Goal: Contribute content: Contribute content

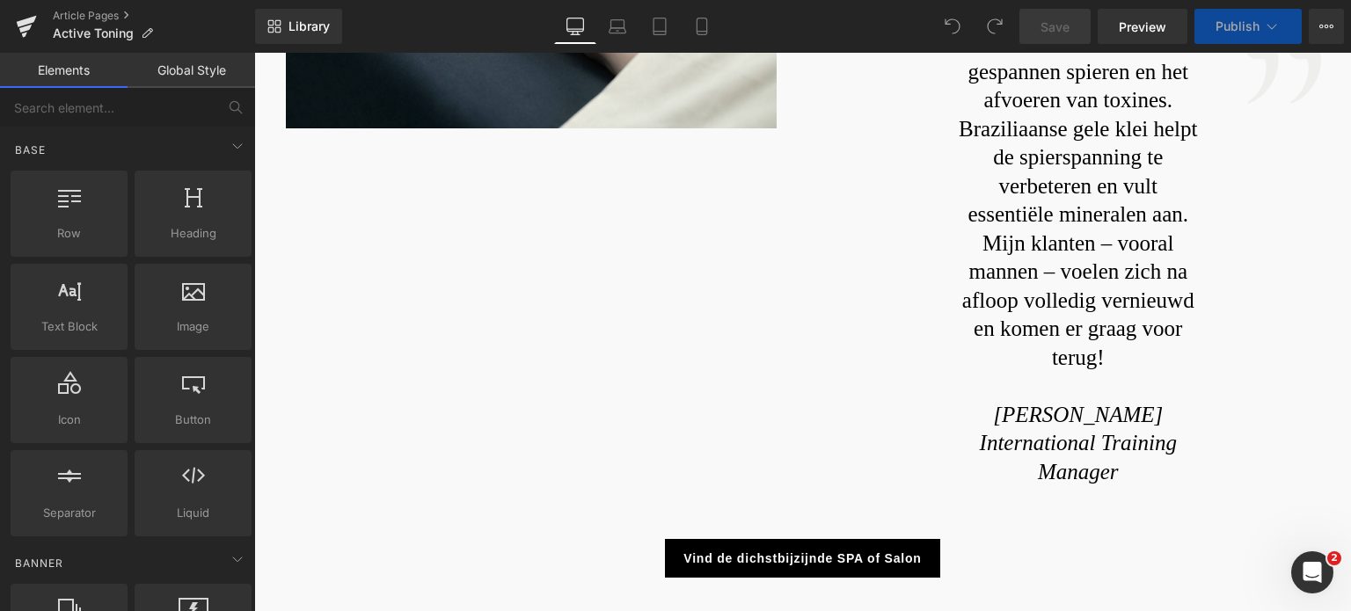
scroll to position [1495, 0]
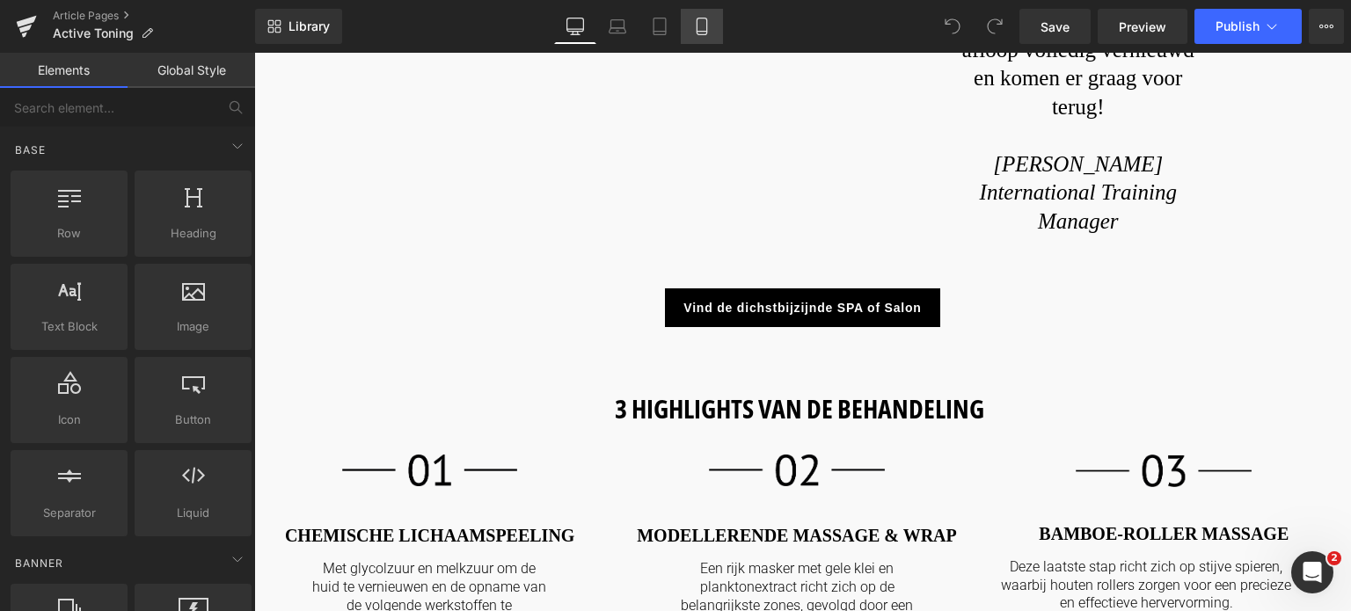
click at [694, 27] on icon at bounding box center [702, 27] width 18 height 18
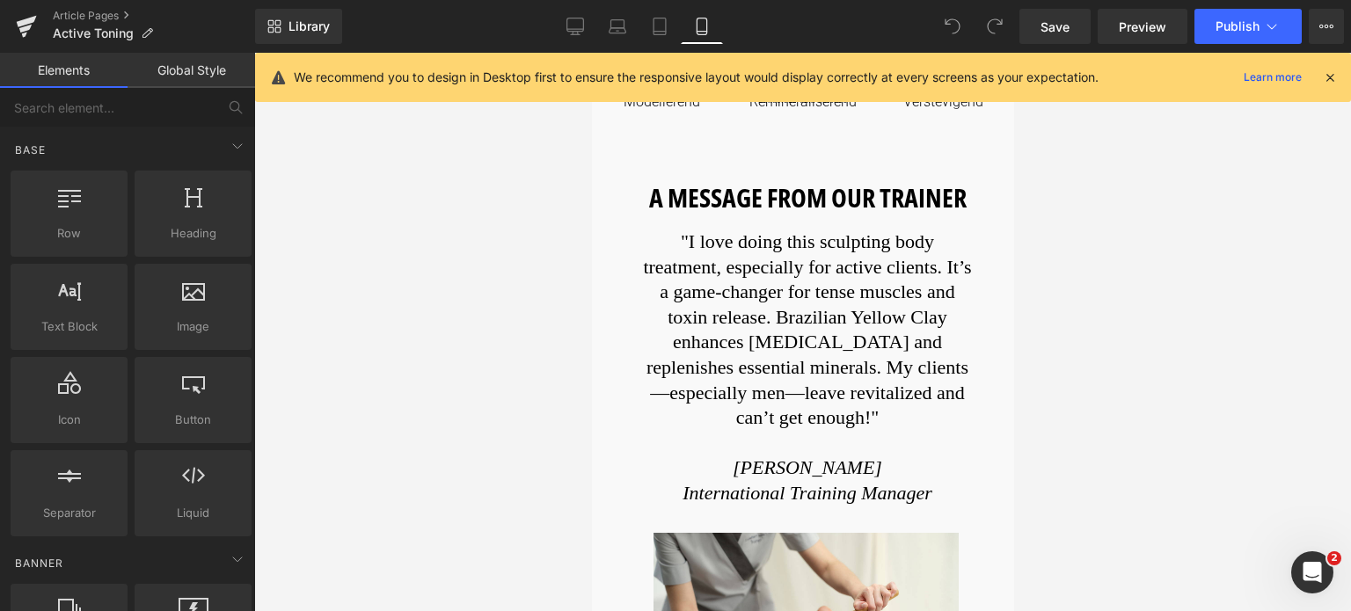
scroll to position [616, 0]
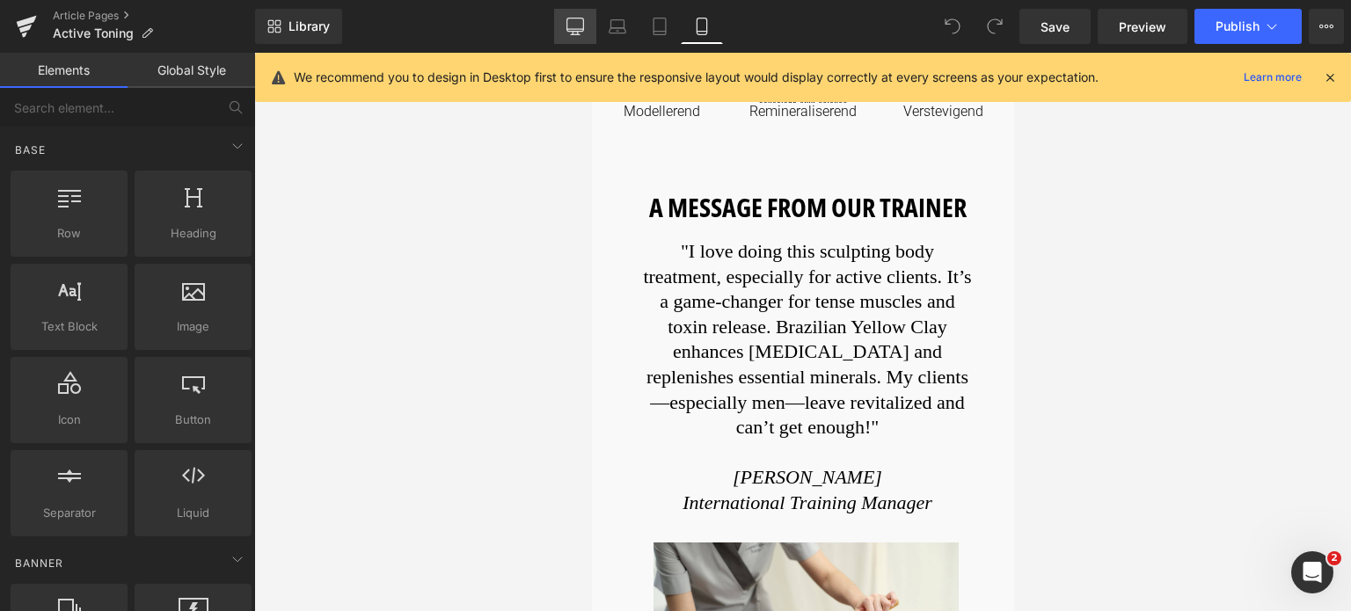
click at [581, 22] on icon at bounding box center [575, 27] width 18 height 18
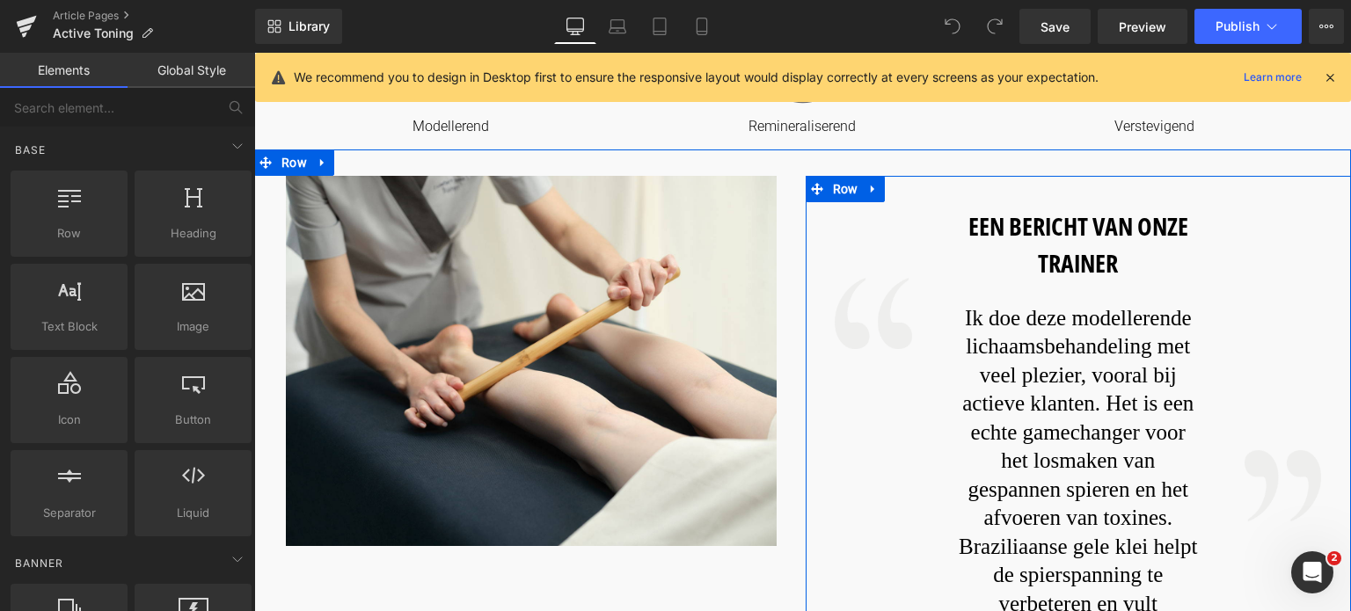
scroll to position [742, 0]
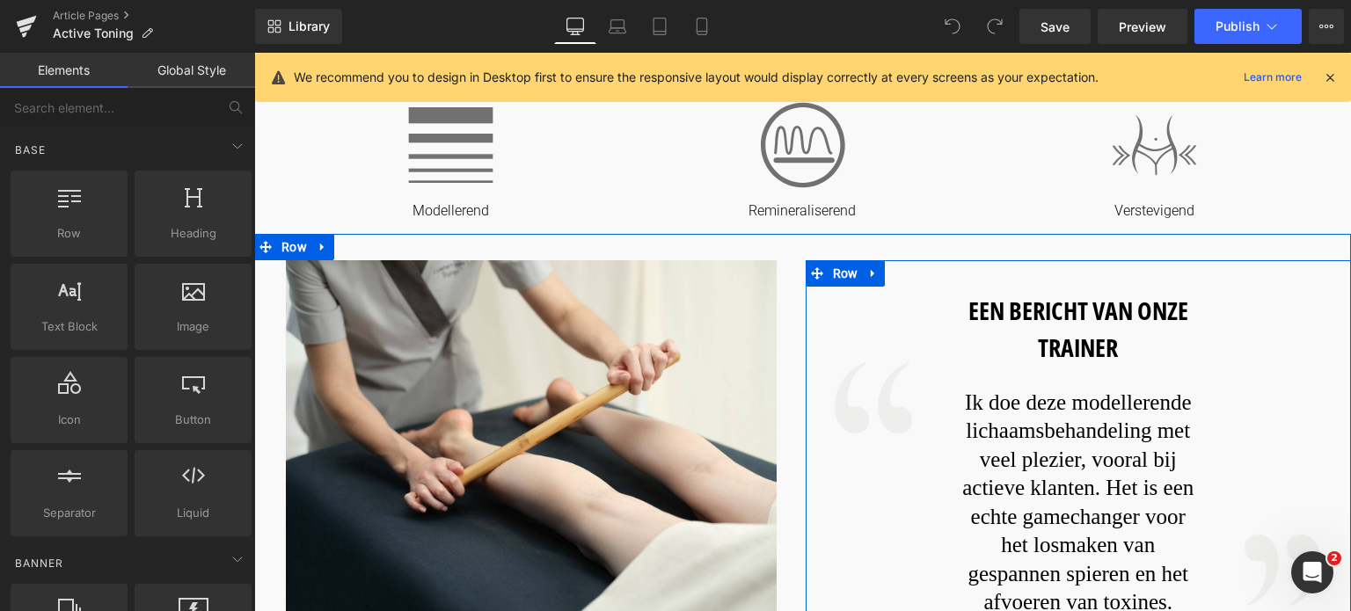
click at [1158, 347] on h1 "EEN BERICHT VAN ONZE TRAINER" at bounding box center [1078, 329] width 246 height 74
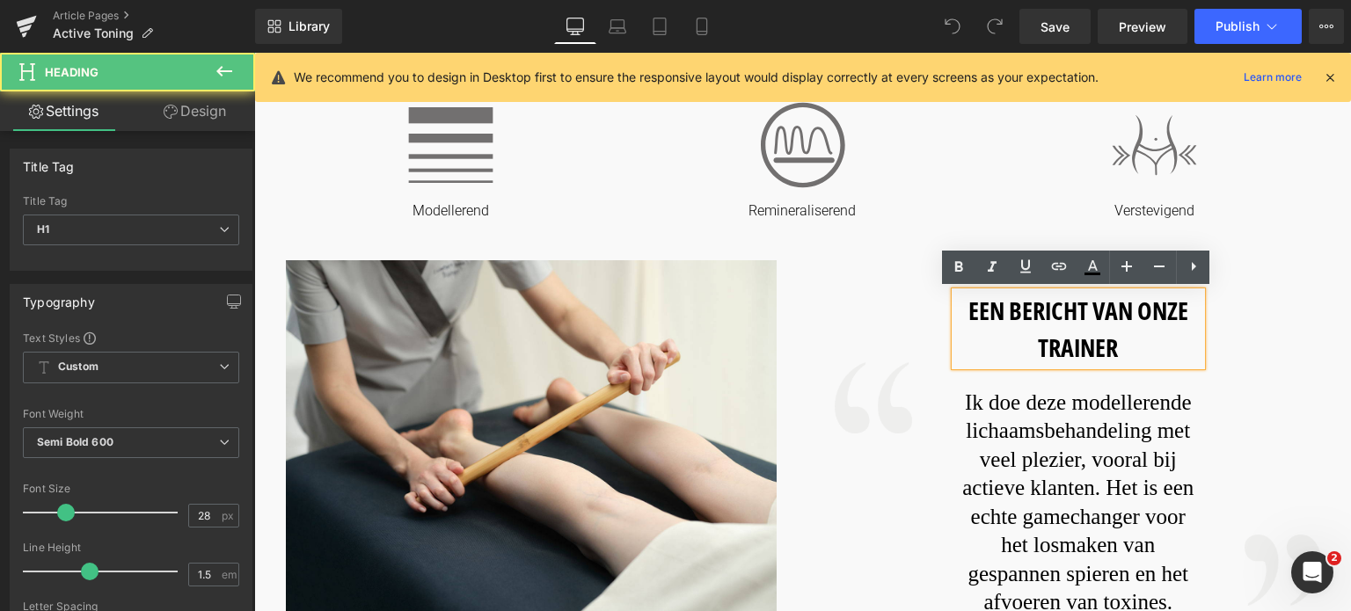
click at [1135, 347] on h1 "EEN BERICHT VAN ONZE TRAINER" at bounding box center [1078, 329] width 246 height 74
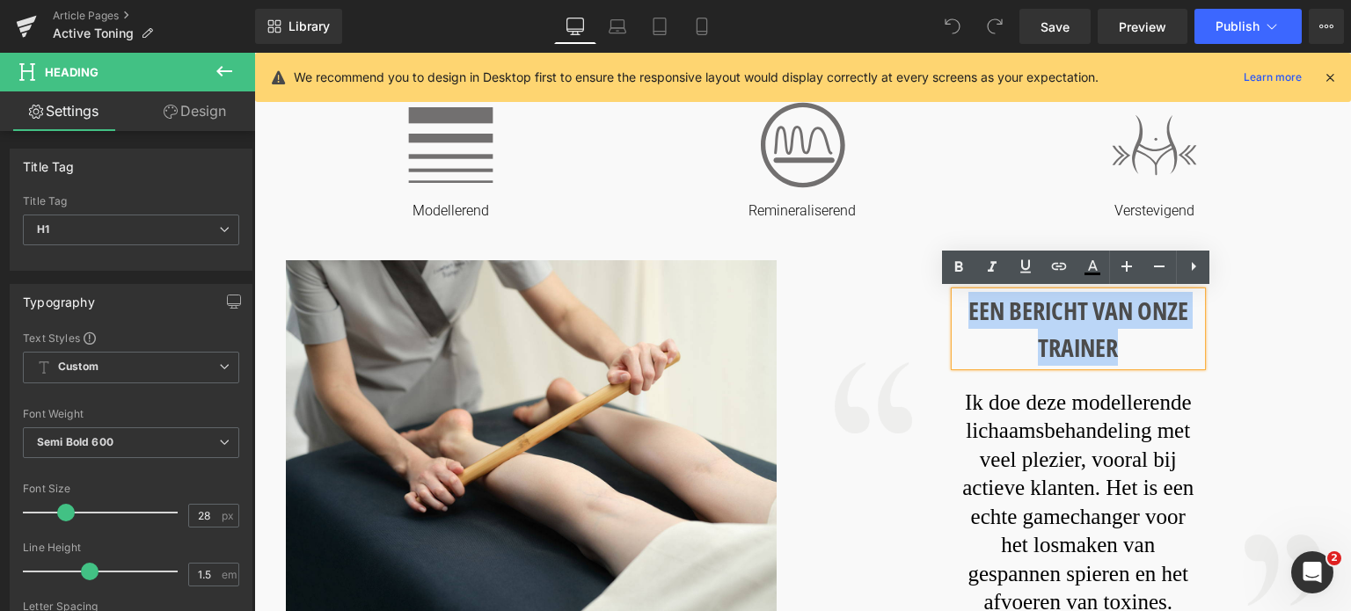
drag, startPoint x: 1135, startPoint y: 347, endPoint x: 975, endPoint y: 309, distance: 164.7
click at [975, 309] on h1 "EEN BERICHT VAN ONZE TRAINER" at bounding box center [1078, 329] width 246 height 74
copy h1 "EEN BERICHT VAN ONZE TRAINER"
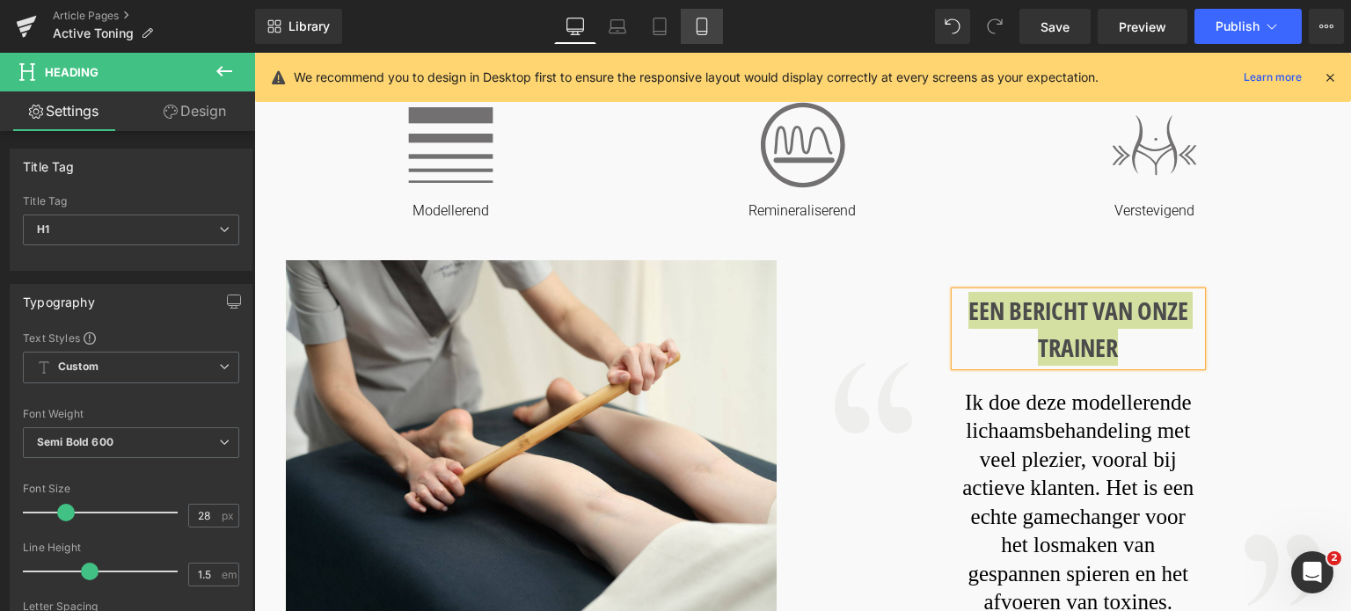
click at [707, 21] on icon at bounding box center [702, 27] width 18 height 18
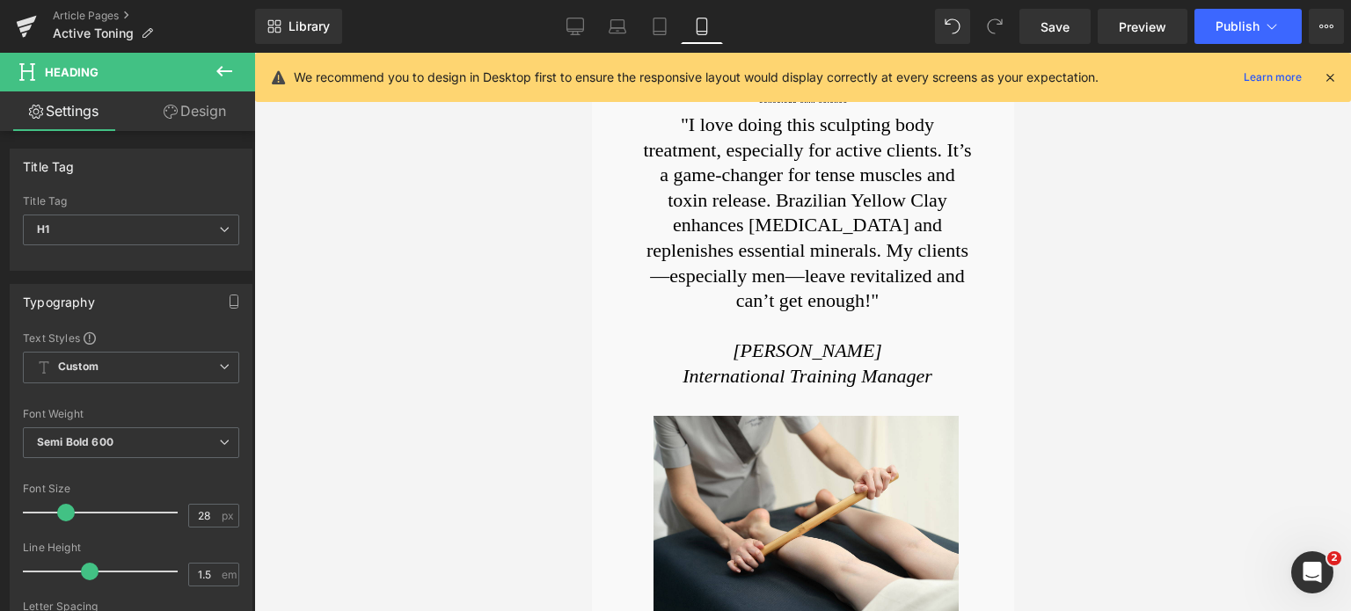
type input "100"
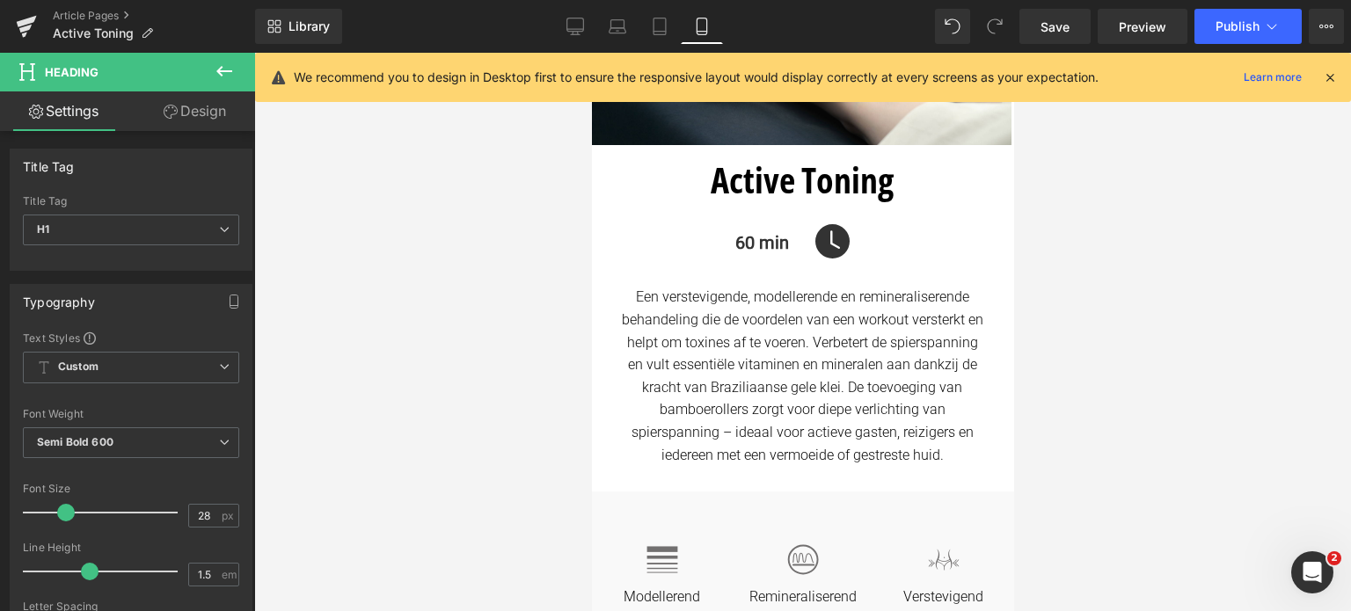
scroll to position [440, 0]
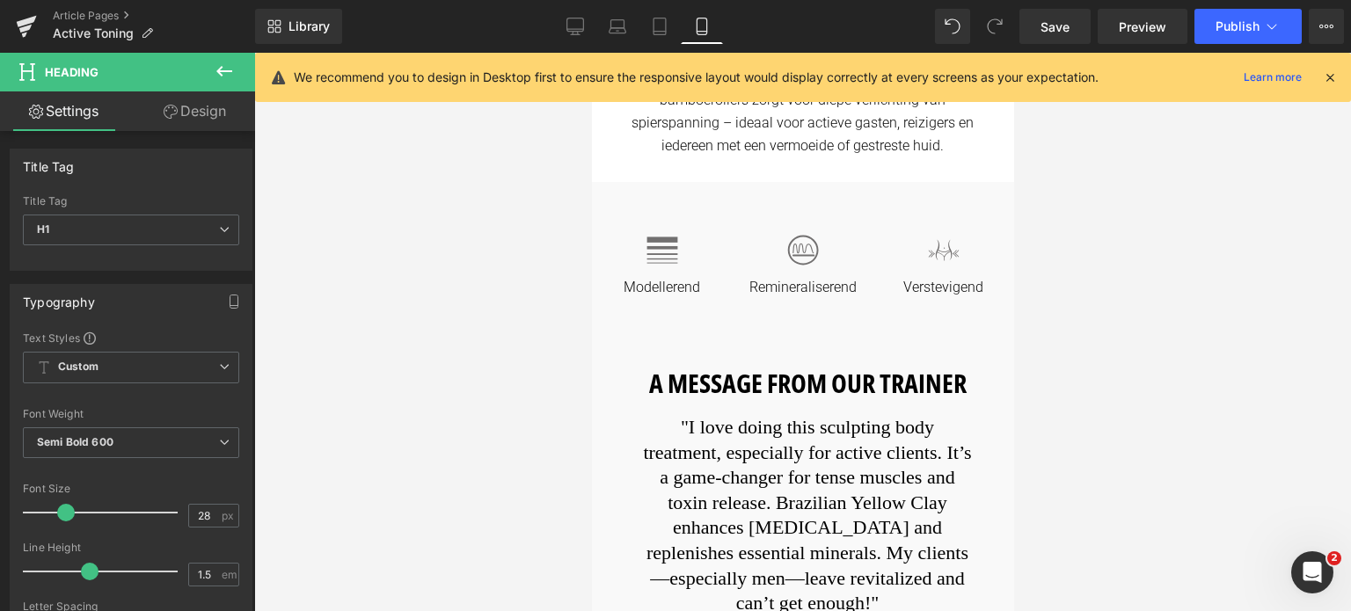
click at [880, 384] on h1 "A MESSAGE FROM OUR TRAINER" at bounding box center [806, 383] width 334 height 40
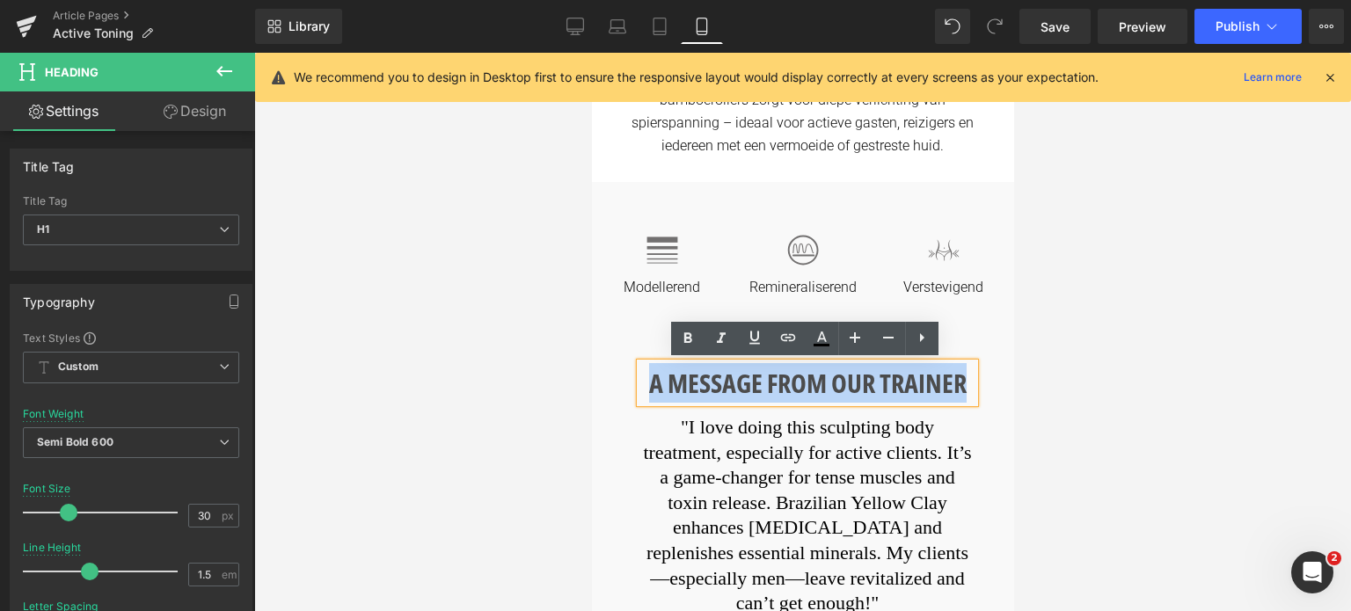
drag, startPoint x: 655, startPoint y: 387, endPoint x: 955, endPoint y: 375, distance: 300.2
click at [955, 375] on h1 "A MESSAGE FROM OUR TRAINER" at bounding box center [806, 383] width 334 height 40
paste div
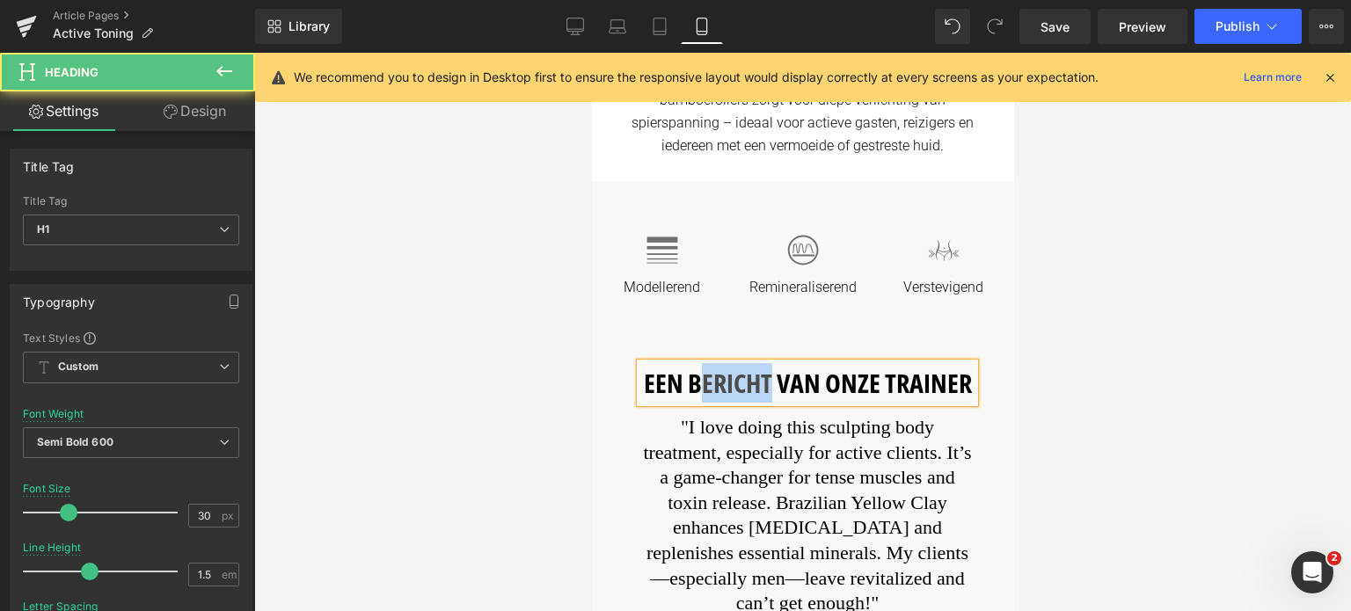
drag, startPoint x: 770, startPoint y: 373, endPoint x: 700, endPoint y: 381, distance: 69.9
click at [700, 381] on h1 "EEN BERICHT VAN ONZE TRAINER" at bounding box center [806, 383] width 334 height 40
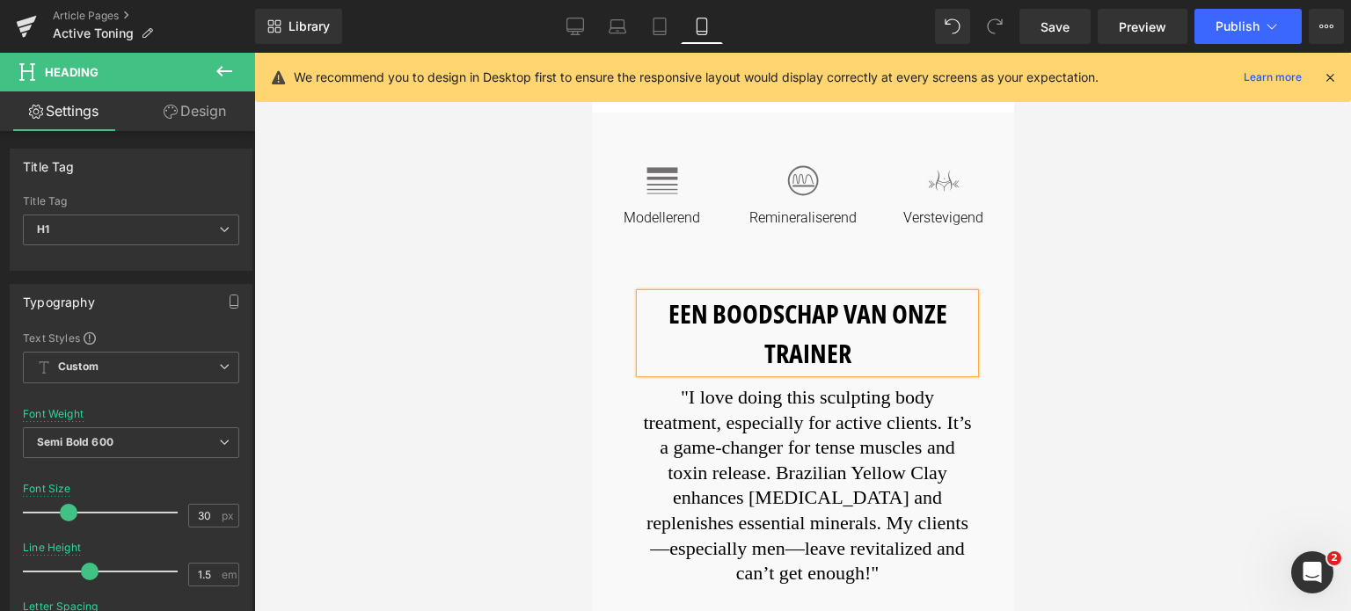
scroll to position [616, 0]
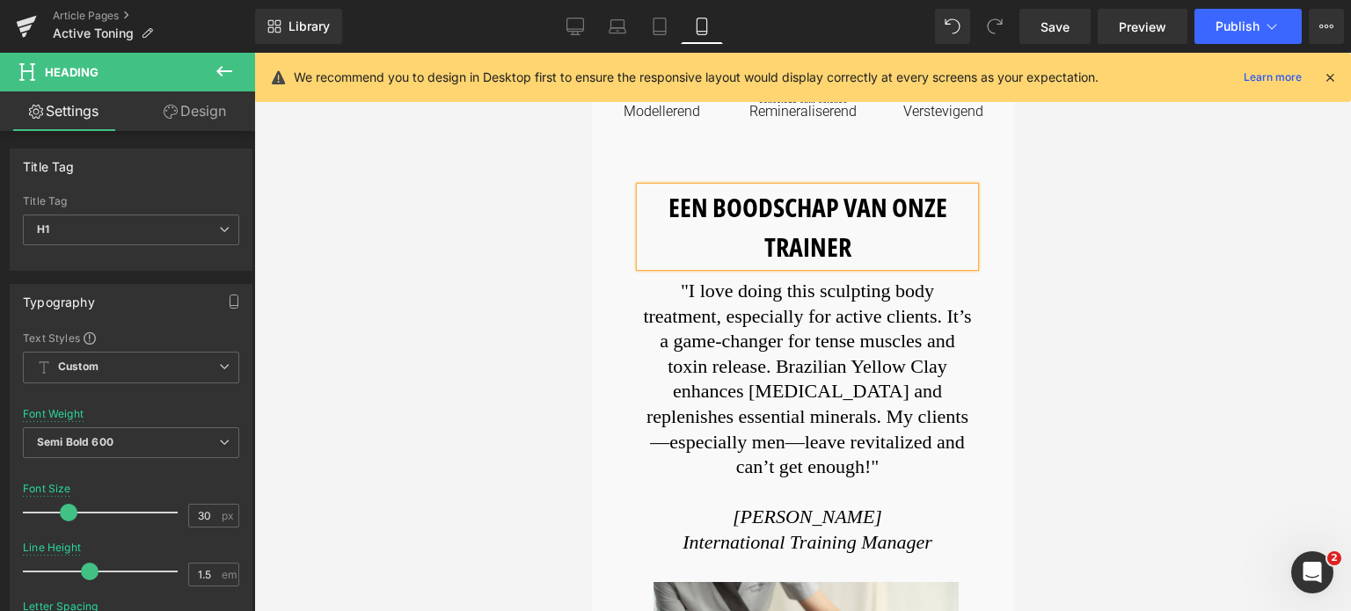
drag, startPoint x: 714, startPoint y: 337, endPoint x: 679, endPoint y: 312, distance: 42.9
click at [713, 337] on font ""I love doing this sculpting body treatment, especially for active clients. It’…" at bounding box center [806, 379] width 328 height 198
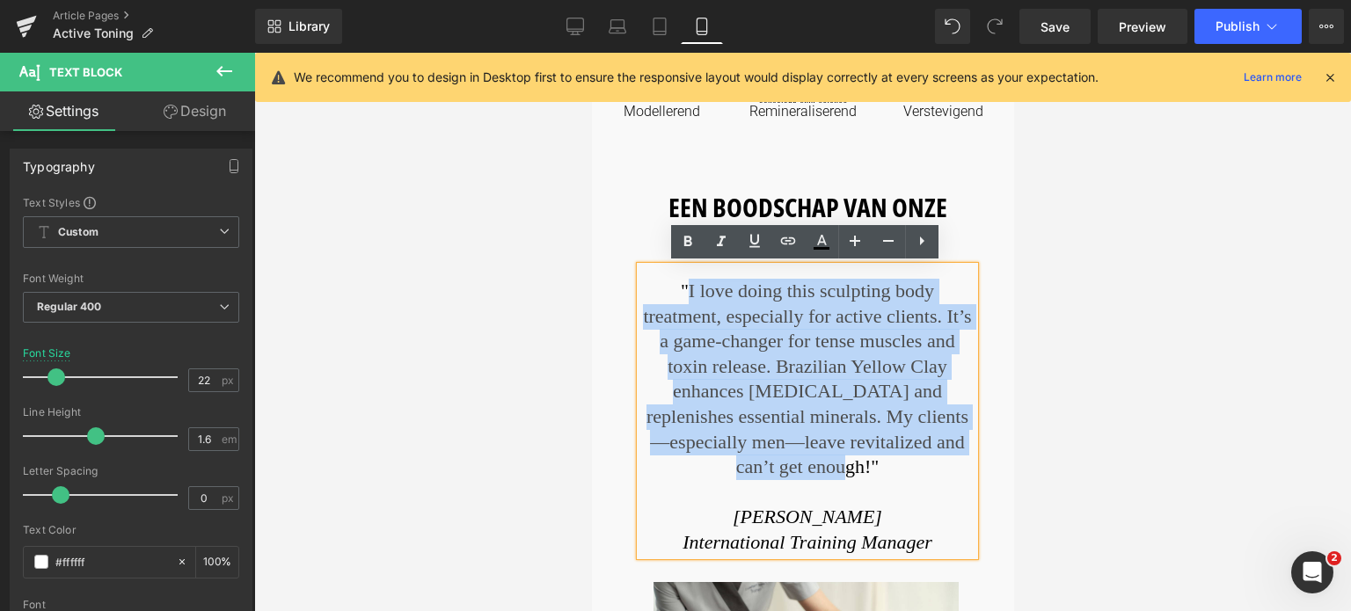
drag, startPoint x: 665, startPoint y: 290, endPoint x: 829, endPoint y: 440, distance: 222.3
click at [829, 440] on font ""I love doing this sculpting body treatment, especially for active clients. It’…" at bounding box center [806, 379] width 328 height 198
copy font "I love doing this sculpting body treatment, especially for active clients. It’s…"
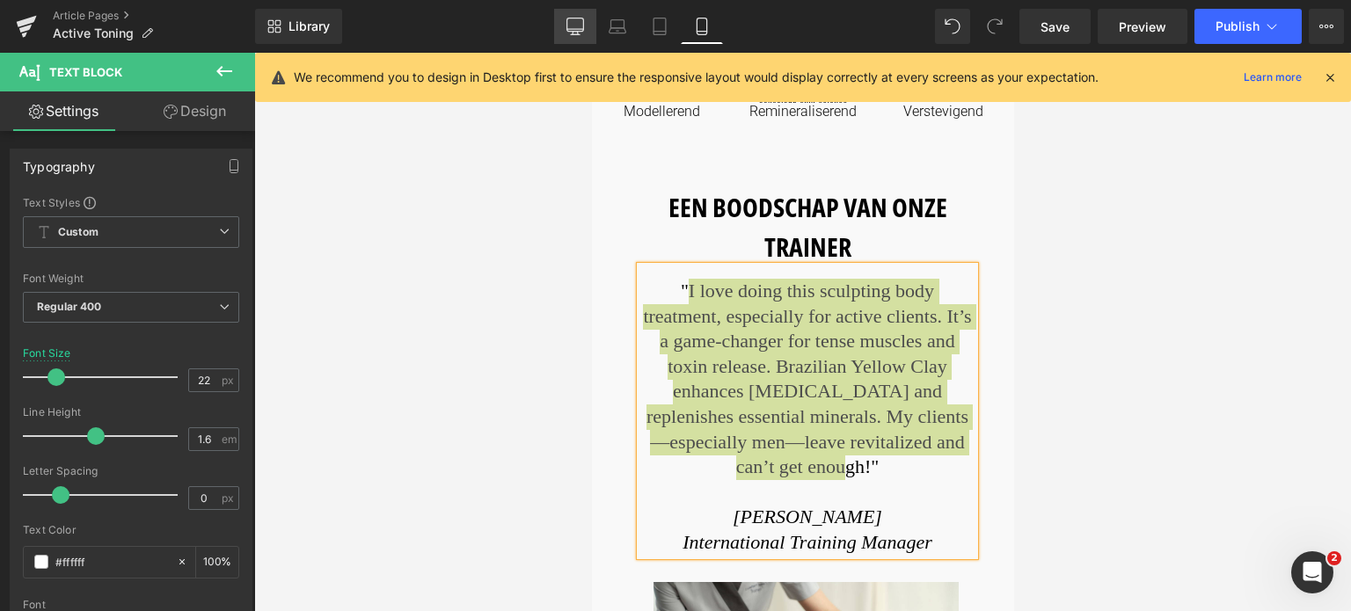
click at [581, 26] on icon at bounding box center [575, 27] width 18 height 18
type input "25"
type input "100"
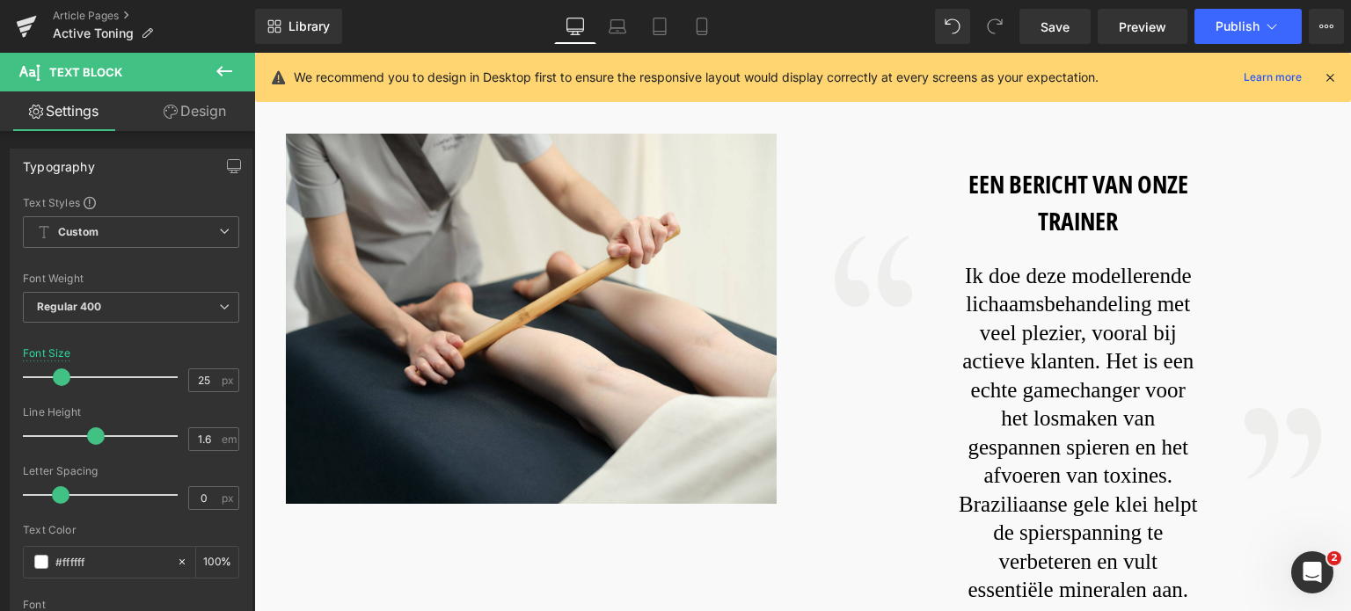
scroll to position [880, 0]
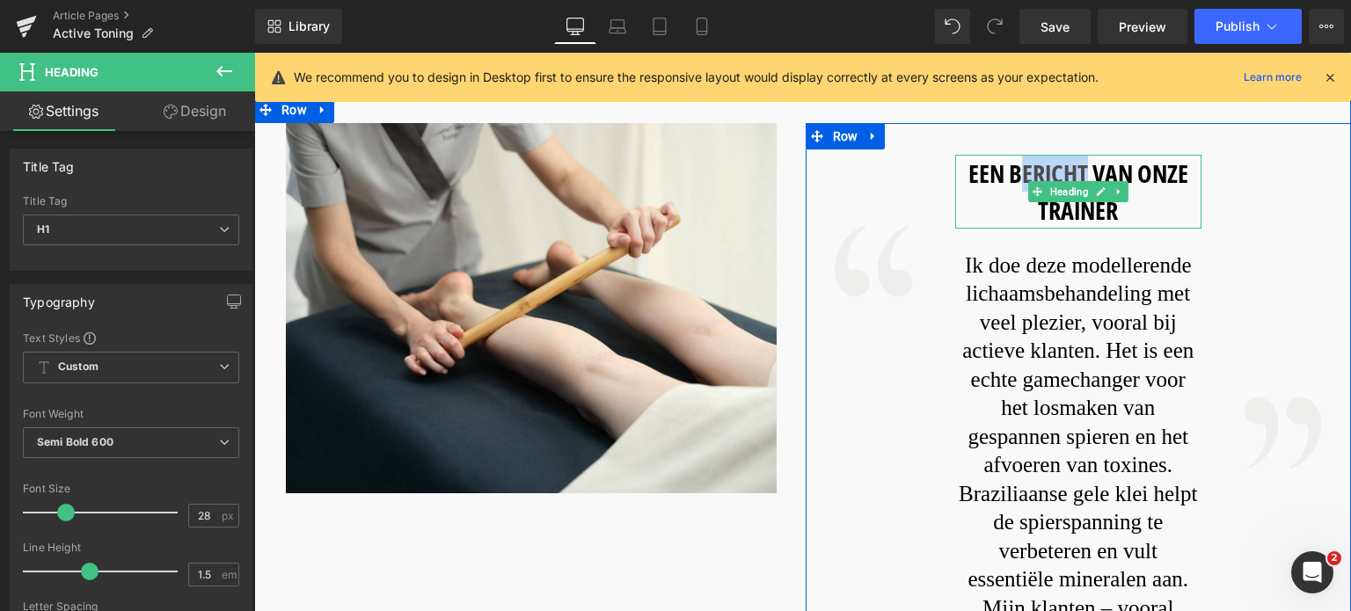
drag, startPoint x: 1084, startPoint y: 170, endPoint x: 1010, endPoint y: 161, distance: 74.4
click at [1027, 176] on h1 "EEN BERICHT VAN ONZE TRAINER" at bounding box center [1078, 192] width 246 height 74
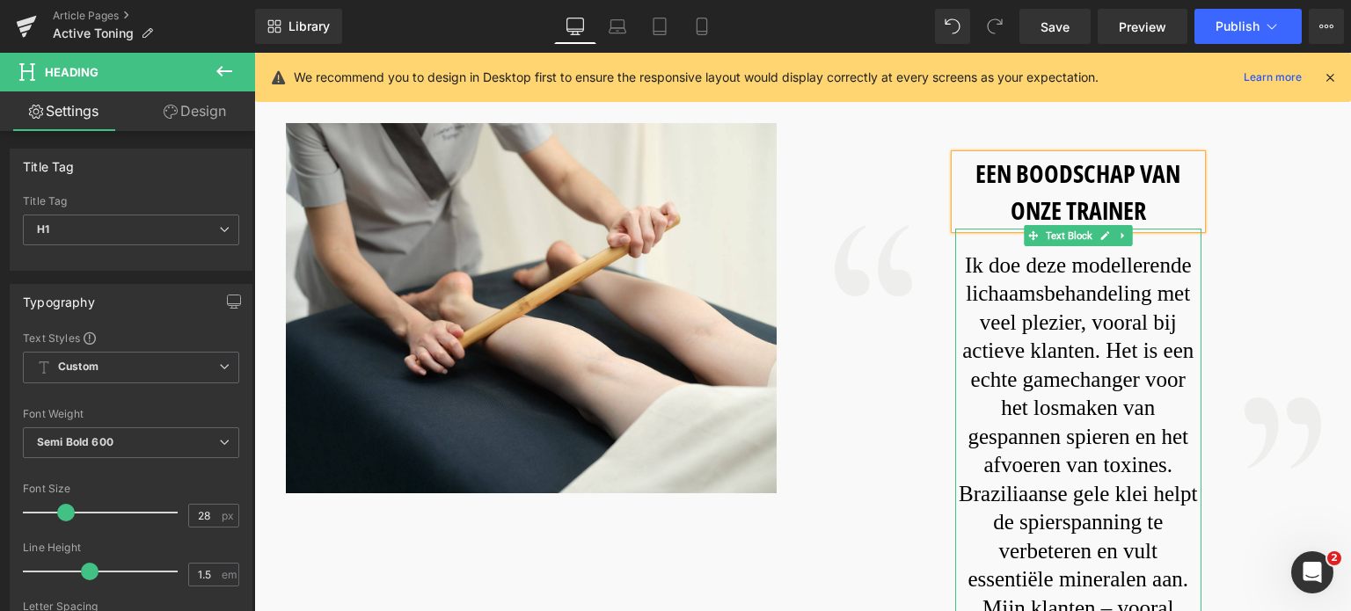
click at [982, 263] on font "Ik doe deze modellerende lichaamsbehandeling met veel plezier, vooral bij actie…" at bounding box center [1078, 493] width 238 height 481
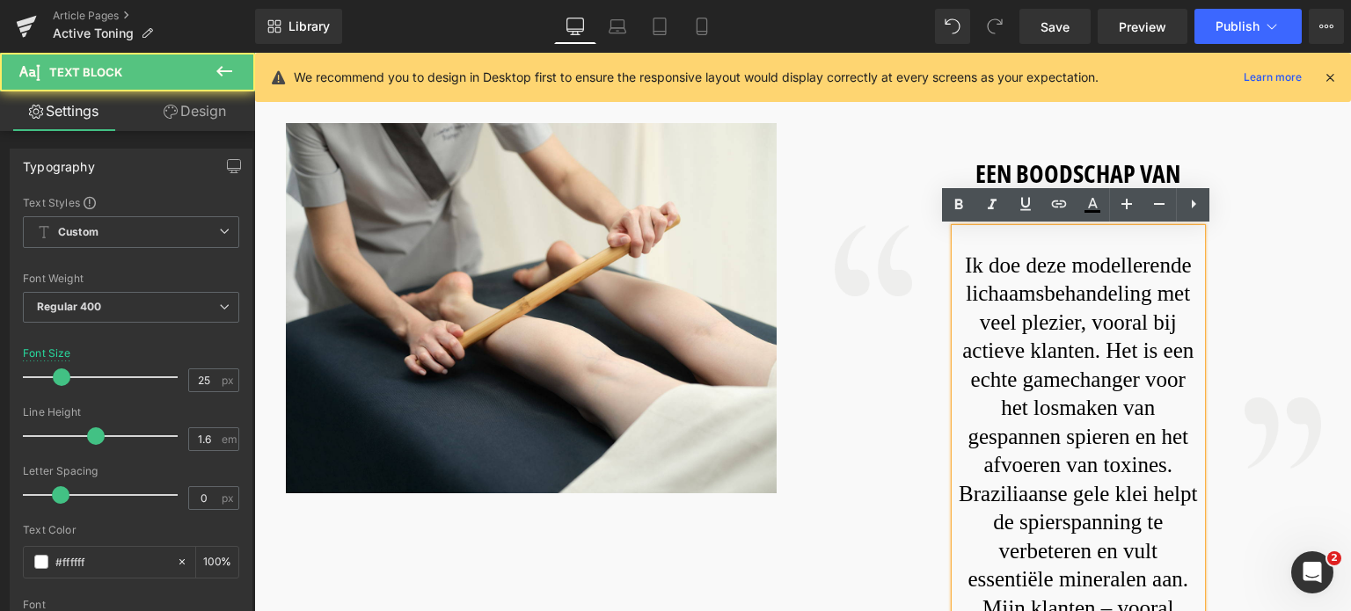
click at [977, 265] on font "Ik doe deze modellerende lichaamsbehandeling met veel plezier, vooral bij actie…" at bounding box center [1078, 493] width 238 height 481
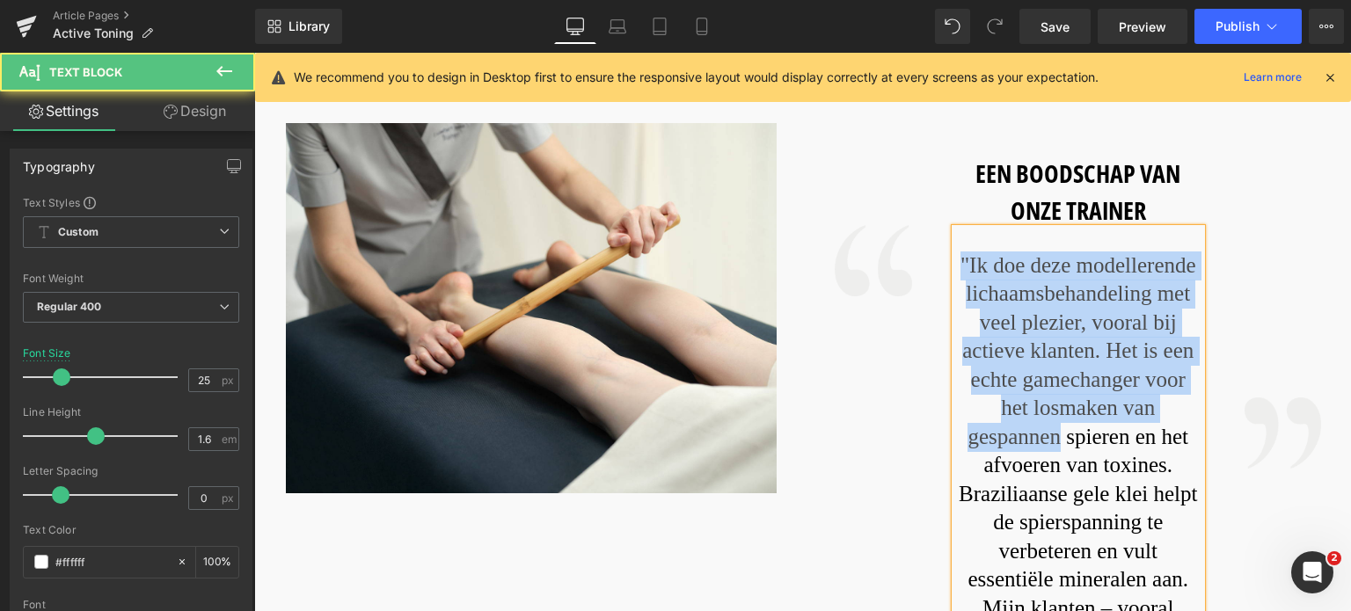
scroll to position [1056, 0]
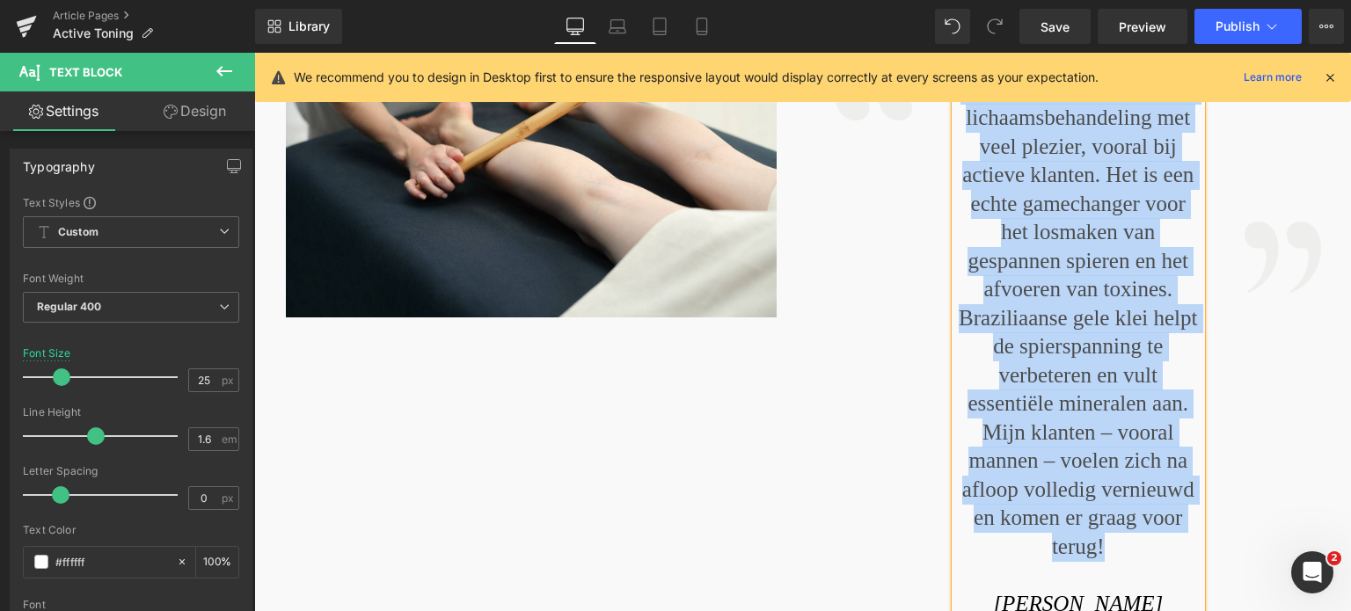
drag, startPoint x: 971, startPoint y: 264, endPoint x: 1122, endPoint y: 452, distance: 241.5
click at [1122, 452] on p ""Ik doe deze modellerende lichaamsbehandeling met veel plezier, vooral bij acti…" at bounding box center [1078, 319] width 246 height 486
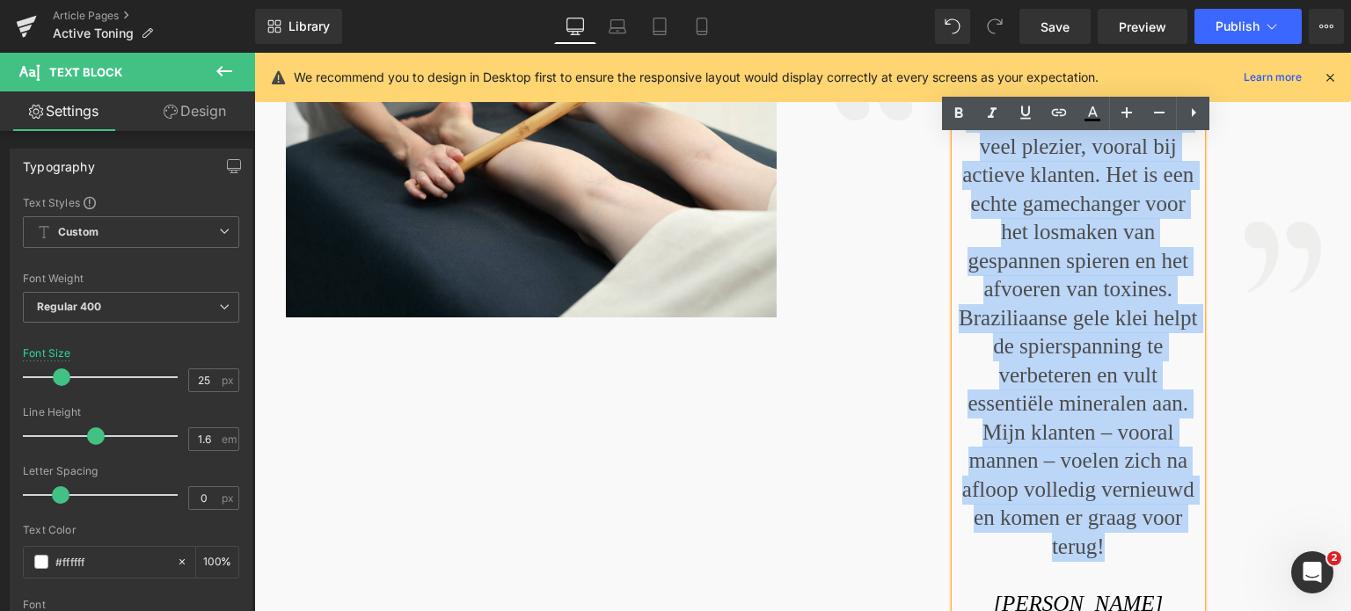
copy font ""Ik doe deze modellerende lichaamsbehandeling met veel plezier, vooral bij acti…"
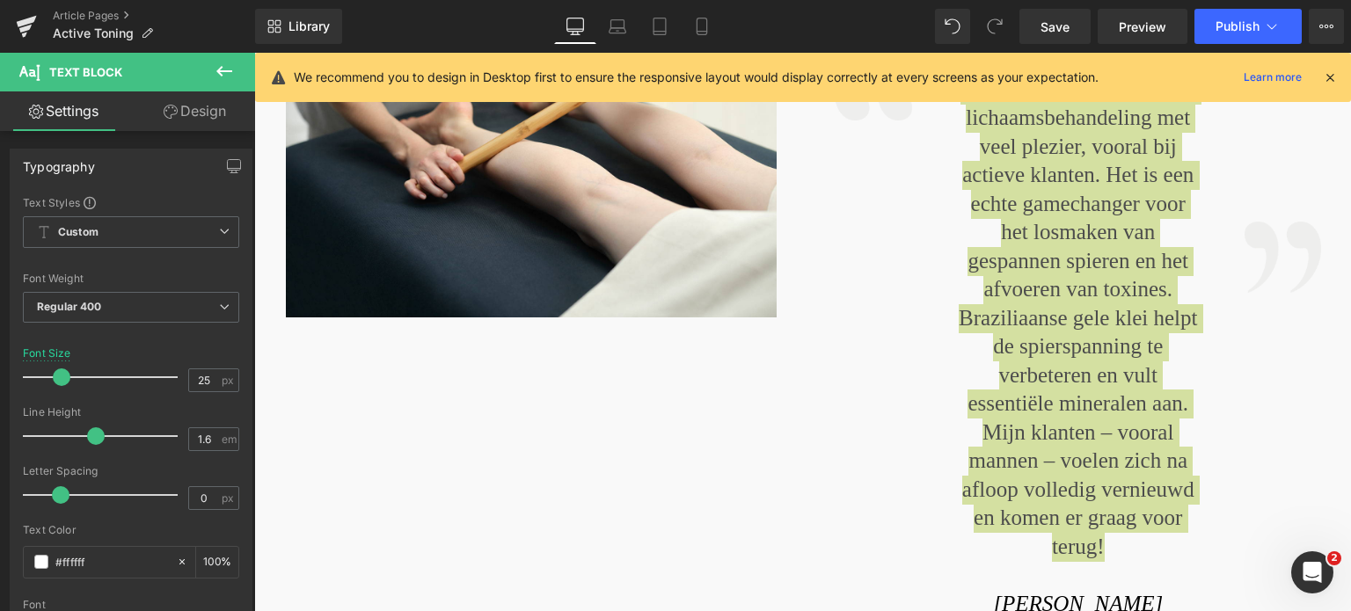
drag, startPoint x: 704, startPoint y: 31, endPoint x: 742, endPoint y: 84, distance: 65.4
click at [703, 30] on icon at bounding box center [702, 27] width 18 height 18
type input "22"
type input "100"
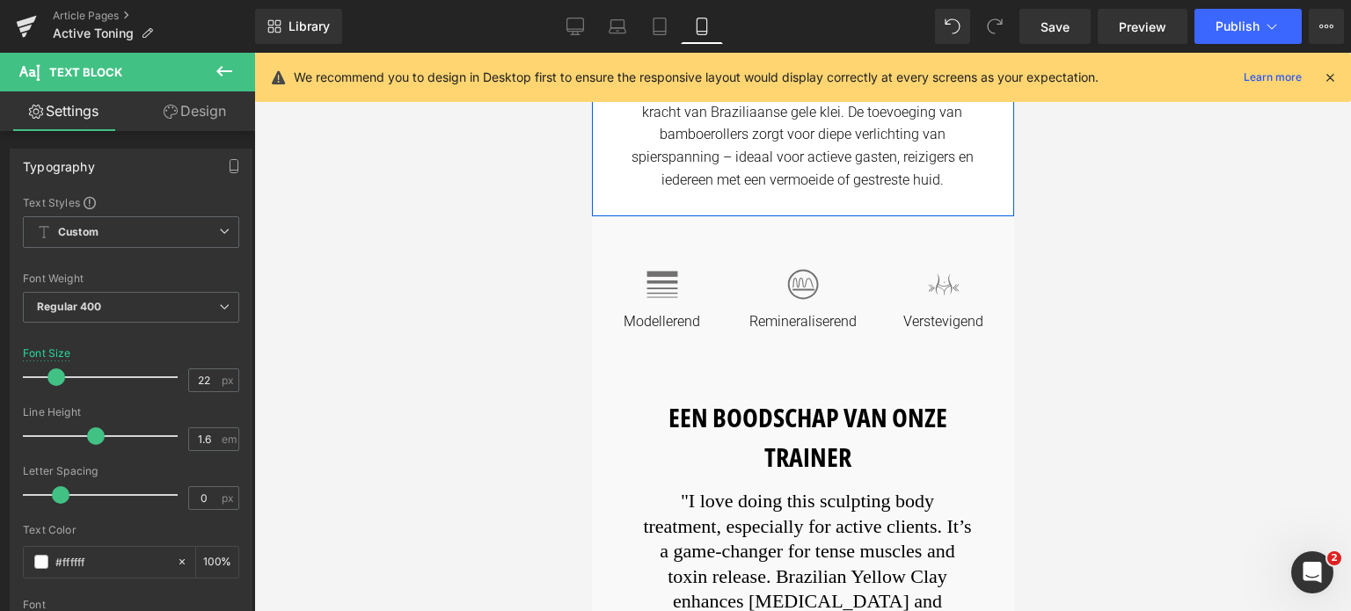
scroll to position [616, 0]
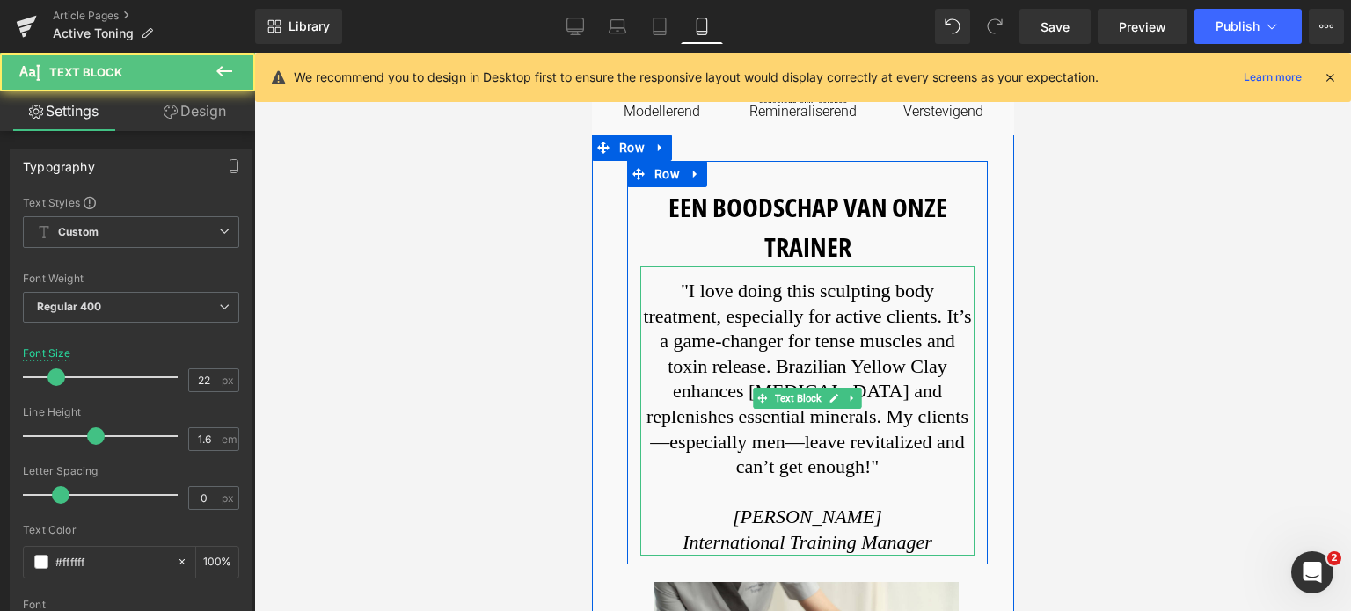
click at [667, 287] on font ""I love doing this sculpting body treatment, especially for active clients. It’…" at bounding box center [806, 379] width 328 height 198
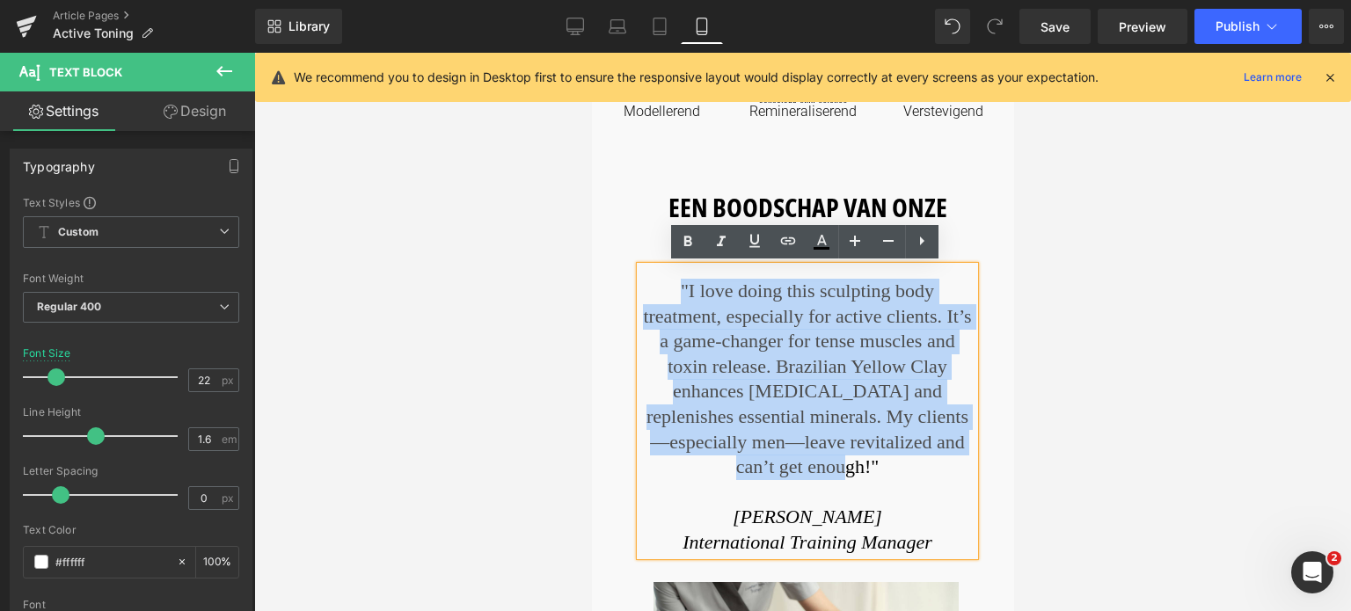
drag, startPoint x: 659, startPoint y: 287, endPoint x: 829, endPoint y: 440, distance: 229.2
click at [829, 440] on font ""I love doing this sculpting body treatment, especially for active clients. It’…" at bounding box center [806, 379] width 328 height 198
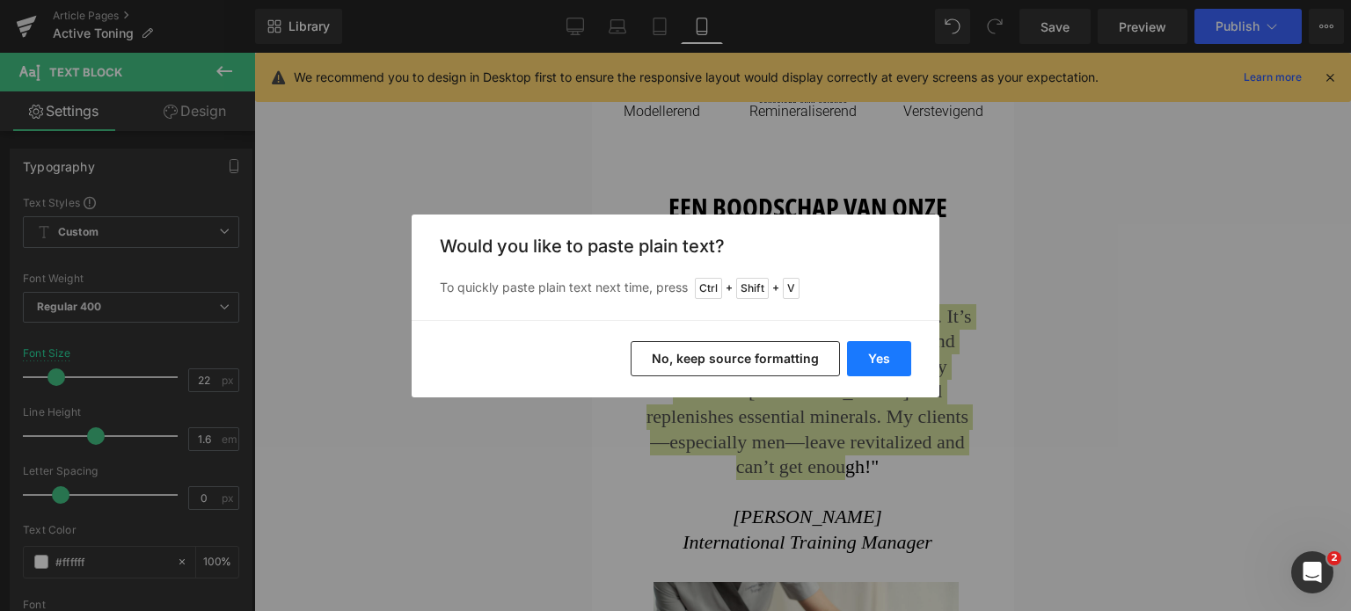
click at [859, 354] on button "Yes" at bounding box center [879, 358] width 64 height 35
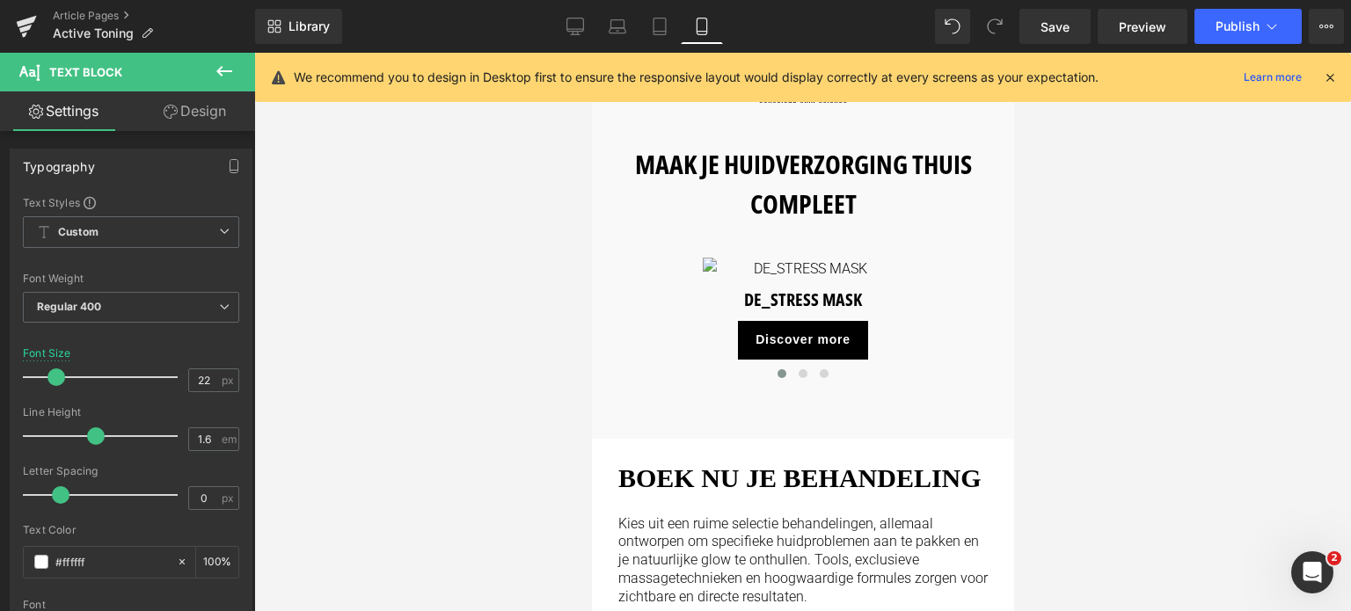
scroll to position [1847, 0]
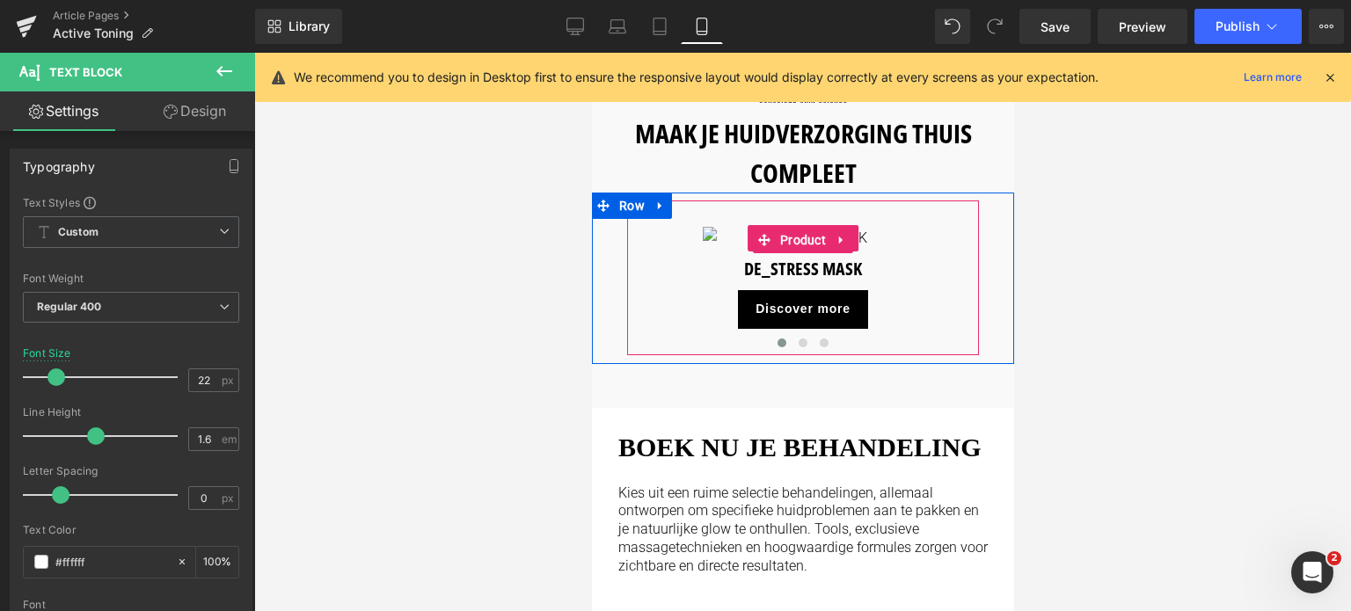
click at [778, 250] on img at bounding box center [802, 238] width 201 height 23
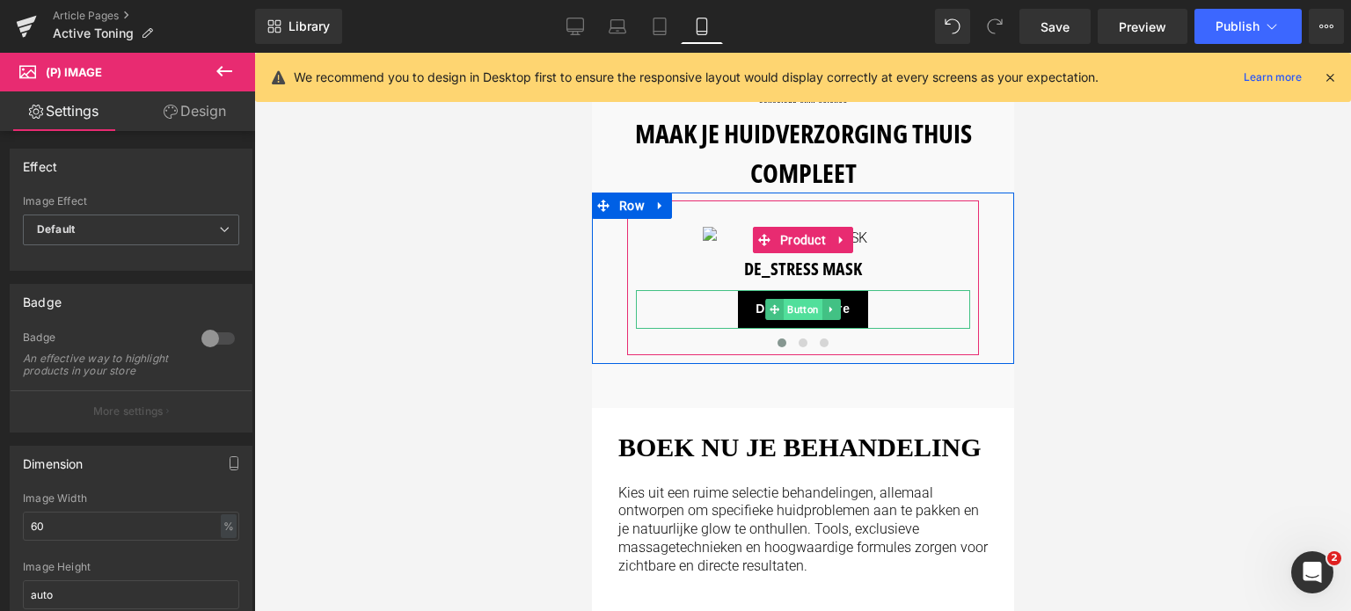
click at [793, 320] on span "Button" at bounding box center [802, 309] width 39 height 21
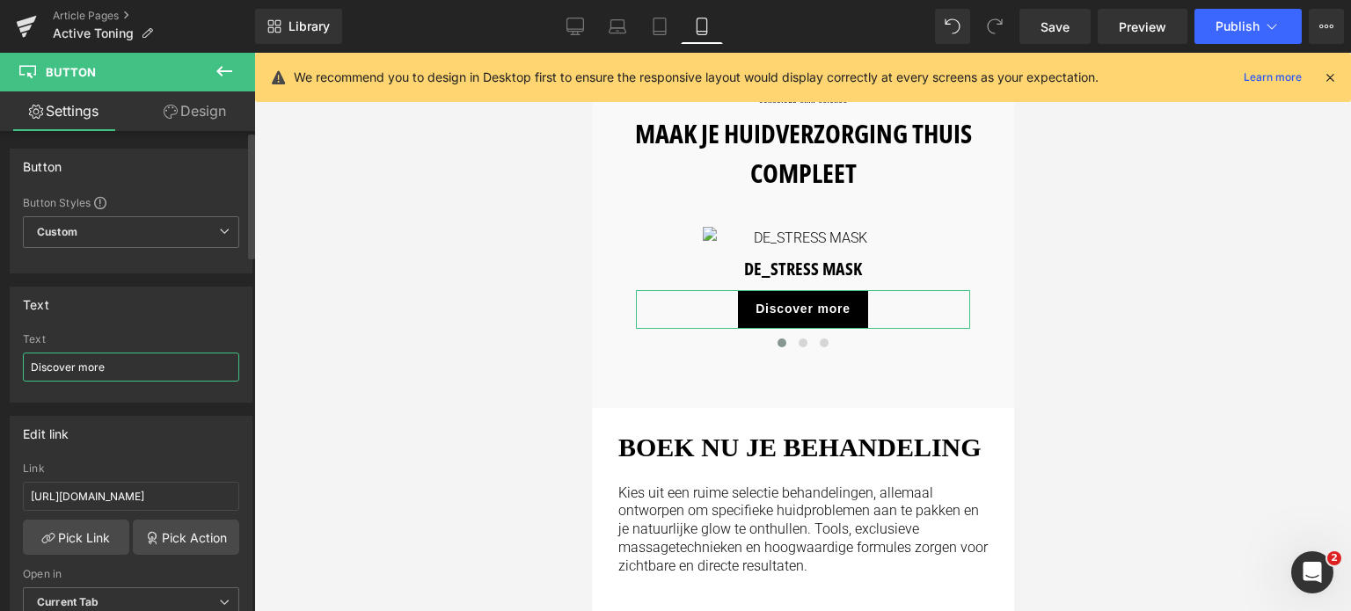
drag, startPoint x: 134, startPoint y: 371, endPoint x: 0, endPoint y: 335, distance: 138.5
click at [0, 335] on div "Text Discover more Text Discover more" at bounding box center [131, 338] width 263 height 129
type input "Ontdek meer"
drag, startPoint x: 205, startPoint y: 497, endPoint x: 0, endPoint y: 475, distance: 206.1
click at [0, 475] on div "Edit link https://world.comfortzoneskin.com/products/body-strategist-contour-cr…" at bounding box center [131, 523] width 263 height 241
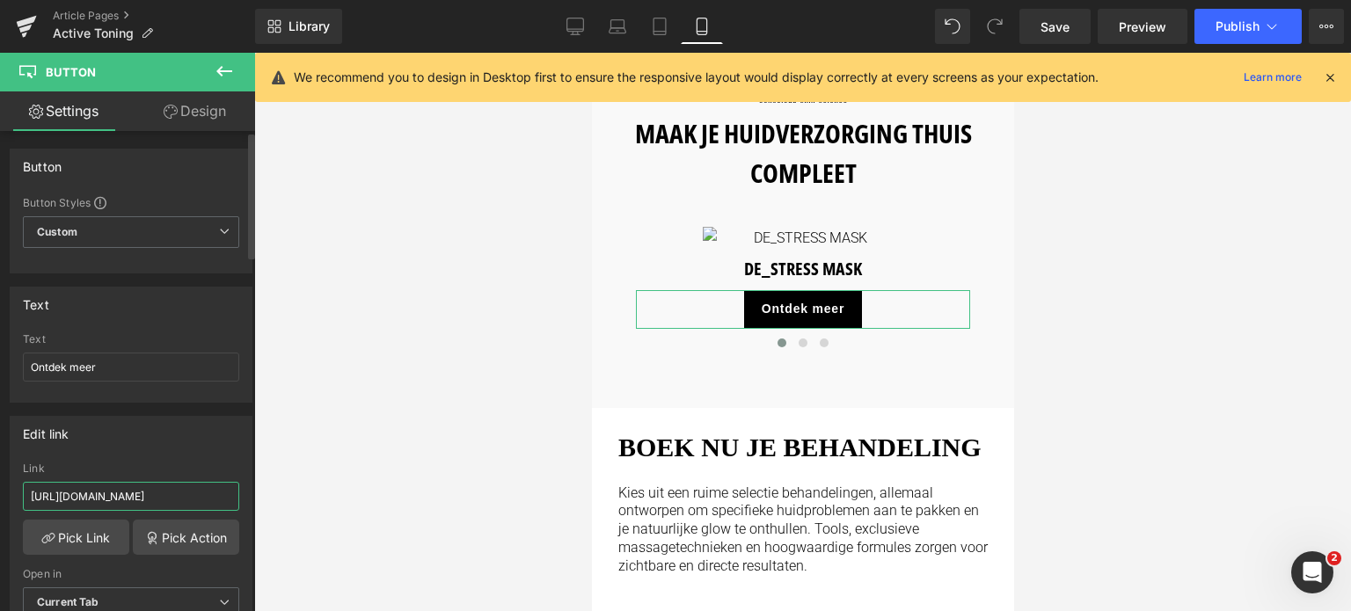
type input "/products/body-strategist-contour-cream"
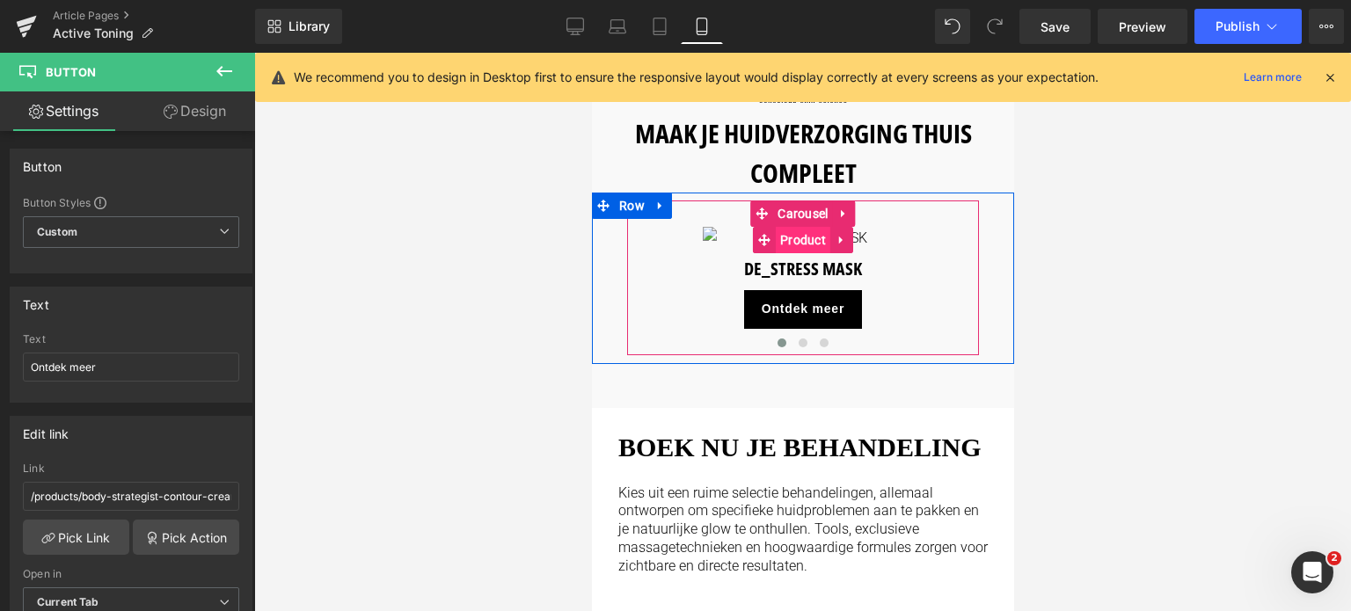
click at [800, 227] on span "Product" at bounding box center [802, 240] width 55 height 26
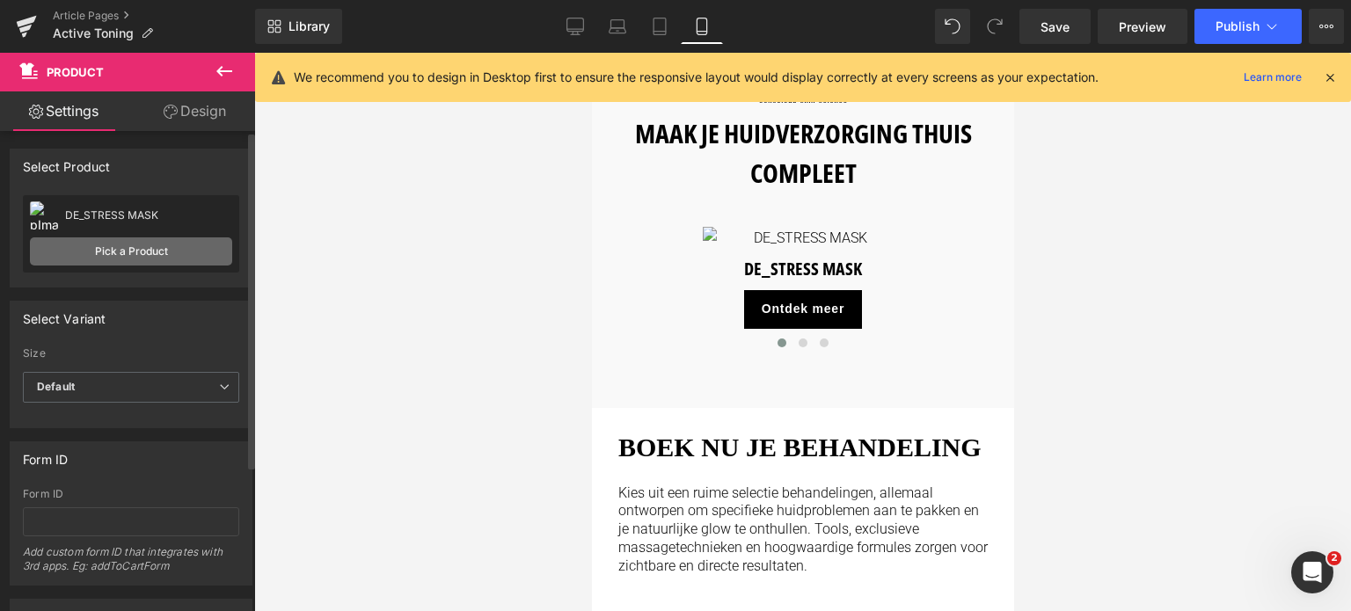
click at [91, 255] on link "Pick a Product" at bounding box center [131, 252] width 202 height 28
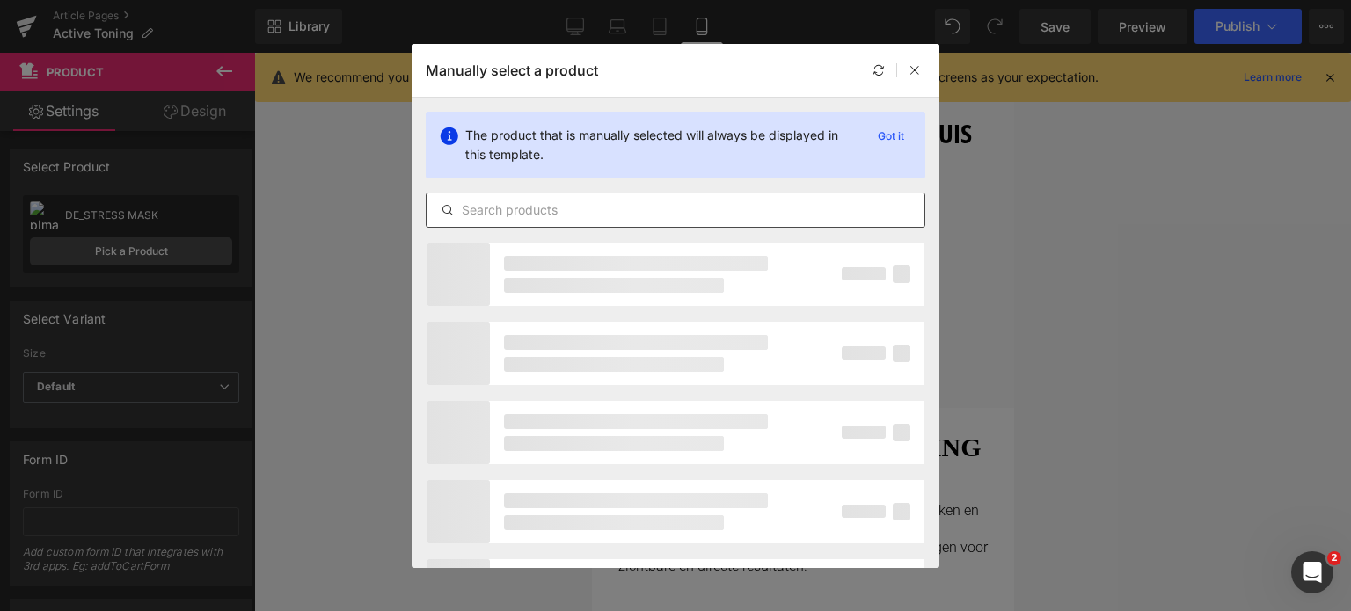
click at [529, 210] on input "text" at bounding box center [676, 210] width 498 height 21
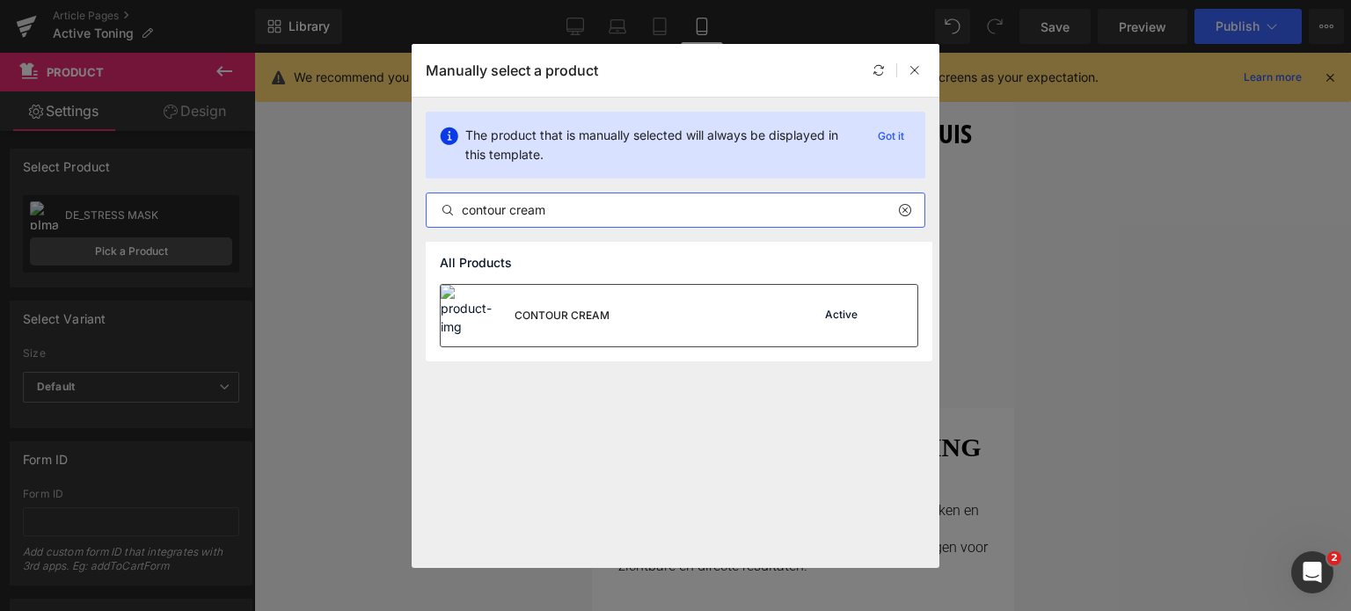
type input "contour cream"
click at [539, 294] on div "CONTOUR CREAM" at bounding box center [525, 316] width 169 height 62
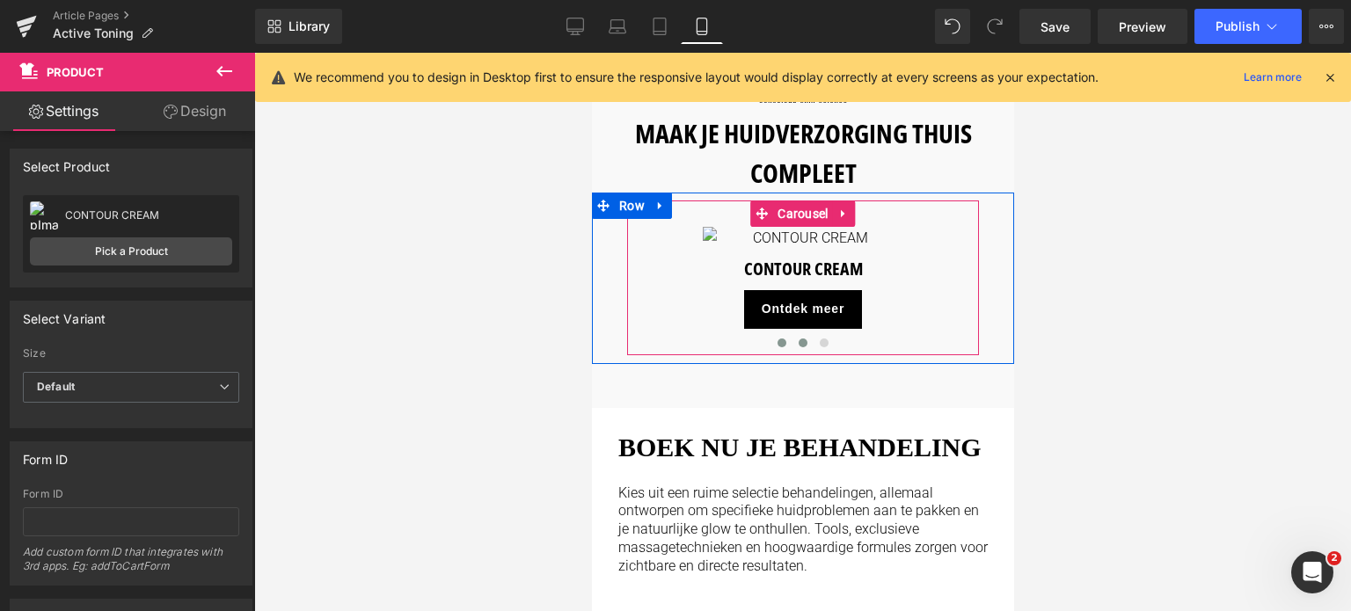
click at [803, 352] on button at bounding box center [802, 343] width 21 height 18
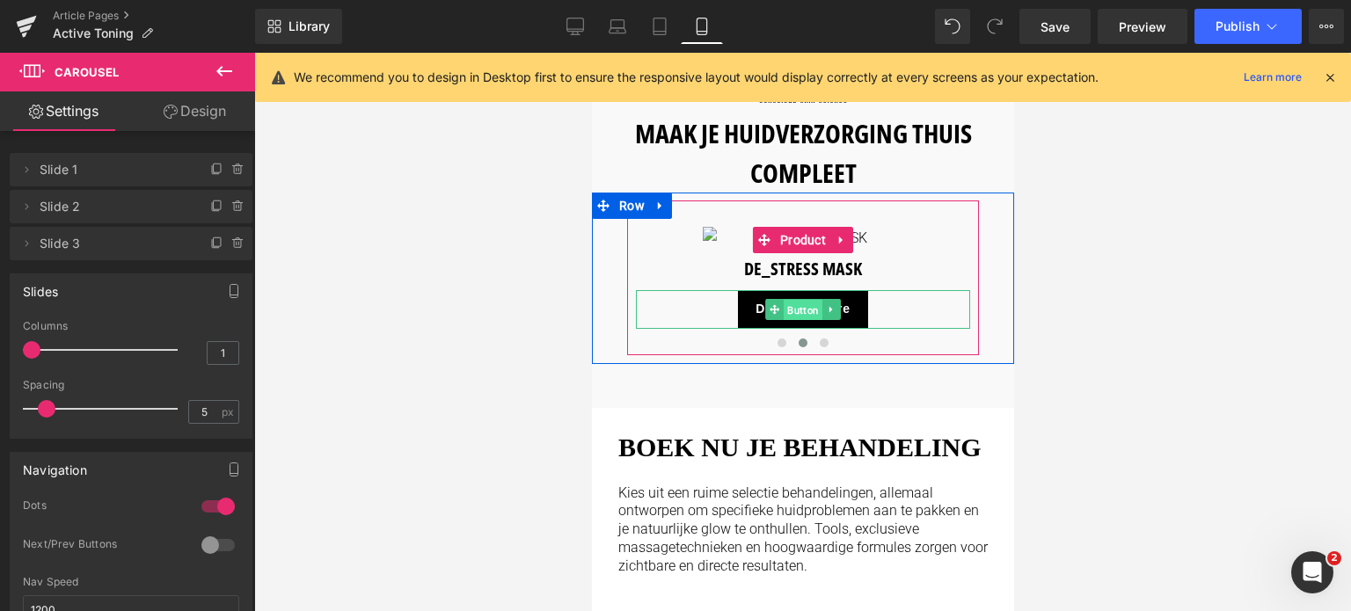
click at [791, 320] on span "Button" at bounding box center [802, 309] width 39 height 21
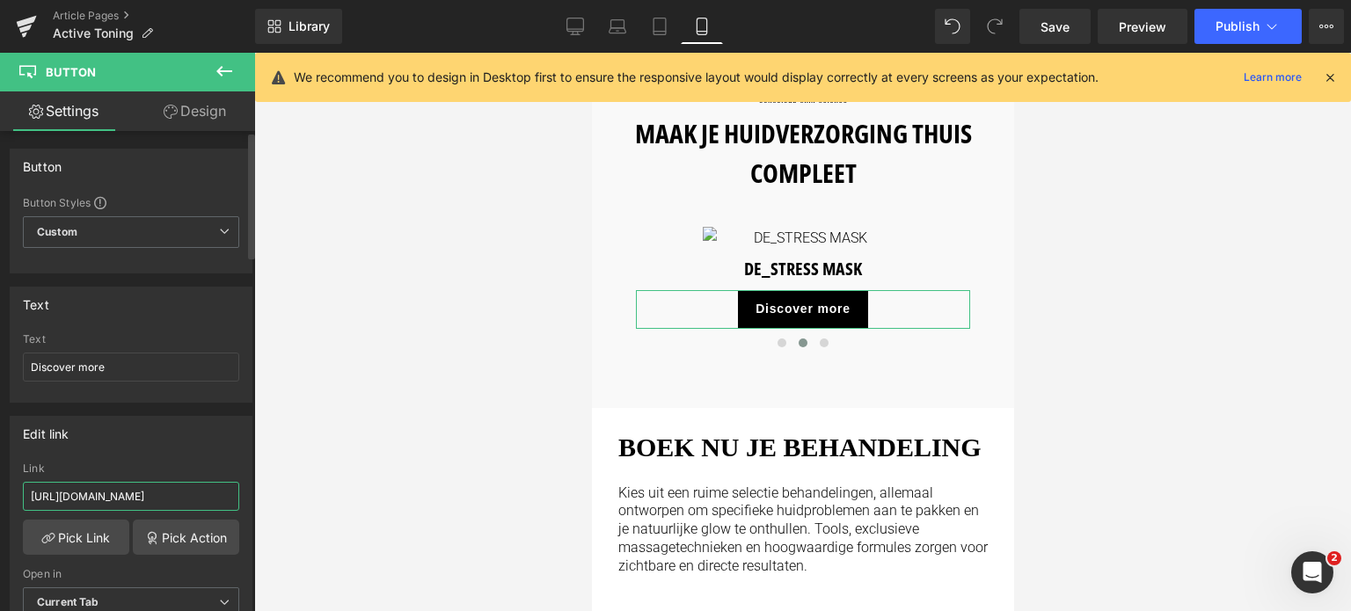
drag, startPoint x: 207, startPoint y: 493, endPoint x: 0, endPoint y: 468, distance: 208.3
click at [0, 468] on div "Edit link https://world.comfortzoneskin.com/products/body-strategist-d-age-crea…" at bounding box center [131, 523] width 263 height 241
type input "/products/body-strategist-d-age-cream"
drag, startPoint x: 120, startPoint y: 364, endPoint x: 0, endPoint y: 363, distance: 119.6
click at [0, 363] on div "Text Discover more Text Discover more" at bounding box center [131, 338] width 263 height 129
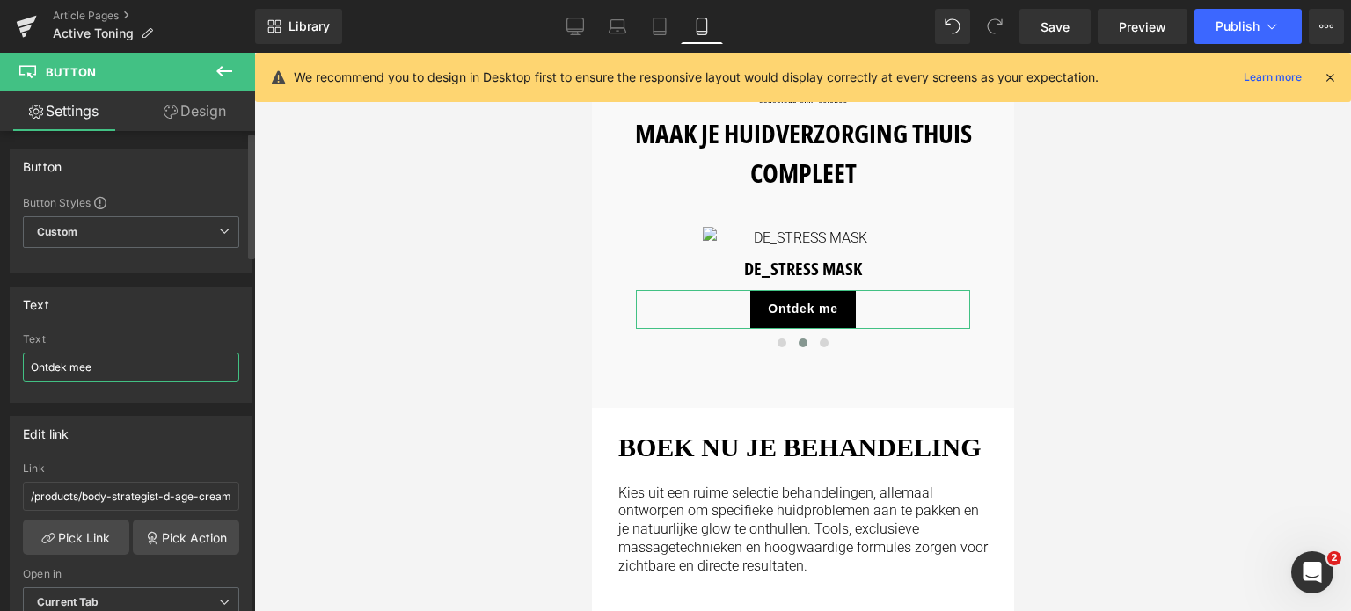
type input "Ontdek meer"
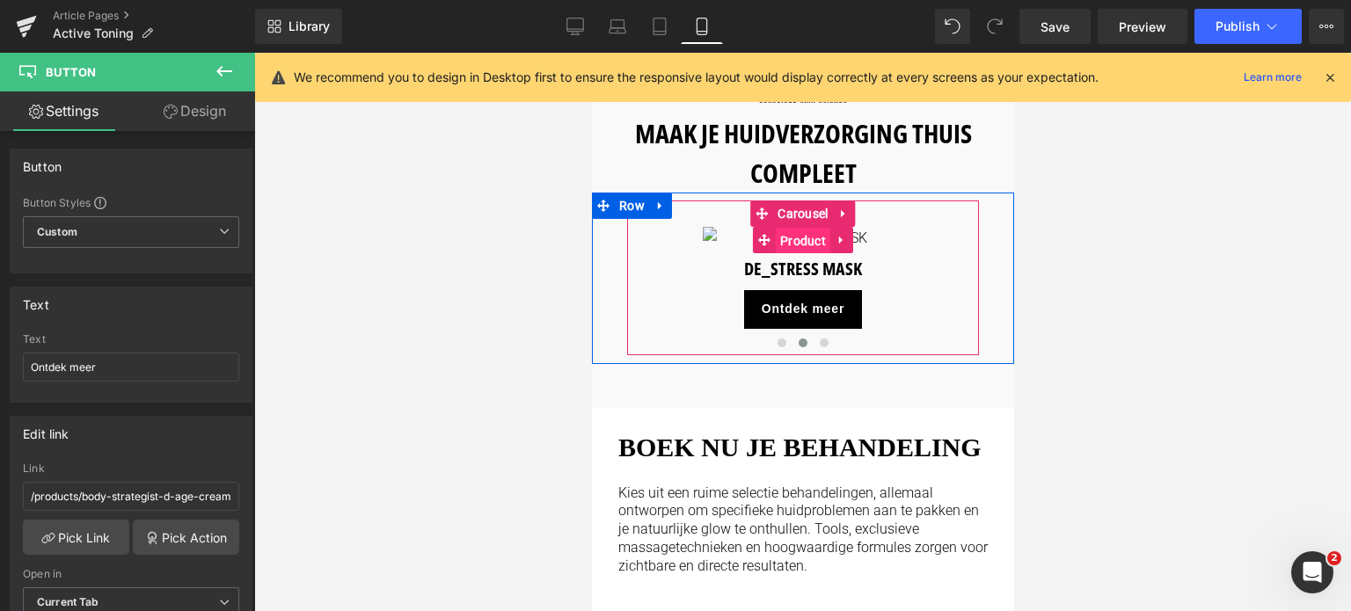
click at [801, 228] on span "Product" at bounding box center [802, 241] width 55 height 26
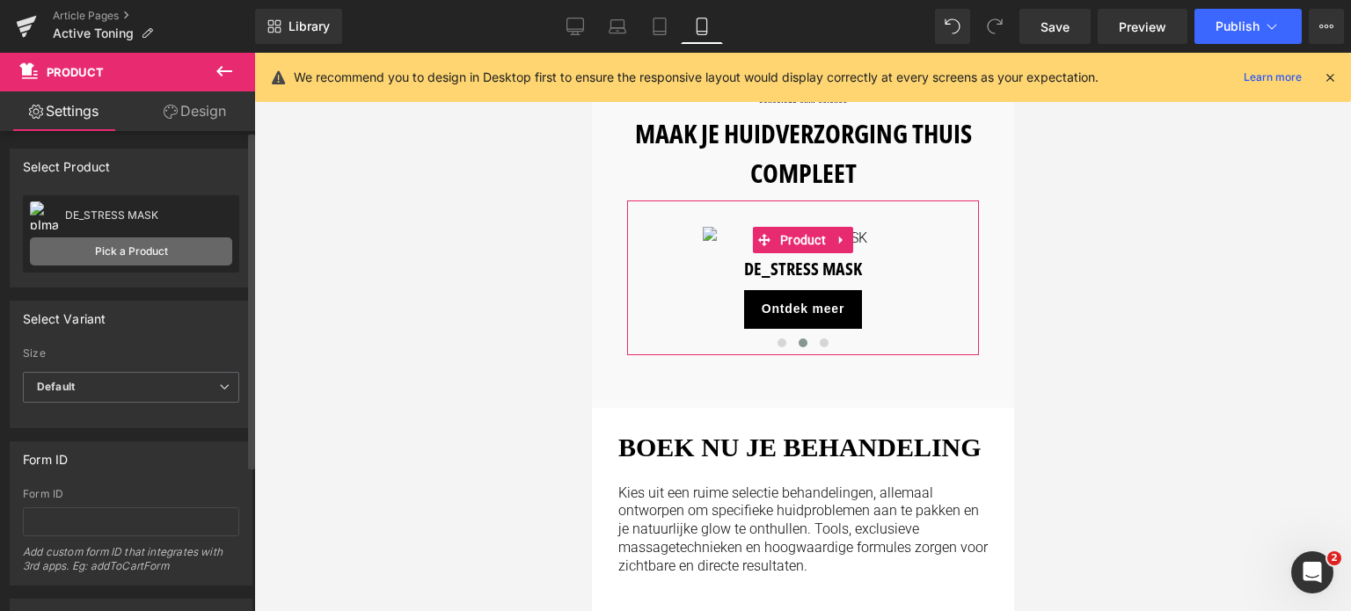
click at [88, 256] on link "Pick a Product" at bounding box center [131, 252] width 202 height 28
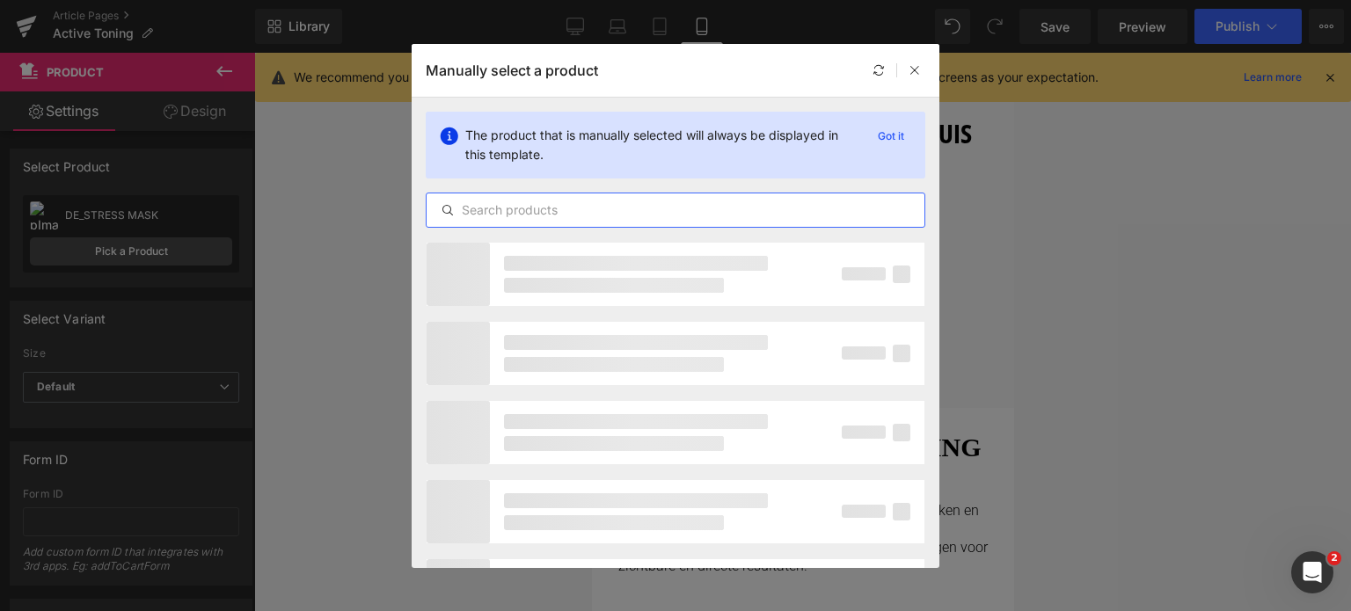
click at [587, 207] on input "text" at bounding box center [676, 210] width 498 height 21
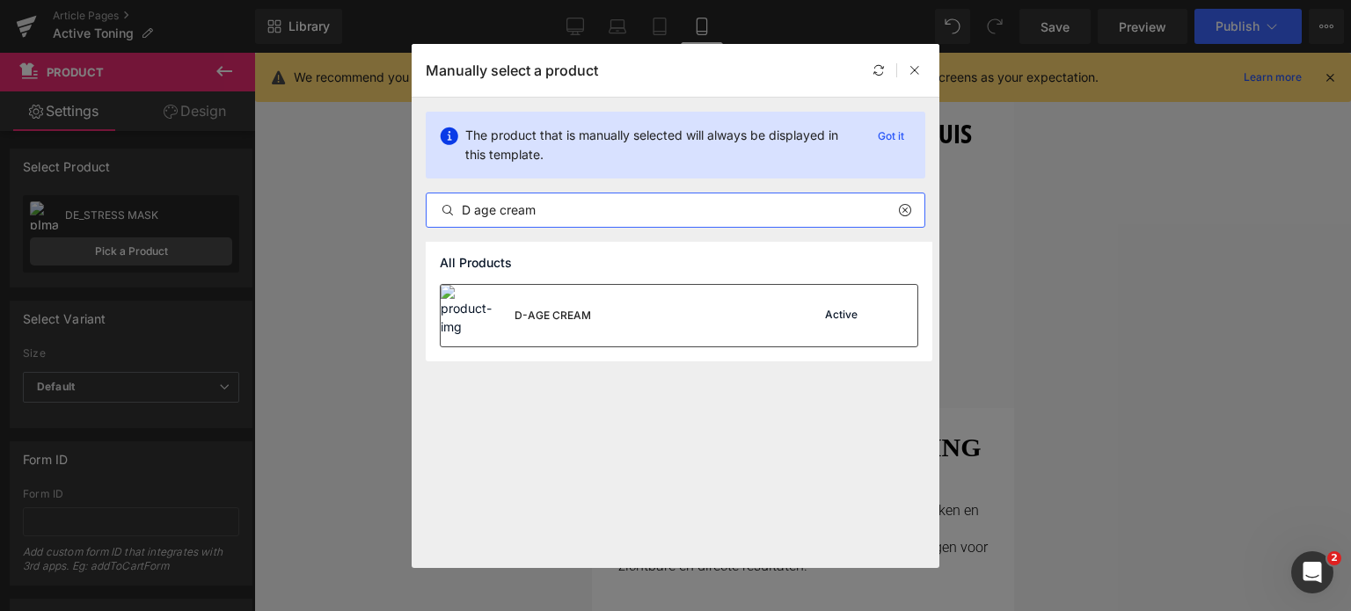
type input "D age cream"
click at [559, 323] on div "D-AGE CREAM" at bounding box center [516, 316] width 150 height 62
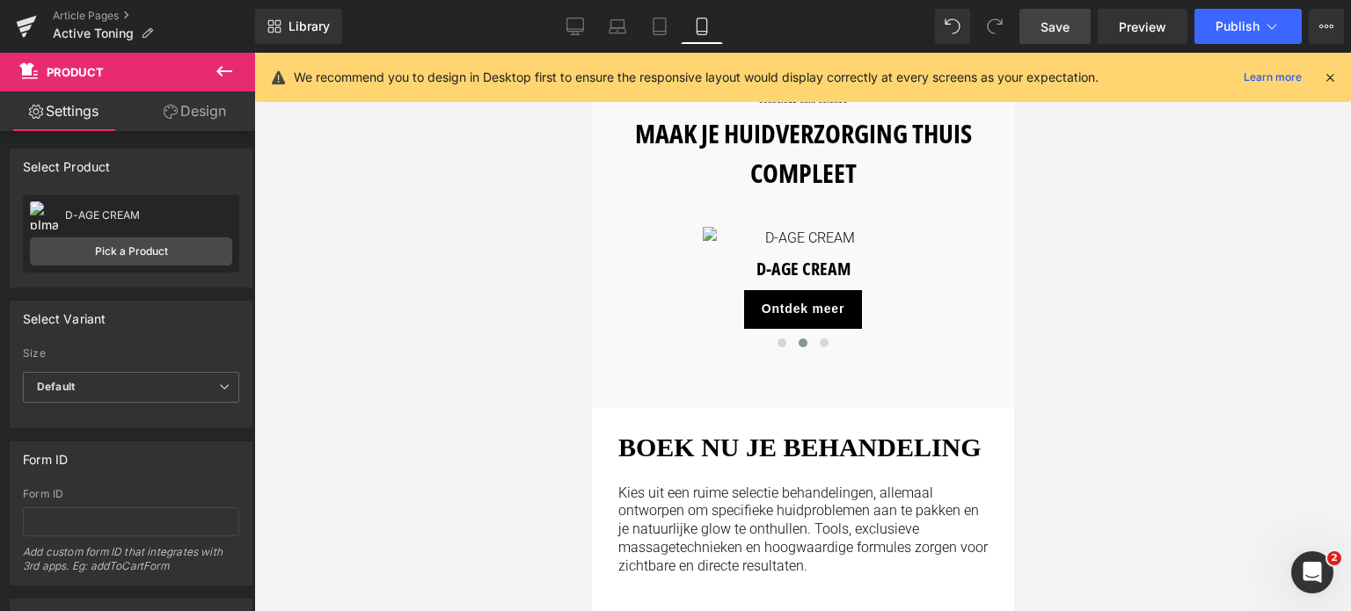
click at [1058, 27] on span "Save" at bounding box center [1055, 27] width 29 height 18
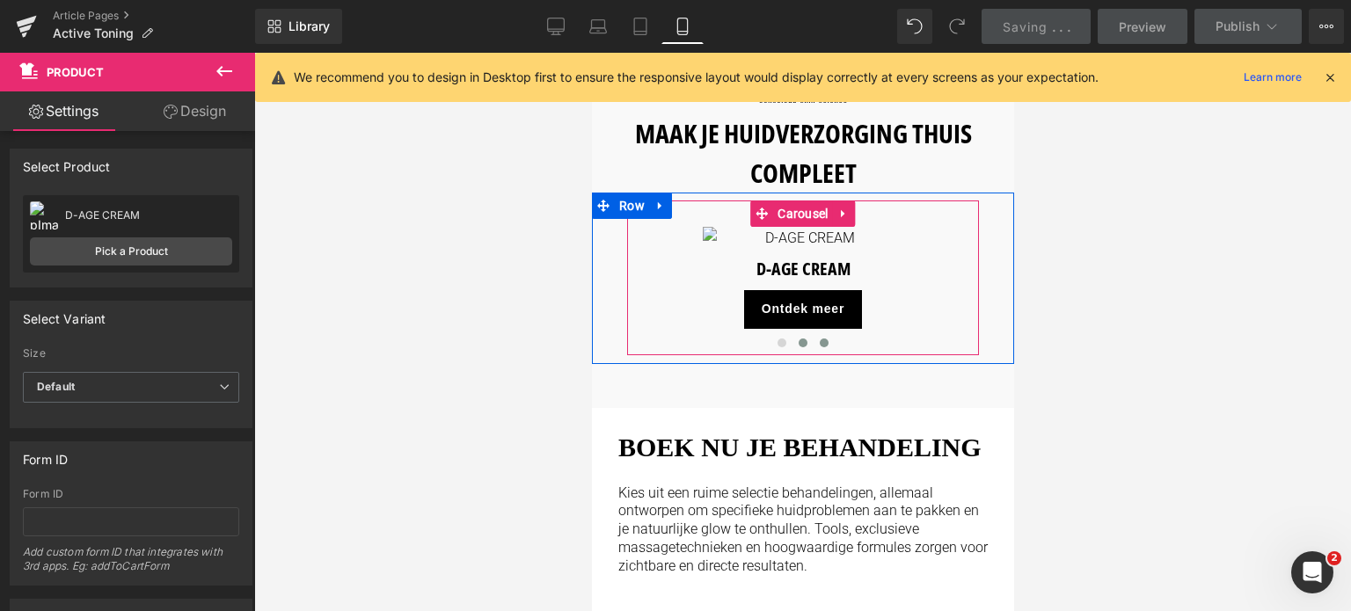
click at [823, 347] on span at bounding box center [823, 343] width 9 height 9
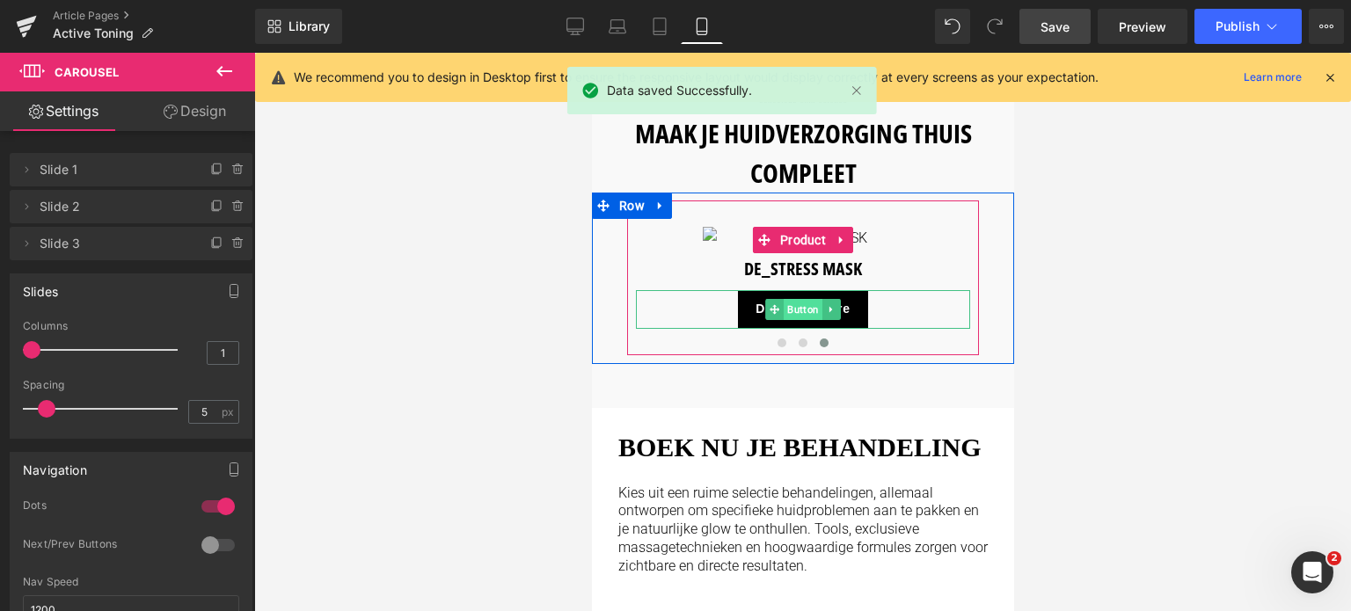
click at [803, 320] on span "Button" at bounding box center [802, 309] width 39 height 21
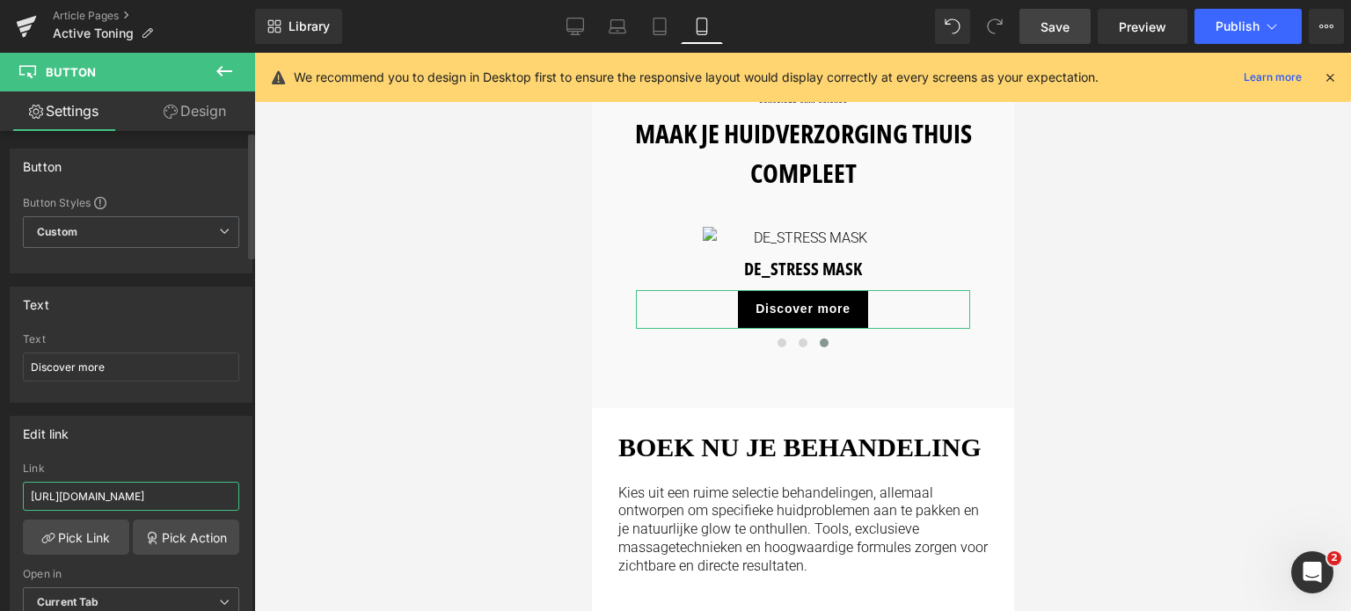
drag, startPoint x: 205, startPoint y: 492, endPoint x: 0, endPoint y: 475, distance: 205.6
click at [0, 475] on div "Edit link https://world.comfortzoneskin.com/products/body-strategist-caffeine-s…" at bounding box center [131, 523] width 263 height 241
type input "/products/body-strategist-caffeine-shot"
drag, startPoint x: 134, startPoint y: 369, endPoint x: 0, endPoint y: 372, distance: 133.8
click at [0, 372] on div "Text Discover more Text Discover more" at bounding box center [131, 338] width 263 height 129
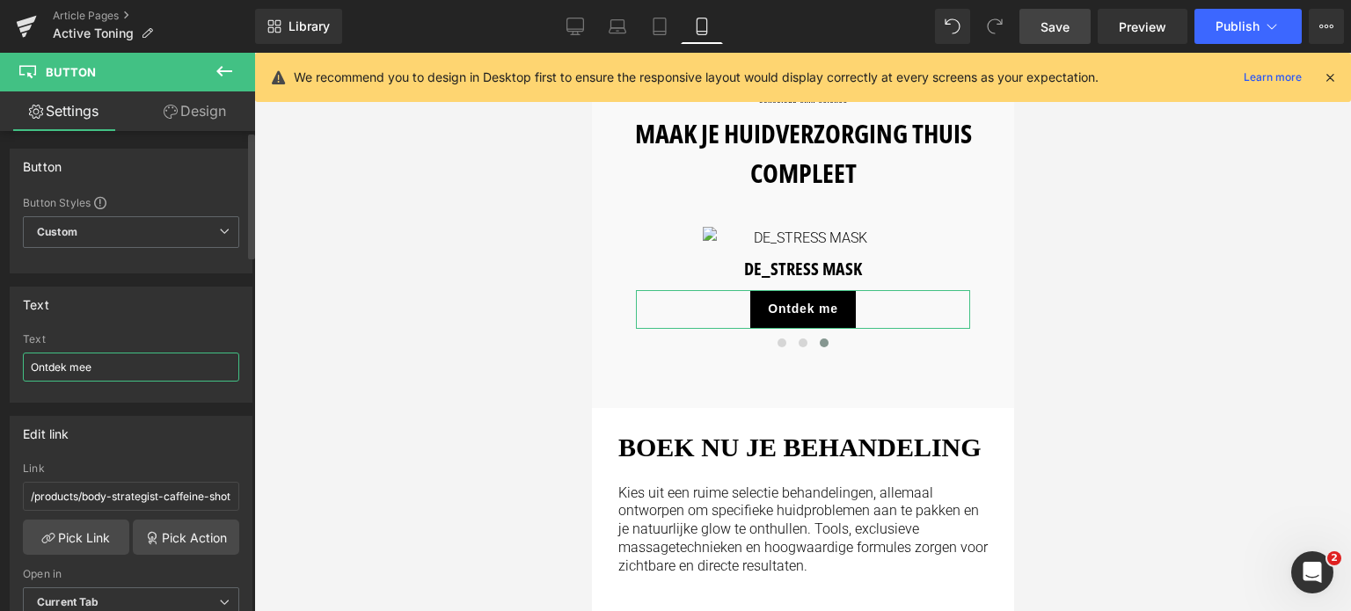
type input "Ontdek meer"
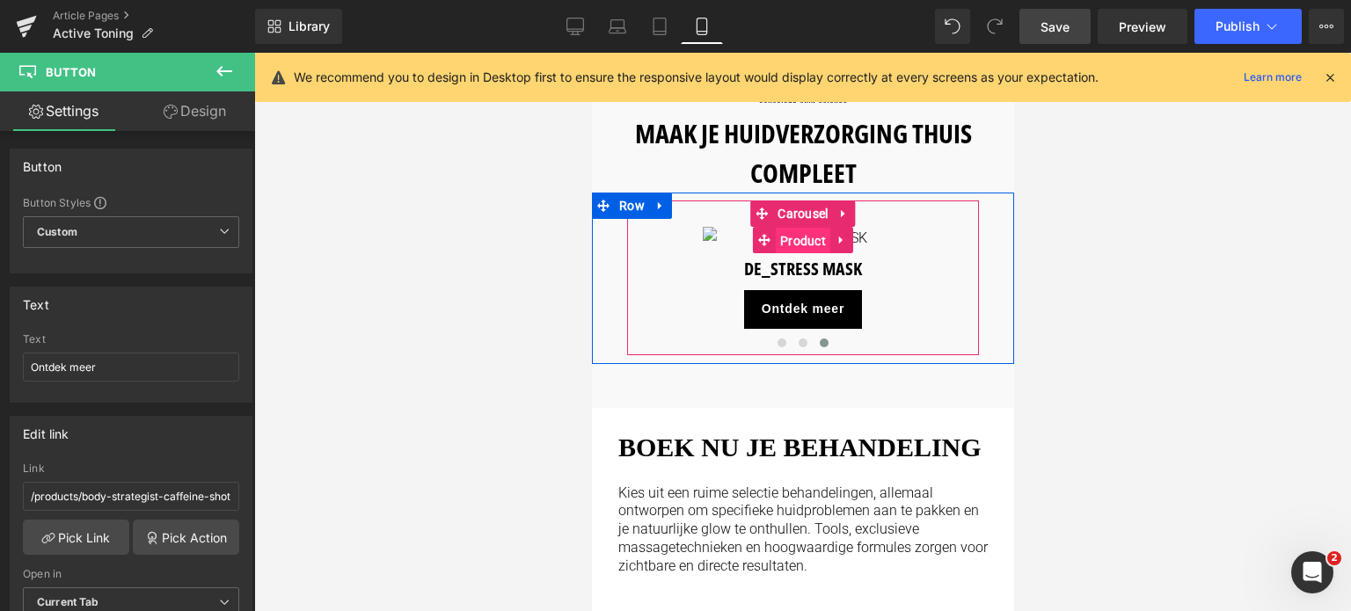
click at [801, 228] on span "Product" at bounding box center [802, 241] width 55 height 26
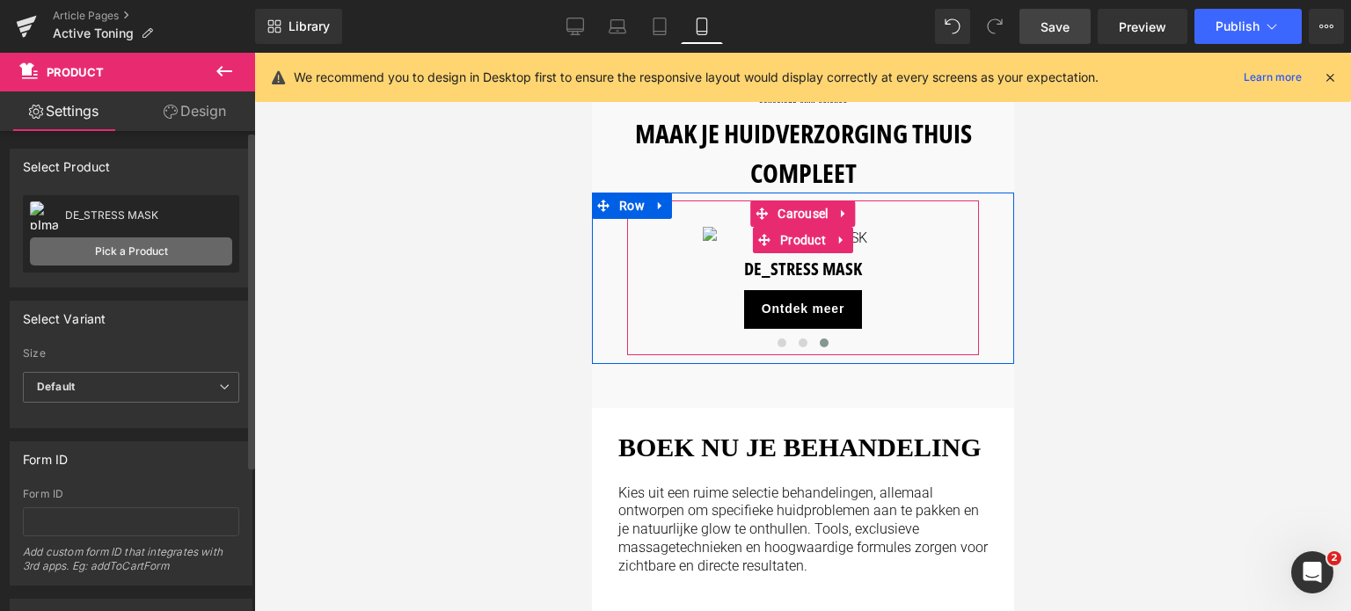
click at [69, 249] on link "Pick a Product" at bounding box center [131, 252] width 202 height 28
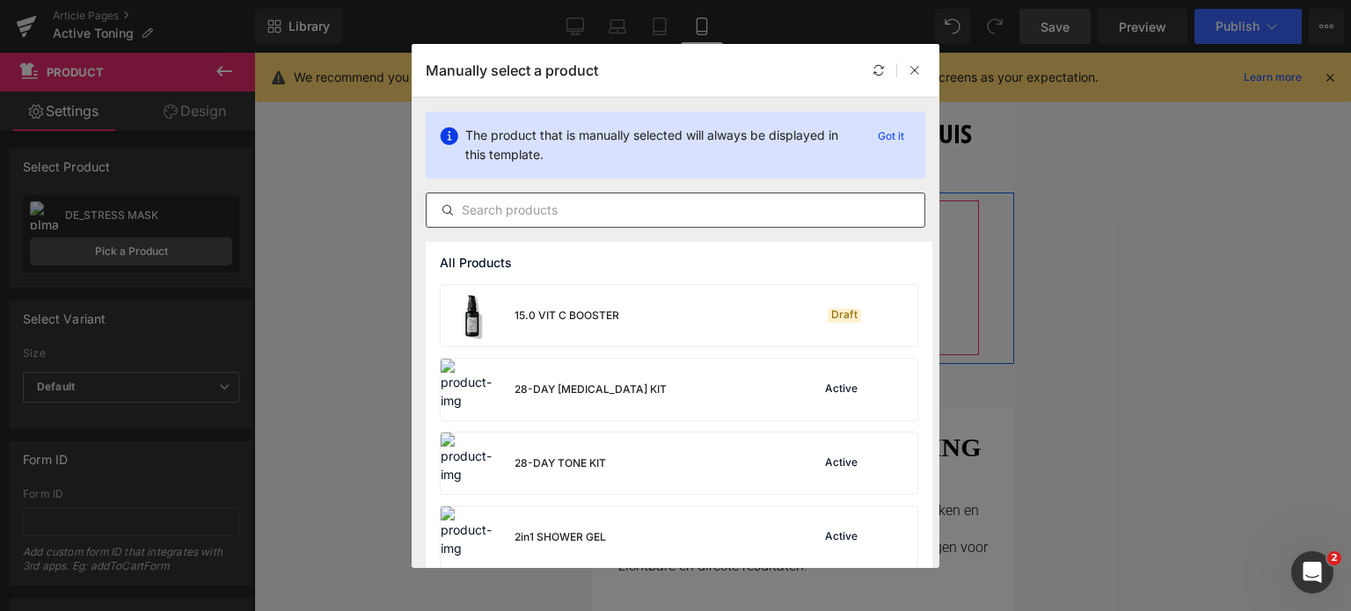
click at [514, 216] on input "text" at bounding box center [676, 210] width 498 height 21
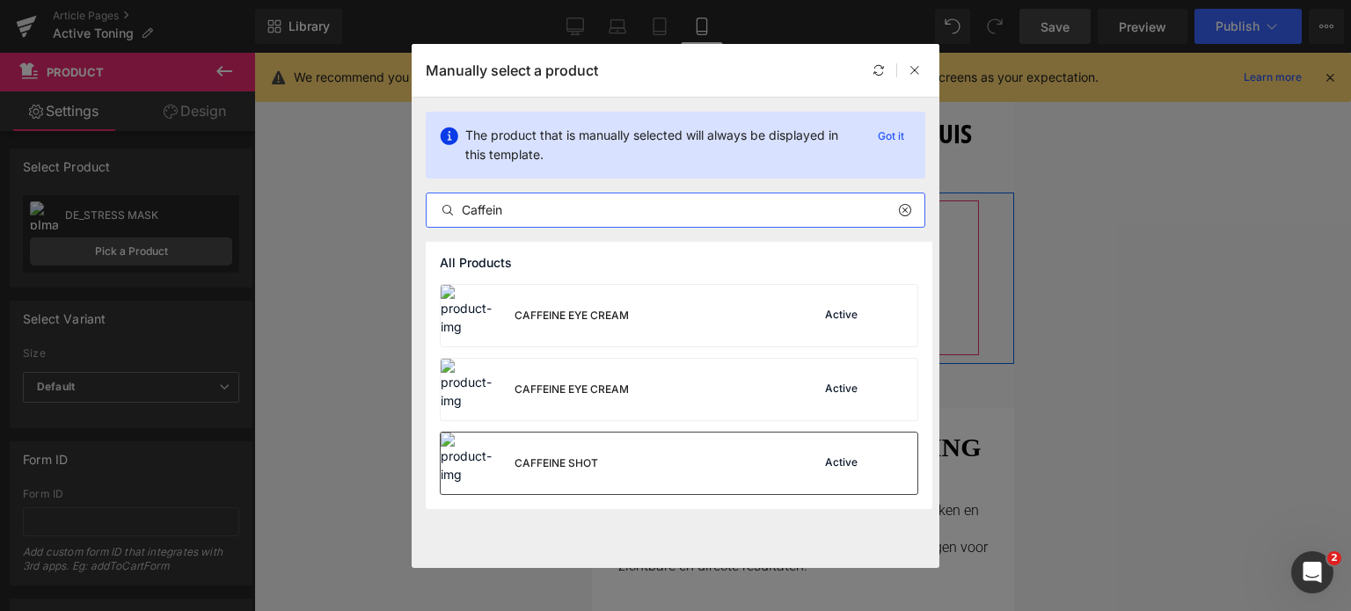
type input "Caffein"
click at [559, 468] on div "CAFFEINE SHOT" at bounding box center [557, 464] width 84 height 16
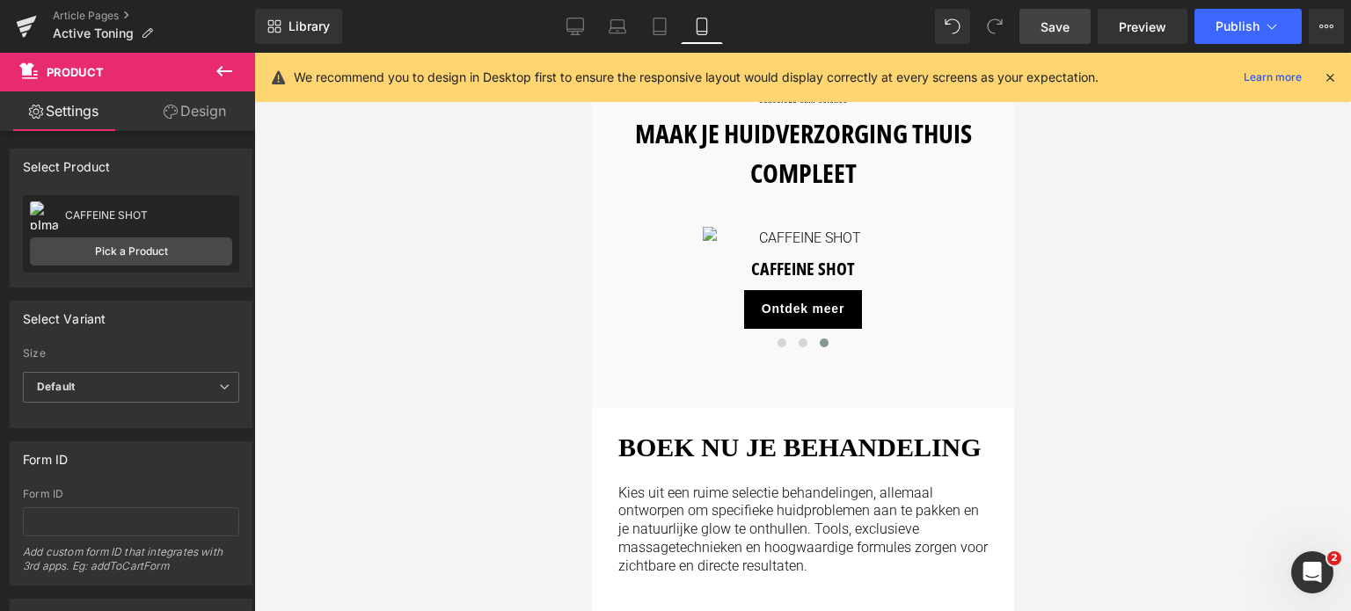
click at [1045, 27] on span "Save" at bounding box center [1055, 27] width 29 height 18
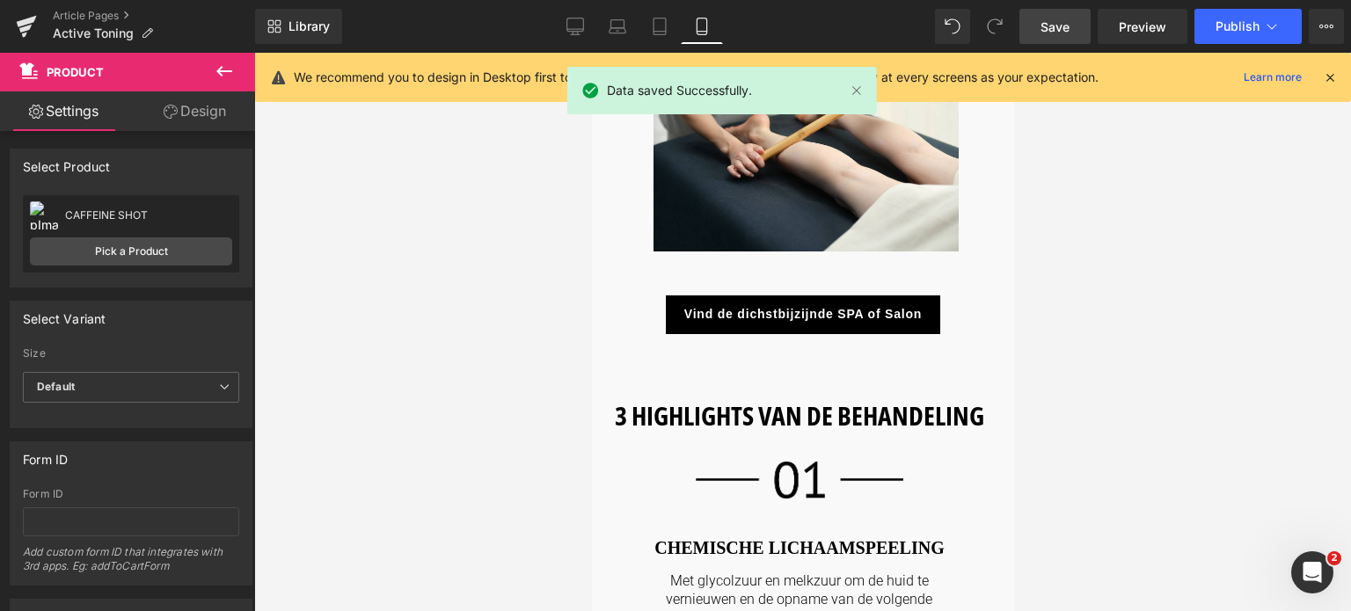
scroll to position [1056, 0]
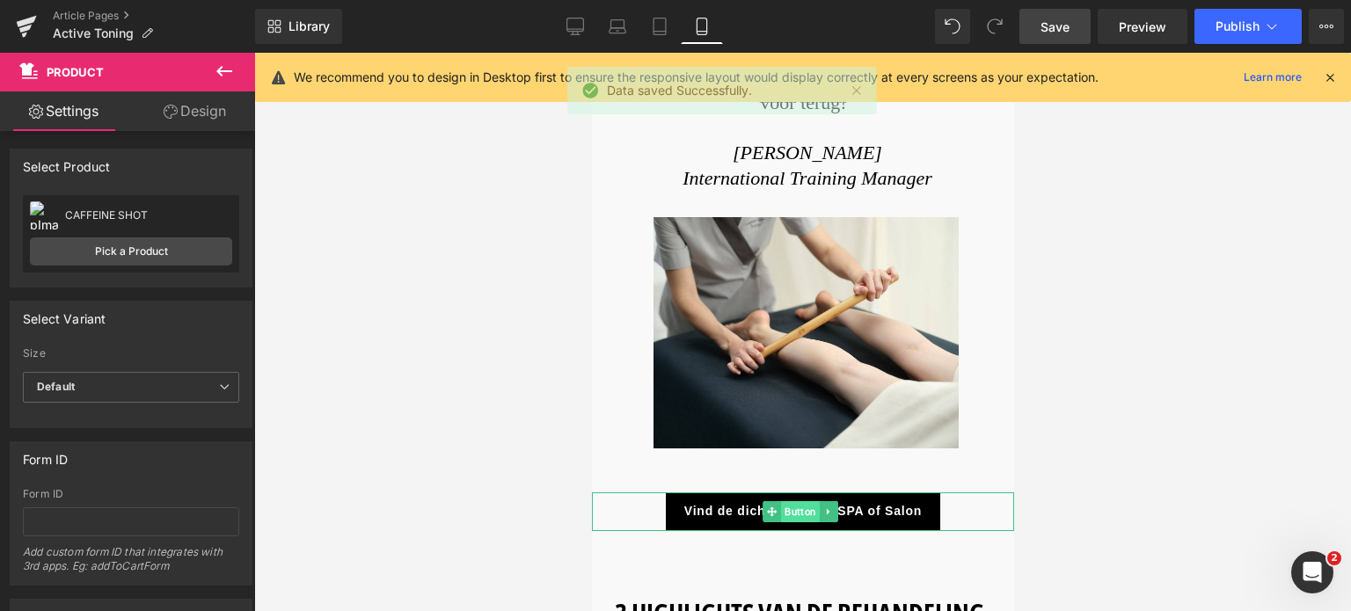
click at [801, 501] on span "Button" at bounding box center [799, 511] width 39 height 21
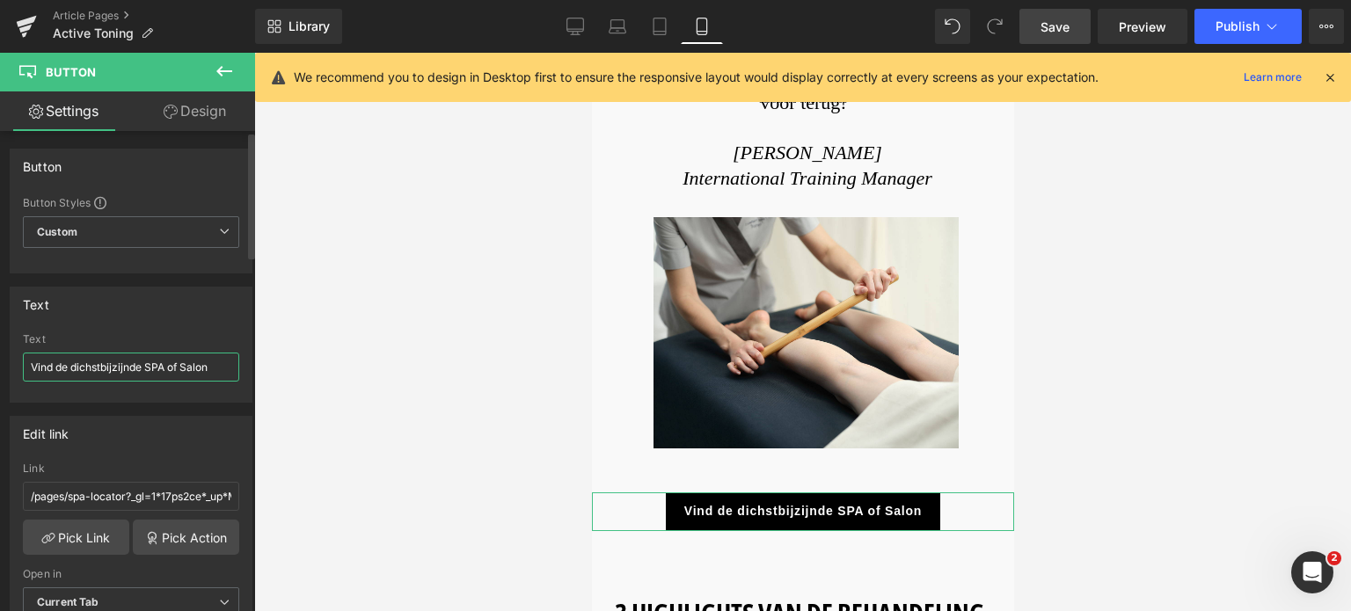
drag, startPoint x: 216, startPoint y: 365, endPoint x: 0, endPoint y: 351, distance: 216.0
click at [0, 351] on div "Text Vind de dichstbijzijnde SPA of Salon Text Vind de dichstbijzijnde SPA of S…" at bounding box center [131, 338] width 263 height 129
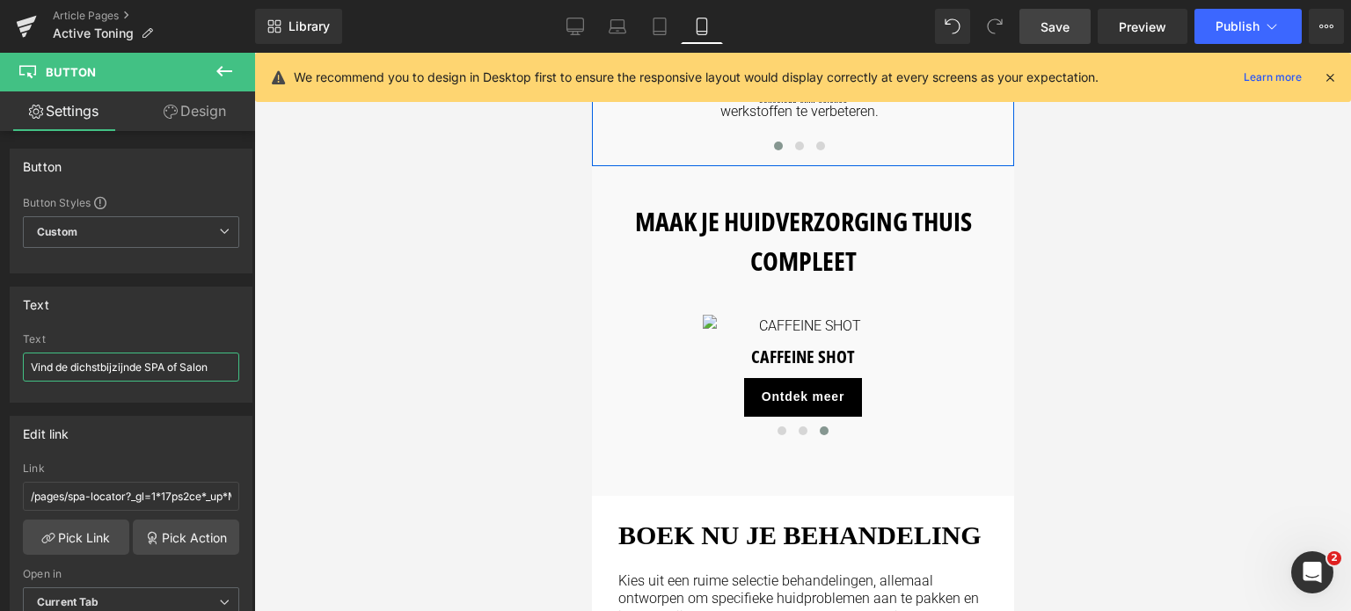
scroll to position [2111, 0]
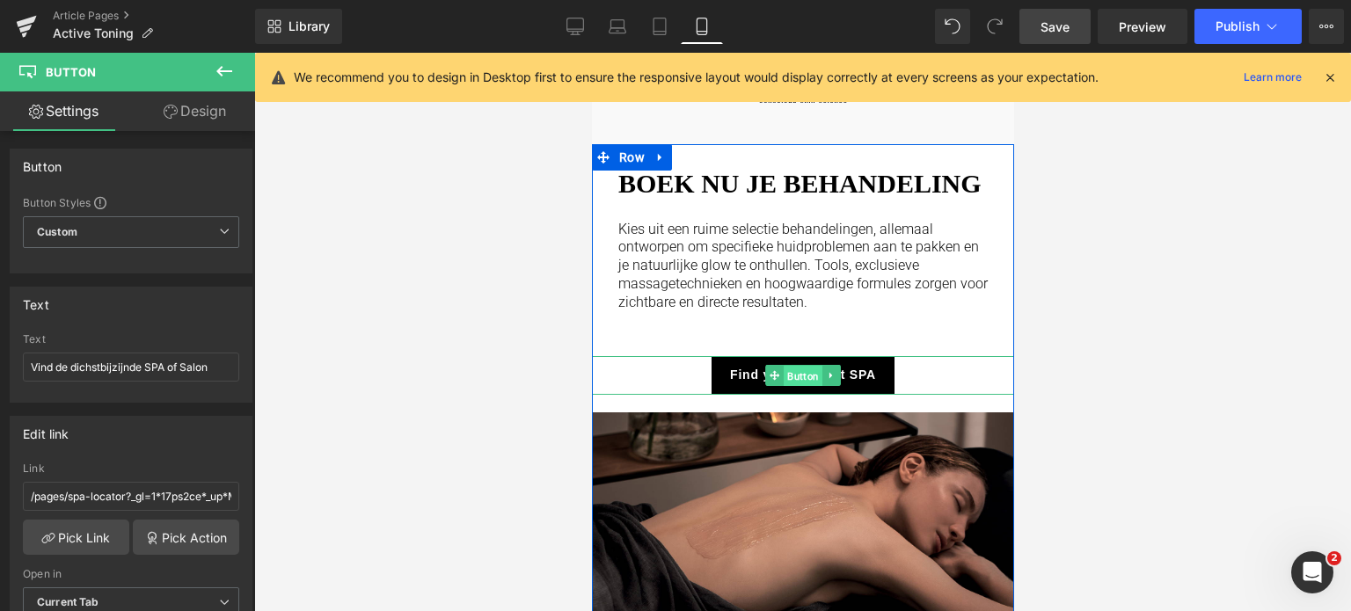
click at [800, 386] on span "Button" at bounding box center [802, 375] width 39 height 21
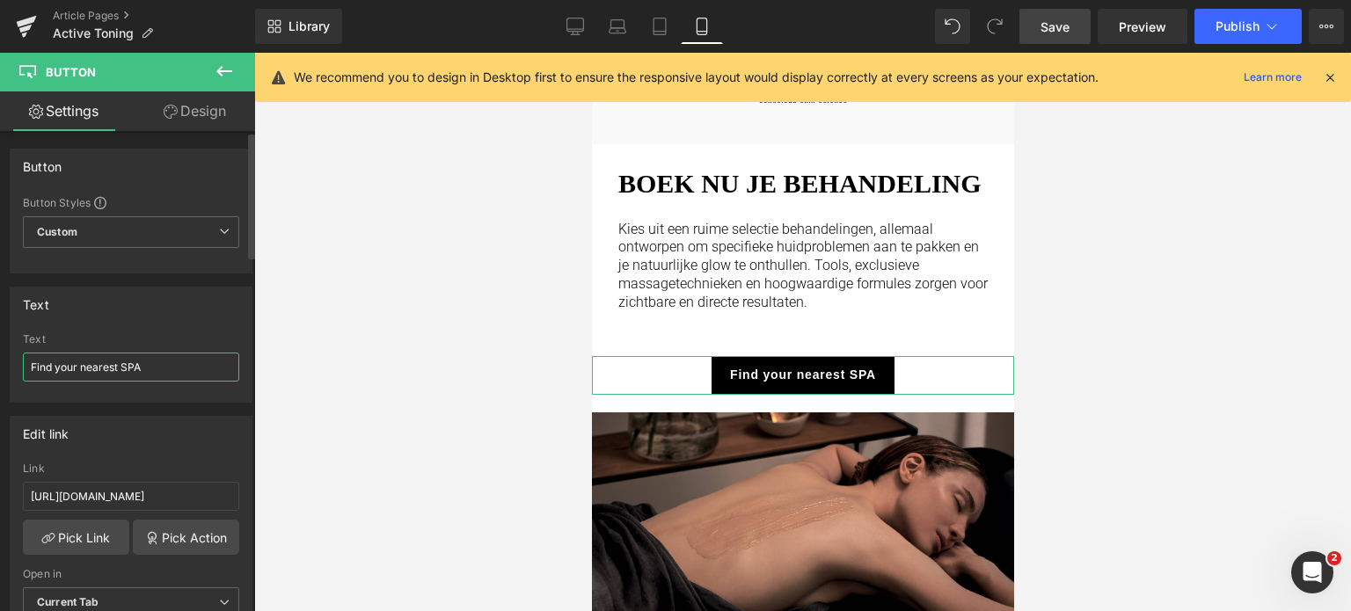
drag, startPoint x: 174, startPoint y: 362, endPoint x: 3, endPoint y: 335, distance: 173.5
click at [3, 335] on div "Text Find your nearest SPA Text Find your nearest SPA" at bounding box center [131, 338] width 263 height 129
paste input "Vind de dichstbijzijnde SPA of Salon"
type input "Vind de dichstbijzijnde SPA of Salon"
drag, startPoint x: 204, startPoint y: 492, endPoint x: 0, endPoint y: 472, distance: 205.0
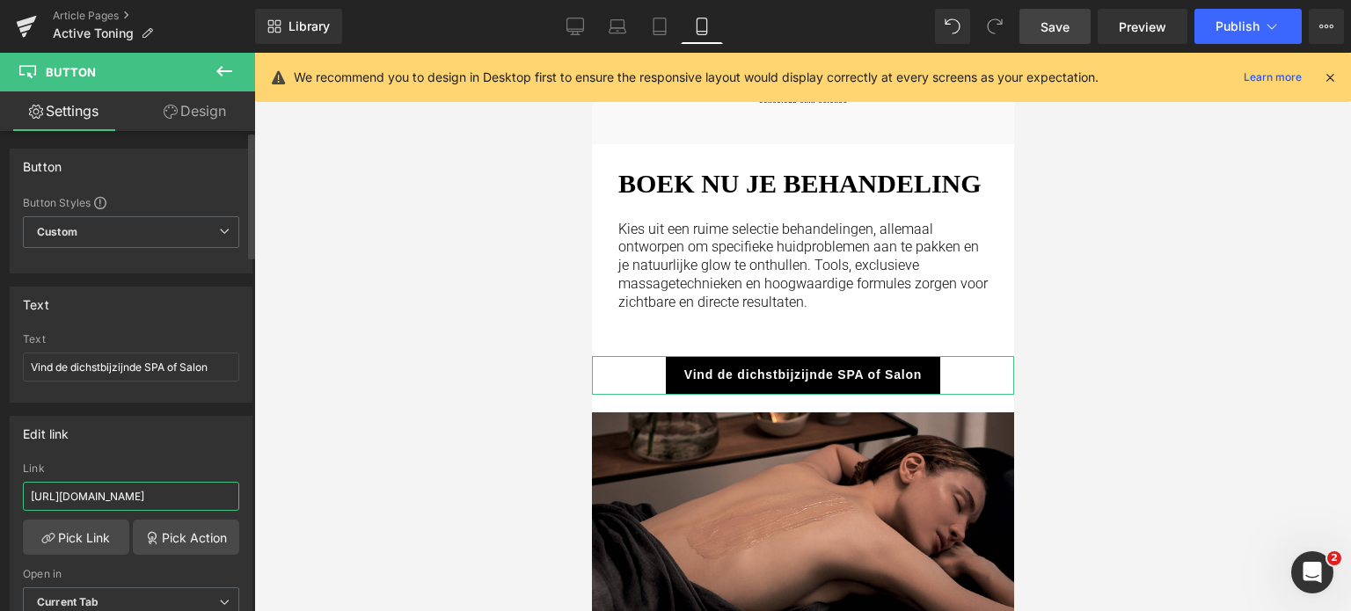
click at [0, 472] on div "Edit link [URL][DOMAIN_NAME] Link [URL][DOMAIN_NAME] Pick Link Pick Action Curr…" at bounding box center [131, 523] width 263 height 241
drag, startPoint x: 127, startPoint y: 499, endPoint x: 303, endPoint y: 475, distance: 177.5
click at [303, 475] on div "Button You are previewing how the will restyle your page. You can not edit Elem…" at bounding box center [675, 320] width 1351 height 641
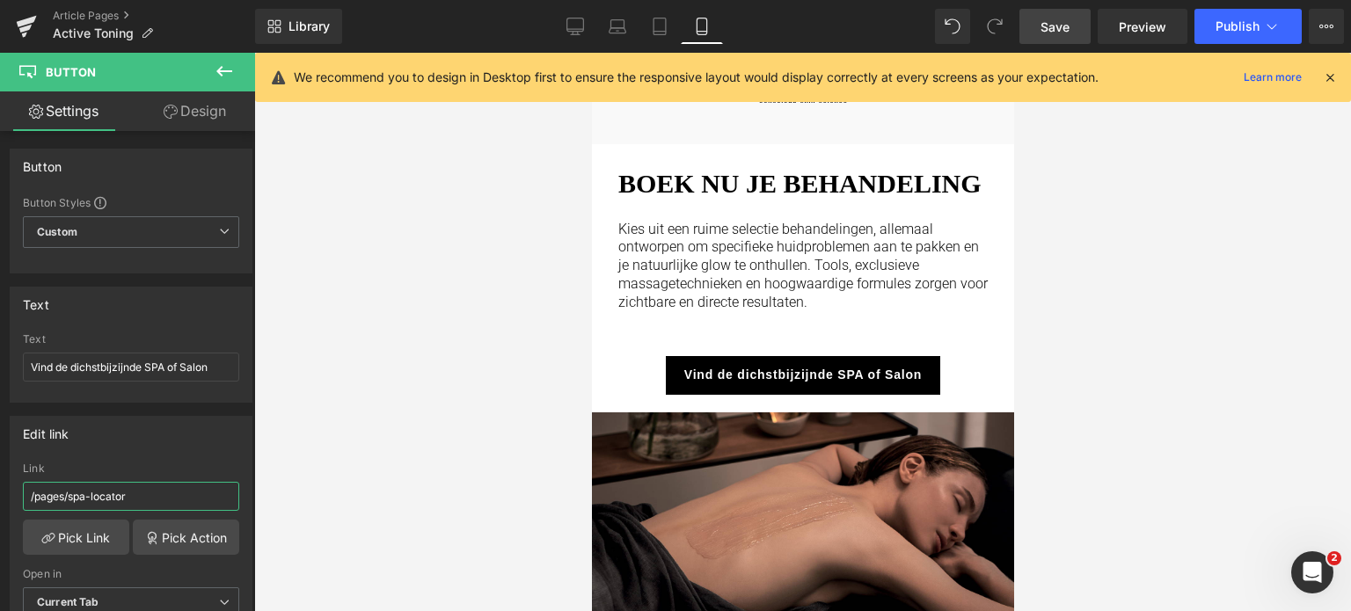
type input "/pages/spa-locator"
click at [1044, 25] on span "Save" at bounding box center [1055, 27] width 29 height 18
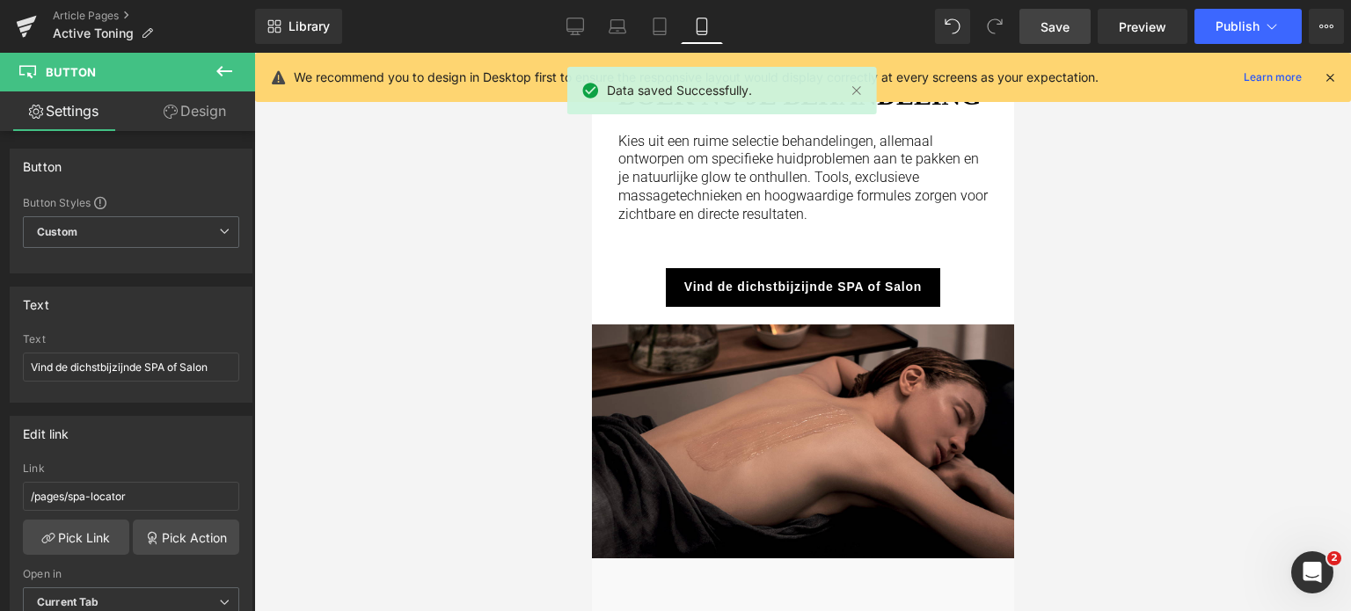
scroll to position [1759, 0]
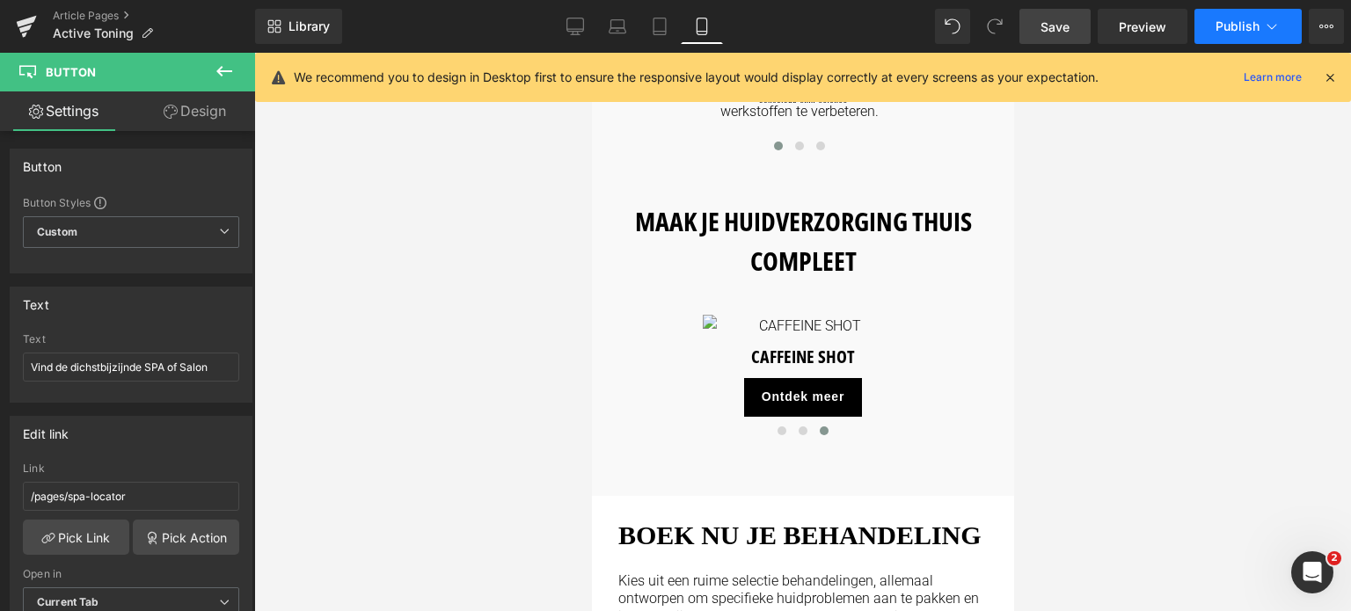
click at [1261, 20] on button "Publish" at bounding box center [1248, 26] width 107 height 35
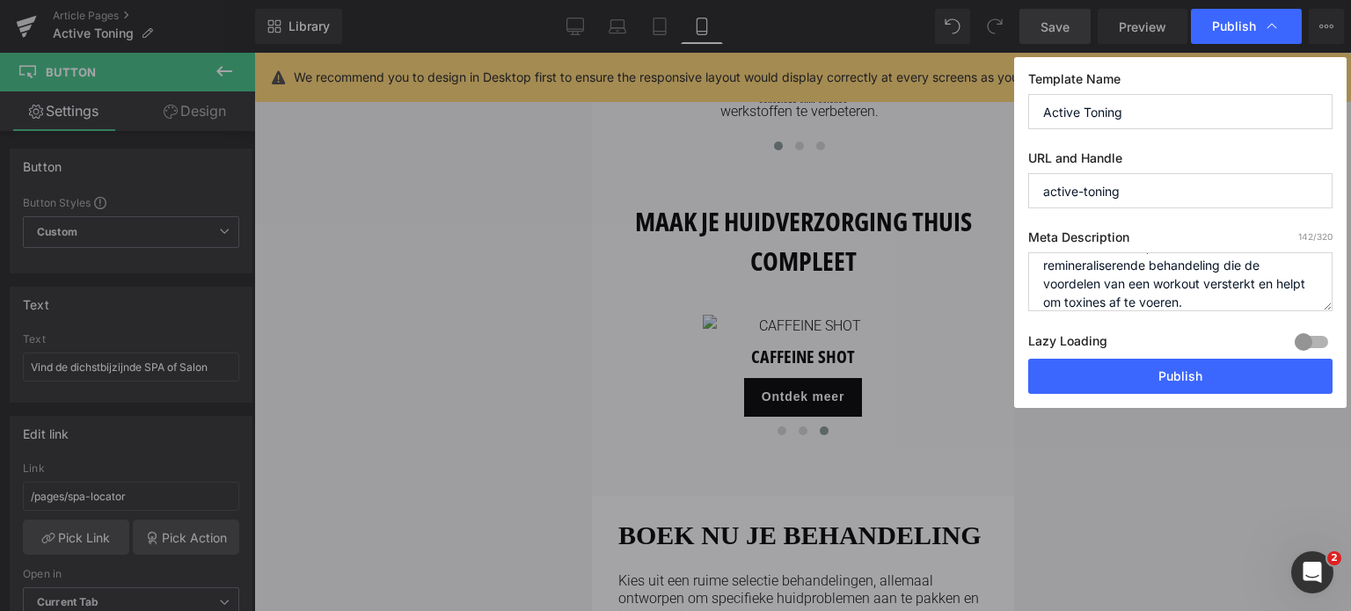
scroll to position [37, 0]
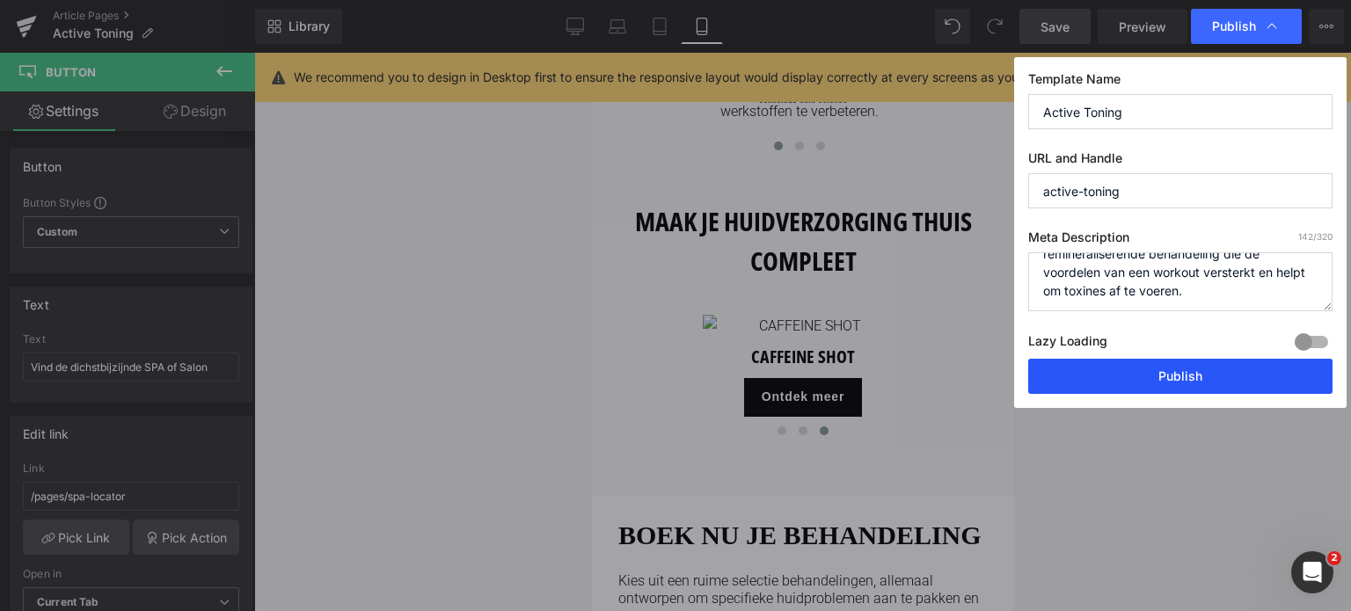
click at [1212, 376] on button "Publish" at bounding box center [1180, 376] width 304 height 35
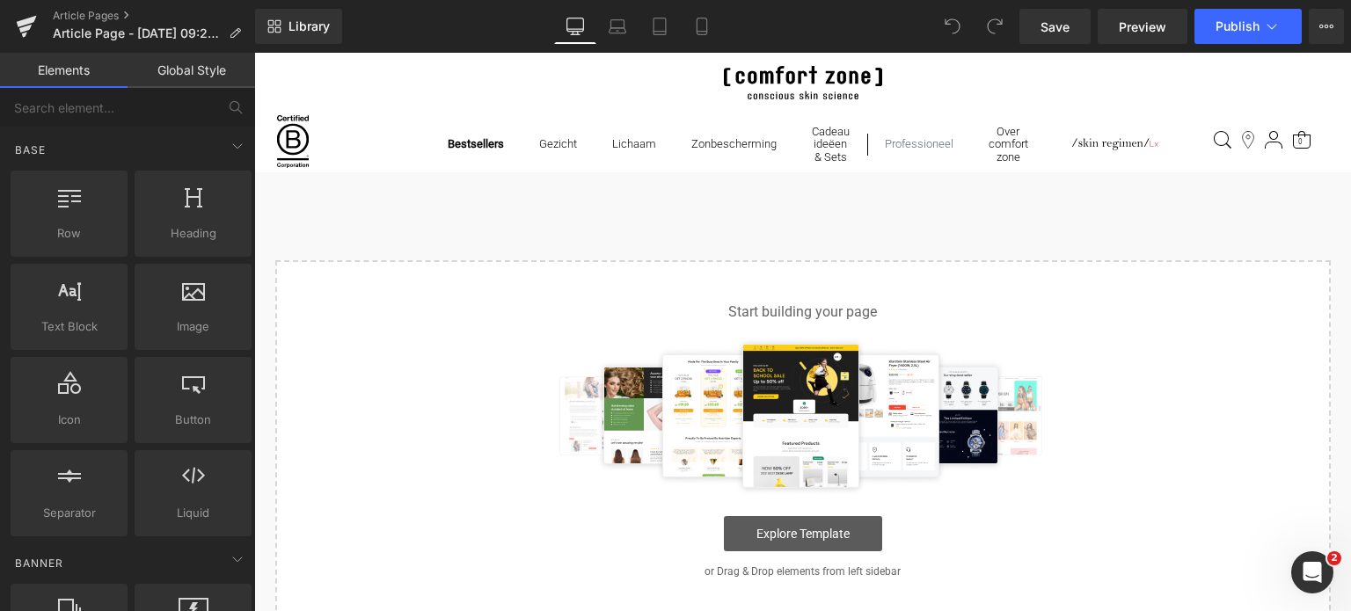
click at [817, 537] on link "Explore Template" at bounding box center [803, 533] width 158 height 35
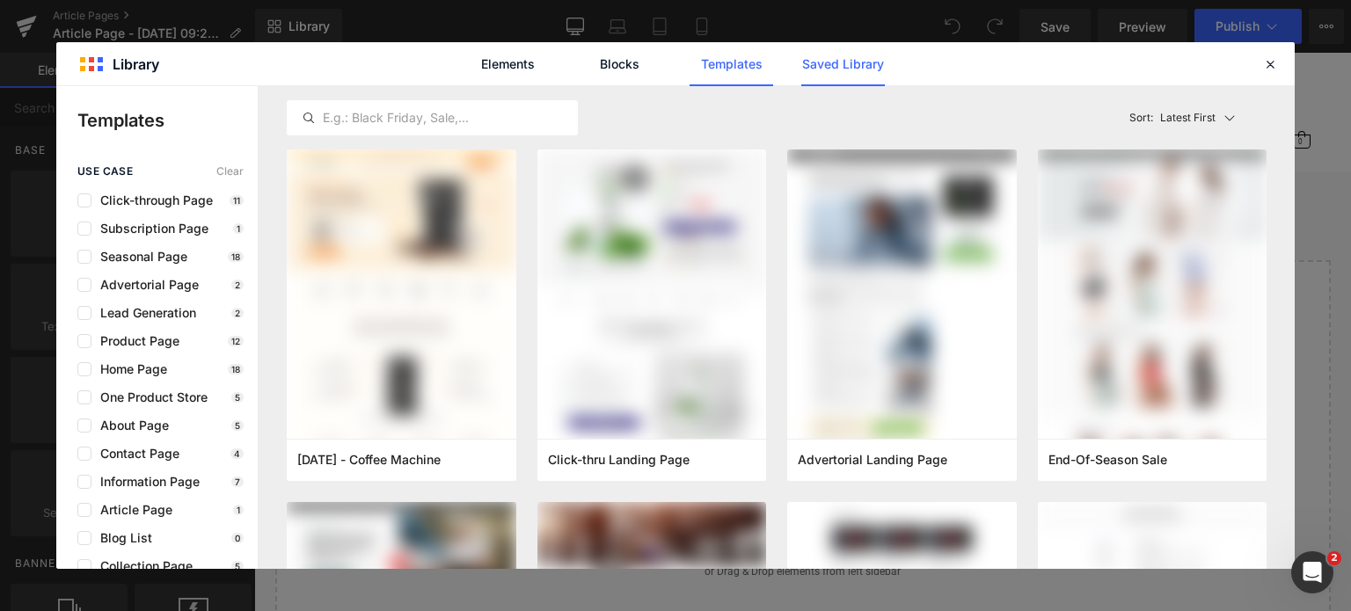
click at [844, 62] on link "Saved Library" at bounding box center [843, 64] width 84 height 44
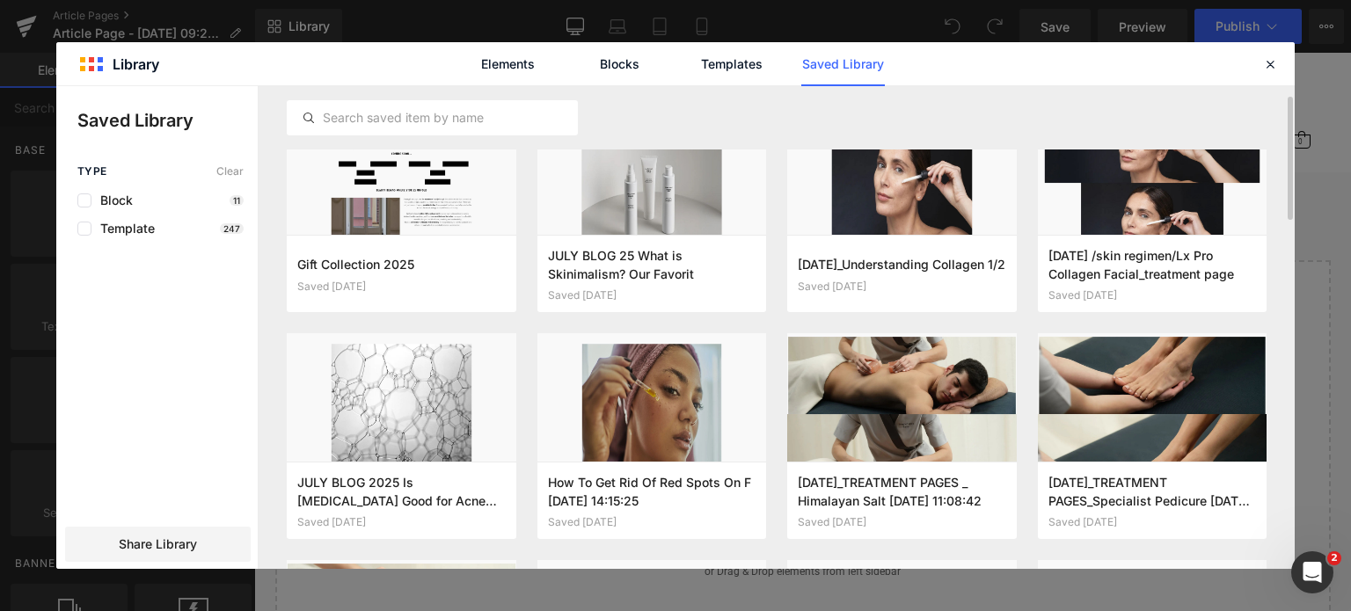
scroll to position [133, 0]
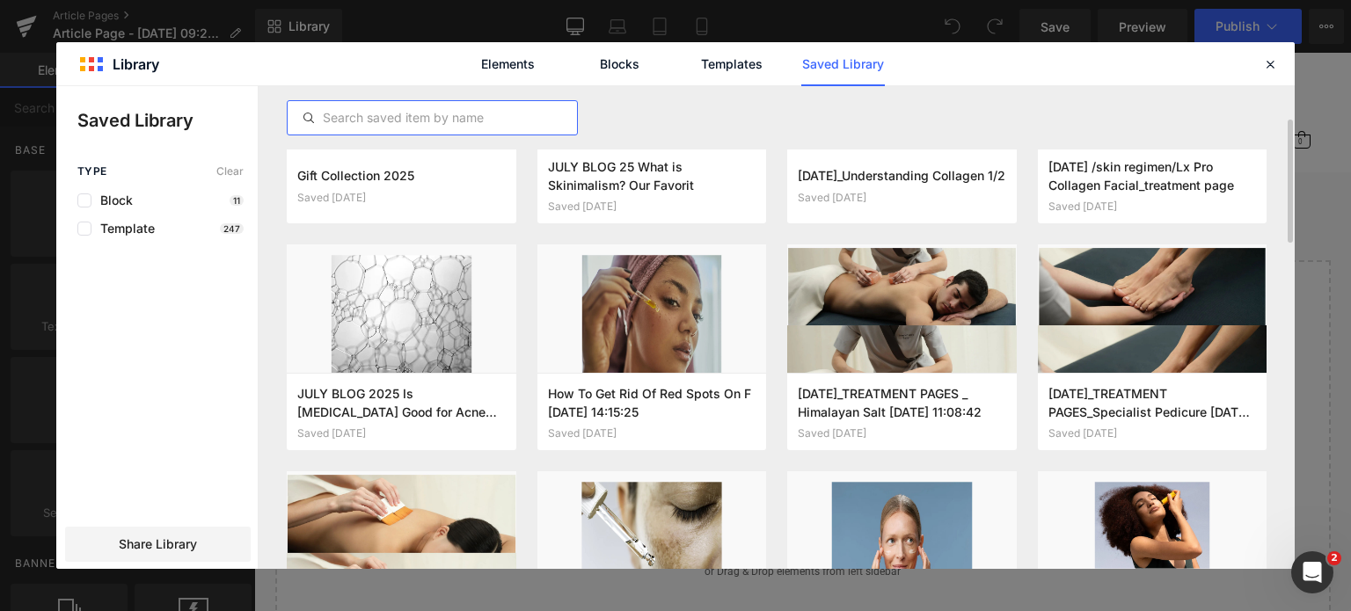
click at [385, 123] on input "text" at bounding box center [432, 117] width 289 height 21
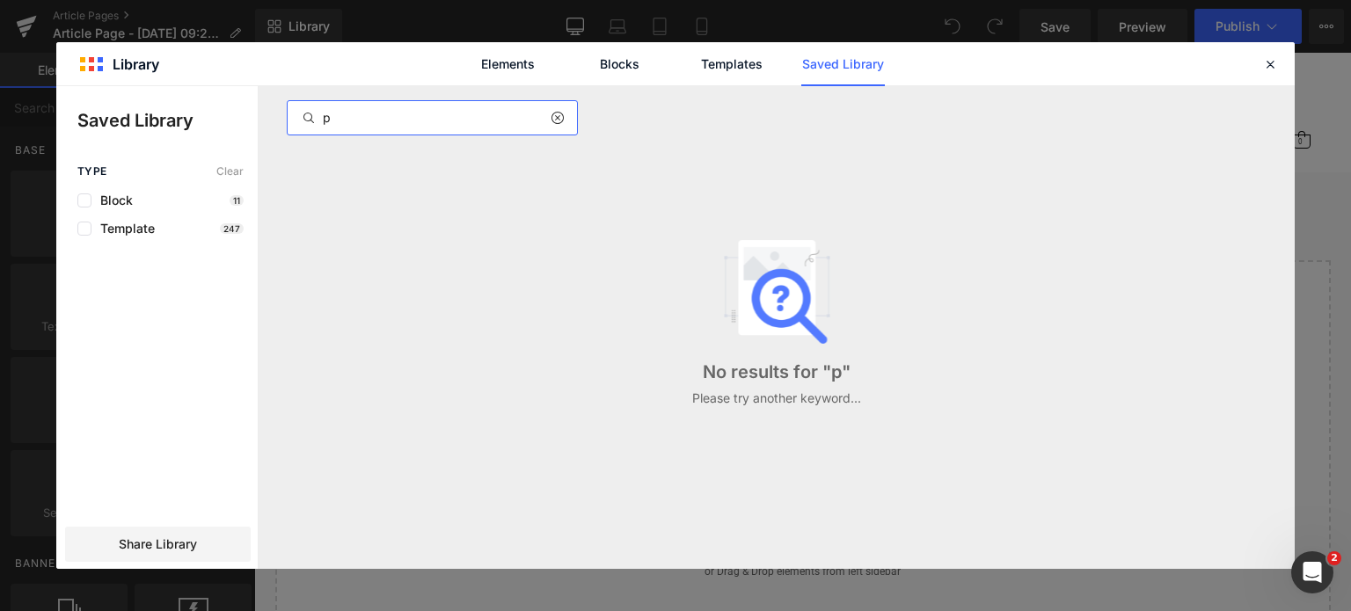
scroll to position [0, 0]
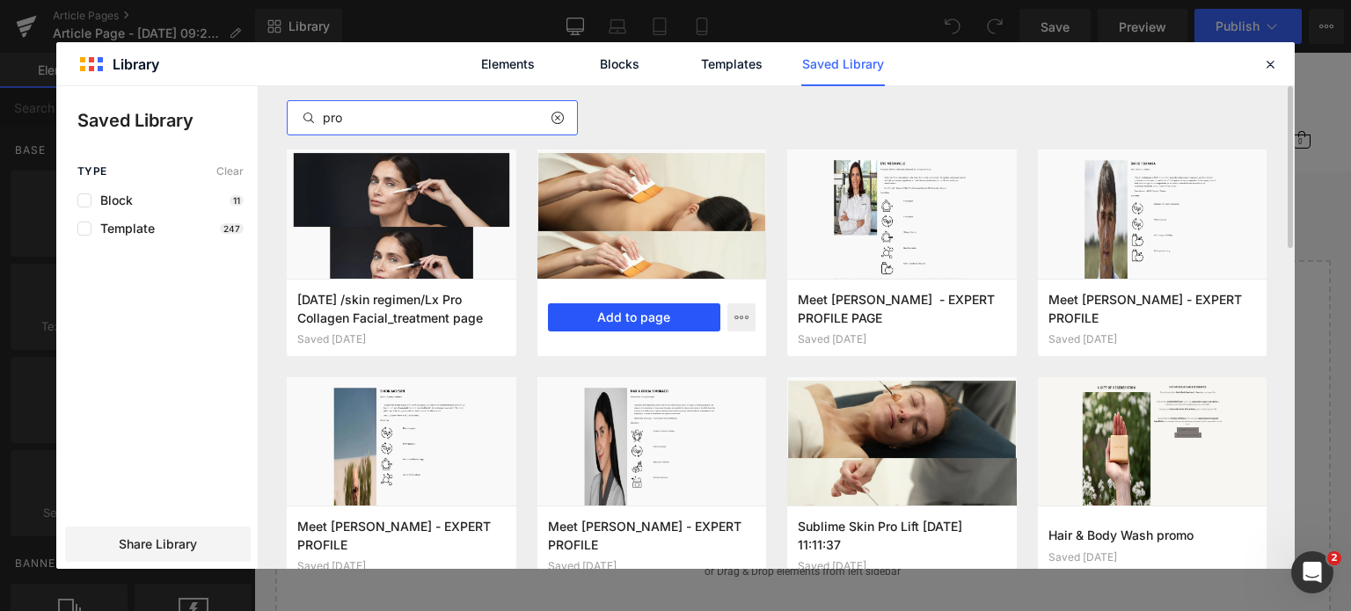
type input "pro"
click at [606, 318] on button "Add to page" at bounding box center [634, 317] width 173 height 28
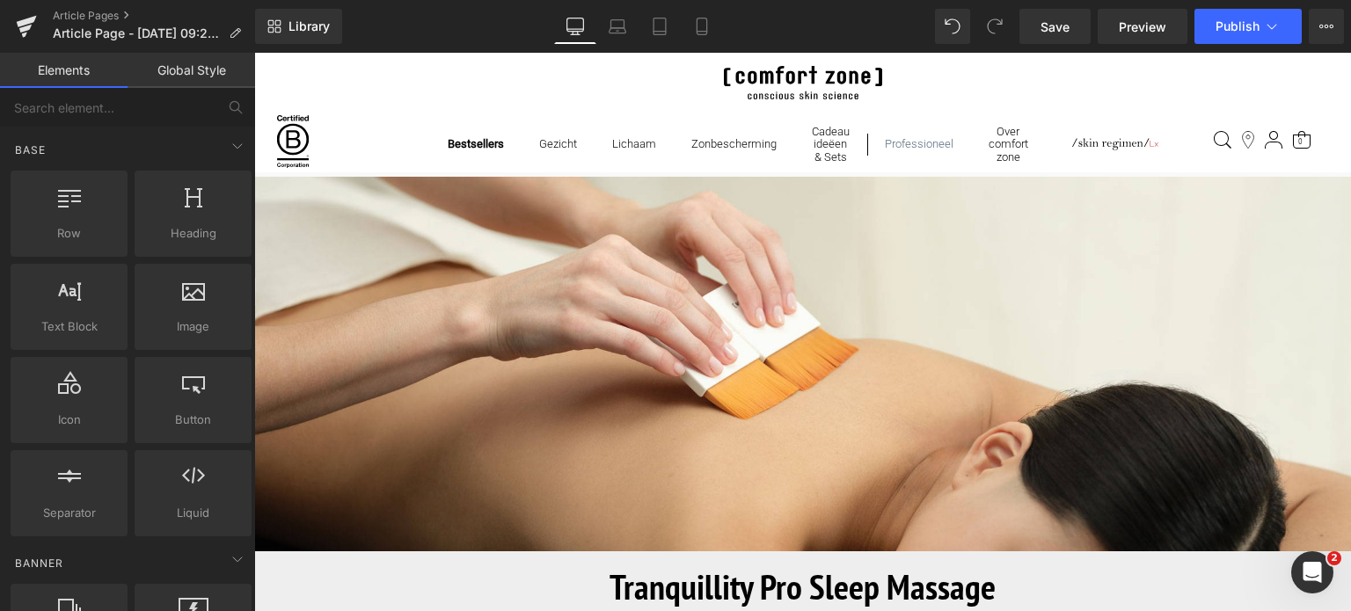
scroll to position [176, 0]
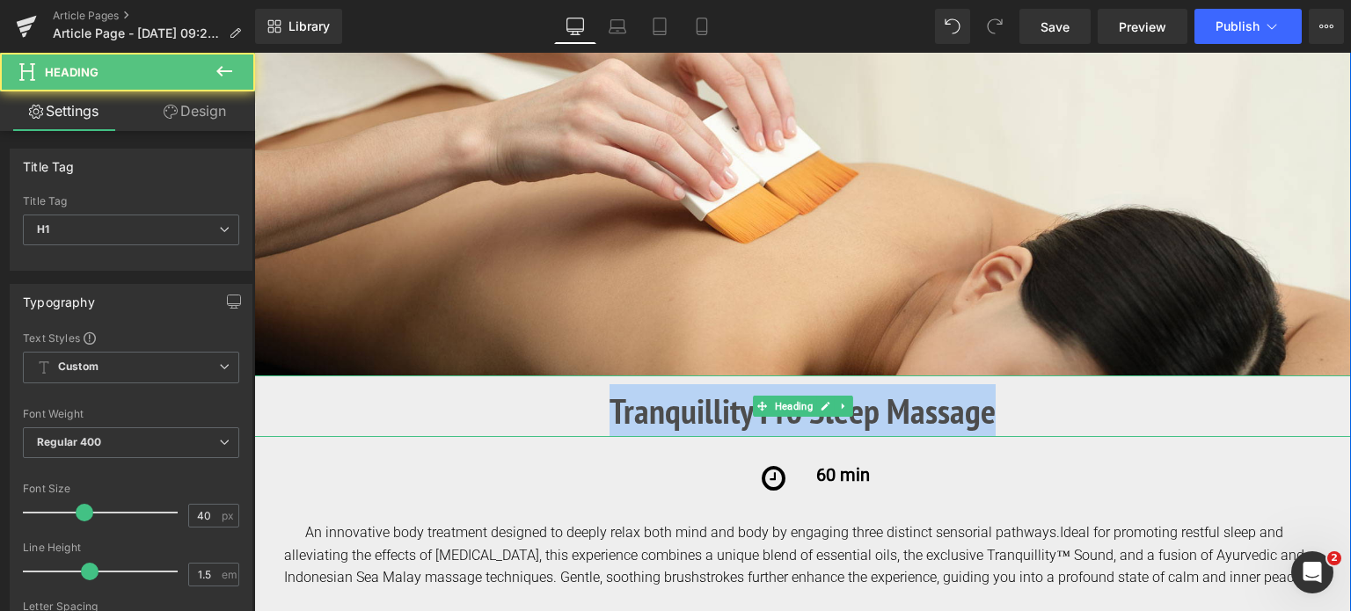
drag, startPoint x: 998, startPoint y: 418, endPoint x: 579, endPoint y: 398, distance: 419.2
click at [579, 398] on h1 "Tranquillity Pro Sleep Massage" at bounding box center [802, 410] width 1097 height 53
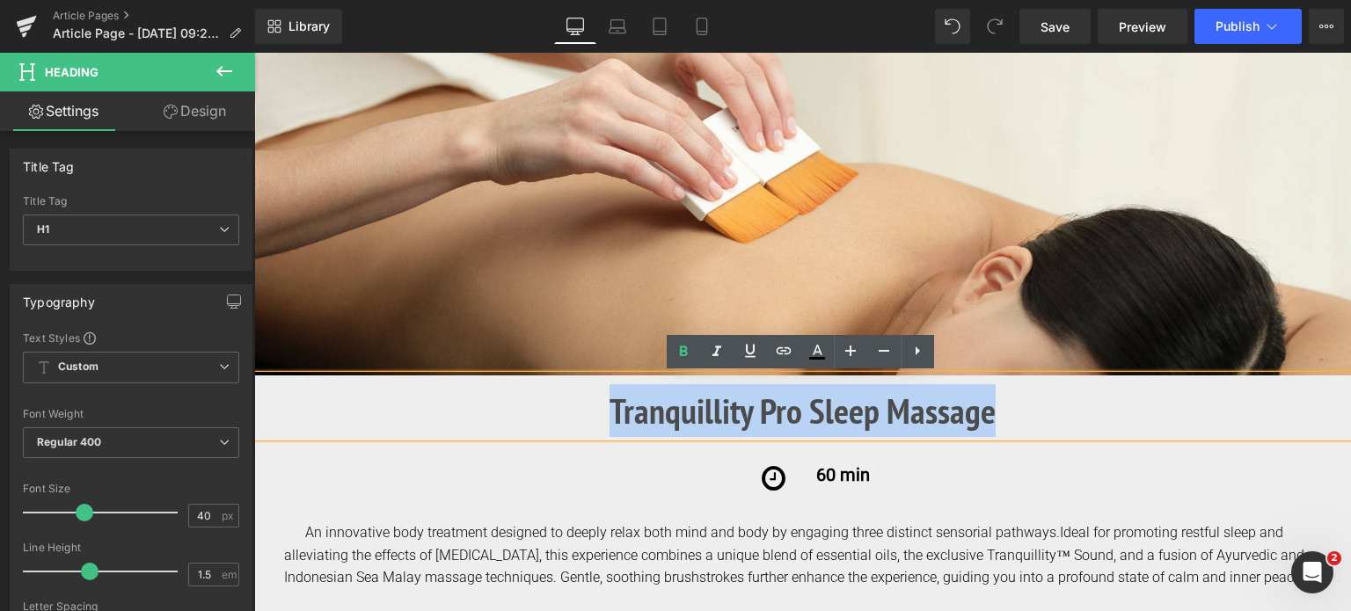
copy b "Tranquillity Pro Sleep Massage"
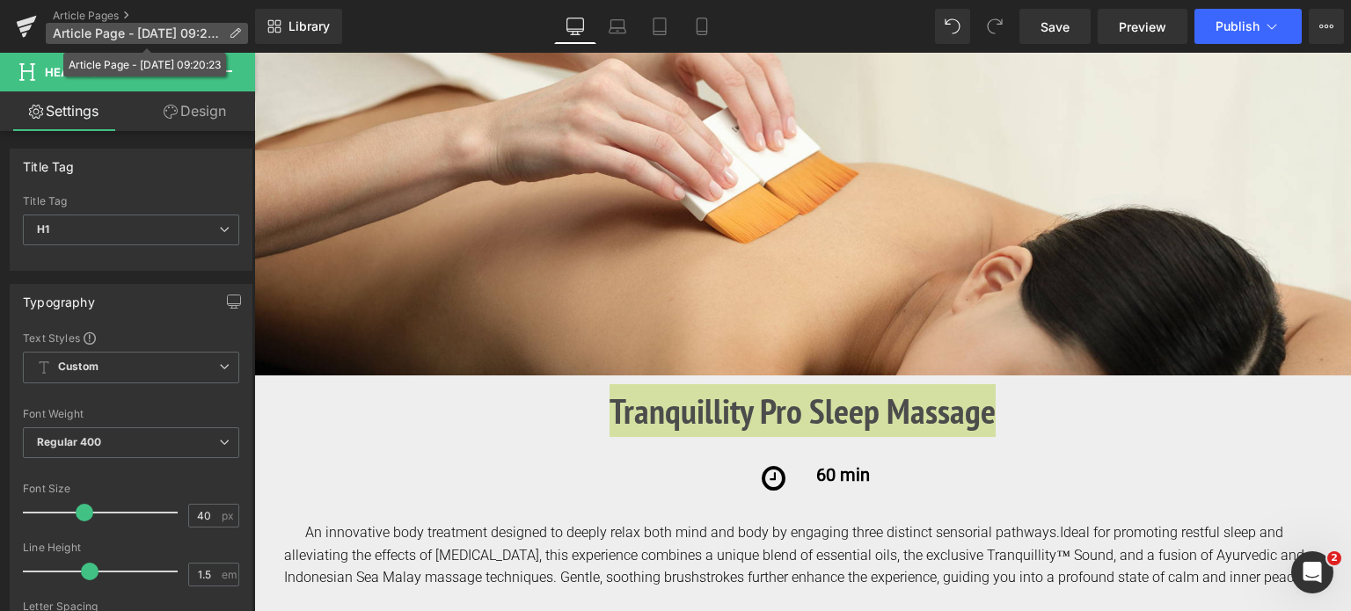
click at [230, 34] on icon at bounding box center [235, 33] width 12 height 12
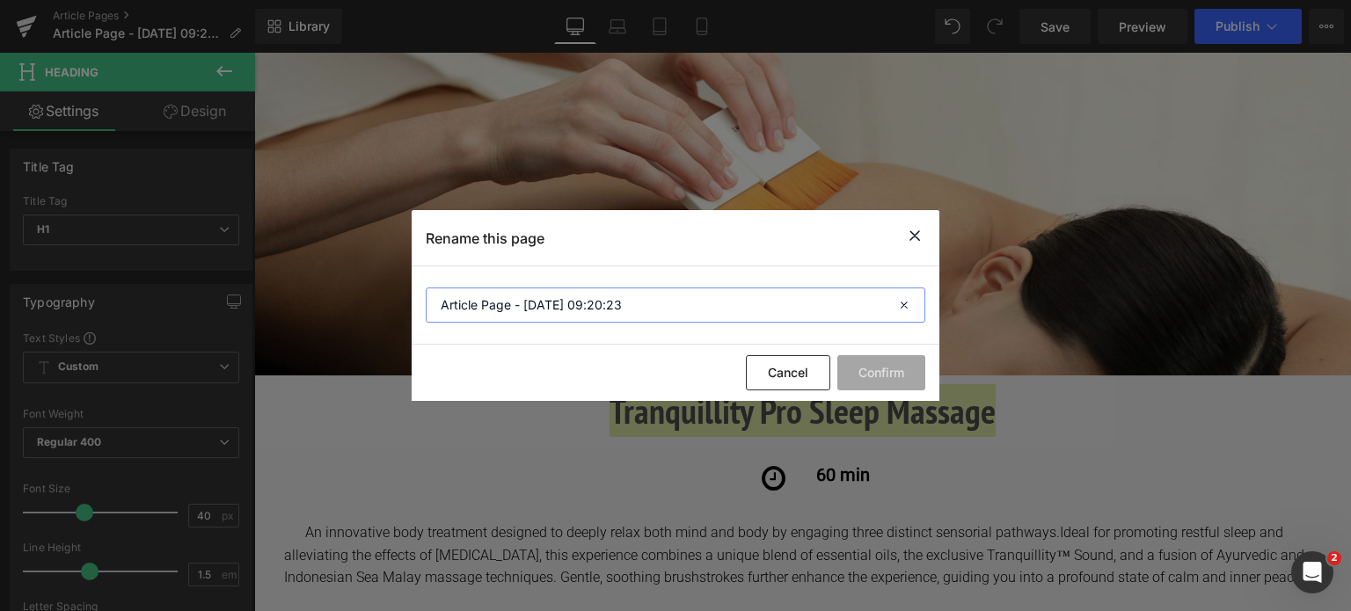
drag, startPoint x: 625, startPoint y: 310, endPoint x: 289, endPoint y: 309, distance: 336.9
click at [289, 309] on div "Rename this page Article Page - [DATE] 09:20:23 Cancel Confirm" at bounding box center [675, 305] width 1351 height 611
paste input "Tranquillity Pro Sleep Massage"
type input "Tranquillity Pro Sleep Massage"
click at [904, 367] on button "Confirm" at bounding box center [881, 372] width 88 height 35
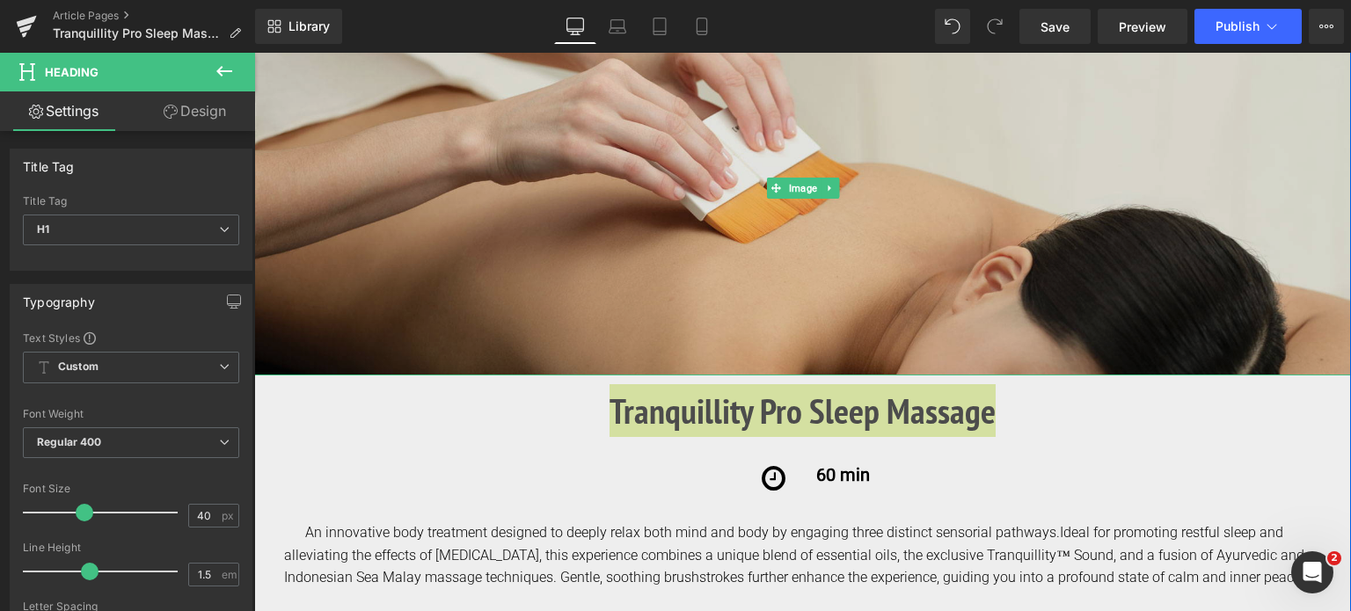
scroll to position [440, 0]
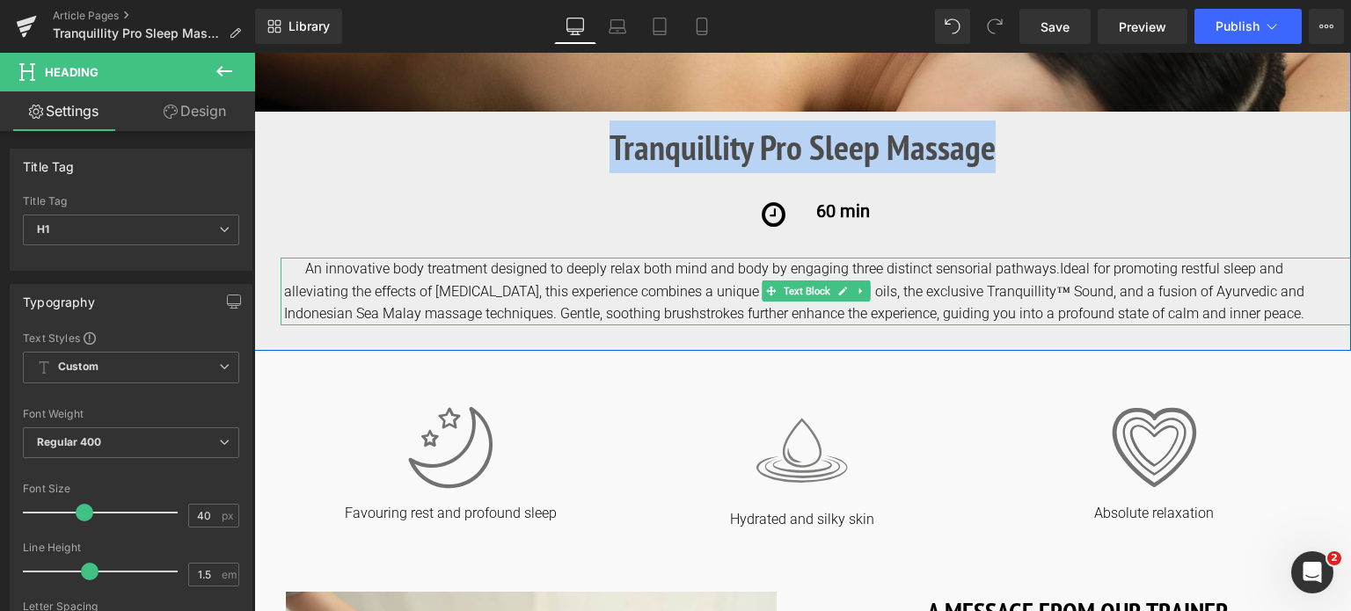
click at [317, 274] on div "An innovative body treatment designed to deeply relax both mind and body by eng…" at bounding box center [816, 292] width 1071 height 68
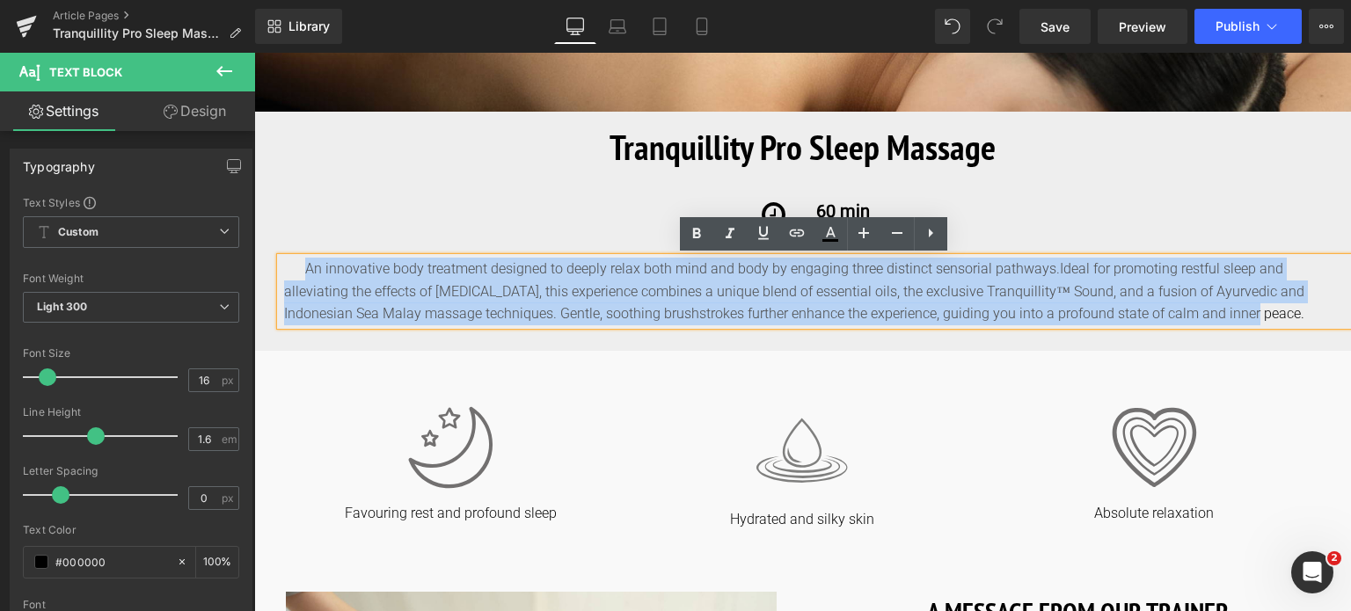
drag, startPoint x: 307, startPoint y: 268, endPoint x: 1288, endPoint y: 326, distance: 982.5
click at [1288, 325] on div "An innovative body treatment designed to deeply relax both mind and body by eng…" at bounding box center [816, 292] width 1071 height 68
copy div "An innovative body treatment designed to deeply relax both mind and body by eng…"
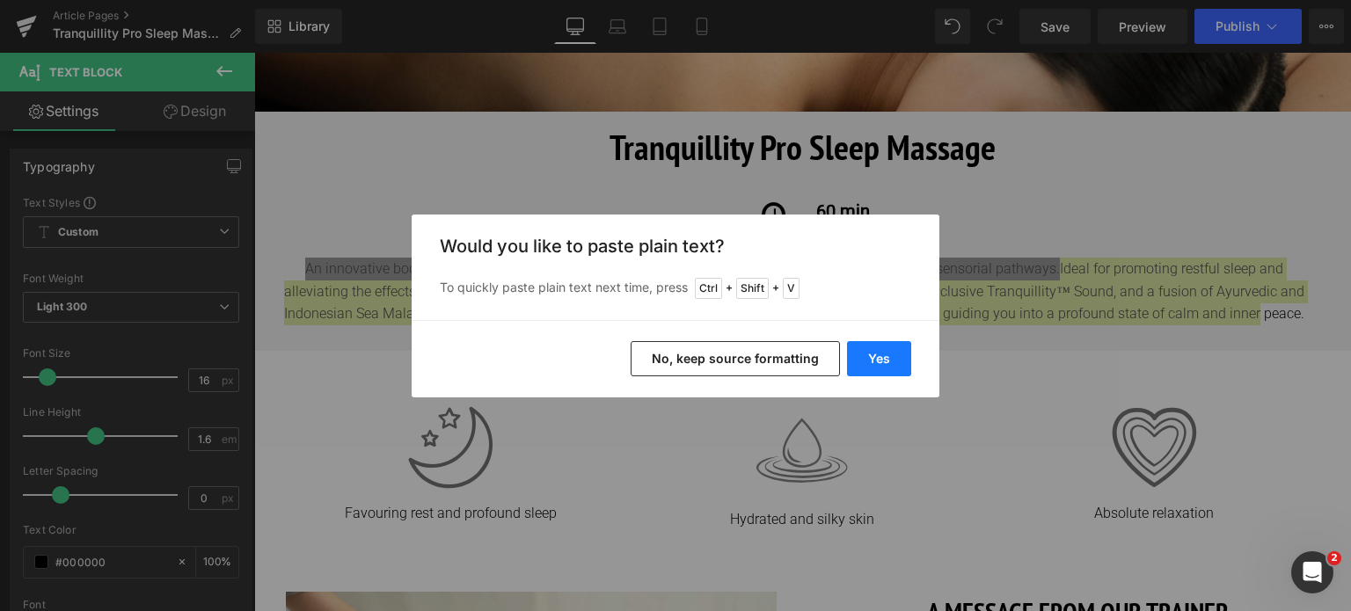
click at [882, 356] on button "Yes" at bounding box center [879, 358] width 64 height 35
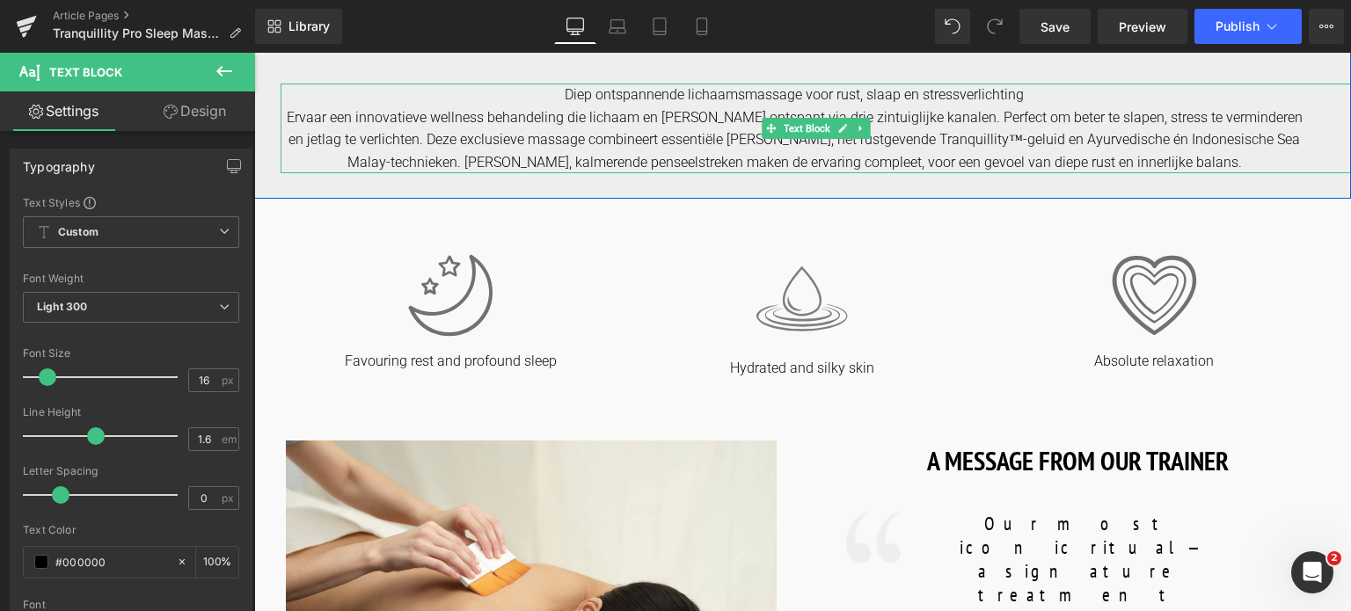
scroll to position [616, 0]
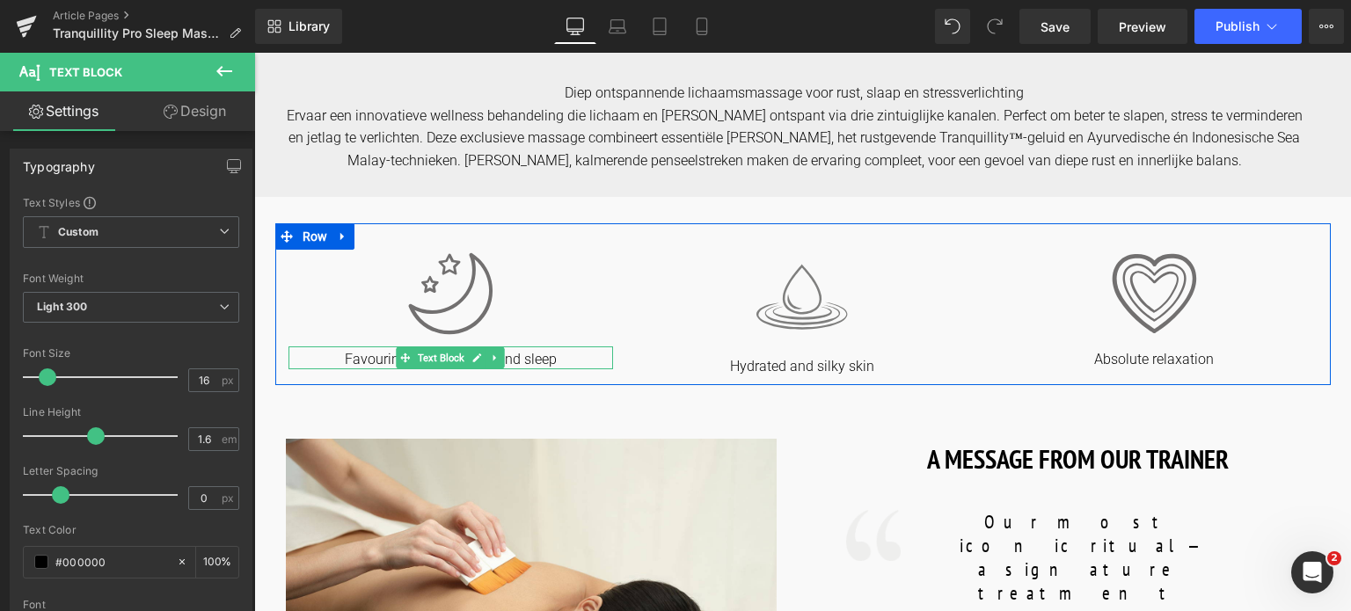
click at [336, 356] on p "Favouring rest and profound sleep" at bounding box center [451, 360] width 325 height 18
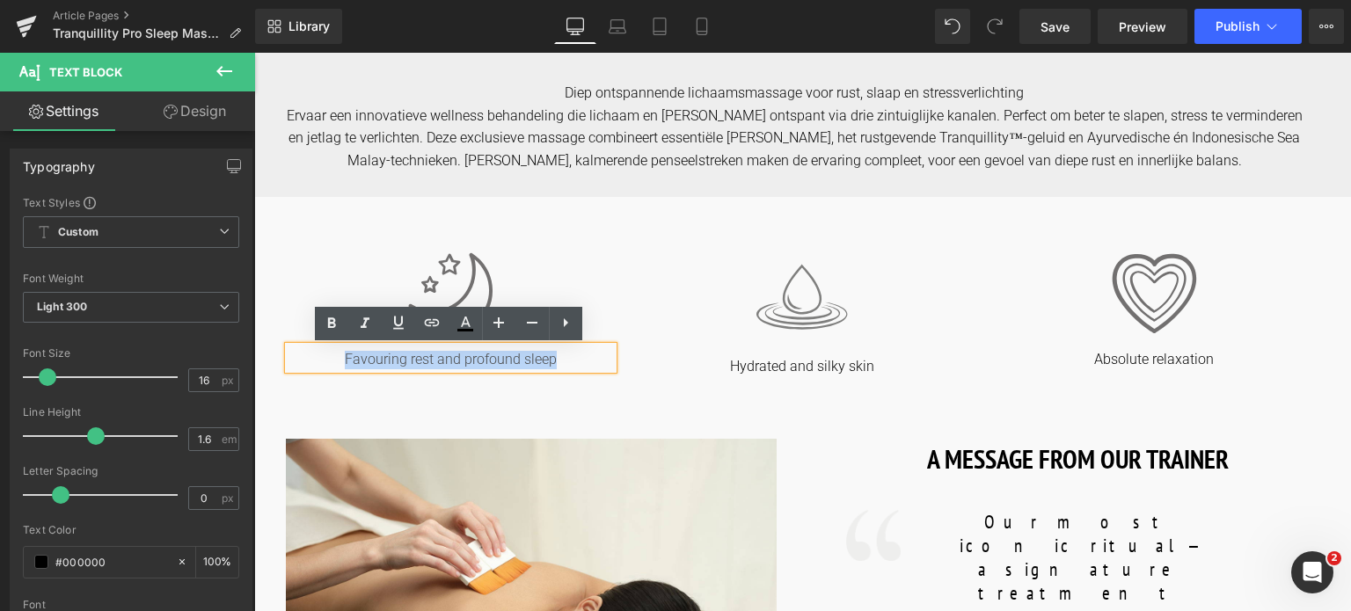
drag, startPoint x: 340, startPoint y: 357, endPoint x: 565, endPoint y: 354, distance: 225.2
click at [565, 354] on p "Favouring rest and profound sleep" at bounding box center [451, 360] width 325 height 18
copy p "Favouring rest and profound sleep"
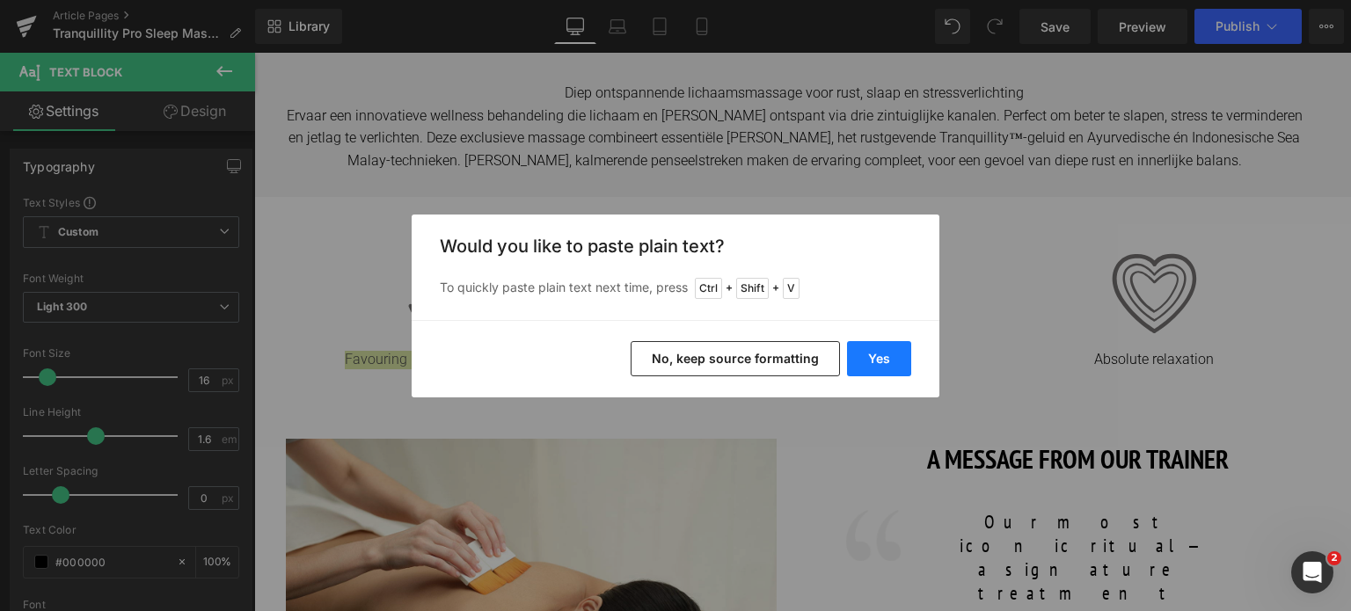
click at [883, 370] on button "Yes" at bounding box center [879, 358] width 64 height 35
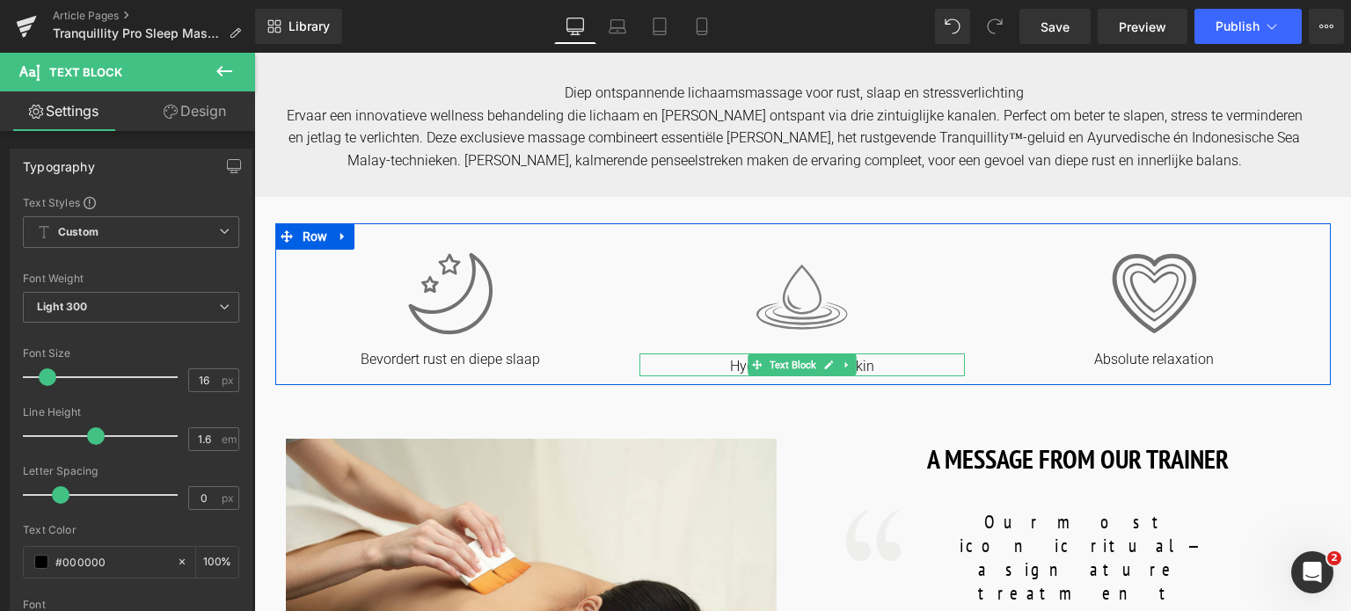
click at [725, 367] on p "Hydrated and silky skin" at bounding box center [801, 367] width 325 height 18
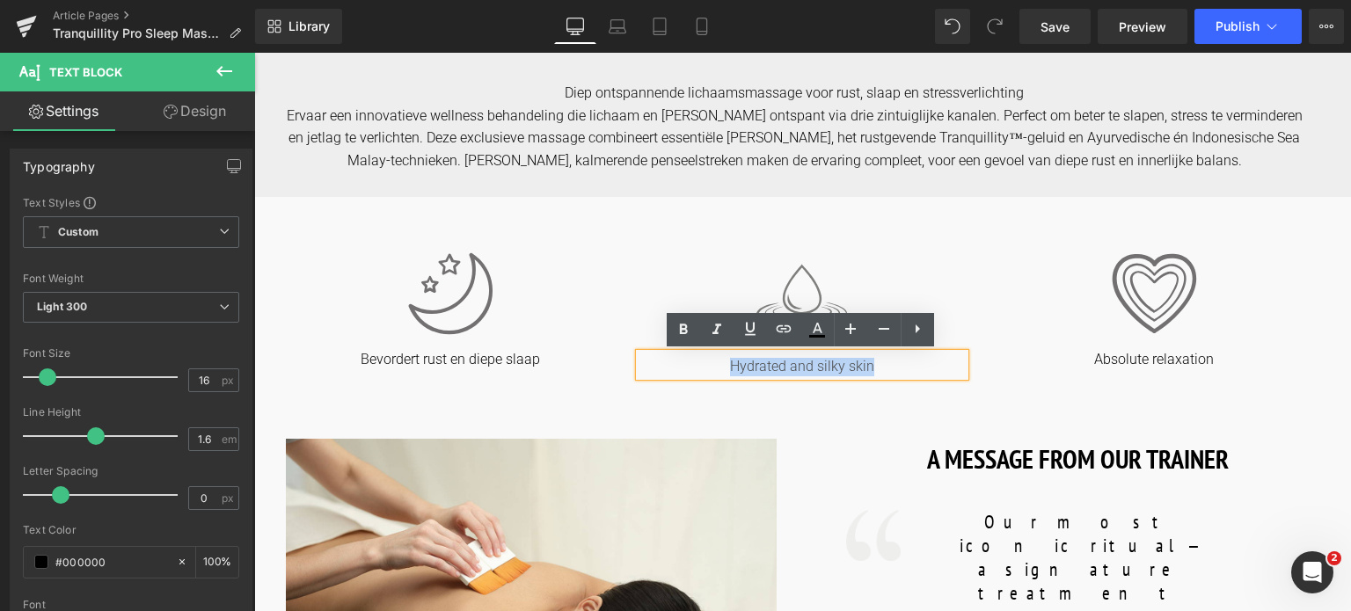
drag, startPoint x: 730, startPoint y: 367, endPoint x: 921, endPoint y: 367, distance: 190.9
click at [921, 367] on p "Hydrated and silky skin" at bounding box center [801, 367] width 325 height 18
copy p "Hydrated and silky skin"
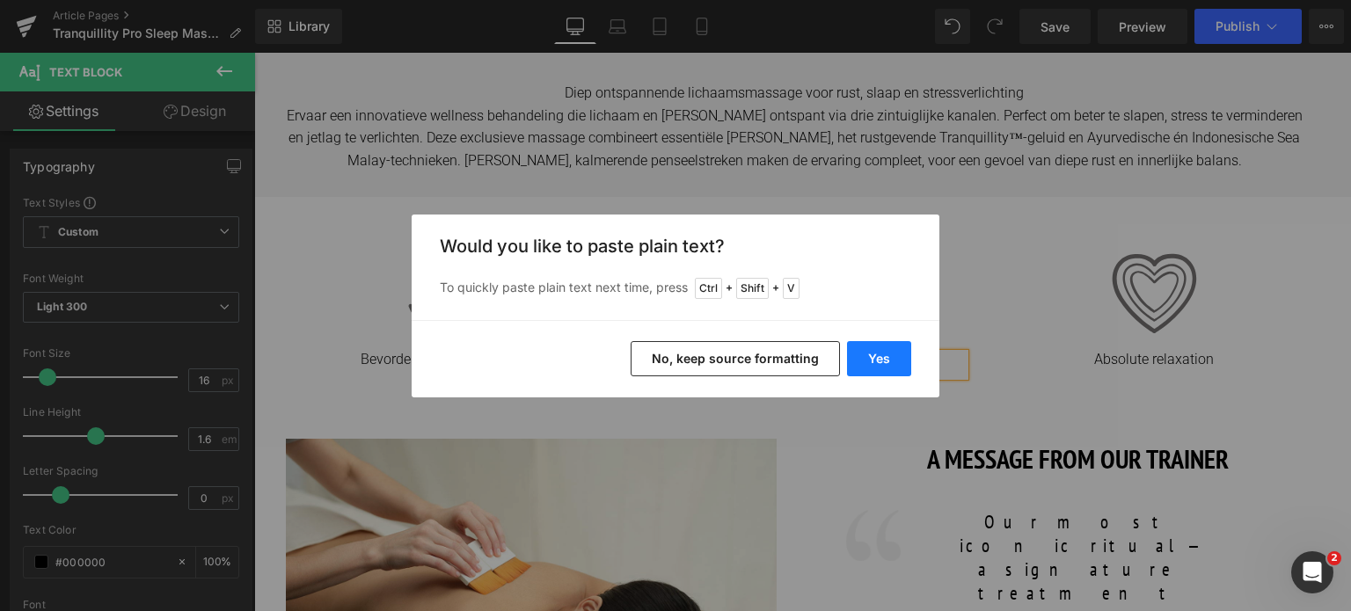
click at [876, 351] on button "Yes" at bounding box center [879, 358] width 64 height 35
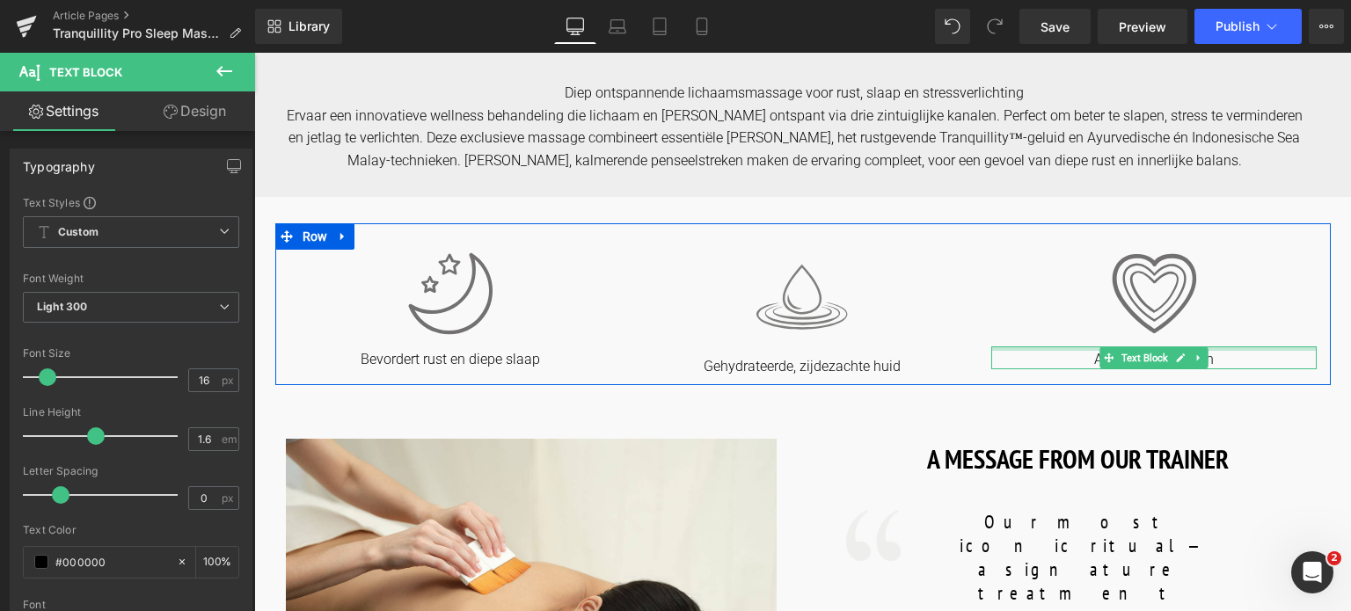
click at [1063, 347] on div at bounding box center [1153, 349] width 325 height 4
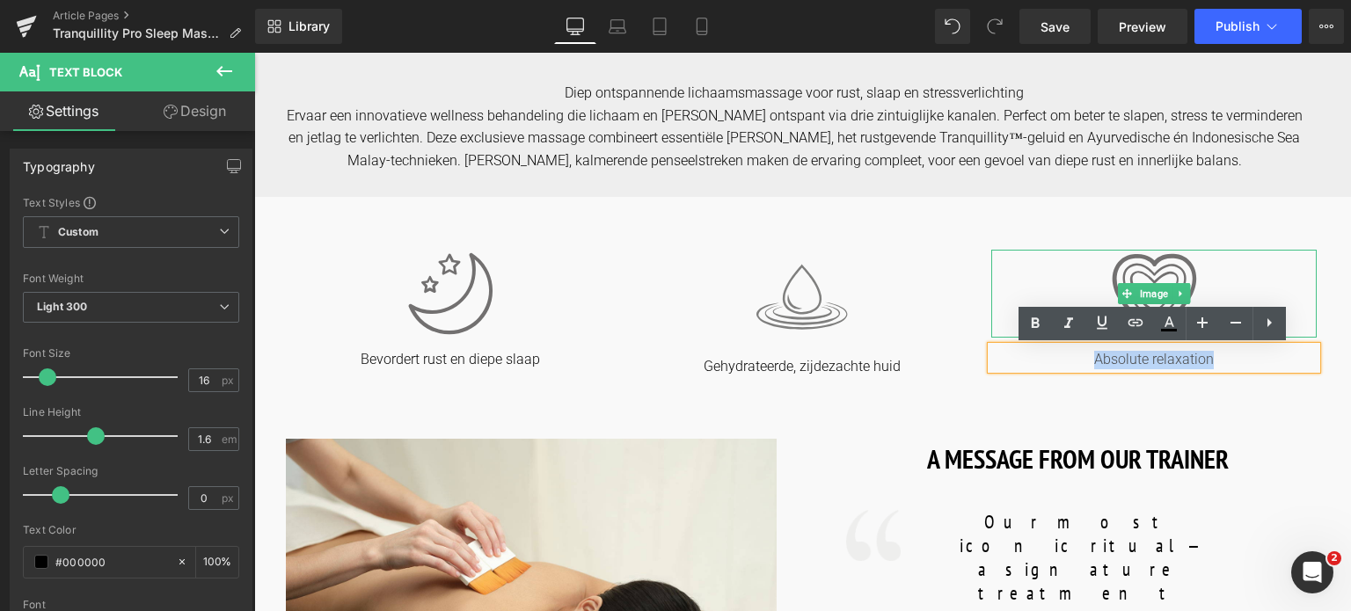
drag, startPoint x: 1210, startPoint y: 330, endPoint x: 1246, endPoint y: 325, distance: 35.6
click at [1246, 325] on div "Image Absolute relaxation Text Block" at bounding box center [1154, 310] width 352 height 120
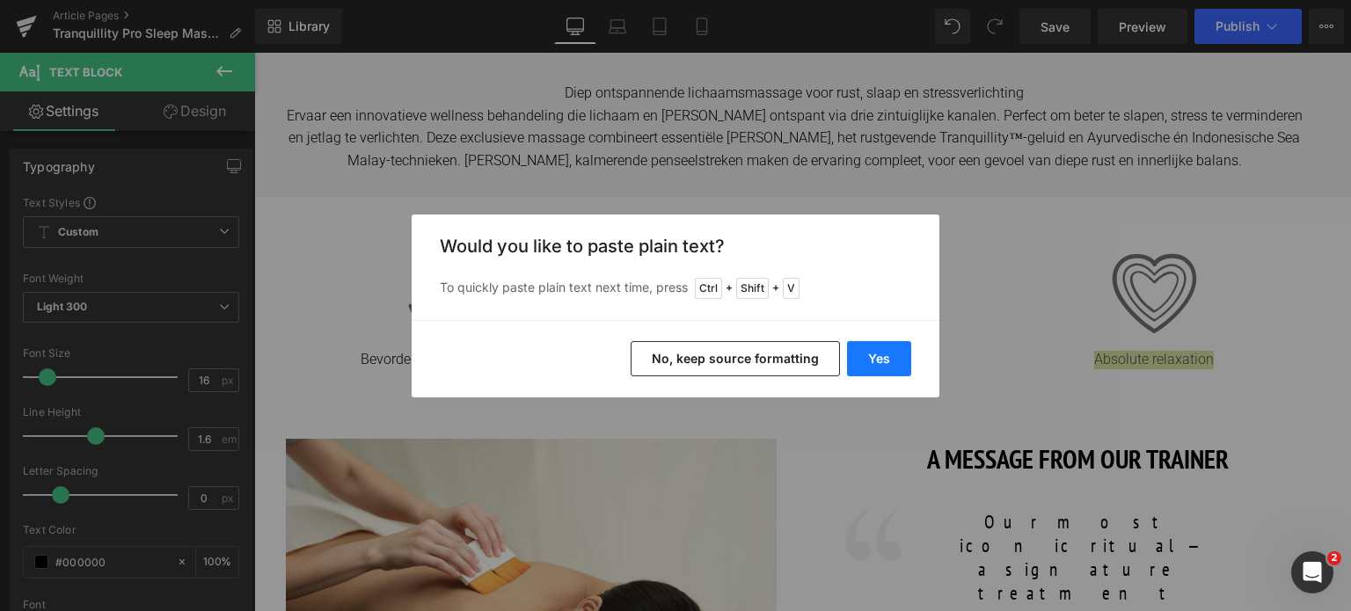
click at [856, 352] on button "Yes" at bounding box center [879, 358] width 64 height 35
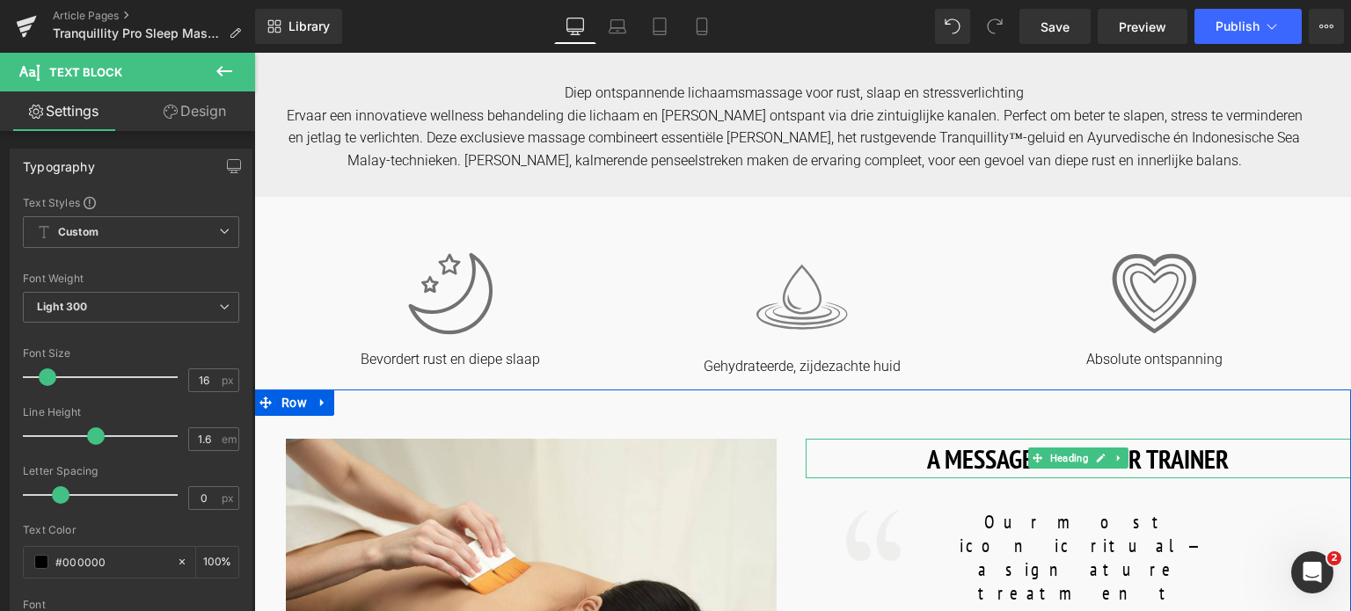
click at [915, 464] on h1 "A MESSAGE FROM OUR TRAINER" at bounding box center [1079, 459] width 546 height 40
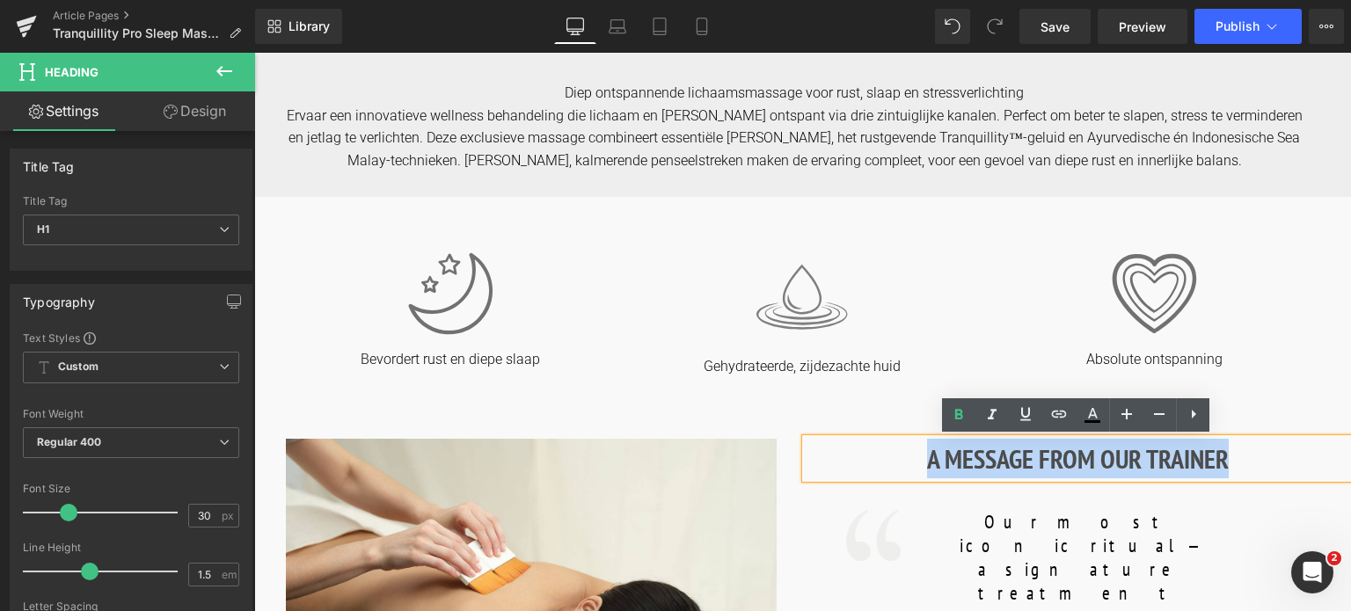
drag, startPoint x: 935, startPoint y: 464, endPoint x: 1231, endPoint y: 422, distance: 298.4
copy h1 "A MESSAGE FROM OUR TRAINER"
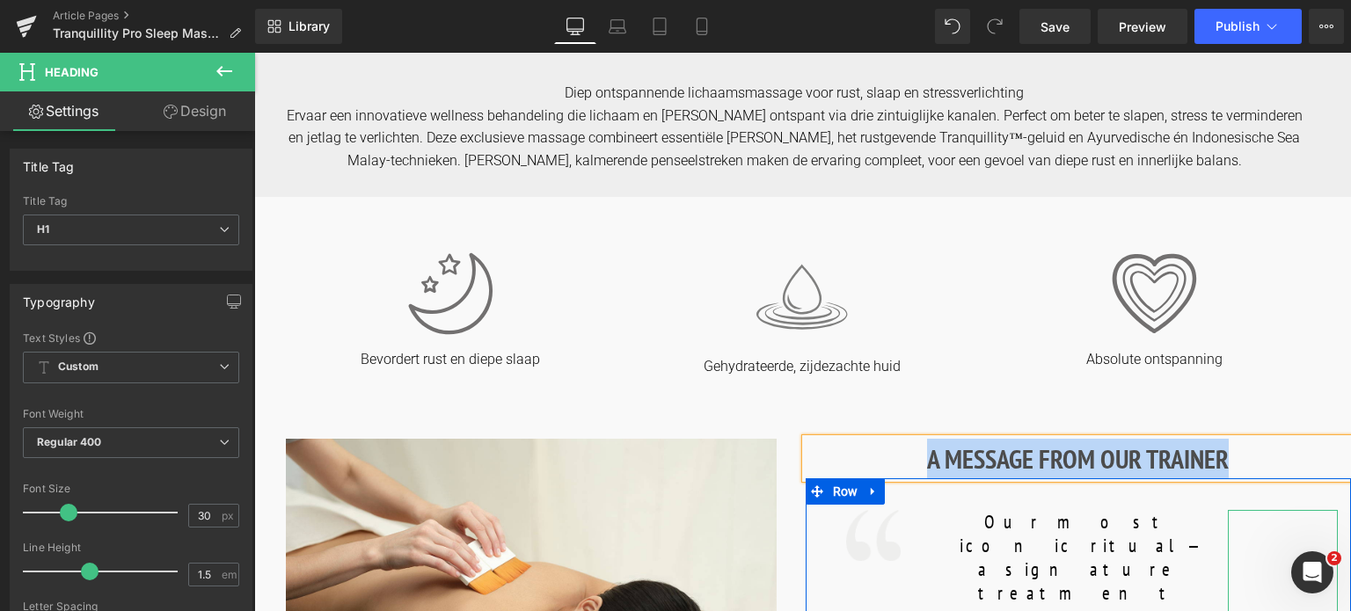
paste div
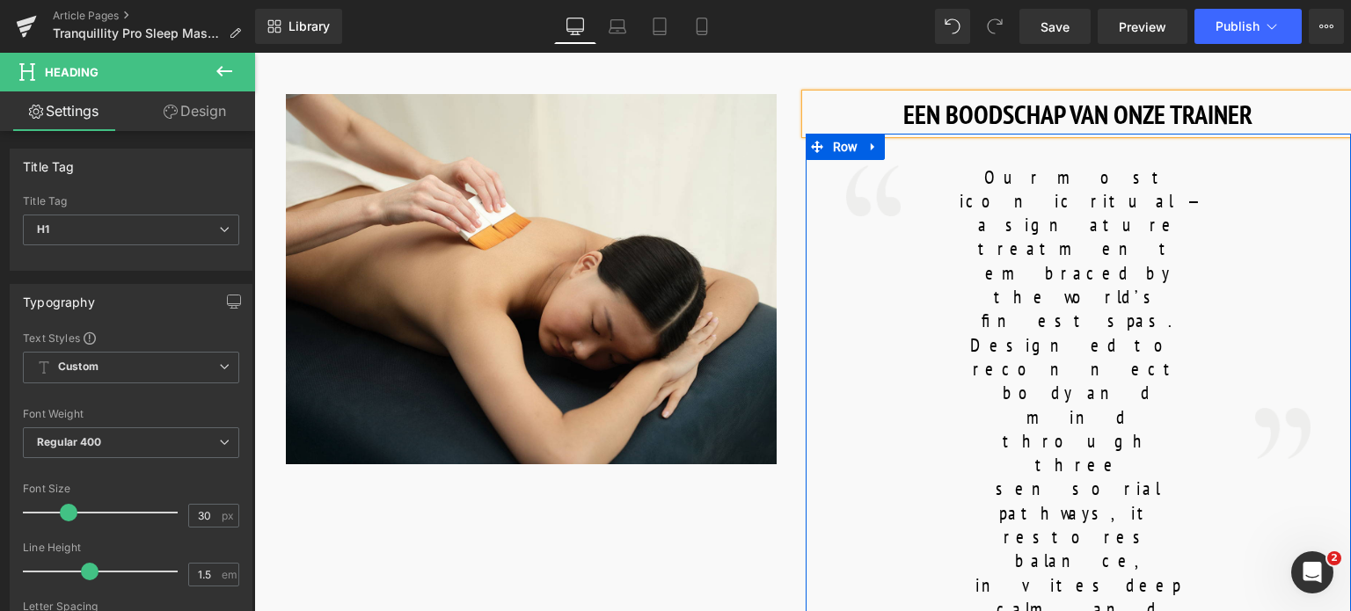
scroll to position [1056, 0]
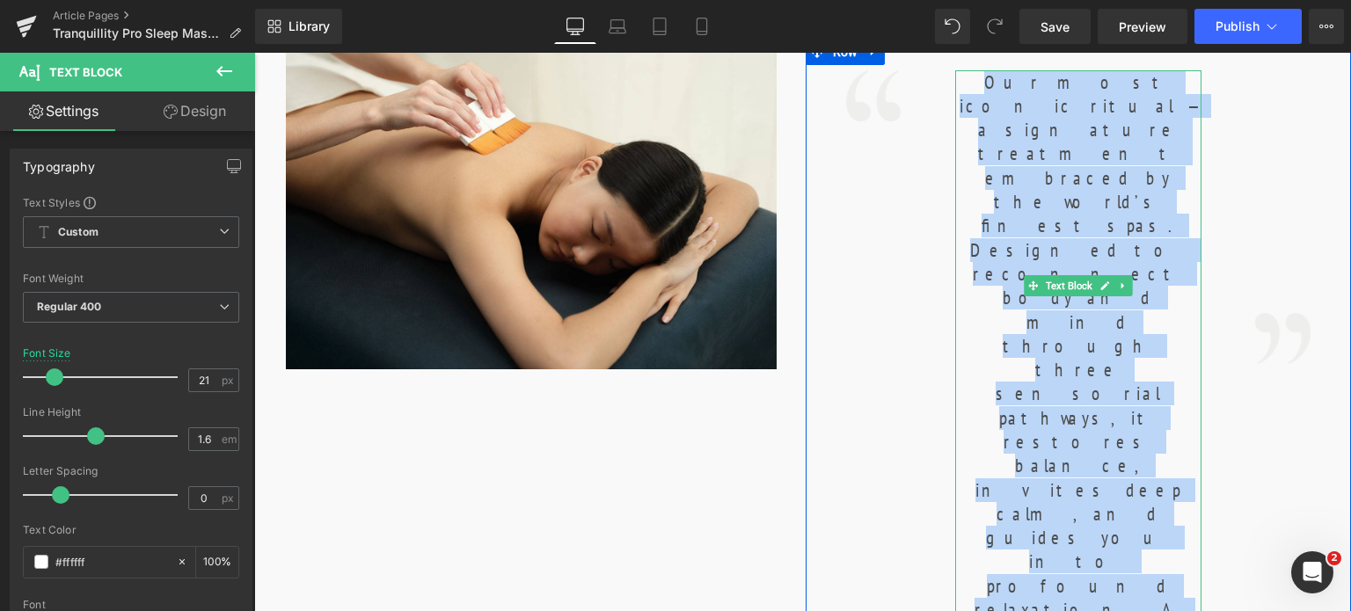
drag, startPoint x: 966, startPoint y: 84, endPoint x: 1192, endPoint y: 425, distance: 409.4
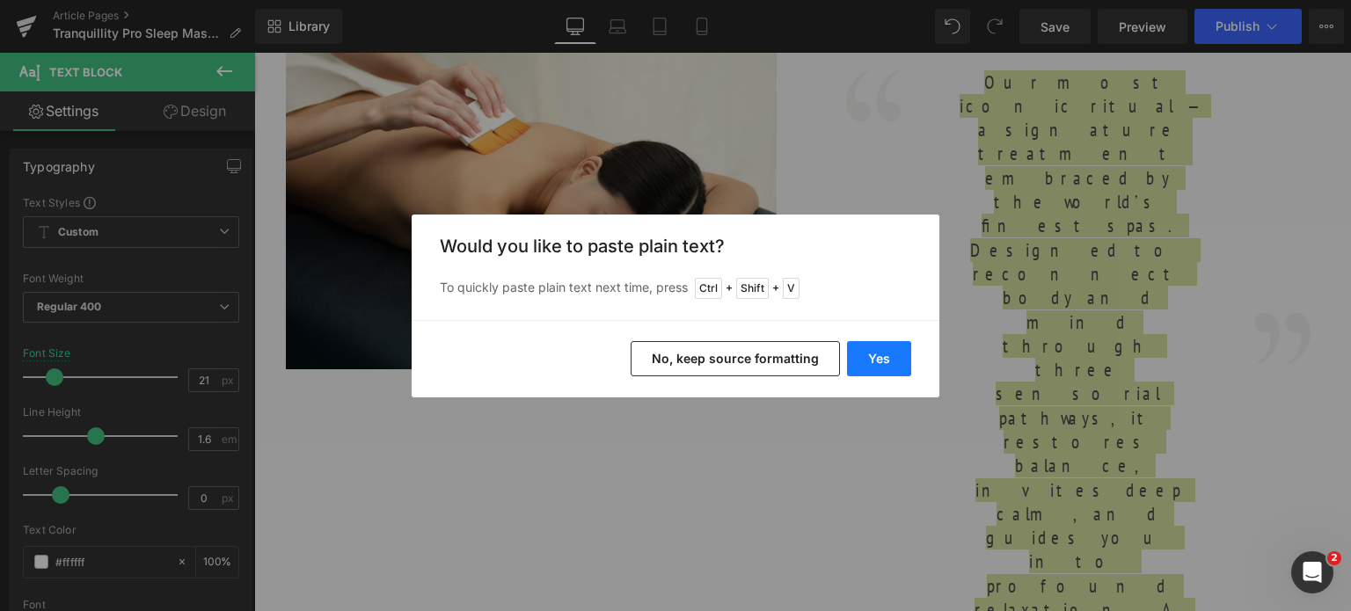
click at [851, 351] on button "Yes" at bounding box center [879, 358] width 64 height 35
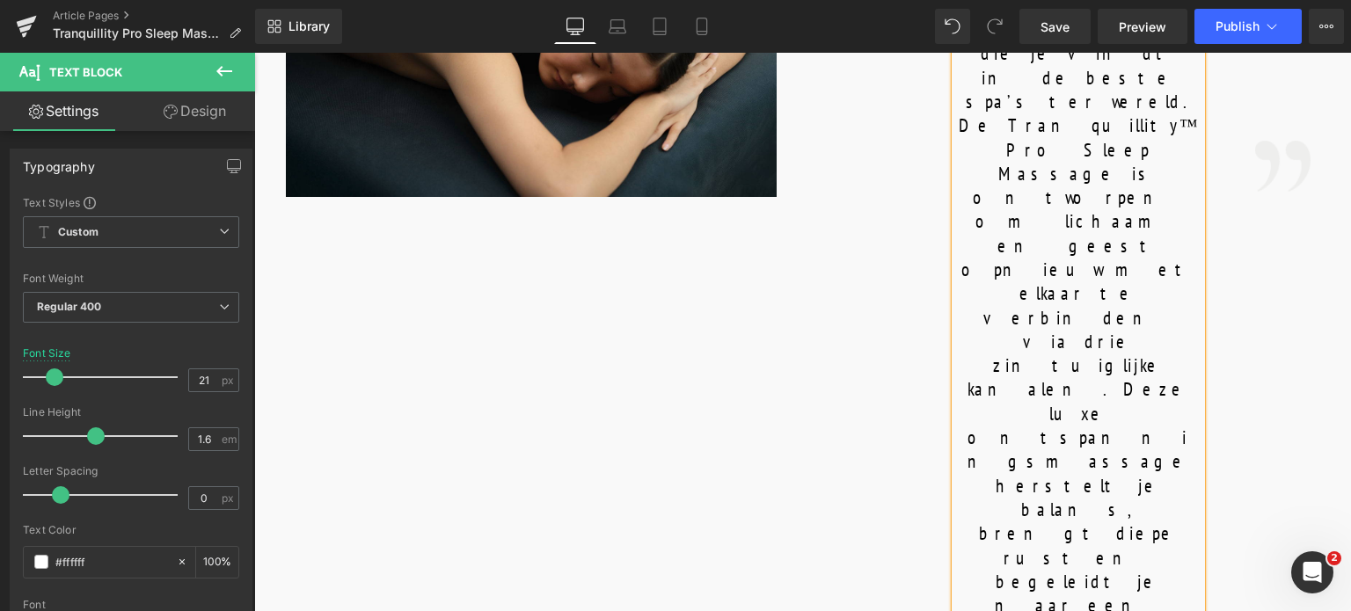
scroll to position [1231, 0]
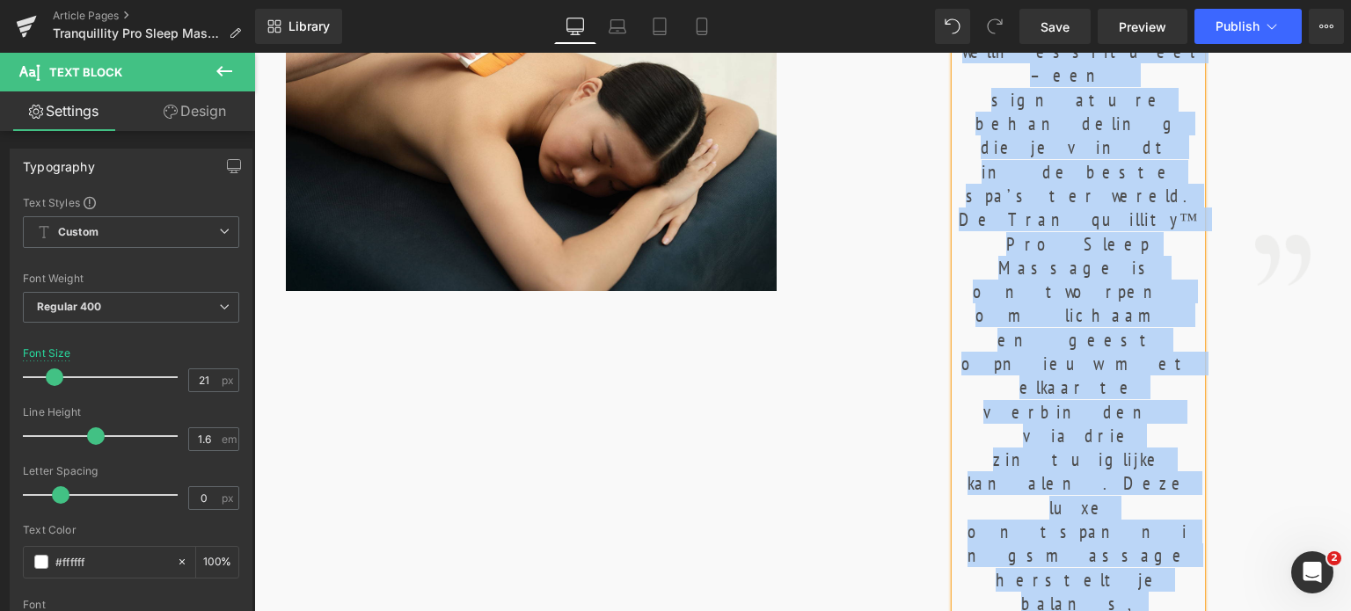
scroll to position [1144, 0]
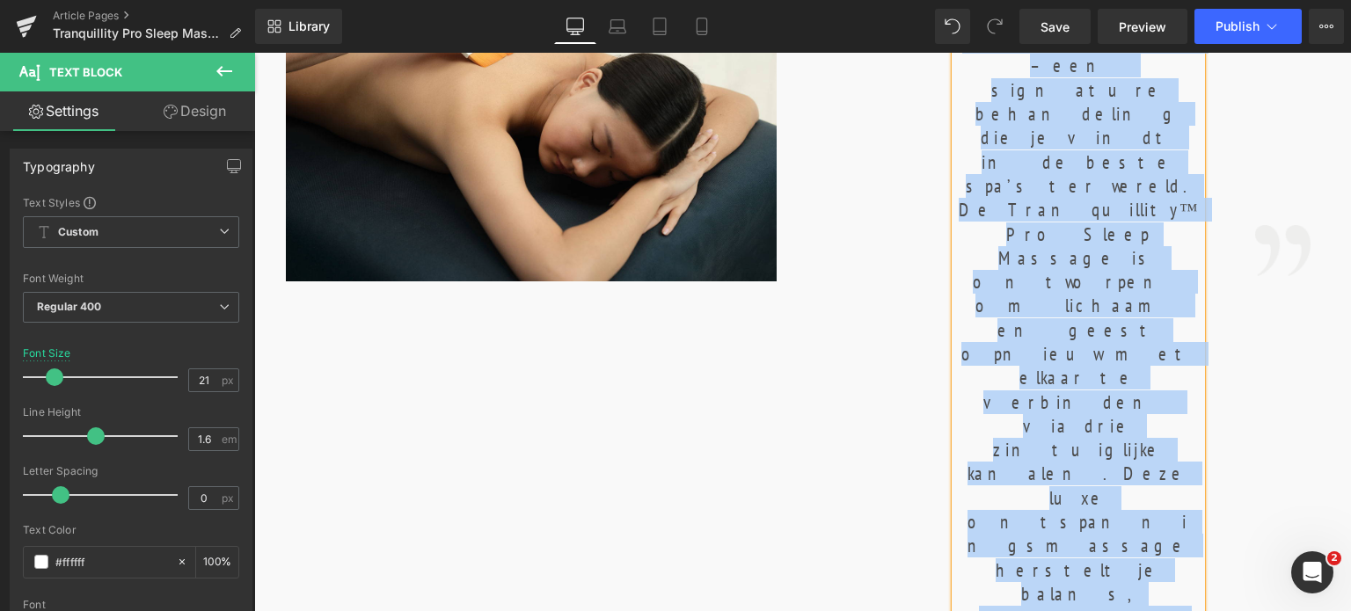
drag, startPoint x: 954, startPoint y: 82, endPoint x: 1140, endPoint y: 560, distance: 513.3
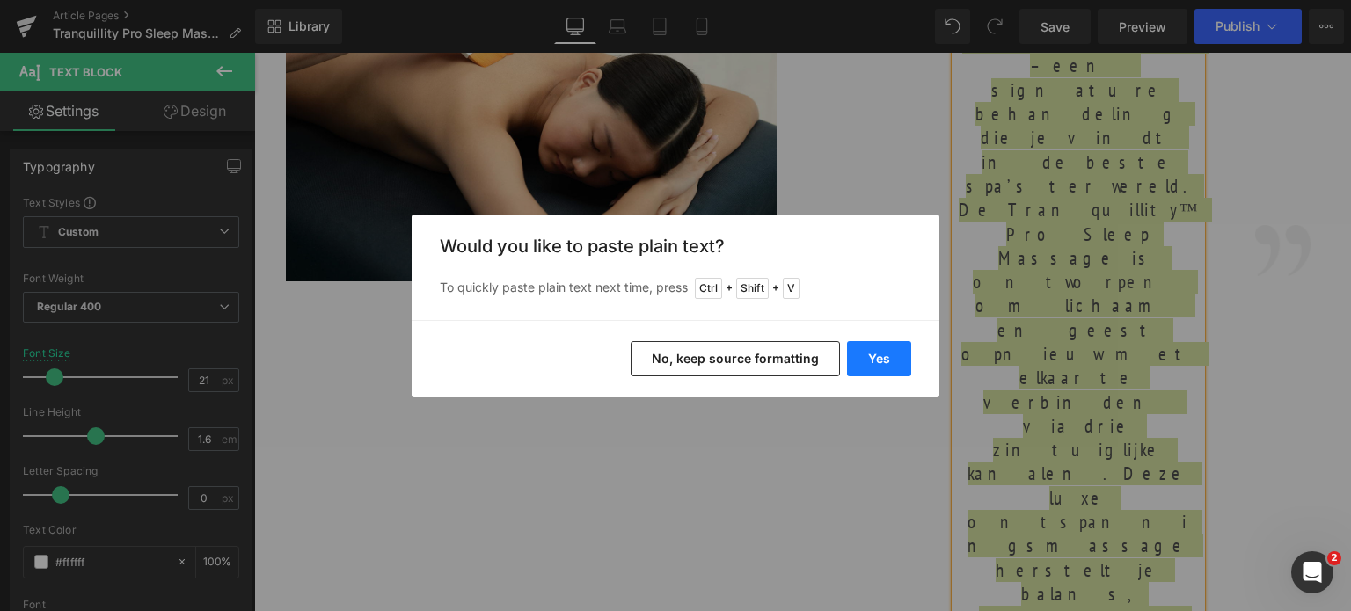
click at [867, 371] on button "Yes" at bounding box center [879, 358] width 64 height 35
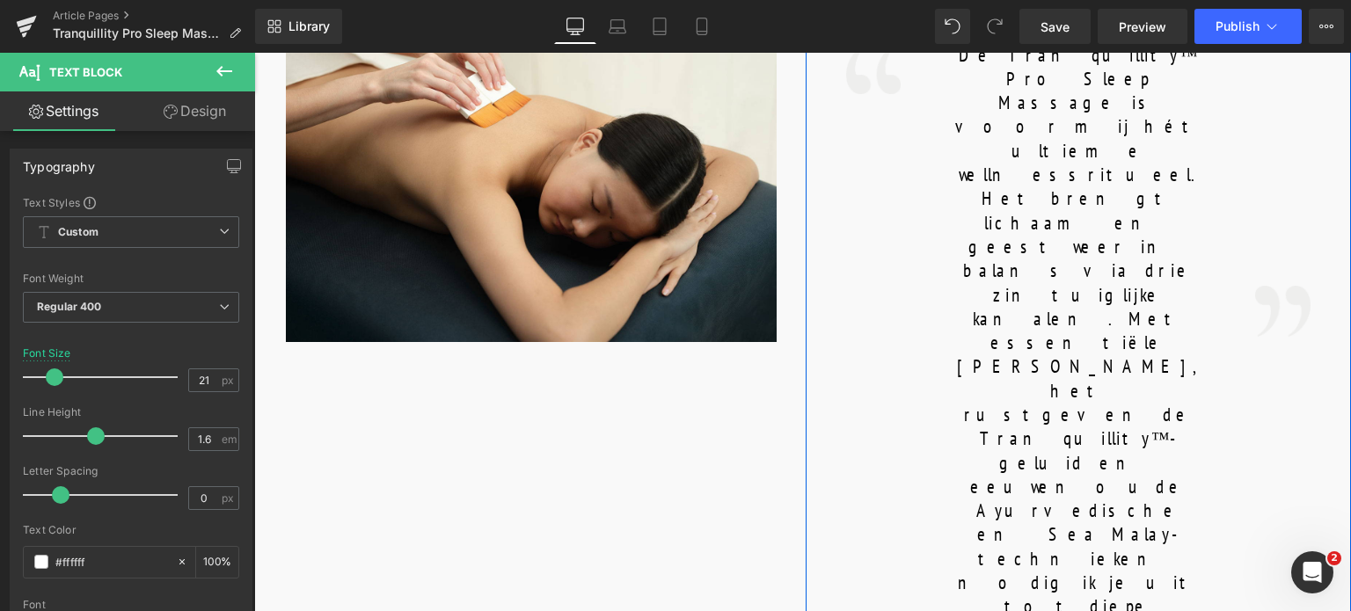
scroll to position [1056, 0]
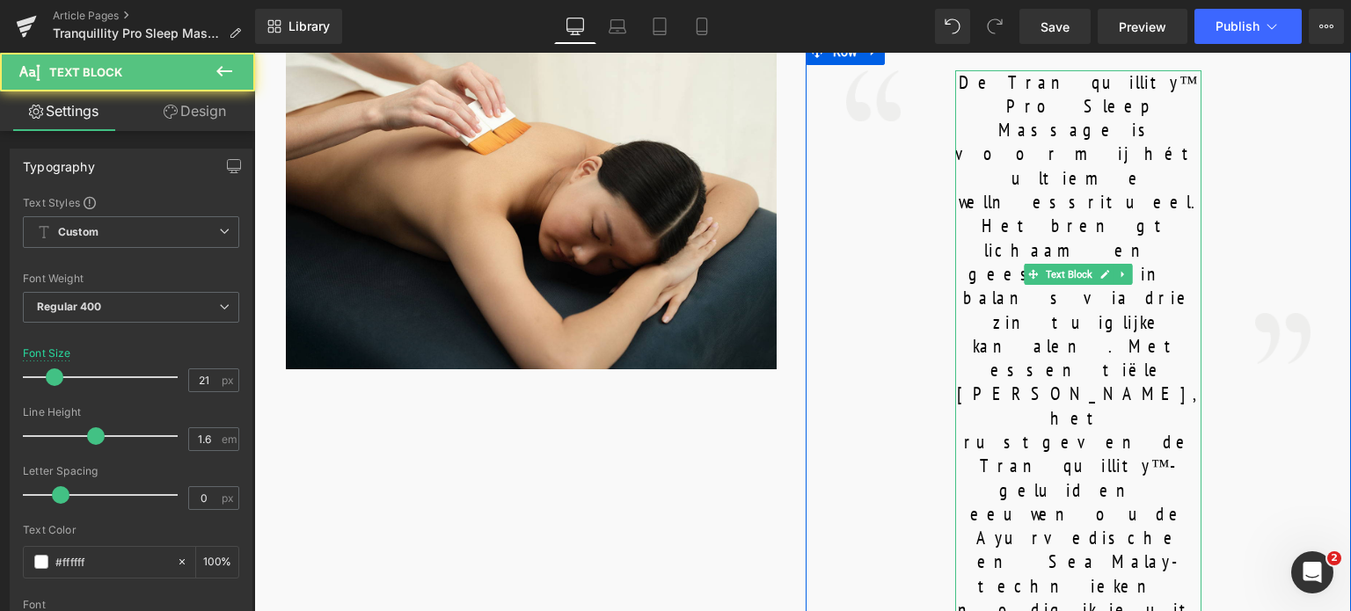
click at [959, 89] on font "De Tranquillity™ Pro Sleep Massage is voor mij hét ultieme wellnessritueel." at bounding box center [1078, 141] width 246 height 143
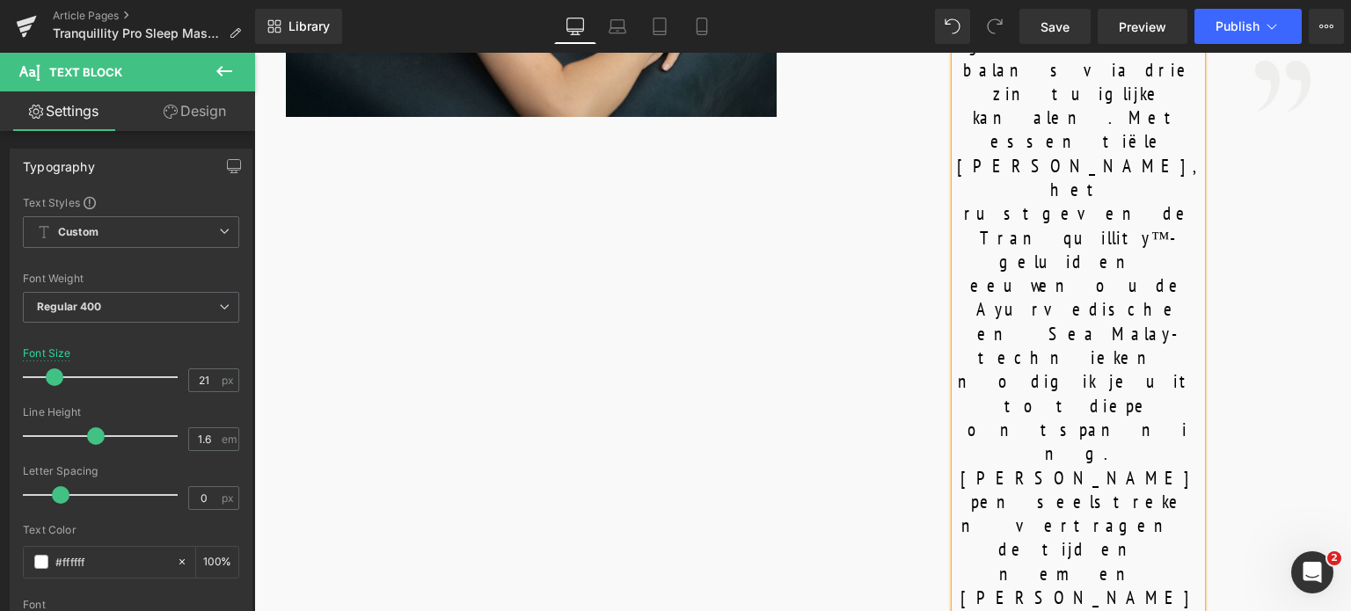
scroll to position [1319, 0]
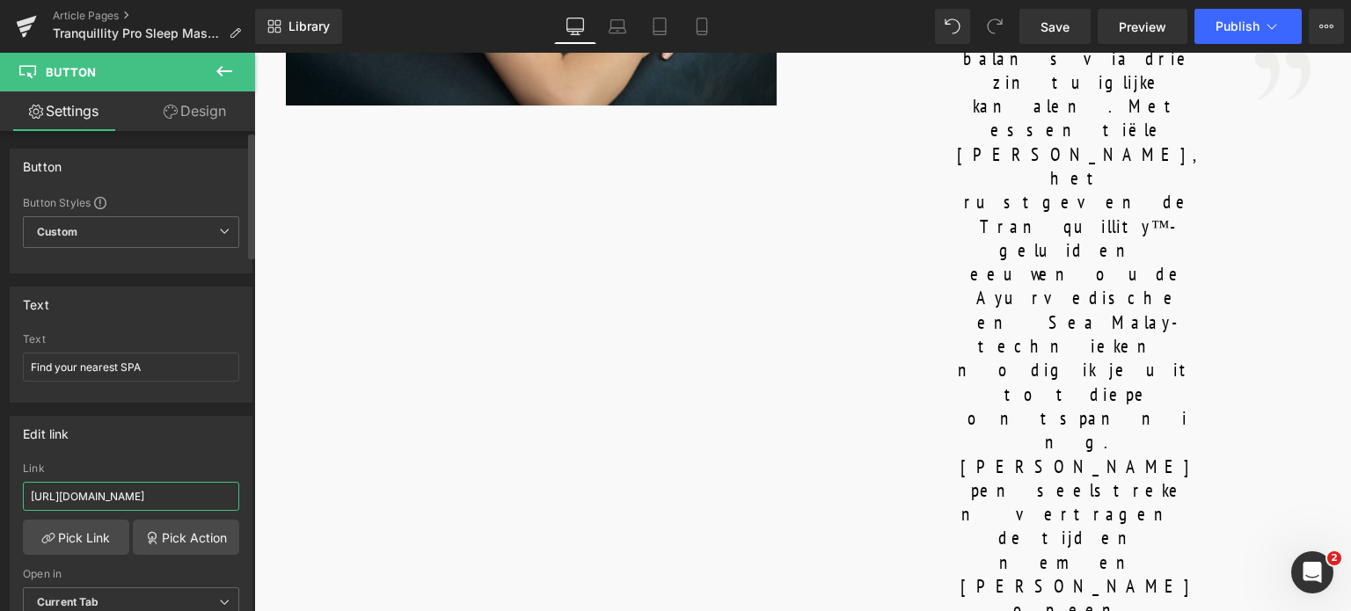
drag, startPoint x: 205, startPoint y: 493, endPoint x: 0, endPoint y: 485, distance: 205.1
click at [0, 485] on div "Edit link [URL][DOMAIN_NAME] Link [URL][DOMAIN_NAME] Pick Link Pick Action Curr…" at bounding box center [131, 523] width 263 height 241
type input "/pages/spa-locator?_gl=1*17ps2ce*_up*MQ..&gclid=CjwKCAjwxNW2BhAkEiwA24Cm9Ew9Tuk…"
drag, startPoint x: 130, startPoint y: 363, endPoint x: 0, endPoint y: 357, distance: 130.3
click at [0, 357] on div "Text Find your nearest SPA Text Find your nearest SPA" at bounding box center [131, 338] width 263 height 129
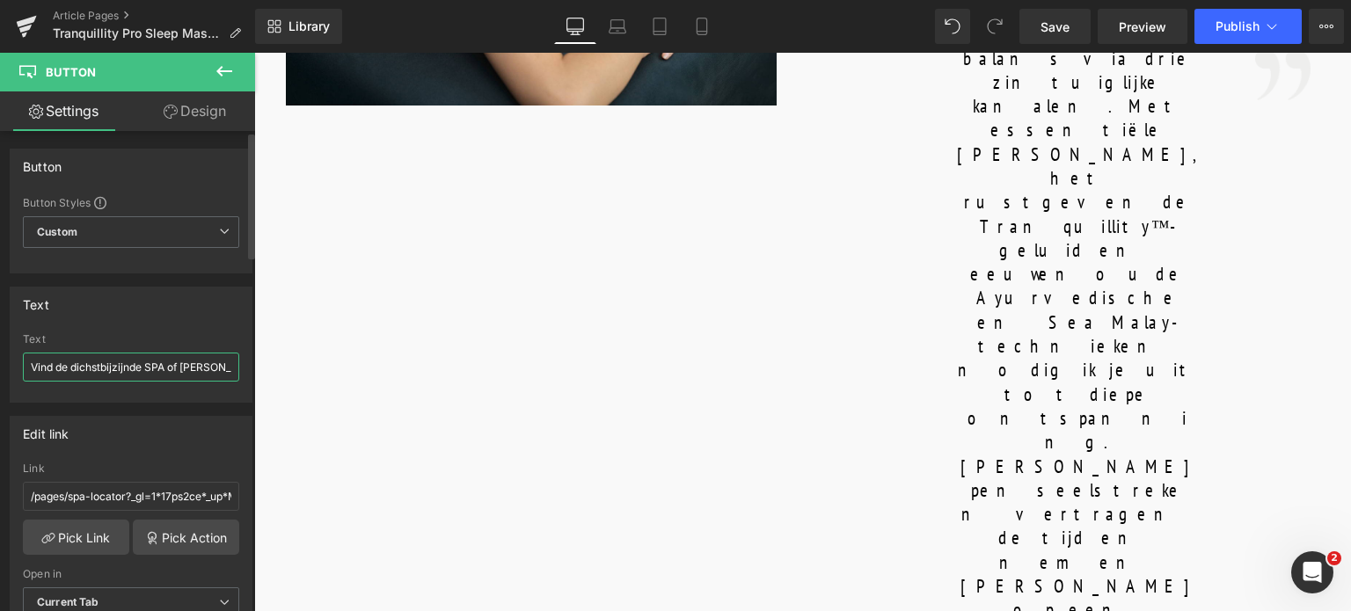
type input "Vind de dichstbijzijnde SPA of Salon"
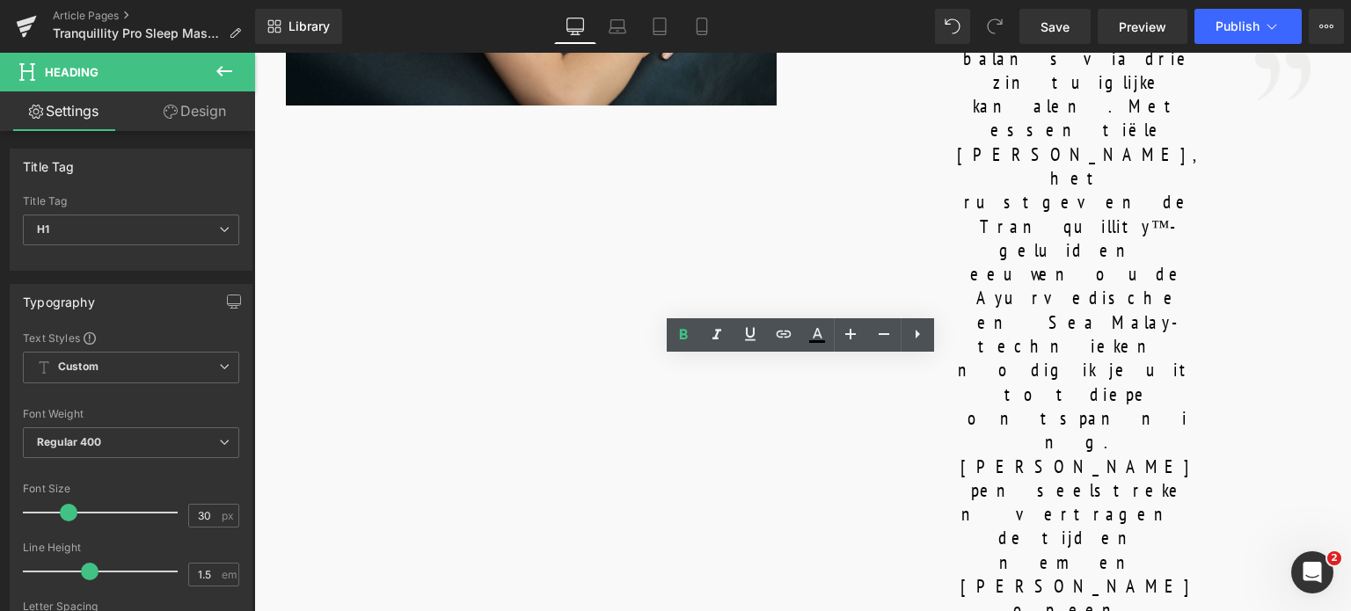
drag, startPoint x: 982, startPoint y: 391, endPoint x: 764, endPoint y: 390, distance: 218.2
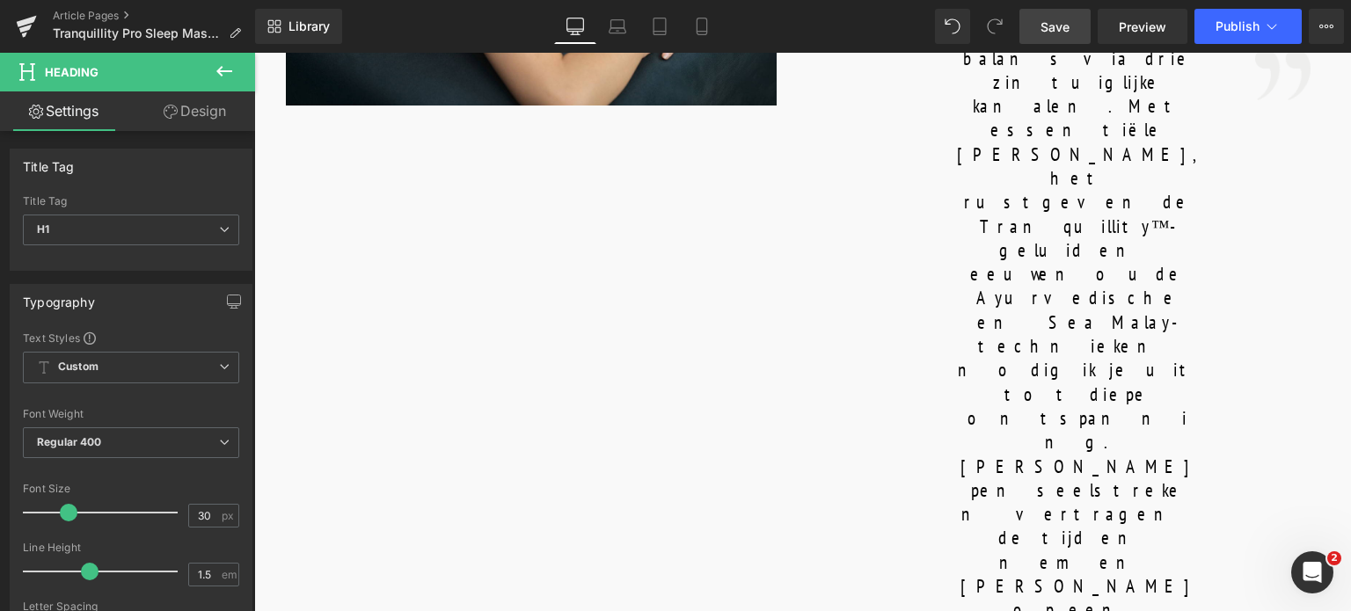
click at [1049, 34] on span "Save" at bounding box center [1055, 27] width 29 height 18
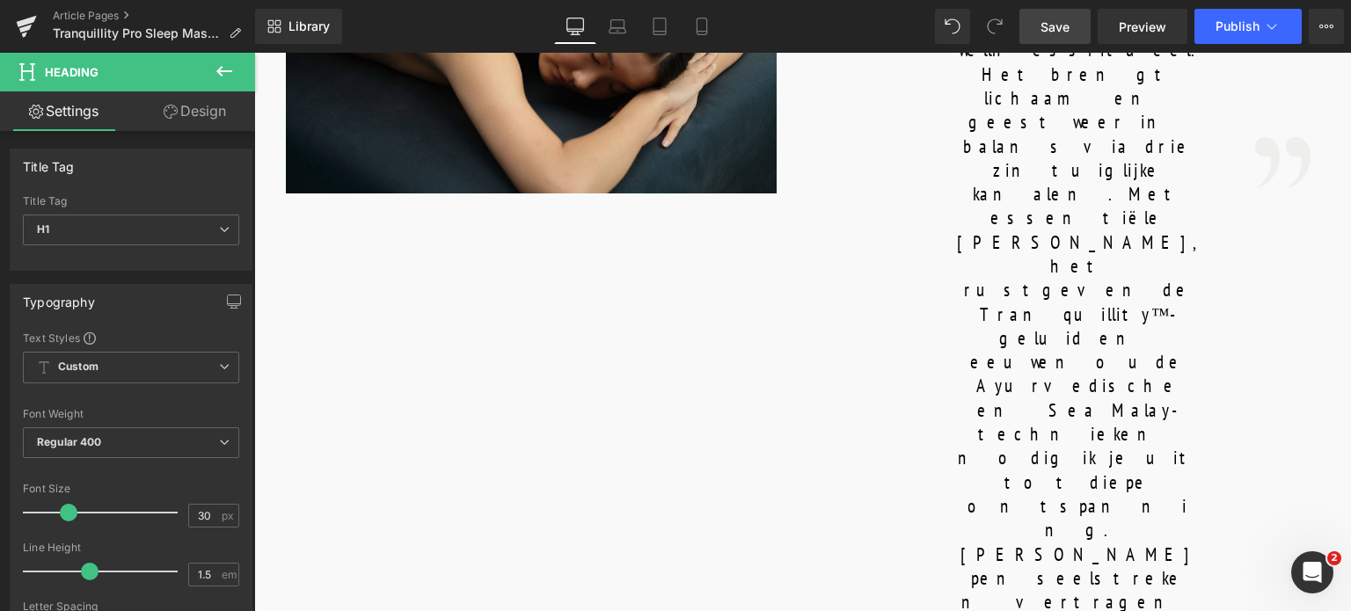
scroll to position [1407, 0]
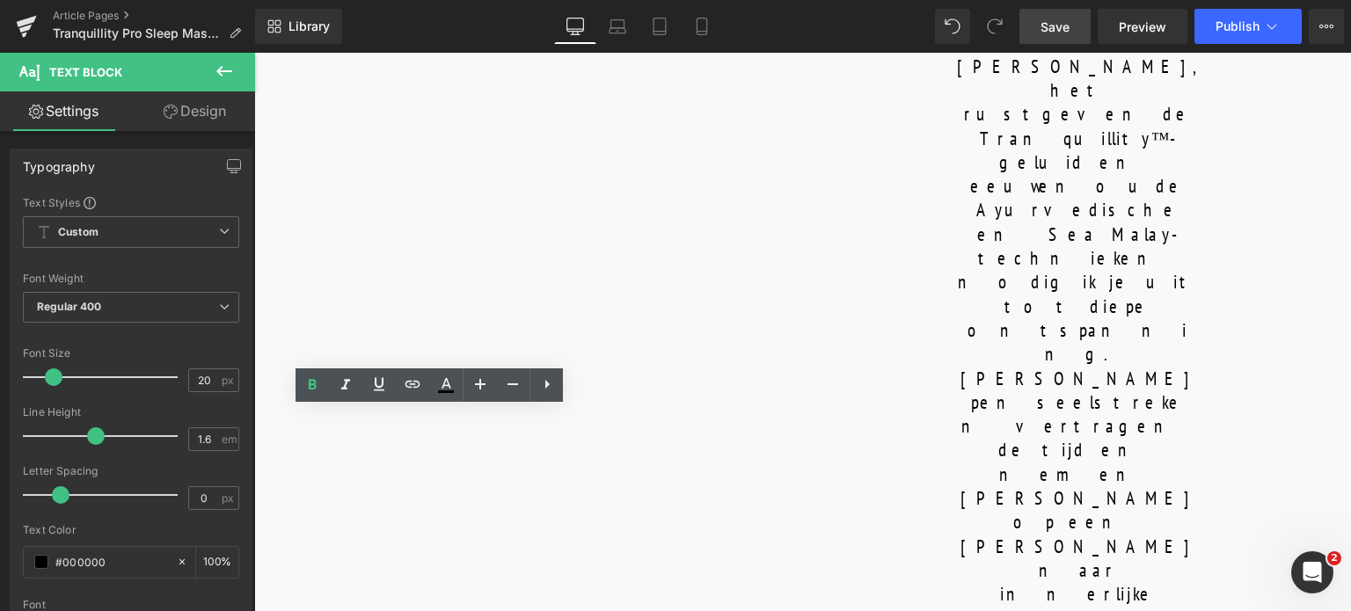
drag, startPoint x: 510, startPoint y: 417, endPoint x: 348, endPoint y: 397, distance: 163.1
copy b "SENSORY AWAKENING"
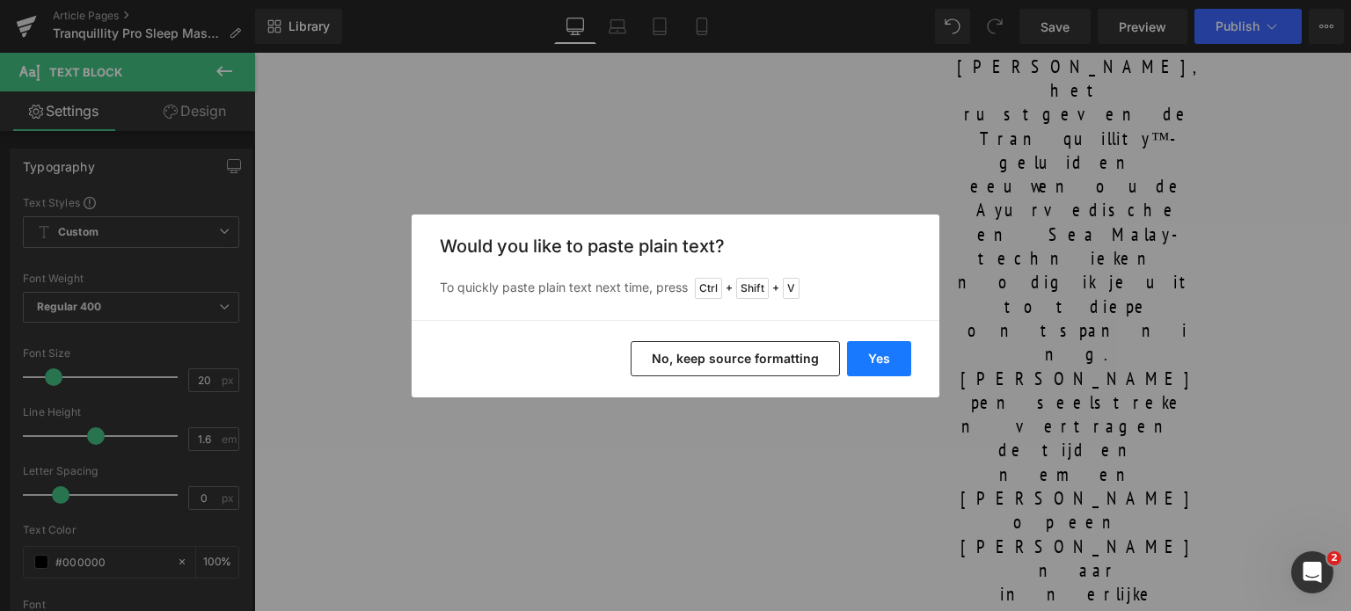
click at [897, 361] on button "Yes" at bounding box center [879, 358] width 64 height 35
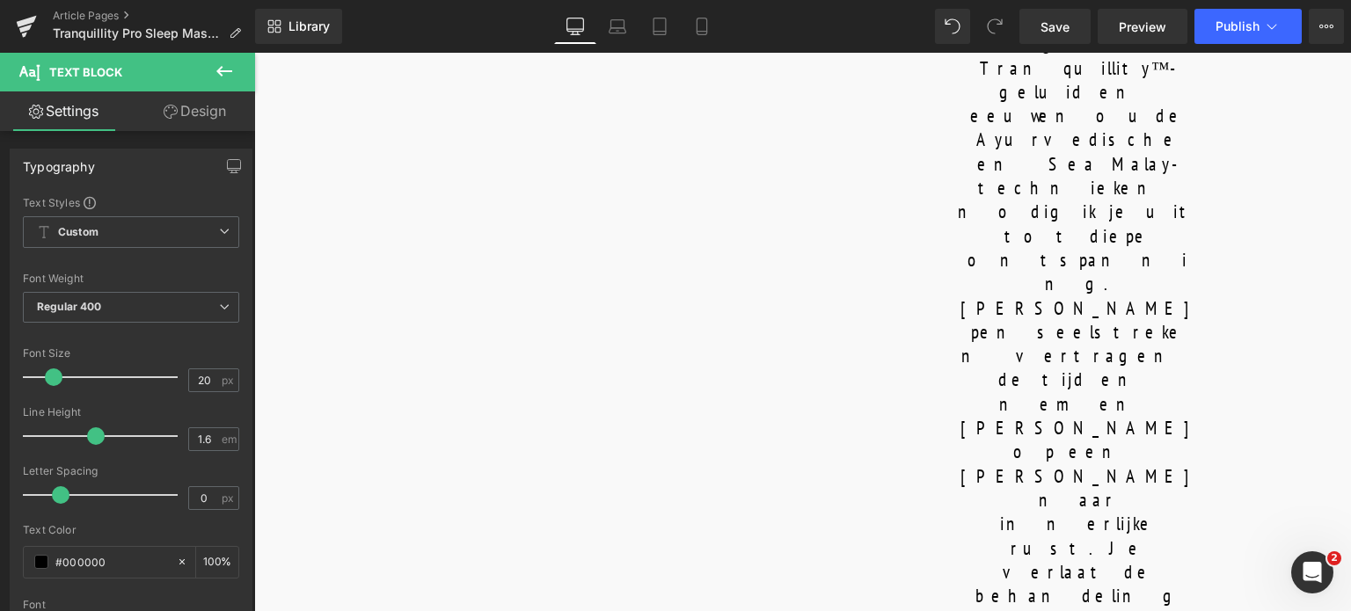
scroll to position [1583, 0]
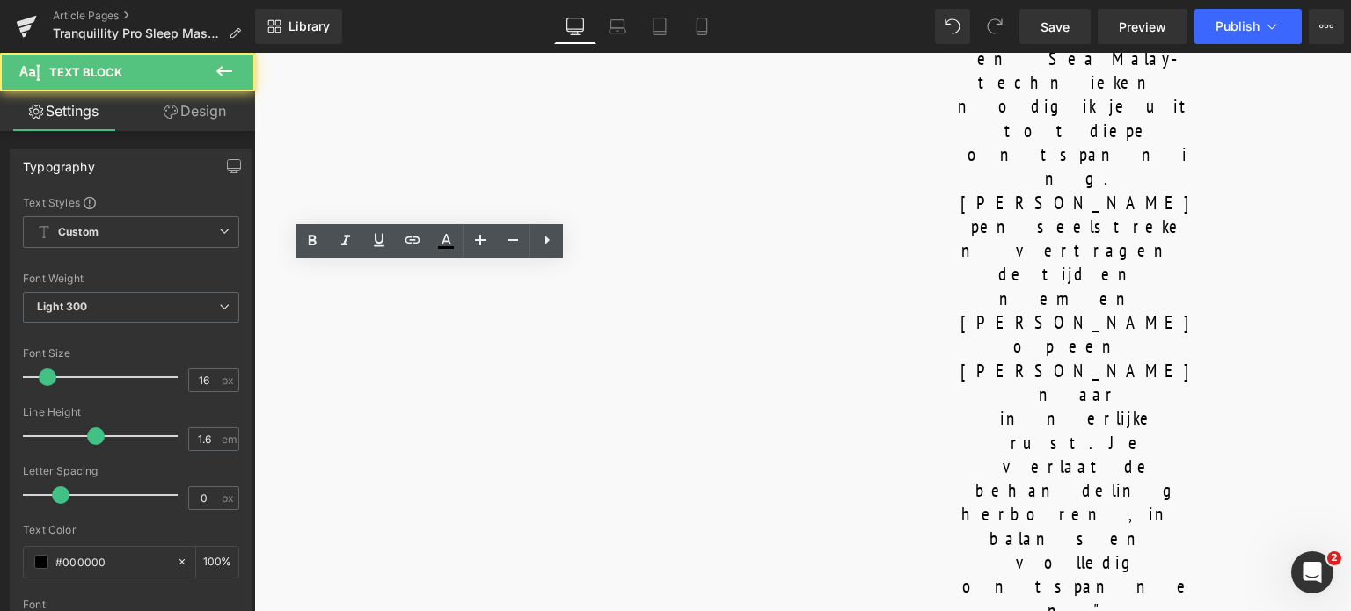
drag, startPoint x: 338, startPoint y: 277, endPoint x: 574, endPoint y: 397, distance: 265.1
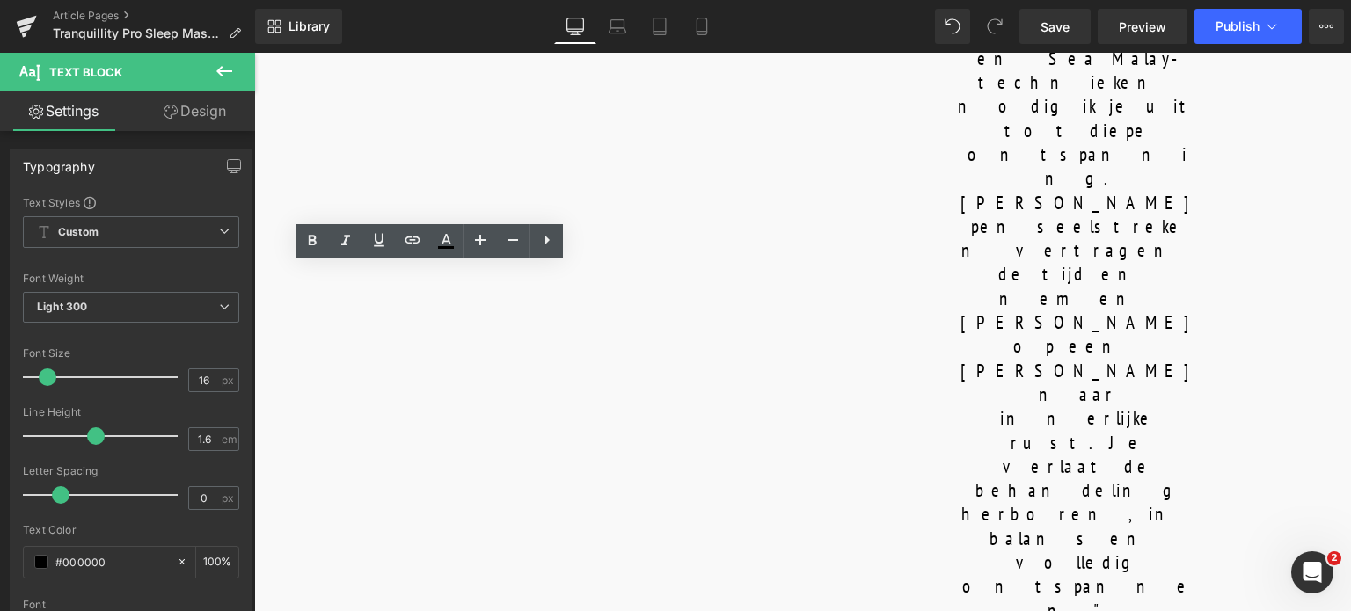
copy p "The treatment begins with the Tranquillity™ Welcome ritual: three aromatic drop…"
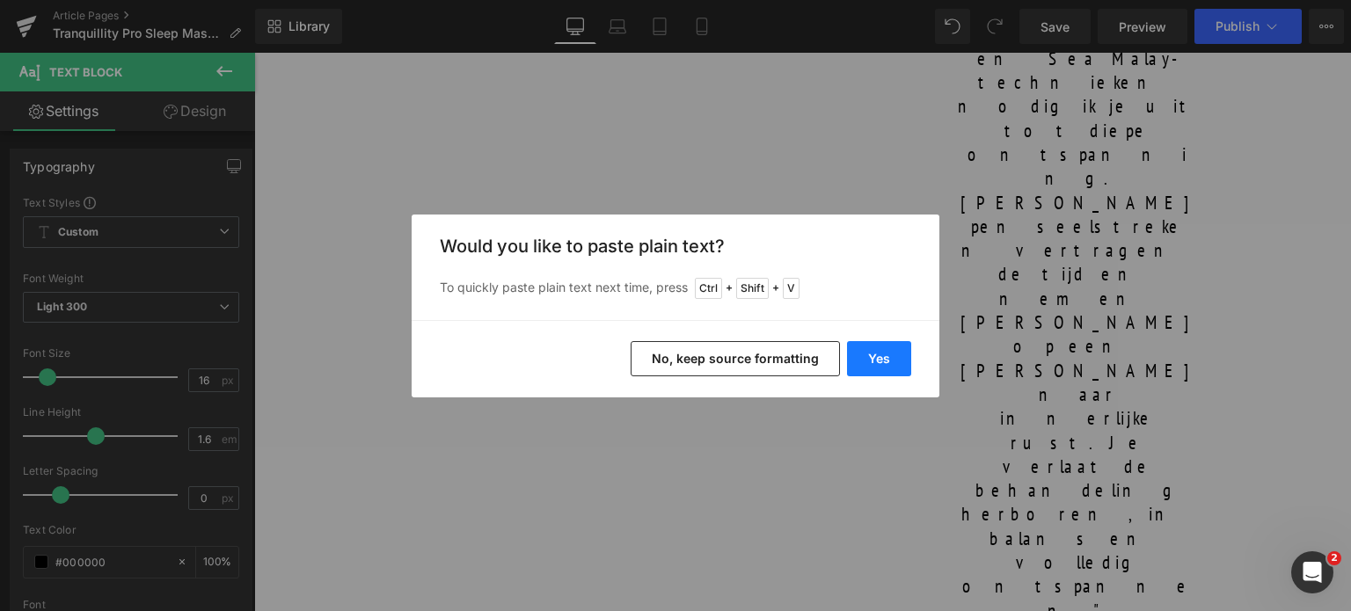
click at [887, 362] on button "Yes" at bounding box center [879, 358] width 64 height 35
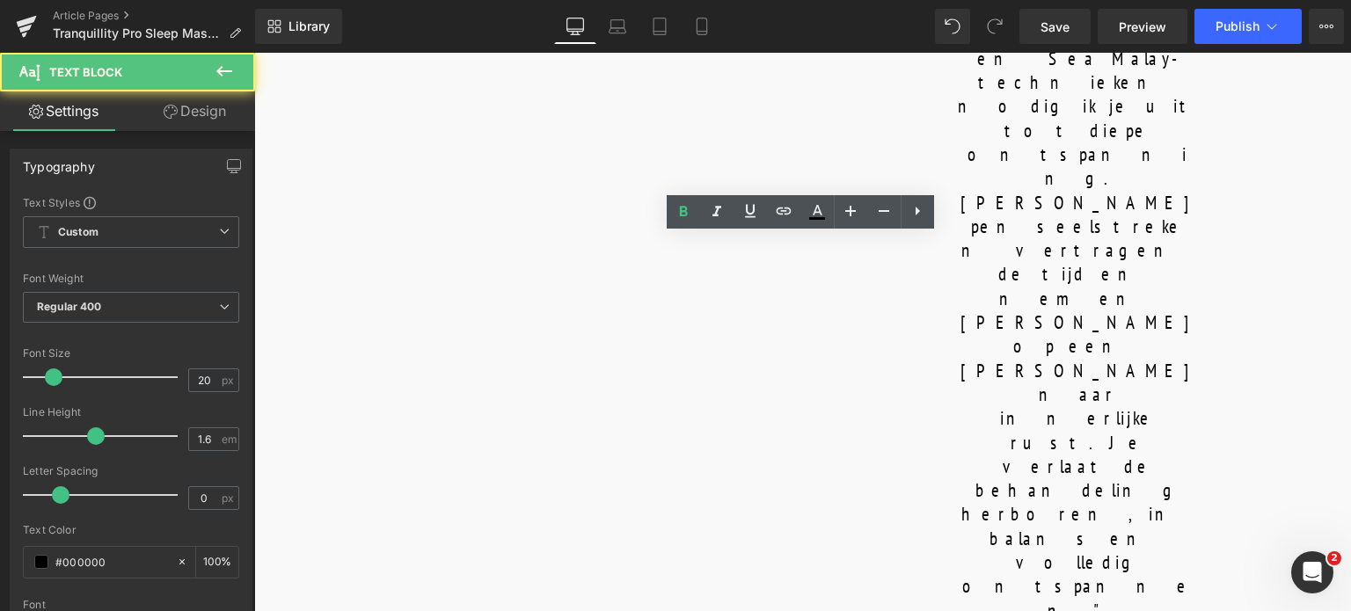
drag, startPoint x: 672, startPoint y: 247, endPoint x: 971, endPoint y: 266, distance: 299.6
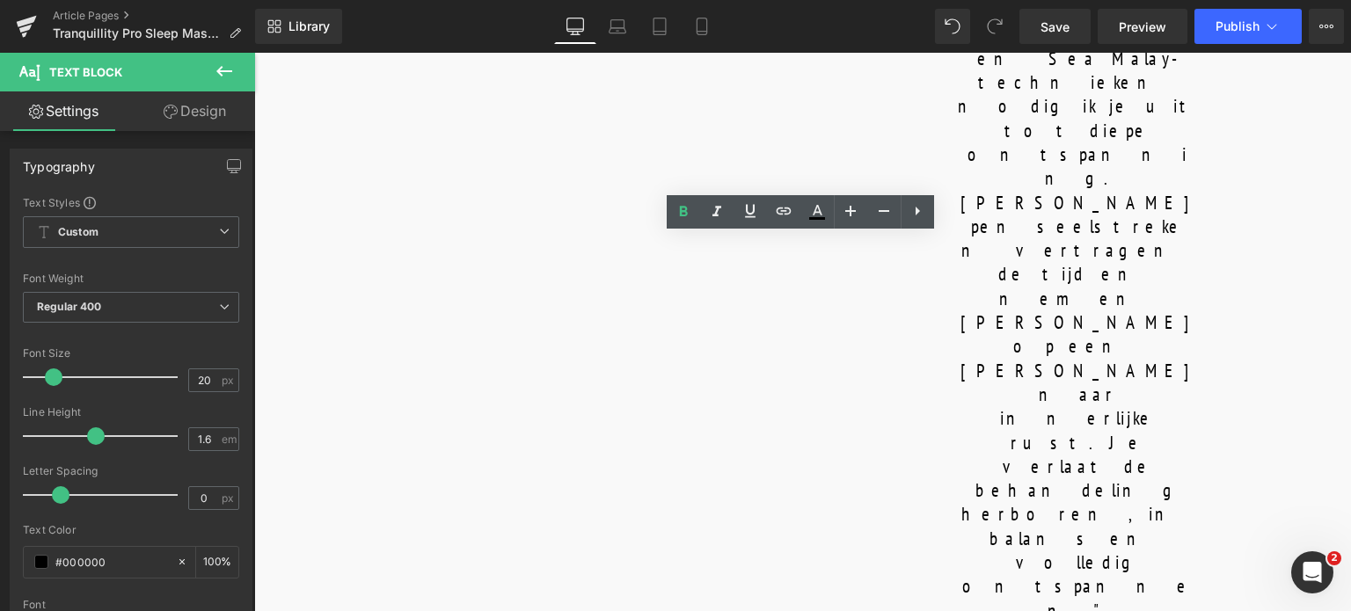
copy b "DEEP BODY RELAXATION - Front & Back"
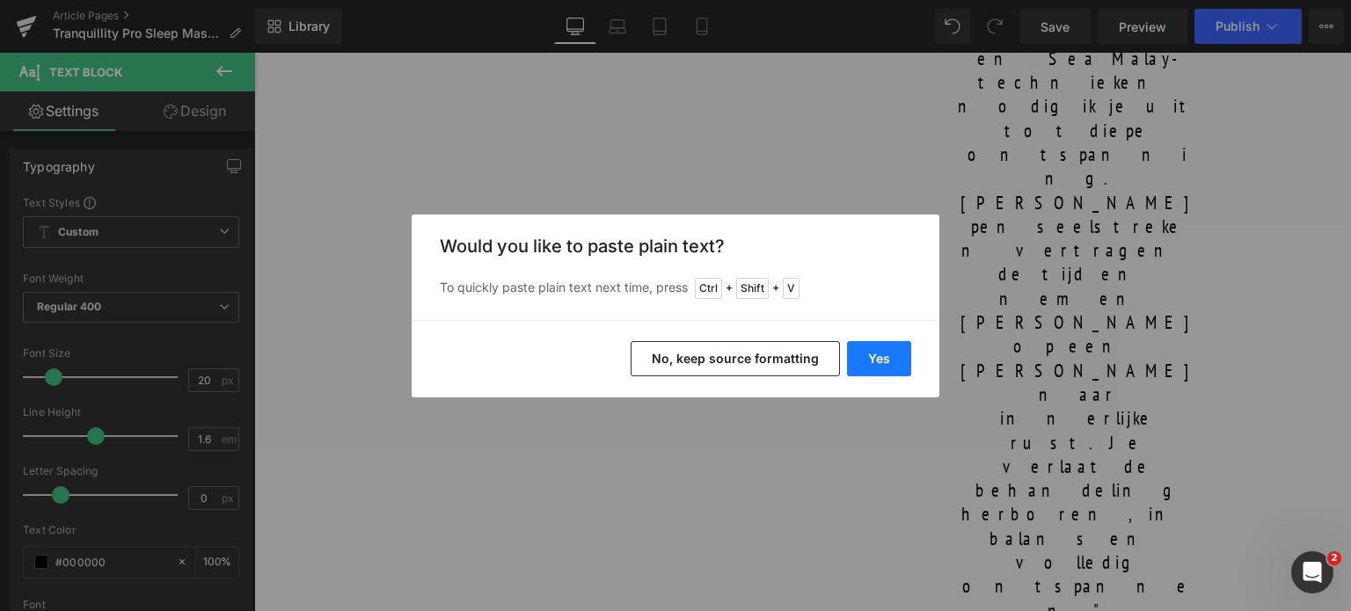
click at [877, 351] on button "Yes" at bounding box center [879, 358] width 64 height 35
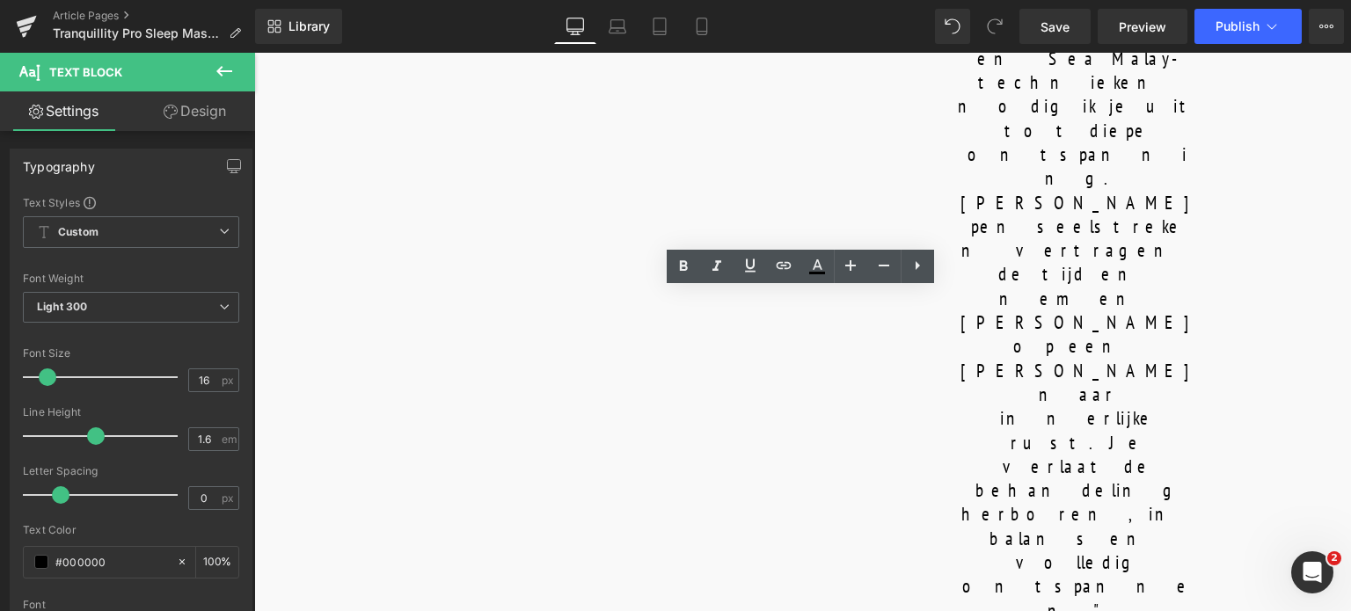
drag, startPoint x: 711, startPoint y: 304, endPoint x: 932, endPoint y: 428, distance: 253.2
copy p "The body is relaxed with slow, rhythmic brushstrokes and gentle, rain-like hand…"
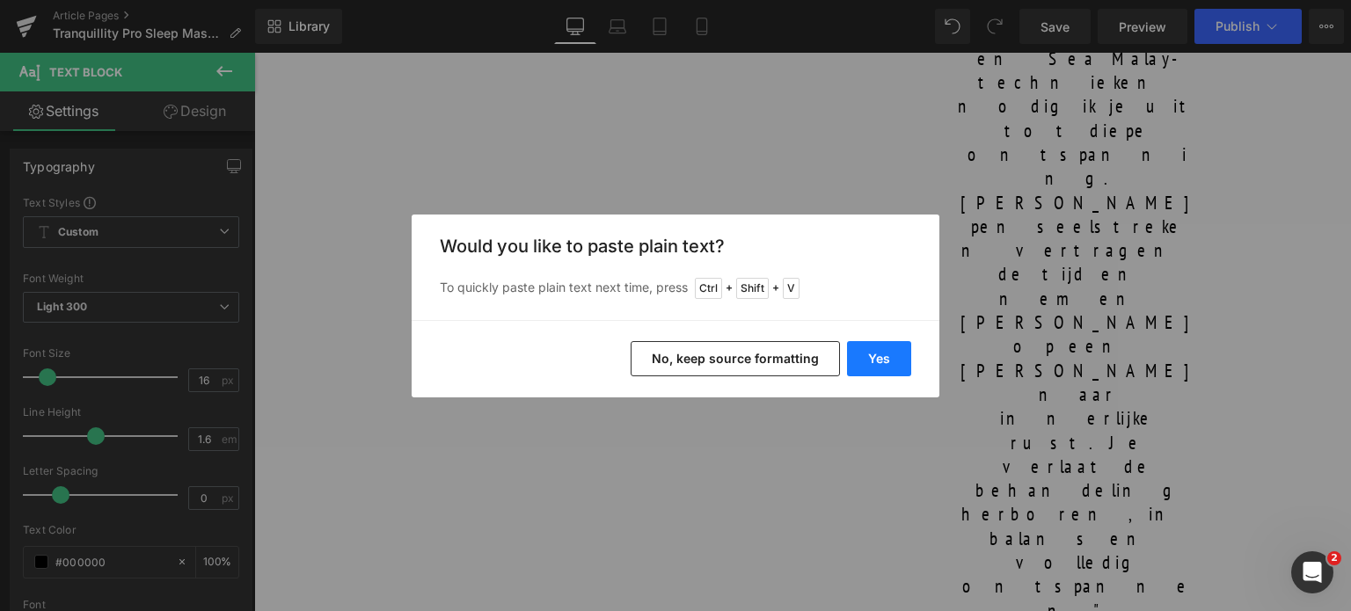
click at [865, 354] on button "Yes" at bounding box center [879, 358] width 64 height 35
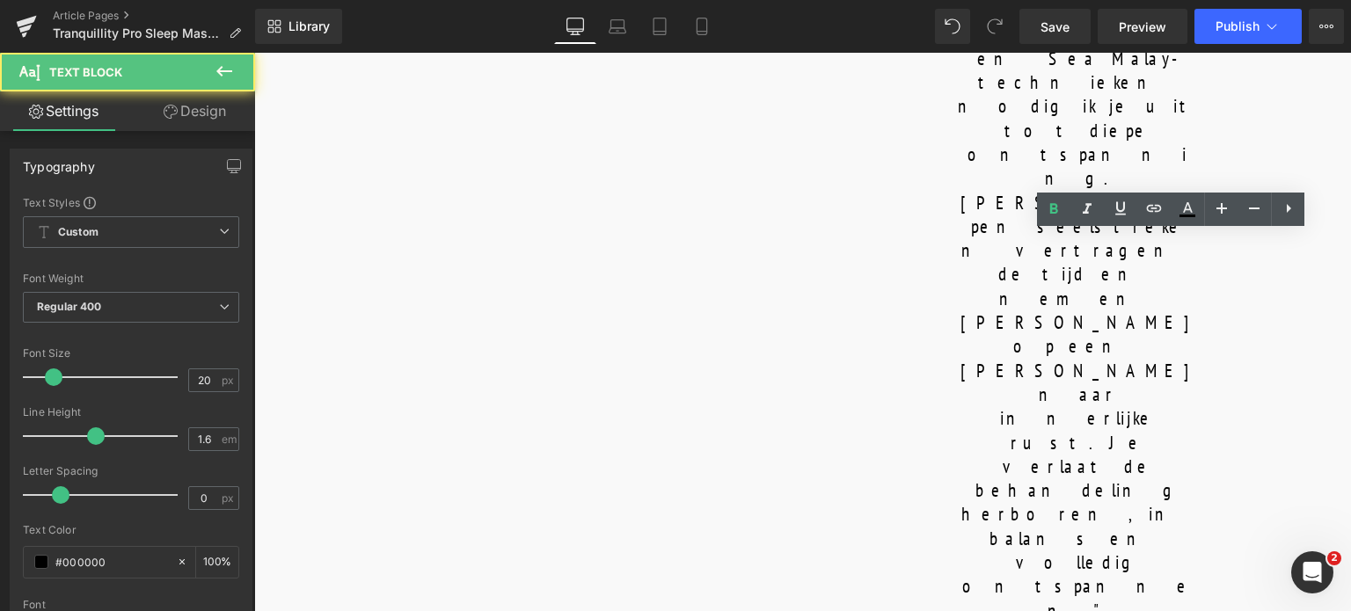
drag, startPoint x: 1222, startPoint y: 244, endPoint x: 1107, endPoint y: 255, distance: 114.9
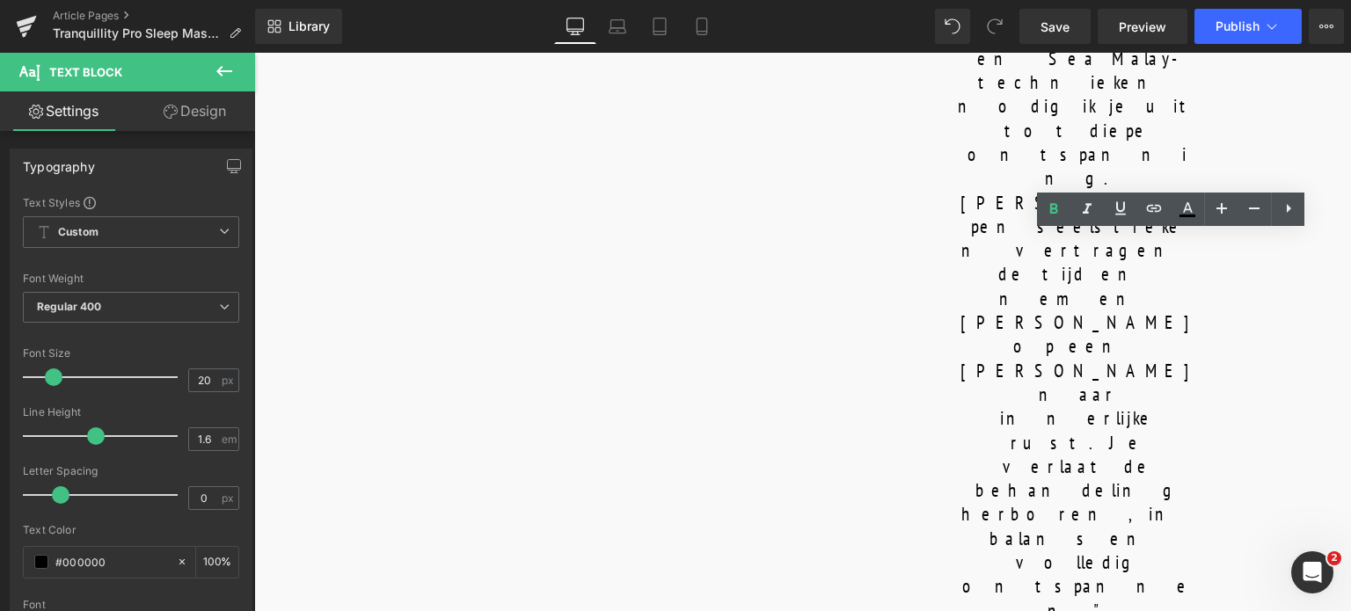
copy b "SCALP FOCUS"
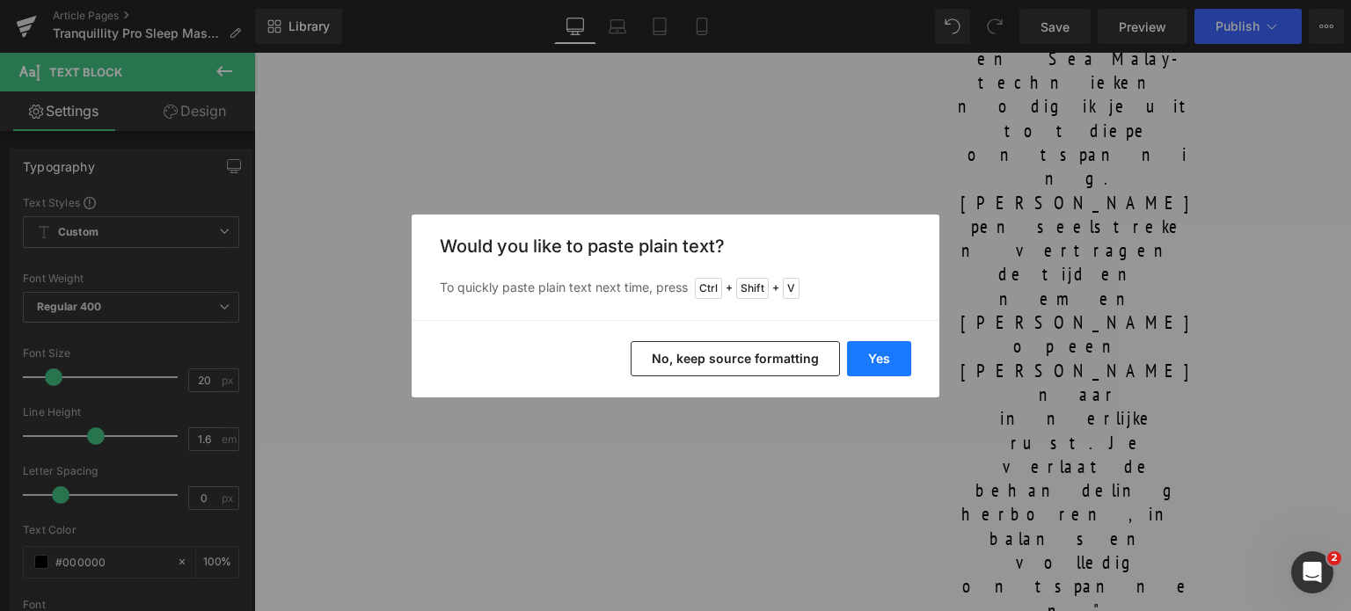
click at [856, 357] on button "Yes" at bounding box center [879, 358] width 64 height 35
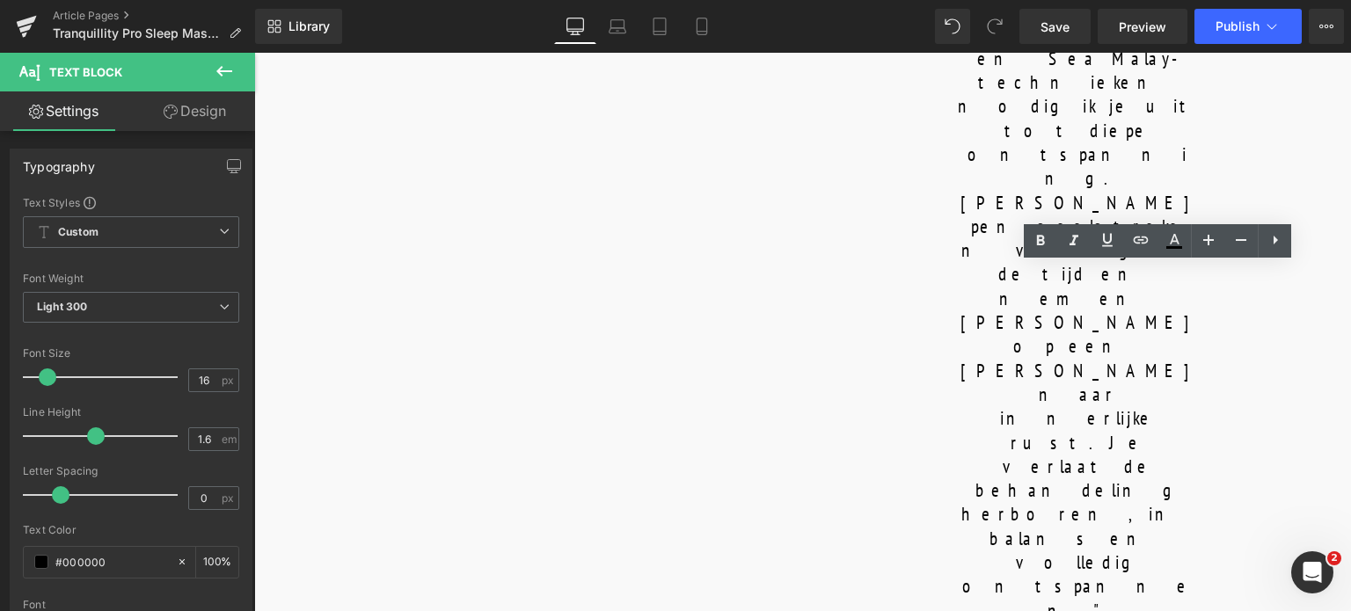
drag, startPoint x: 1077, startPoint y: 281, endPoint x: 1236, endPoint y: 401, distance: 199.7
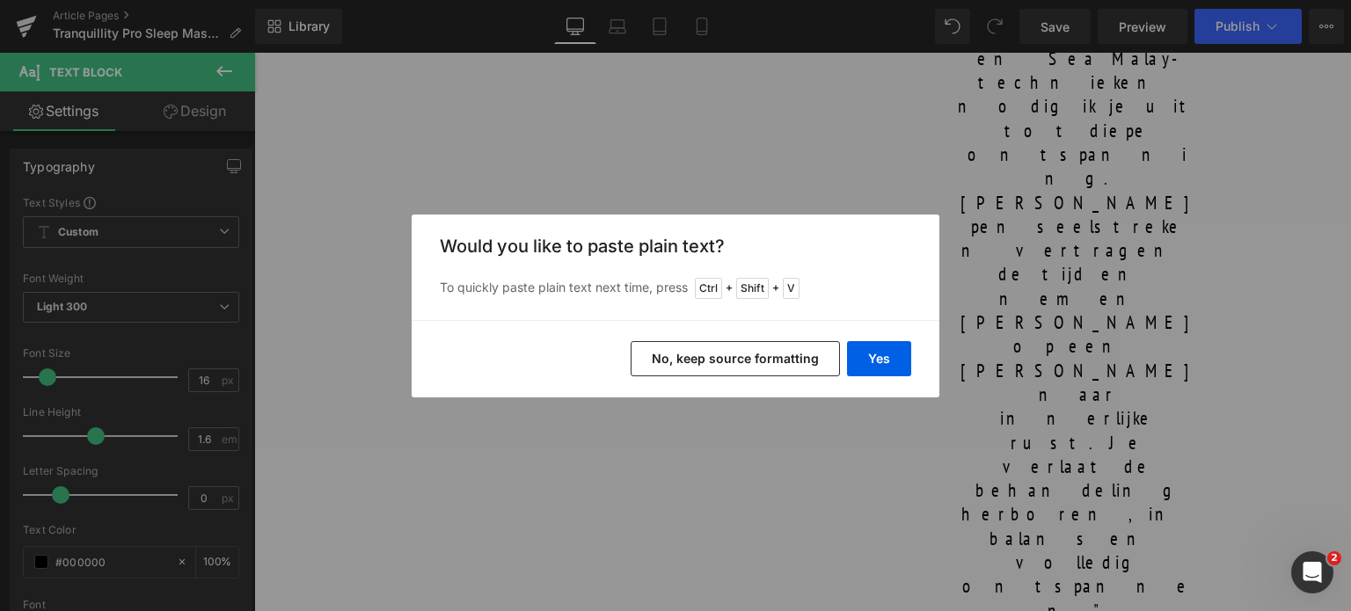
click at [1181, 326] on div "Back to Library Insert Would you like to paste plain text? To quickly paste pla…" at bounding box center [675, 305] width 1351 height 611
click at [866, 363] on button "Yes" at bounding box center [879, 358] width 64 height 35
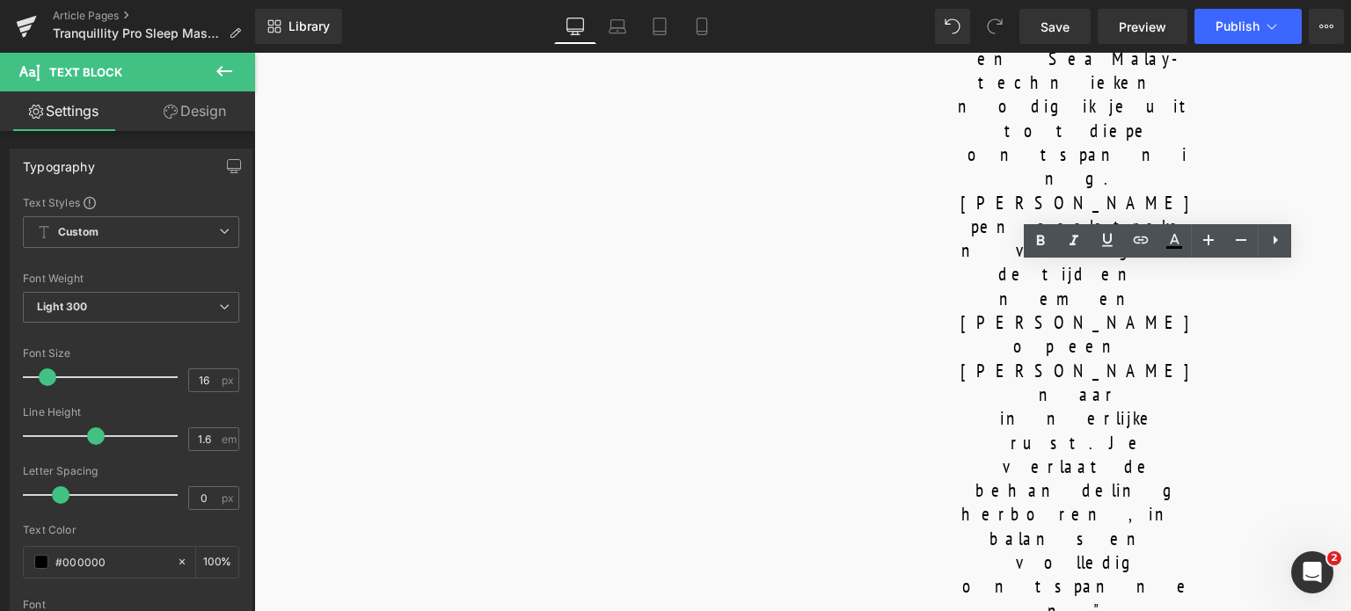
drag, startPoint x: 1070, startPoint y: 275, endPoint x: 1287, endPoint y: 288, distance: 217.6
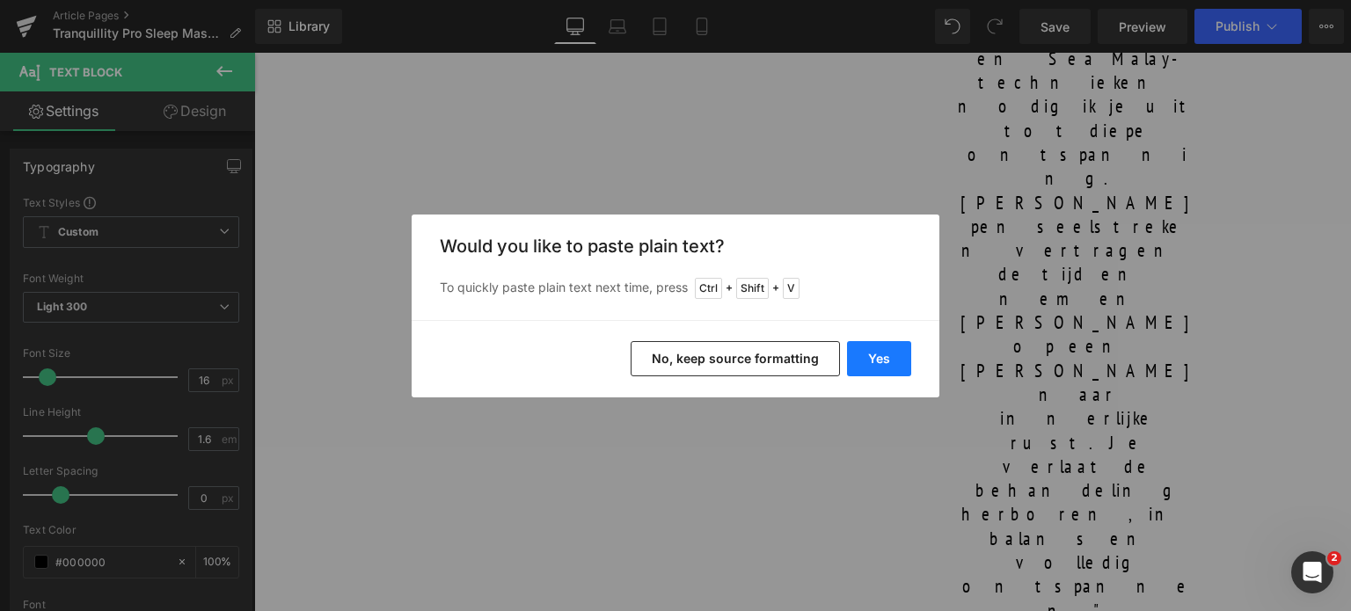
click at [887, 361] on button "Yes" at bounding box center [879, 358] width 64 height 35
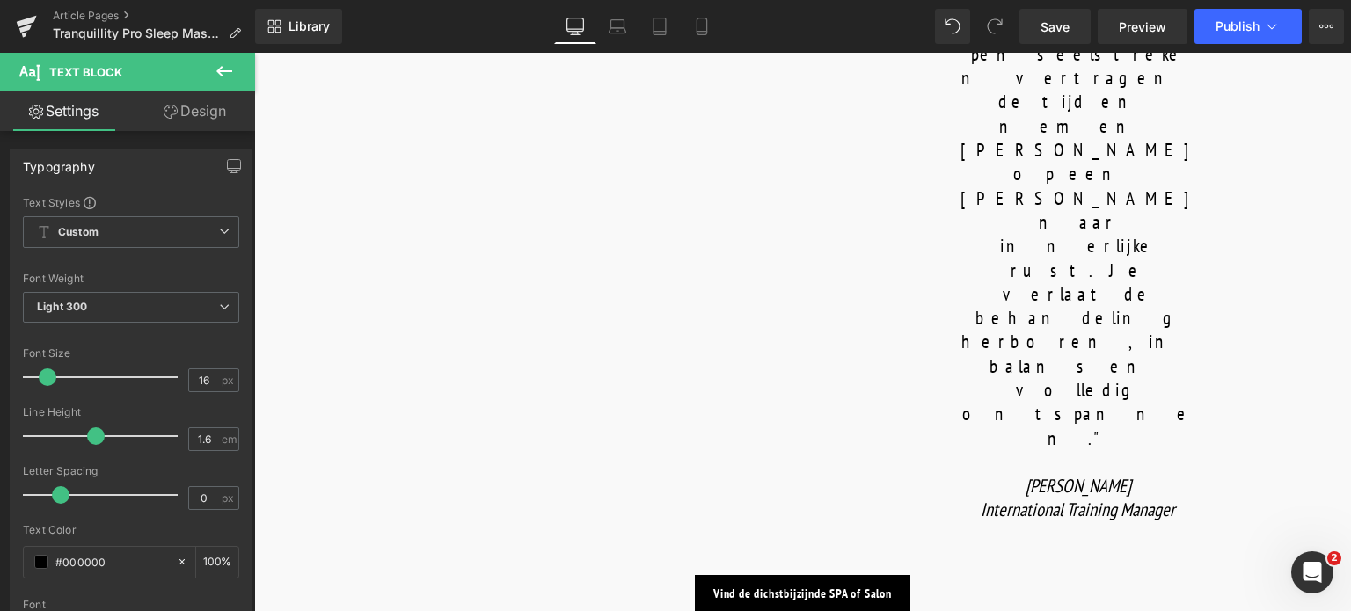
scroll to position [1759, 0]
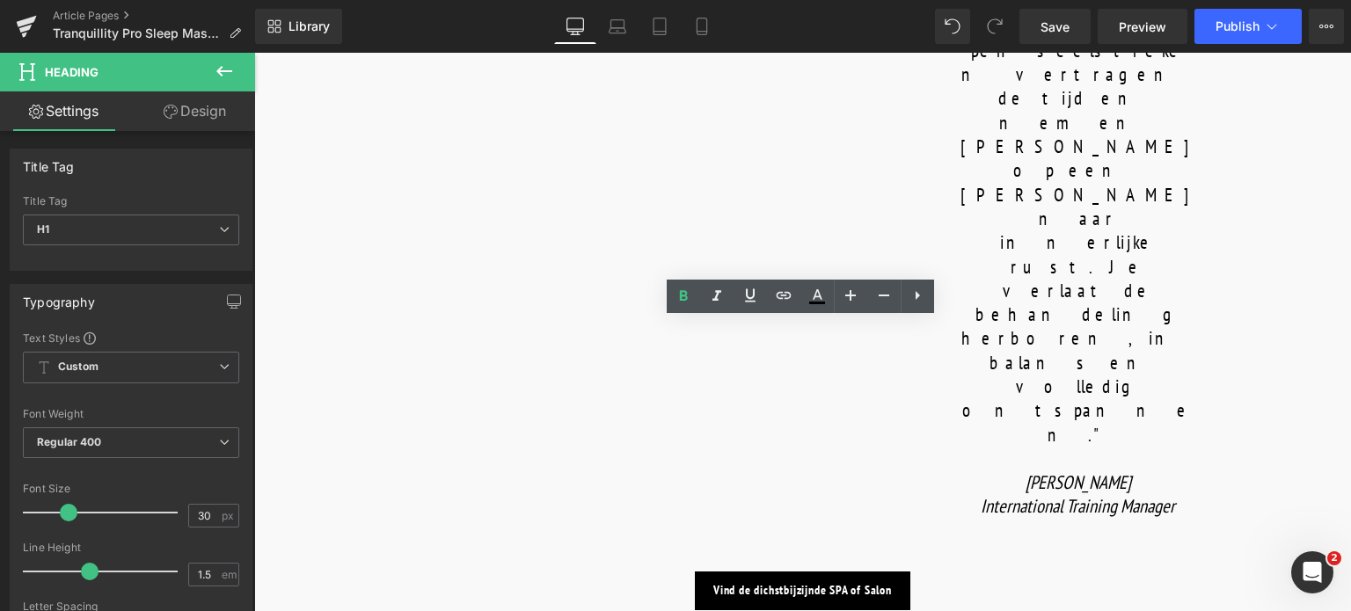
drag, startPoint x: 625, startPoint y: 347, endPoint x: 1000, endPoint y: 308, distance: 376.8
click at [1000, 308] on div "Text Block Image Image Tranquillity Pro Sleep Massage Heading Icon 60 min Text …" at bounding box center [802, 278] width 1097 height 3731
paste div
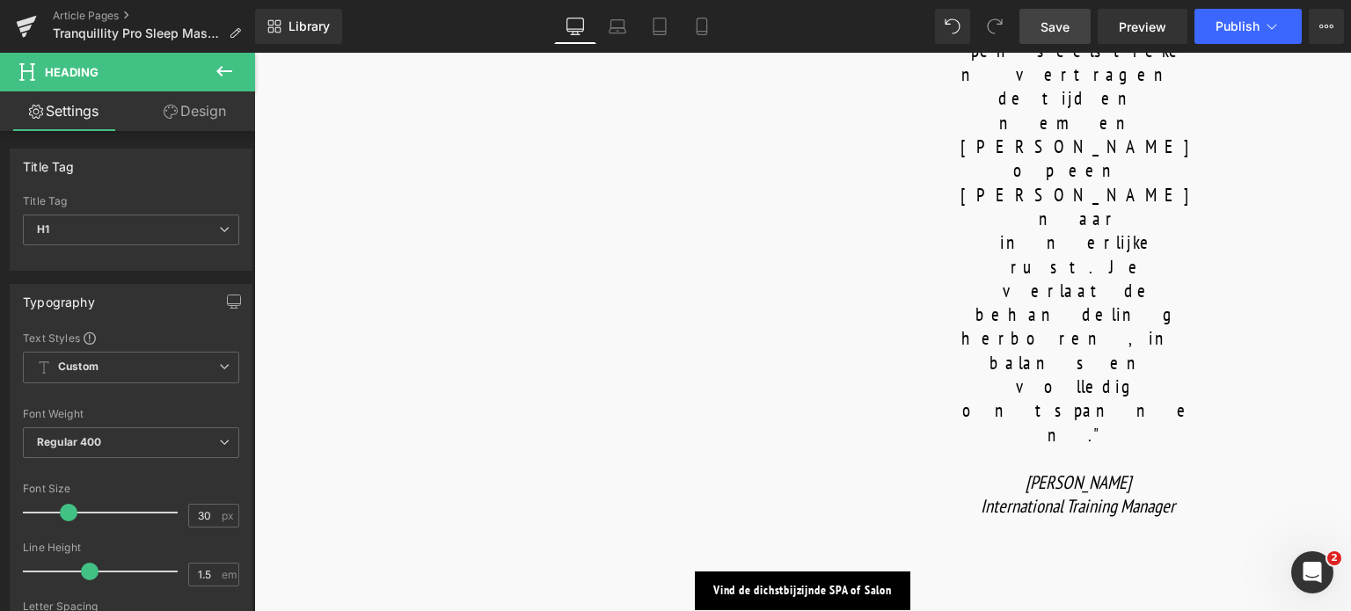
click at [1052, 31] on span "Save" at bounding box center [1055, 27] width 29 height 18
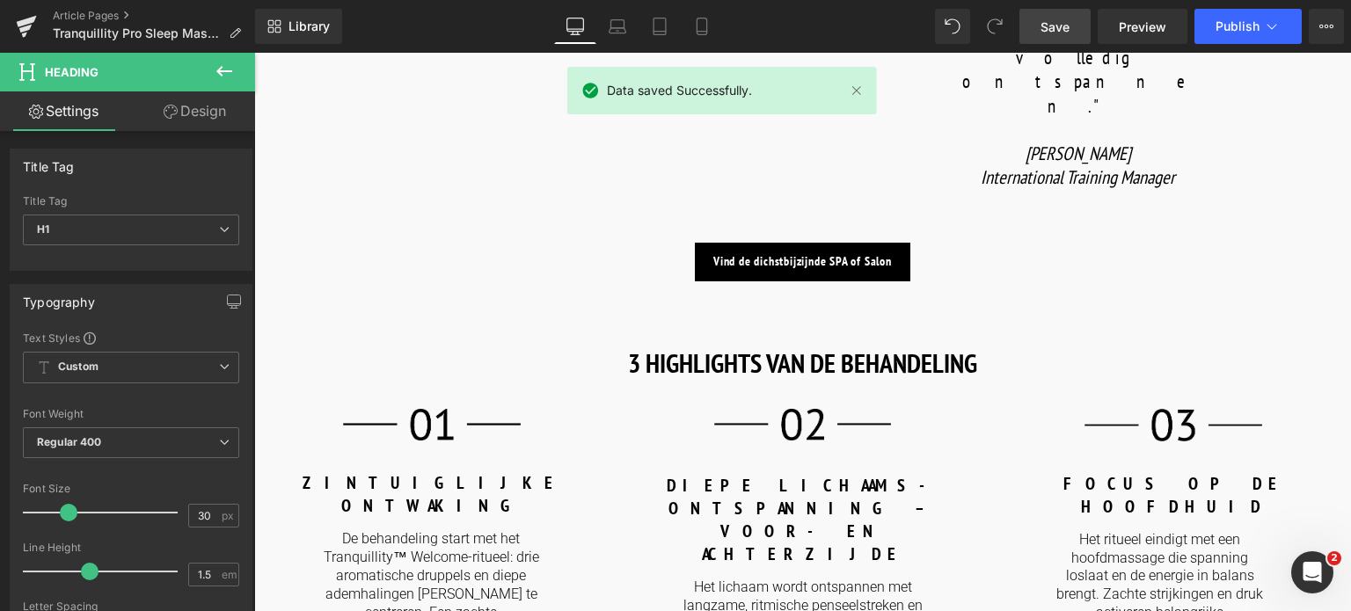
scroll to position [2023, 0]
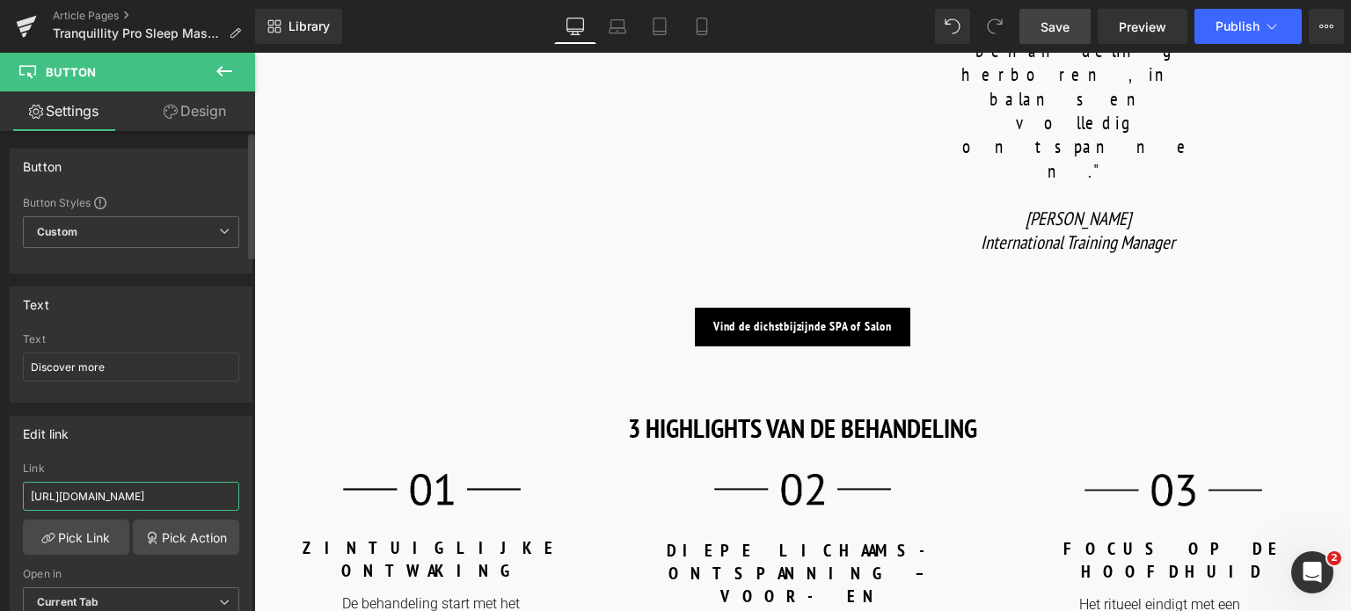
drag, startPoint x: 203, startPoint y: 492, endPoint x: 0, endPoint y: 446, distance: 208.3
click at [0, 446] on div "Edit link [URL][DOMAIN_NAME] Link [URL][DOMAIN_NAME] Pick Link Pick Action Curr…" at bounding box center [131, 523] width 263 height 241
type input "/products/tranquillity-blend"
drag, startPoint x: 116, startPoint y: 365, endPoint x: 0, endPoint y: 366, distance: 116.1
click at [0, 366] on div "Text Discover more Text Discover more" at bounding box center [131, 338] width 263 height 129
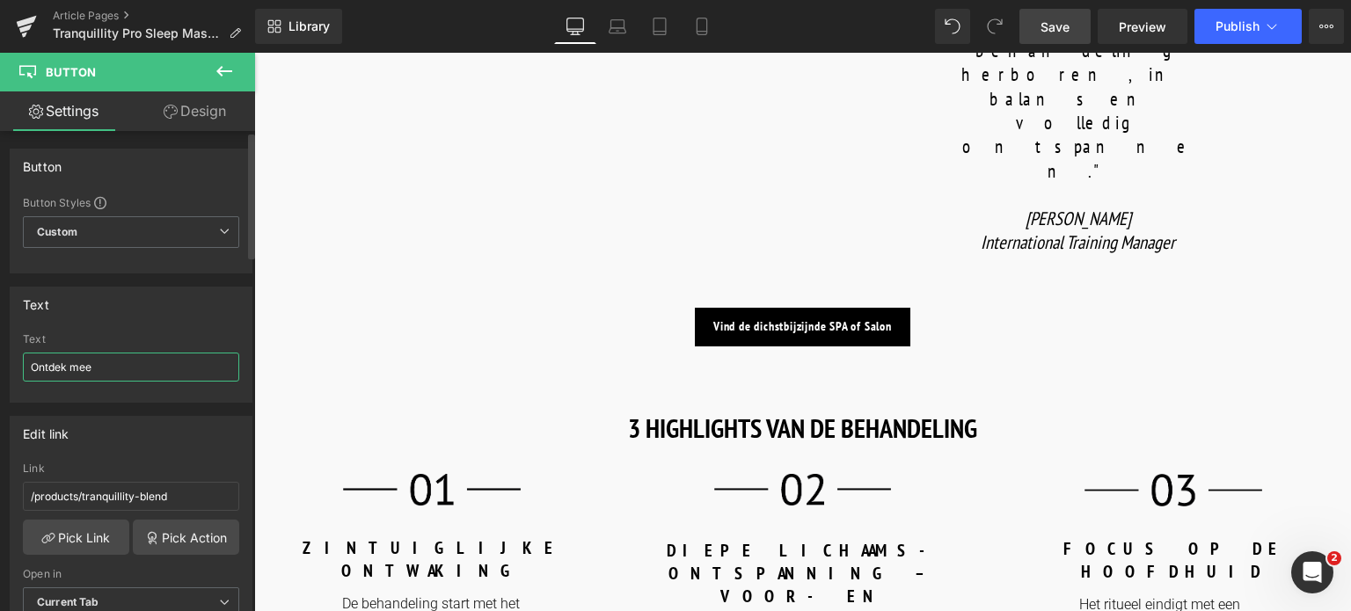
type input "Ontdek meer"
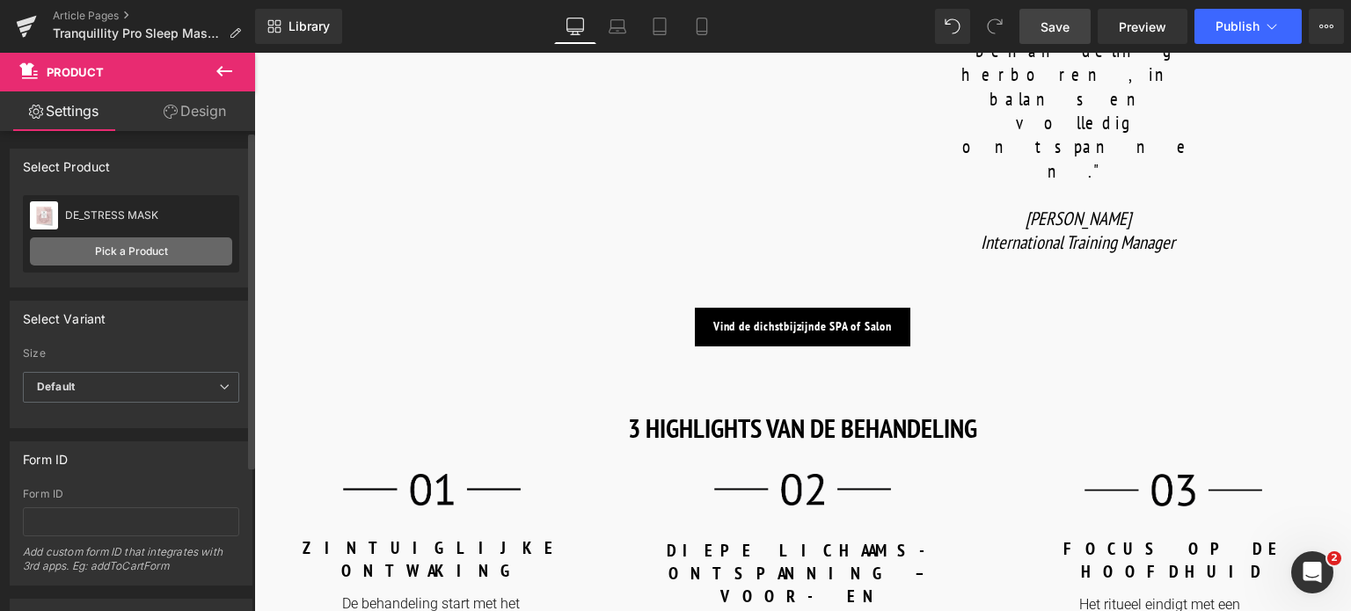
click at [129, 253] on link "Pick a Product" at bounding box center [131, 252] width 202 height 28
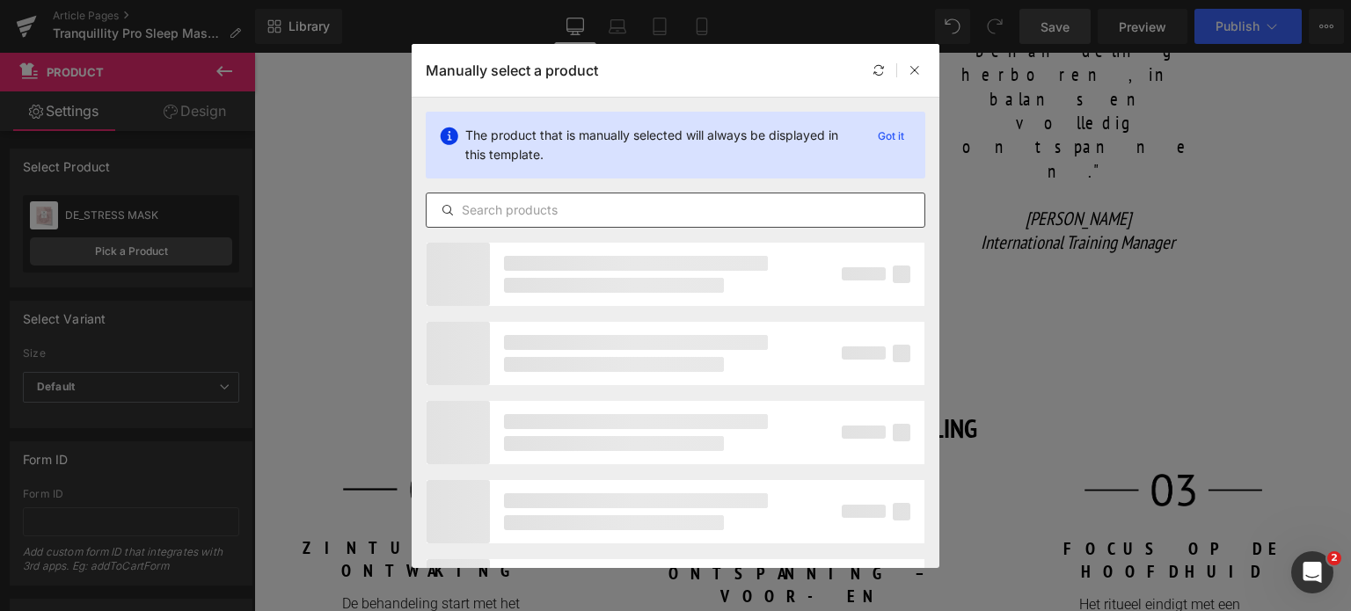
click at [552, 193] on div at bounding box center [676, 210] width 500 height 35
click at [548, 210] on input "text" at bounding box center [676, 210] width 498 height 21
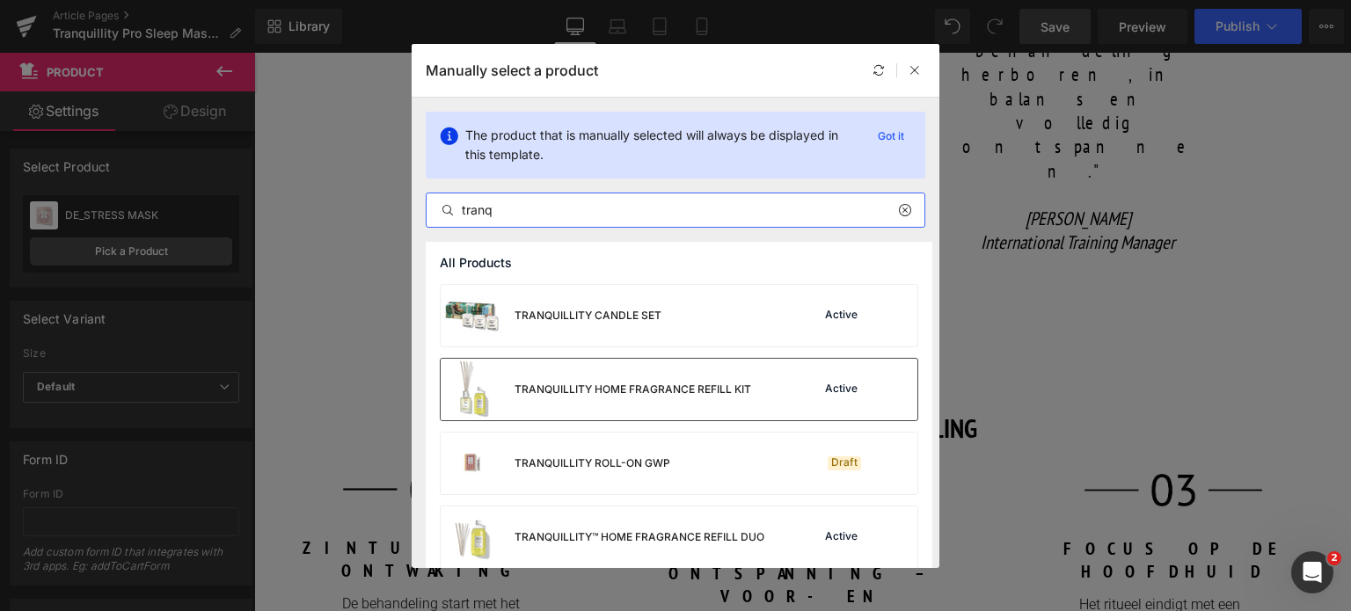
scroll to position [14, 0]
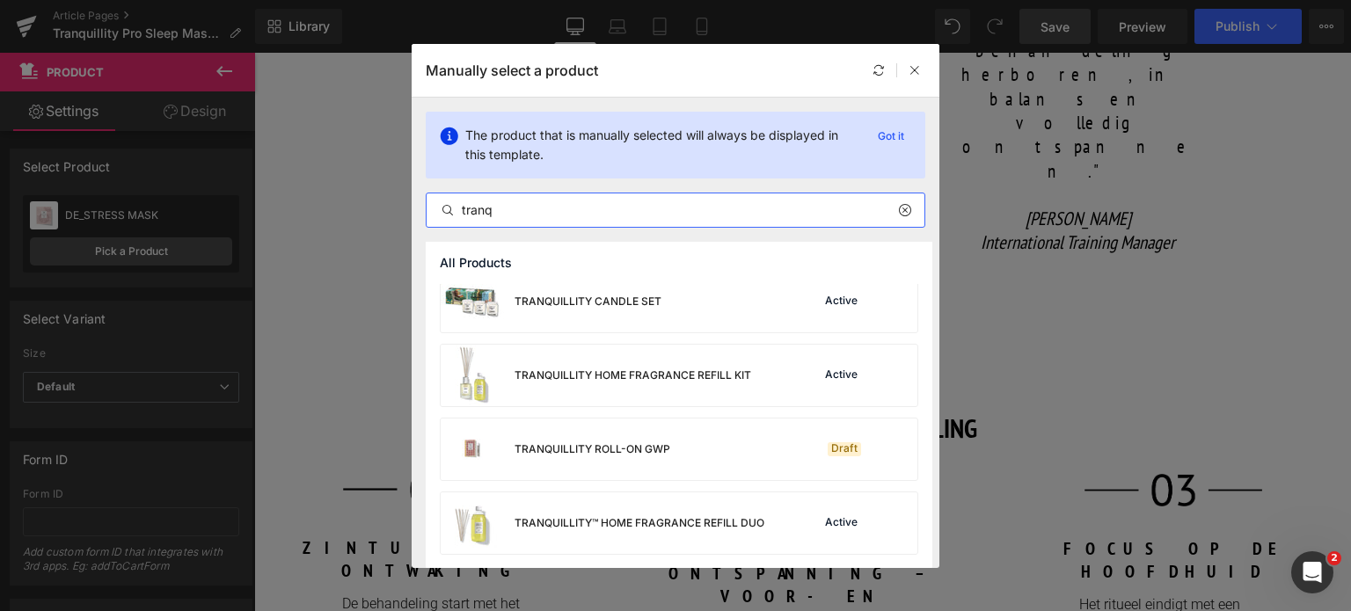
drag, startPoint x: 458, startPoint y: 206, endPoint x: 384, endPoint y: 194, distance: 75.8
click at [384, 194] on div "Manually select a product The product that is manually selected will always be …" at bounding box center [675, 305] width 1351 height 611
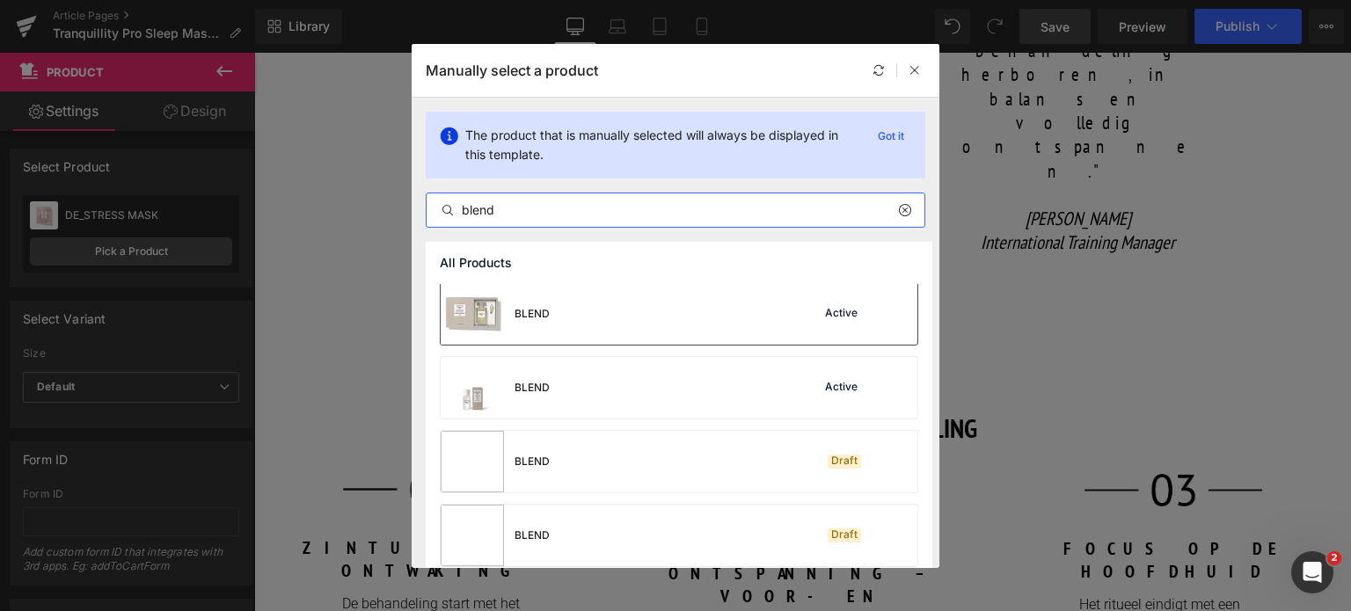
scroll to position [0, 0]
type input "blend"
click at [667, 314] on div "BLEND Active" at bounding box center [679, 316] width 477 height 62
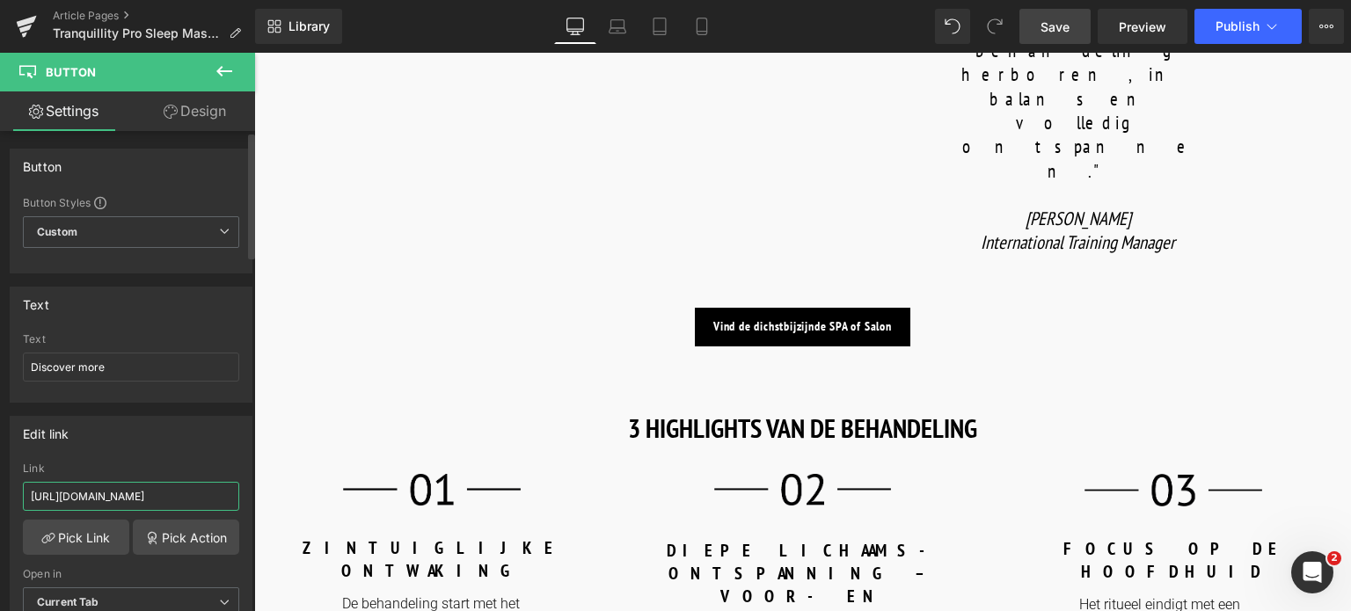
drag, startPoint x: 208, startPoint y: 496, endPoint x: 0, endPoint y: 498, distance: 208.5
click at [0, 498] on div "Edit link [URL][DOMAIN_NAME] Link [URL][DOMAIN_NAME] Pick Link Pick Action Curr…" at bounding box center [131, 523] width 263 height 241
type input "/products/tranquillity-oil"
click at [113, 353] on input "Discover more" at bounding box center [131, 367] width 216 height 29
click at [112, 353] on input "Discover more" at bounding box center [131, 367] width 216 height 29
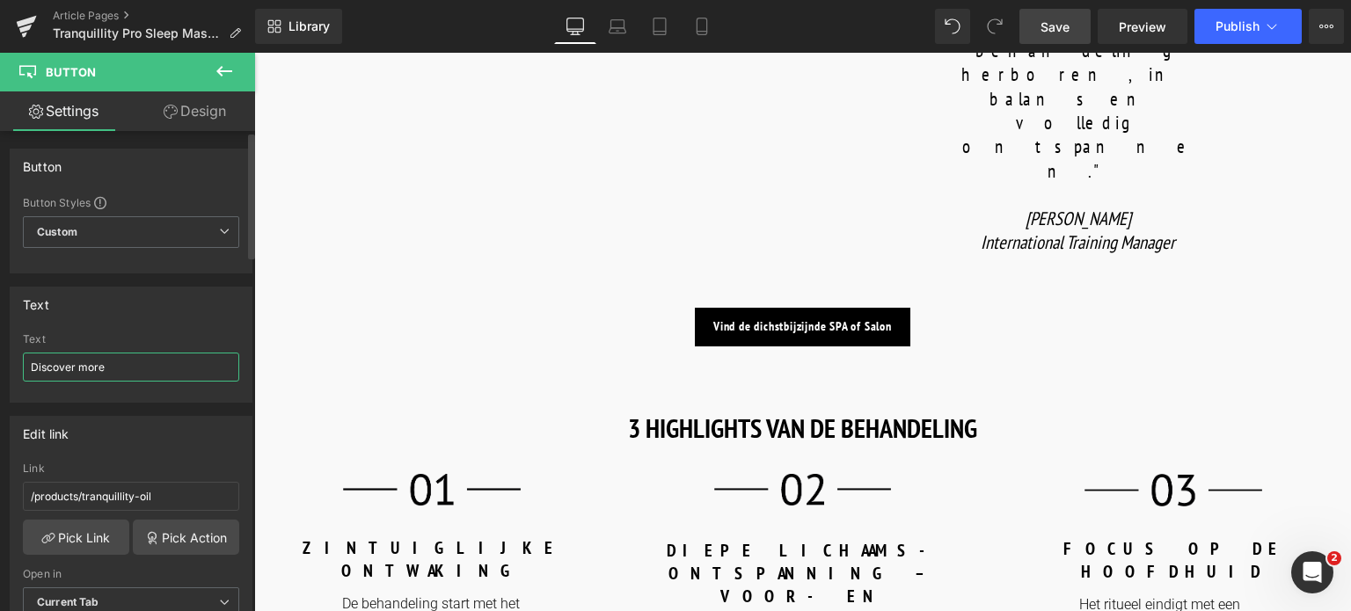
click at [114, 365] on input "Discover more" at bounding box center [131, 367] width 216 height 29
click at [111, 376] on input "Discover more" at bounding box center [131, 367] width 216 height 29
drag, startPoint x: 107, startPoint y: 372, endPoint x: 0, endPoint y: 394, distance: 109.5
click at [0, 394] on div "Text Discover more Text Discover more" at bounding box center [131, 338] width 263 height 129
type input "Ontdek meer"
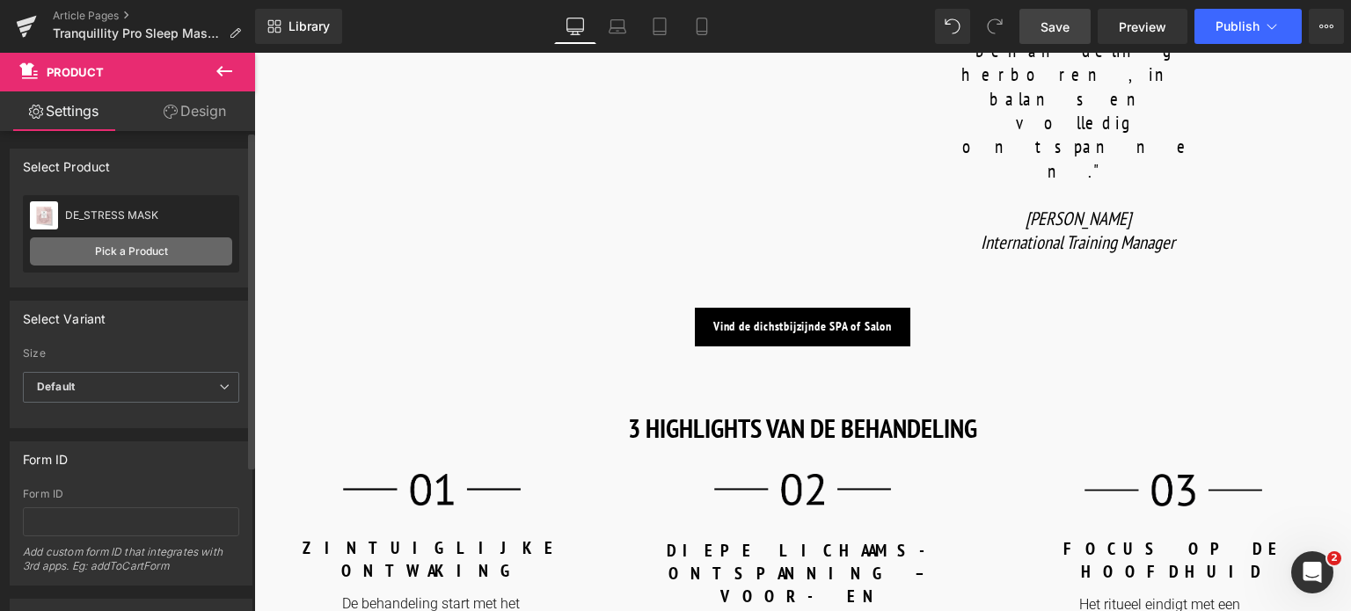
click at [151, 256] on link "Pick a Product" at bounding box center [131, 252] width 202 height 28
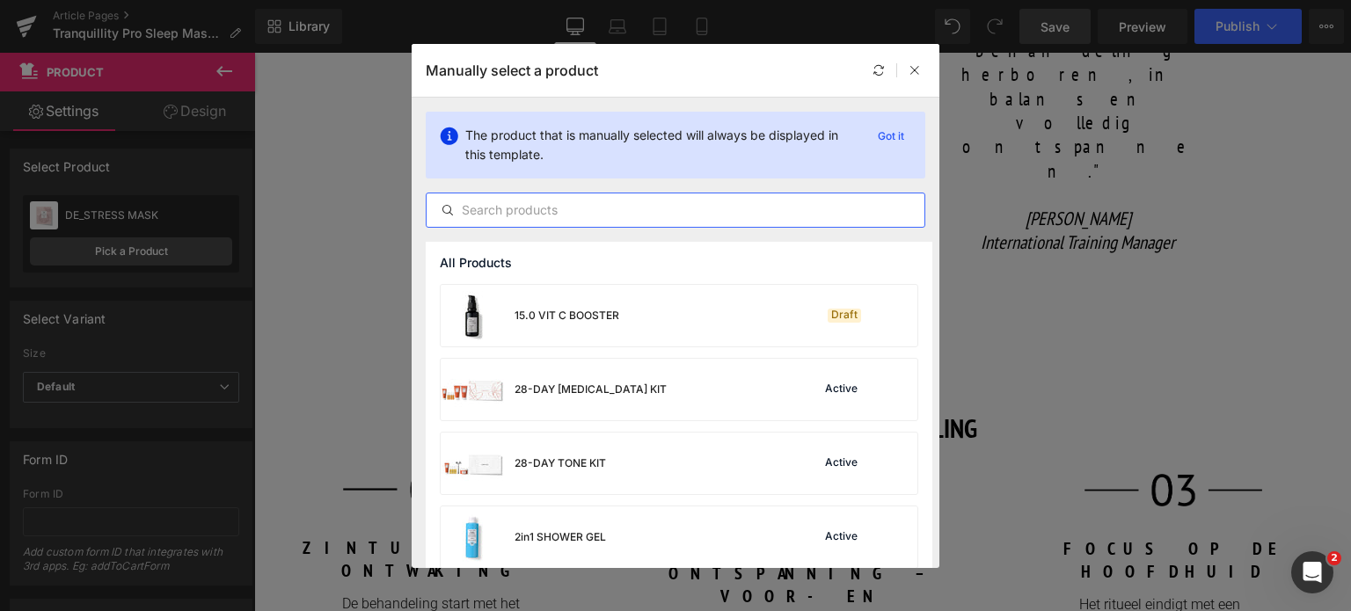
click at [542, 207] on input "text" at bounding box center [676, 210] width 498 height 21
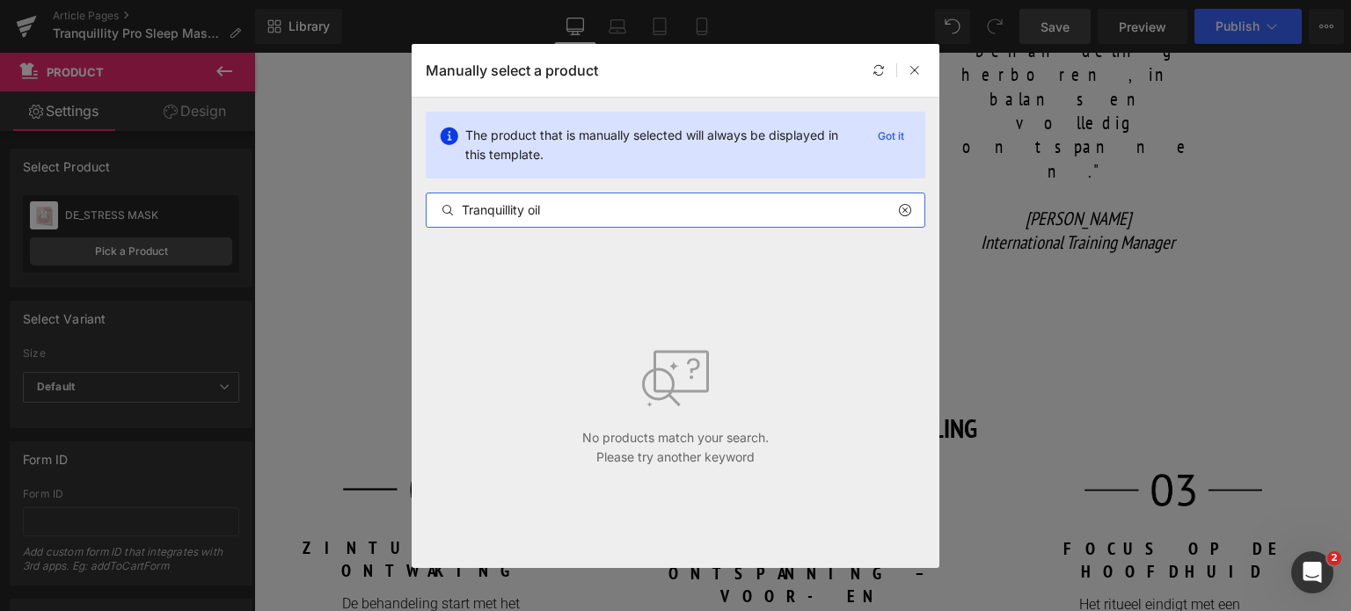
drag, startPoint x: 558, startPoint y: 203, endPoint x: 352, endPoint y: 216, distance: 206.2
click at [352, 216] on div "Manually select a product The product that is manually selected will always be …" at bounding box center [675, 305] width 1351 height 611
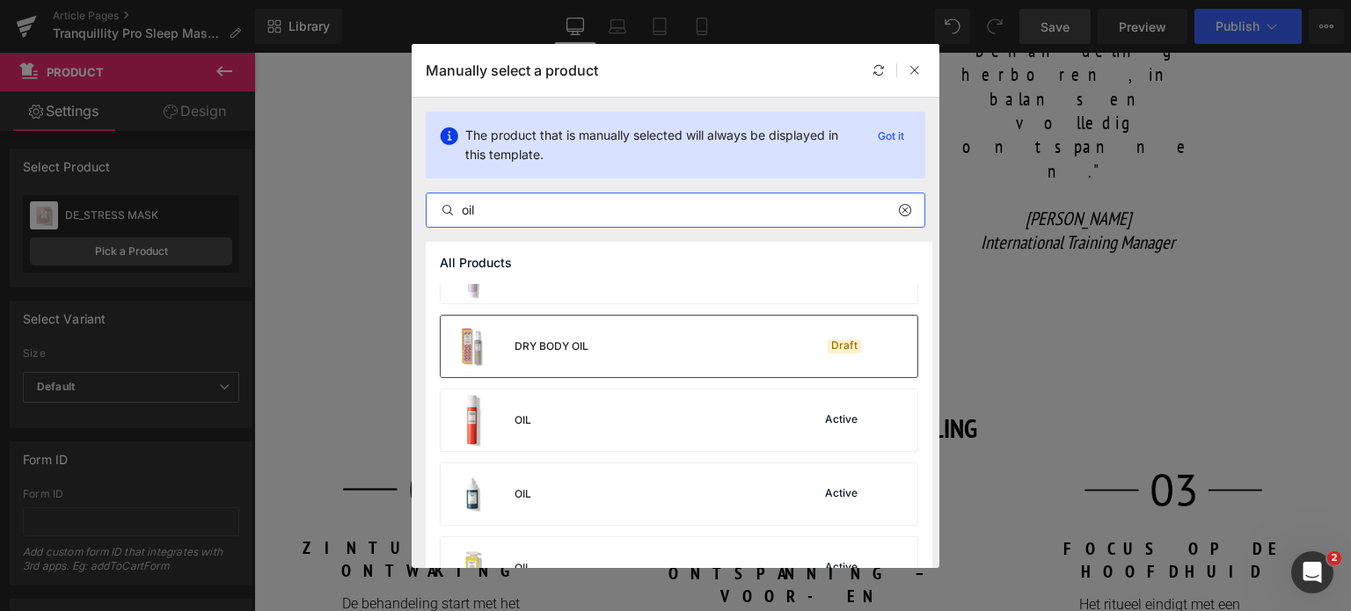
scroll to position [264, 0]
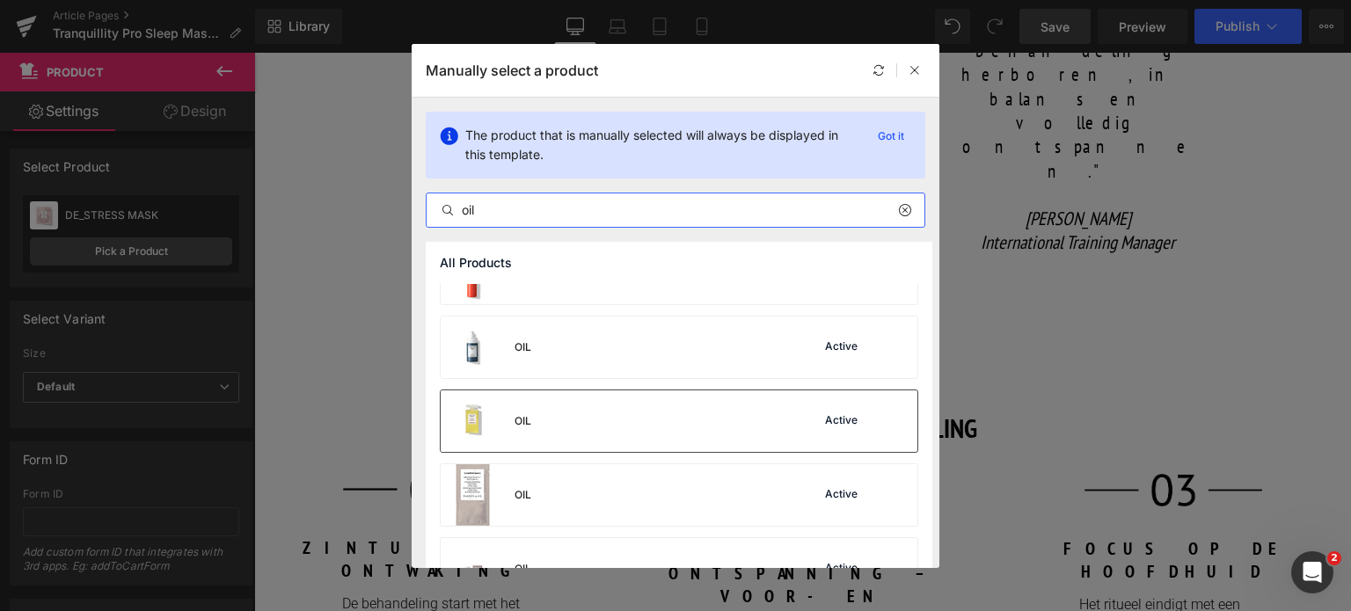
type input "oil"
click at [559, 406] on div "OIL Active" at bounding box center [679, 422] width 477 height 62
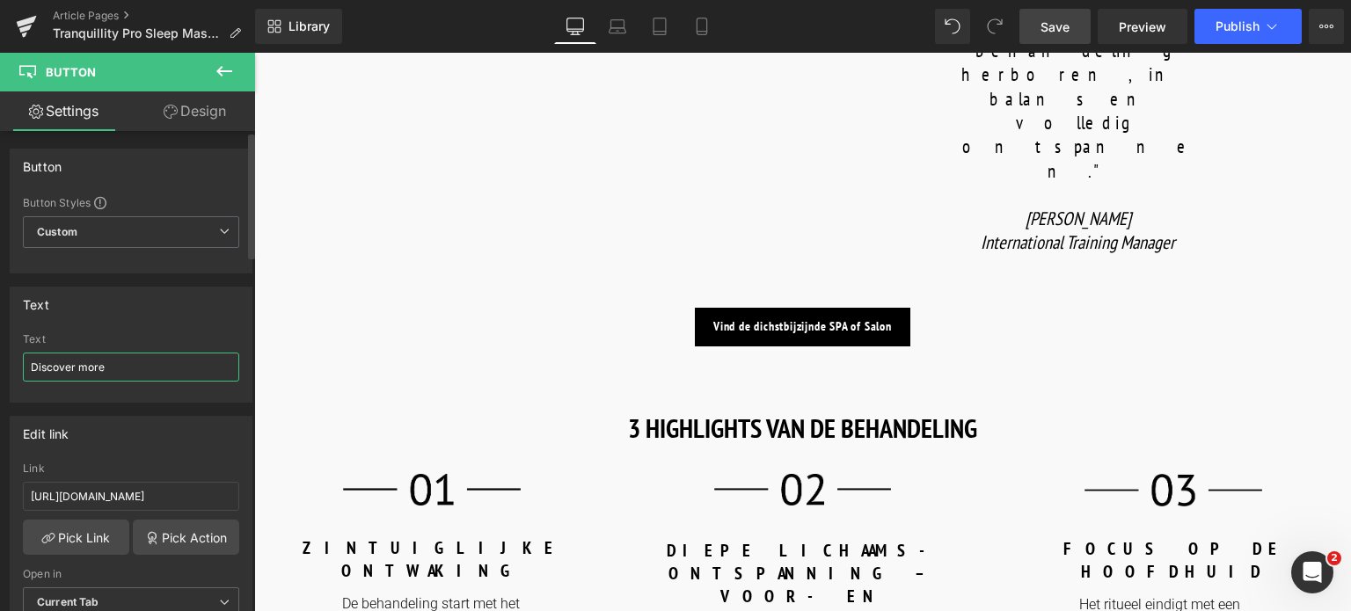
drag, startPoint x: 179, startPoint y: 351, endPoint x: 51, endPoint y: 325, distance: 130.9
click at [3, 338] on div "Text Discover more Text Discover more" at bounding box center [131, 338] width 263 height 129
type input "Ontdek meer"
drag, startPoint x: 204, startPoint y: 495, endPoint x: 0, endPoint y: 474, distance: 205.2
click at [0, 474] on div "Edit link [URL][DOMAIN_NAME] Link [URL][DOMAIN_NAME] Pick Link Pick Action Curr…" at bounding box center [131, 523] width 263 height 241
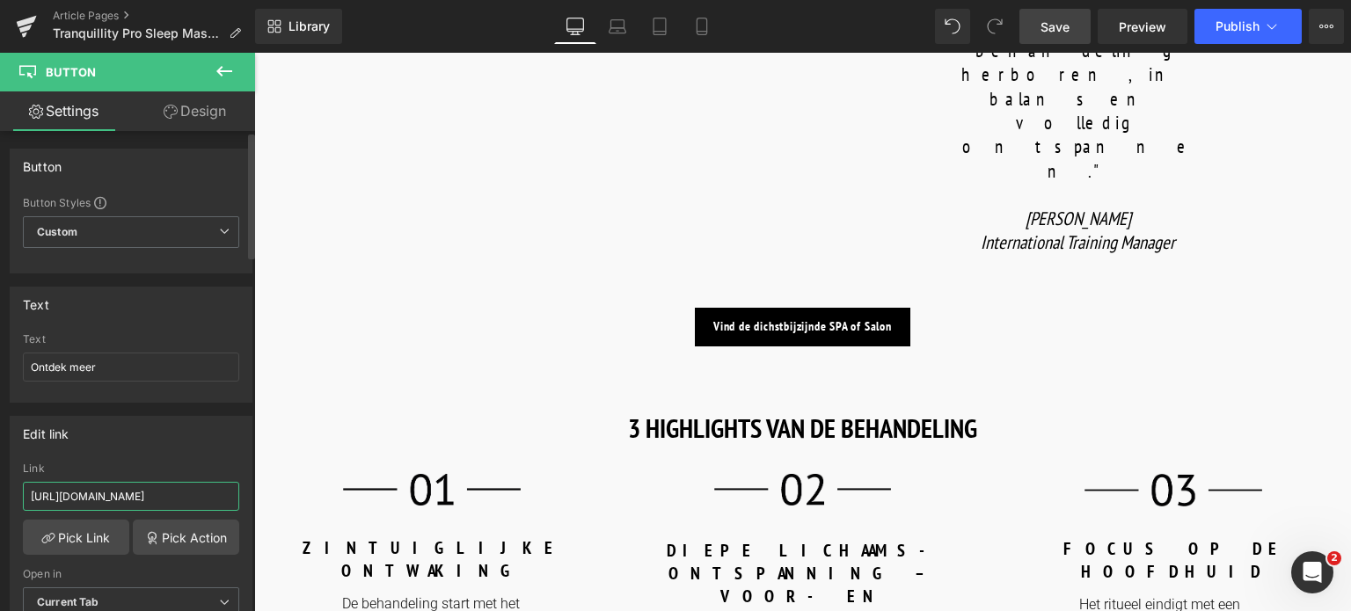
type input "/products/tranquillity-body-cream"
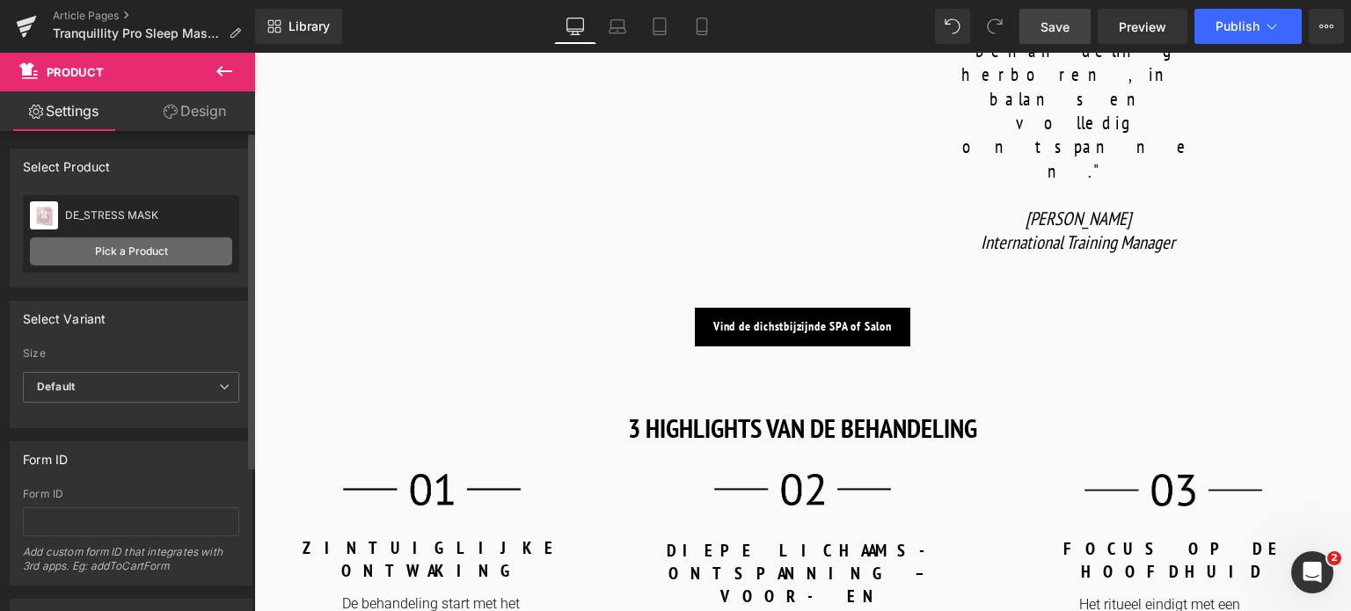
click at [78, 259] on link "Pick a Product" at bounding box center [131, 252] width 202 height 28
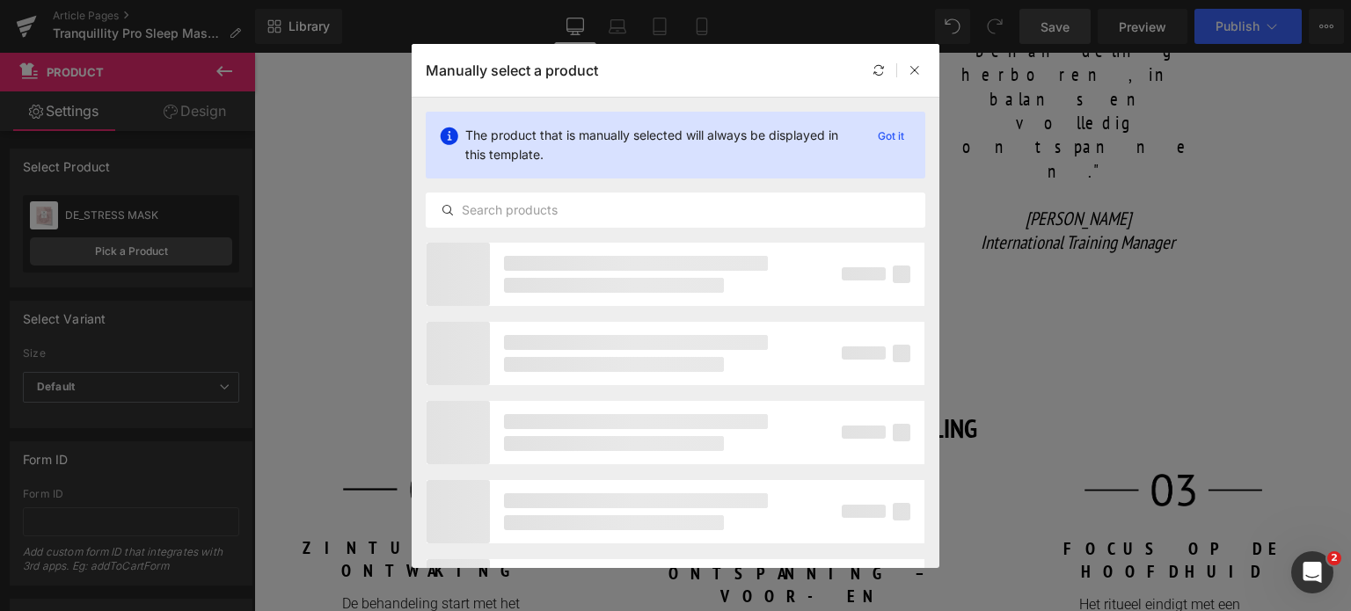
click at [567, 191] on div "The product that is manually selected will always be displayed in this template…" at bounding box center [676, 170] width 528 height 144
click at [554, 228] on div "The product that is manually selected will always be displayed in this template…" at bounding box center [676, 170] width 528 height 144
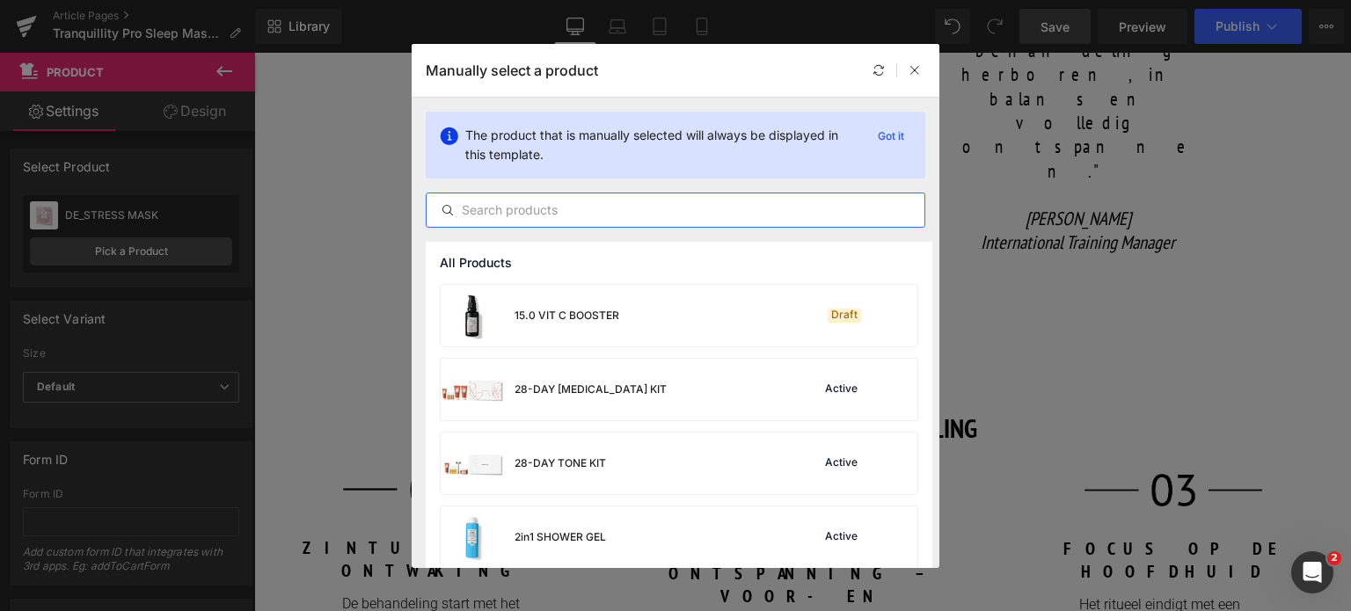
click at [555, 209] on input "text" at bounding box center [676, 210] width 498 height 21
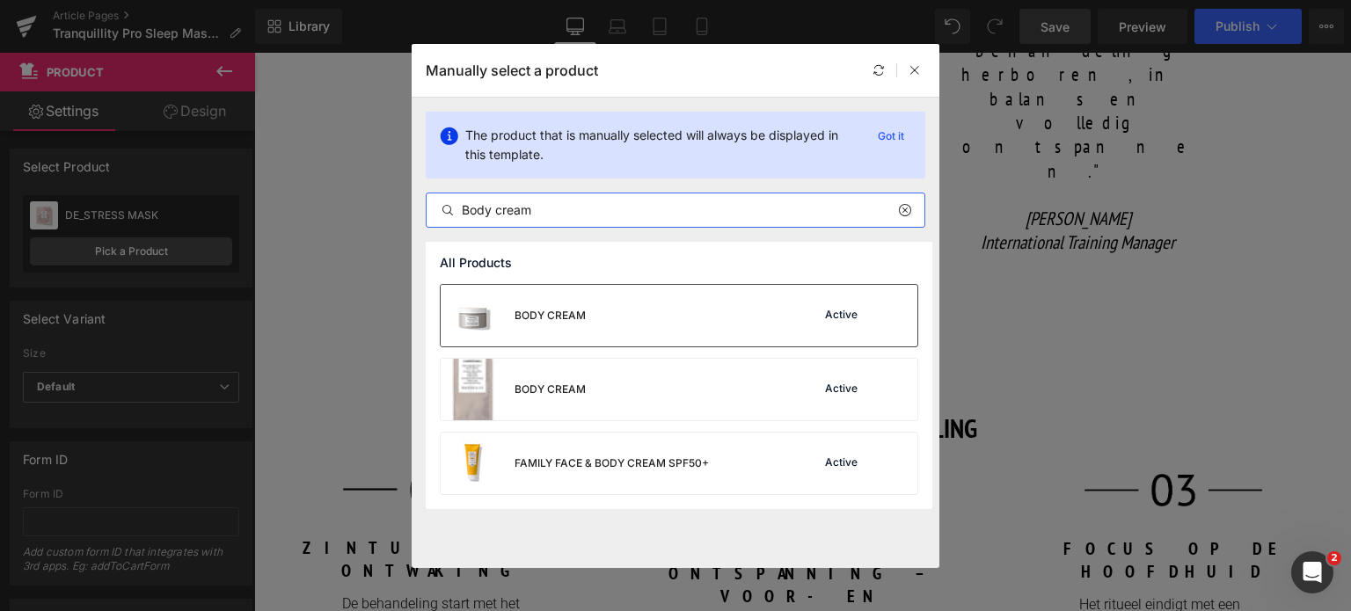
type input "Body cream"
click at [560, 309] on div "BODY CREAM" at bounding box center [550, 316] width 71 height 16
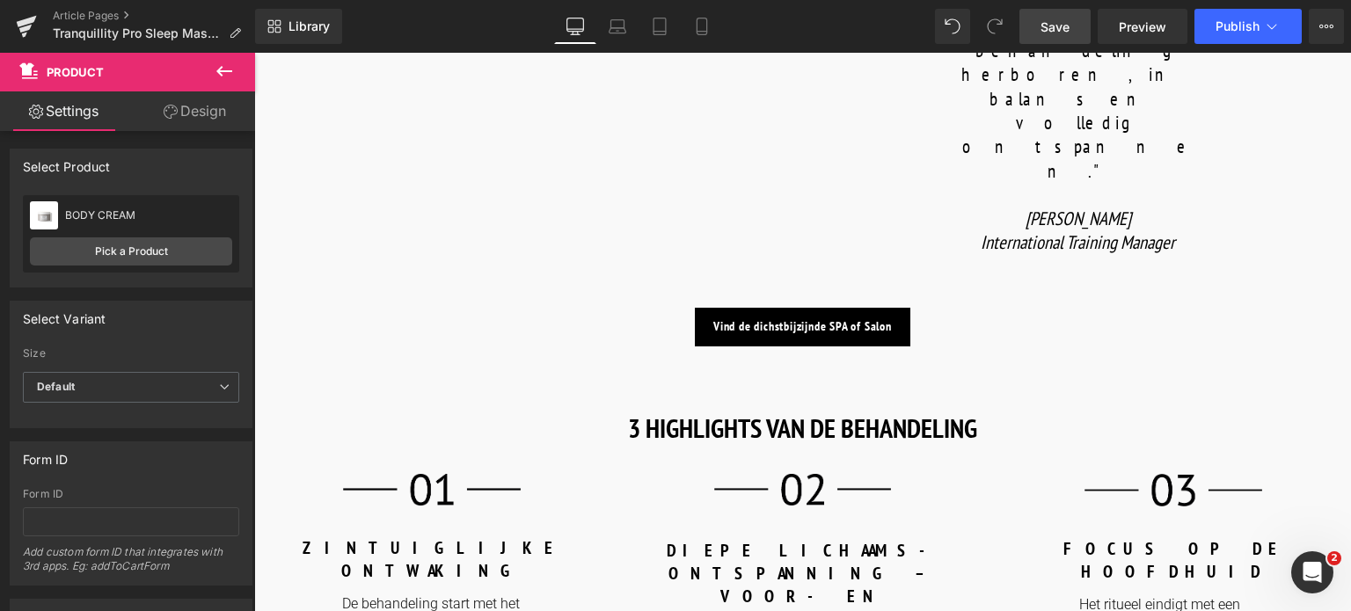
click at [1071, 27] on link "Save" at bounding box center [1055, 26] width 71 height 35
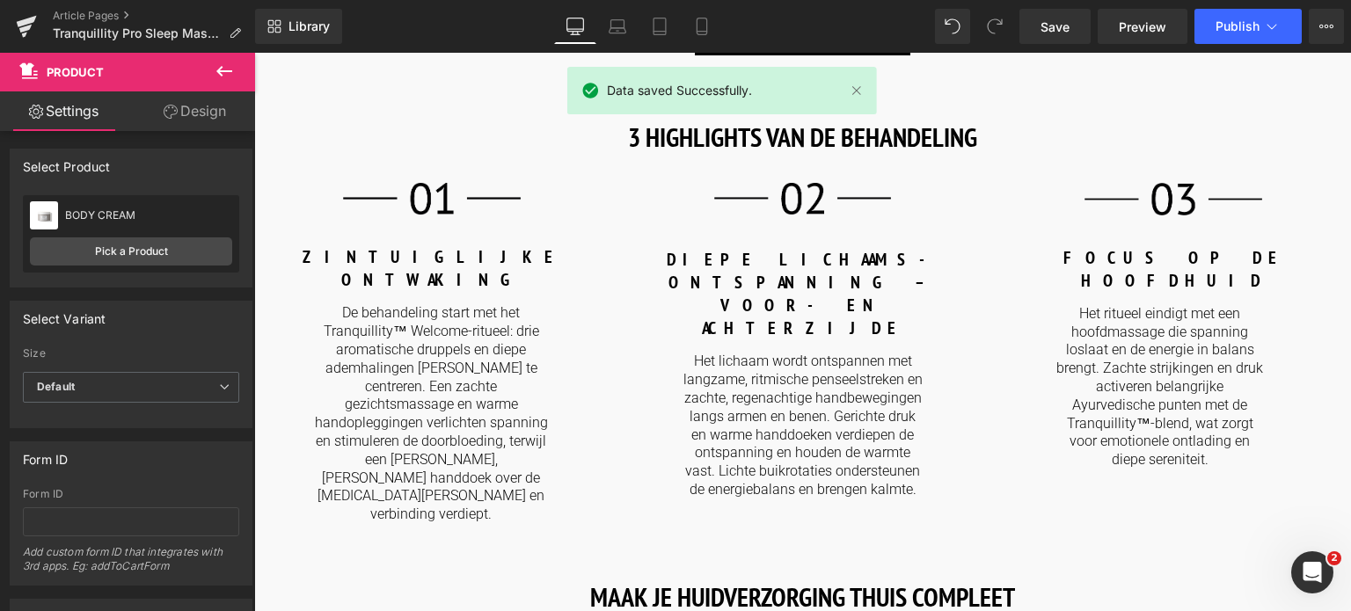
scroll to position [2287, 0]
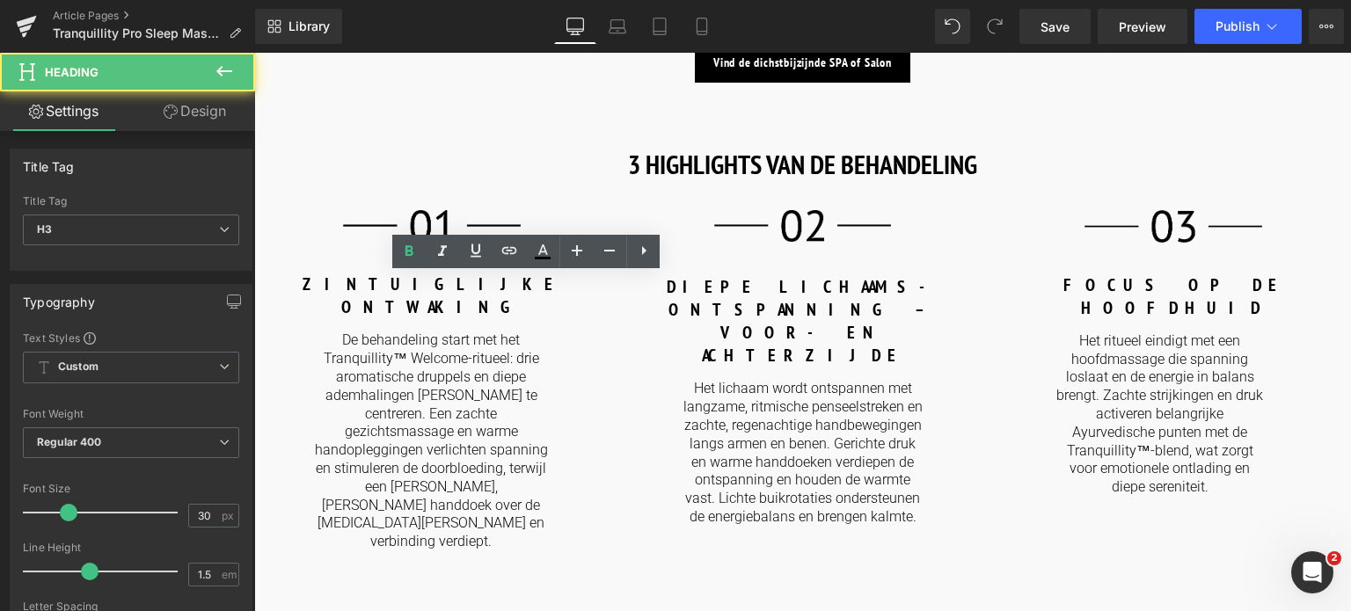
drag, startPoint x: 578, startPoint y: 318, endPoint x: 267, endPoint y: 309, distance: 311.5
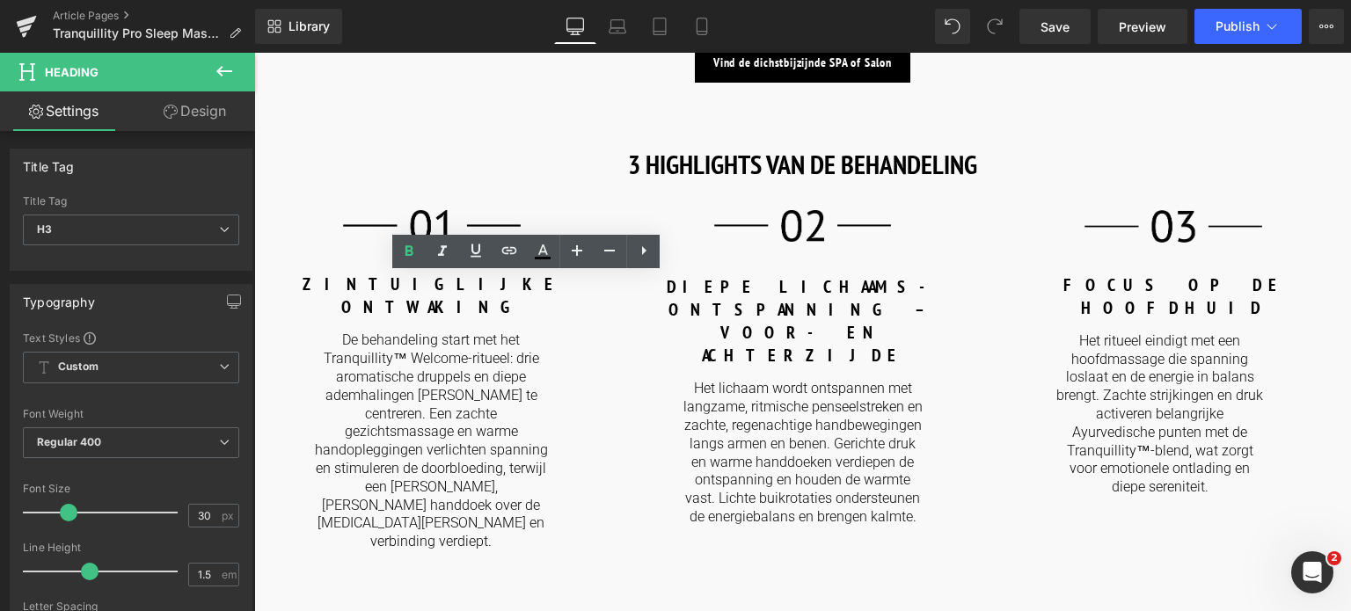
paste div
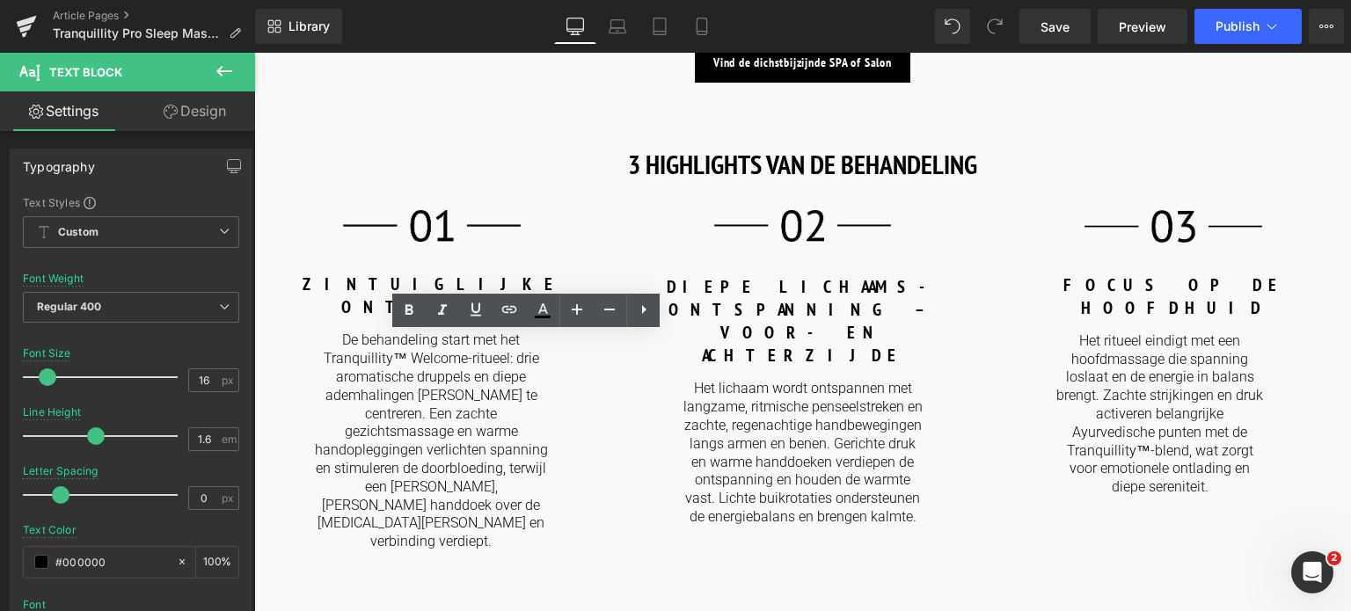
drag, startPoint x: 632, startPoint y: 395, endPoint x: 257, endPoint y: 360, distance: 376.4
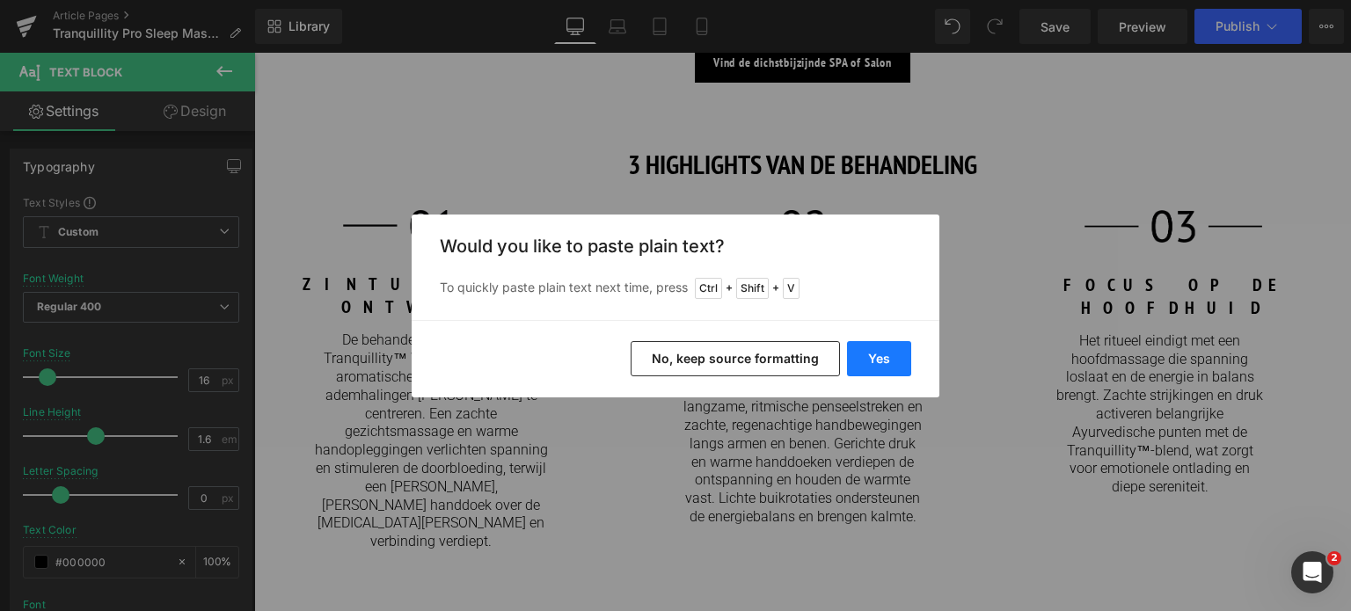
click at [870, 354] on button "Yes" at bounding box center [879, 358] width 64 height 35
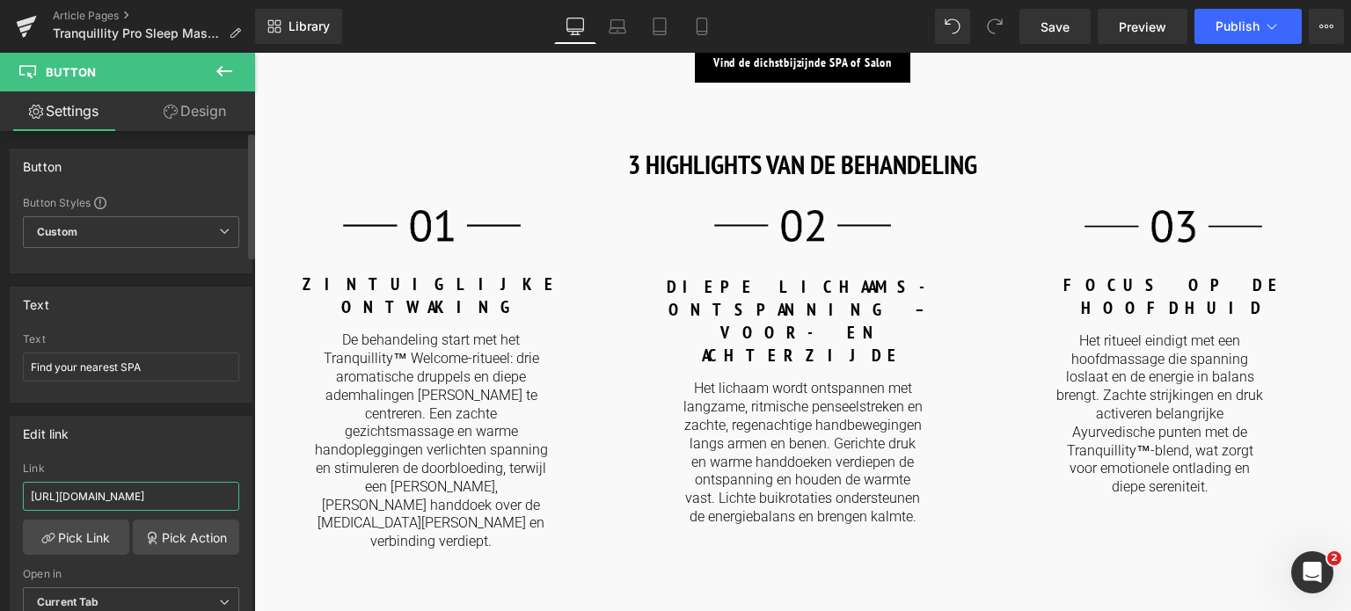
drag, startPoint x: 205, startPoint y: 493, endPoint x: 0, endPoint y: 473, distance: 206.0
click at [0, 473] on div "Edit link [URL][DOMAIN_NAME] Link [URL][DOMAIN_NAME] Pick Link Pick Action Curr…" at bounding box center [131, 523] width 263 height 241
type input "/pages/spa-locator?_gl=1*17ps2ce*_up*MQ..&gclid=CjwKCAjwxNW2BhAkEiwA24Cm9Ew9Tuk…"
drag, startPoint x: 154, startPoint y: 367, endPoint x: 0, endPoint y: 351, distance: 154.7
click at [0, 351] on div "Text Find your nearest SPA Text Find your nearest SPA" at bounding box center [131, 338] width 263 height 129
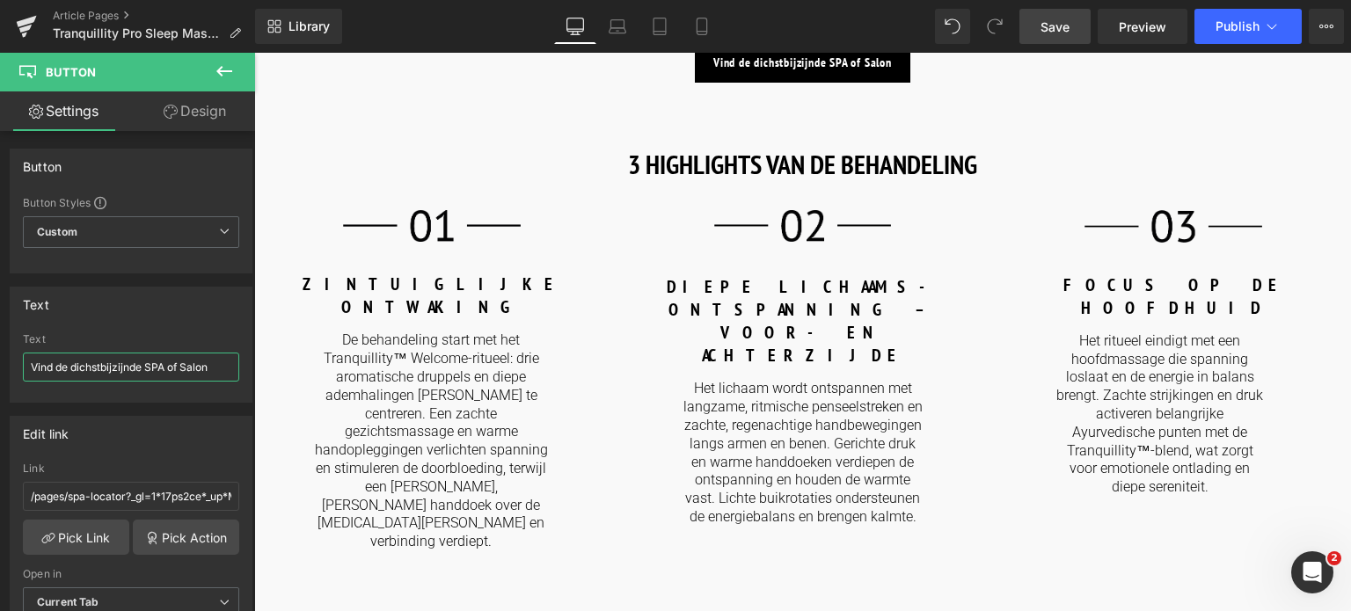
type input "Vind de dichstbijzijnde SPA of Salon"
click at [1056, 31] on span "Save" at bounding box center [1055, 27] width 29 height 18
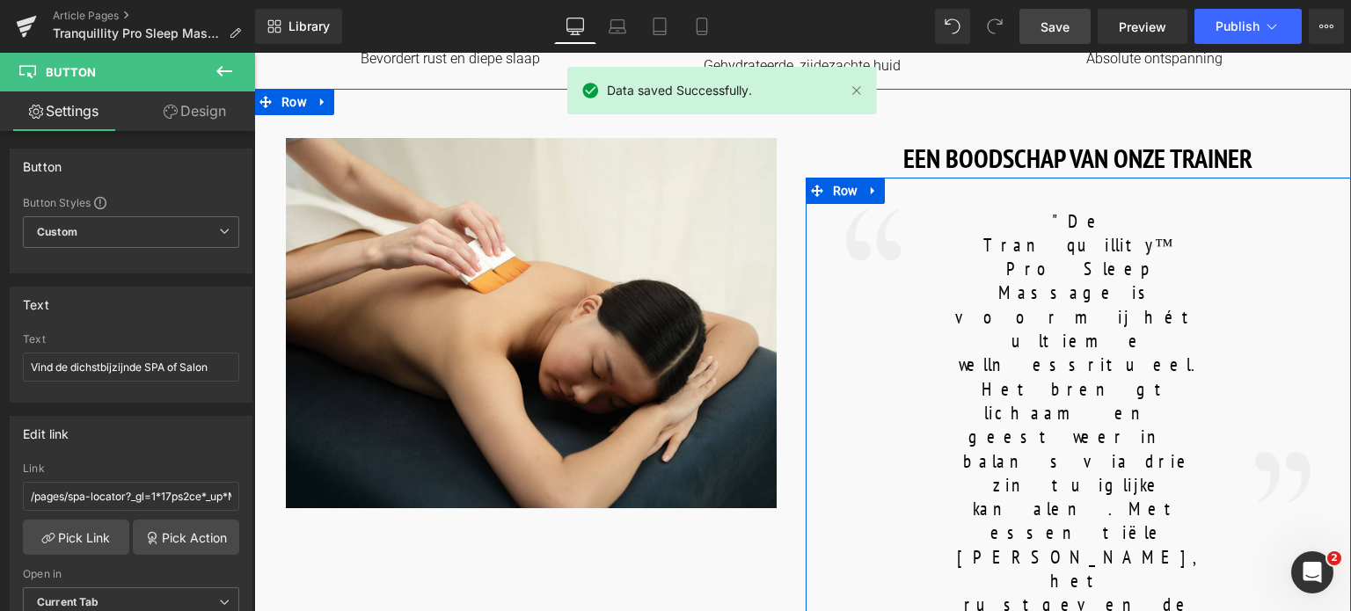
scroll to position [880, 0]
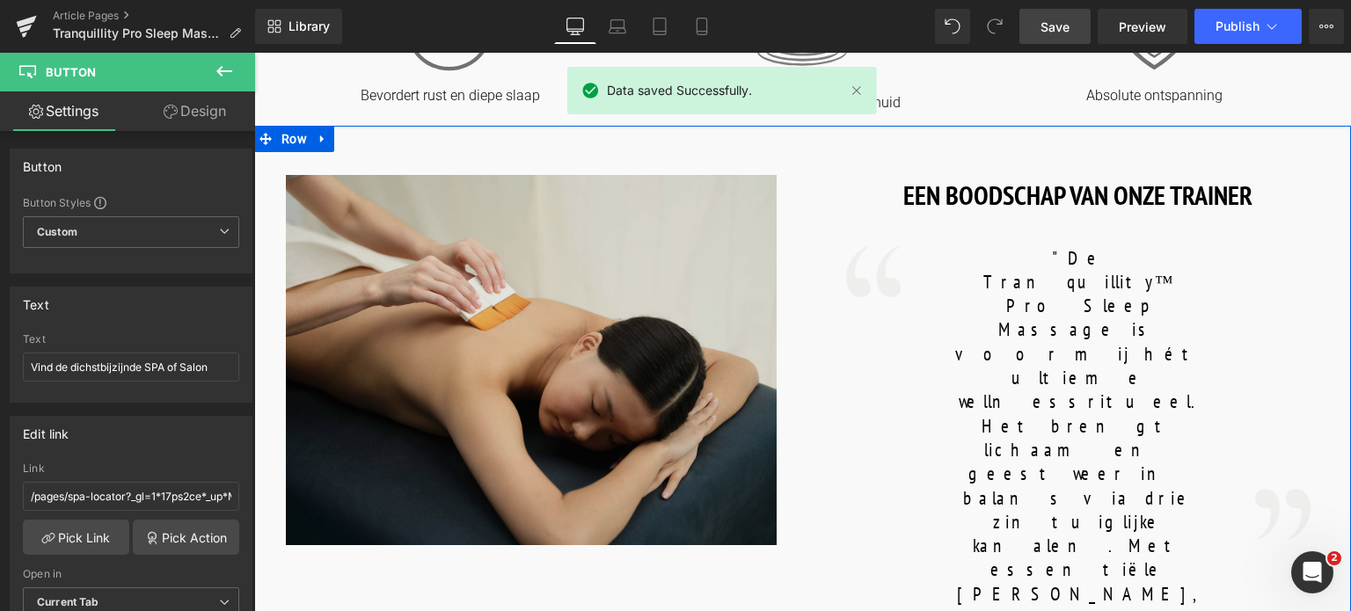
click at [487, 307] on img at bounding box center [532, 360] width 493 height 370
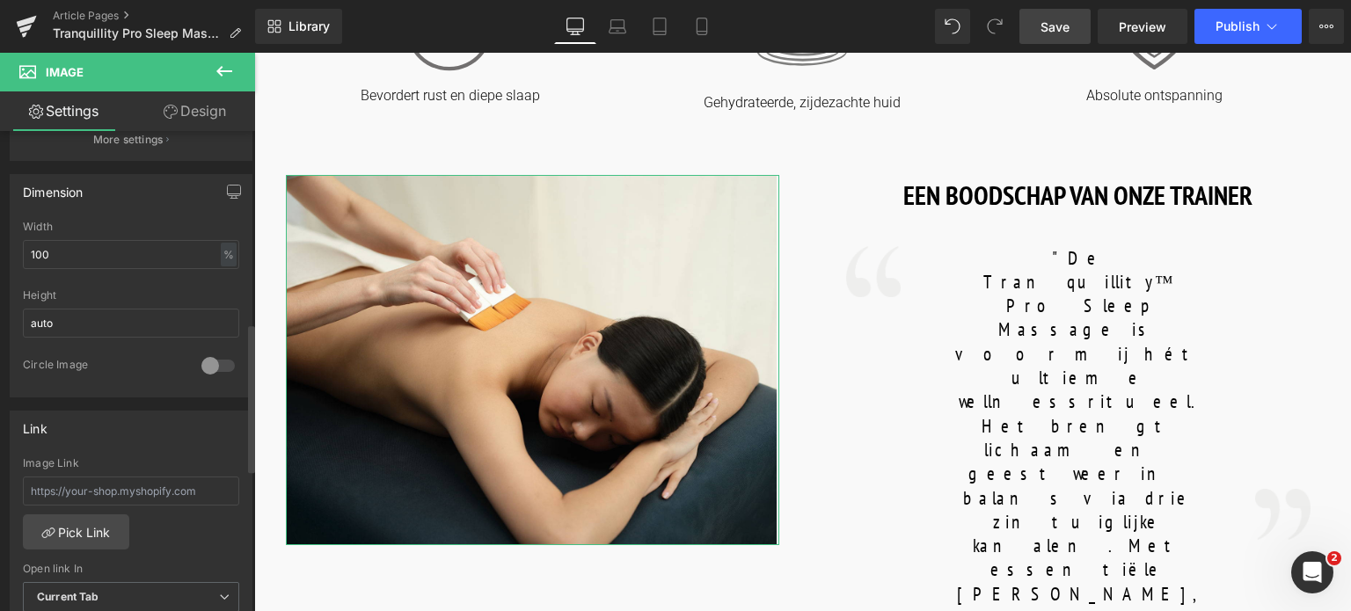
scroll to position [704, 0]
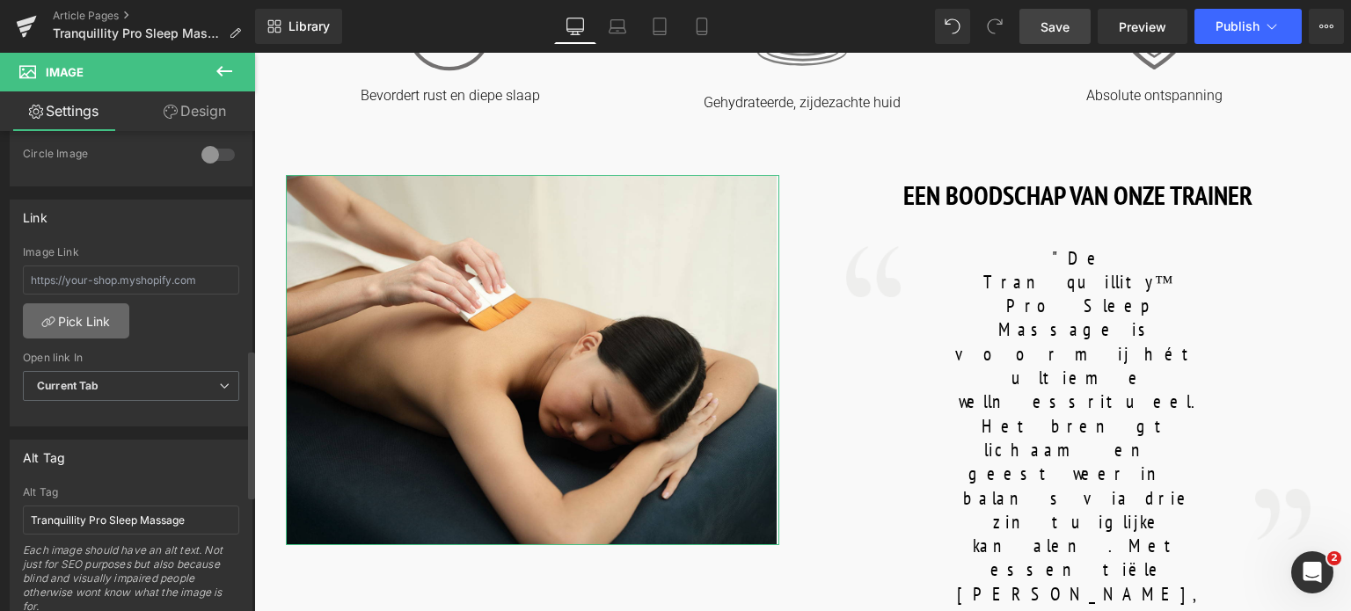
click at [56, 316] on link "Pick Link" at bounding box center [76, 320] width 106 height 35
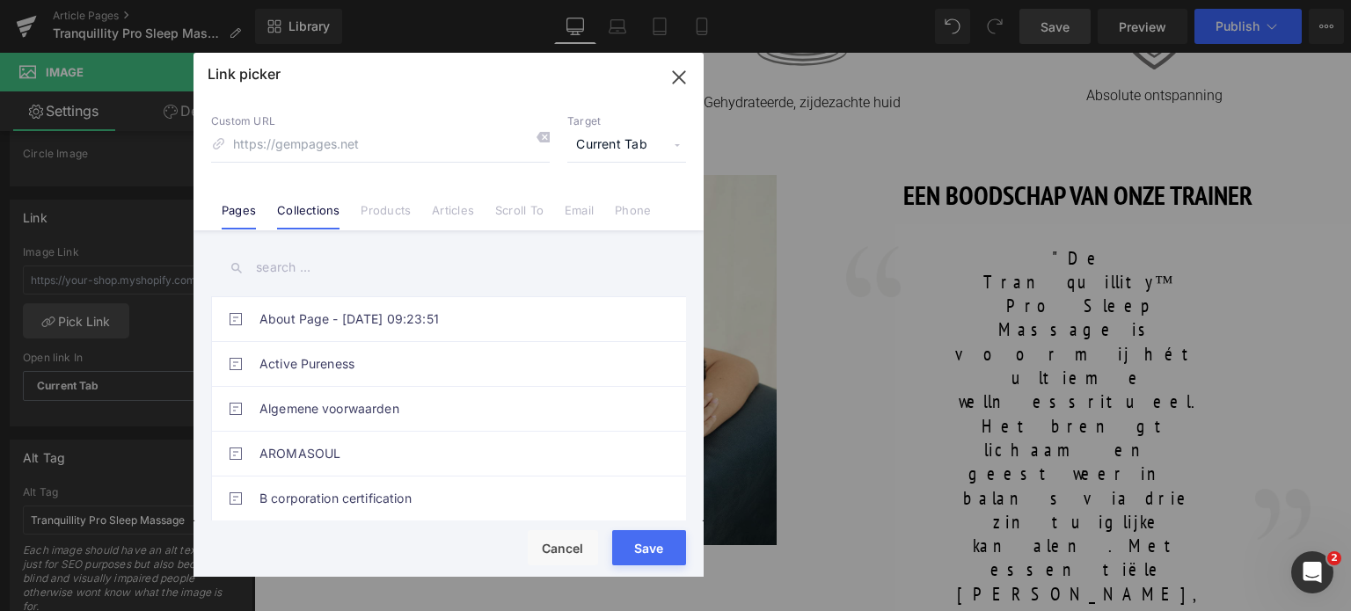
click at [332, 210] on link "Collections" at bounding box center [308, 216] width 62 height 26
click at [307, 271] on input "text" at bounding box center [448, 268] width 475 height 40
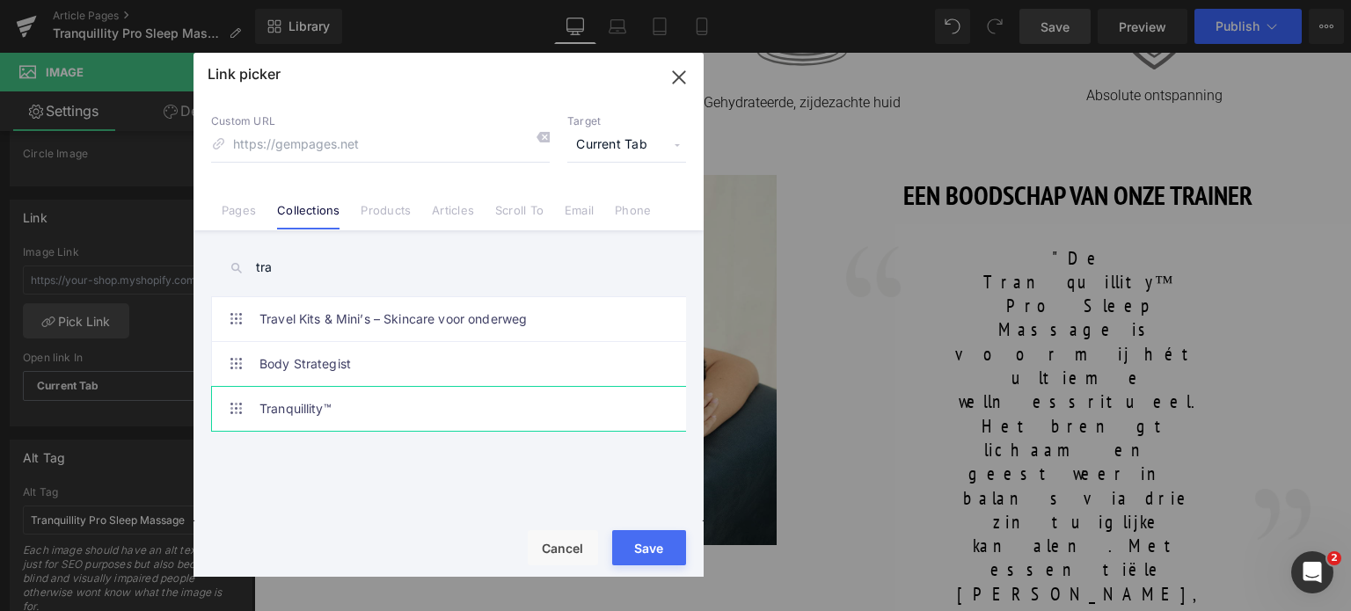
type input "tra"
click at [344, 411] on link "Tranquillity™" at bounding box center [452, 409] width 387 height 44
type input "/collections/tranquillity"
click at [612, 555] on button "Save" at bounding box center [649, 547] width 74 height 35
type input "/collections/tranquillity"
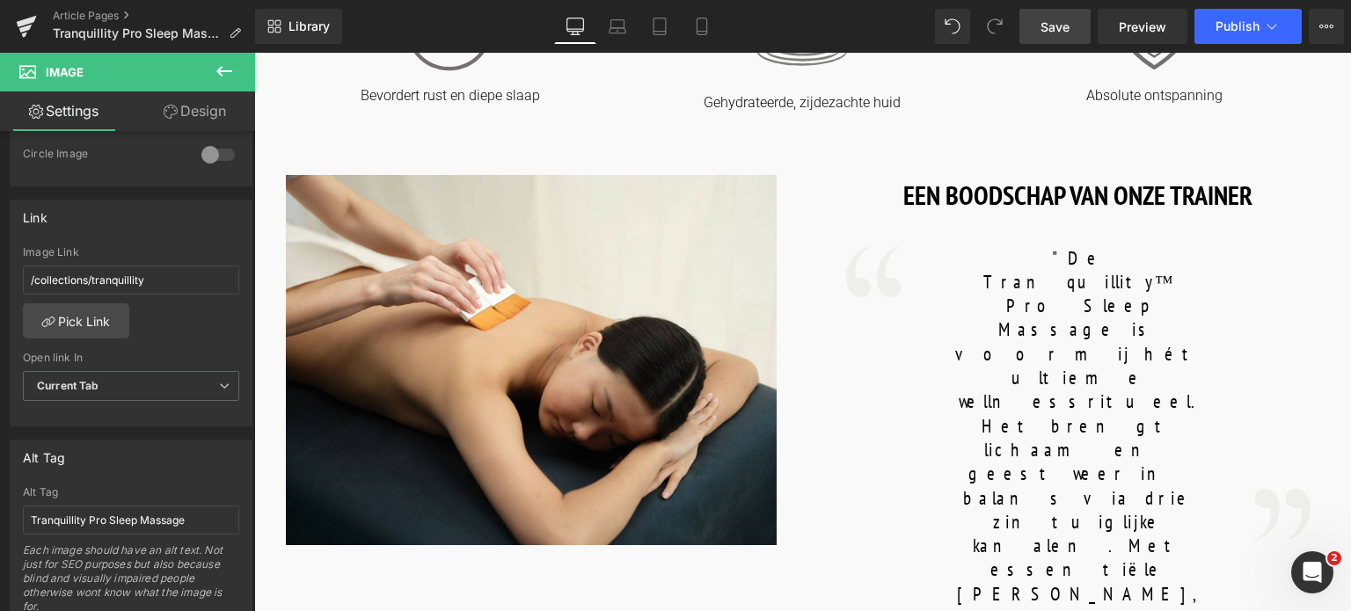
click at [1066, 31] on span "Save" at bounding box center [1055, 27] width 29 height 18
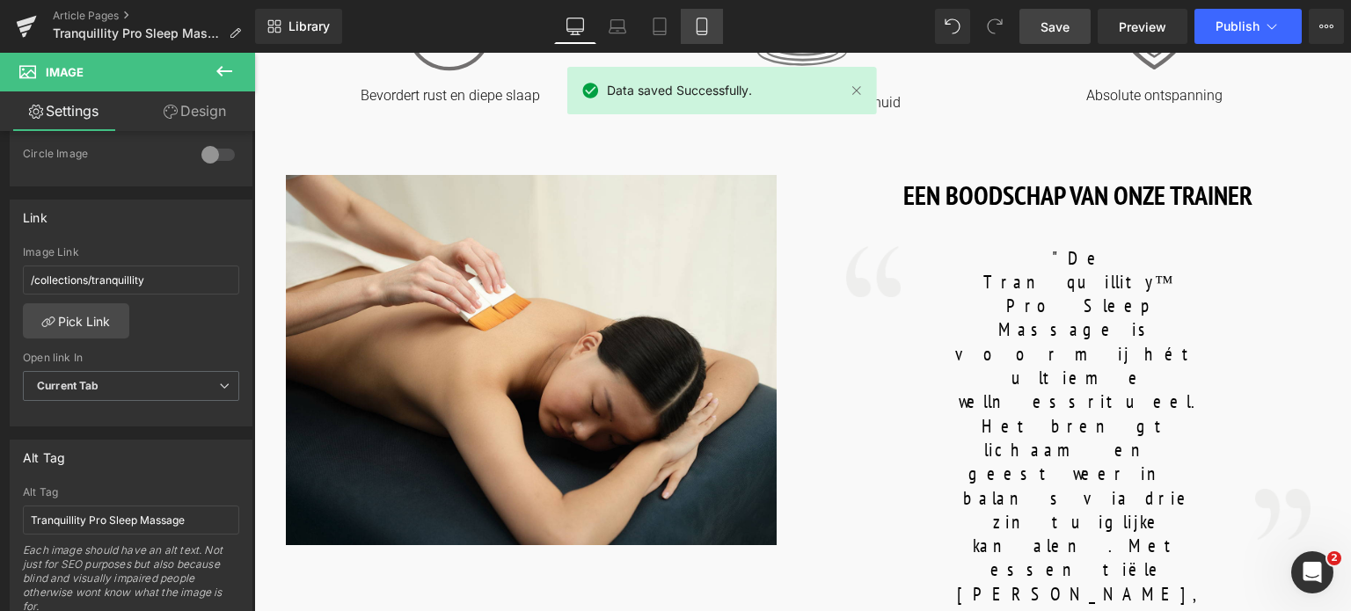
click at [700, 24] on icon at bounding box center [702, 27] width 18 height 18
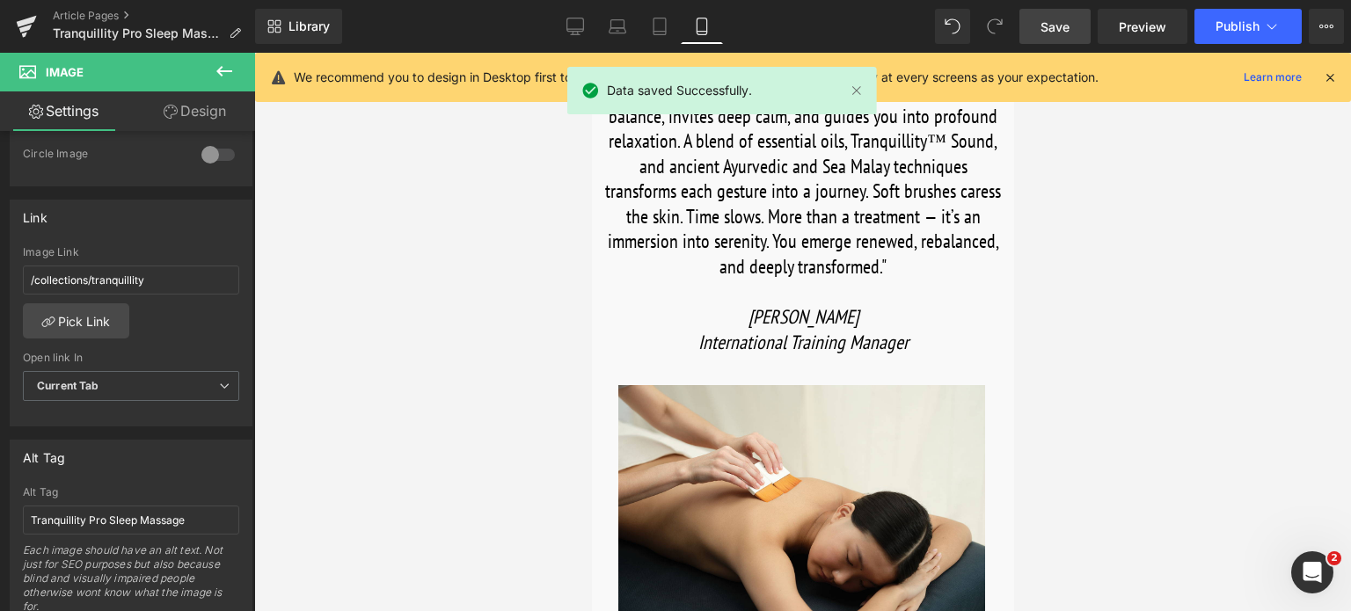
scroll to position [0, 0]
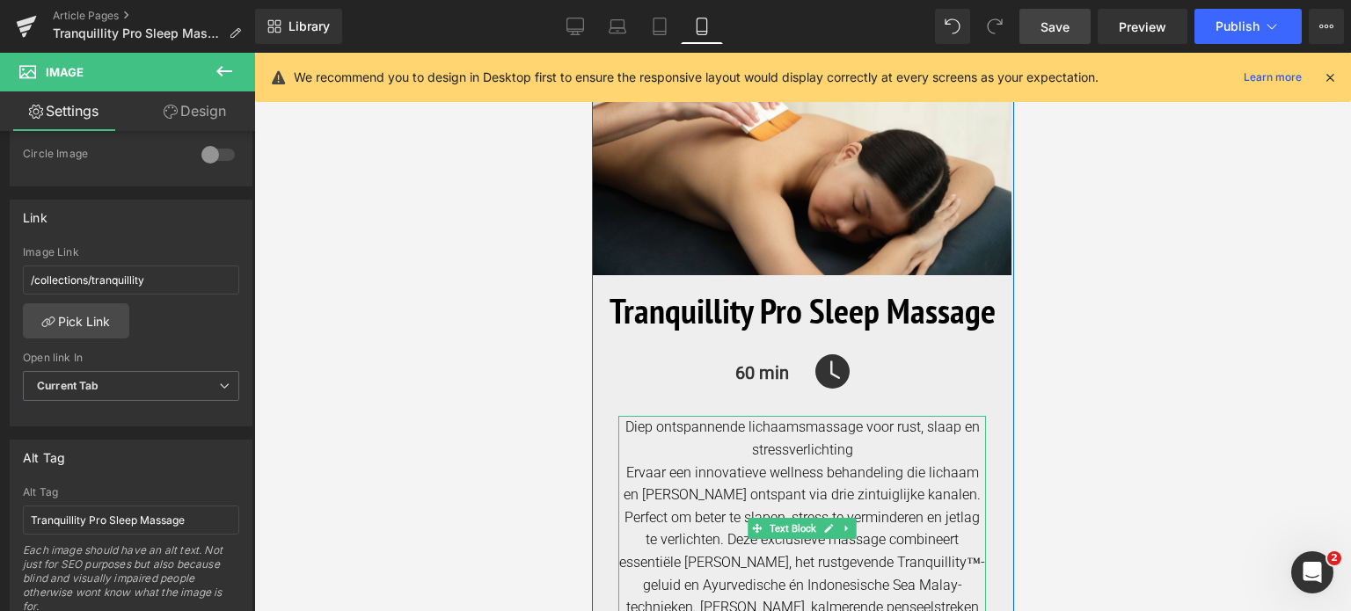
click at [620, 477] on div "Ervaar een innovatieve wellness behandeling die lichaam en [PERSON_NAME] ontspa…" at bounding box center [802, 563] width 368 height 202
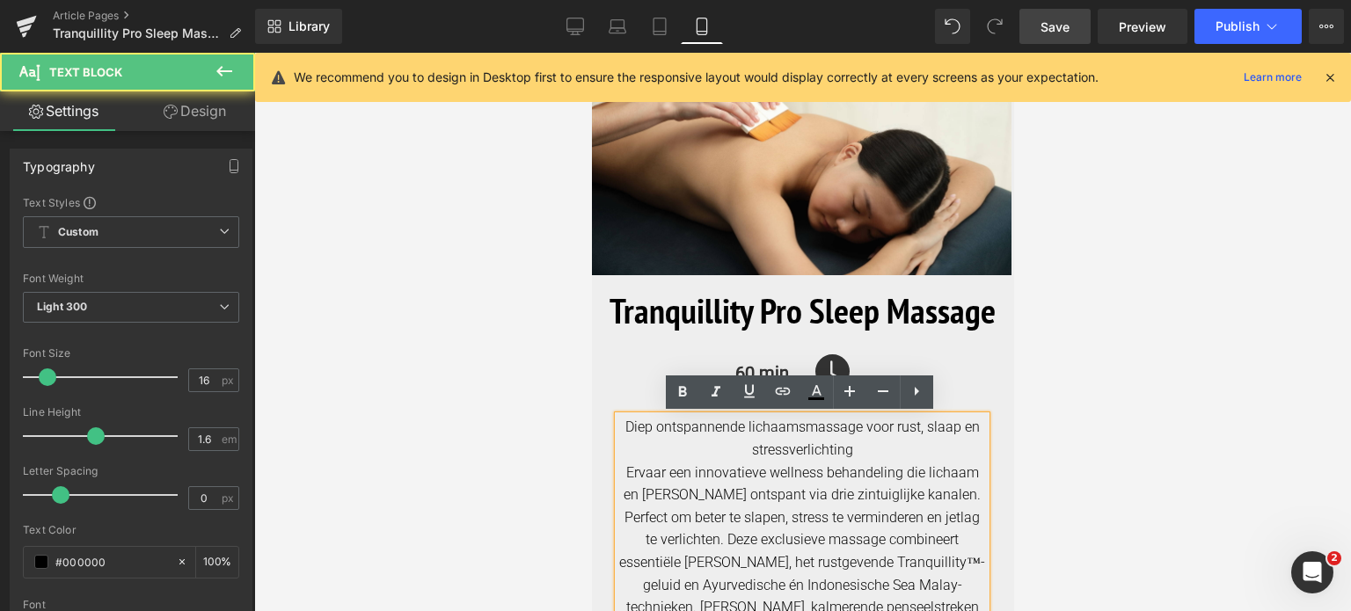
click at [618, 474] on div "Ervaar een innovatieve wellness behandeling die lichaam en [PERSON_NAME] ontspa…" at bounding box center [802, 563] width 368 height 202
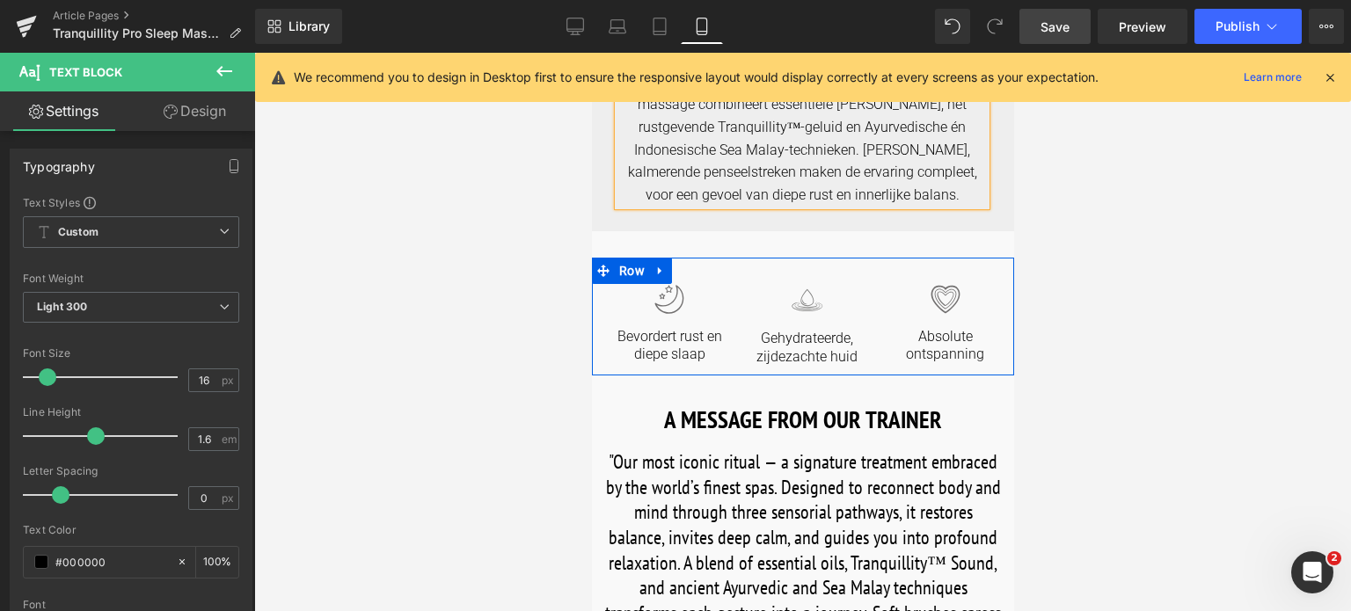
scroll to position [440, 0]
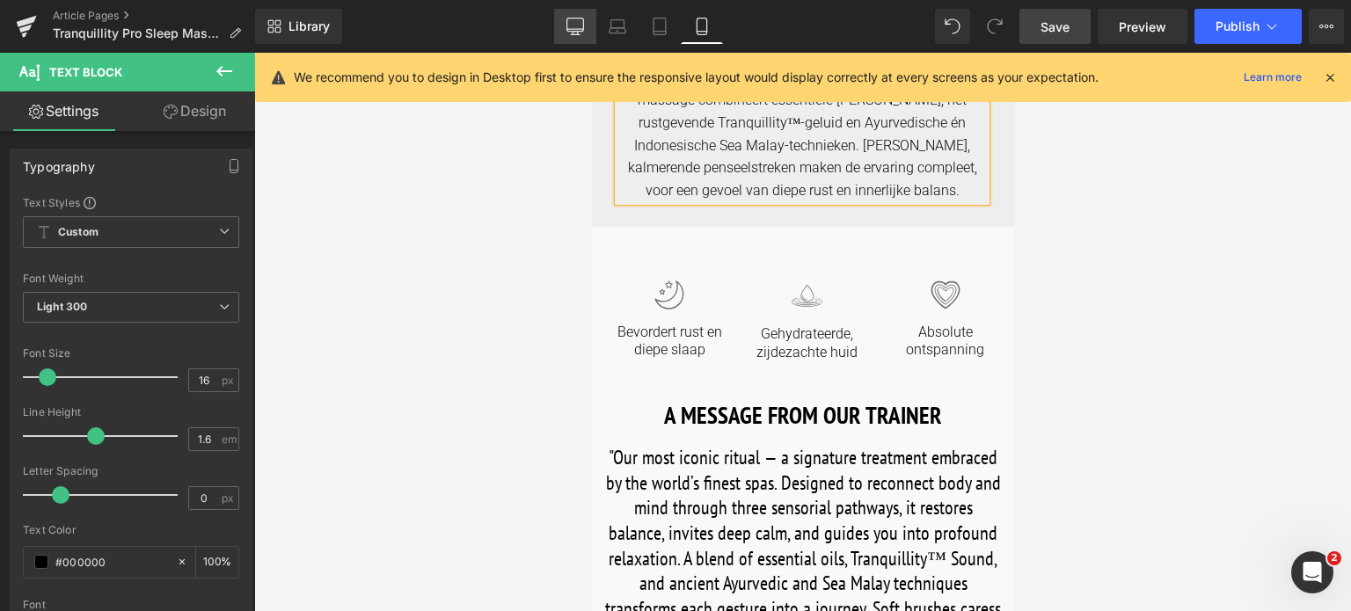
click at [583, 16] on link "Desktop" at bounding box center [575, 26] width 42 height 35
type input "100"
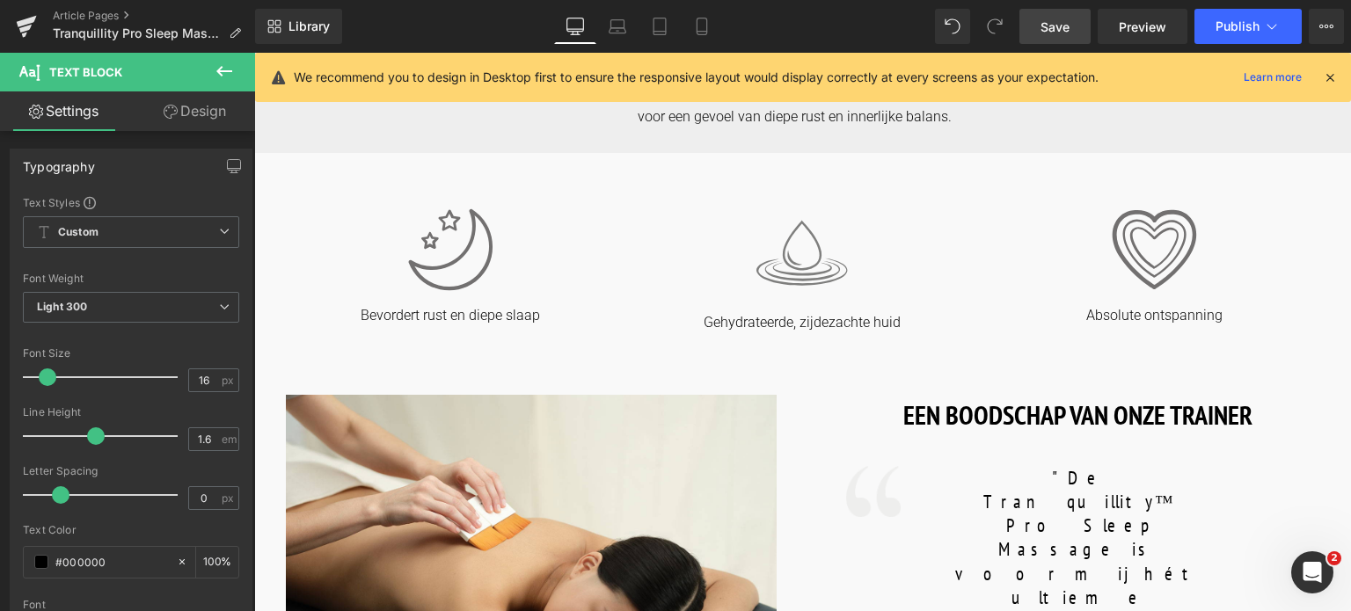
scroll to position [808, 0]
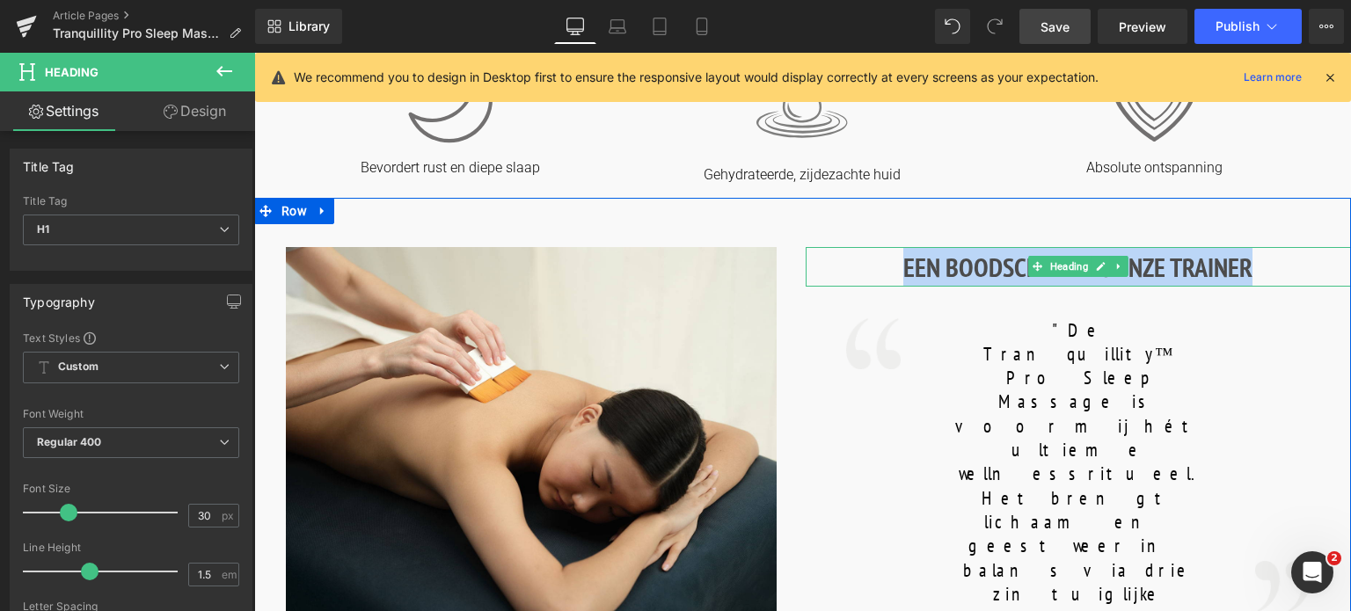
drag, startPoint x: 1253, startPoint y: 266, endPoint x: 895, endPoint y: 278, distance: 358.2
click at [895, 278] on h1 "EEN BOODSCHAP VAN ONZE TRAINER" at bounding box center [1079, 267] width 546 height 40
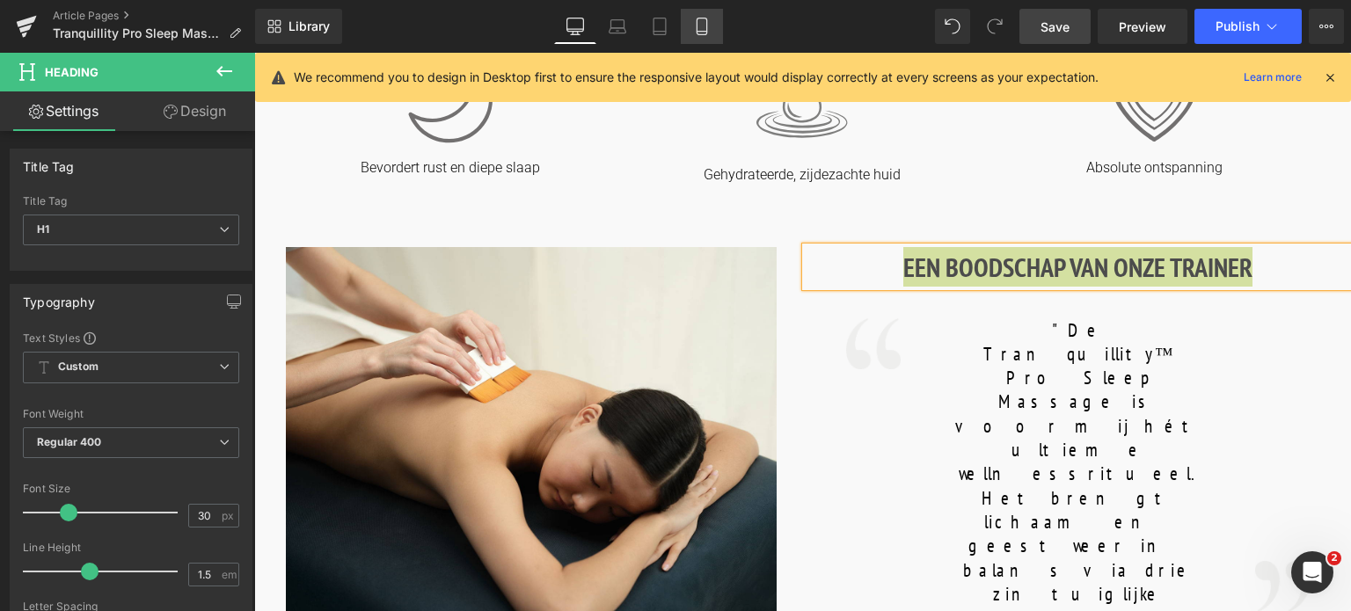
click at [706, 28] on icon at bounding box center [702, 26] width 10 height 17
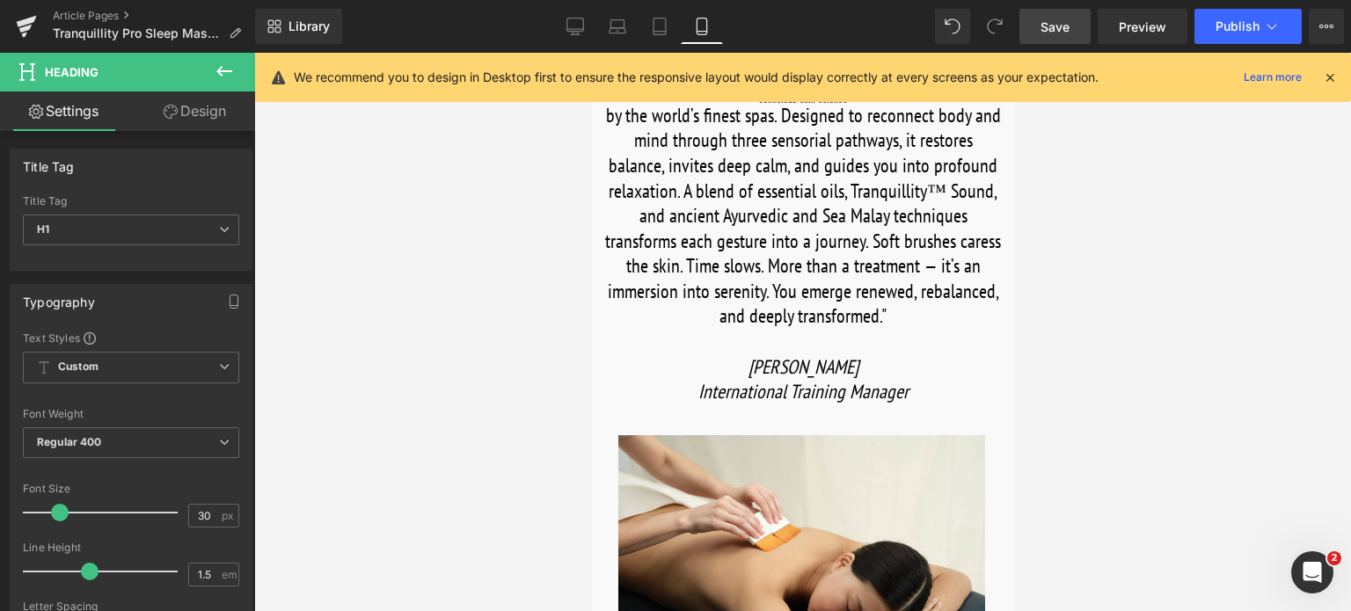
type input "24"
type input "100"
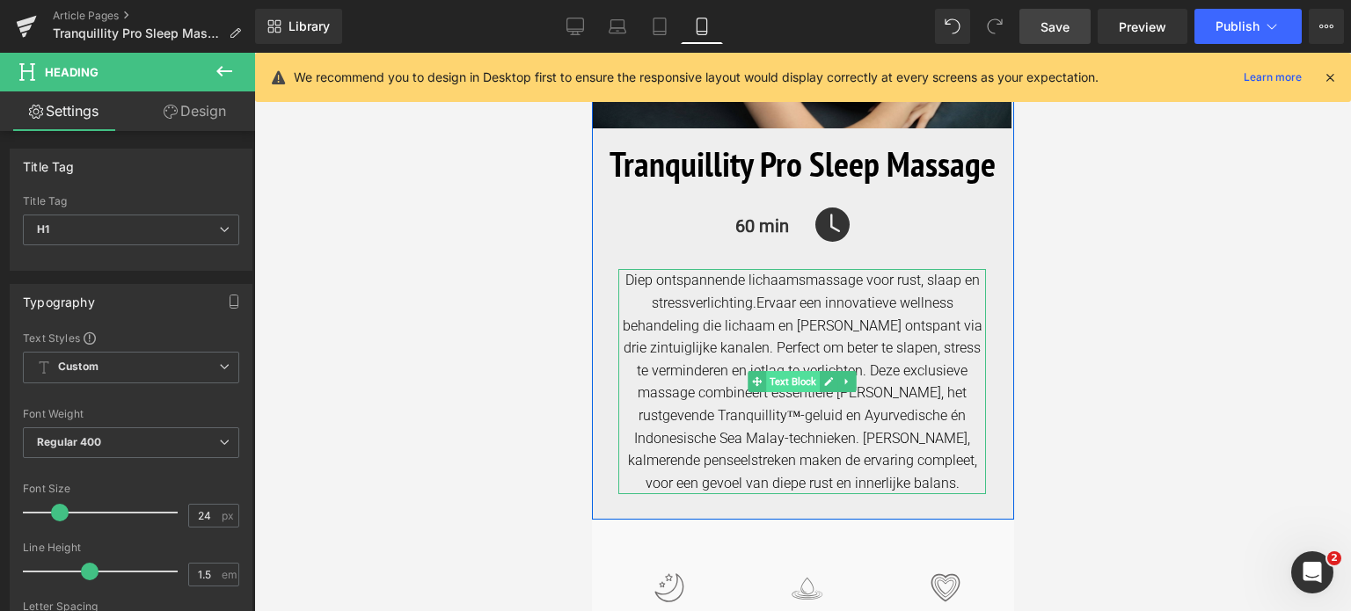
scroll to position [352, 0]
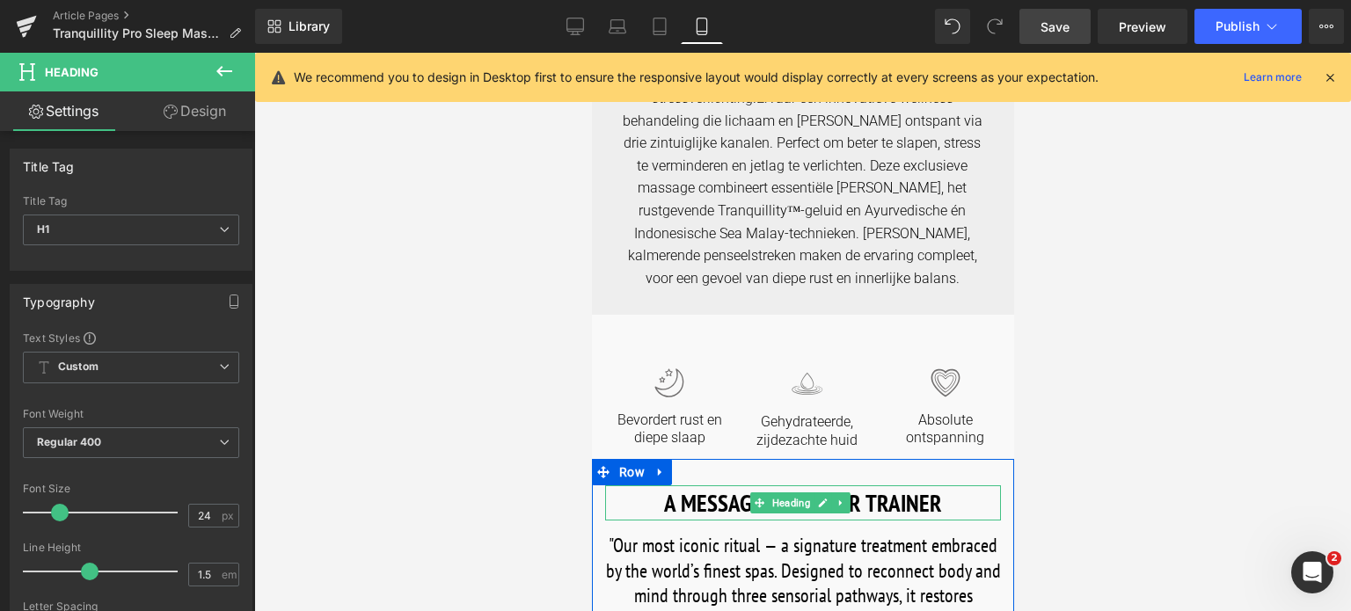
click at [690, 502] on h1 "A MESSAGE FROM OUR TRAINER" at bounding box center [802, 504] width 396 height 36
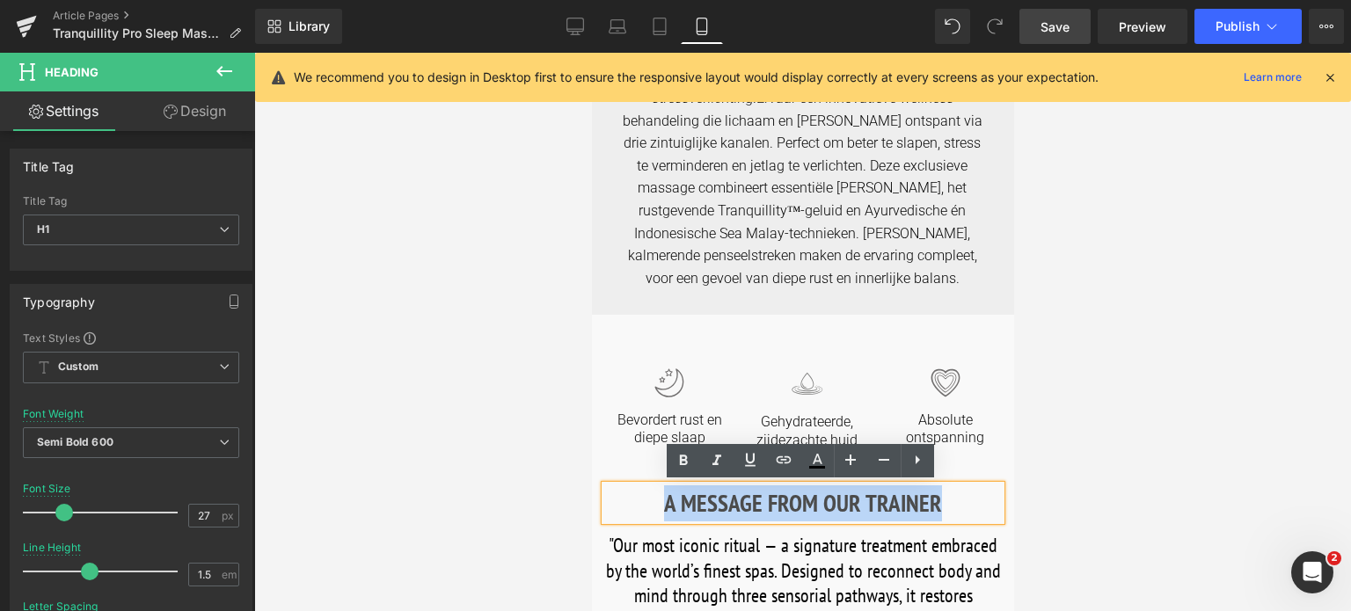
drag, startPoint x: 666, startPoint y: 501, endPoint x: 1038, endPoint y: 513, distance: 372.3
paste div
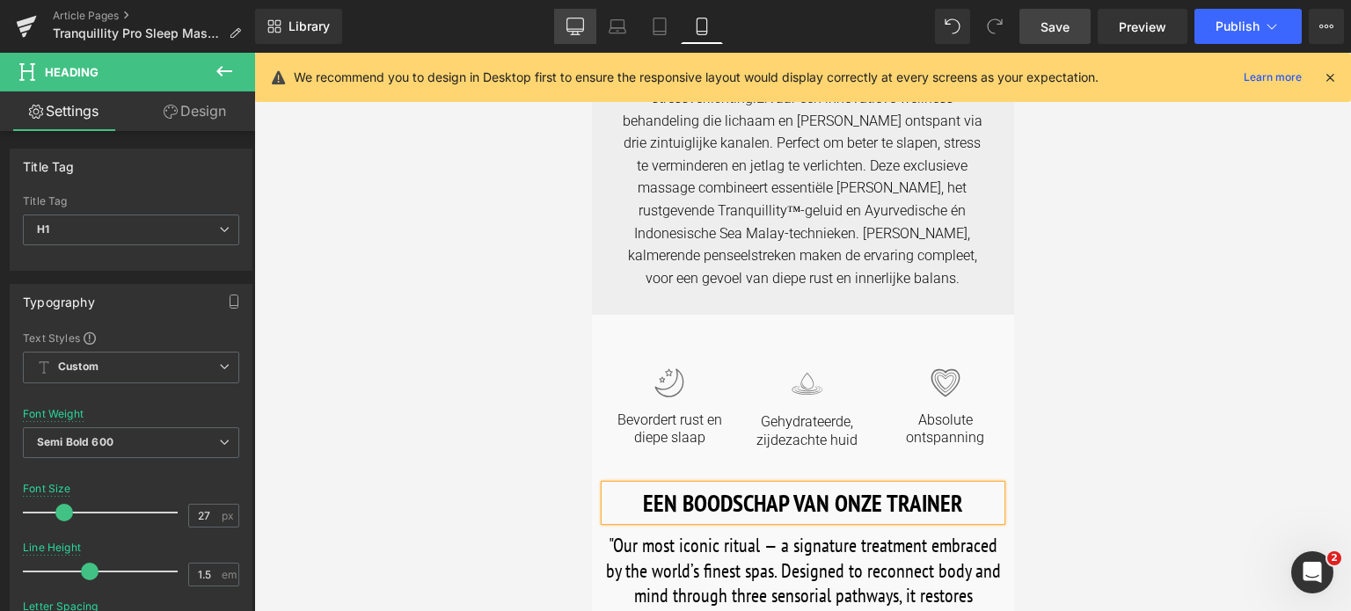
click at [574, 38] on link "Desktop" at bounding box center [575, 26] width 42 height 35
type input "30"
type input "100"
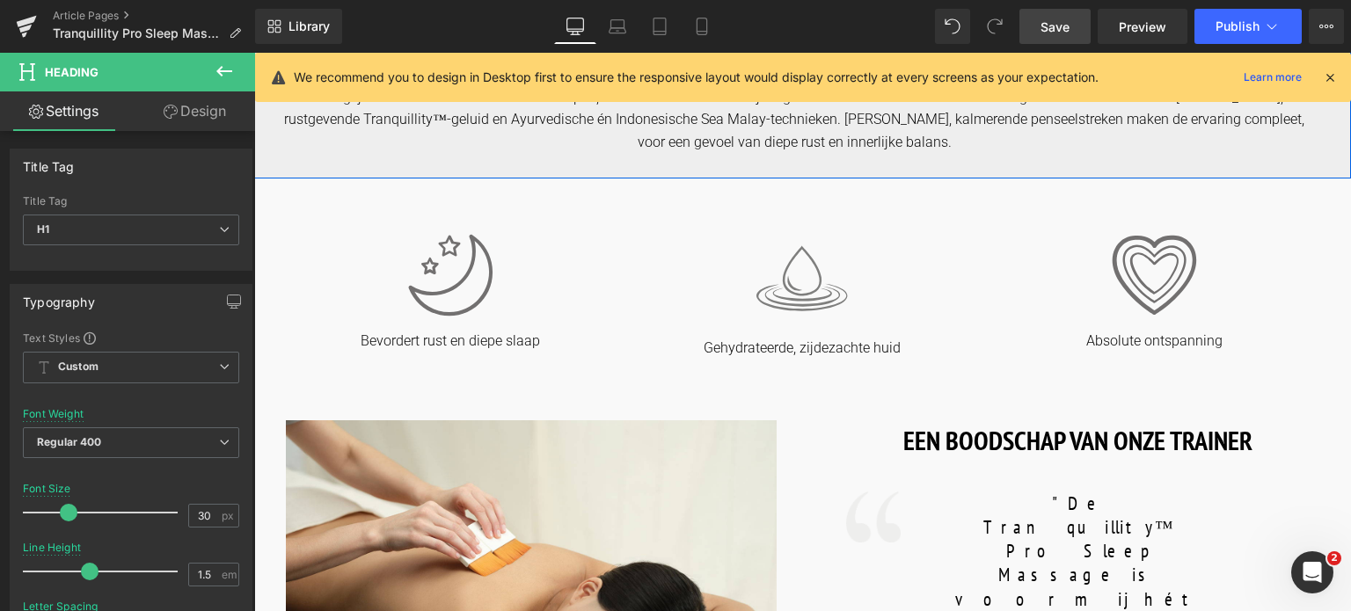
scroll to position [880, 0]
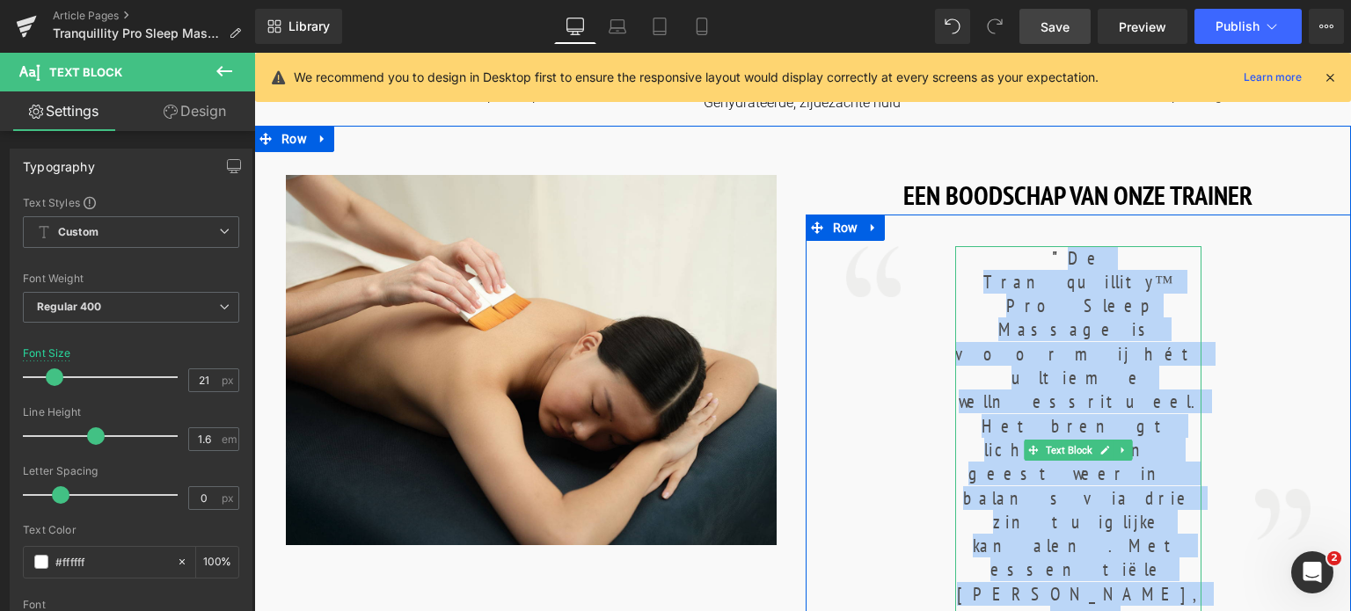
drag, startPoint x: 963, startPoint y: 256, endPoint x: 1141, endPoint y: 574, distance: 363.9
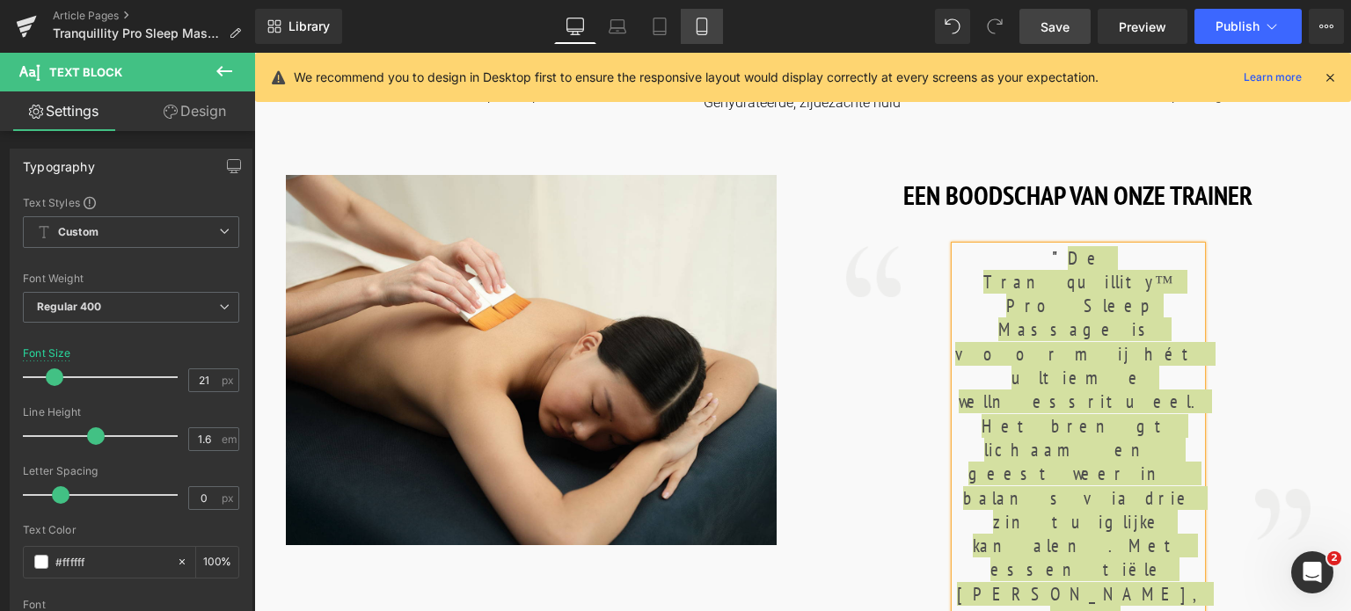
click at [700, 27] on icon at bounding box center [702, 27] width 18 height 18
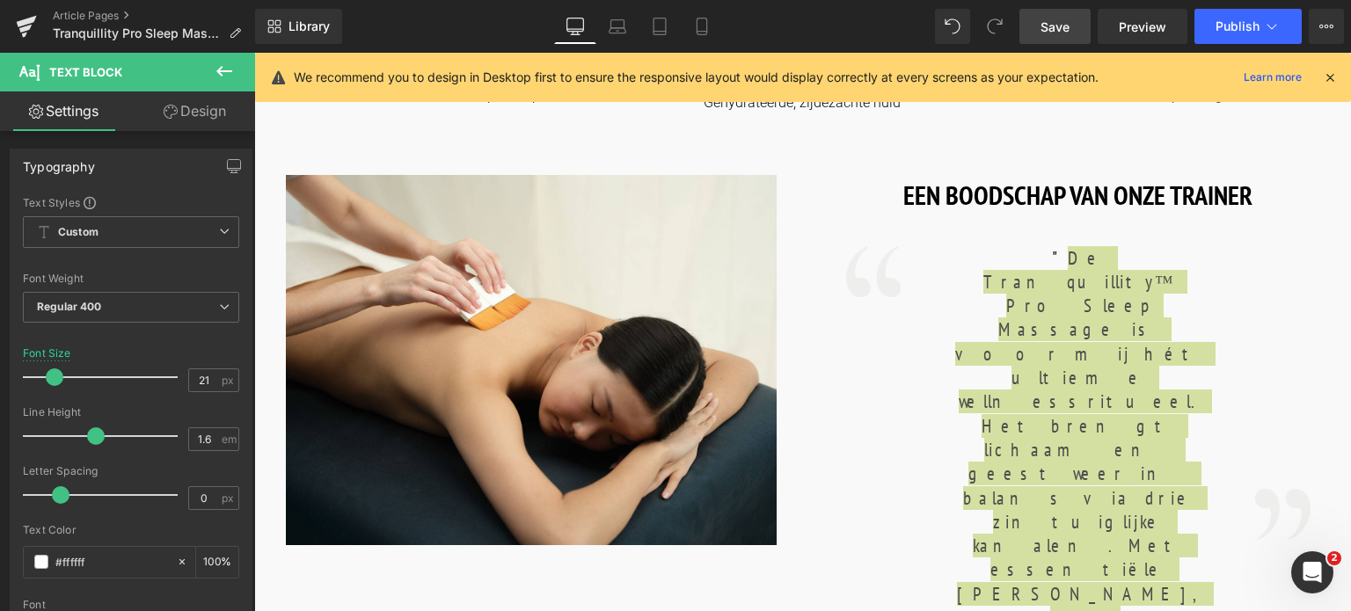
type input "22"
type input "100"
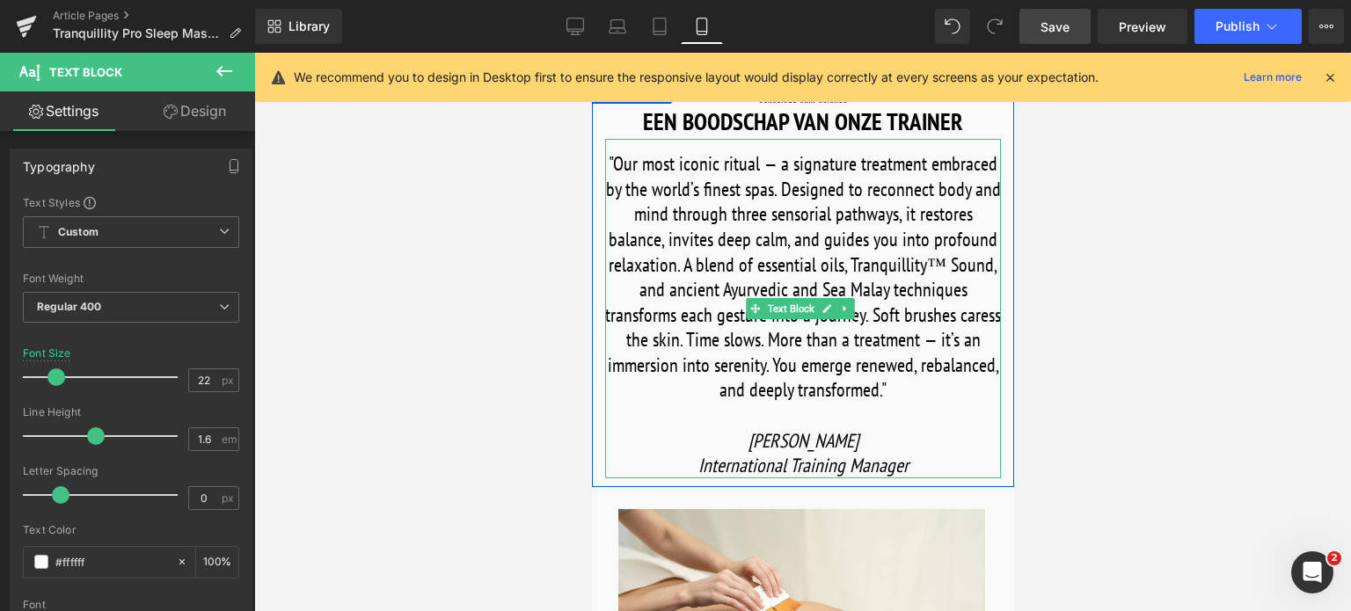
scroll to position [704, 0]
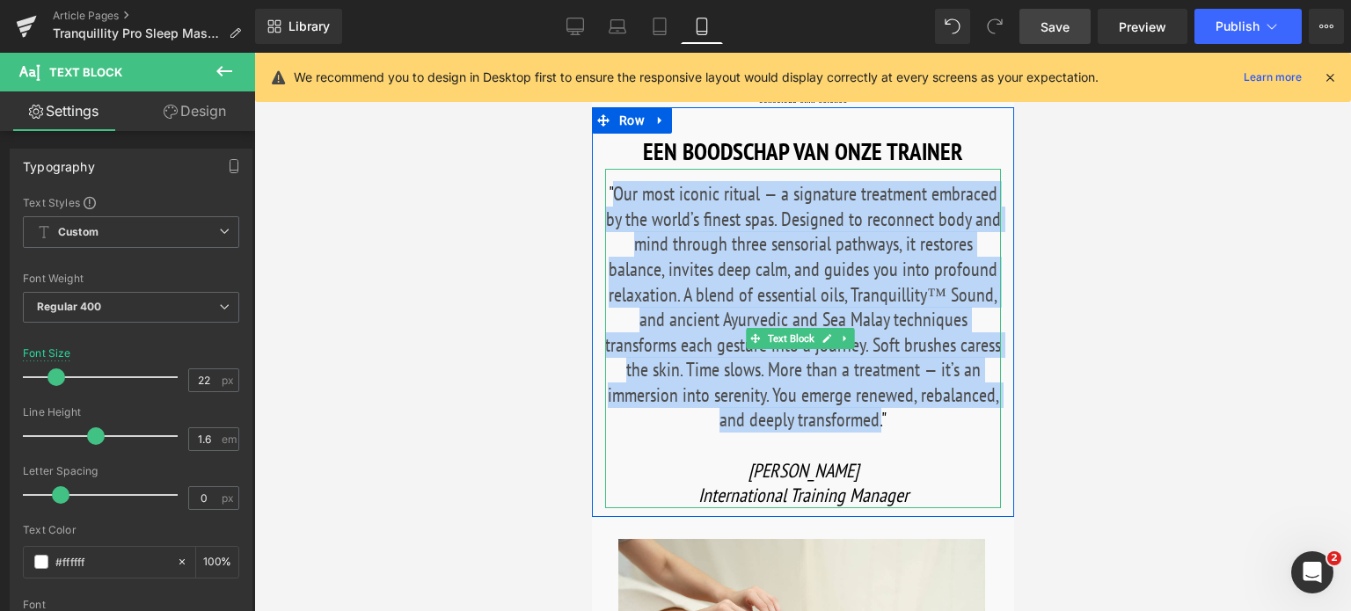
drag, startPoint x: 616, startPoint y: 190, endPoint x: 873, endPoint y: 416, distance: 342.8
click at [876, 418] on font ""Our most iconic ritual — a signature treatment embraced by the world’s finest …" at bounding box center [802, 306] width 396 height 251
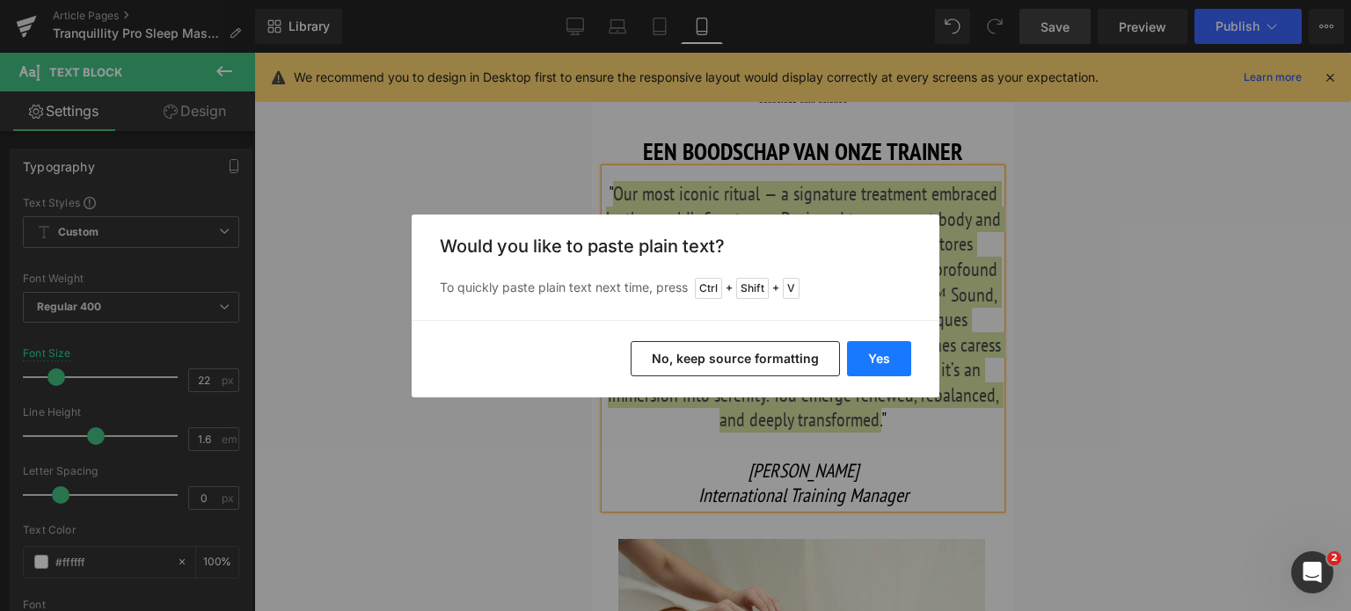
click at [873, 351] on button "Yes" at bounding box center [879, 358] width 64 height 35
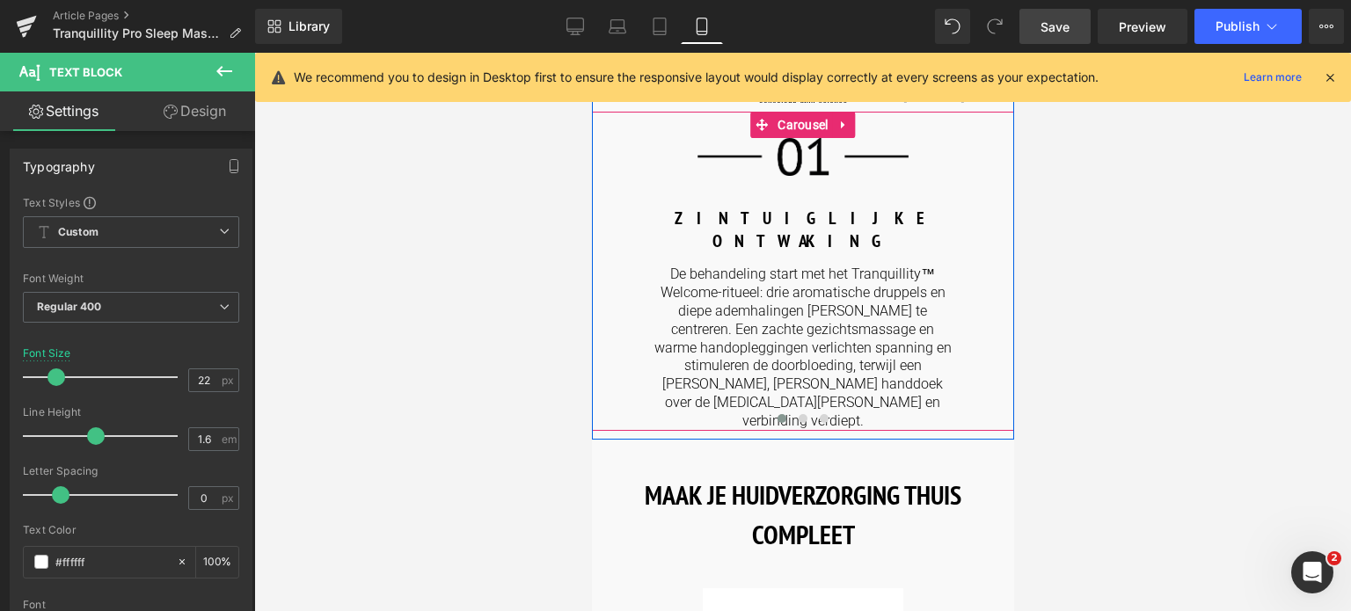
scroll to position [1847, 0]
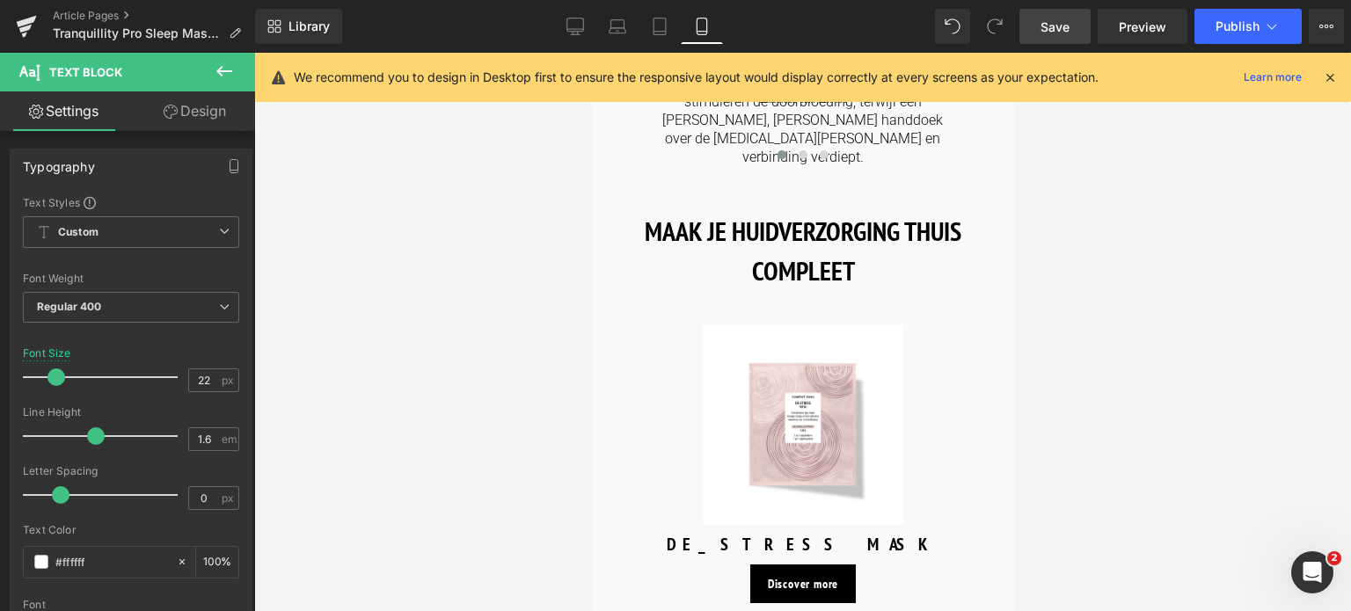
click at [1055, 20] on span "Save" at bounding box center [1055, 27] width 29 height 18
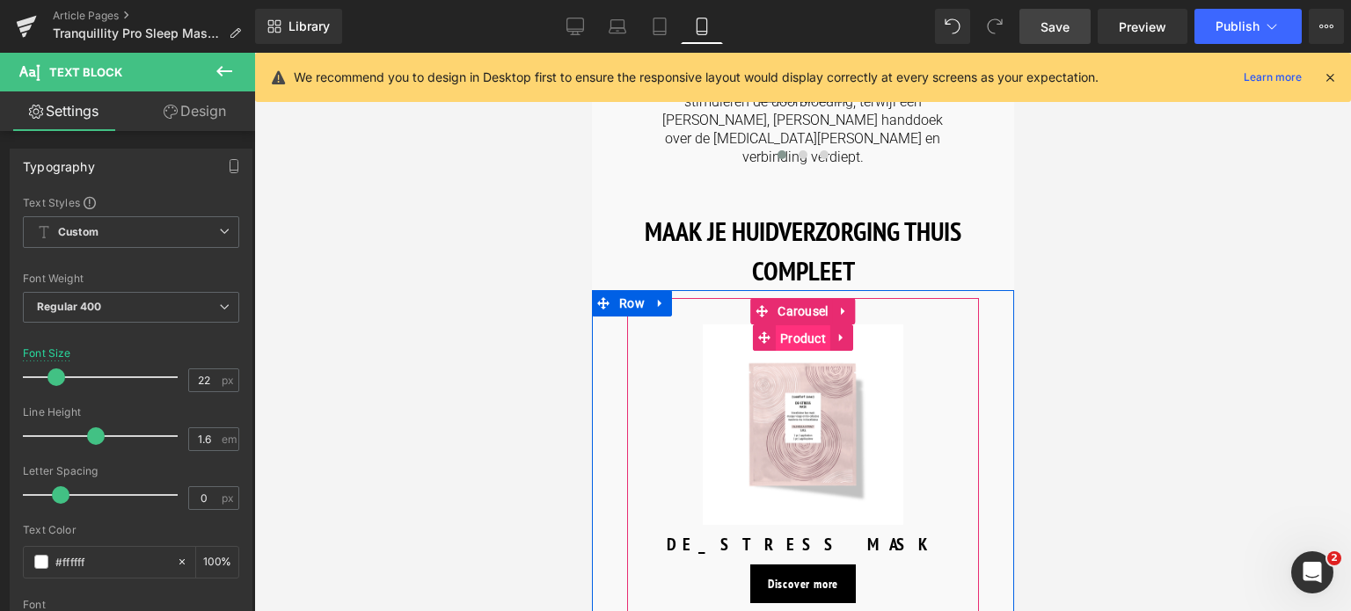
click at [796, 325] on span "Product" at bounding box center [802, 338] width 55 height 26
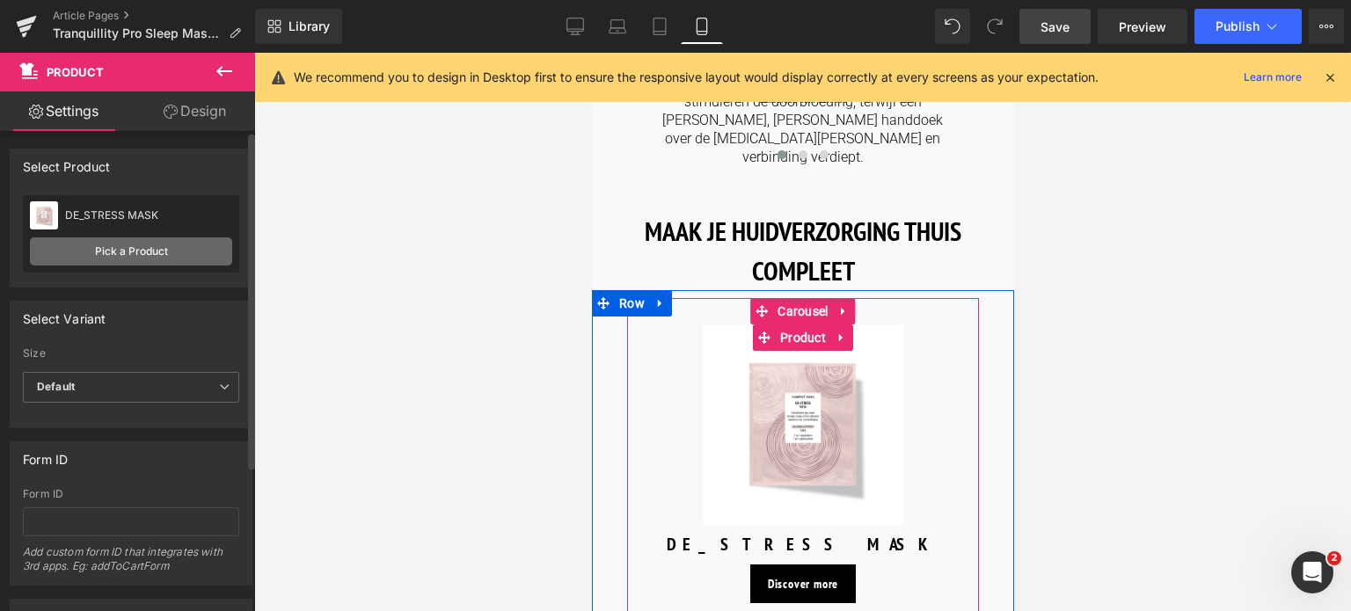
click at [82, 247] on link "Pick a Product" at bounding box center [131, 252] width 202 height 28
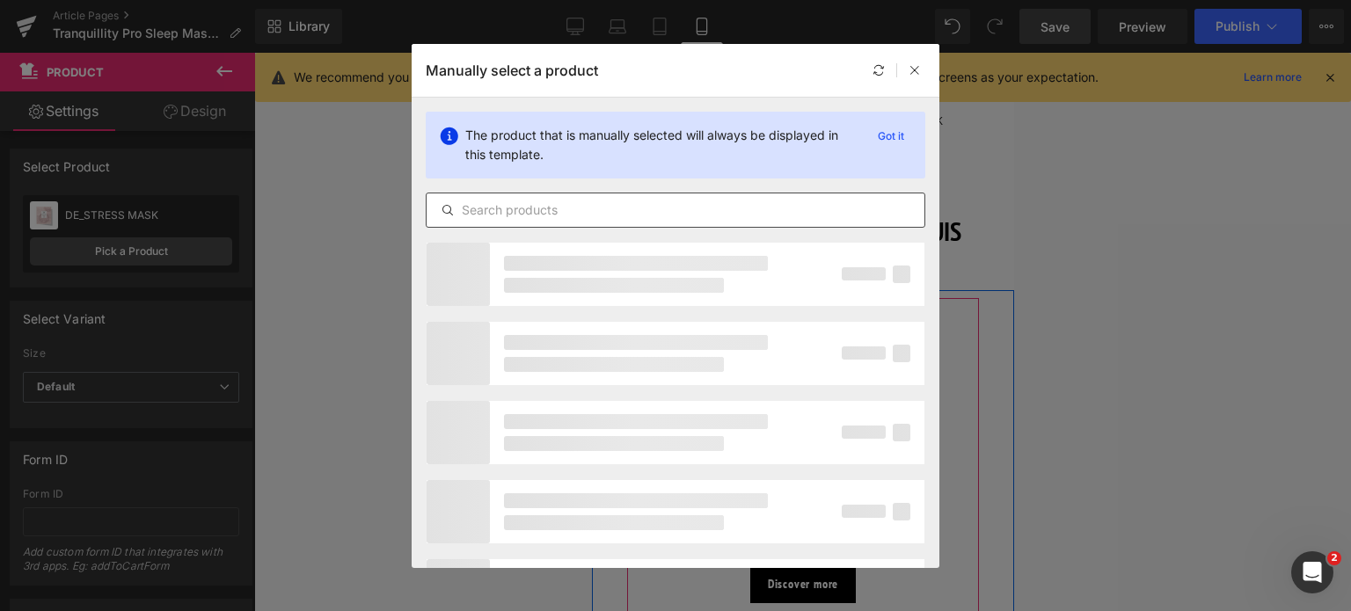
click at [630, 210] on input "text" at bounding box center [676, 210] width 498 height 21
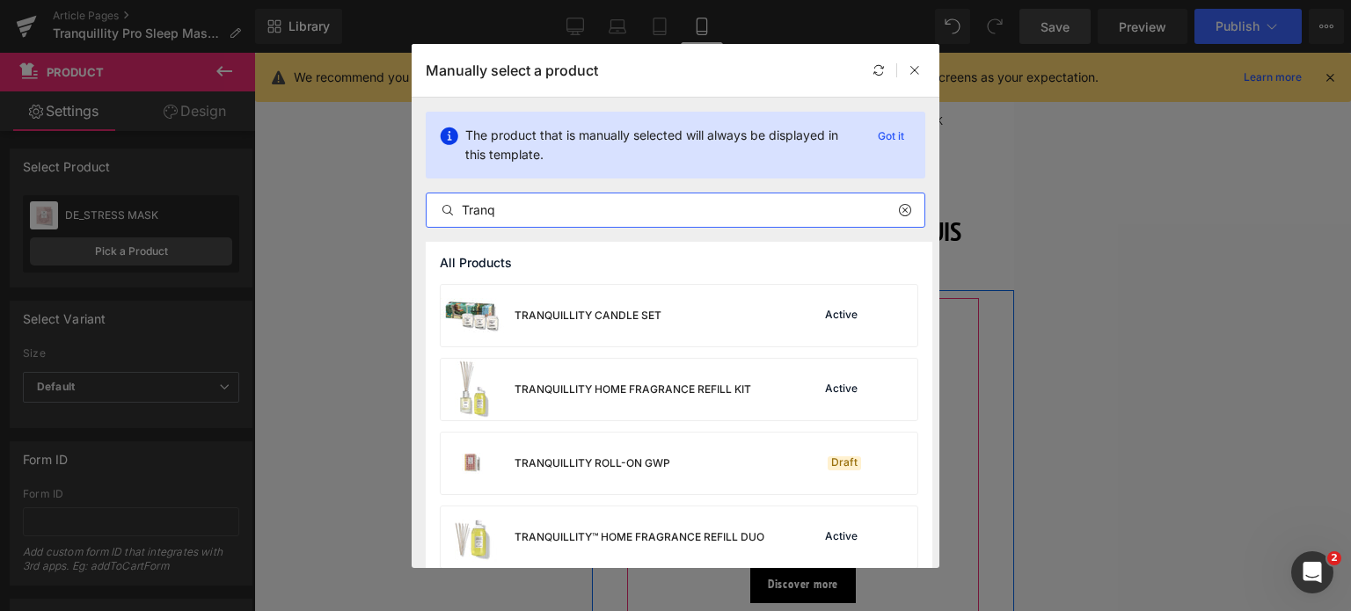
drag, startPoint x: 550, startPoint y: 204, endPoint x: 405, endPoint y: 200, distance: 145.2
click at [405, 200] on div "Manually select a product The product that is manually selected will always be …" at bounding box center [675, 305] width 1351 height 611
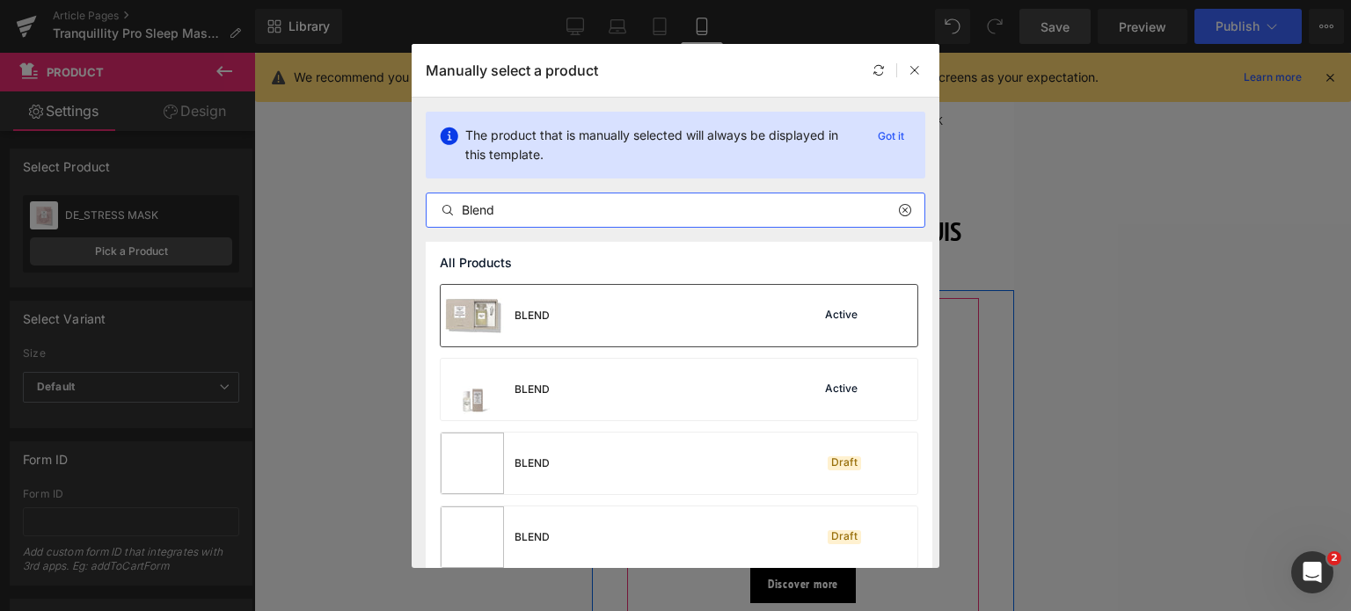
type input "Blend"
click at [568, 317] on div "BLEND Active" at bounding box center [679, 316] width 477 height 62
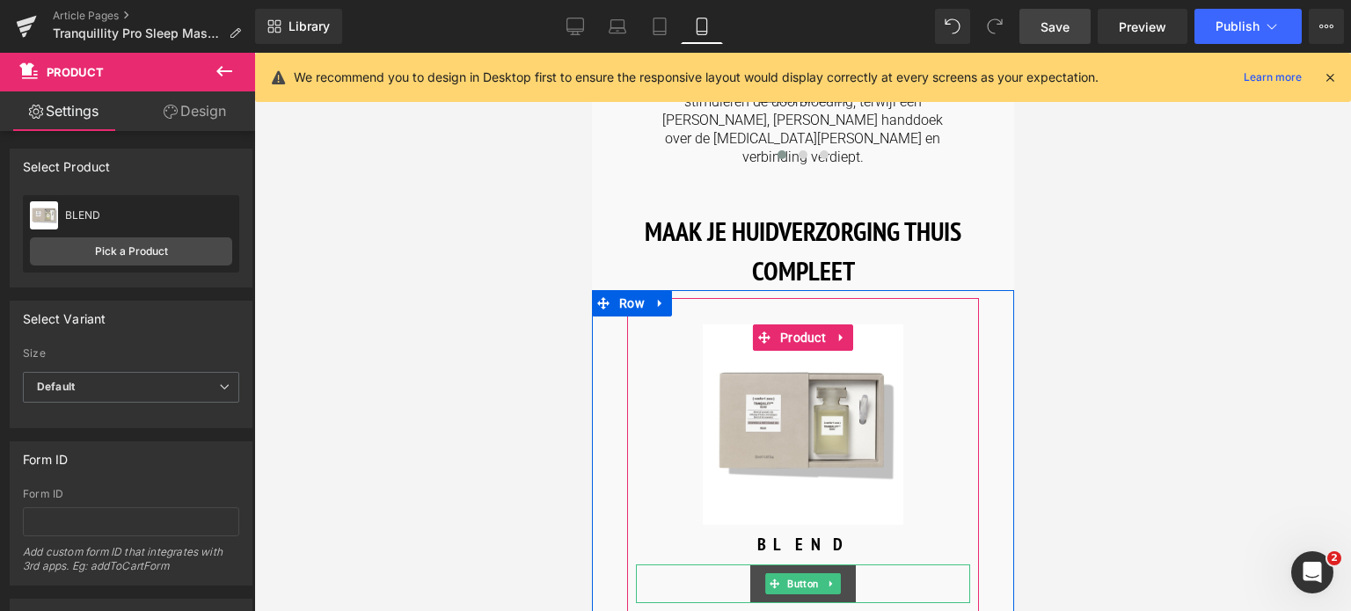
click at [796, 574] on span "Button" at bounding box center [802, 584] width 39 height 21
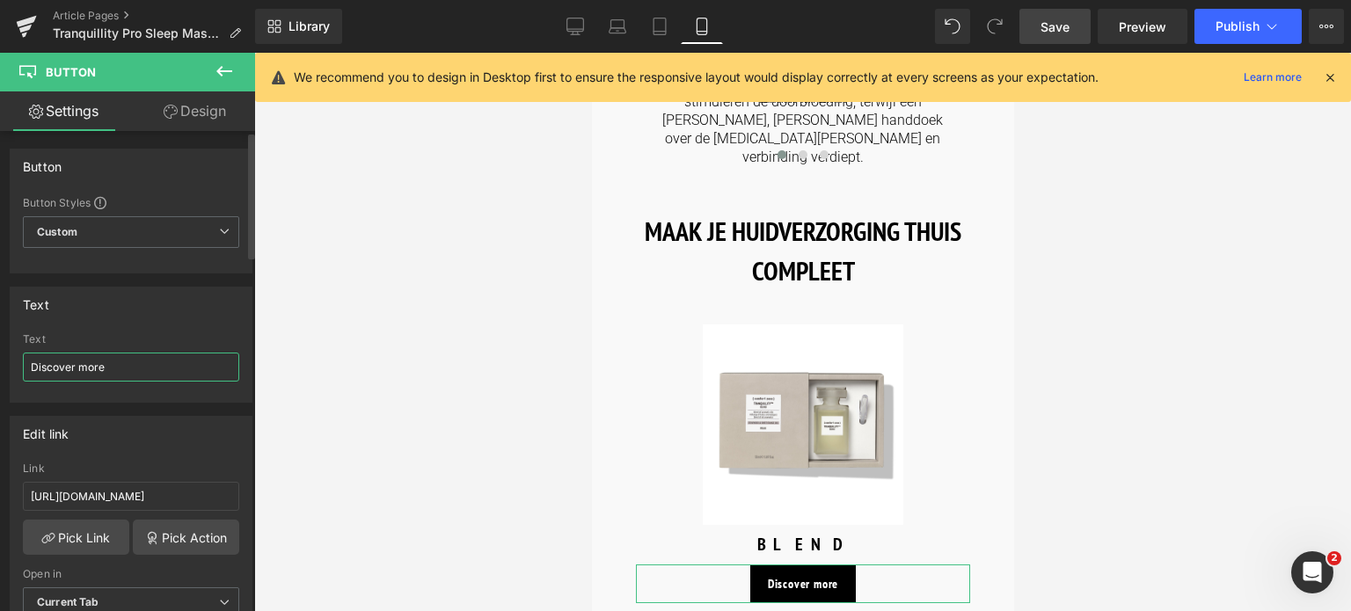
drag, startPoint x: 130, startPoint y: 369, endPoint x: 0, endPoint y: 296, distance: 148.8
click at [1, 330] on div "Text Discover more Text Discover more" at bounding box center [131, 338] width 263 height 129
type input "Ontdek meer"
drag, startPoint x: 206, startPoint y: 488, endPoint x: 0, endPoint y: 501, distance: 206.2
click at [0, 501] on div "Edit link [URL][DOMAIN_NAME] Link [URL][DOMAIN_NAME] Pick Link Pick Action Curr…" at bounding box center [131, 523] width 263 height 241
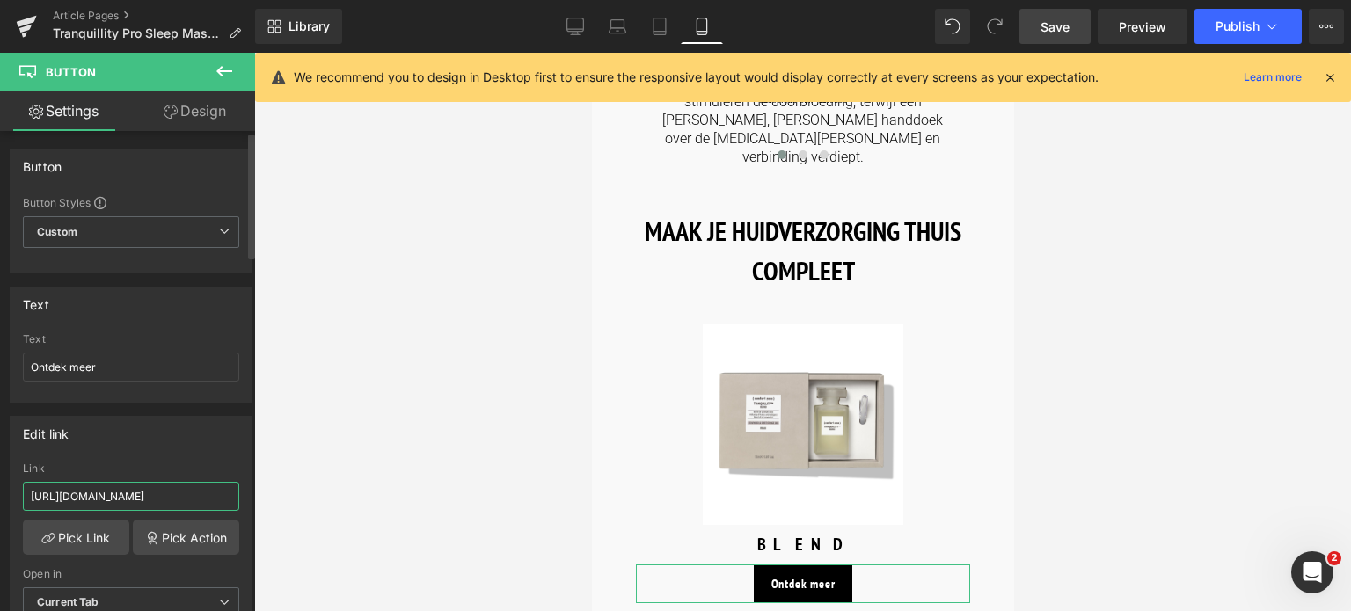
type input "/products/tranquillity-blend"
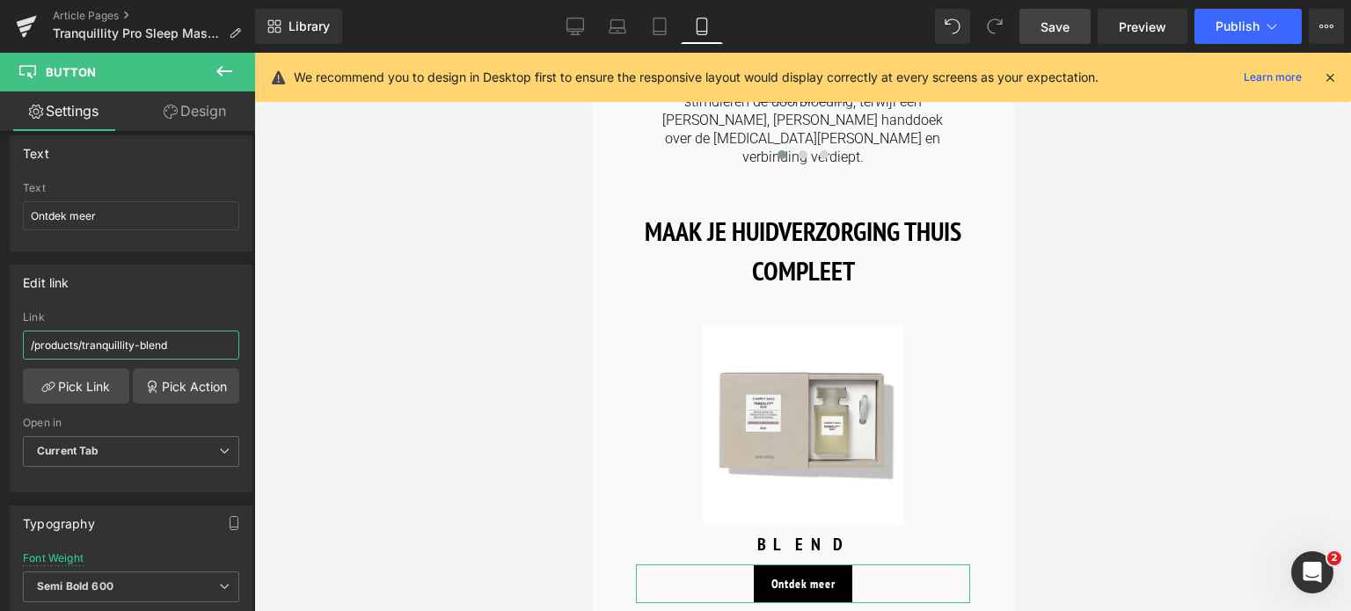
scroll to position [176, 0]
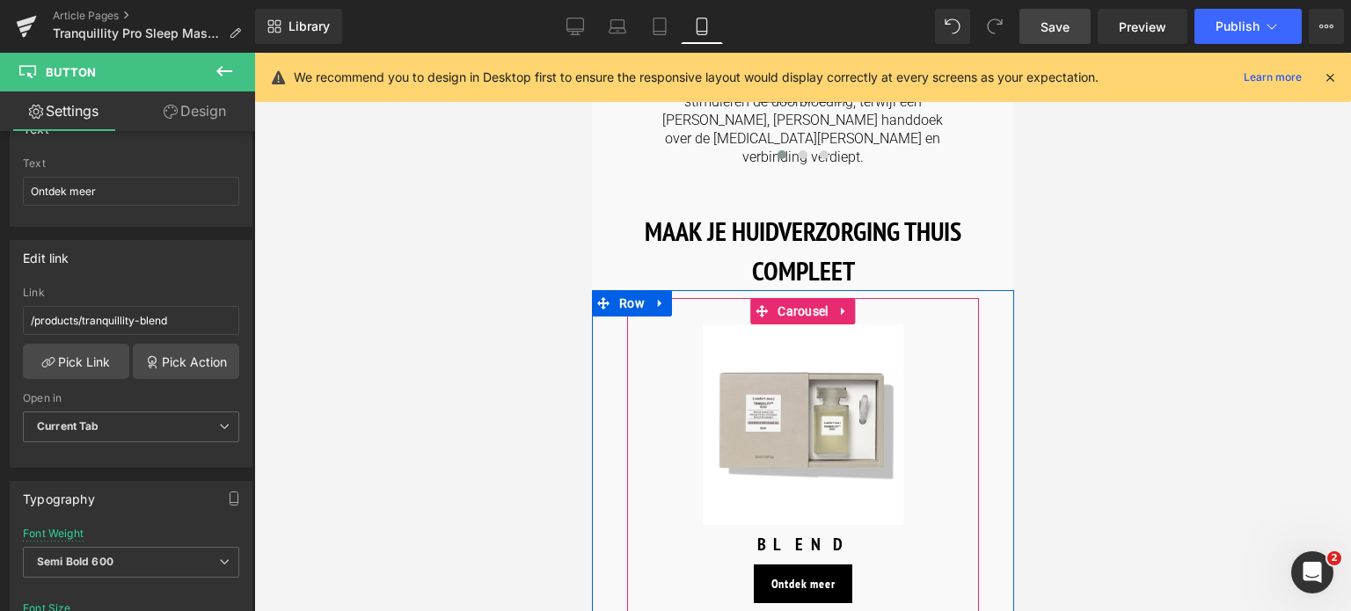
click at [800, 610] on span at bounding box center [802, 618] width 9 height 9
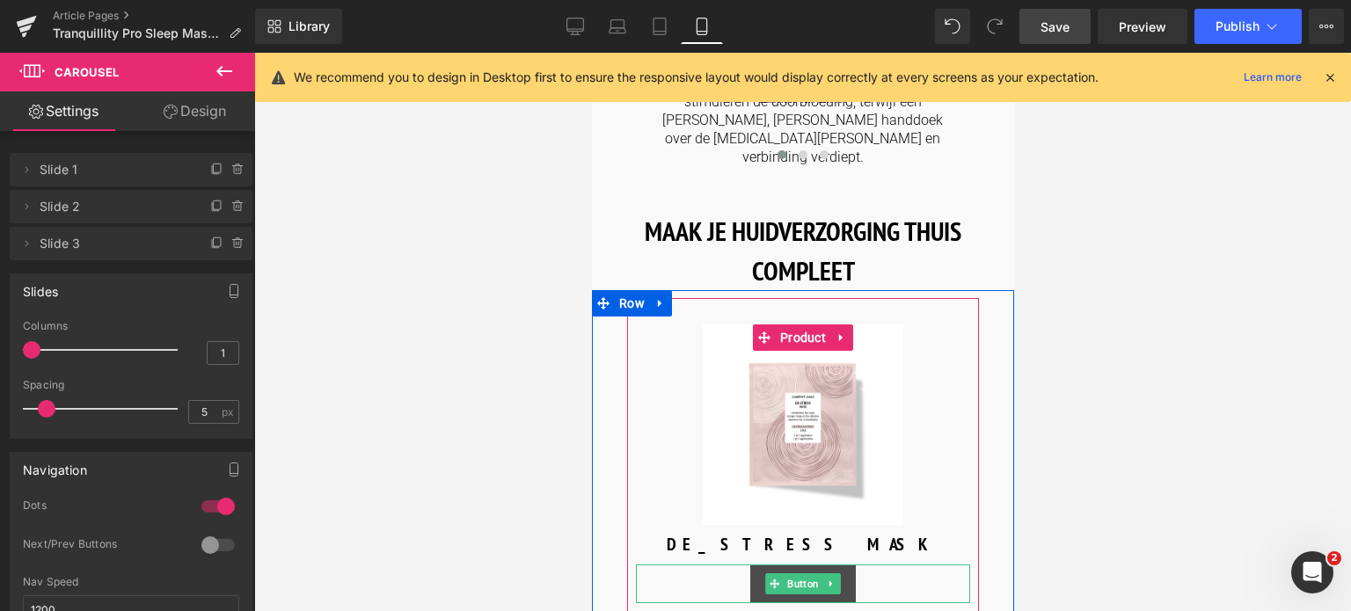
click at [793, 574] on span "Button" at bounding box center [802, 584] width 39 height 21
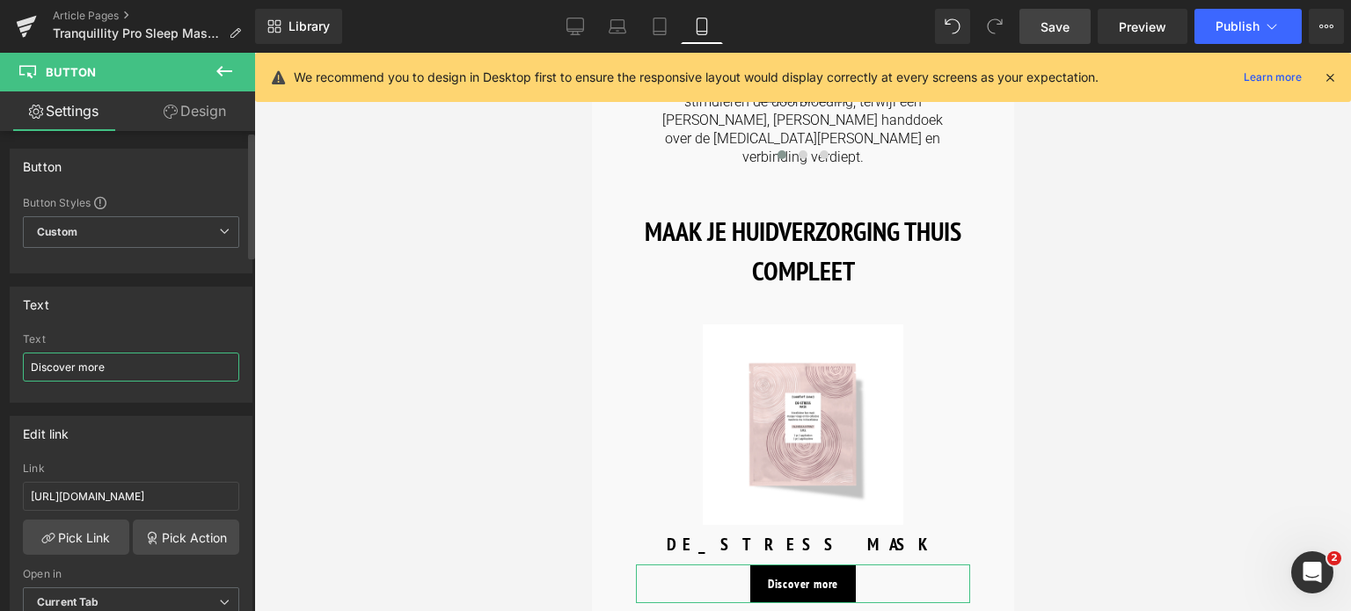
drag, startPoint x: 111, startPoint y: 365, endPoint x: 59, endPoint y: 215, distance: 159.1
click at [0, 350] on div "Text Discover more Text Discover more" at bounding box center [131, 338] width 263 height 129
type input "Ontdek meer"
drag, startPoint x: 205, startPoint y: 493, endPoint x: 0, endPoint y: 508, distance: 205.4
click at [0, 508] on div "Edit link [URL][DOMAIN_NAME] Link [URL][DOMAIN_NAME] Pick Link Pick Action Curr…" at bounding box center [131, 523] width 263 height 241
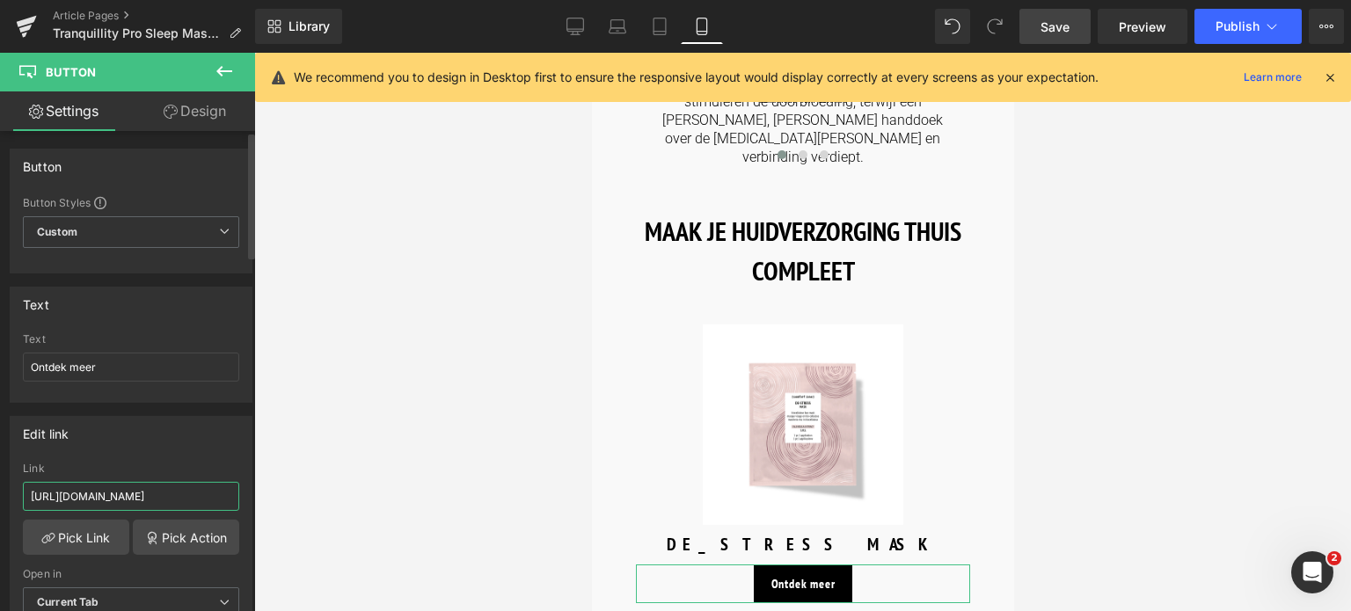
type input "/products/tranquillity-oil"
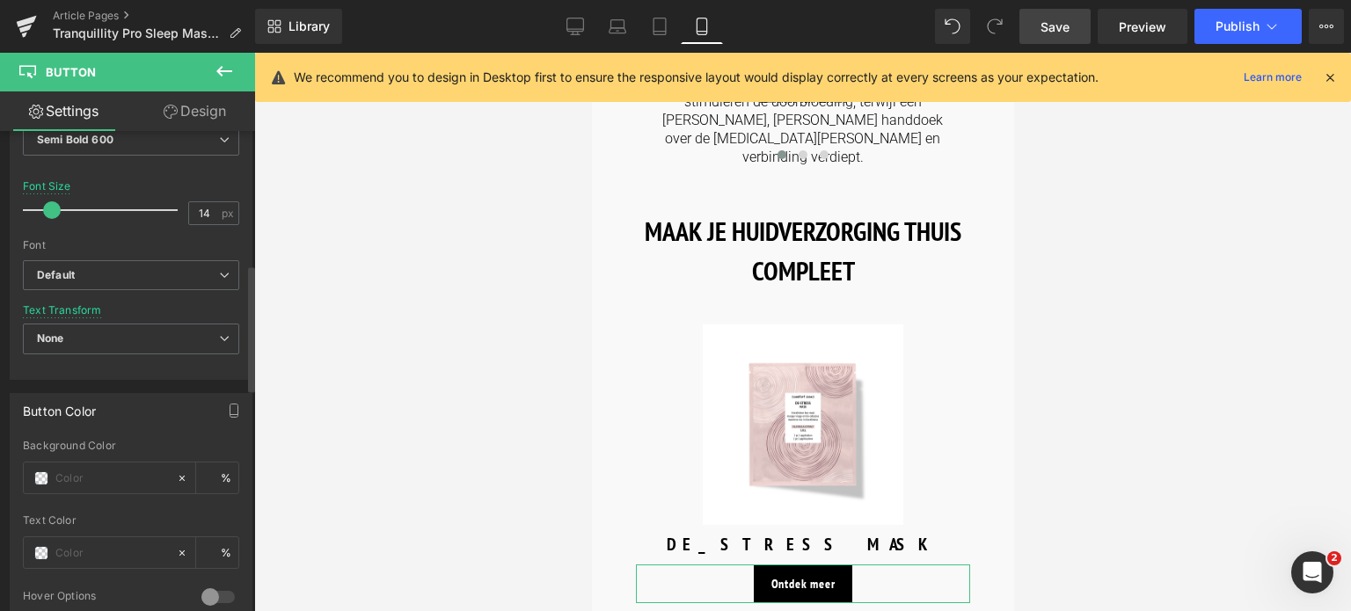
scroll to position [616, 0]
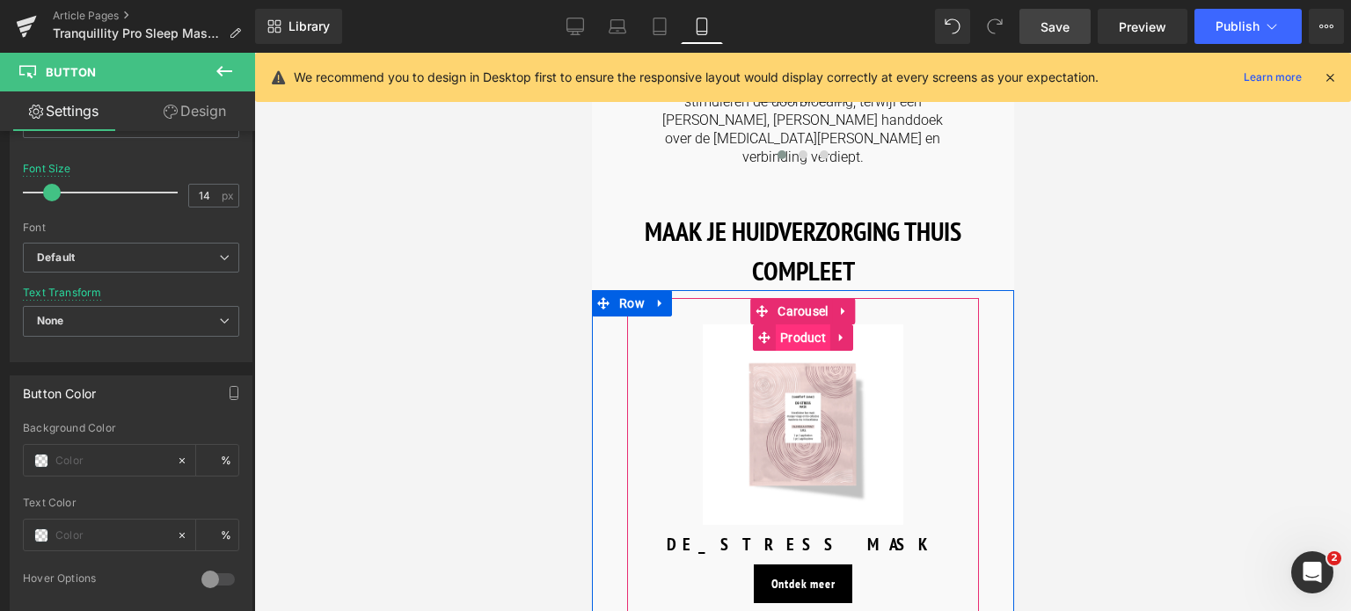
click at [793, 325] on span "Product" at bounding box center [802, 338] width 55 height 26
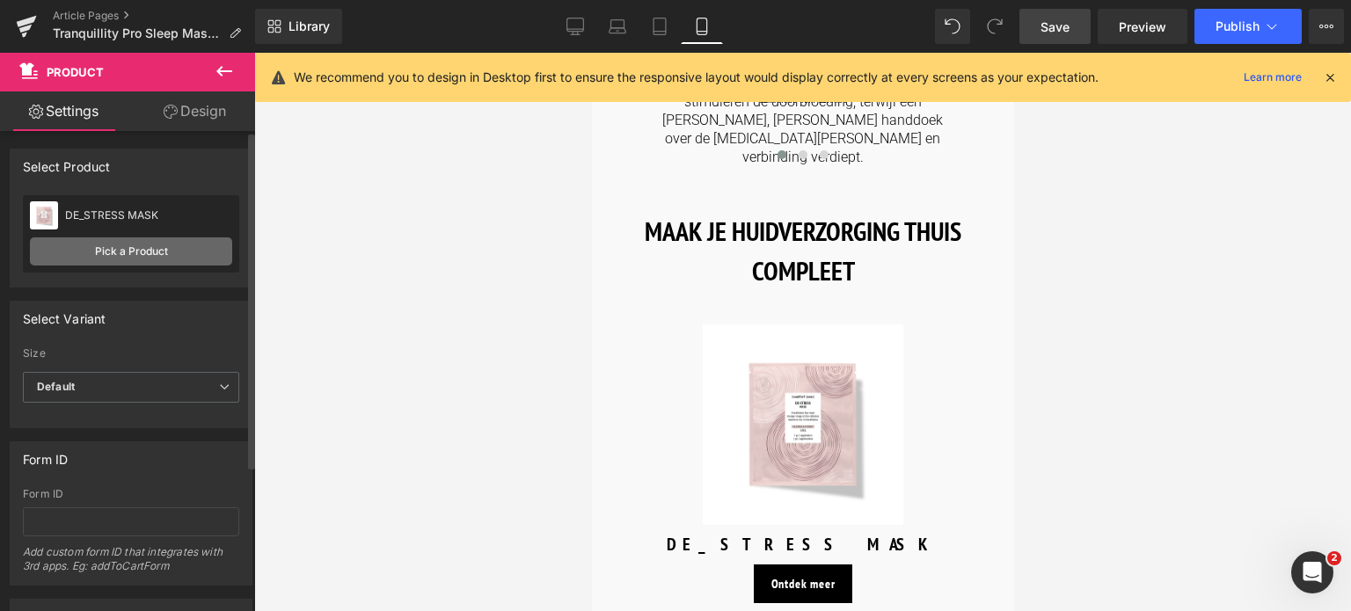
click at [144, 256] on link "Pick a Product" at bounding box center [131, 252] width 202 height 28
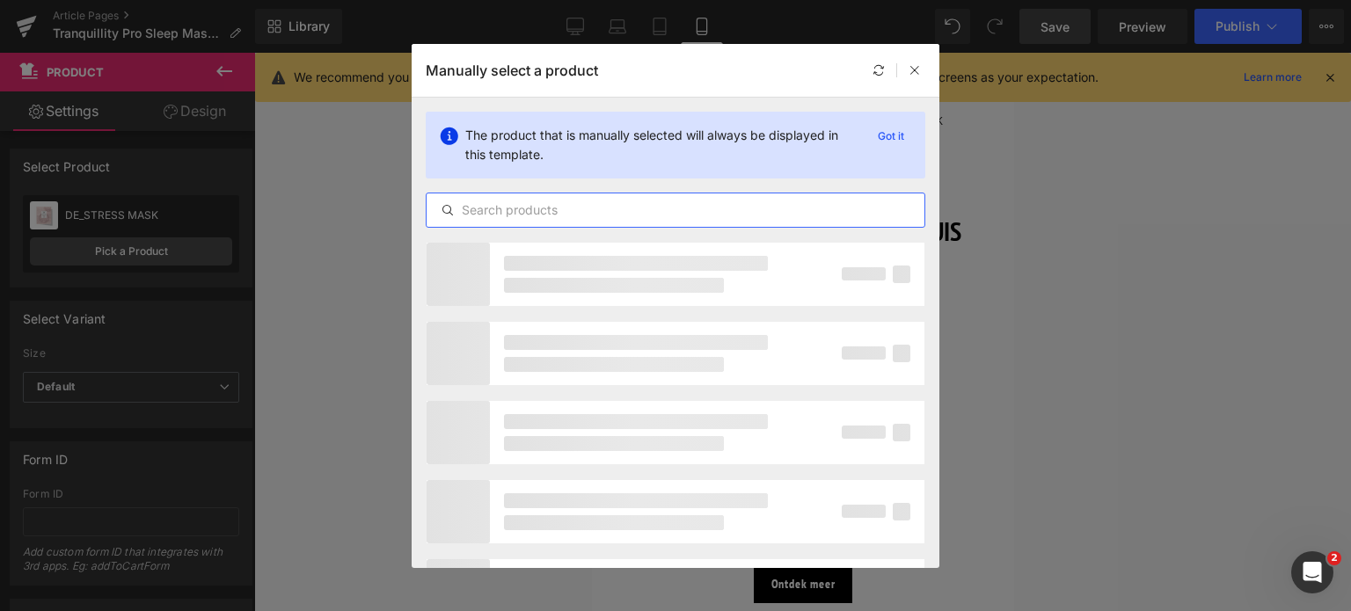
click at [528, 212] on input "text" at bounding box center [676, 210] width 498 height 21
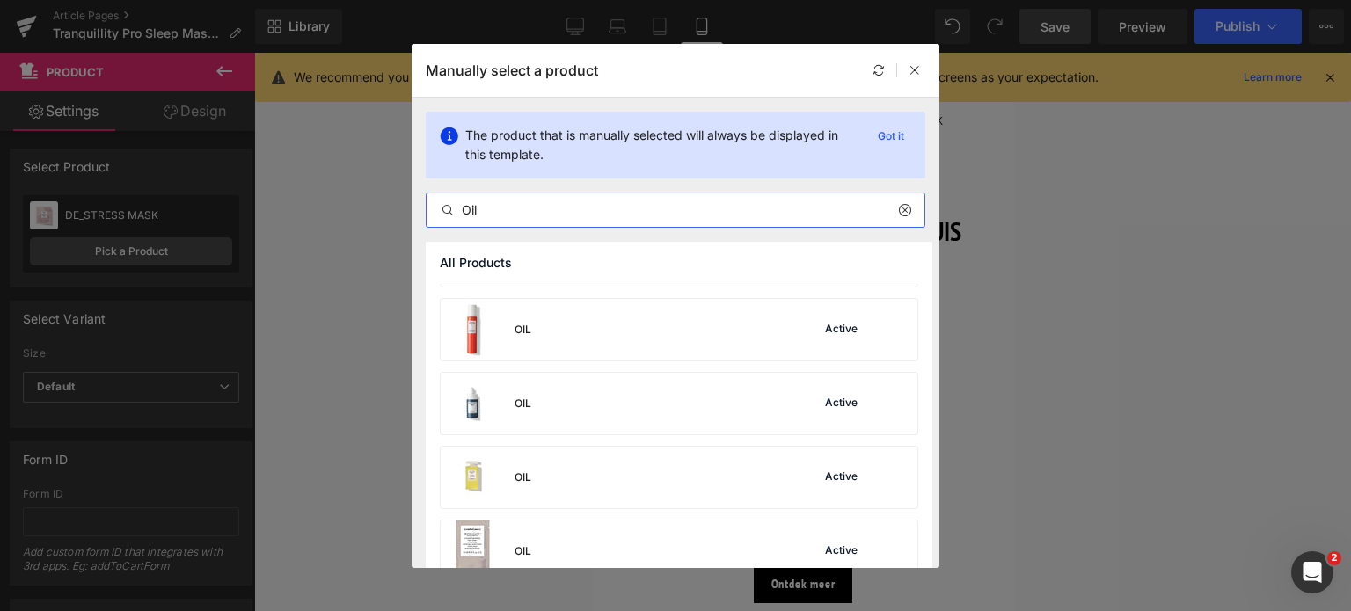
scroll to position [264, 0]
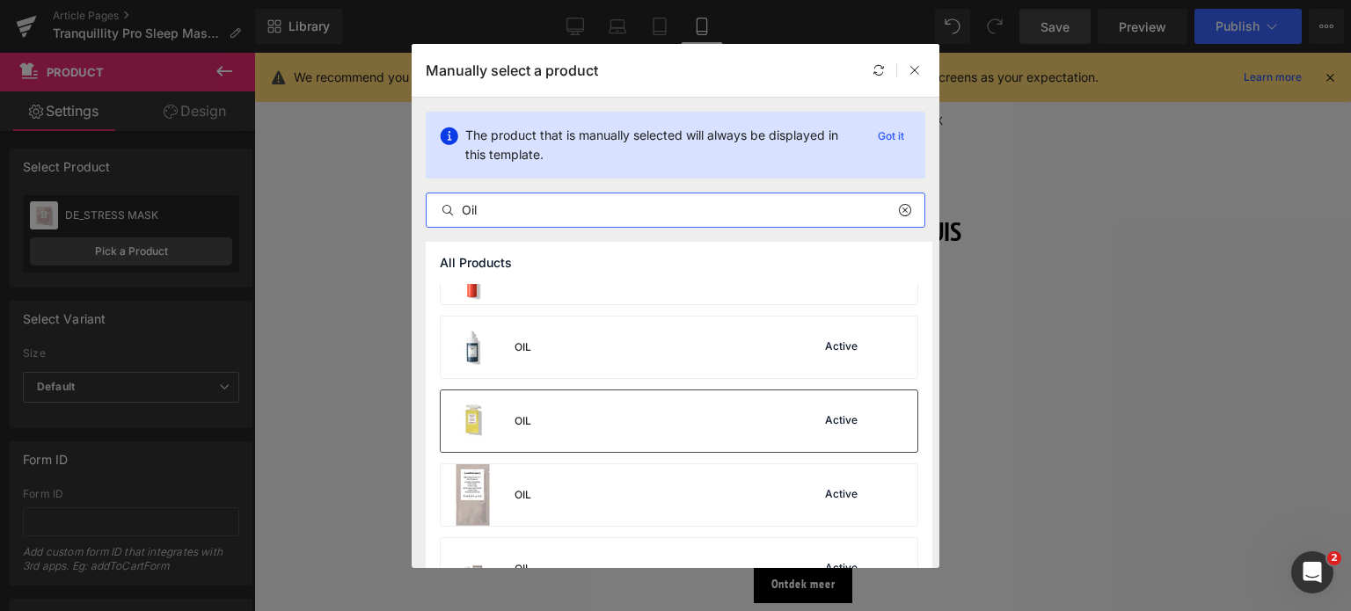
type input "Oil"
click at [700, 406] on div "OIL Active" at bounding box center [679, 422] width 477 height 62
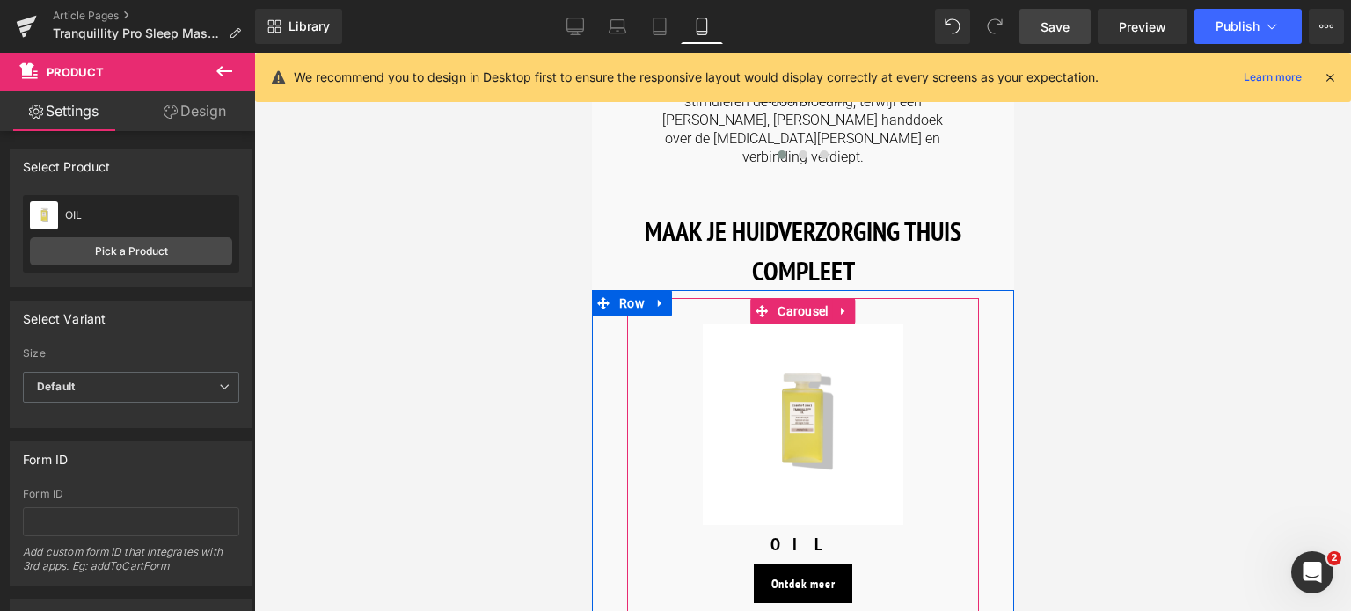
click at [820, 610] on span at bounding box center [823, 618] width 9 height 9
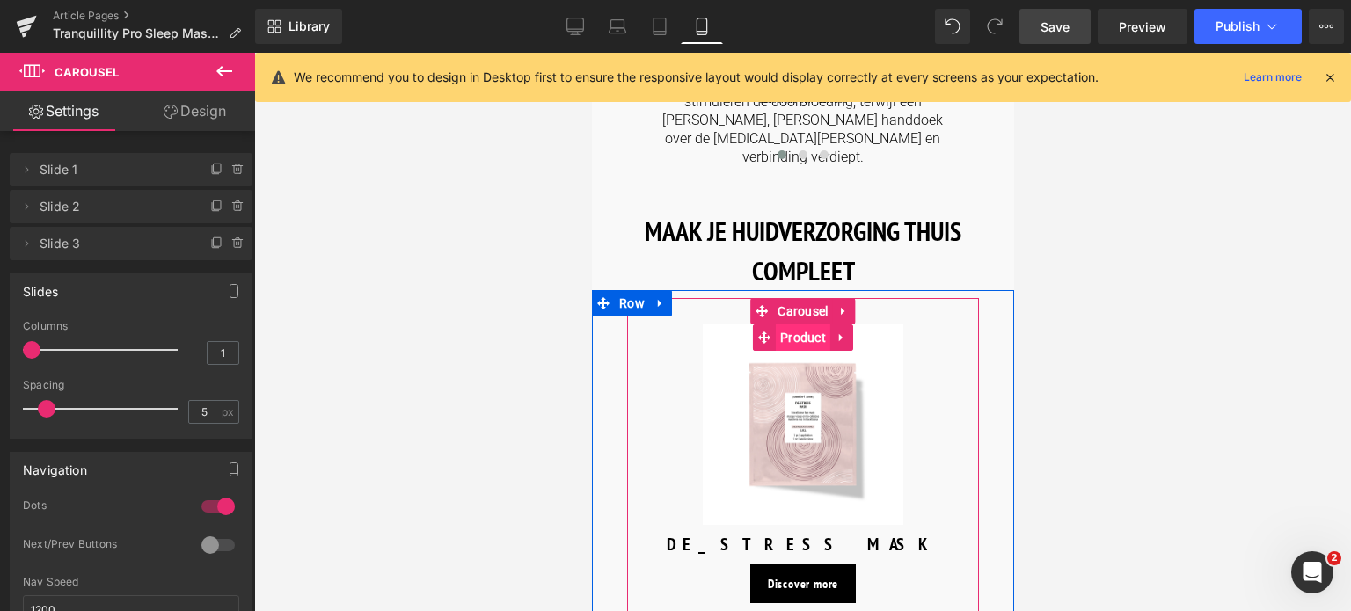
click at [793, 325] on span "Product" at bounding box center [802, 338] width 55 height 26
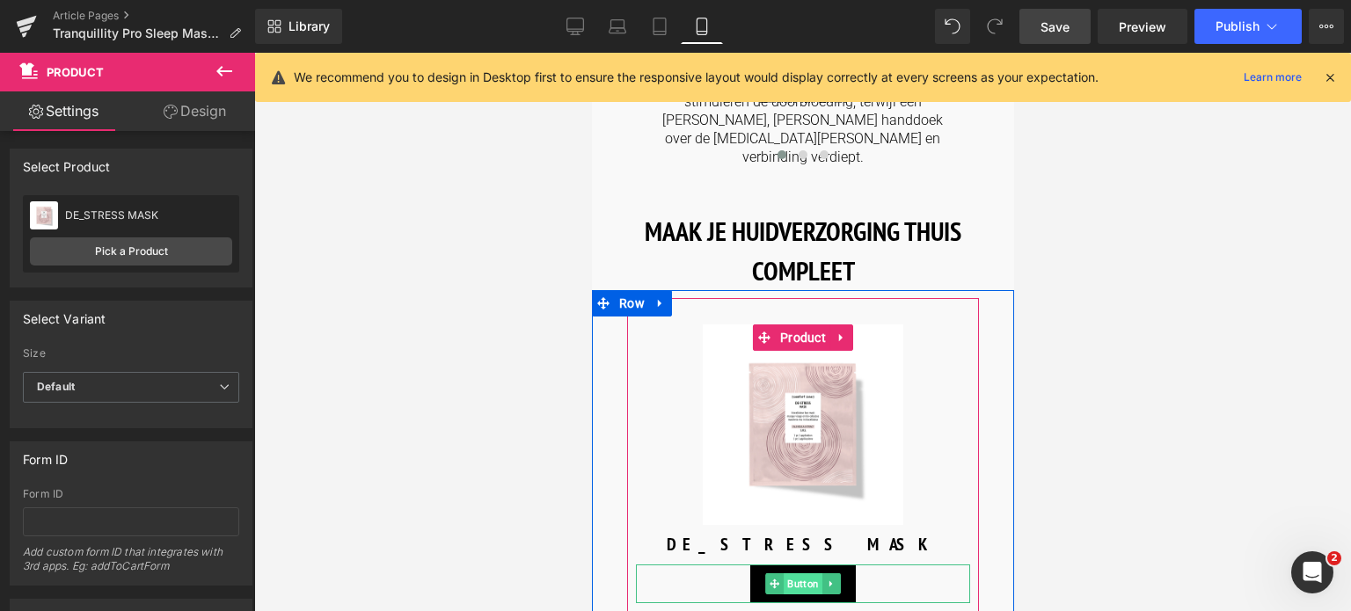
click at [792, 574] on span "Button" at bounding box center [802, 584] width 39 height 21
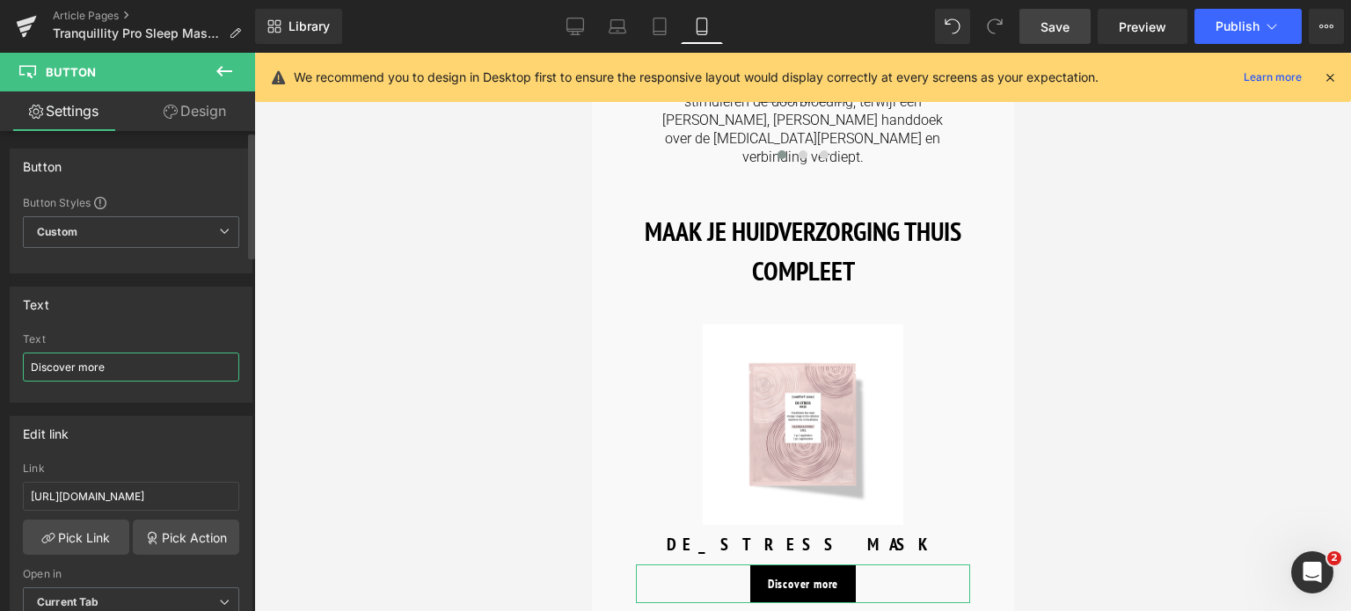
drag, startPoint x: 113, startPoint y: 367, endPoint x: 0, endPoint y: 335, distance: 117.8
click at [0, 335] on div "Text Discover more Text Discover more" at bounding box center [131, 338] width 263 height 129
type input "Ontdek meer"
drag, startPoint x: 203, startPoint y: 492, endPoint x: 0, endPoint y: 481, distance: 203.5
click at [0, 481] on div "Edit link [URL][DOMAIN_NAME] Link [URL][DOMAIN_NAME] Pick Link Pick Action Curr…" at bounding box center [131, 523] width 263 height 241
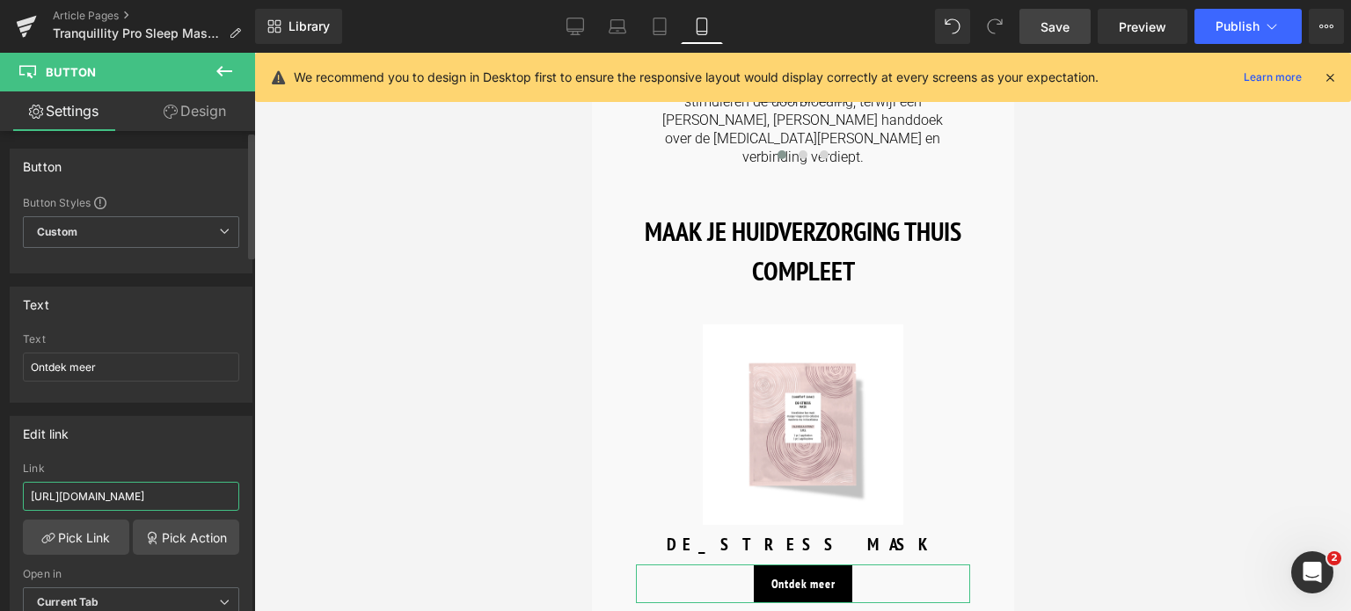
type input "/products/tranquillity-body-cream"
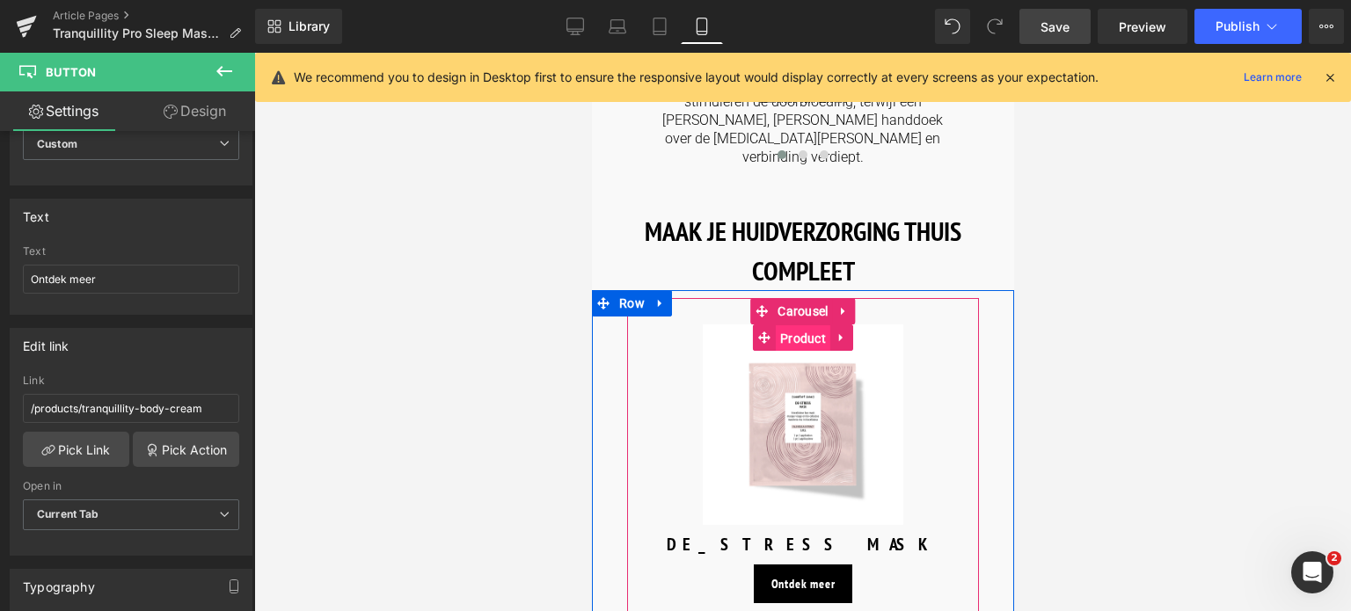
click at [794, 325] on span "Product" at bounding box center [802, 338] width 55 height 26
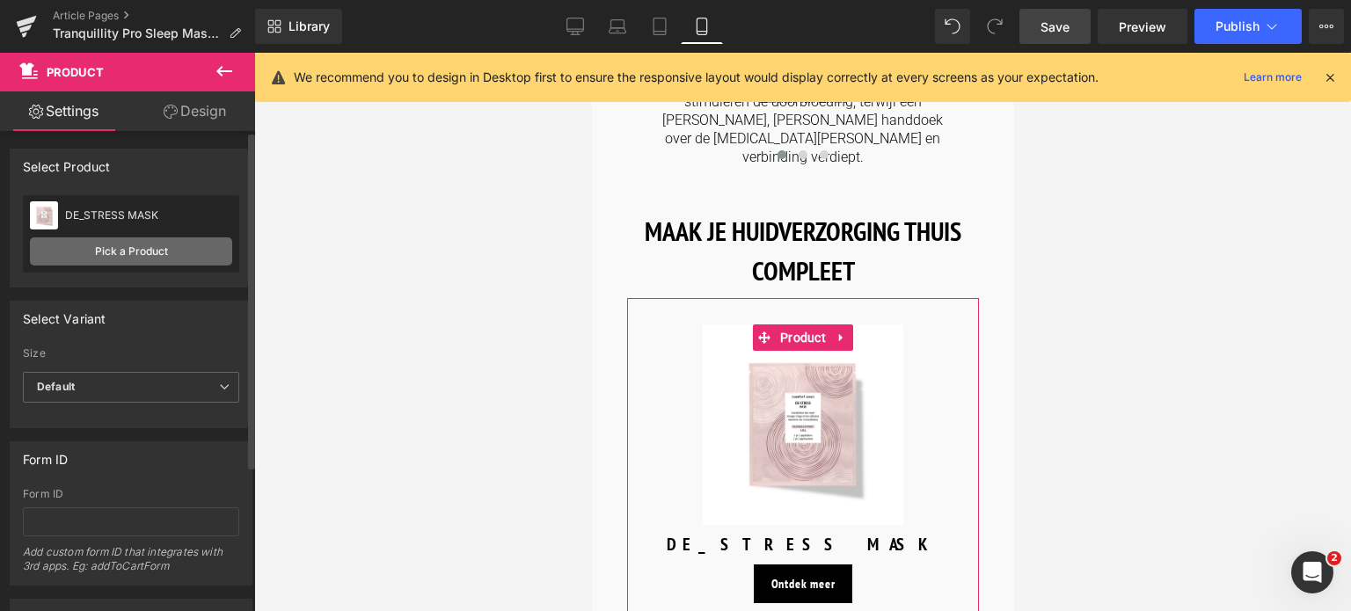
click at [127, 249] on link "Pick a Product" at bounding box center [131, 252] width 202 height 28
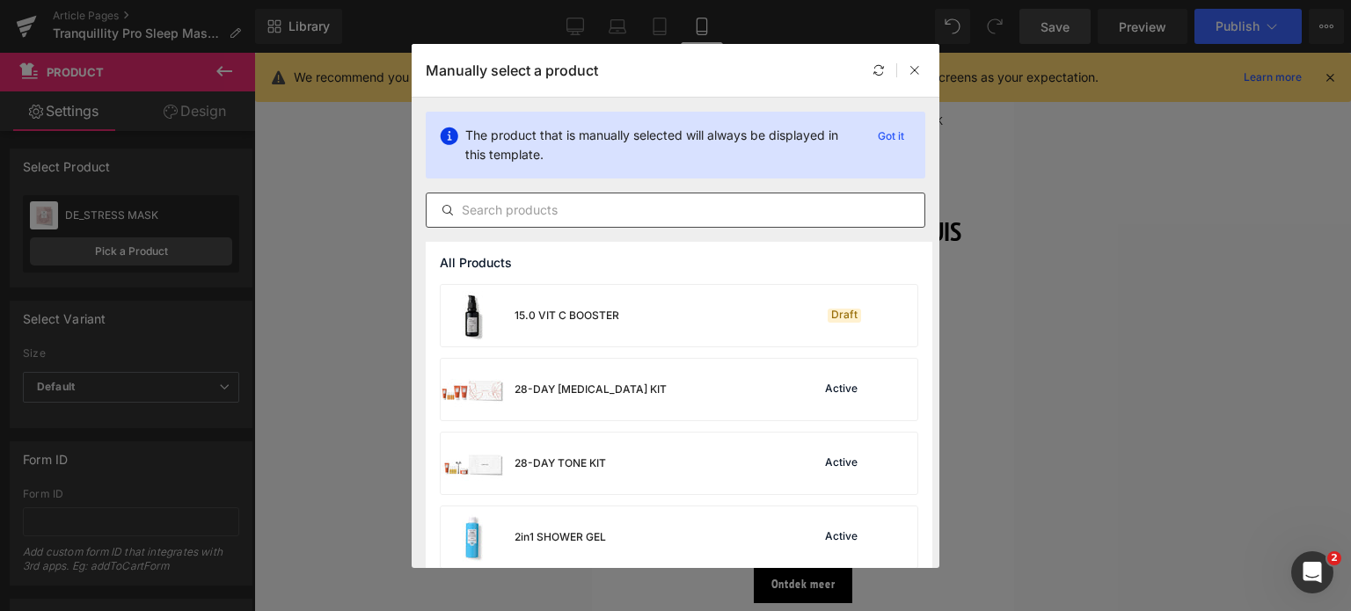
click at [578, 216] on input "text" at bounding box center [676, 210] width 498 height 21
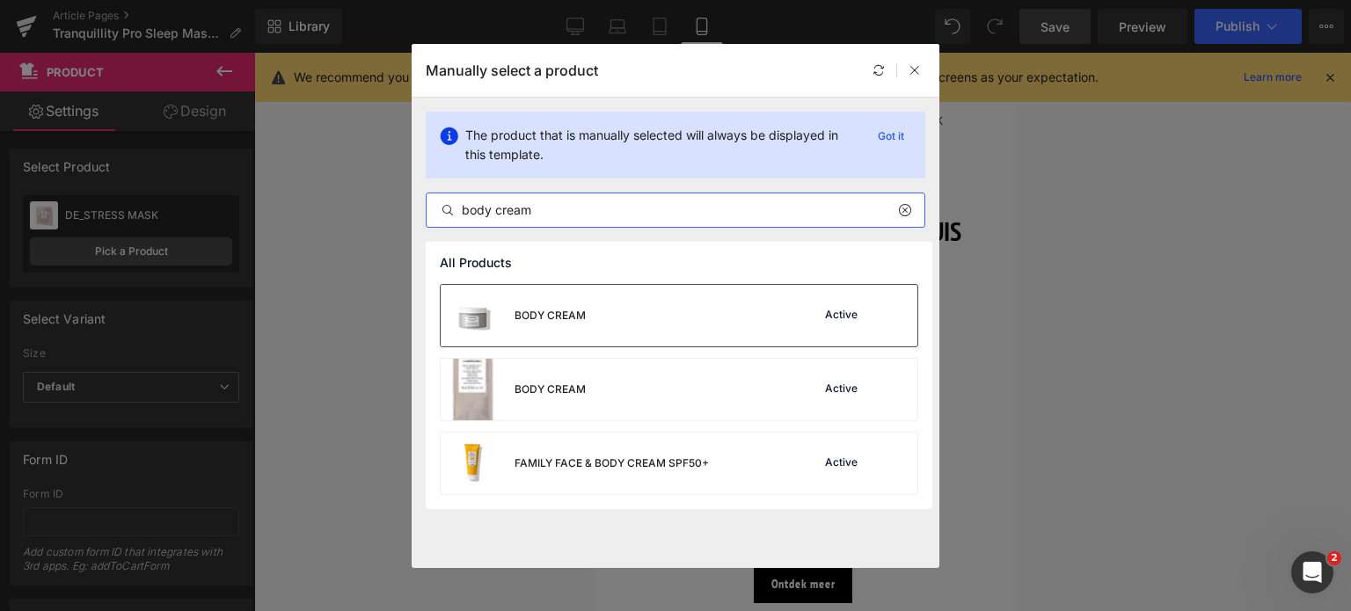
type input "body cream"
click at [615, 302] on div "BODY CREAM Active" at bounding box center [679, 316] width 477 height 62
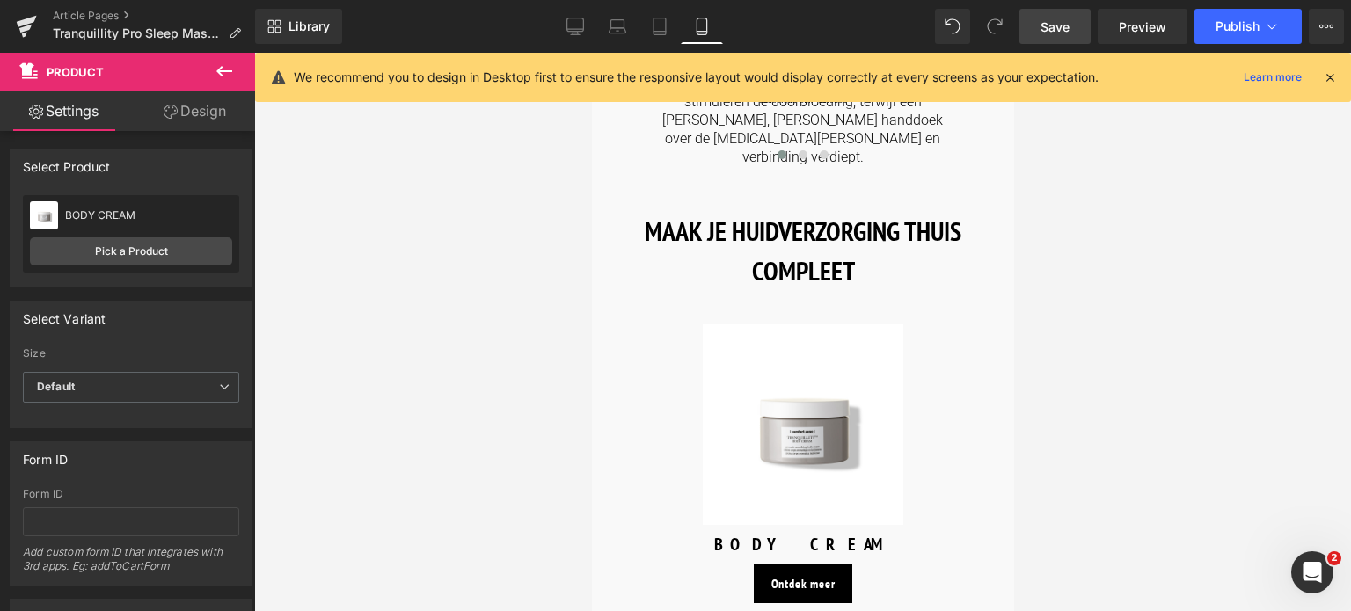
click at [1056, 31] on span "Save" at bounding box center [1055, 27] width 29 height 18
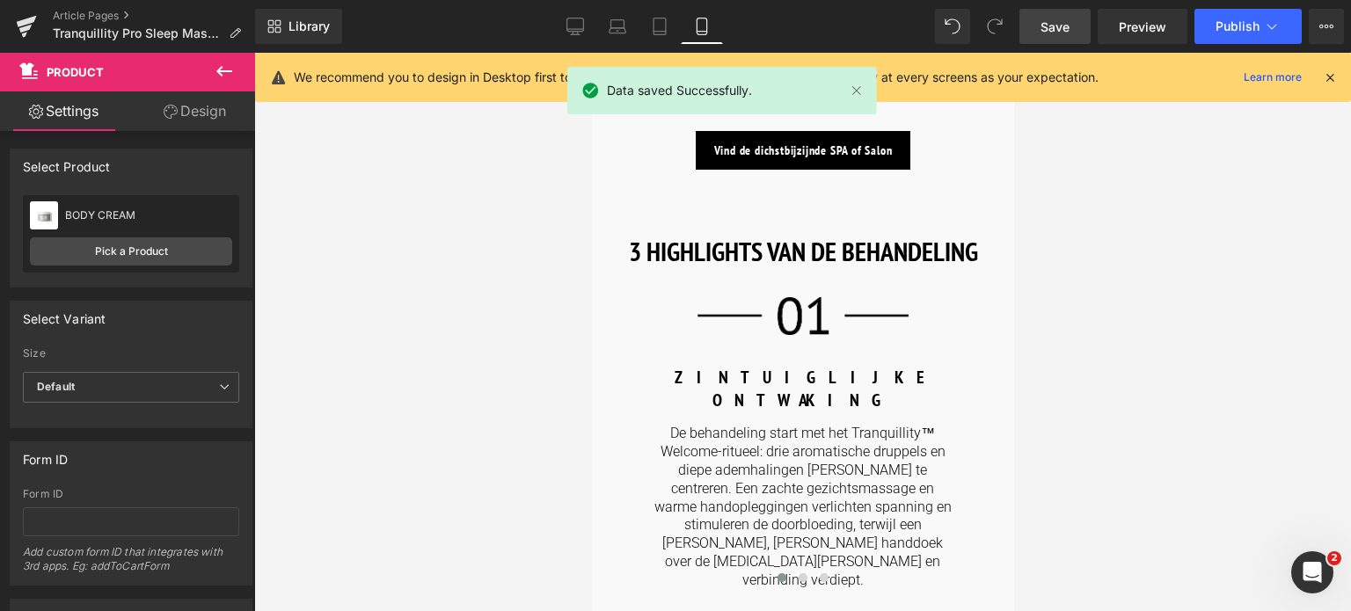
scroll to position [1231, 0]
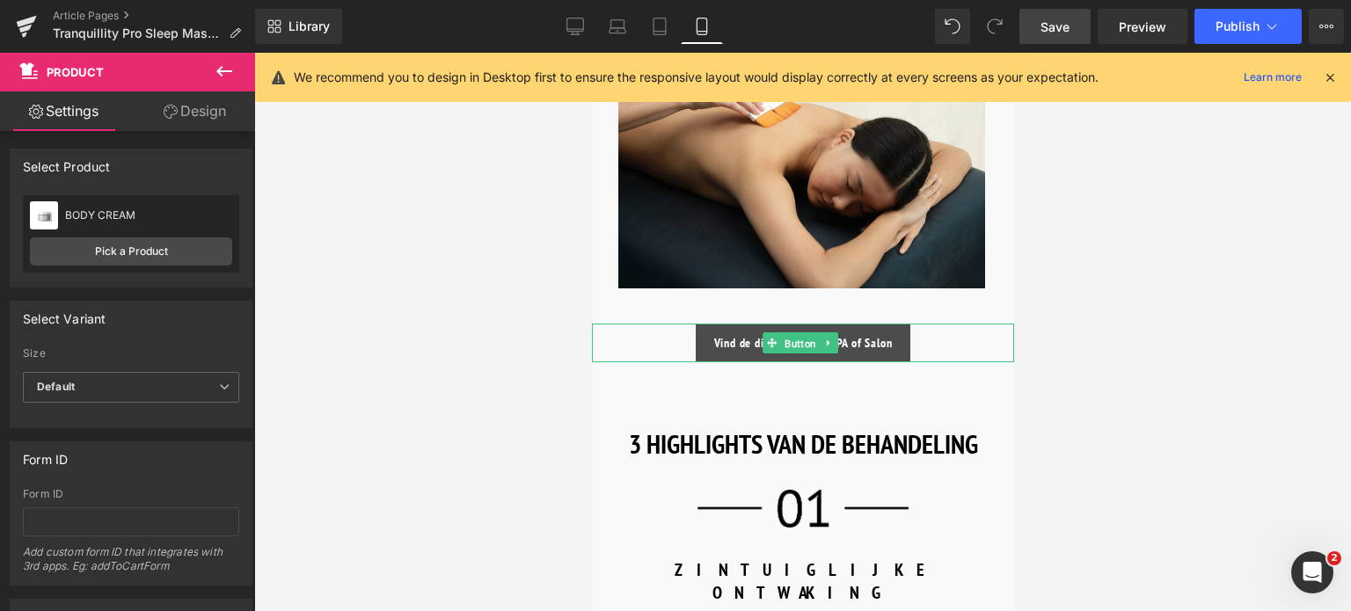
click at [789, 333] on span "Button" at bounding box center [799, 343] width 39 height 21
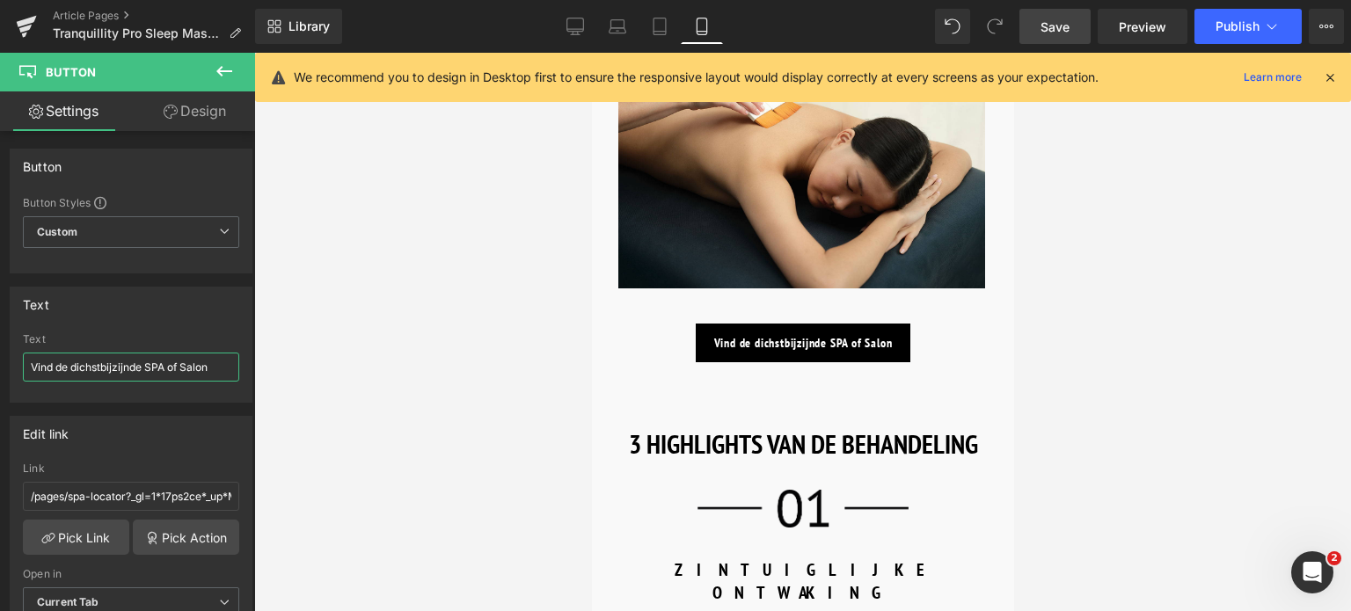
drag, startPoint x: 32, startPoint y: 362, endPoint x: 287, endPoint y: 388, distance: 256.5
click at [287, 388] on div "Button You are previewing how the will restyle your page. You can not edit Elem…" at bounding box center [675, 320] width 1351 height 641
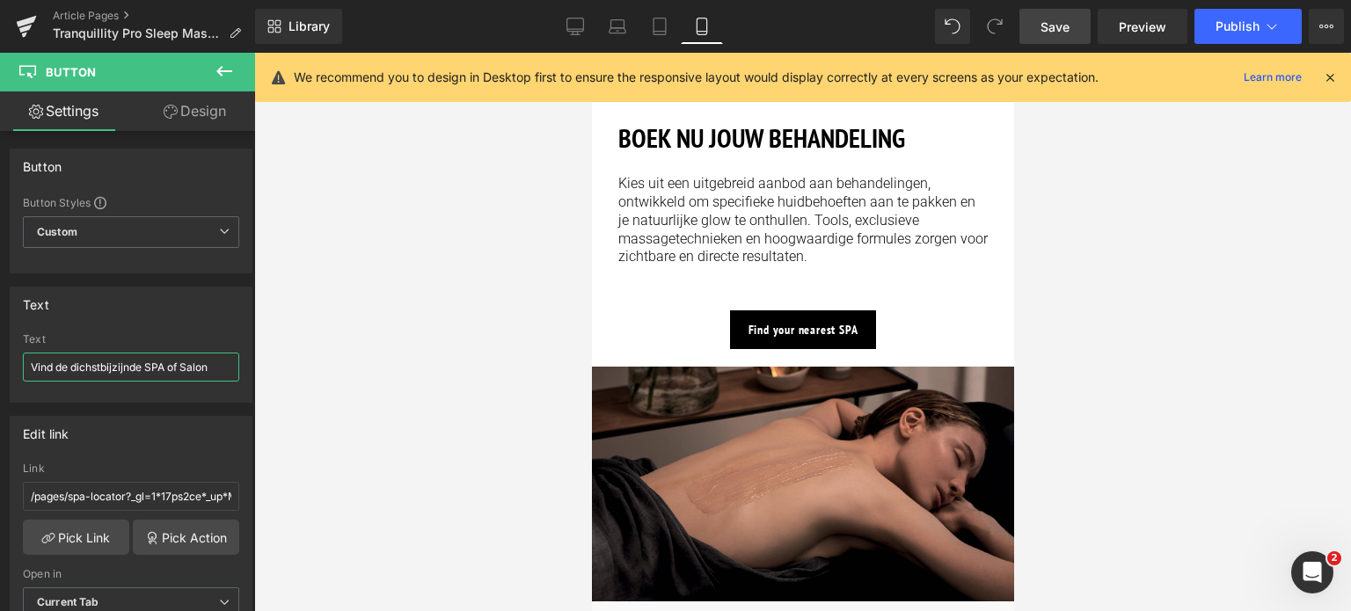
scroll to position [2463, 0]
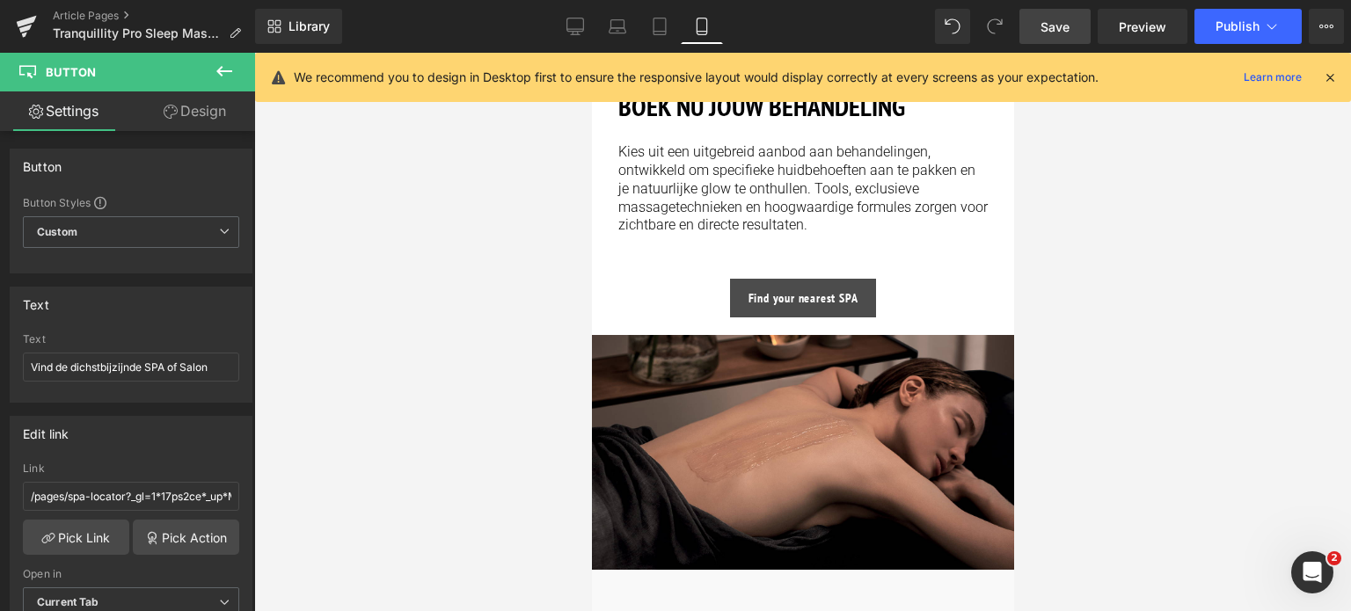
click at [799, 279] on div "Find your nearest SPA Button" at bounding box center [802, 298] width 422 height 39
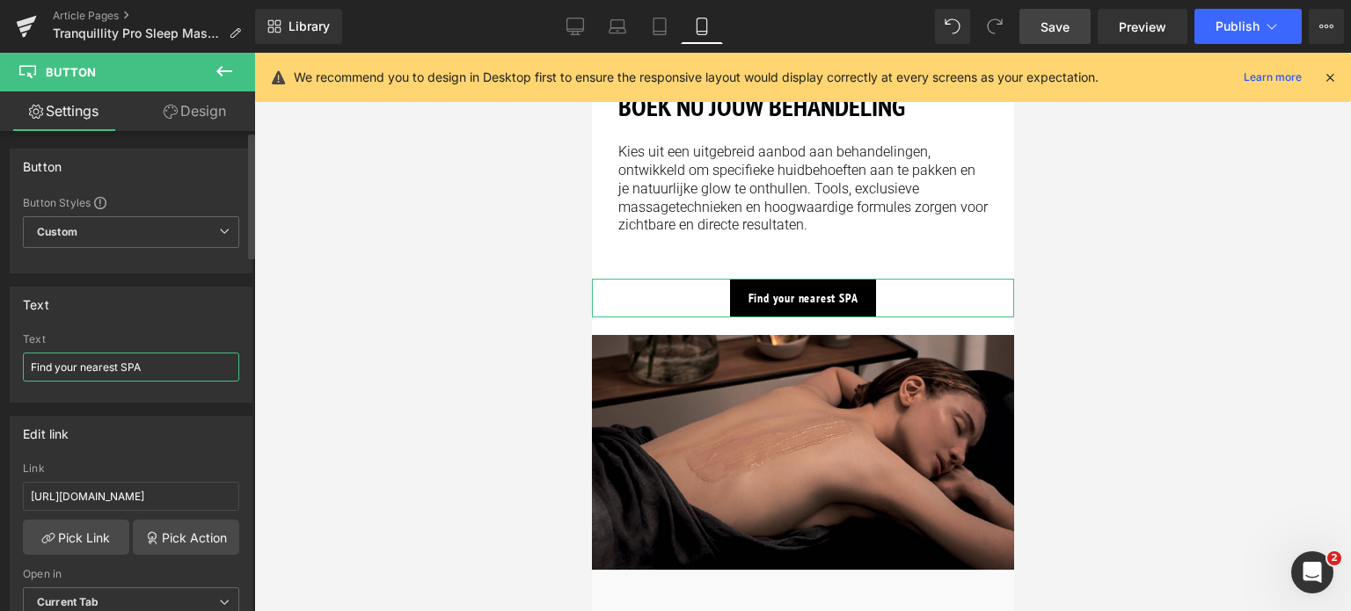
drag, startPoint x: 160, startPoint y: 368, endPoint x: 0, endPoint y: 339, distance: 162.7
click at [0, 339] on div "Text Find your nearest SPA Text Find your nearest SPA" at bounding box center [131, 338] width 263 height 129
type input "Vind de dichstbijzijnde SPA of Salon"
drag, startPoint x: 206, startPoint y: 491, endPoint x: 0, endPoint y: 492, distance: 205.8
click at [0, 492] on div "Edit link [URL][DOMAIN_NAME] Link [URL][DOMAIN_NAME] Pick Link Pick Action Curr…" at bounding box center [131, 523] width 263 height 241
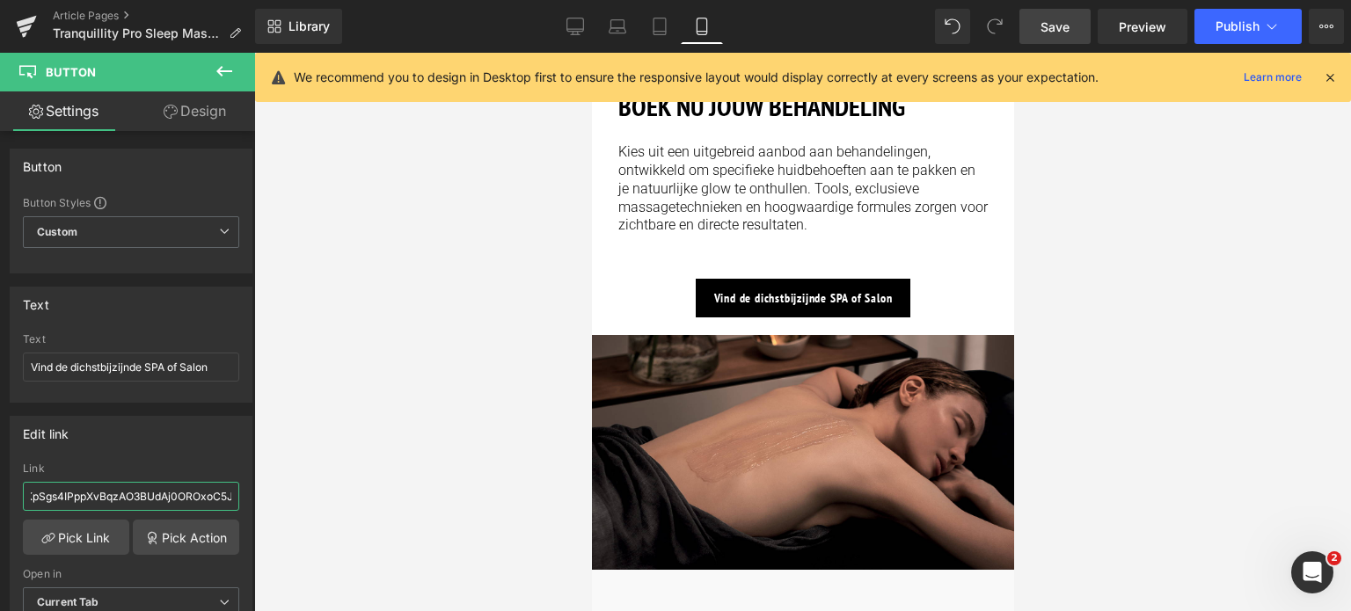
scroll to position [0, 659]
drag, startPoint x: 123, startPoint y: 502, endPoint x: 350, endPoint y: 478, distance: 228.3
click at [350, 478] on div "Button You are previewing how the will restyle your page. You can not edit Elem…" at bounding box center [675, 320] width 1351 height 641
type input "/pages/spa-locator"
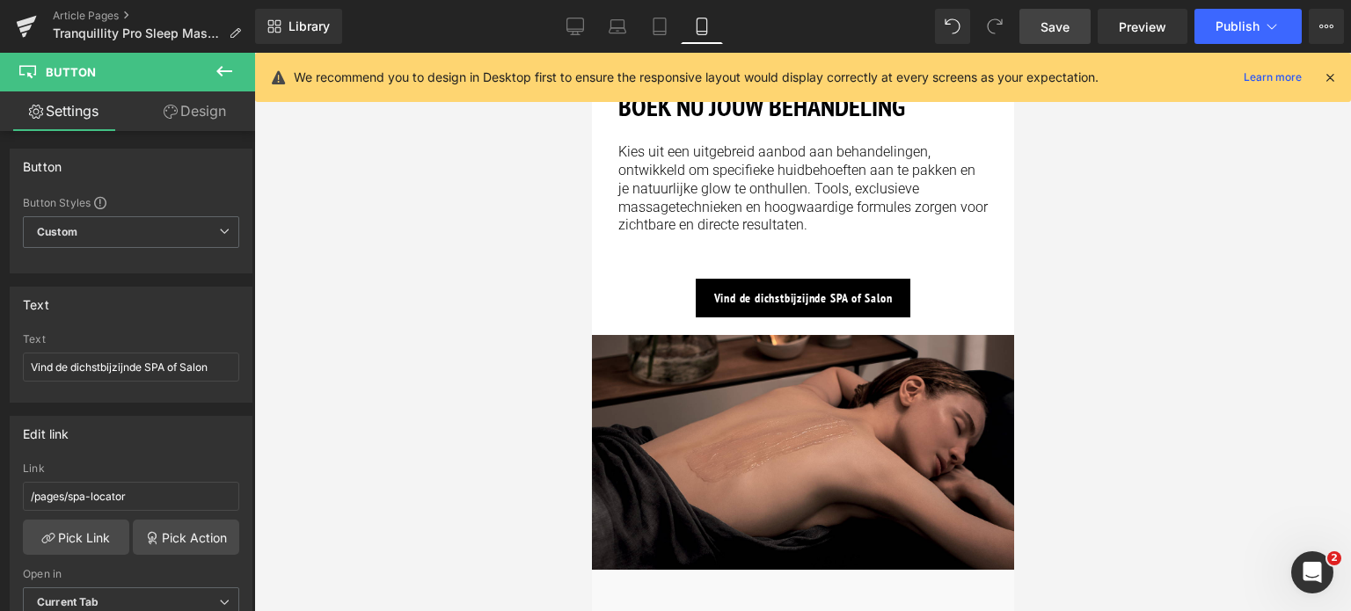
click at [1053, 34] on span "Save" at bounding box center [1055, 27] width 29 height 18
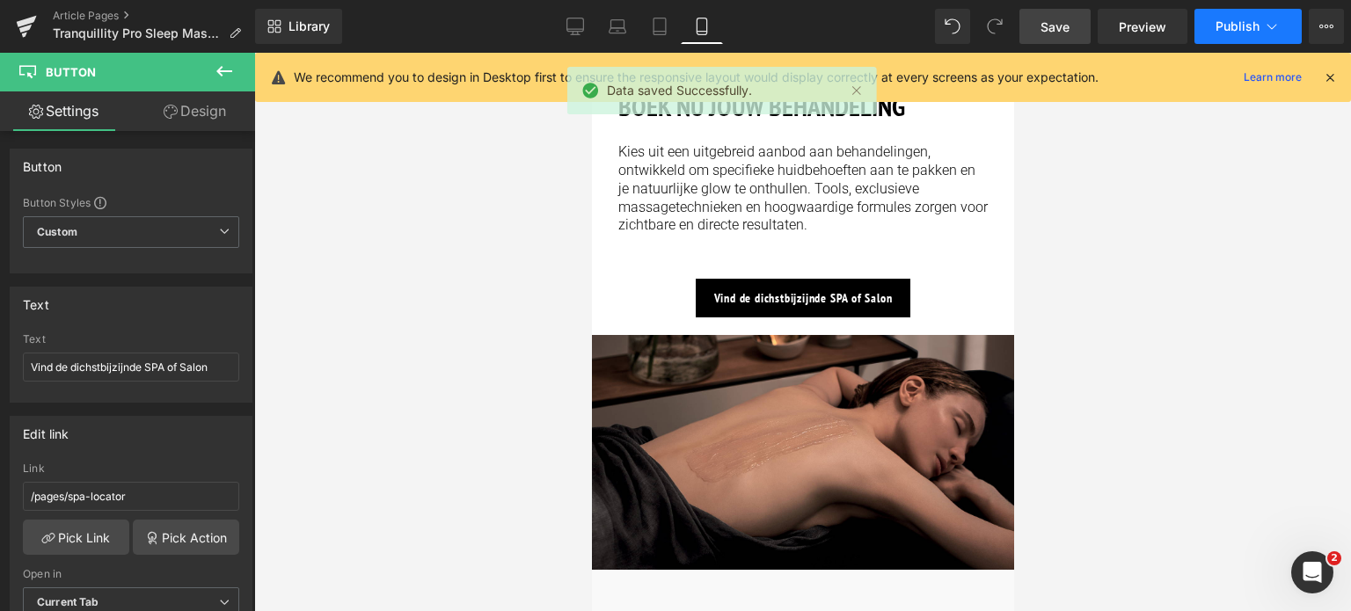
click at [1270, 28] on icon at bounding box center [1272, 27] width 18 height 18
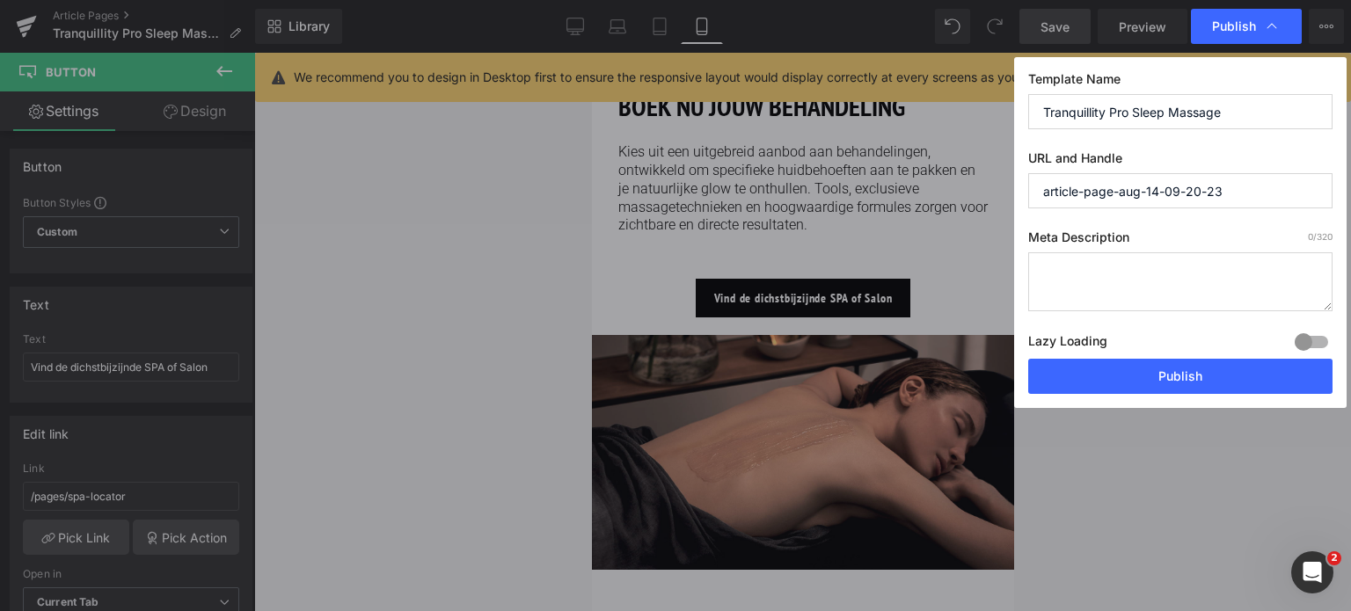
drag, startPoint x: 1237, startPoint y: 117, endPoint x: 982, endPoint y: 120, distance: 255.1
click at [982, 120] on div "Publish Template Name Tranquillity Pro Sleep Massage URL and Handle article-pag…" at bounding box center [675, 305] width 1351 height 611
drag, startPoint x: 1256, startPoint y: 180, endPoint x: 834, endPoint y: 163, distance: 422.6
click at [834, 163] on div "Publish Template Name Tranquillity Pro Sleep Massage URL and Handle article-pag…" at bounding box center [675, 305] width 1351 height 611
paste input "Tranquillity Pro Sleep Massage"
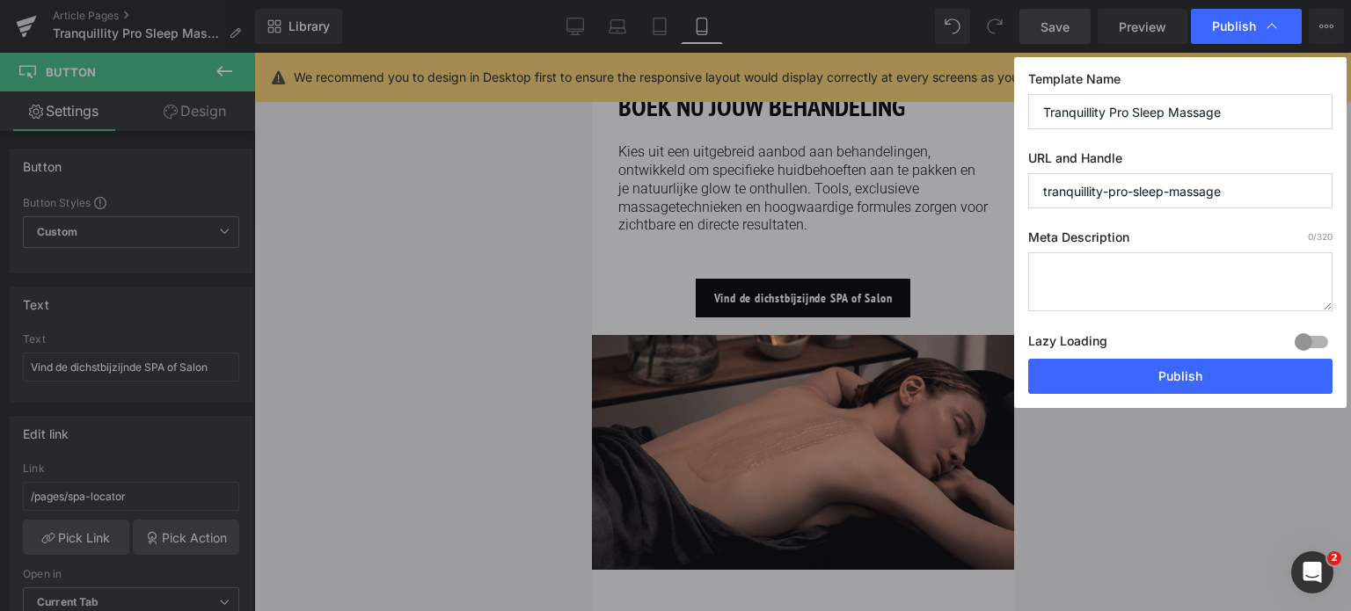
type input "tranquillity-pro-sleep-massage"
click at [1073, 270] on textarea at bounding box center [1180, 281] width 304 height 59
paste textarea "Zintuiglijk lichaamsritueel met oliën, geluid en massage voor diepe ontspanning…"
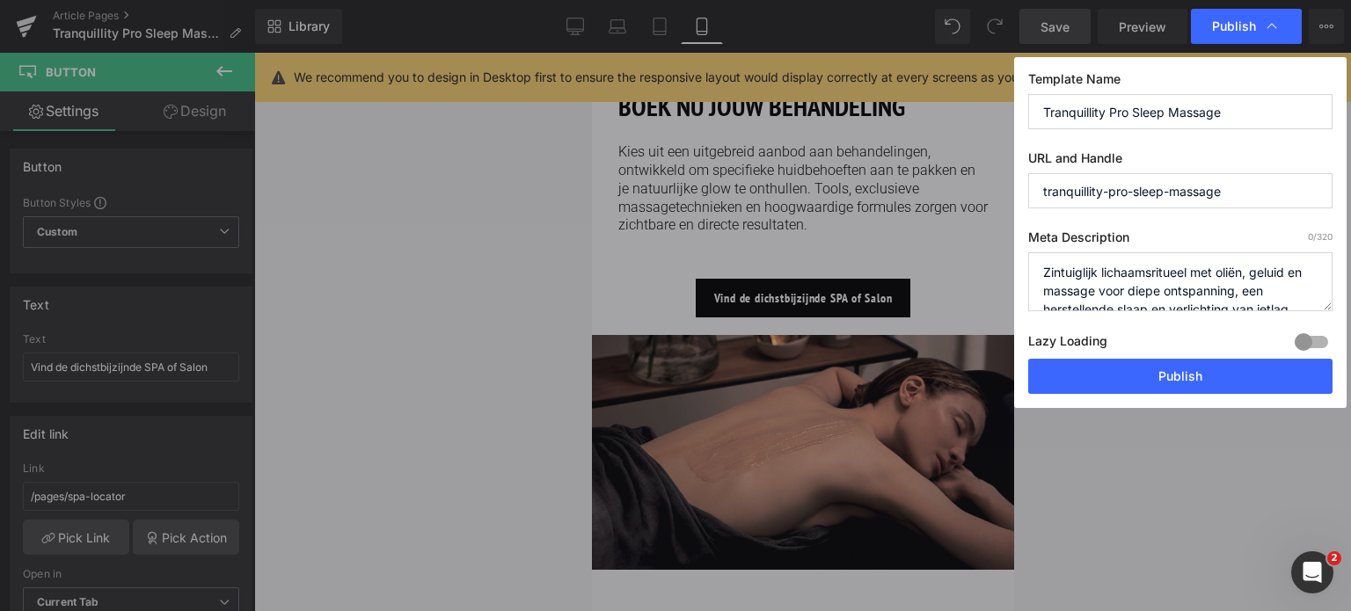
scroll to position [5, 0]
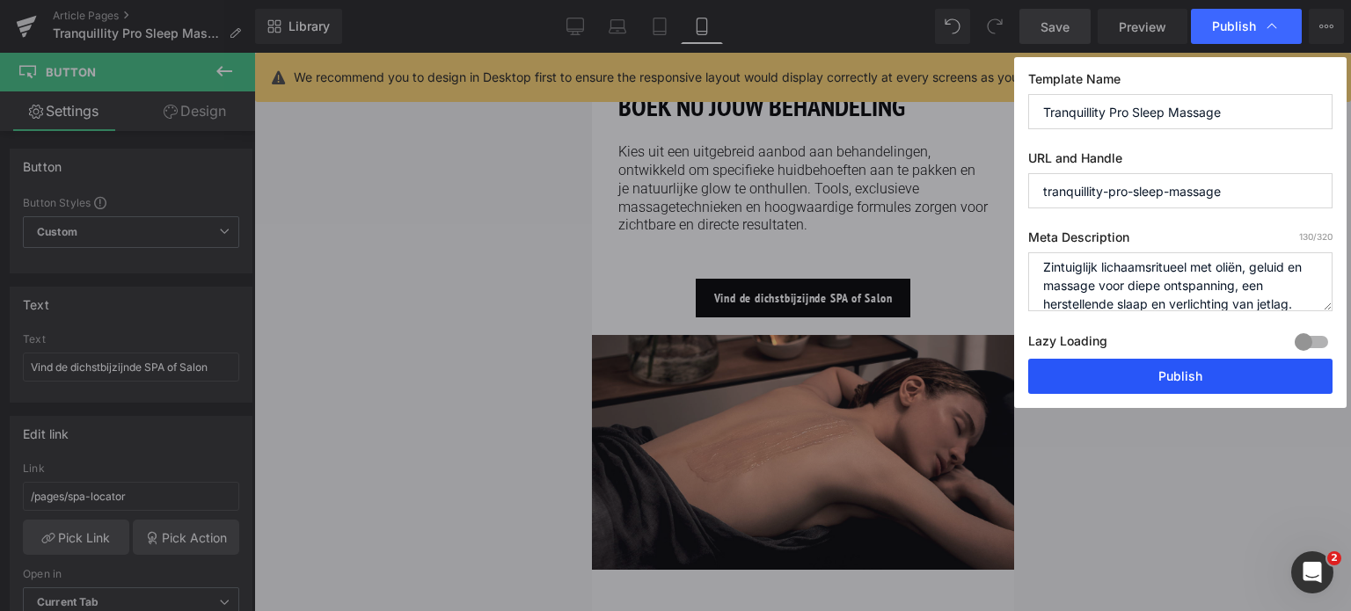
type textarea "Zintuiglijk lichaamsritueel met oliën, geluid en massage voor diepe ontspanning…"
click at [1147, 371] on button "Publish" at bounding box center [1180, 376] width 304 height 35
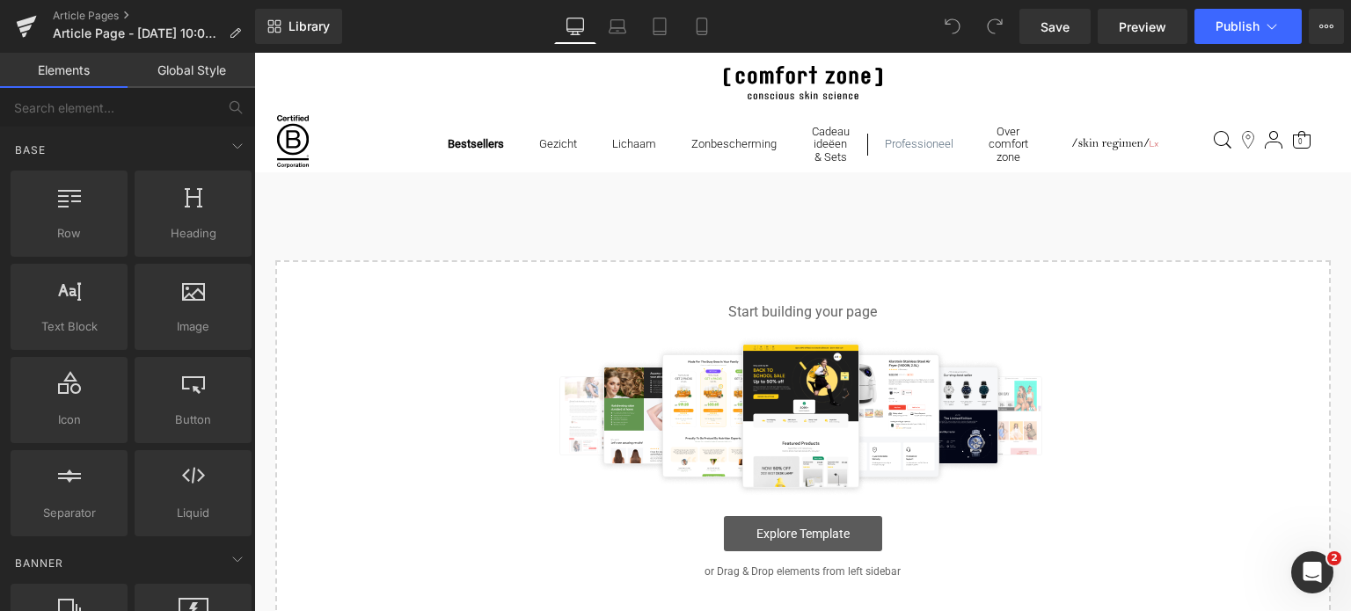
click at [773, 533] on link "Explore Template" at bounding box center [803, 533] width 158 height 35
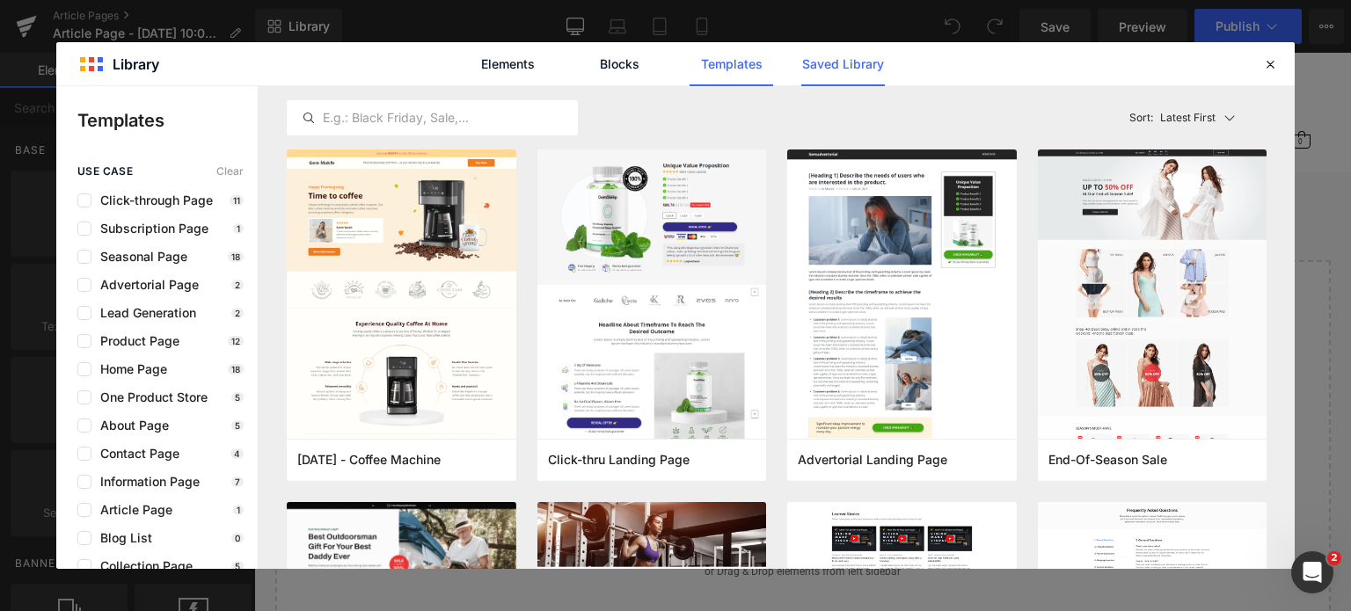
click at [866, 61] on link "Saved Library" at bounding box center [843, 64] width 84 height 44
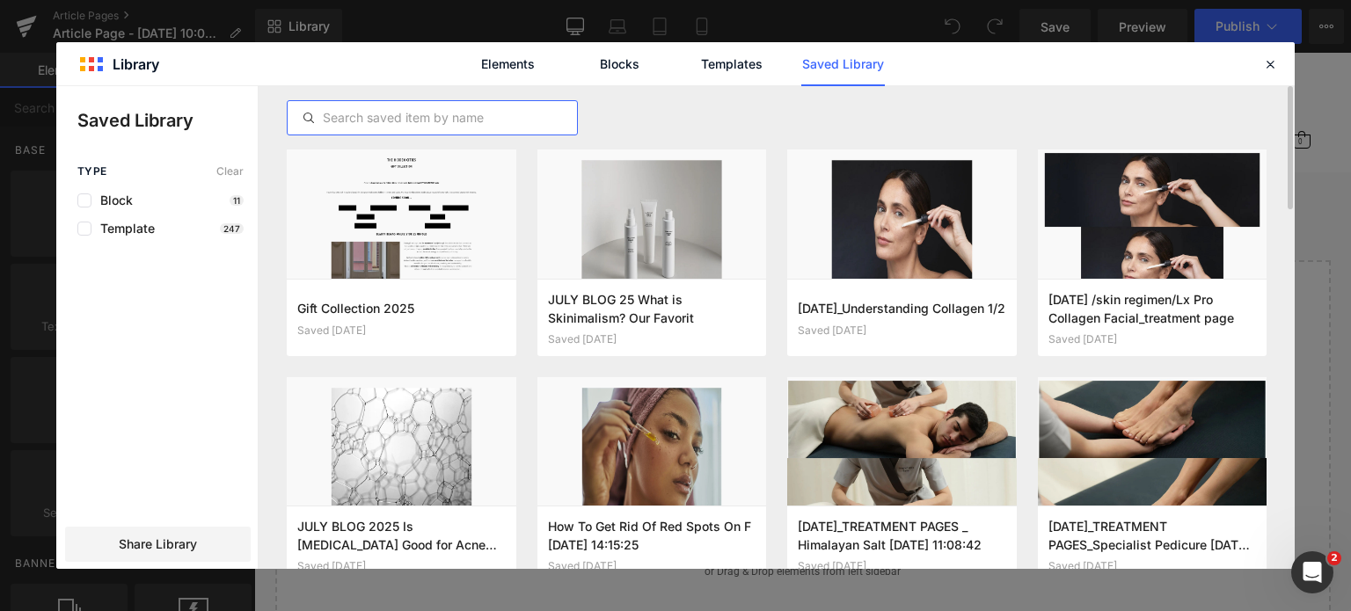
click at [460, 114] on input "text" at bounding box center [432, 117] width 289 height 21
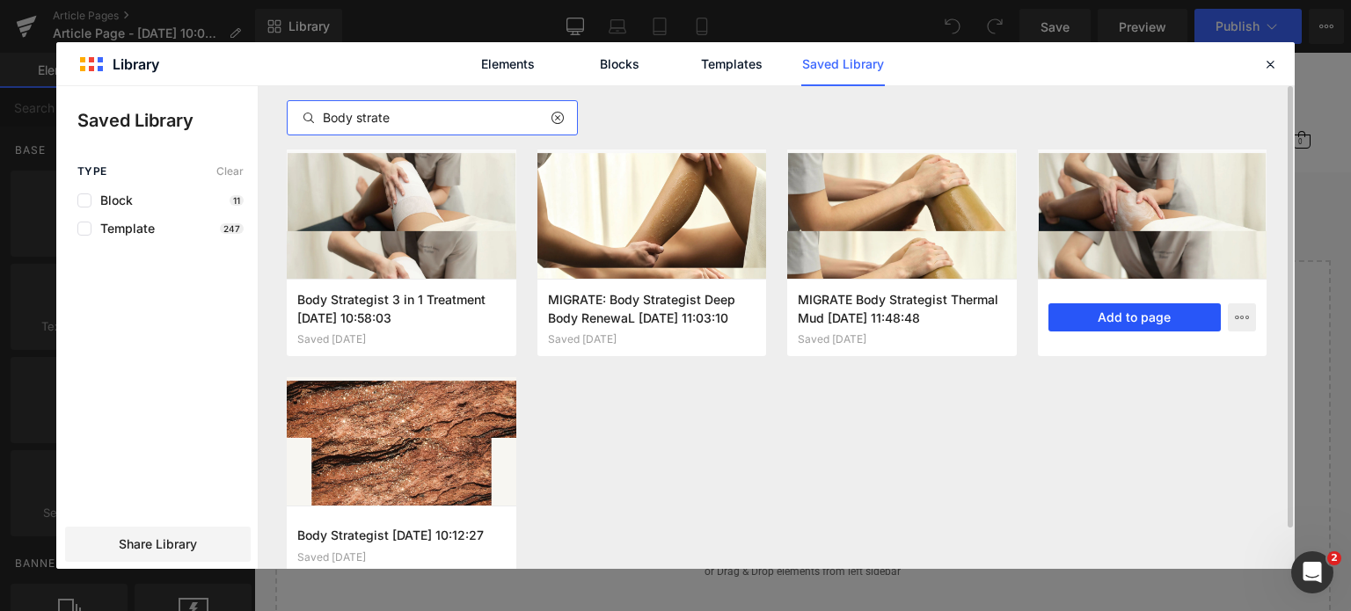
type input "Body strate"
click at [1095, 316] on button "Add to page" at bounding box center [1135, 317] width 173 height 28
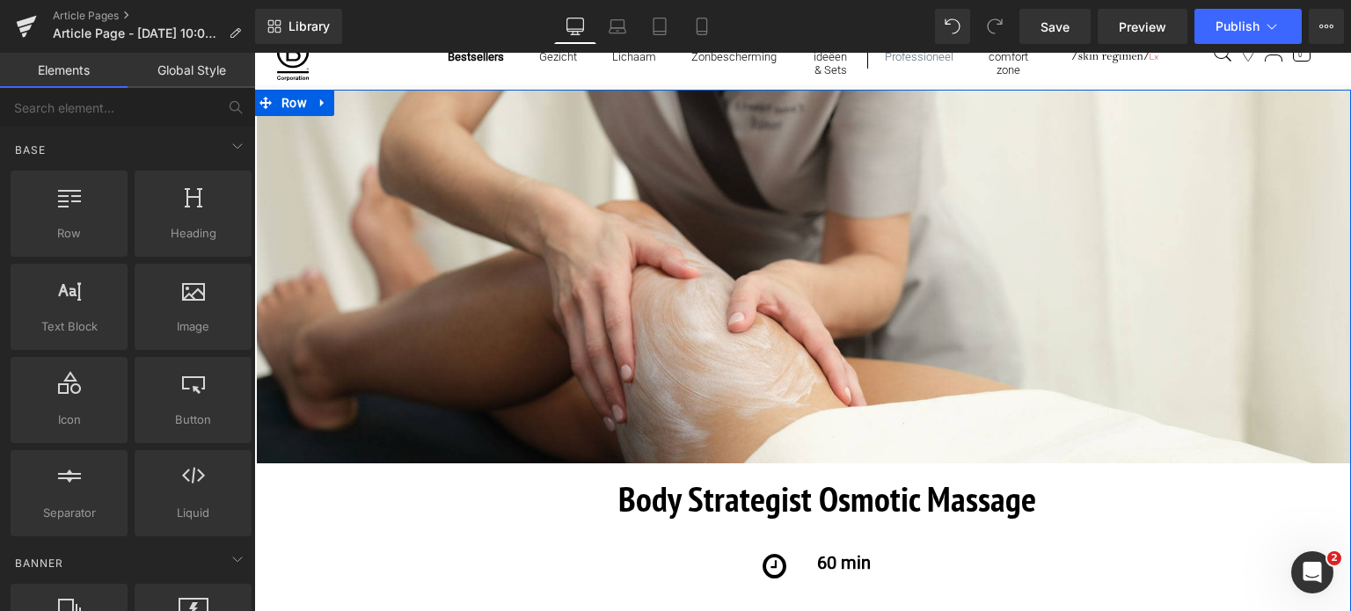
scroll to position [88, 0]
click at [1058, 510] on h1 "Body Strategist Osmotic Massage" at bounding box center [827, 497] width 1049 height 53
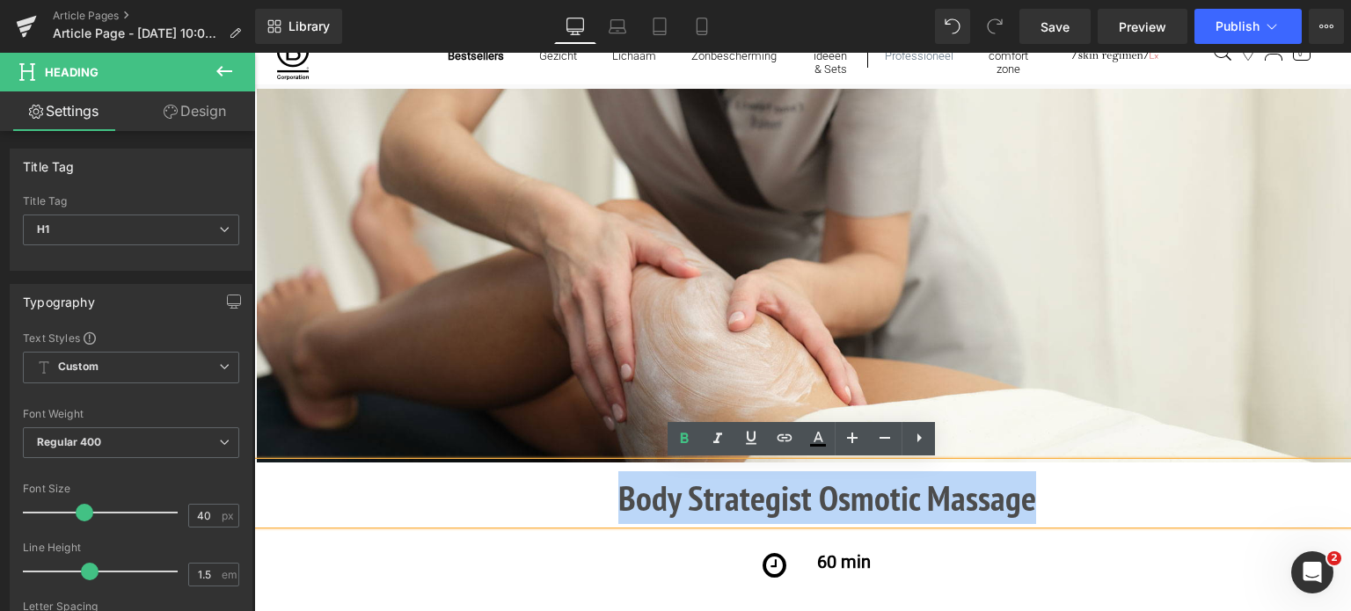
drag, startPoint x: 1045, startPoint y: 497, endPoint x: 560, endPoint y: 465, distance: 485.7
click at [560, 465] on div "Body Strategist Osmotic Massage" at bounding box center [804, 494] width 1094 height 62
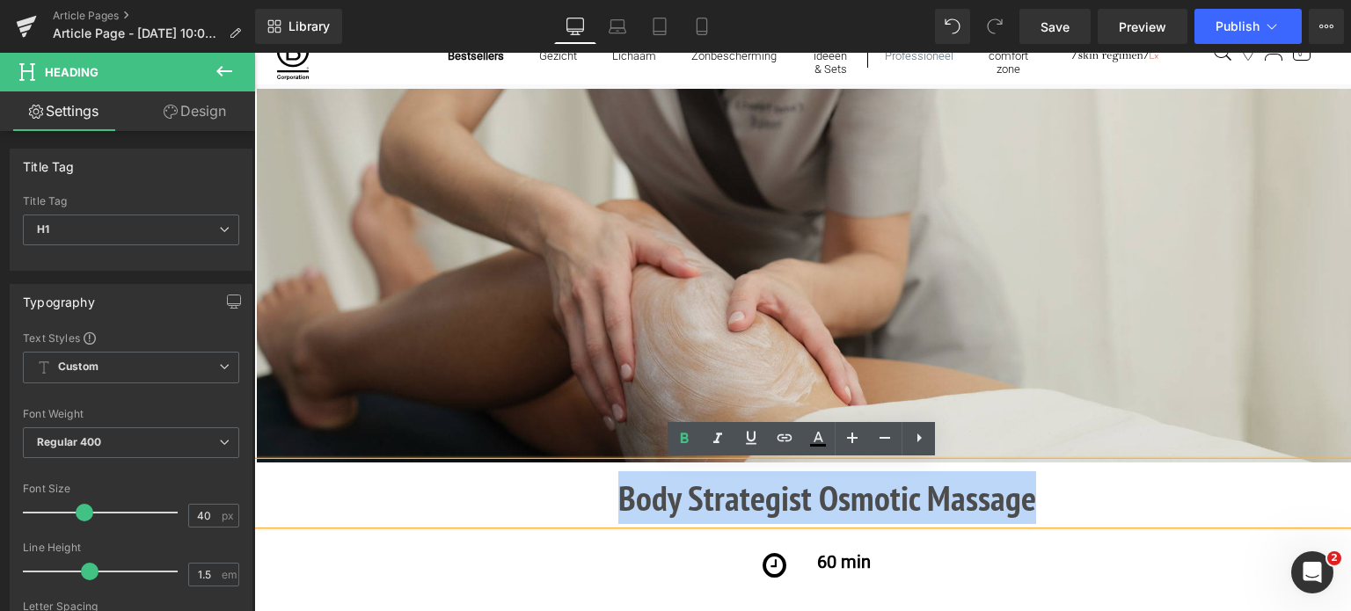
copy b "Body Strategist Osmotic Massage"
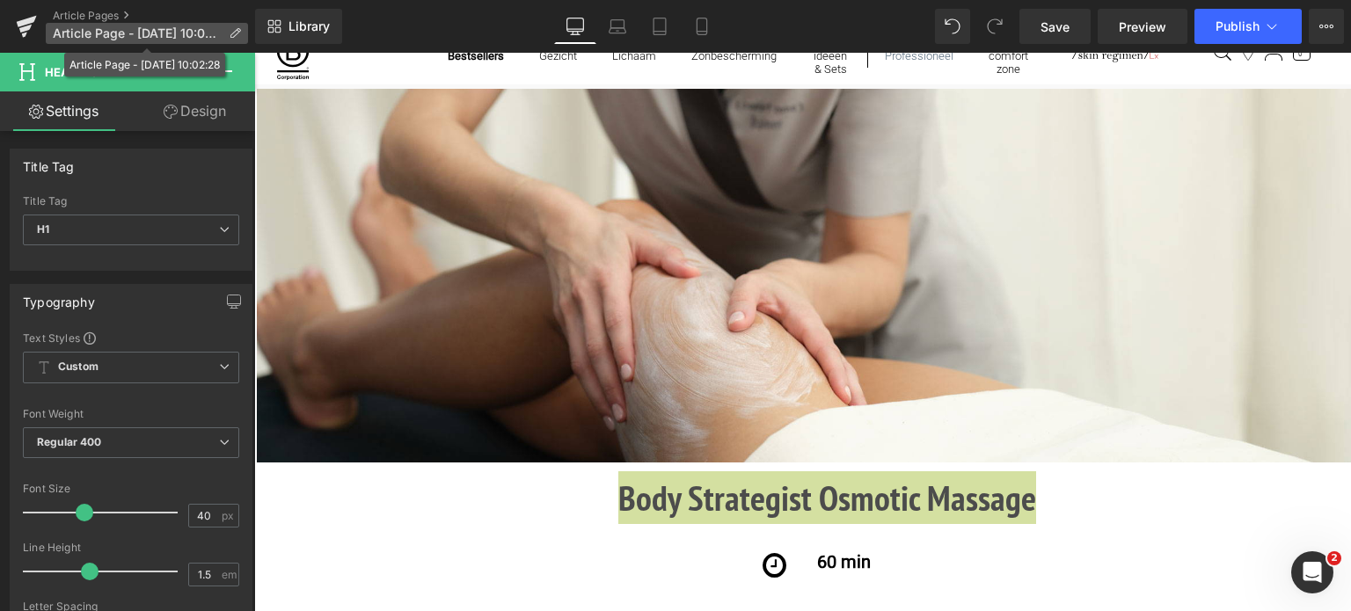
click at [239, 32] on icon at bounding box center [235, 33] width 12 height 12
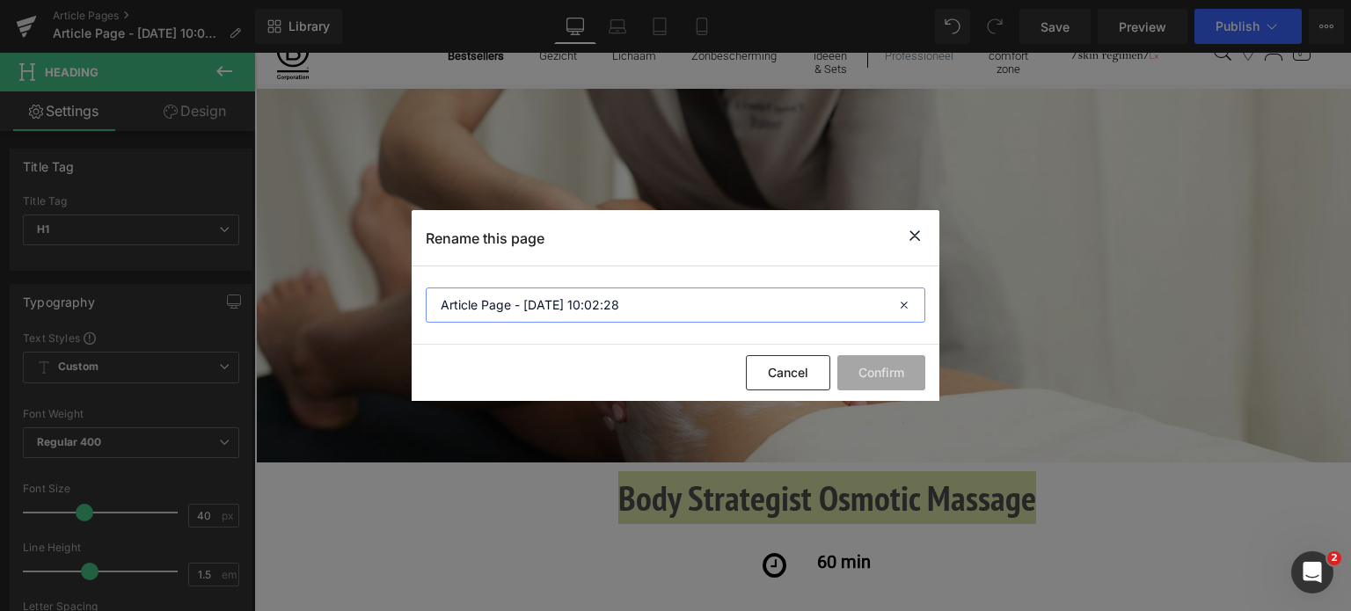
drag, startPoint x: 637, startPoint y: 312, endPoint x: 368, endPoint y: 272, distance: 272.2
click at [368, 272] on div "Rename this page Article Page - Aug 14, 10:02:28 Cancel Confirm" at bounding box center [675, 305] width 1351 height 611
paste input "Body Strategist Osmotic Massage"
type input "Body Strategist Osmotic Massage"
click at [893, 372] on button "Confirm" at bounding box center [881, 372] width 88 height 35
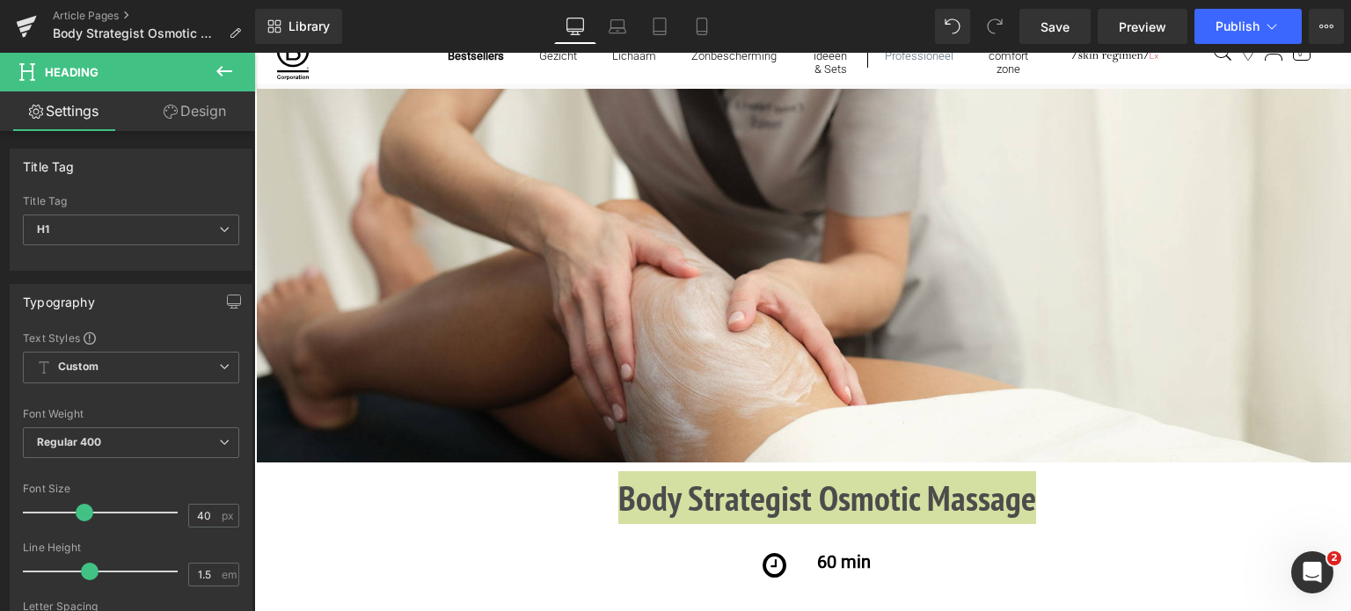
click at [1056, 33] on span "Save" at bounding box center [1055, 27] width 29 height 18
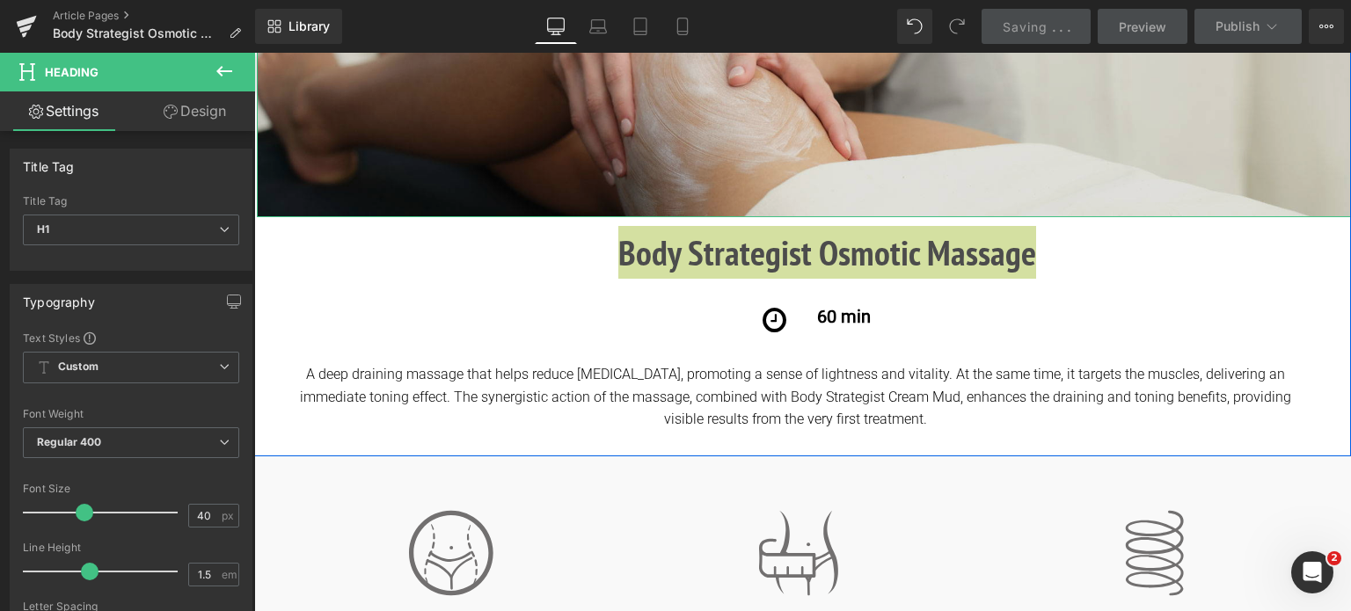
scroll to position [352, 0]
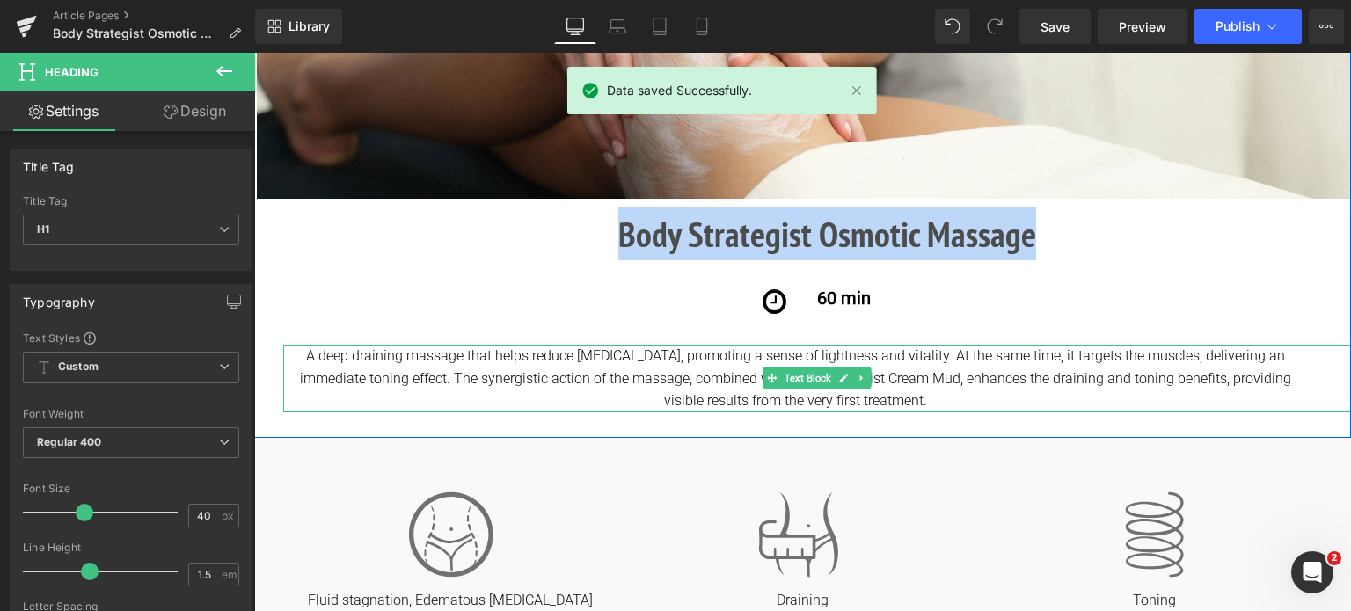
click at [352, 372] on div "A deep draining massage that helps reduce fluid retention, promoting a sense of…" at bounding box center [817, 379] width 1068 height 68
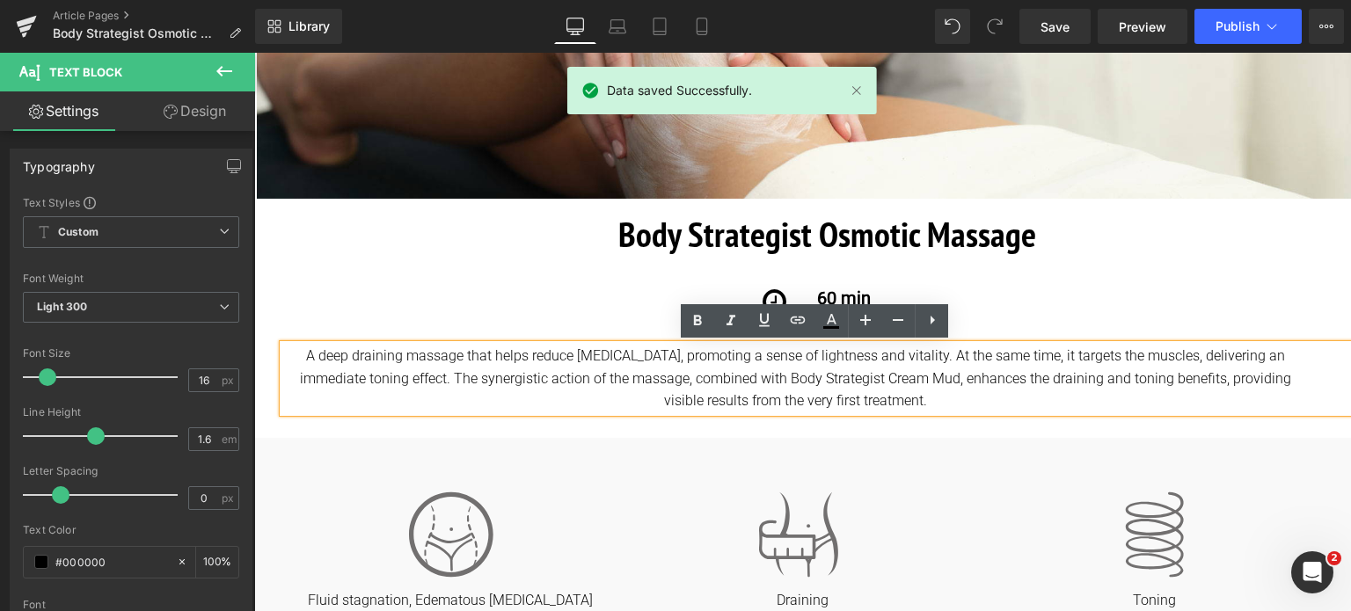
drag, startPoint x: 282, startPoint y: 358, endPoint x: 901, endPoint y: 394, distance: 619.4
click at [901, 394] on div "A deep draining massage that helps reduce fluid retention, promoting a sense of…" at bounding box center [817, 379] width 1068 height 68
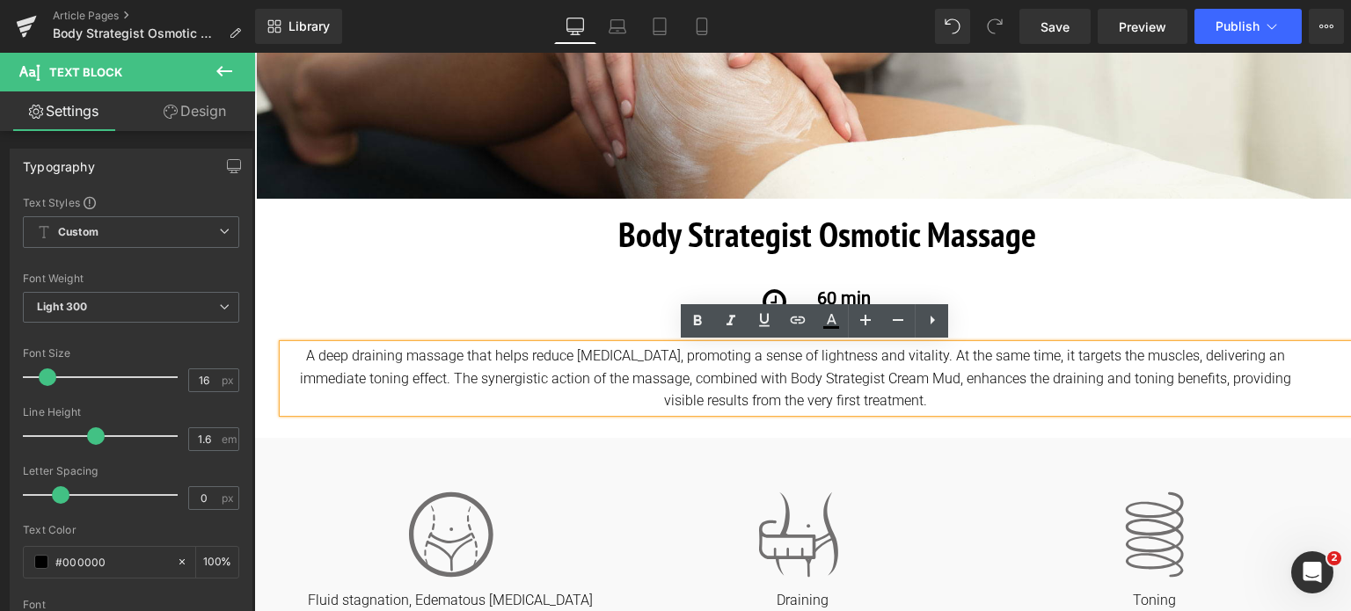
copy div "A deep draining massage that helps reduce fluid retention, promoting a sense of…"
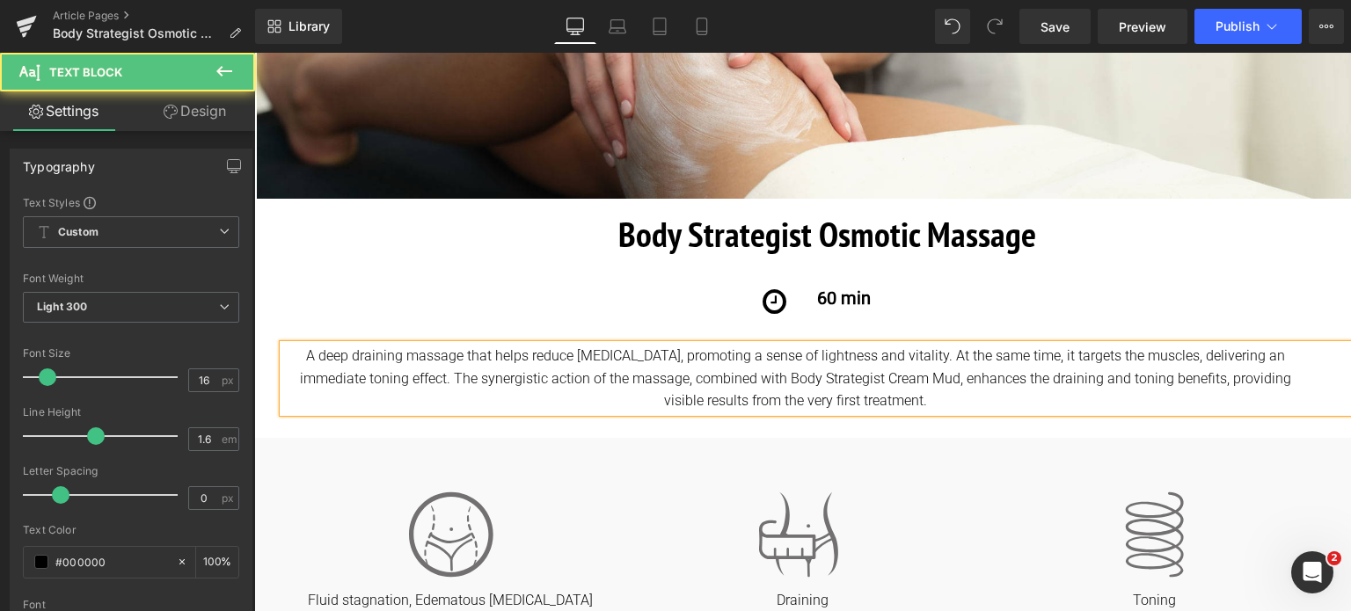
click at [710, 351] on div "A deep draining massage that helps reduce fluid retention, promoting a sense of…" at bounding box center [817, 379] width 1068 height 68
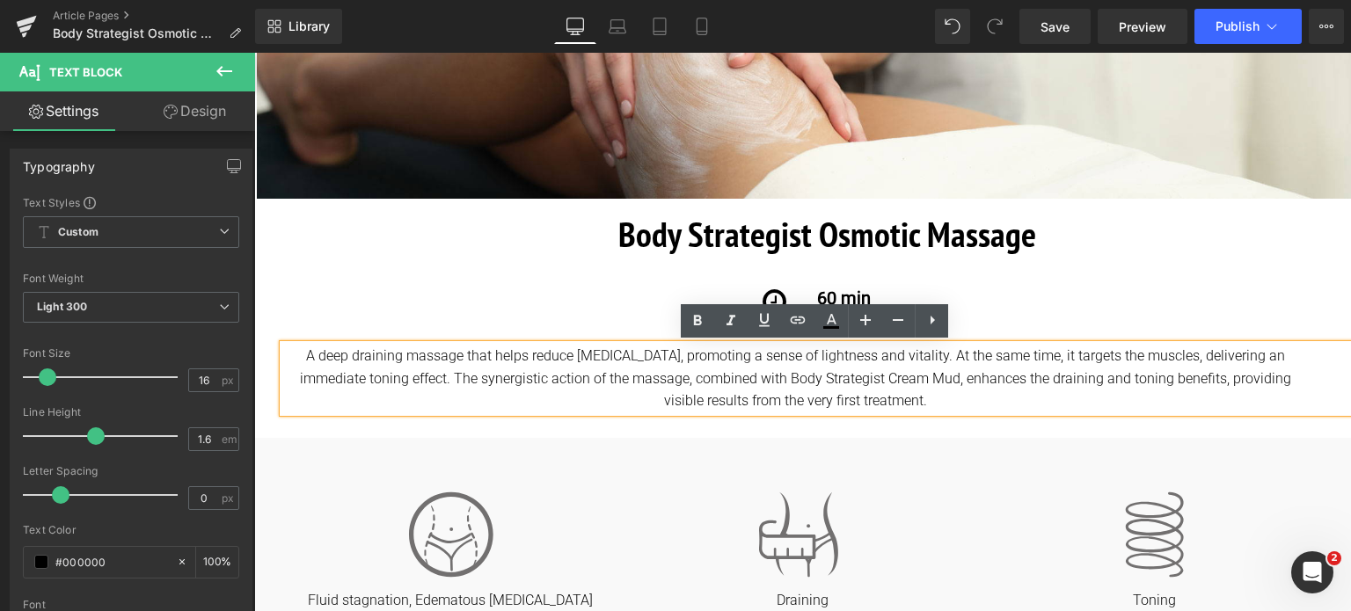
drag, startPoint x: 916, startPoint y: 403, endPoint x: 219, endPoint y: 347, distance: 698.9
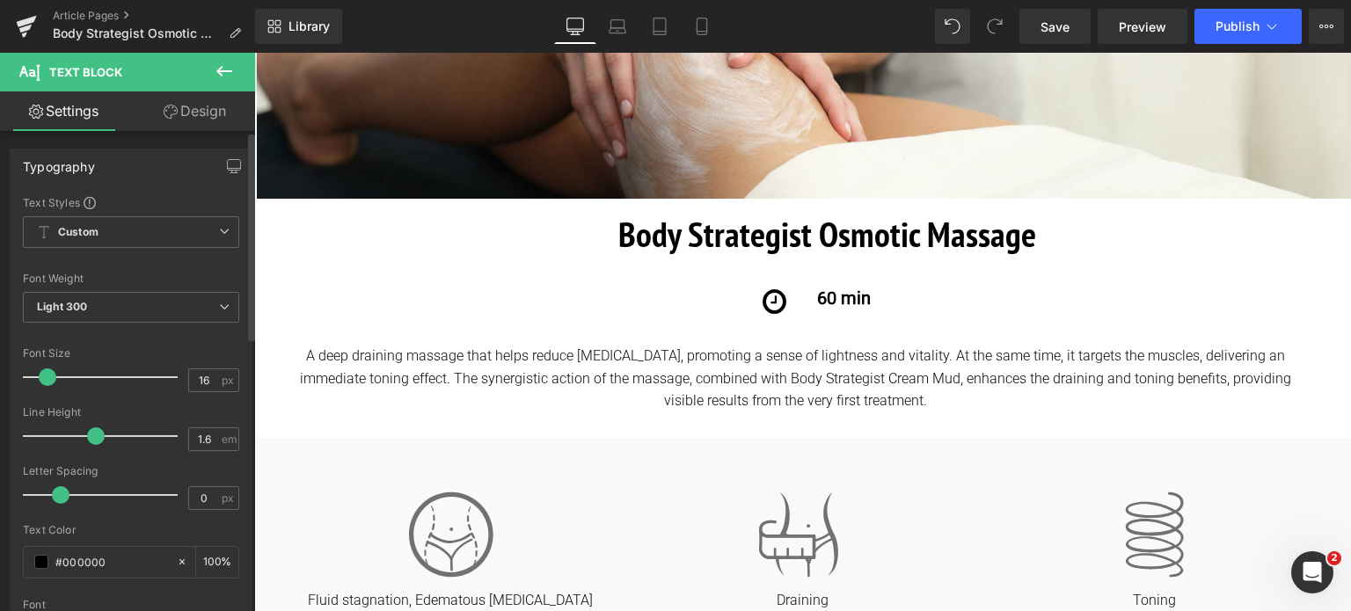
copy div "A deep draining massage that helps reduce fluid retention, promoting a sense of…"
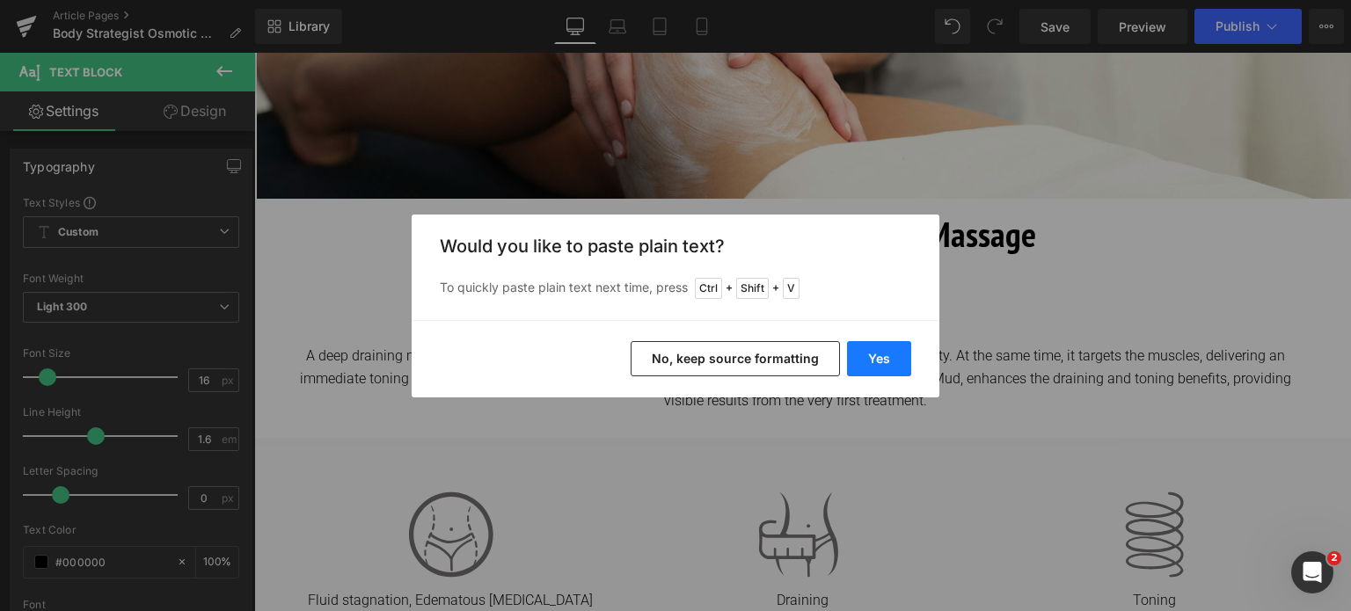
click at [876, 347] on button "Yes" at bounding box center [879, 358] width 64 height 35
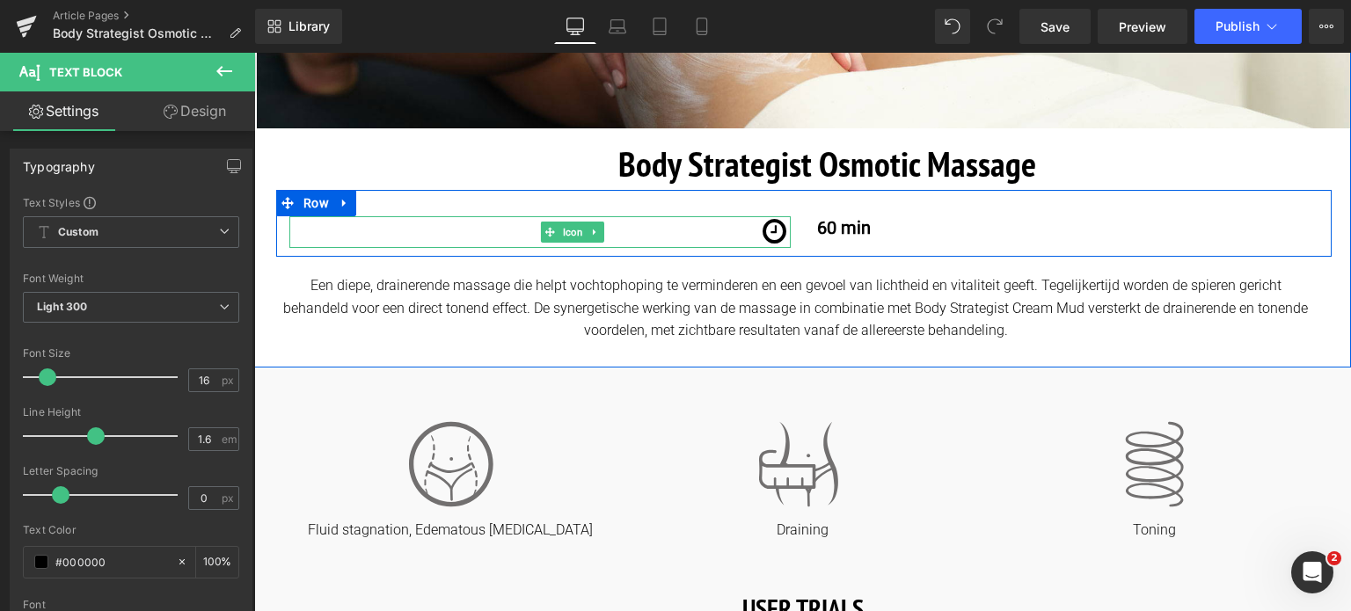
scroll to position [528, 0]
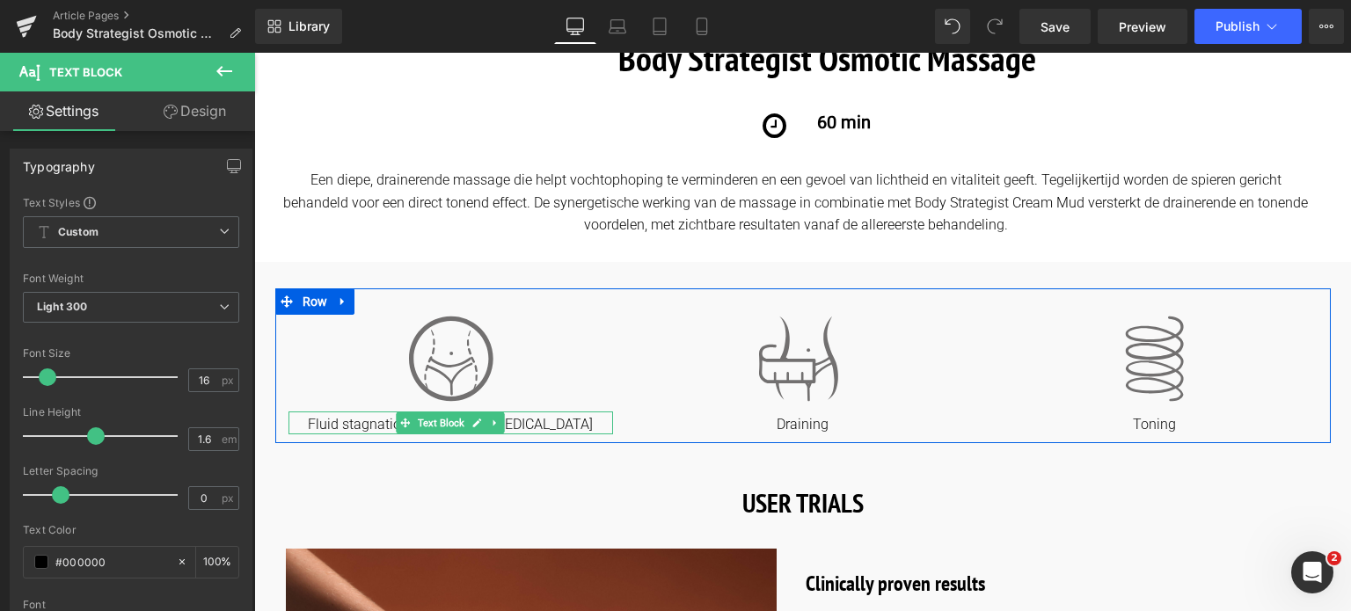
click at [354, 421] on p "Fluid stagnation, Edematous cellulite" at bounding box center [451, 425] width 325 height 18
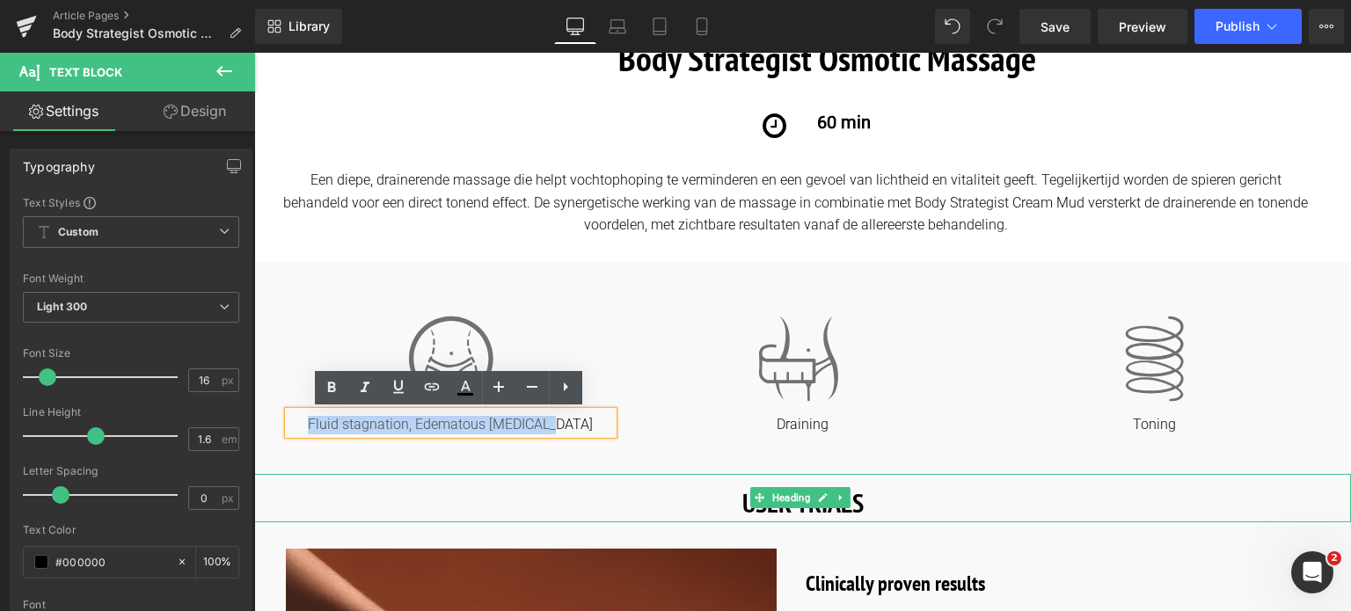
drag, startPoint x: 333, startPoint y: 428, endPoint x: 643, endPoint y: 509, distance: 321.1
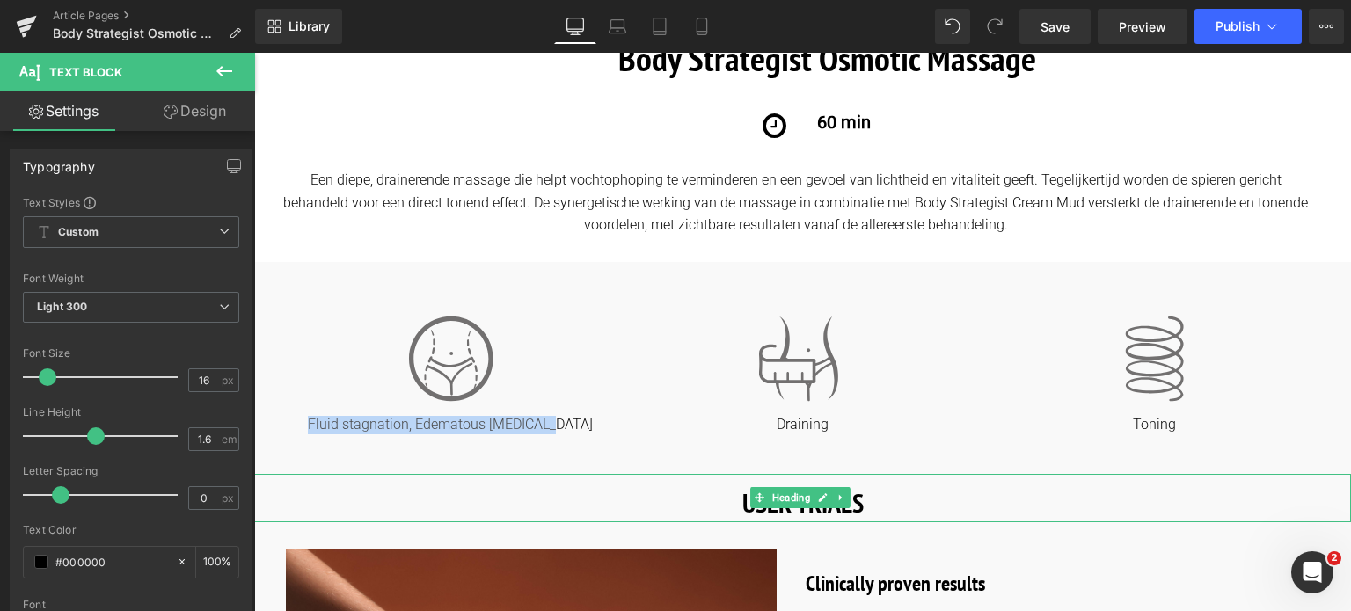
copy p "Fluid stagnation, Edematous cellulite"
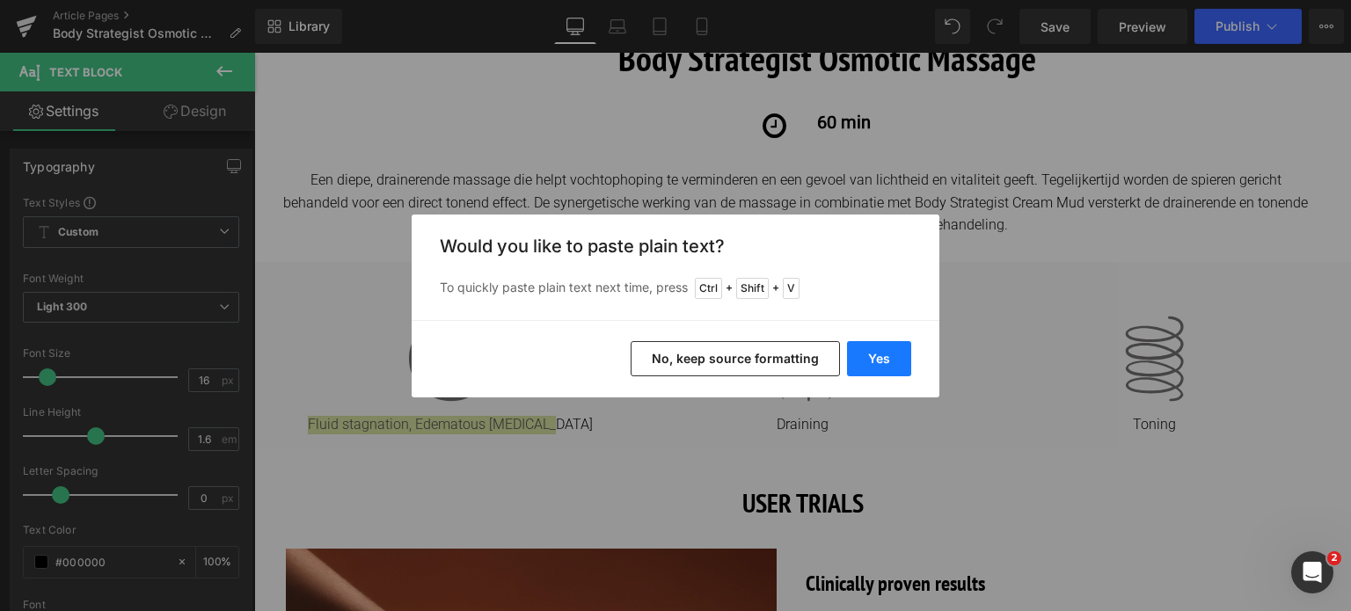
drag, startPoint x: 858, startPoint y: 358, endPoint x: 604, endPoint y: 305, distance: 258.8
click at [858, 358] on button "Yes" at bounding box center [879, 358] width 64 height 35
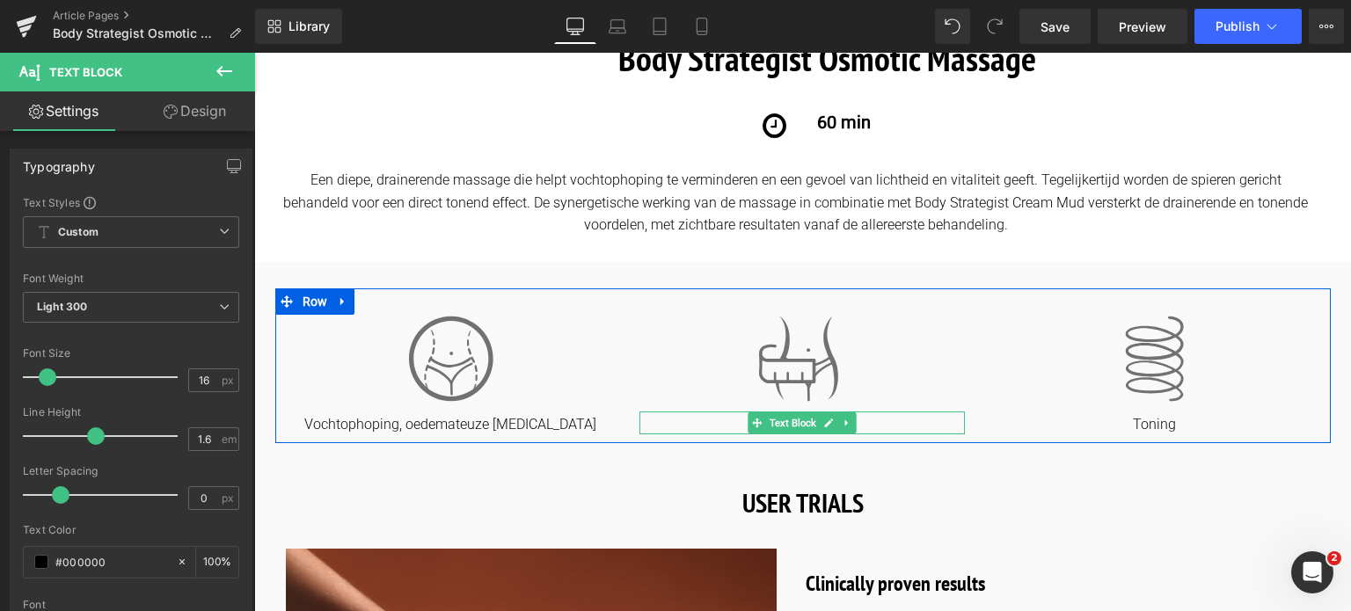
click at [897, 420] on p "Draining" at bounding box center [801, 425] width 325 height 18
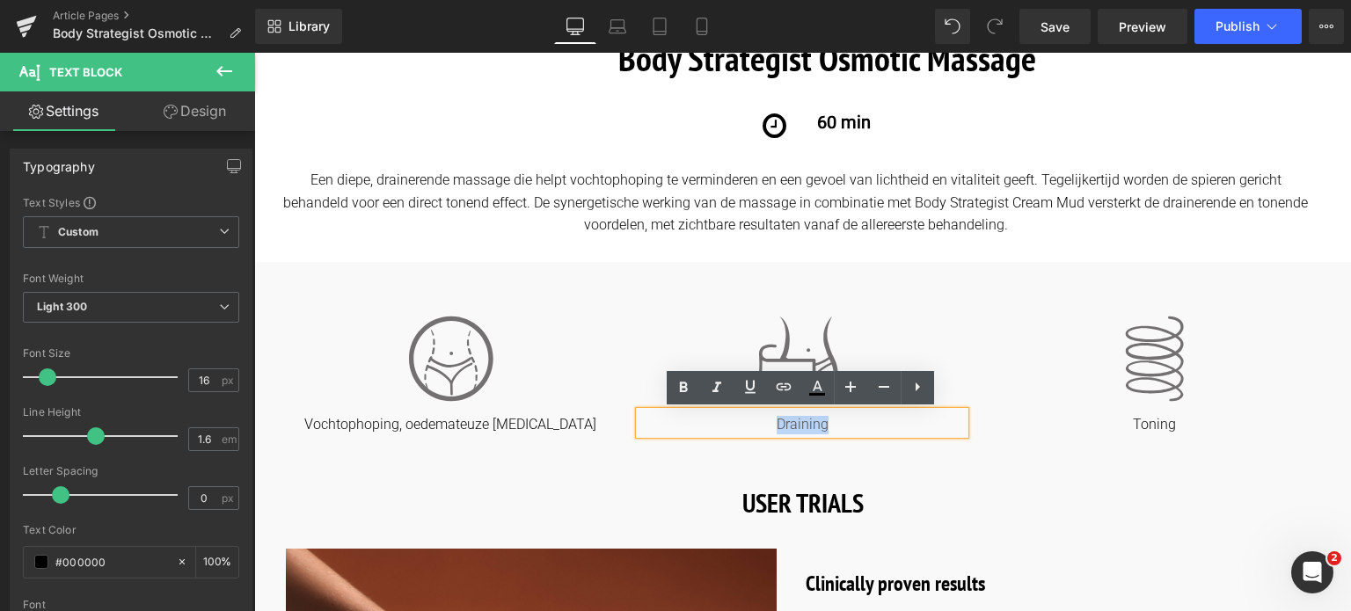
drag, startPoint x: 839, startPoint y: 424, endPoint x: 721, endPoint y: 424, distance: 117.9
click at [722, 424] on p "Draining" at bounding box center [801, 425] width 325 height 18
copy p "Draining"
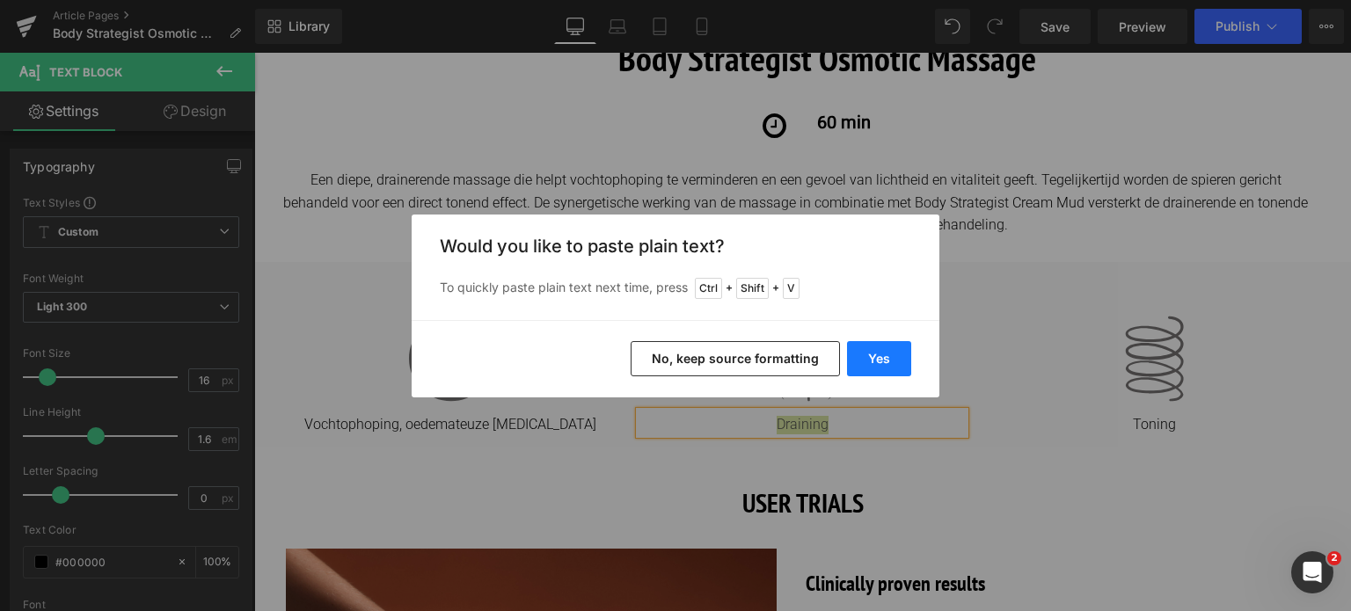
click at [891, 360] on button "Yes" at bounding box center [879, 358] width 64 height 35
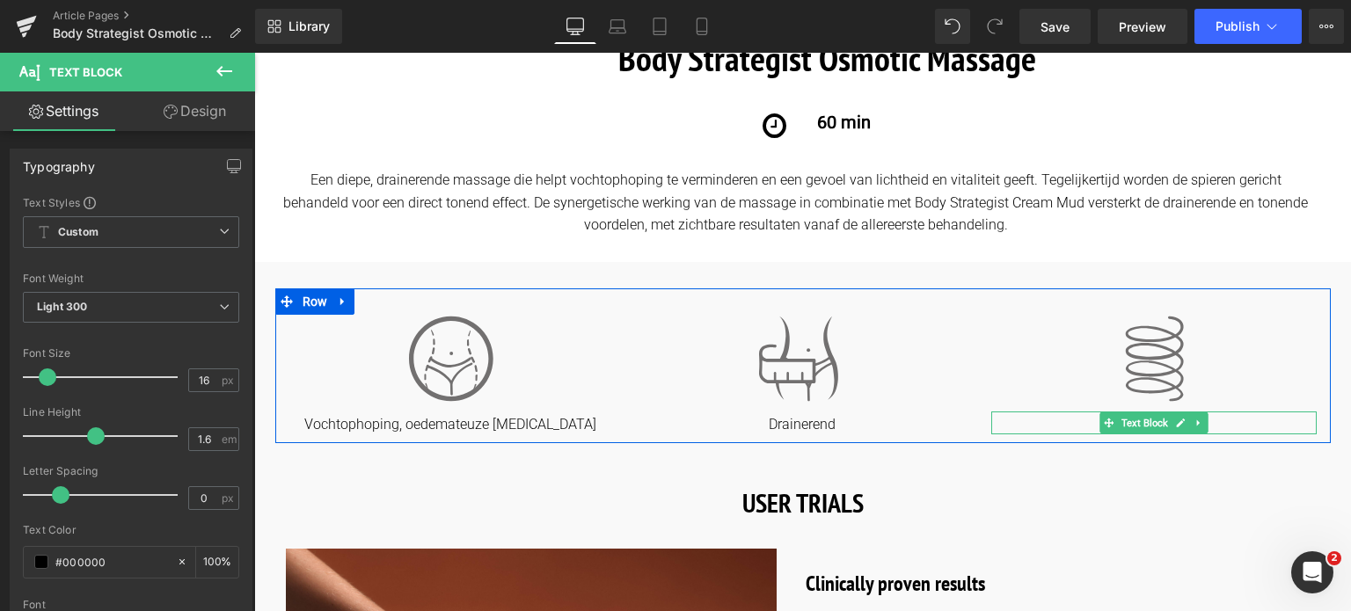
click at [1249, 429] on div "Toning Text Block" at bounding box center [1153, 423] width 325 height 23
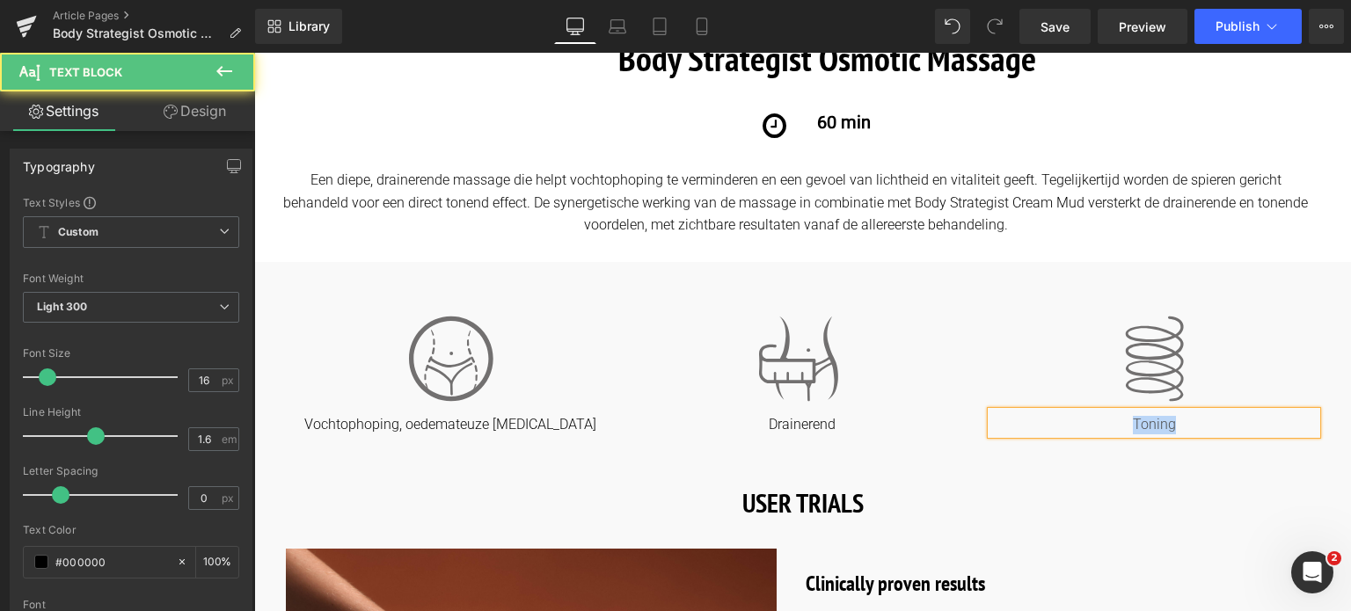
drag, startPoint x: 1130, startPoint y: 423, endPoint x: 1188, endPoint y: 414, distance: 58.7
click at [1188, 414] on div "Toning" at bounding box center [1153, 423] width 325 height 23
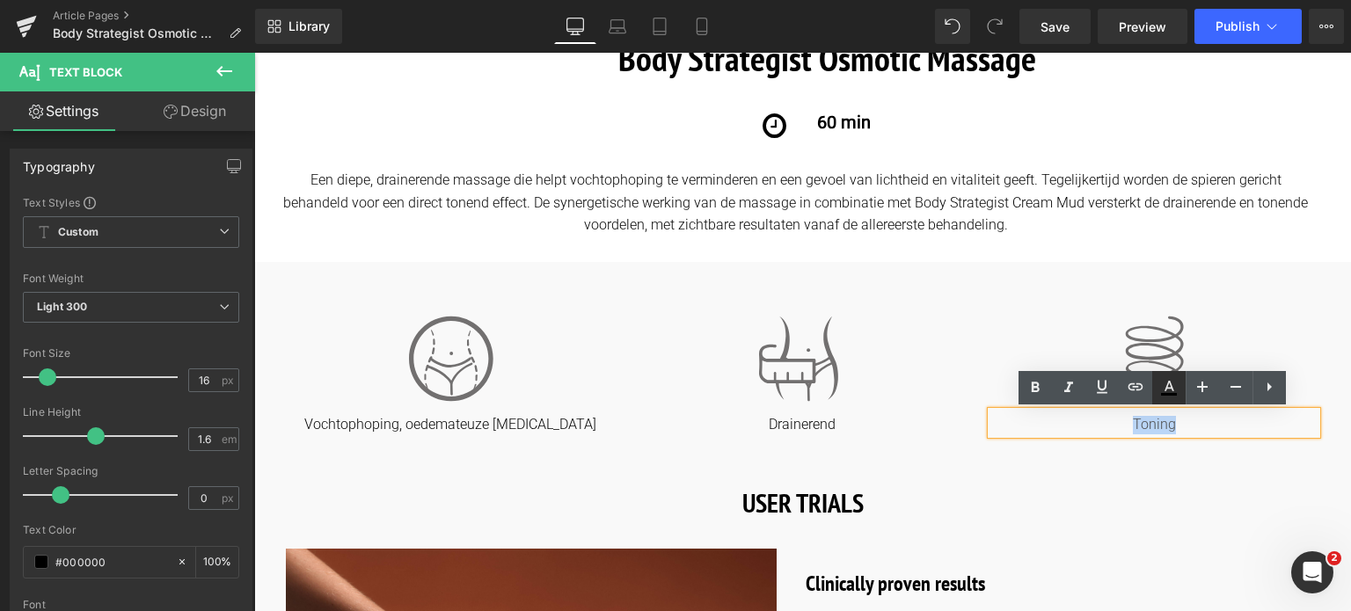
copy span "Toning"
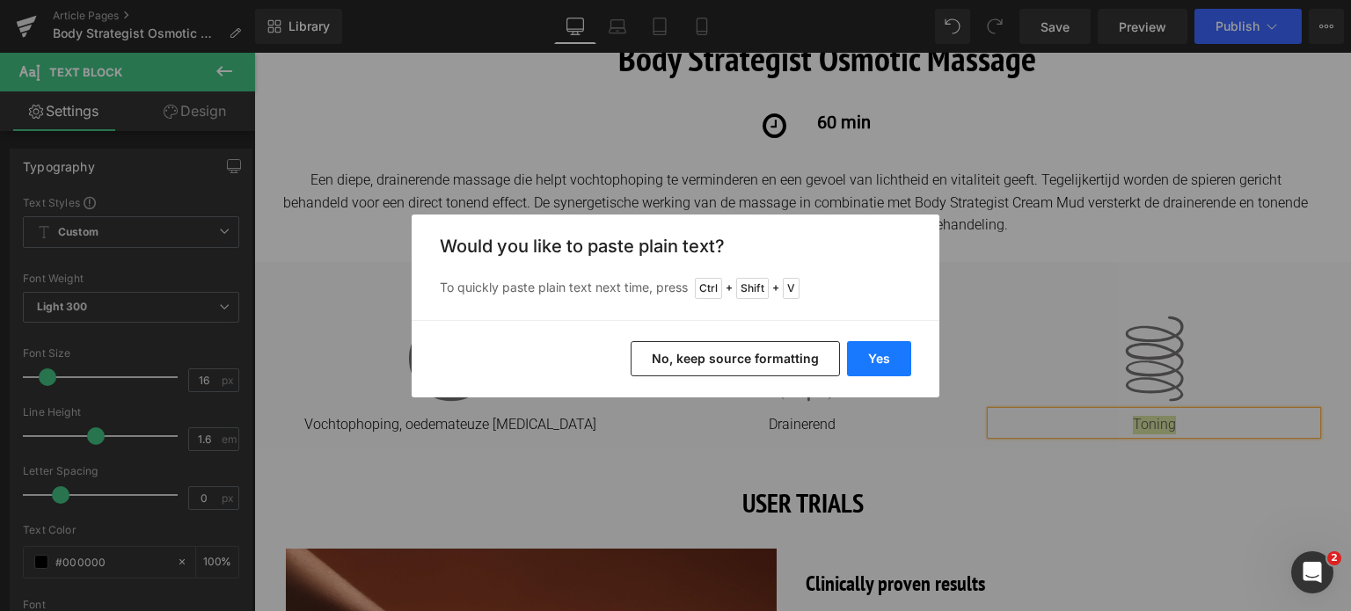
click at [887, 356] on button "Yes" at bounding box center [879, 358] width 64 height 35
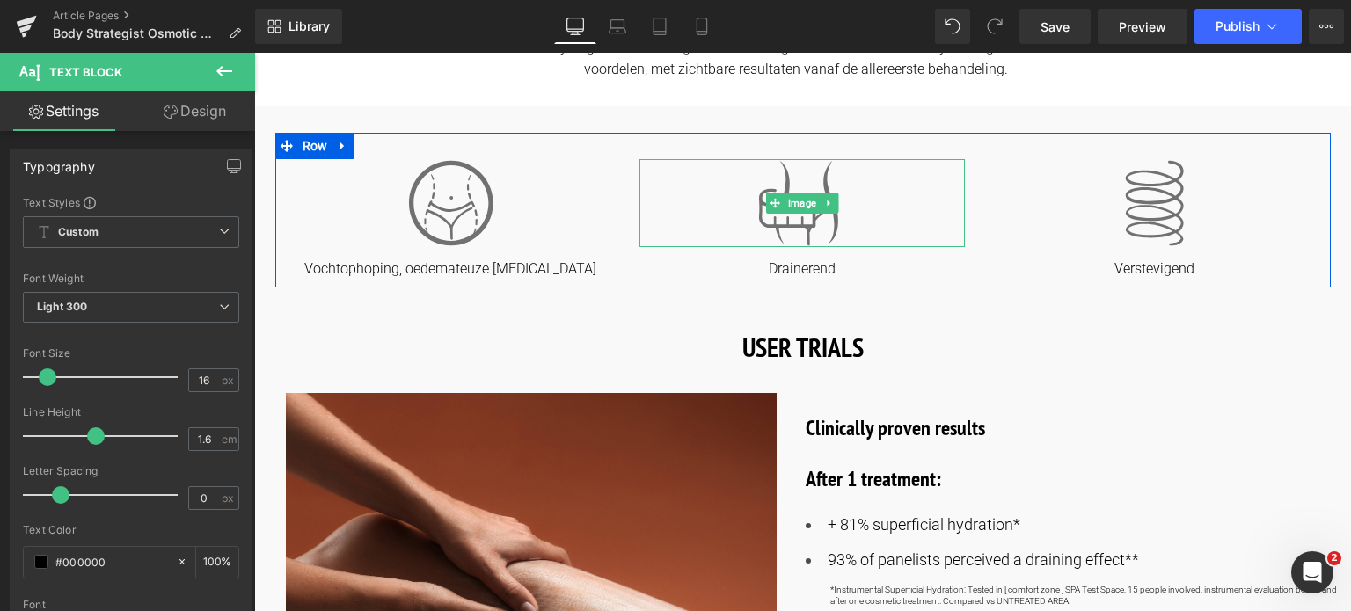
scroll to position [704, 0]
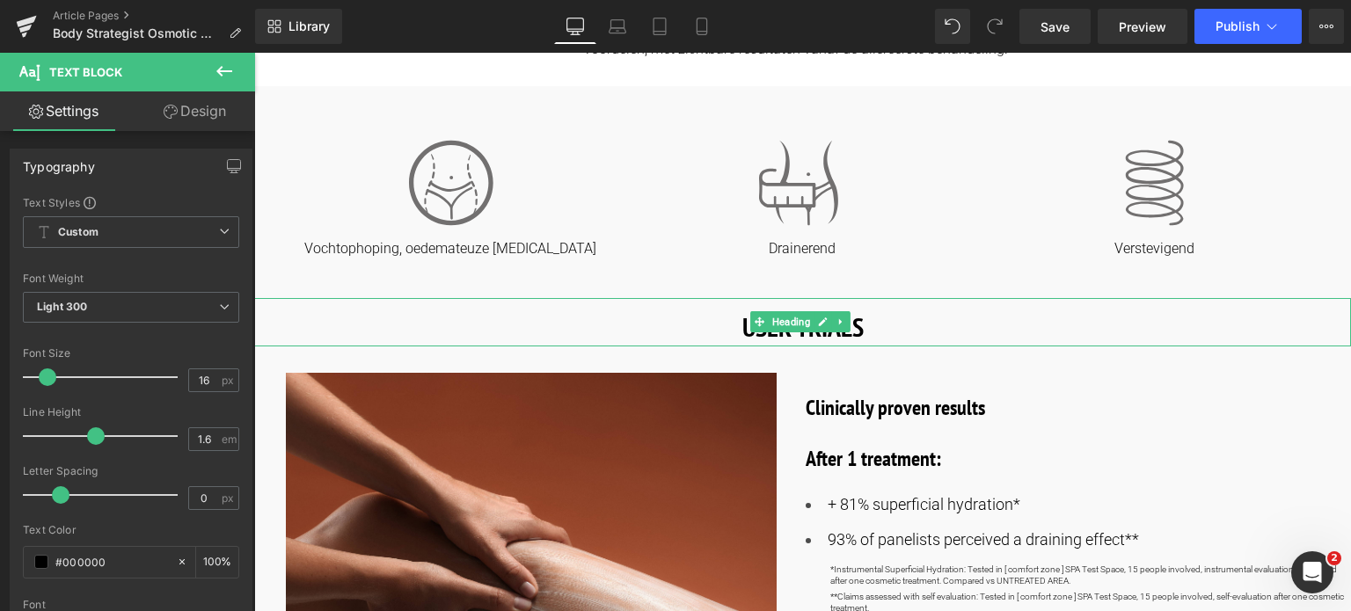
click at [735, 324] on h1 "USER TRIALS" at bounding box center [802, 327] width 1097 height 40
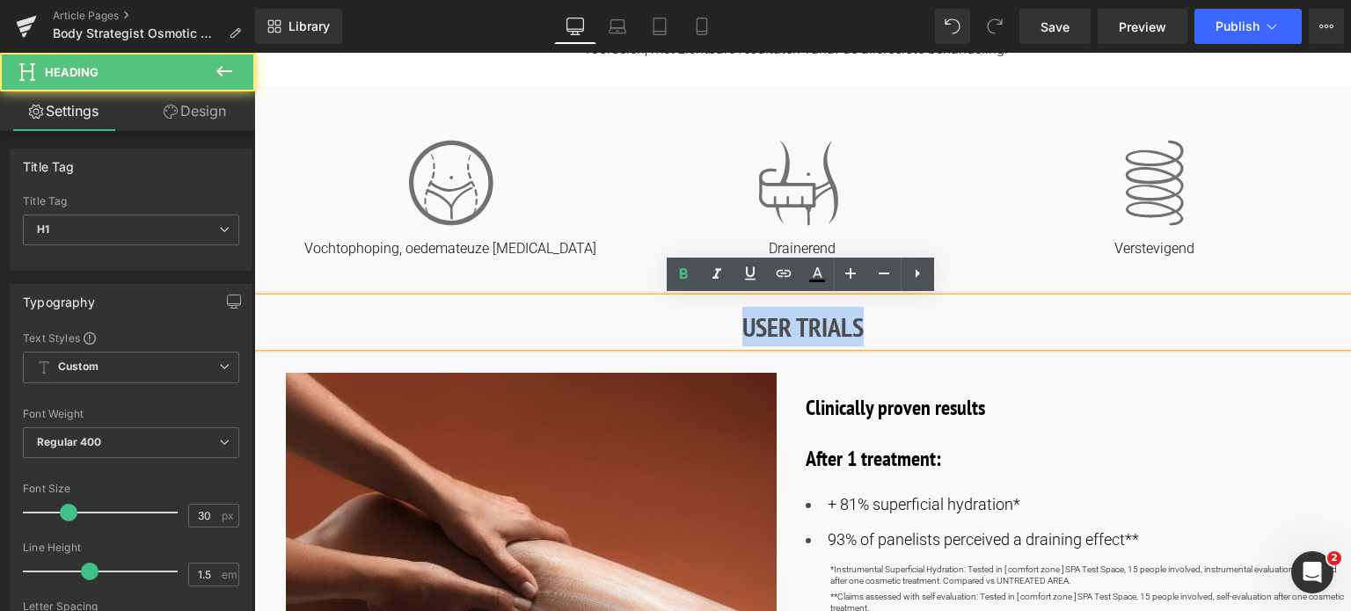
drag, startPoint x: 735, startPoint y: 324, endPoint x: 873, endPoint y: 302, distance: 139.0
click at [873, 302] on div "USER TRIALS" at bounding box center [802, 322] width 1097 height 48
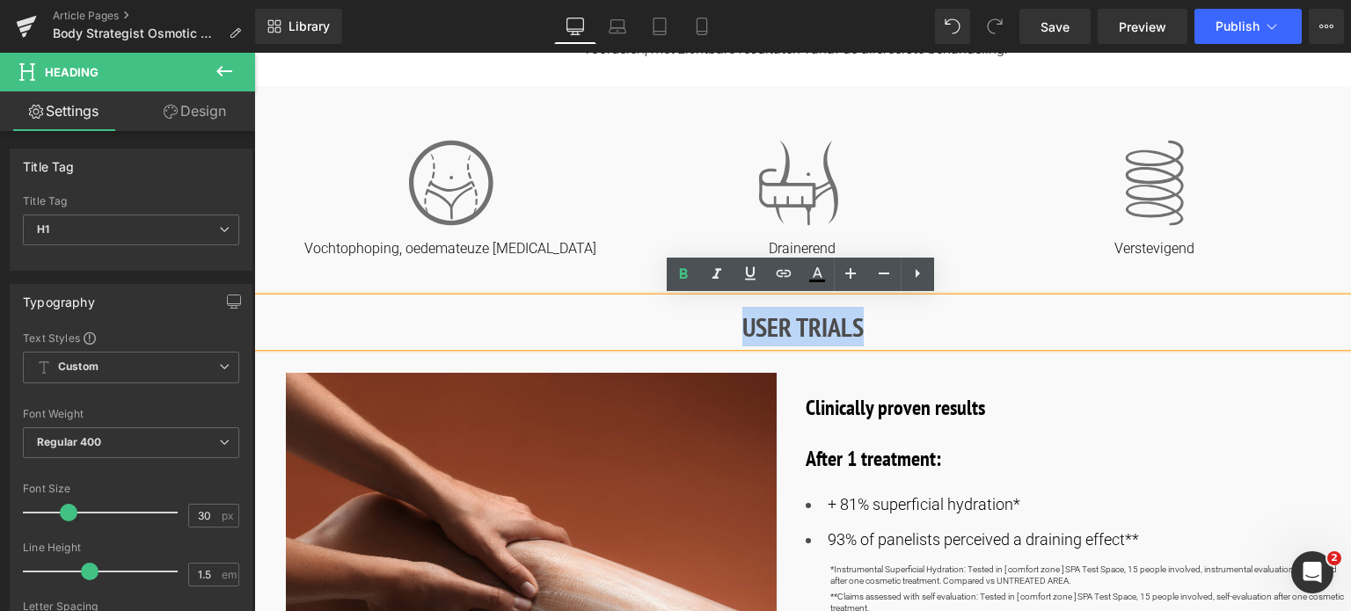
copy strong "USER TRIALS"
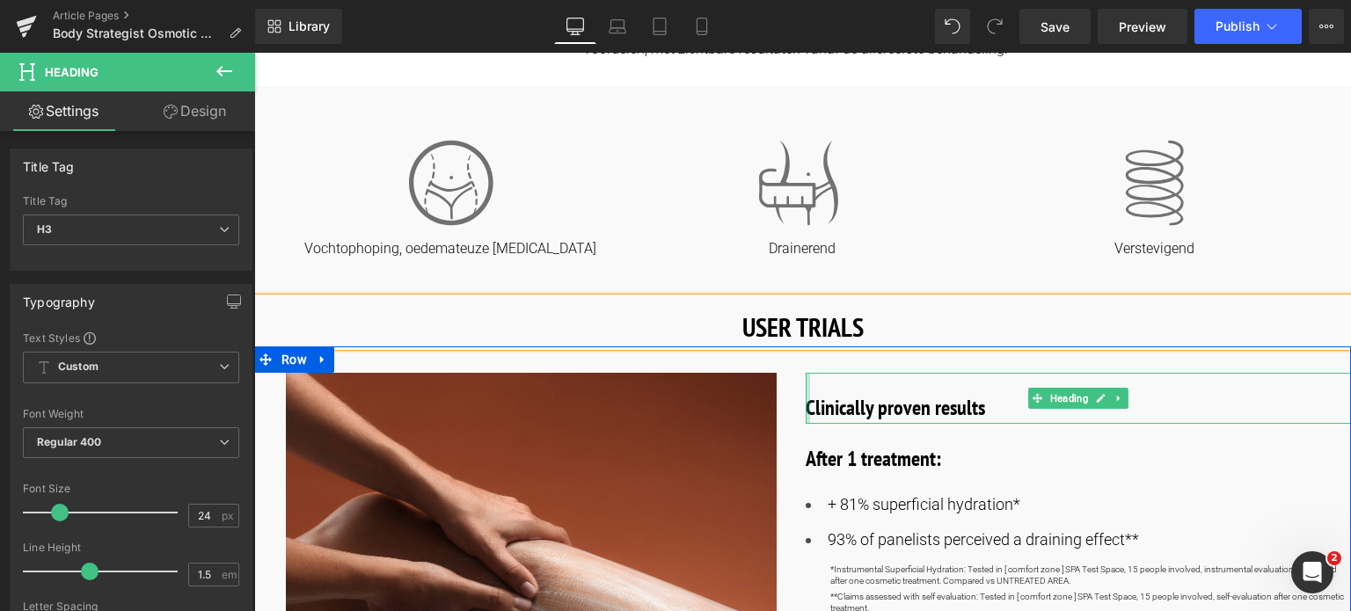
drag, startPoint x: 989, startPoint y: 409, endPoint x: 806, endPoint y: 406, distance: 183.0
click at [806, 406] on div "Clinically proven results Heading" at bounding box center [1079, 398] width 546 height 51
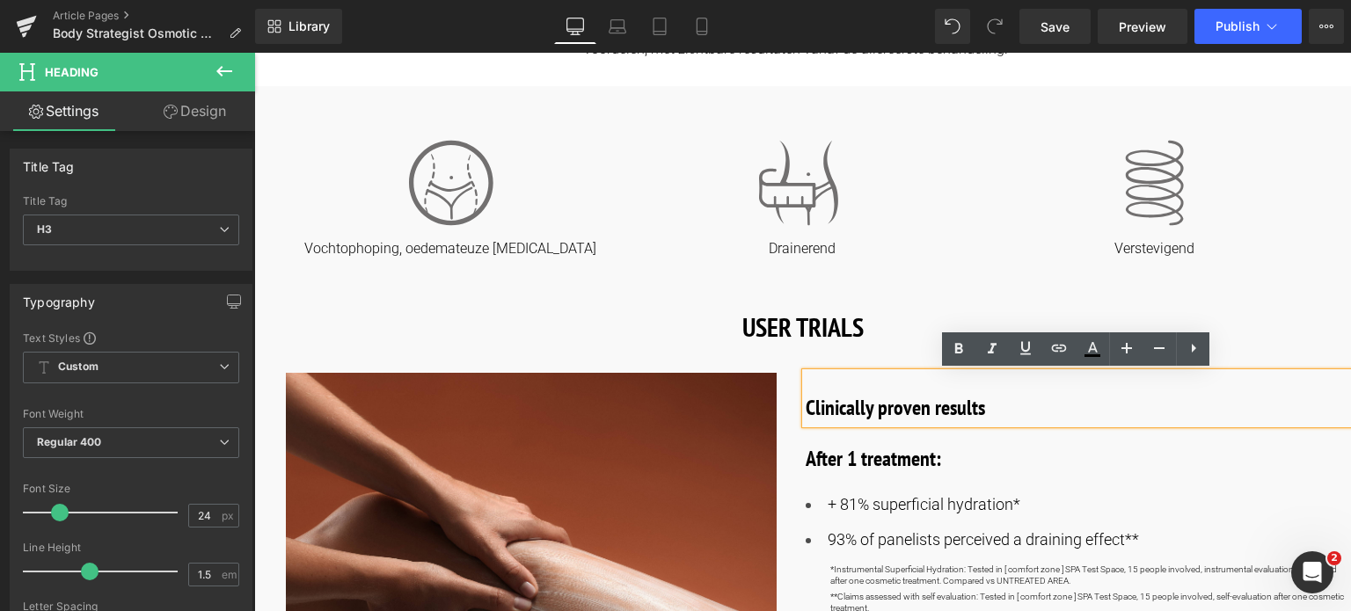
click at [810, 412] on span "Clinically proven results" at bounding box center [895, 407] width 179 height 27
drag, startPoint x: 803, startPoint y: 411, endPoint x: 1021, endPoint y: 414, distance: 218.2
click at [1021, 414] on h3 "Clinically proven results" at bounding box center [1079, 408] width 546 height 32
copy span "Clinically proven results"
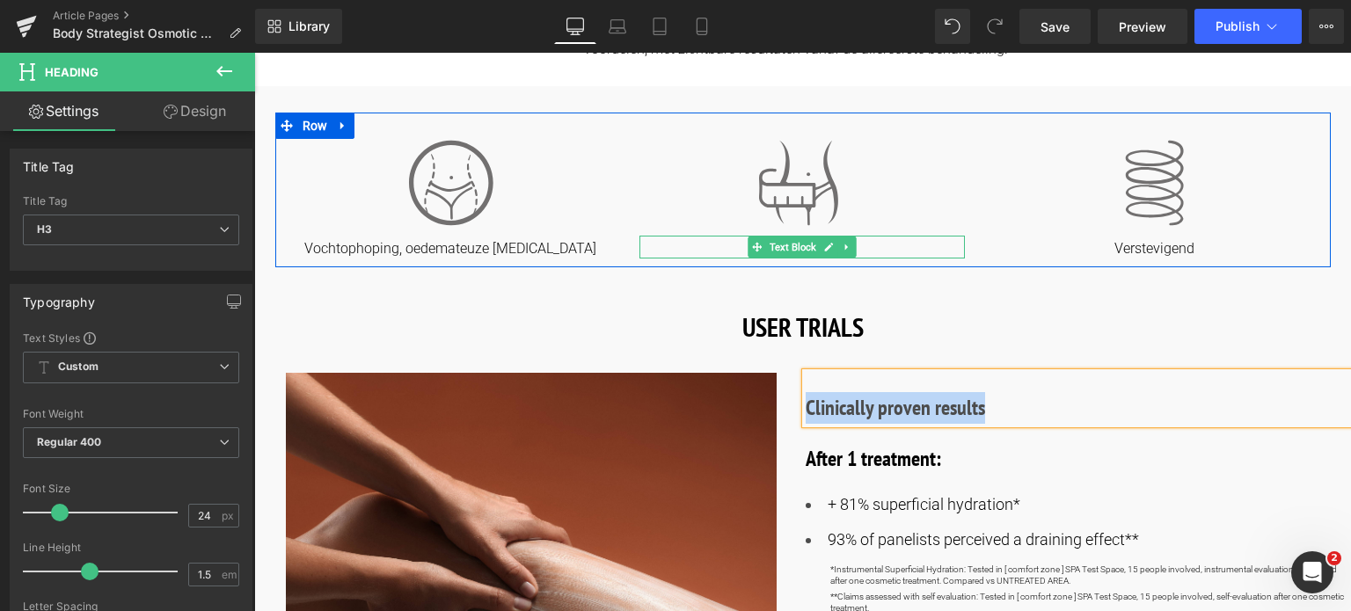
paste div
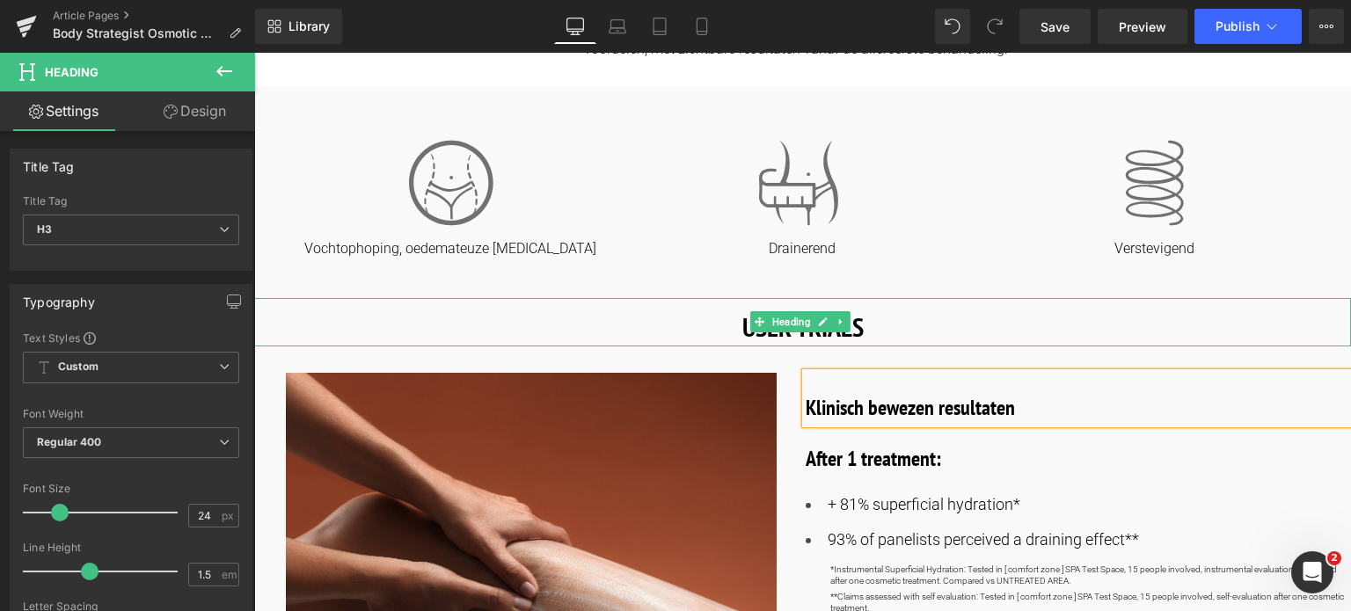
click at [876, 319] on h1 "USER TRIALS" at bounding box center [802, 327] width 1097 height 40
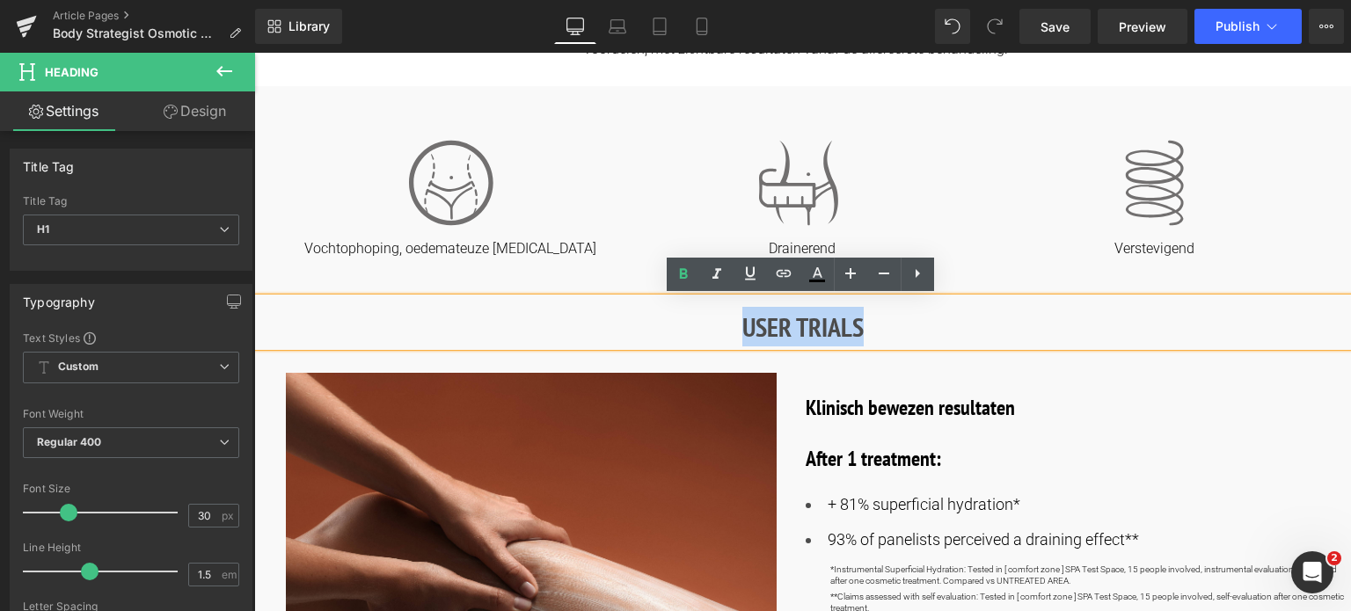
drag, startPoint x: 874, startPoint y: 319, endPoint x: 733, endPoint y: 330, distance: 142.0
click at [733, 330] on h1 "USER TRIALS" at bounding box center [802, 327] width 1097 height 40
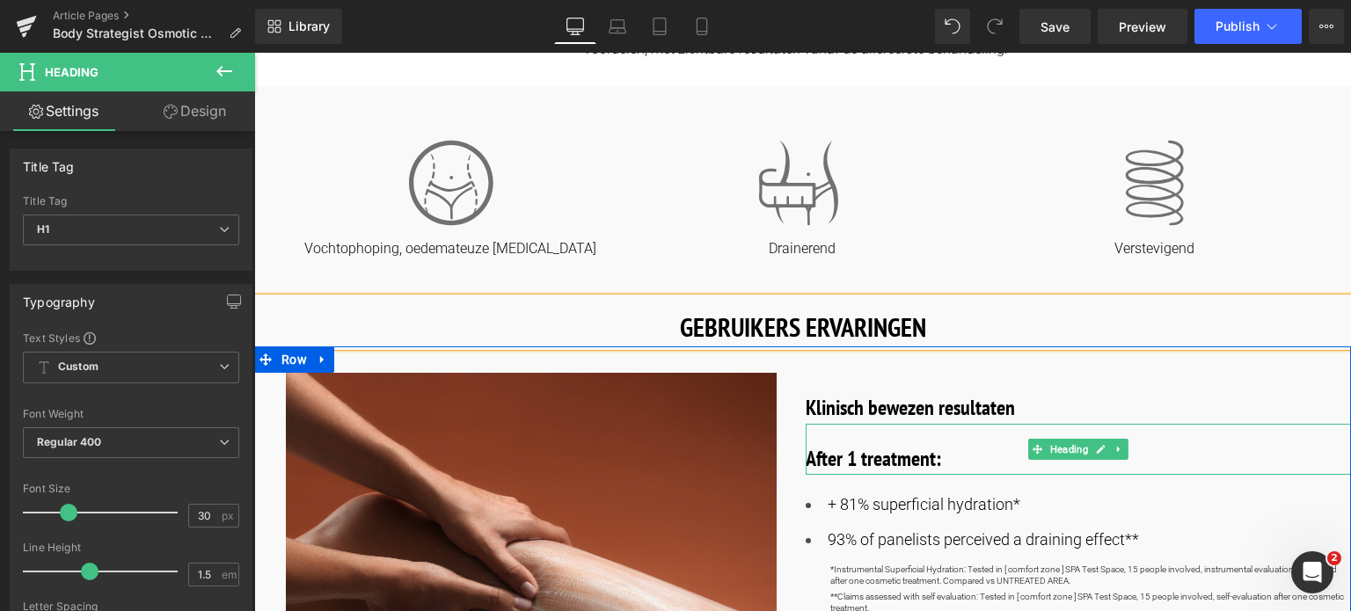
click at [838, 463] on b "After 1 treatment:" at bounding box center [873, 458] width 135 height 27
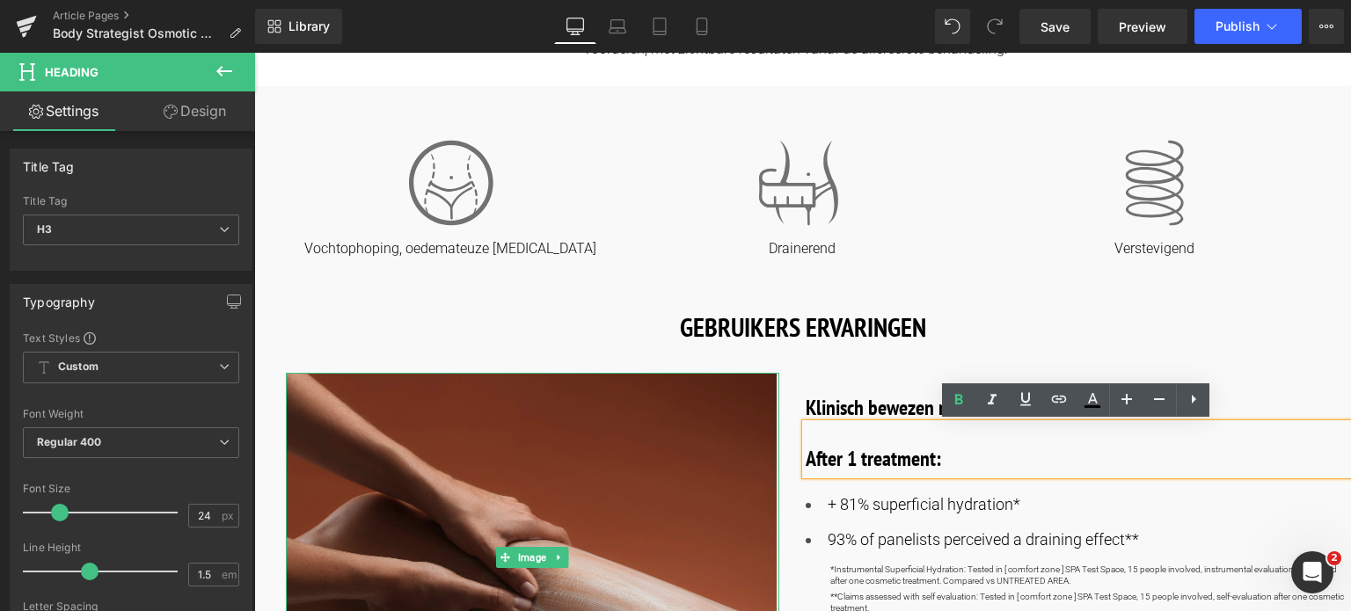
drag, startPoint x: 951, startPoint y: 462, endPoint x: 765, endPoint y: 465, distance: 185.6
click at [765, 465] on div "Image Klinisch bewezen resultaten Heading After 1 treatment: Heading + 81% supe…" at bounding box center [802, 569] width 1097 height 445
copy b "After 1 treatment:"
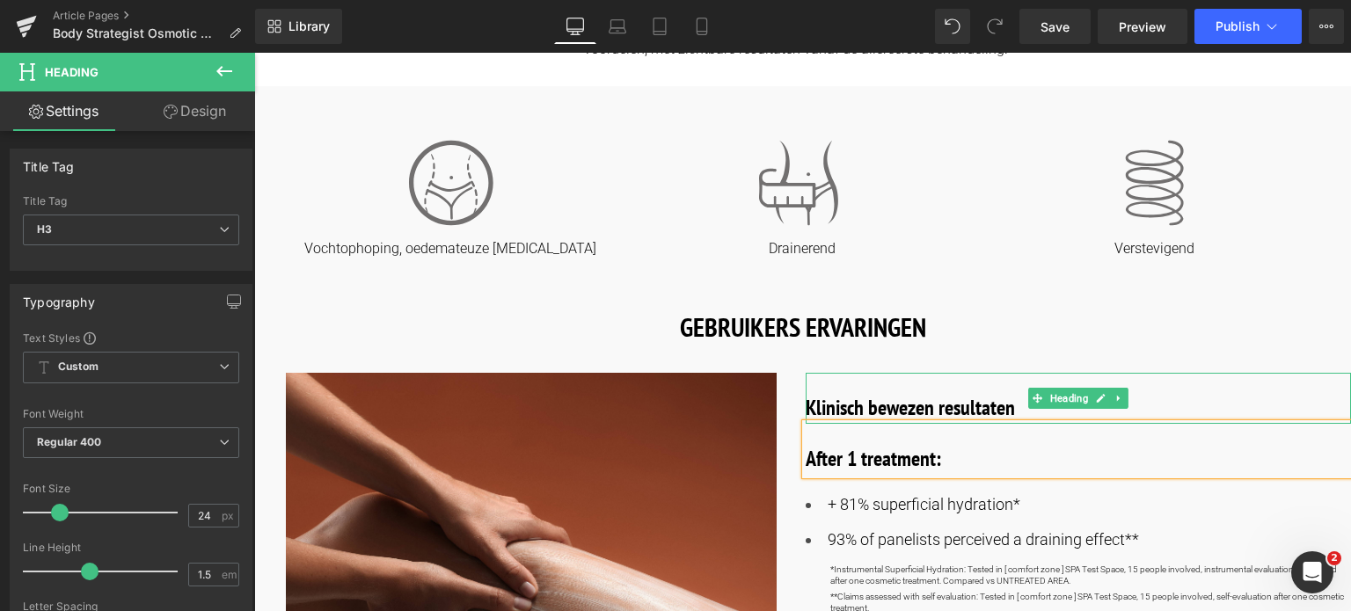
paste div
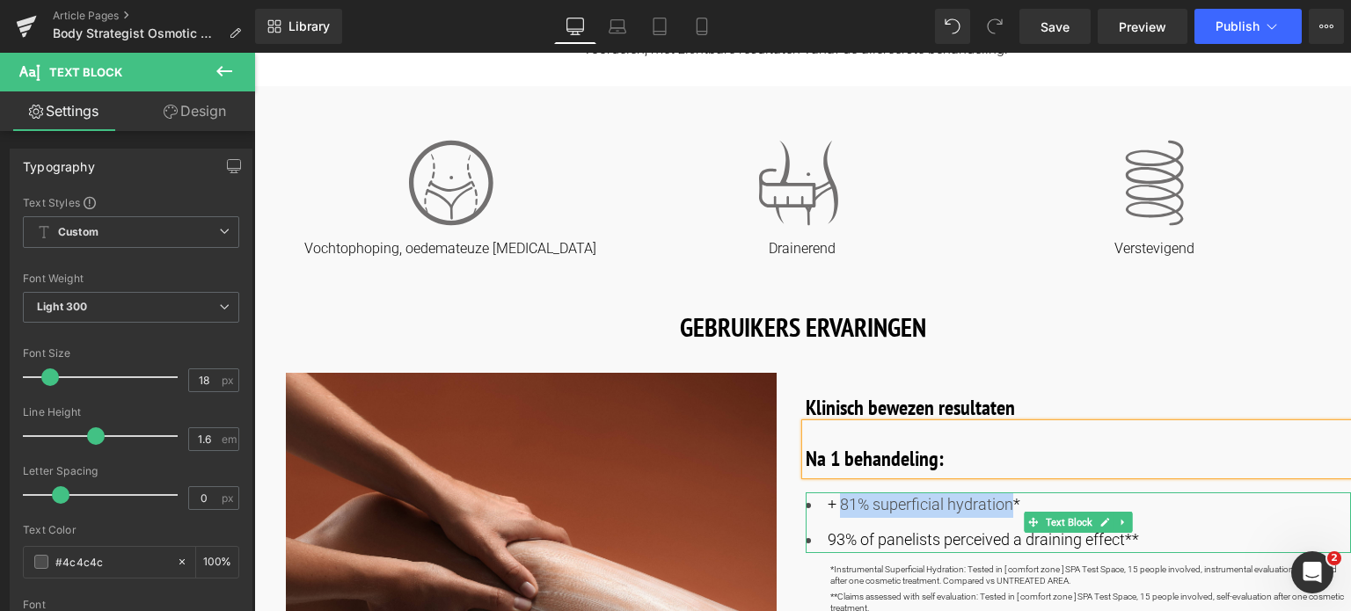
drag, startPoint x: 1010, startPoint y: 502, endPoint x: 835, endPoint y: 509, distance: 175.2
click at [835, 509] on font "+ 81% superficial hydration*" at bounding box center [924, 504] width 193 height 18
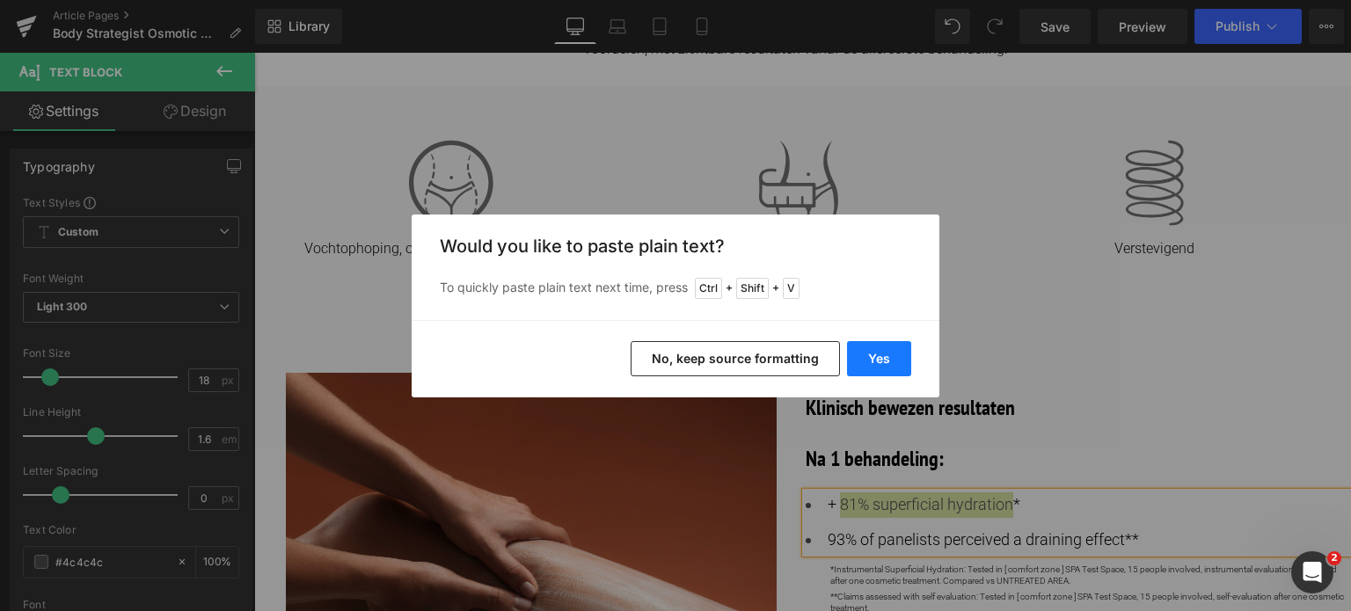
click at [869, 356] on button "Yes" at bounding box center [879, 358] width 64 height 35
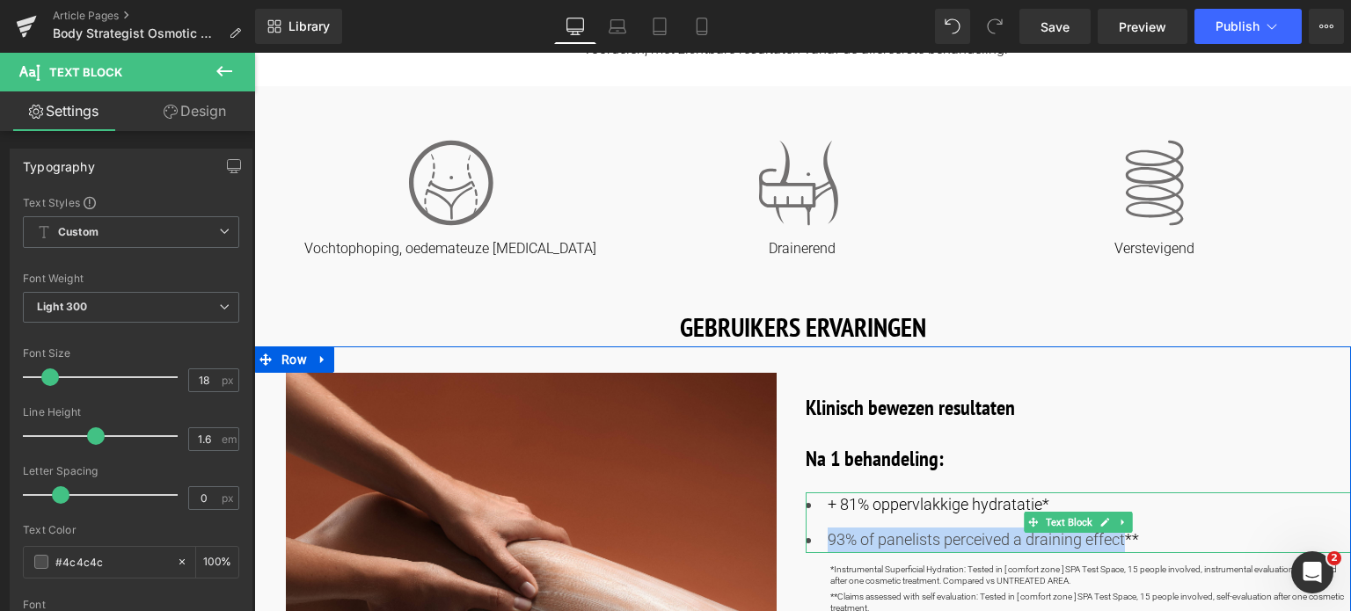
drag, startPoint x: 1125, startPoint y: 541, endPoint x: 815, endPoint y: 543, distance: 309.6
click at [815, 543] on li "93% of panelists perceived a draining effect**" at bounding box center [1079, 541] width 546 height 26
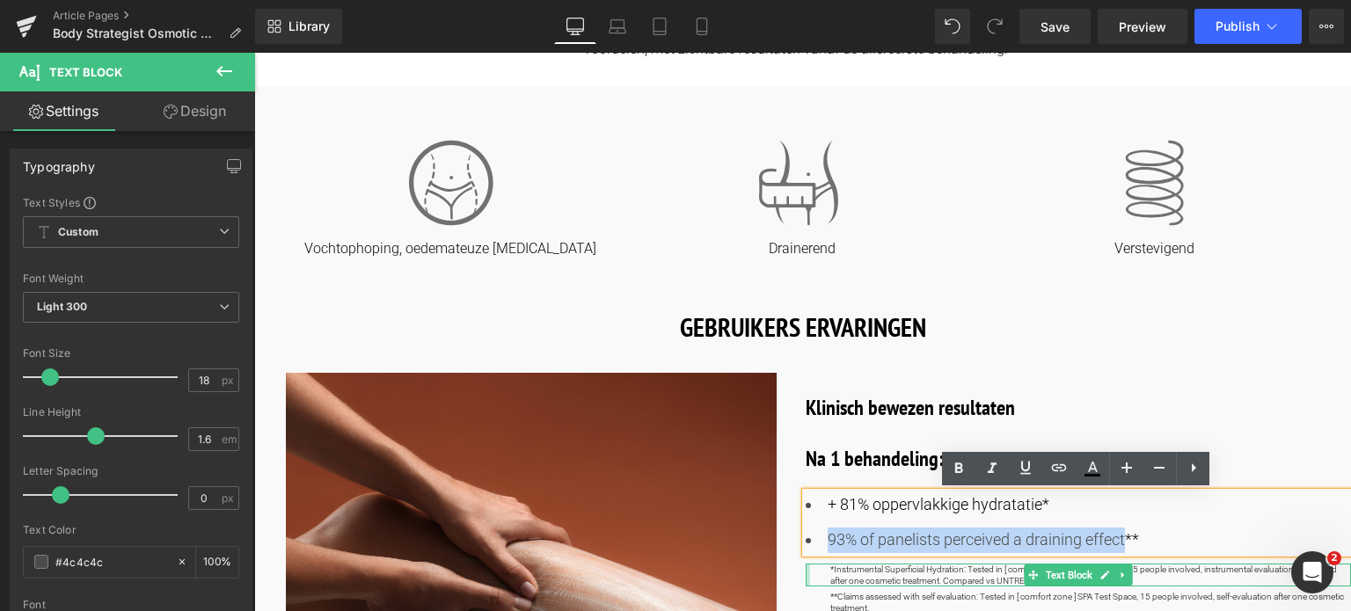
copy font "93% of panelists perceived a draining effect"
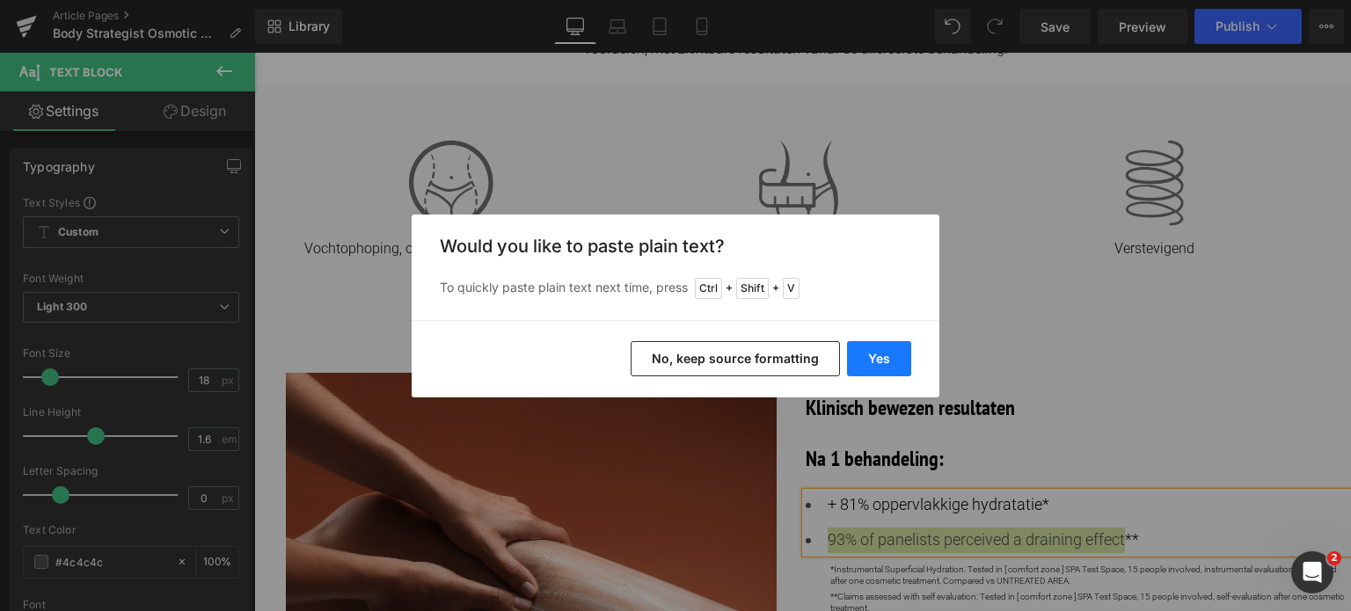
click at [897, 354] on button "Yes" at bounding box center [879, 358] width 64 height 35
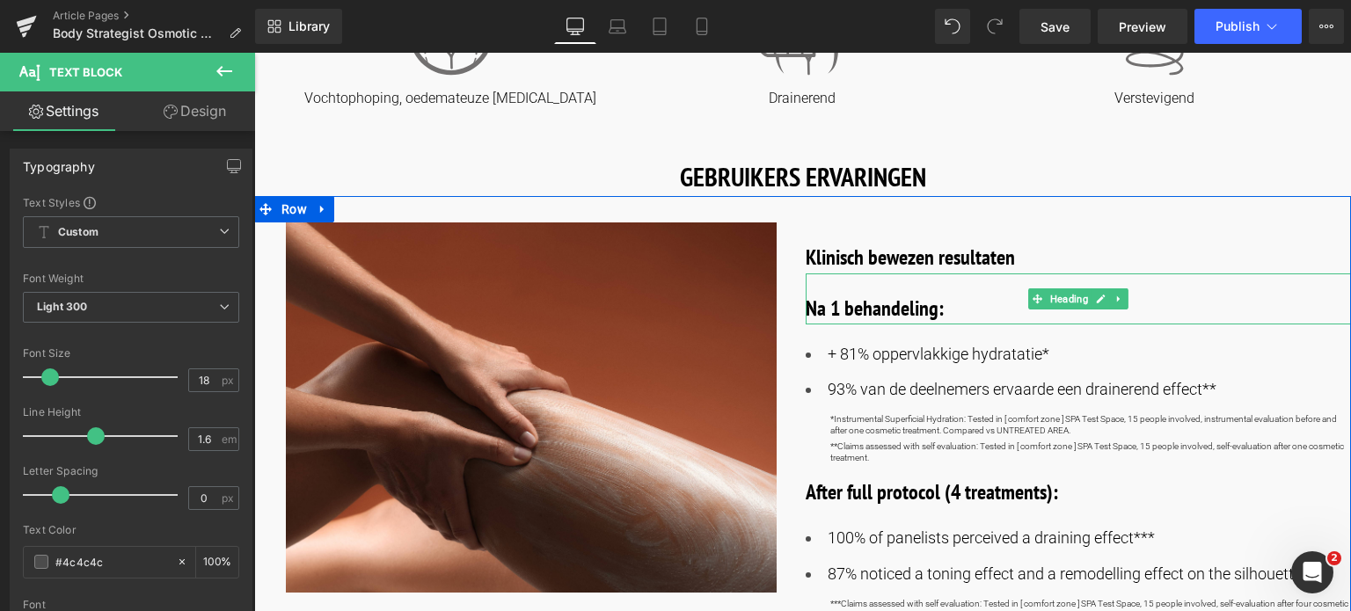
scroll to position [1056, 0]
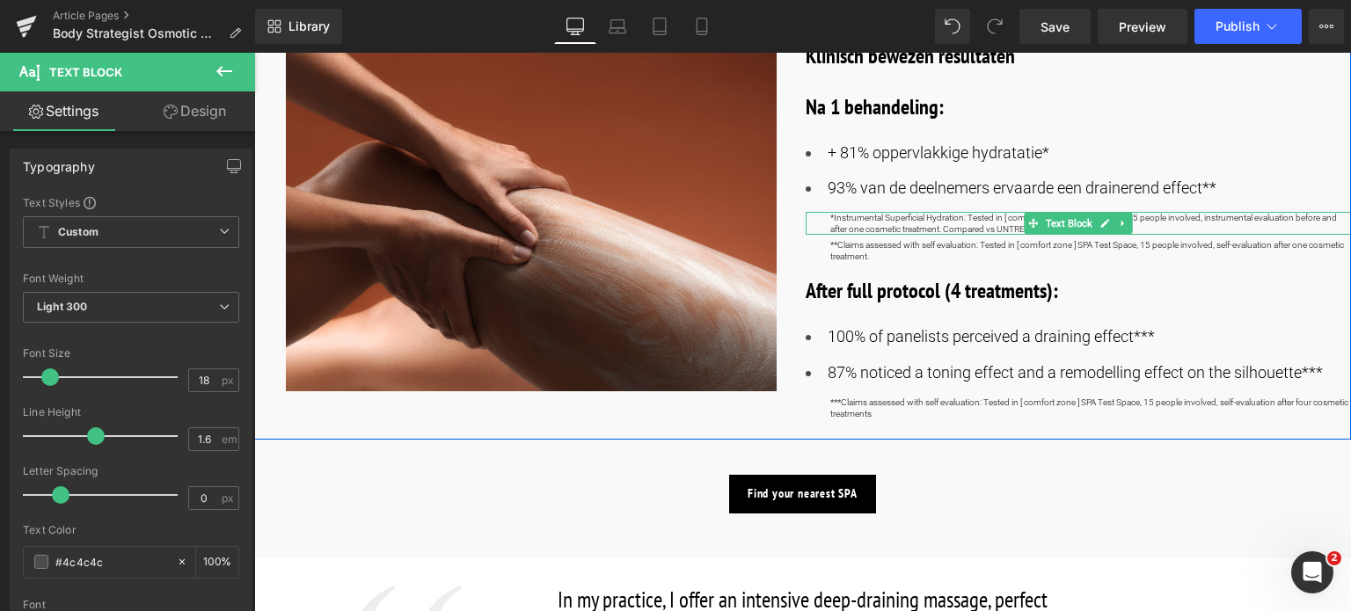
drag, startPoint x: 851, startPoint y: 221, endPoint x: 836, endPoint y: 220, distance: 15.0
click at [851, 221] on p "*Instrumental Superficial Hydration: Tested in [ comfort zone ] SPA Test Space,…" at bounding box center [1091, 223] width 522 height 23
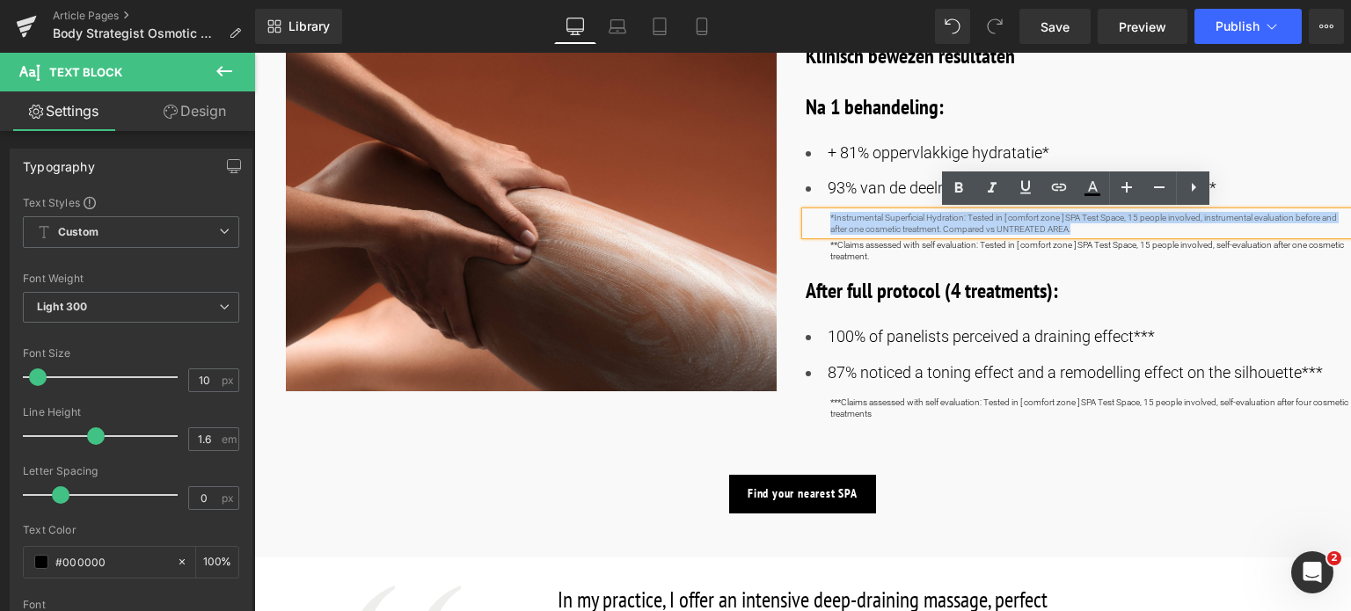
drag, startPoint x: 827, startPoint y: 220, endPoint x: 1187, endPoint y: 224, distance: 359.8
click at [1187, 224] on p "*Instrumental Superficial Hydration: Tested in [ comfort zone ] SPA Test Space,…" at bounding box center [1091, 223] width 522 height 23
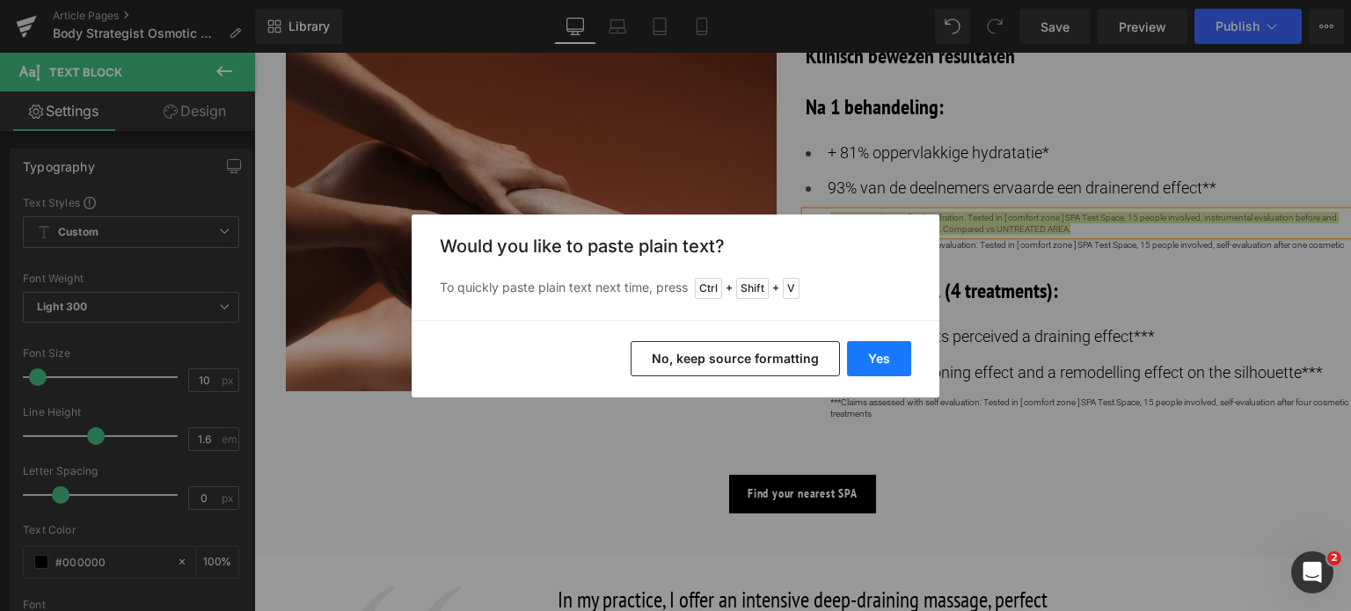
click at [894, 354] on button "Yes" at bounding box center [879, 358] width 64 height 35
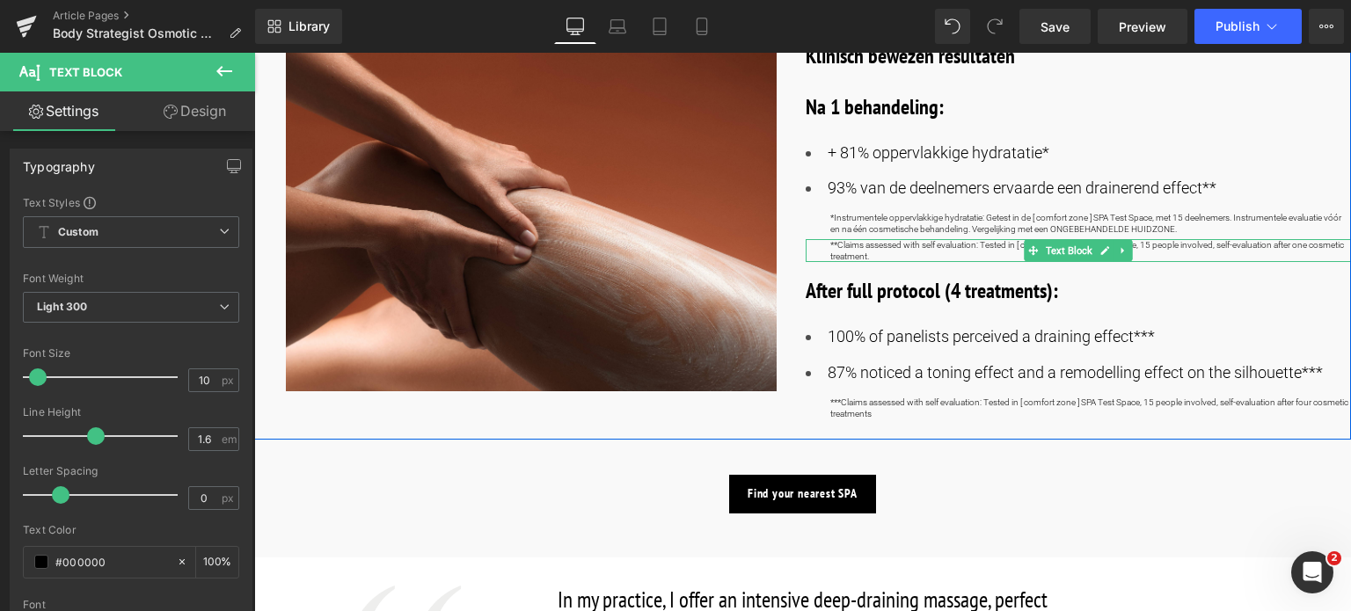
click at [836, 247] on p "**Claims assessed with self evaluation: Tested in [ comfort zone ] SPA Test Spa…" at bounding box center [1091, 250] width 522 height 23
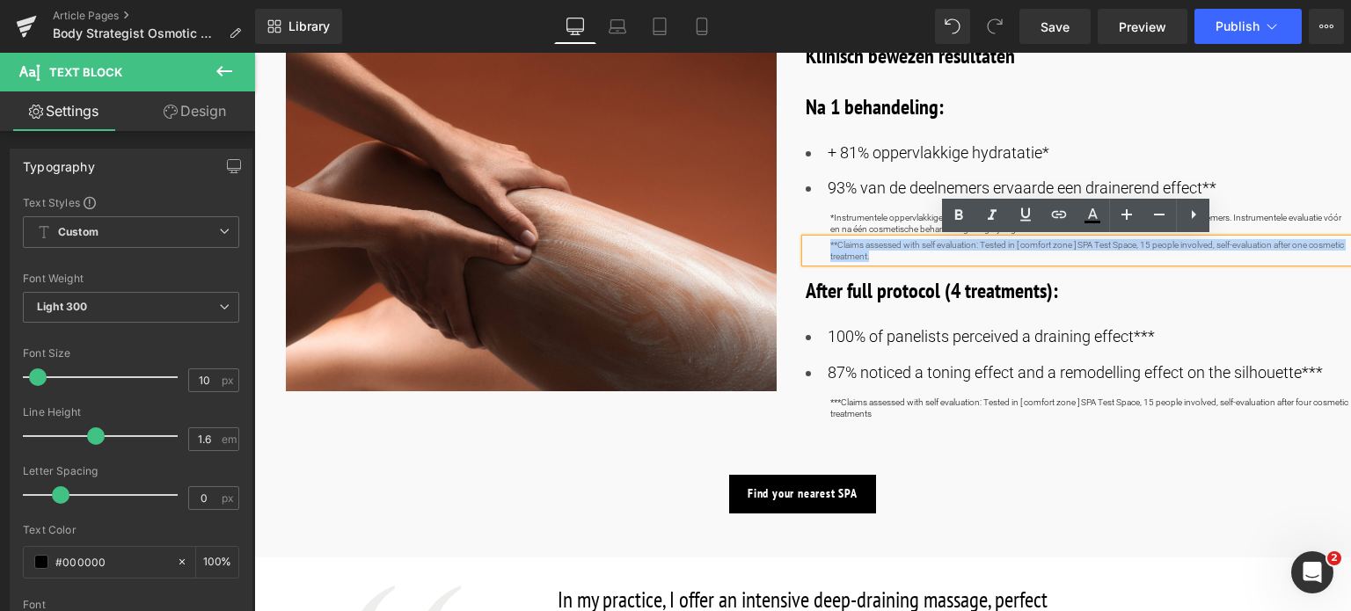
drag, startPoint x: 825, startPoint y: 245, endPoint x: 911, endPoint y: 260, distance: 87.5
click at [911, 260] on div "**Claims assessed with self evaluation: Tested in [ comfort zone ] SPA Test Spa…" at bounding box center [1079, 250] width 546 height 23
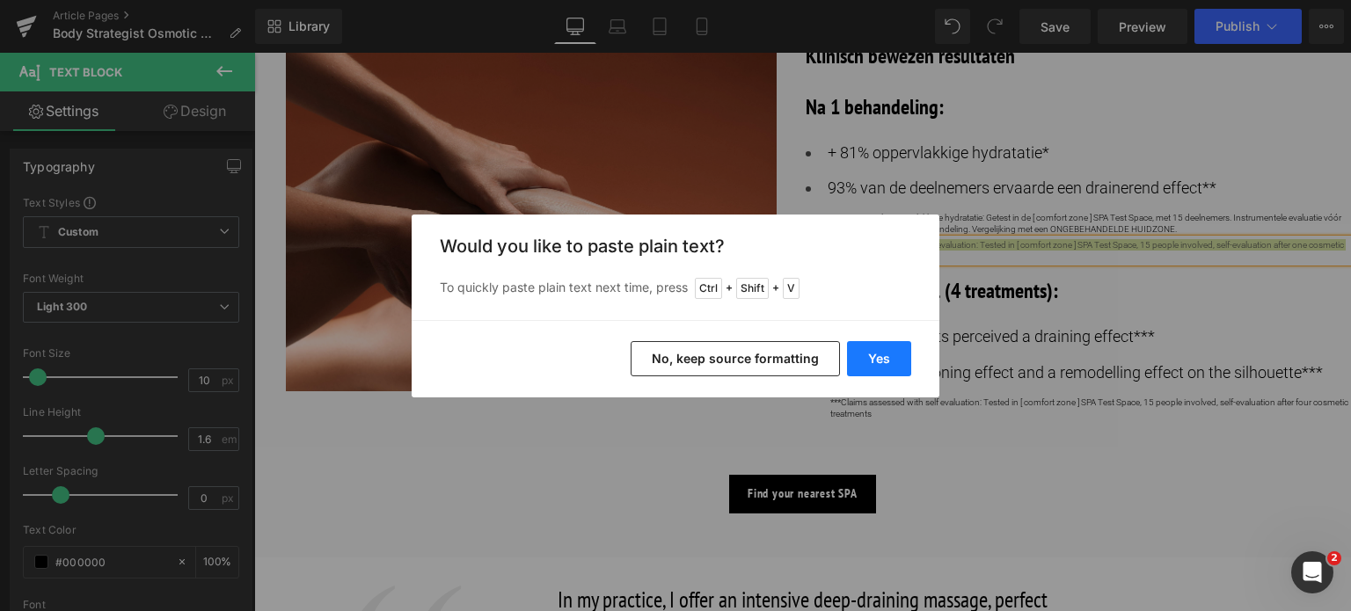
click at [871, 358] on button "Yes" at bounding box center [879, 358] width 64 height 35
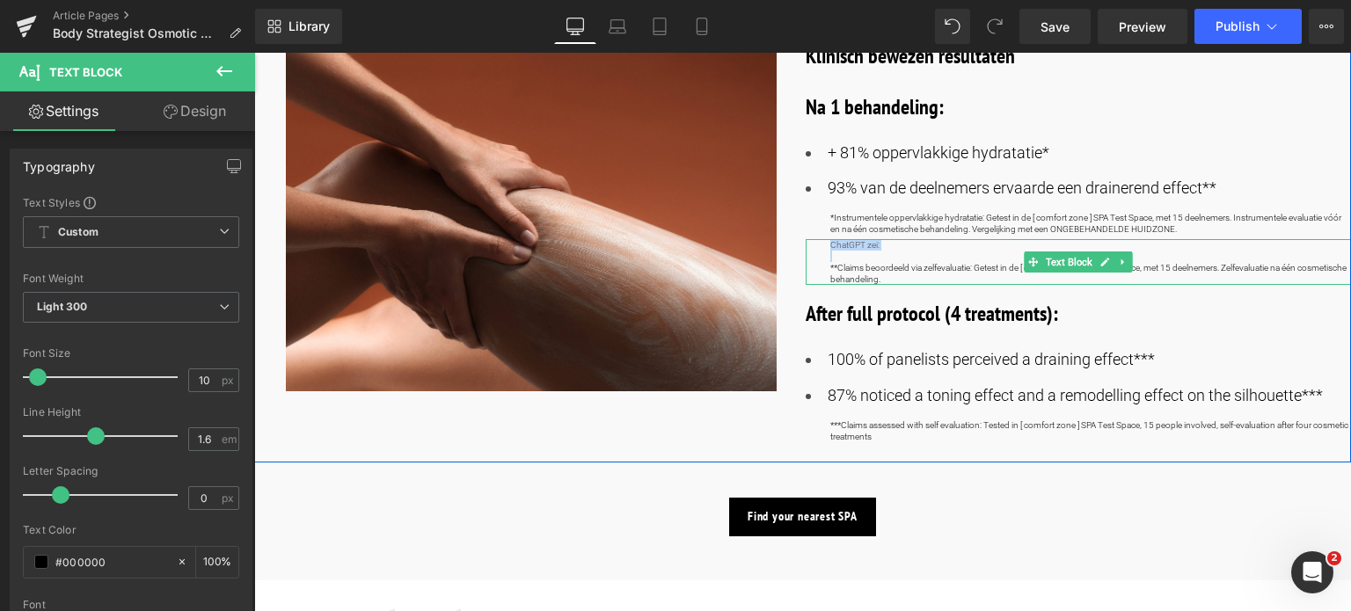
drag, startPoint x: 882, startPoint y: 255, endPoint x: 822, endPoint y: 247, distance: 60.3
click at [822, 247] on div "ChatGPT zei: **Claims beoordeeld via zelfevaluatie: Getest in de [ comfort zone…" at bounding box center [1079, 262] width 546 height 46
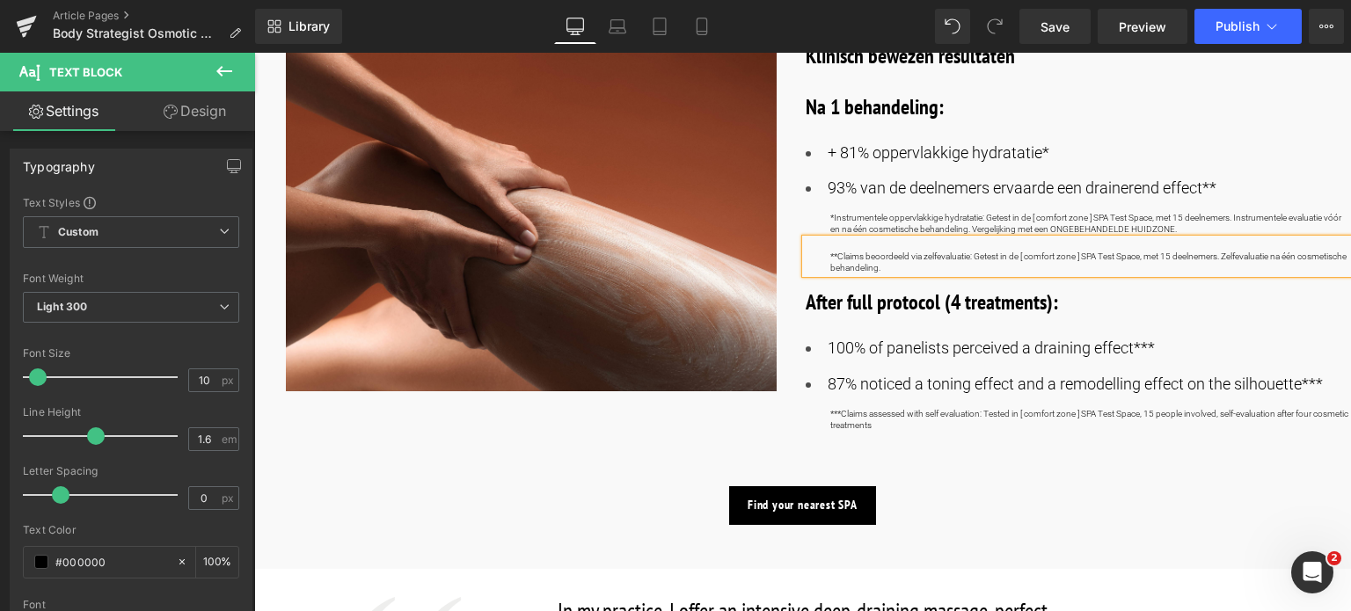
click at [827, 256] on div "**Claims beoordeeld via zelfevaluatie: Getest in de [ comfort zone ] SPA Test S…" at bounding box center [1079, 256] width 546 height 34
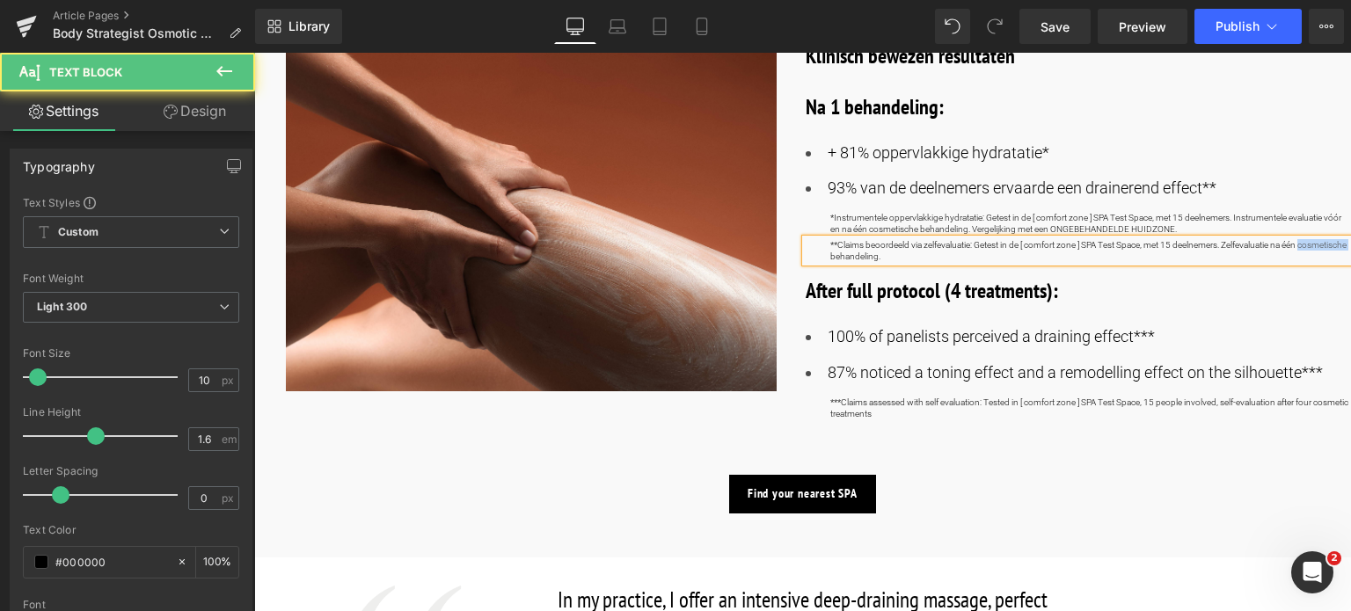
drag, startPoint x: 826, startPoint y: 258, endPoint x: 817, endPoint y: 270, distance: 15.1
click at [820, 266] on div "Klinisch bewezen resultaten Heading Na 1 behandeling: Heading + 81% oppervlakki…" at bounding box center [1079, 226] width 546 height 410
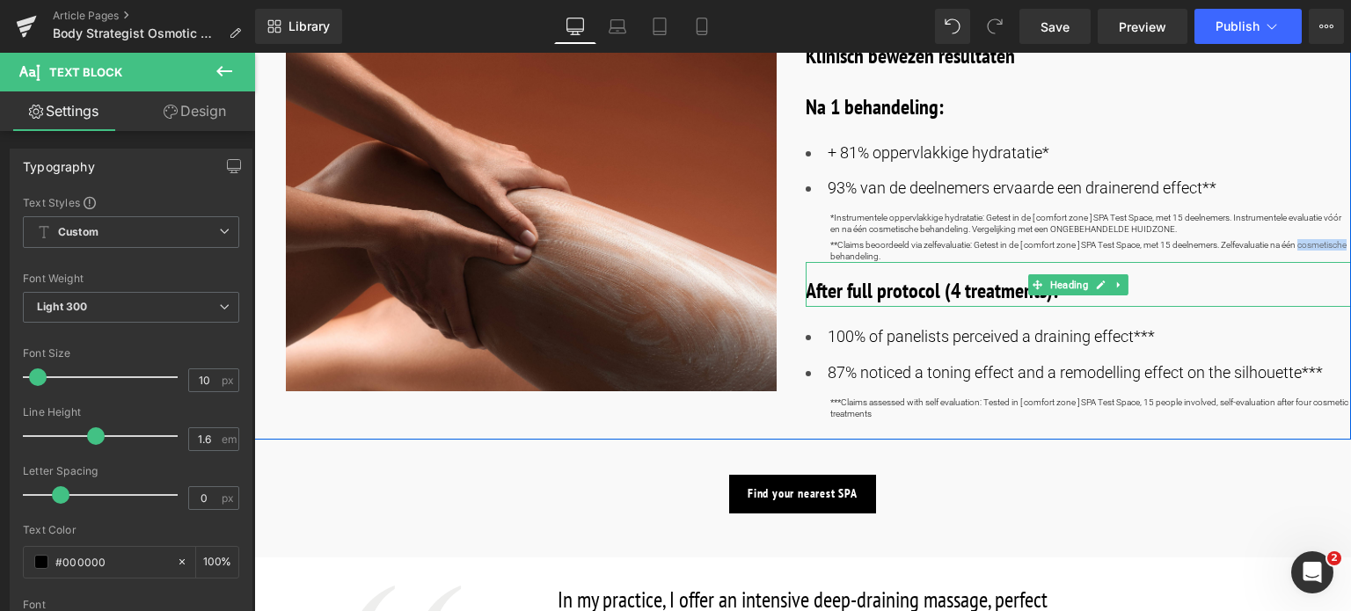
click at [841, 286] on b "After full protocol (4 treatments):" at bounding box center [932, 290] width 252 height 27
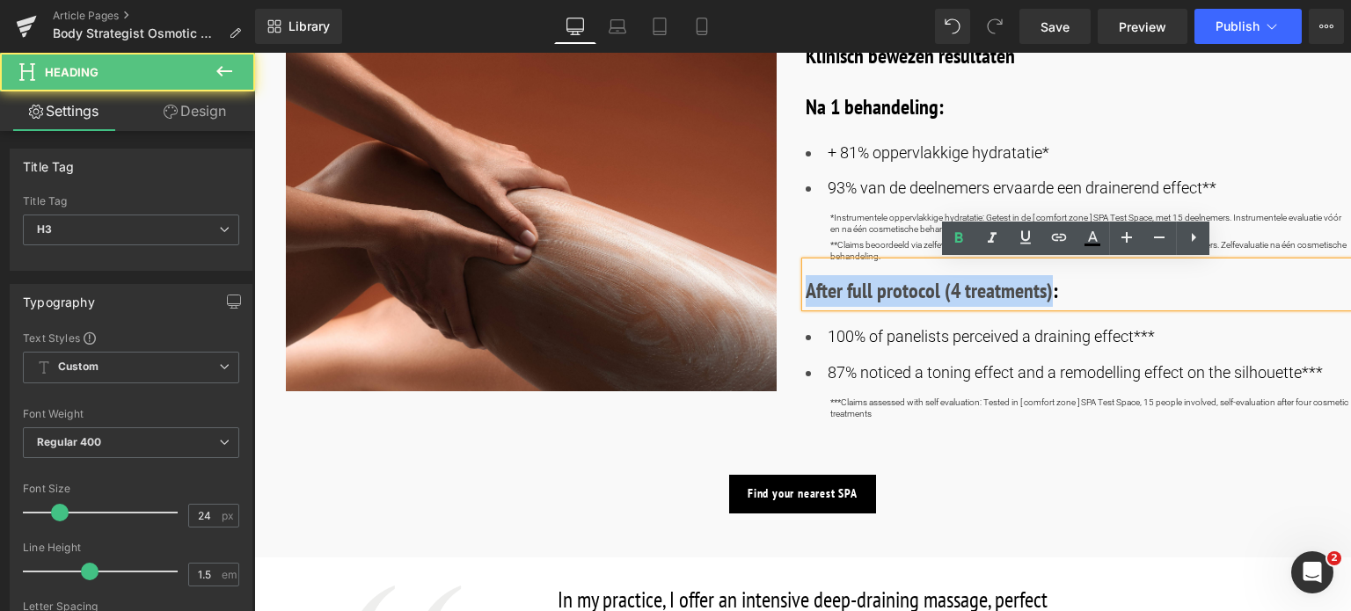
drag, startPoint x: 1049, startPoint y: 292, endPoint x: 804, endPoint y: 296, distance: 244.6
click at [806, 296] on b "After full protocol (4 treatments):" at bounding box center [932, 290] width 252 height 27
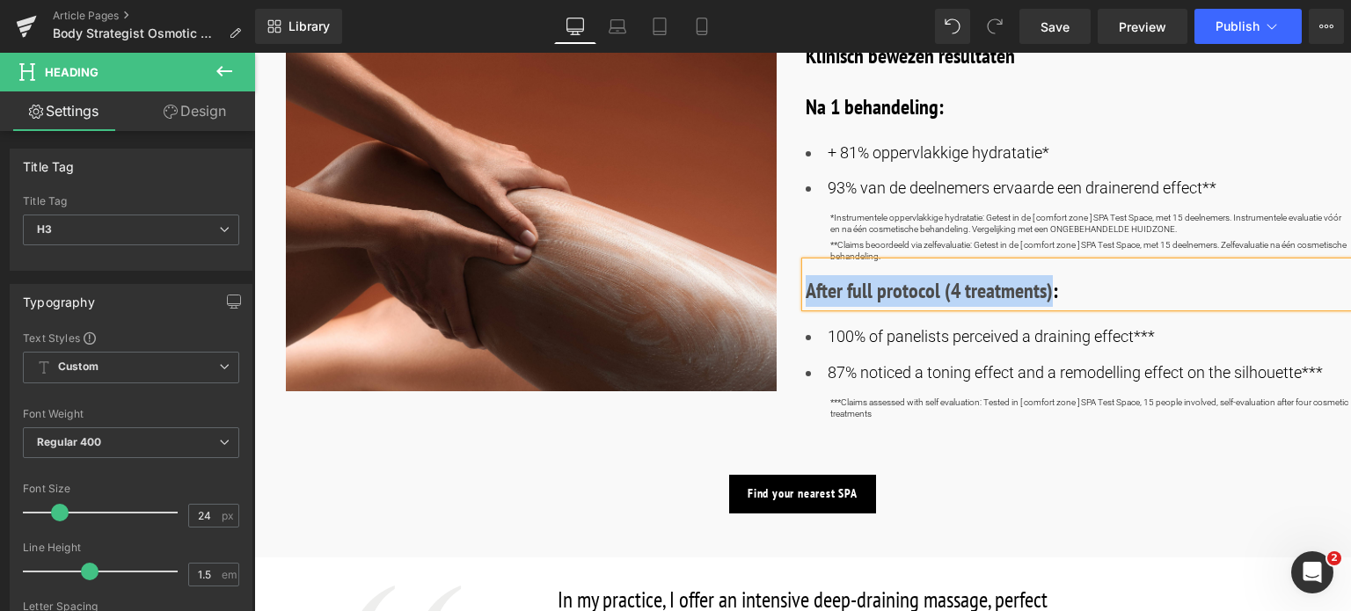
paste div
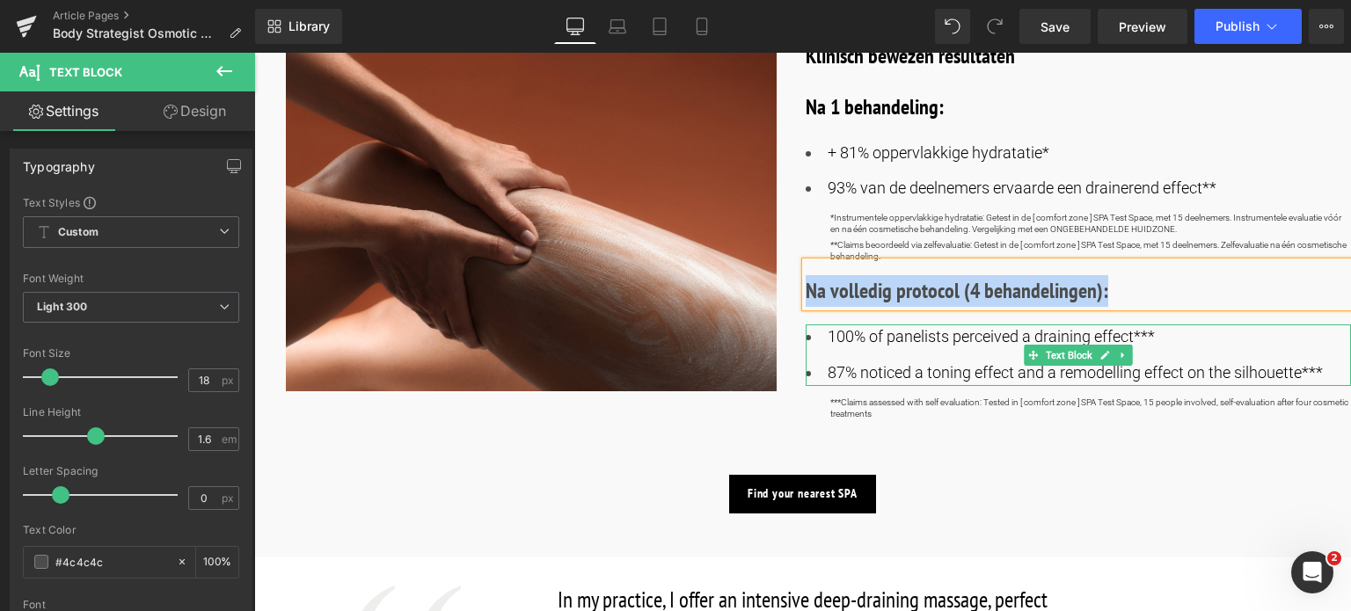
drag, startPoint x: 825, startPoint y: 339, endPoint x: 1151, endPoint y: 331, distance: 325.6
click at [1151, 331] on font "100% of panelists perceived a draining effect***" at bounding box center [991, 336] width 327 height 18
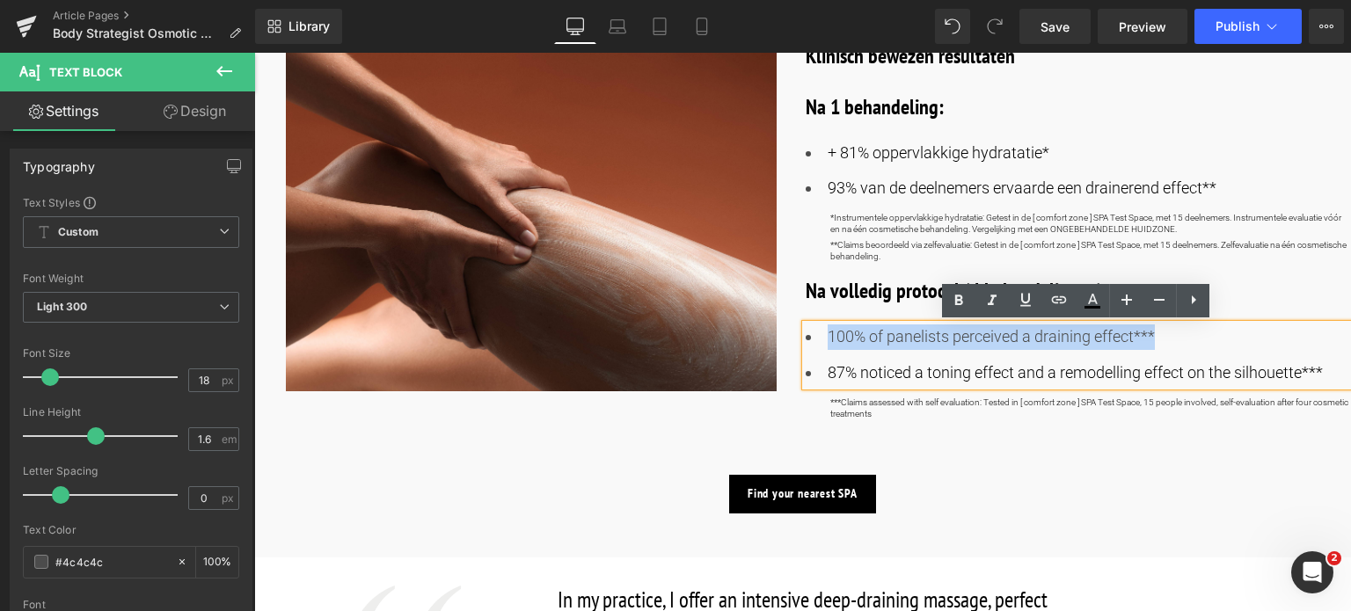
drag, startPoint x: 1161, startPoint y: 333, endPoint x: 827, endPoint y: 318, distance: 334.6
click at [827, 318] on div "Klinisch bewezen resultaten Heading Na 1 behandeling: Heading + 81% oppervlakki…" at bounding box center [1079, 226] width 546 height 410
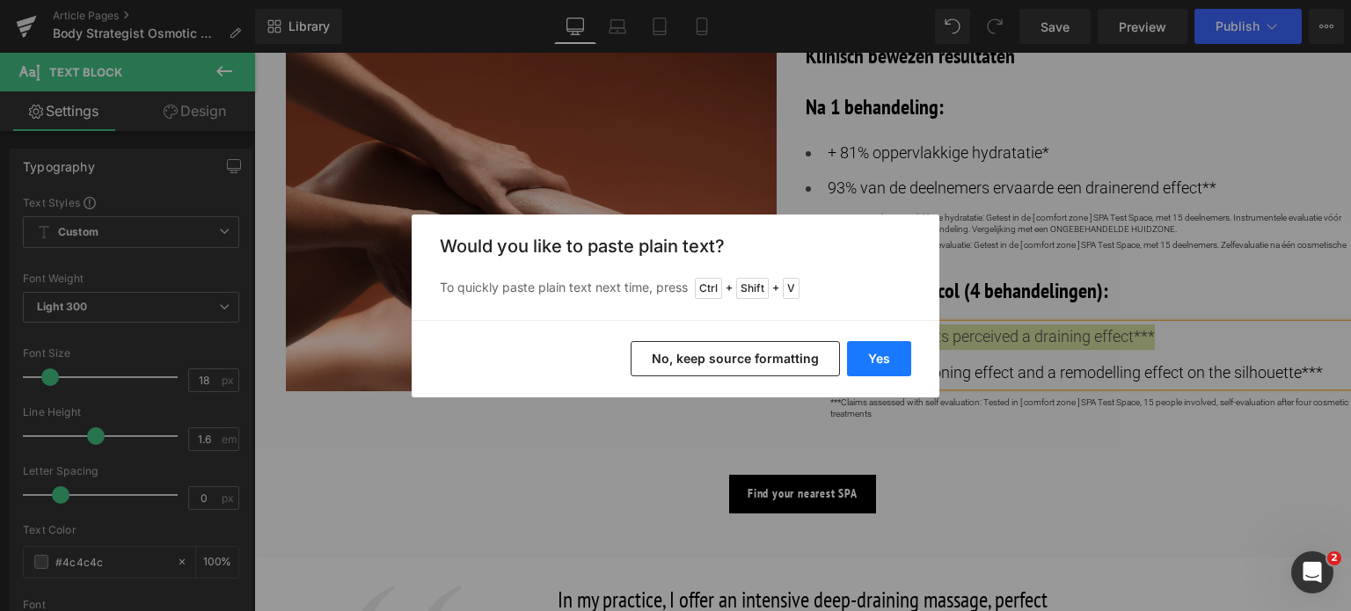
click at [857, 365] on button "Yes" at bounding box center [879, 358] width 64 height 35
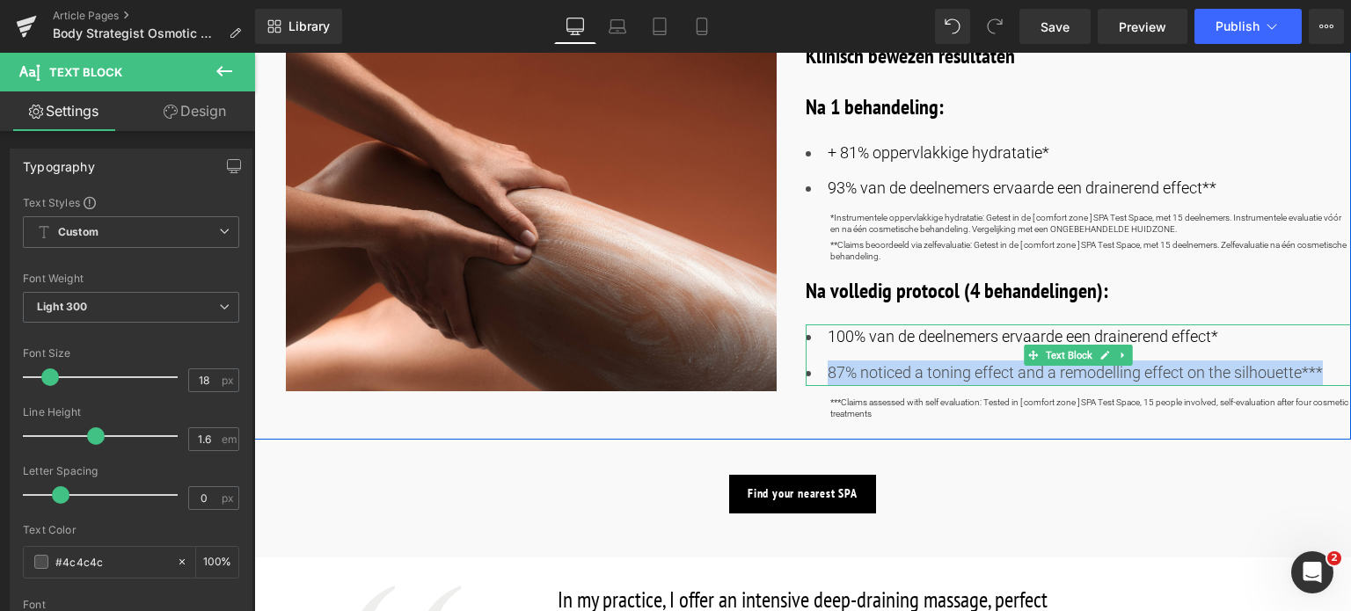
drag, startPoint x: 828, startPoint y: 376, endPoint x: 1334, endPoint y: 362, distance: 506.0
click at [1334, 362] on li "87% noticed a toning effect and a remodelling effect on the silhouette***" at bounding box center [1079, 374] width 546 height 26
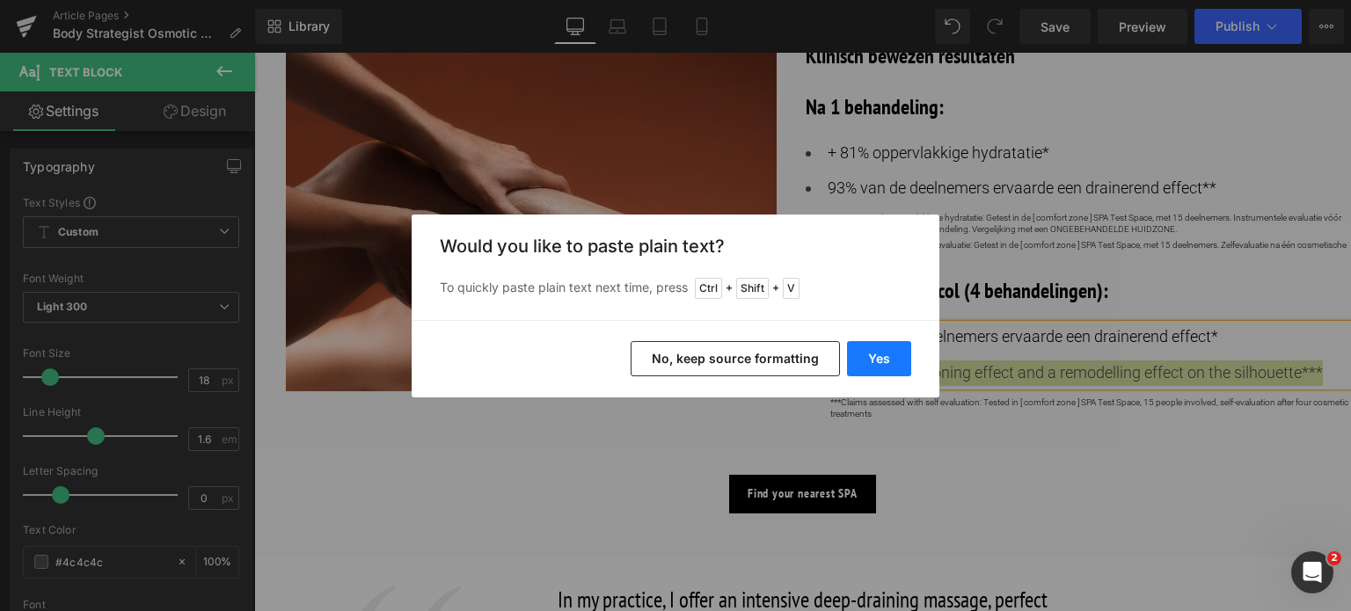
click at [862, 349] on button "Yes" at bounding box center [879, 358] width 64 height 35
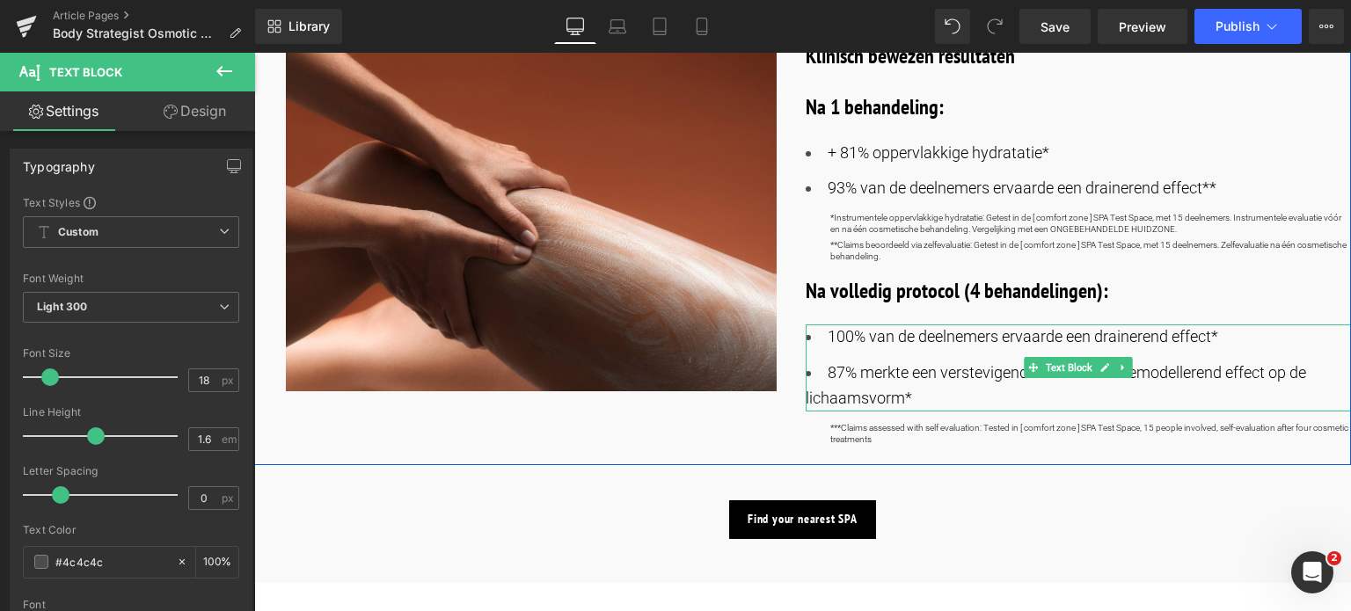
click at [822, 369] on li "87% merkte een verstevigend effect en een remodellerend effect op de lichaamsvo…" at bounding box center [1079, 386] width 546 height 51
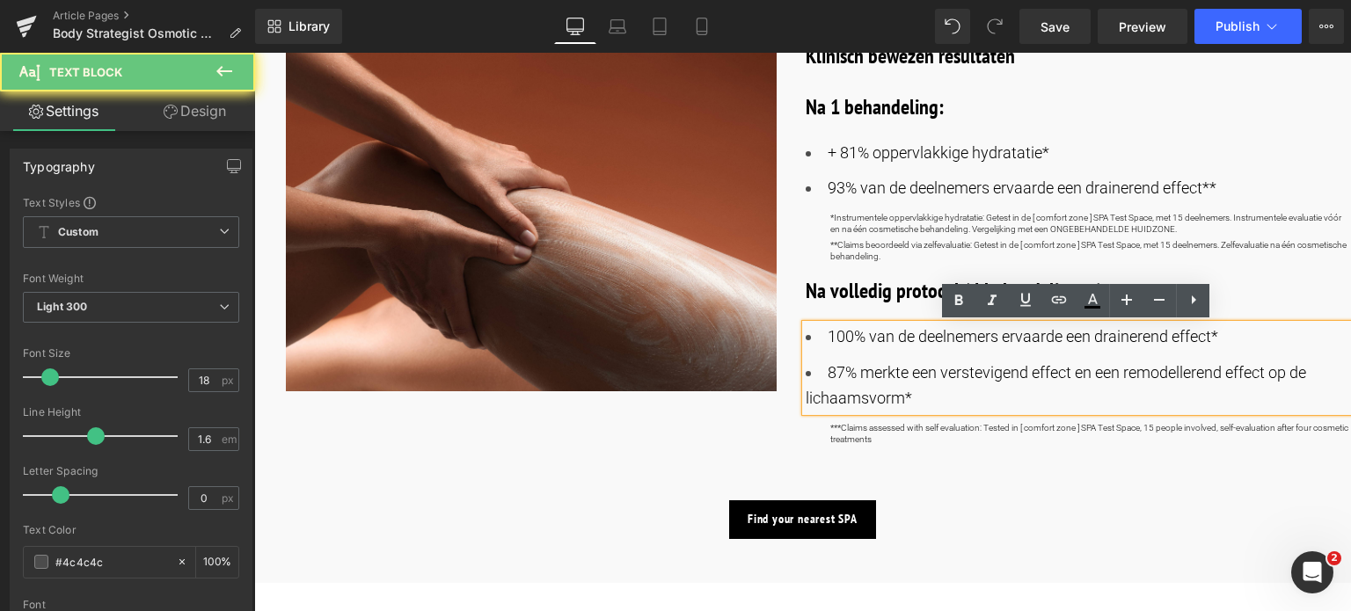
click at [831, 351] on ul "100% van de deelnemers ervaarde een drainerend effect* 87% merkte een verstevig…" at bounding box center [1079, 368] width 546 height 86
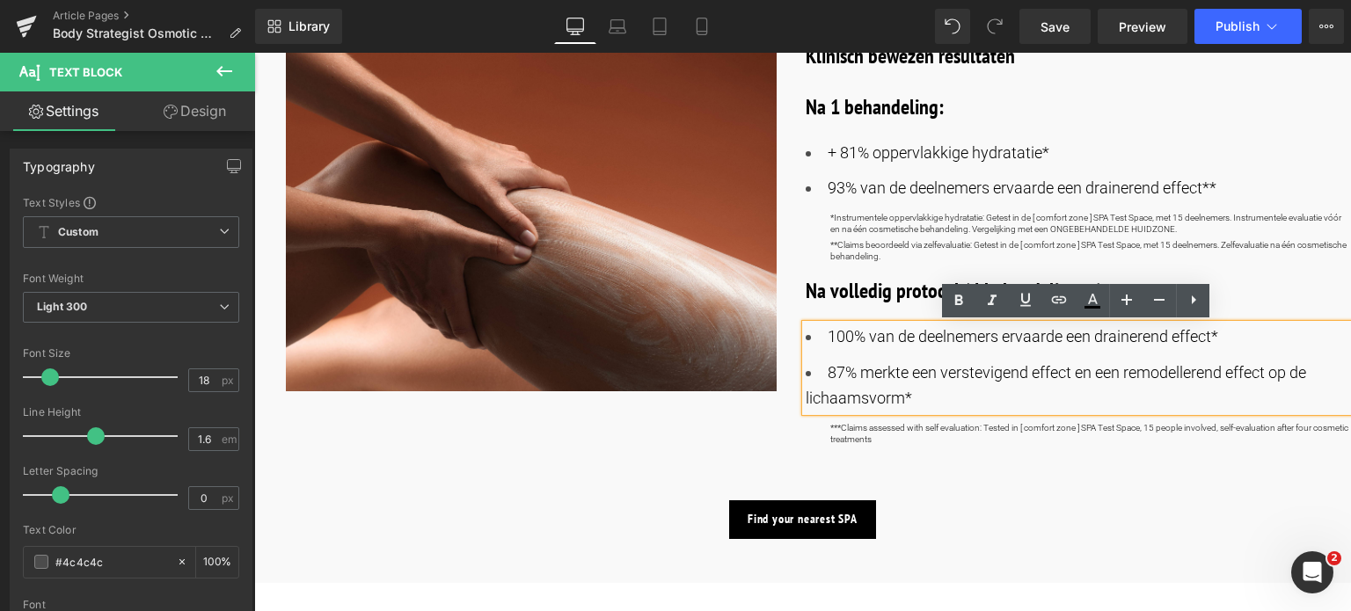
click at [806, 369] on li "87% merkte een verstevigend effect en een remodellerend effect op de lichaamsvo…" at bounding box center [1079, 386] width 546 height 51
click at [914, 439] on p "***Claims assessed with self evaluation: Tested in [ comfort zone ] SPA Test Sp…" at bounding box center [1091, 433] width 522 height 23
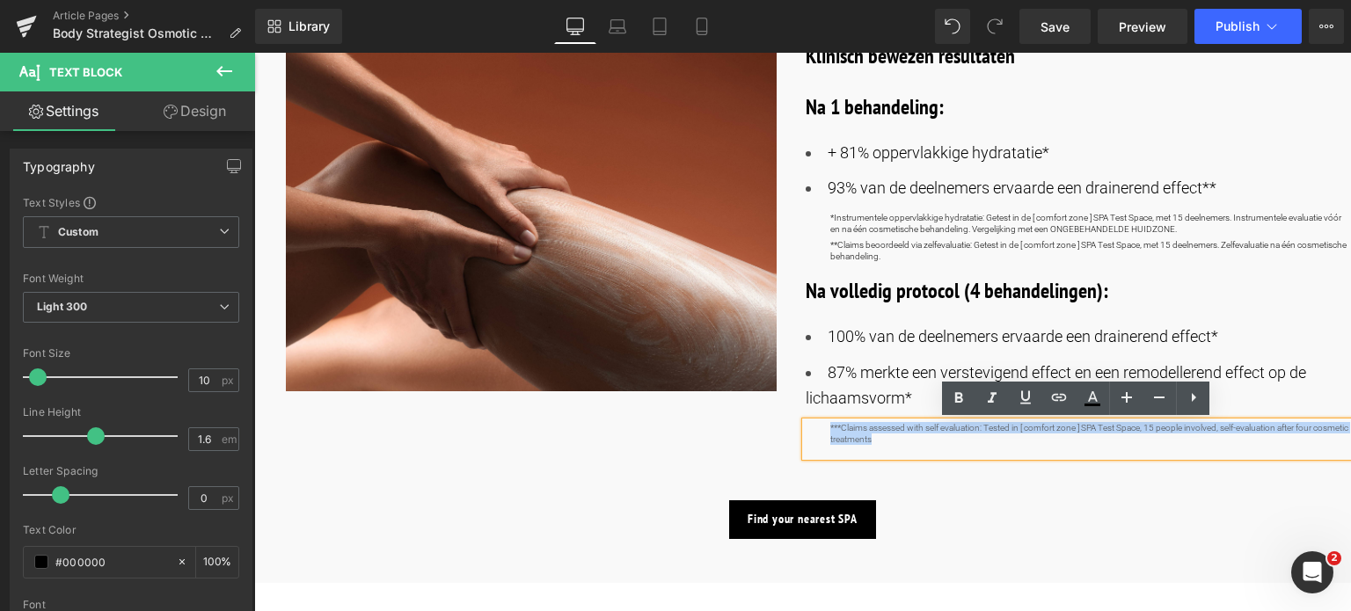
drag, startPoint x: 914, startPoint y: 439, endPoint x: 817, endPoint y: 426, distance: 97.7
click at [817, 426] on div "***Claims assessed with self evaluation: Tested in [ comfort zone ] SPA Test Sp…" at bounding box center [1079, 439] width 546 height 34
click at [902, 395] on font "87% merkte een verstevigend effect en een remodellerend effect op de lichaamsvo…" at bounding box center [1056, 385] width 501 height 44
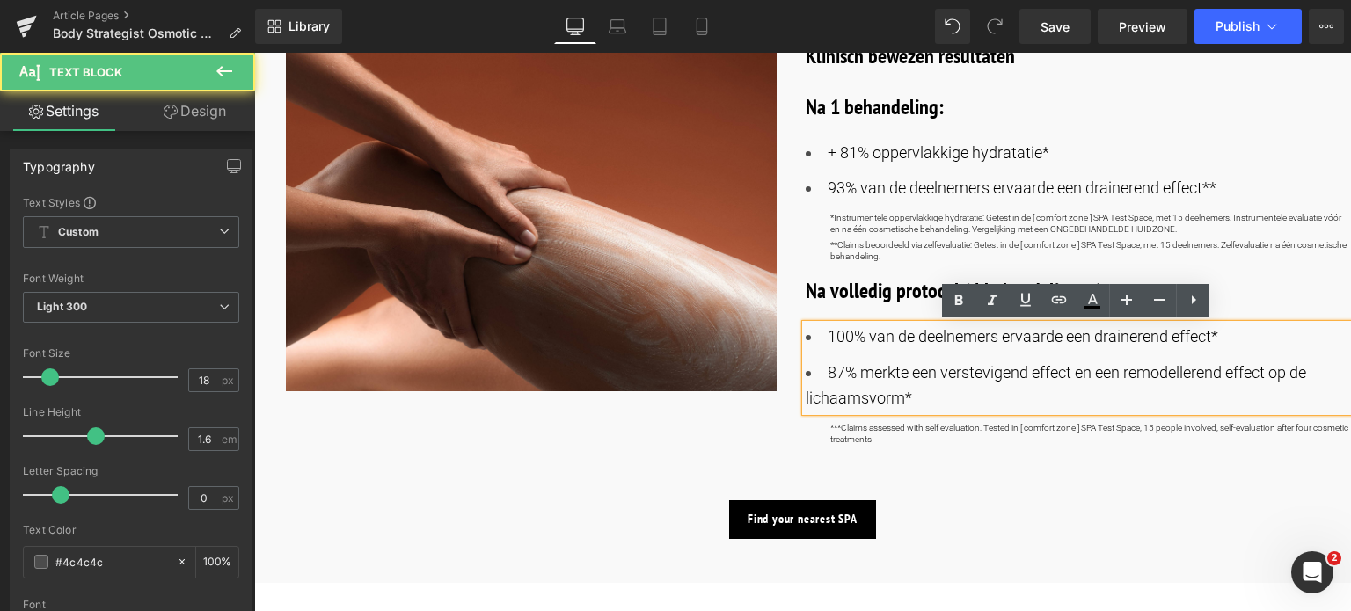
click at [916, 397] on li "87% merkte een verstevigend effect en een remodellerend effect op de lichaamsvo…" at bounding box center [1079, 386] width 546 height 51
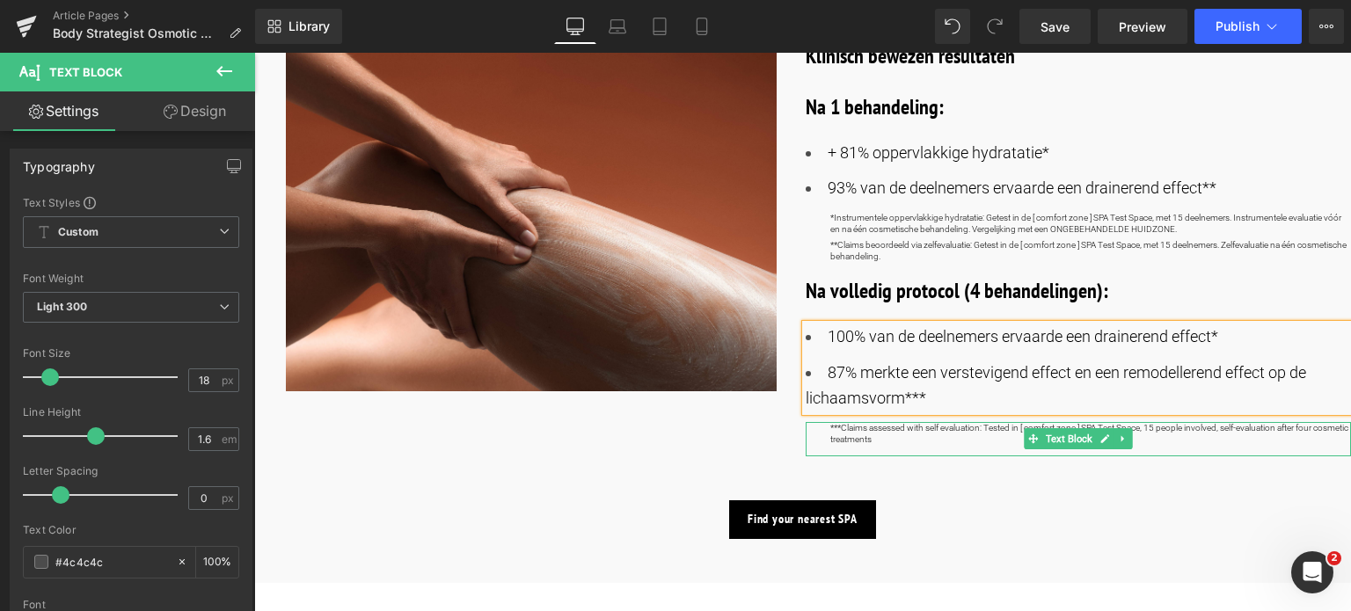
click at [915, 442] on p "***Claims assessed with self evaluation: Tested in [ comfort zone ] SPA Test Sp…" at bounding box center [1091, 433] width 522 height 23
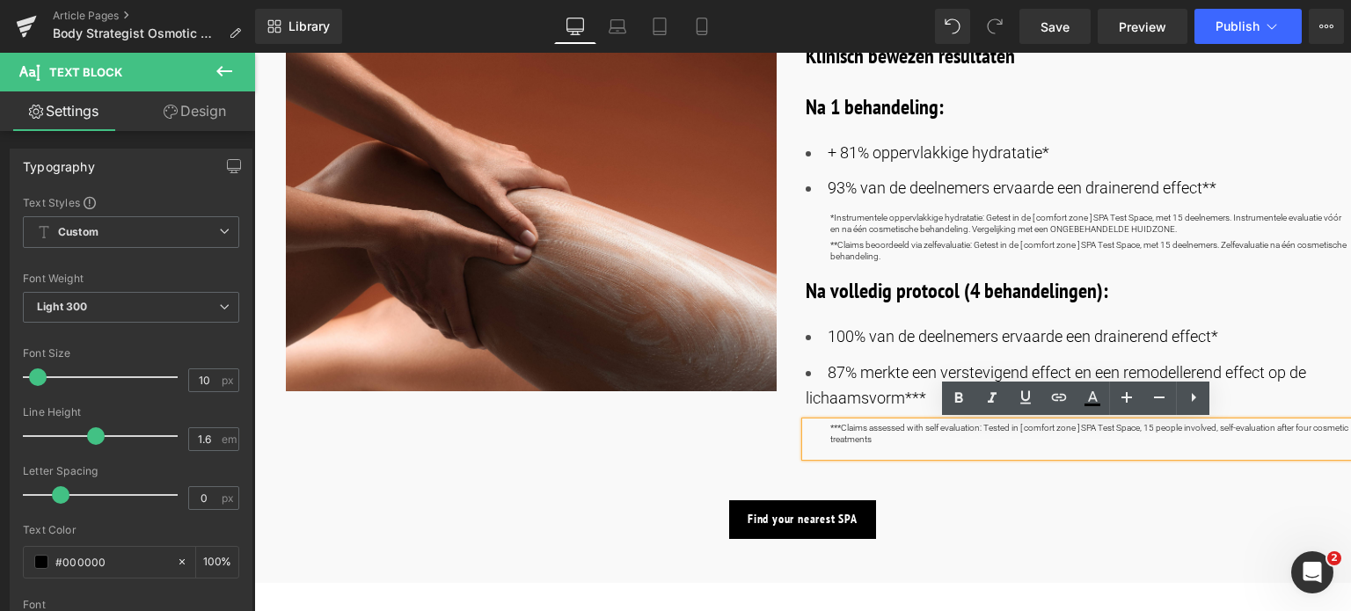
drag, startPoint x: 915, startPoint y: 446, endPoint x: 809, endPoint y: 418, distance: 109.2
click at [809, 422] on div "***Claims assessed with self evaluation: Tested in [ comfort zone ] SPA Test Sp…" at bounding box center [1079, 439] width 546 height 34
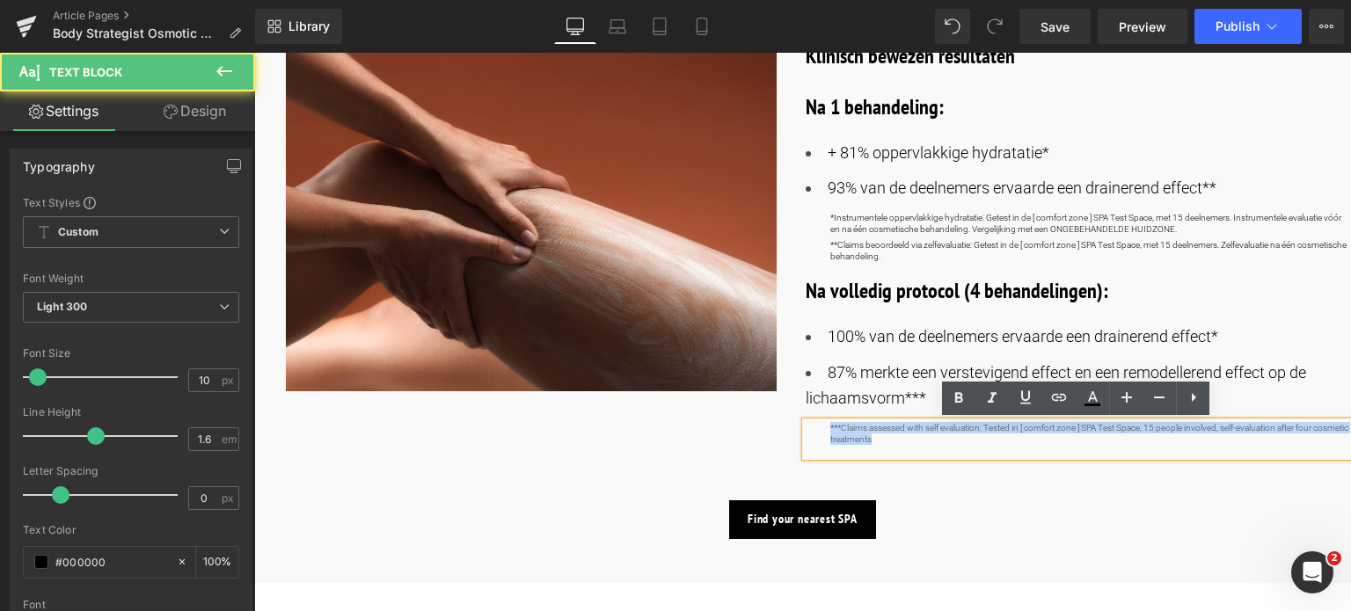
drag, startPoint x: 828, startPoint y: 427, endPoint x: 913, endPoint y: 439, distance: 86.2
click at [913, 439] on p "***Claims assessed with self evaluation: Tested in [ comfort zone ] SPA Test Sp…" at bounding box center [1091, 433] width 522 height 23
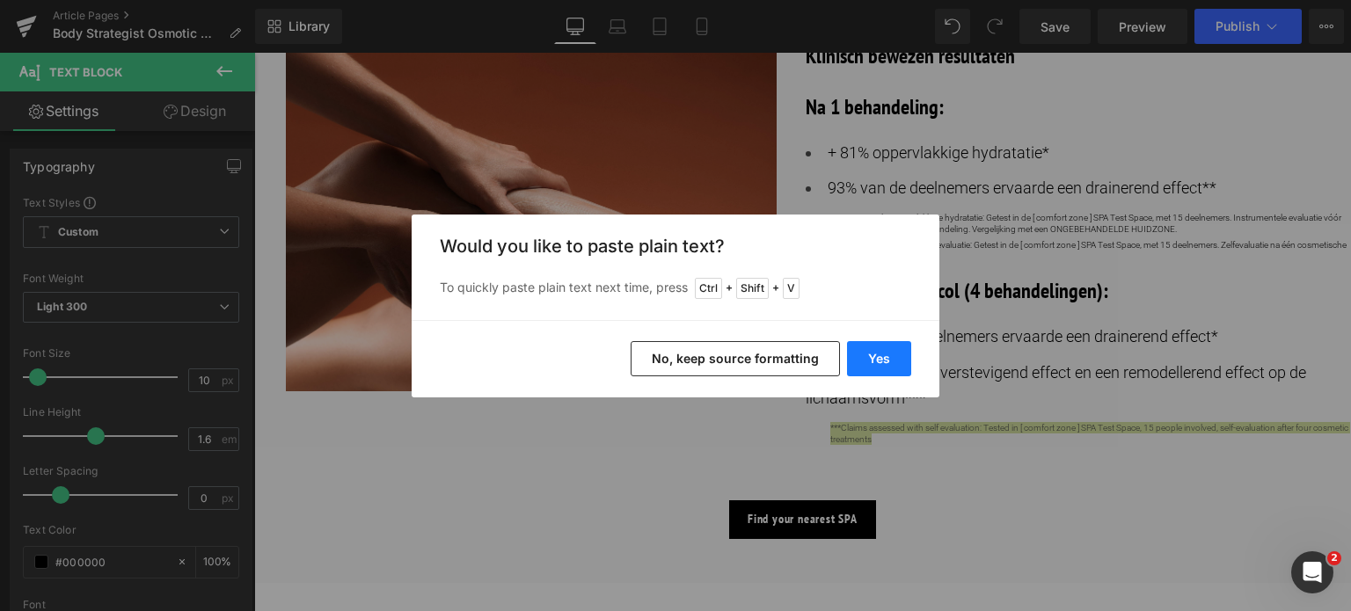
click at [871, 366] on button "Yes" at bounding box center [879, 358] width 64 height 35
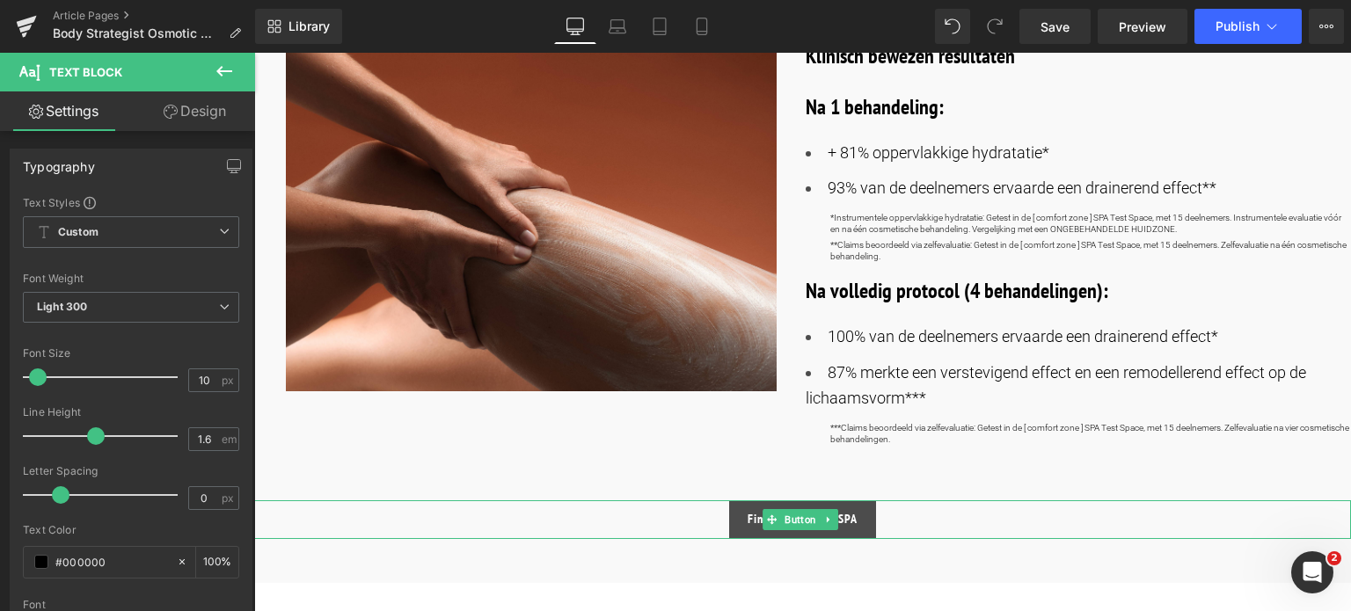
click at [744, 517] on link "Find your nearest SPA" at bounding box center [802, 520] width 147 height 39
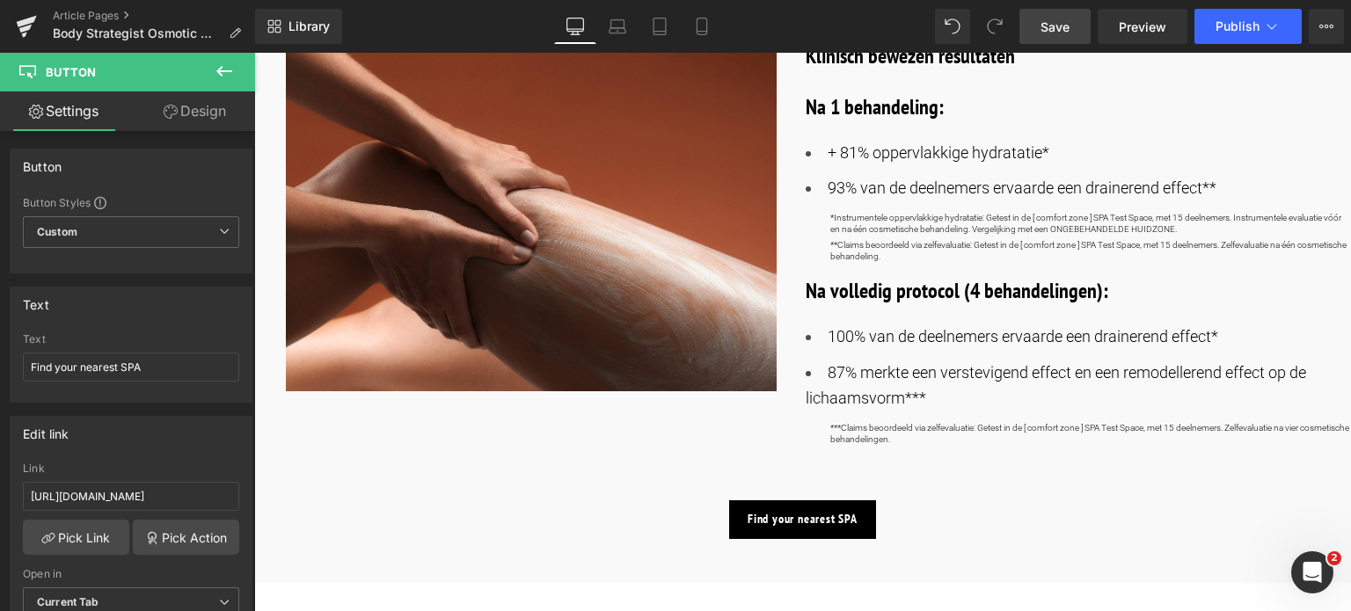
click at [1052, 22] on span "Save" at bounding box center [1055, 27] width 29 height 18
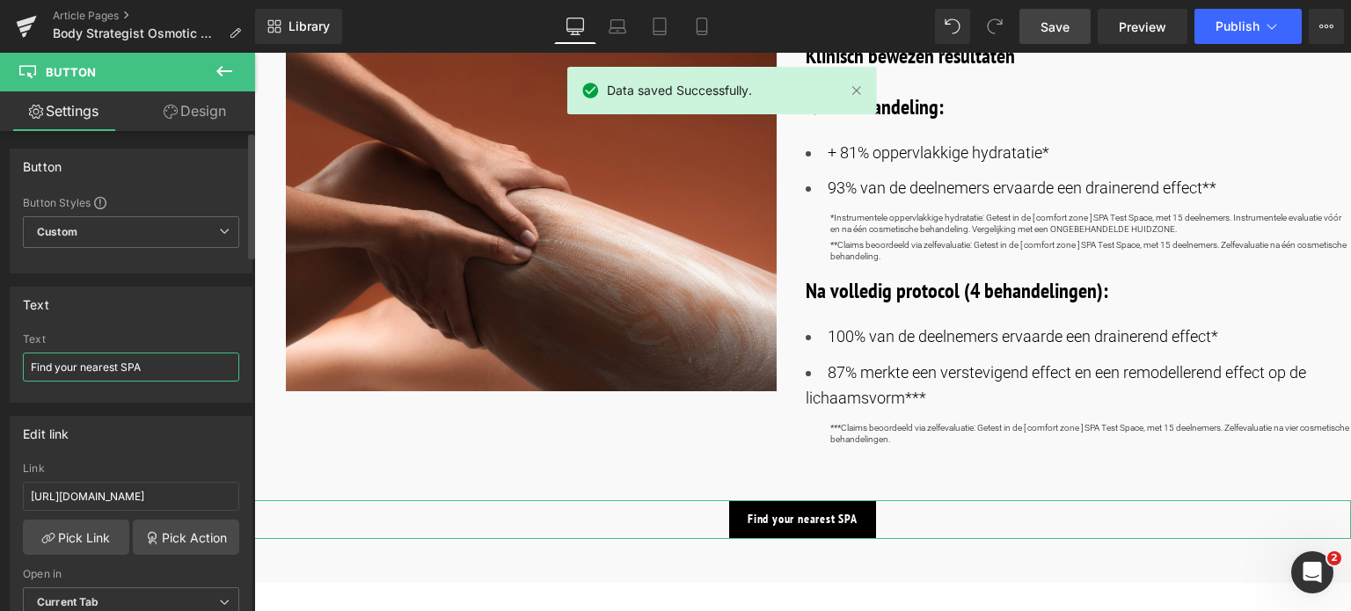
drag, startPoint x: 166, startPoint y: 362, endPoint x: 0, endPoint y: 390, distance: 168.6
click at [0, 390] on div "Text Find your nearest SPA Text Find your nearest SPA" at bounding box center [131, 338] width 263 height 129
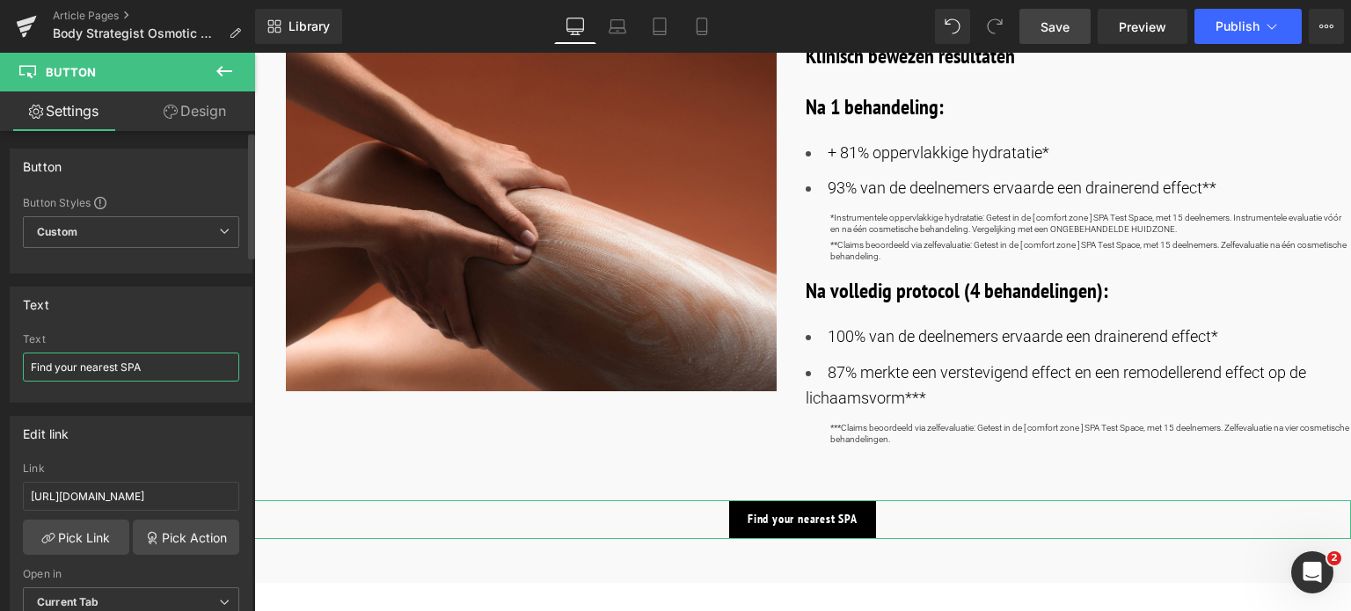
paste input "Vind je dichtstbijzijnde spa"
drag, startPoint x: 166, startPoint y: 365, endPoint x: 147, endPoint y: 368, distance: 19.5
click at [147, 368] on input "Vind je dichtstbijzijnde spa" at bounding box center [131, 367] width 216 height 29
type input "Vind je dichtstbijzijnde SPA of Salon"
drag, startPoint x: 207, startPoint y: 495, endPoint x: 0, endPoint y: 493, distance: 206.7
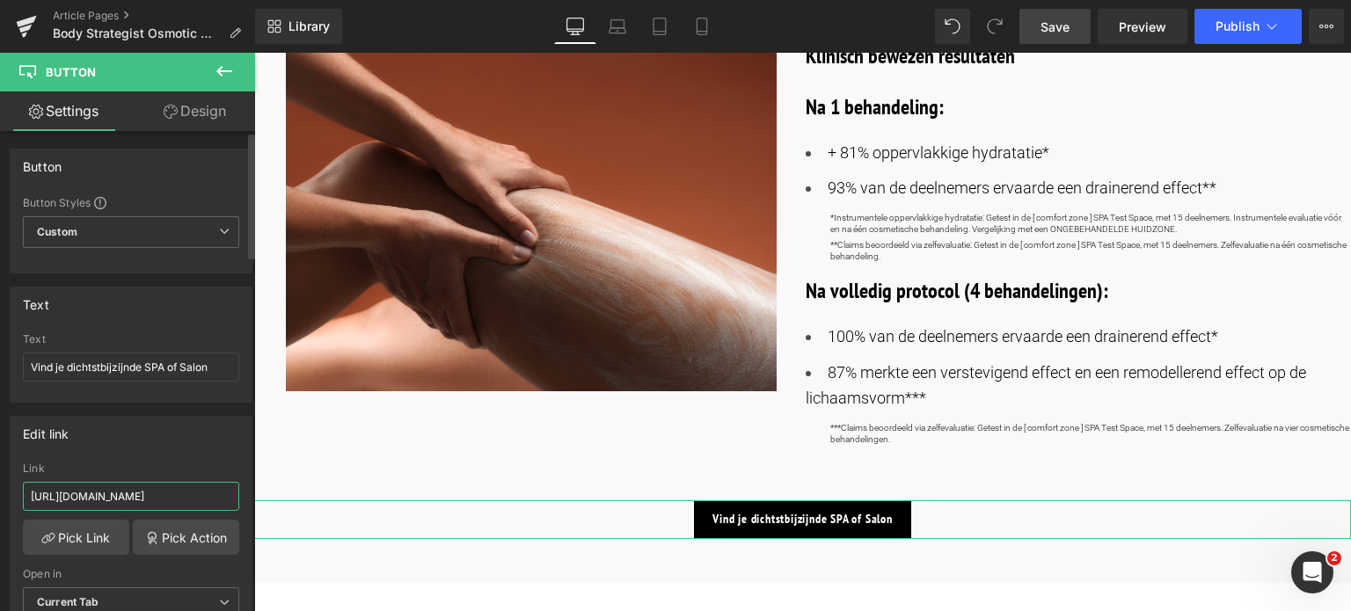
click at [0, 493] on div "Edit link [URL][DOMAIN_NAME] Link [URL][DOMAIN_NAME] Pick Link Pick Action Curr…" at bounding box center [131, 523] width 263 height 241
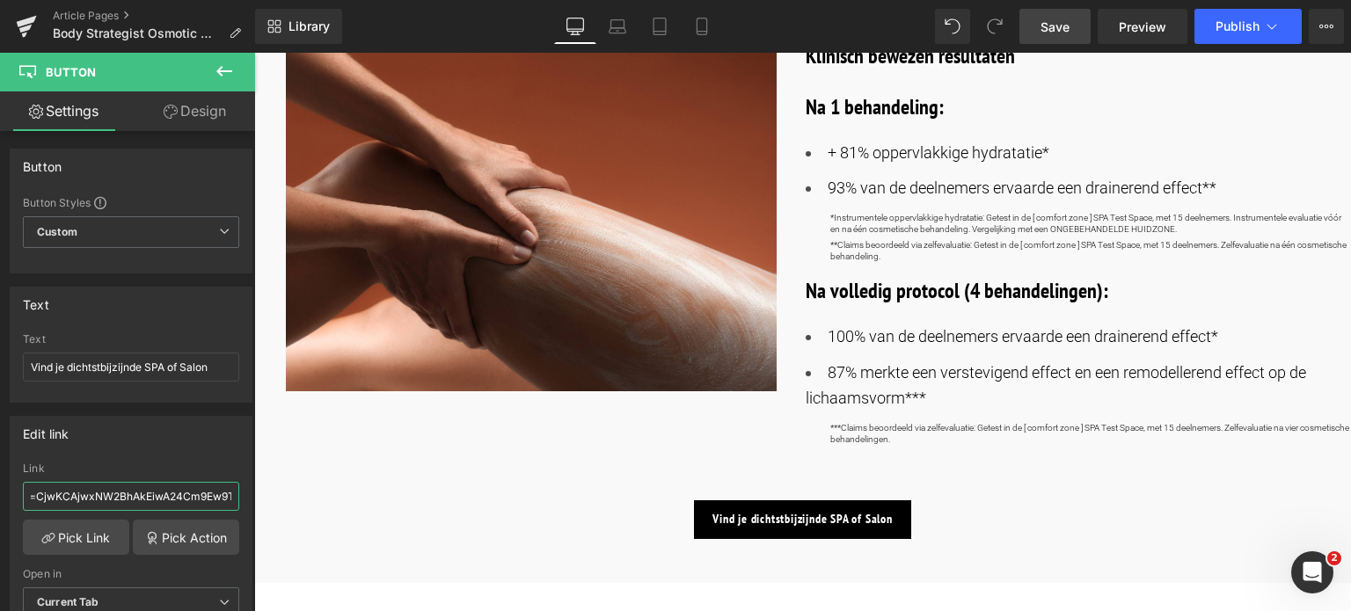
scroll to position [0, 659]
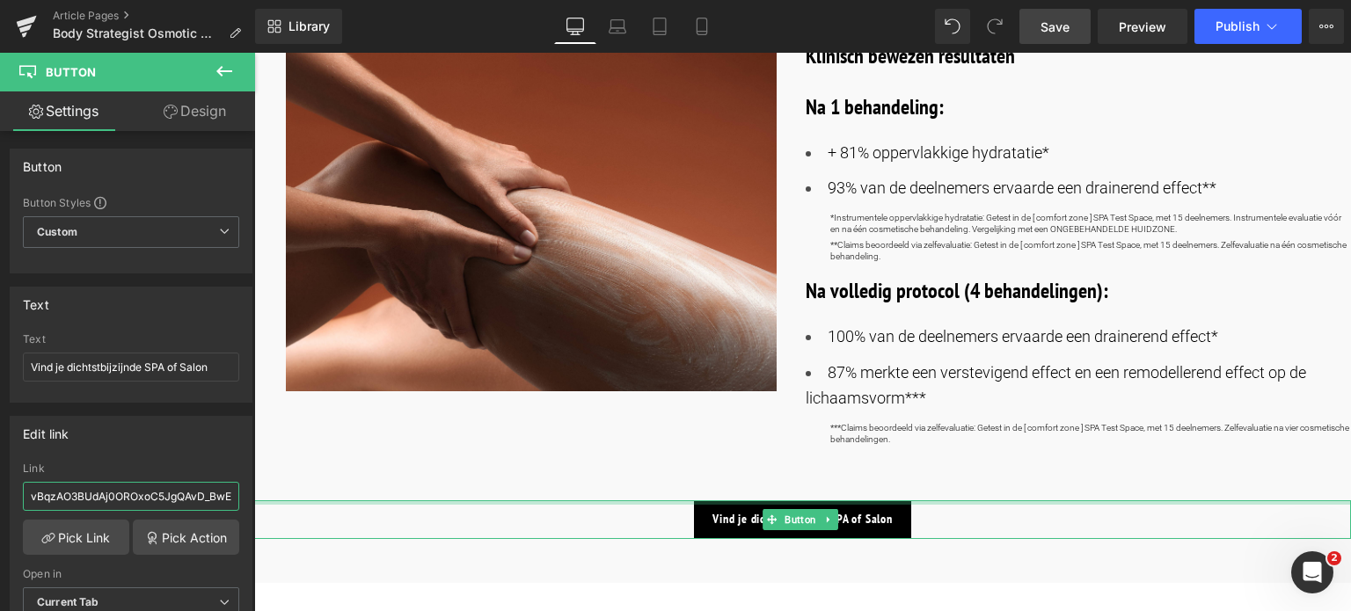
drag, startPoint x: 378, startPoint y: 544, endPoint x: 332, endPoint y: 501, distance: 62.9
type input "/pages/spa-locator"
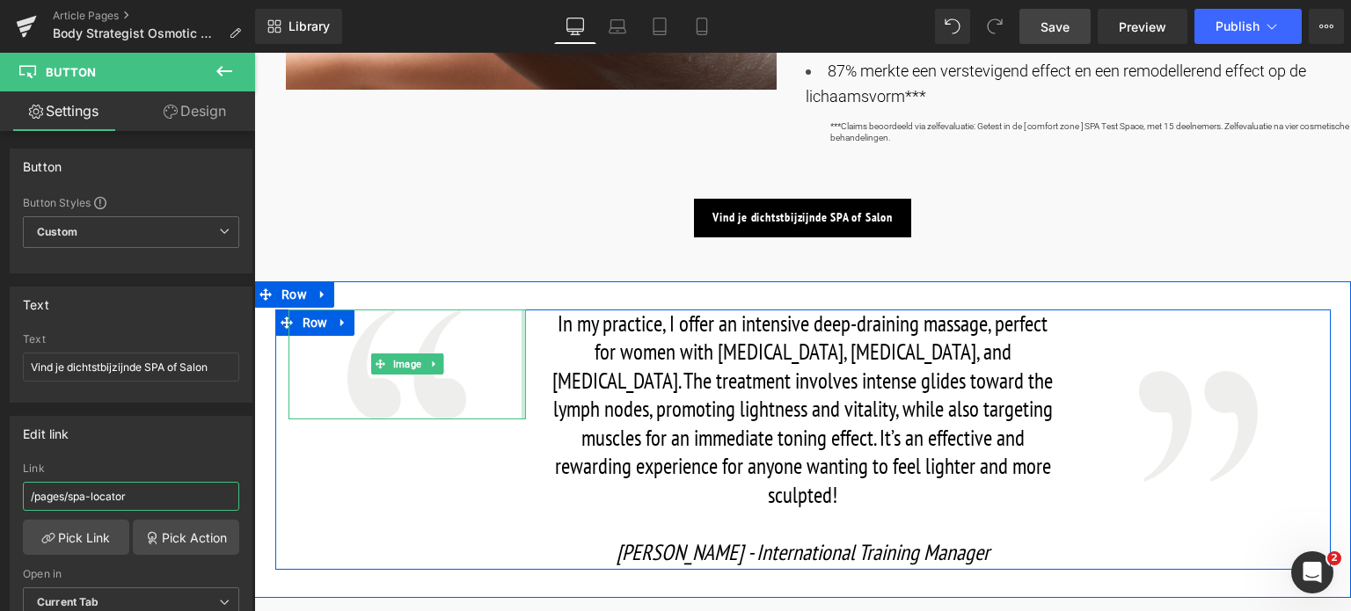
scroll to position [1495, 0]
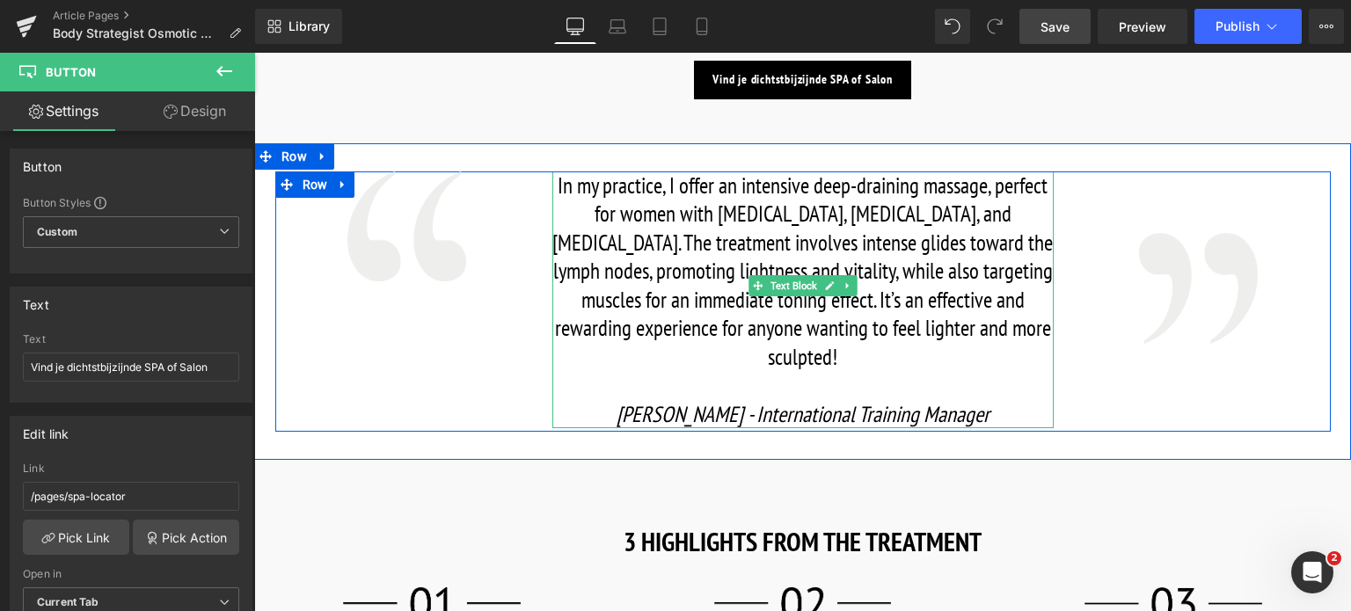
click at [588, 212] on font "In my practice, I offer an intensive deep-draining massage, perfect for women w…" at bounding box center [802, 272] width 501 height 200
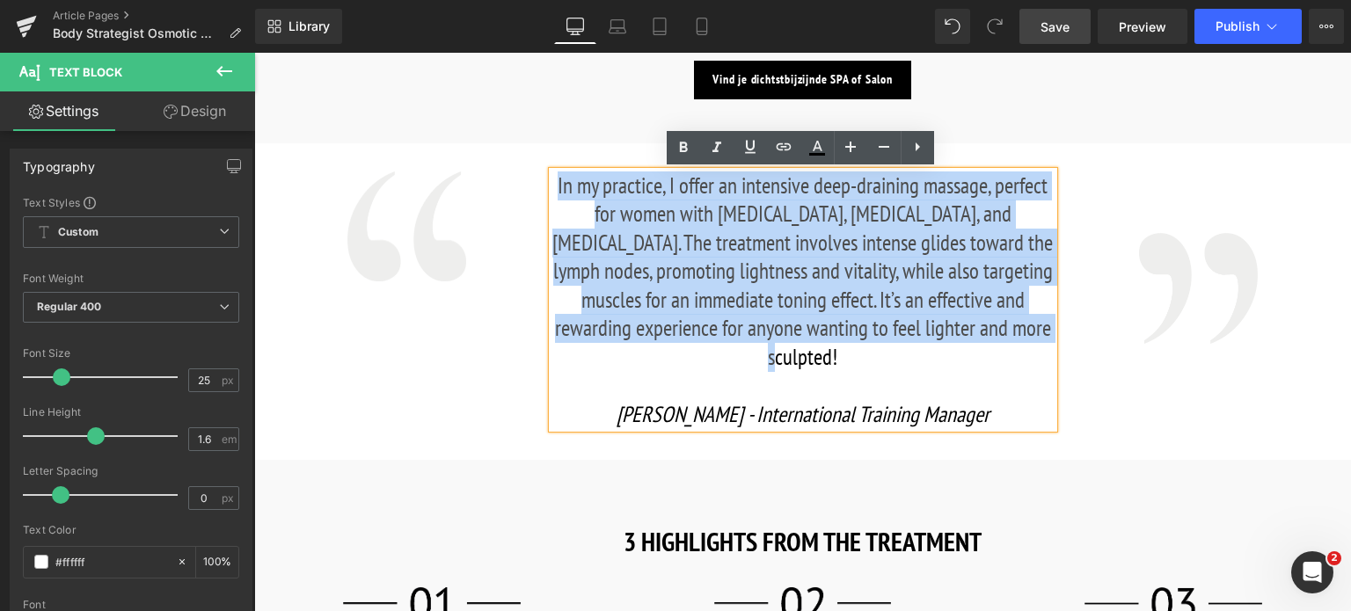
drag, startPoint x: 549, startPoint y: 184, endPoint x: 1049, endPoint y: 335, distance: 522.0
click at [1049, 335] on p "In my practice, I offer an intensive deep-draining massage, perfect for women w…" at bounding box center [802, 272] width 501 height 201
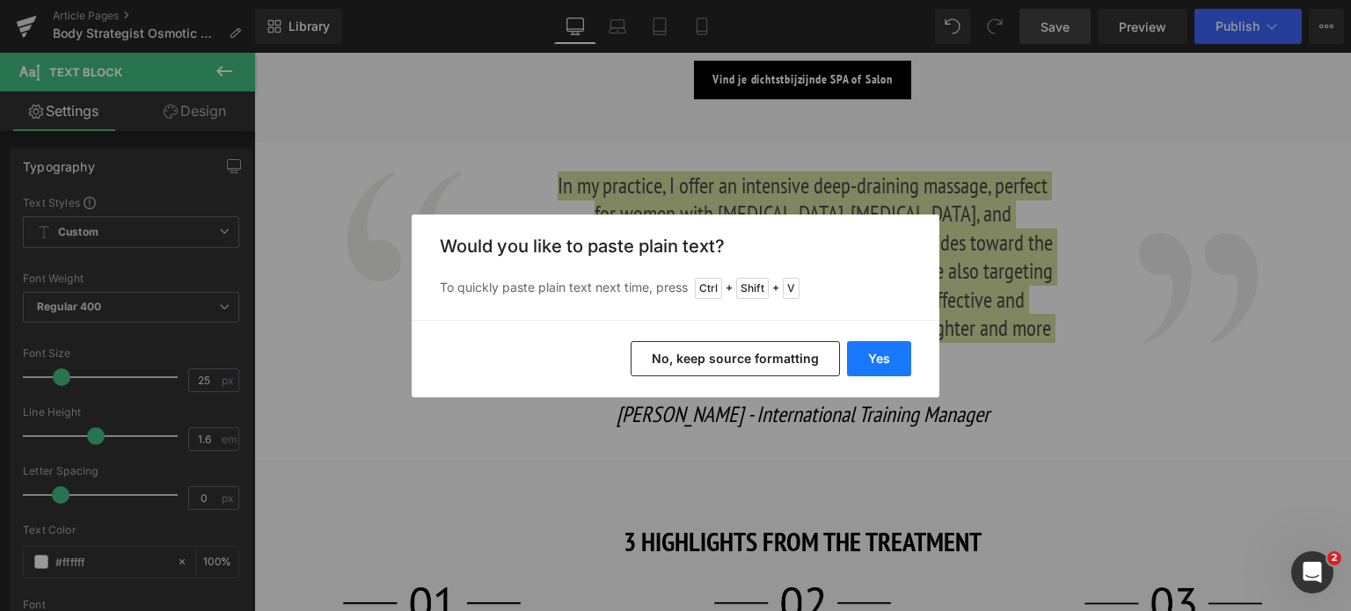
click at [888, 362] on button "Yes" at bounding box center [879, 358] width 64 height 35
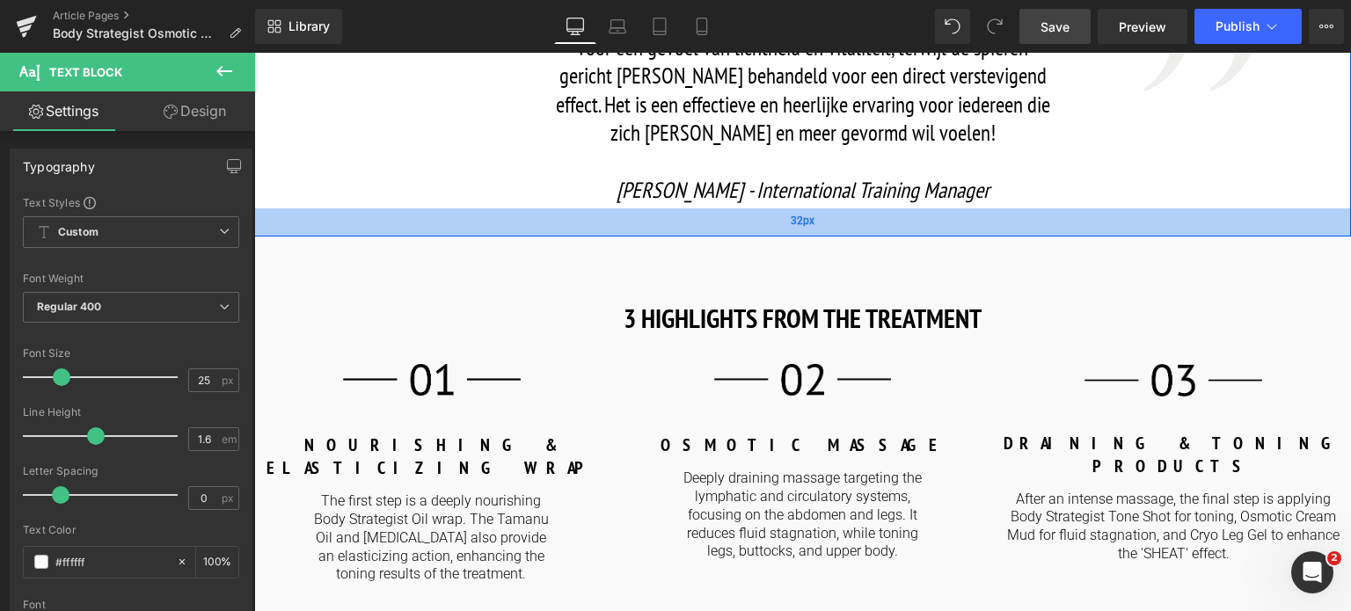
scroll to position [1759, 0]
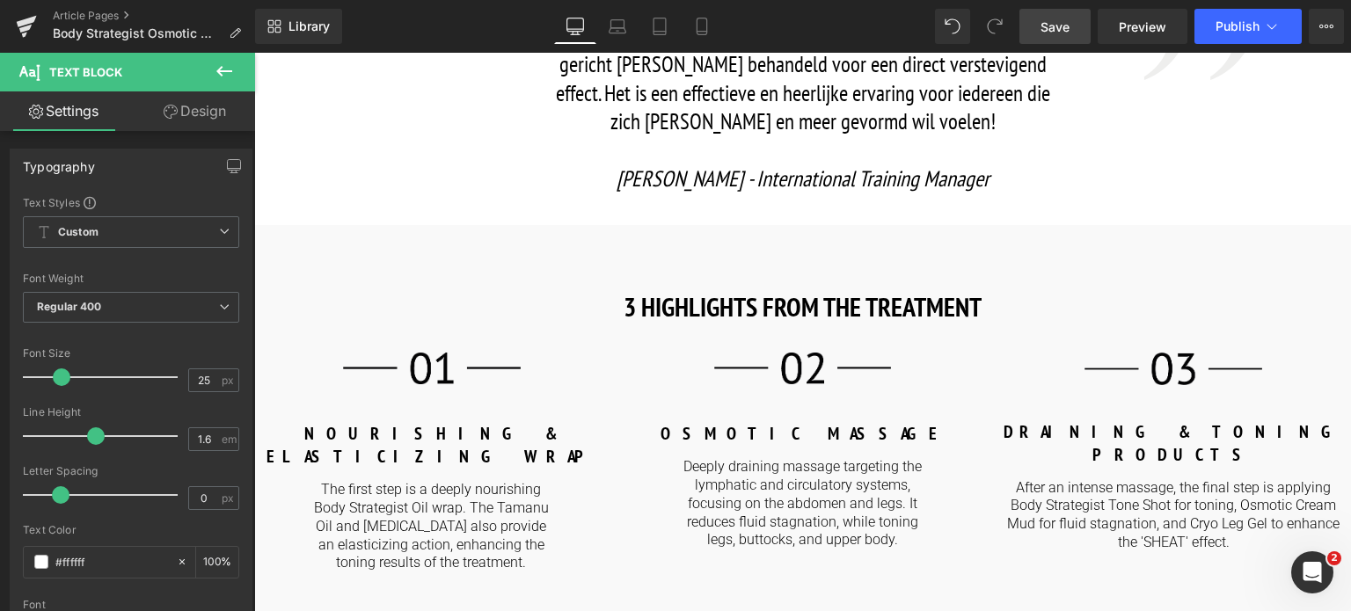
drag, startPoint x: 1055, startPoint y: 23, endPoint x: 485, endPoint y: 228, distance: 605.7
click at [1055, 23] on span "Save" at bounding box center [1055, 27] width 29 height 18
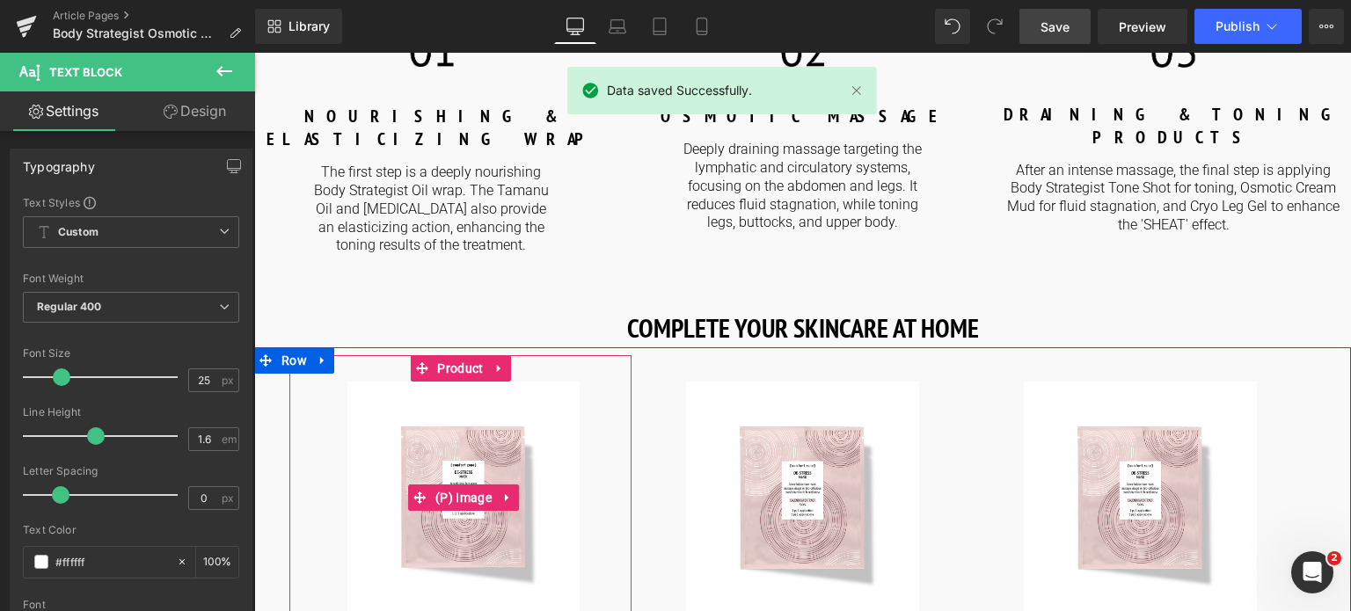
scroll to position [1935, 0]
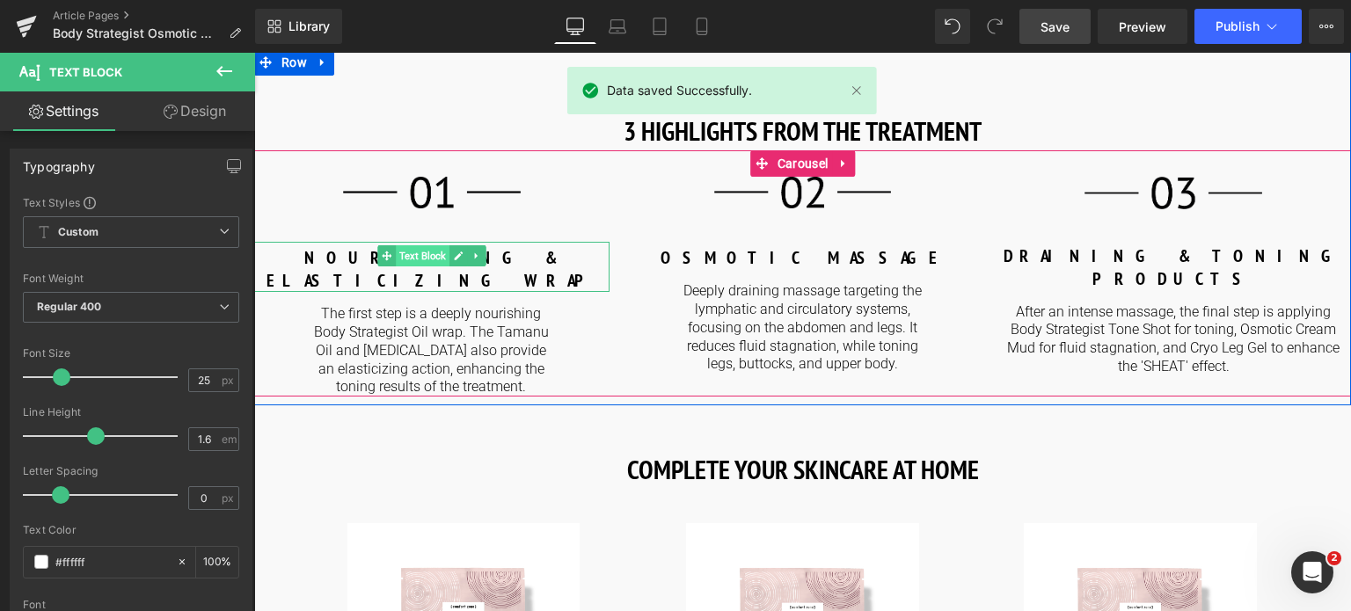
click at [446, 259] on span "Text Block" at bounding box center [423, 255] width 54 height 21
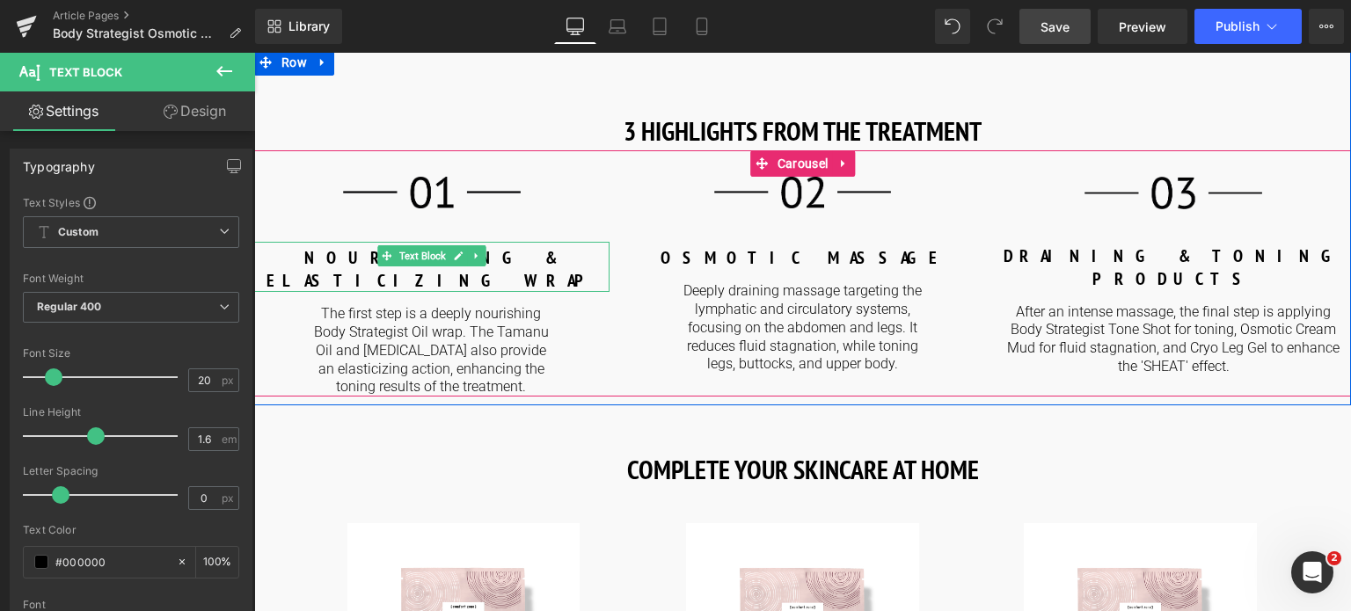
click at [554, 249] on p "NOURISHING & ELASTICIZING WRAP" at bounding box center [431, 269] width 355 height 46
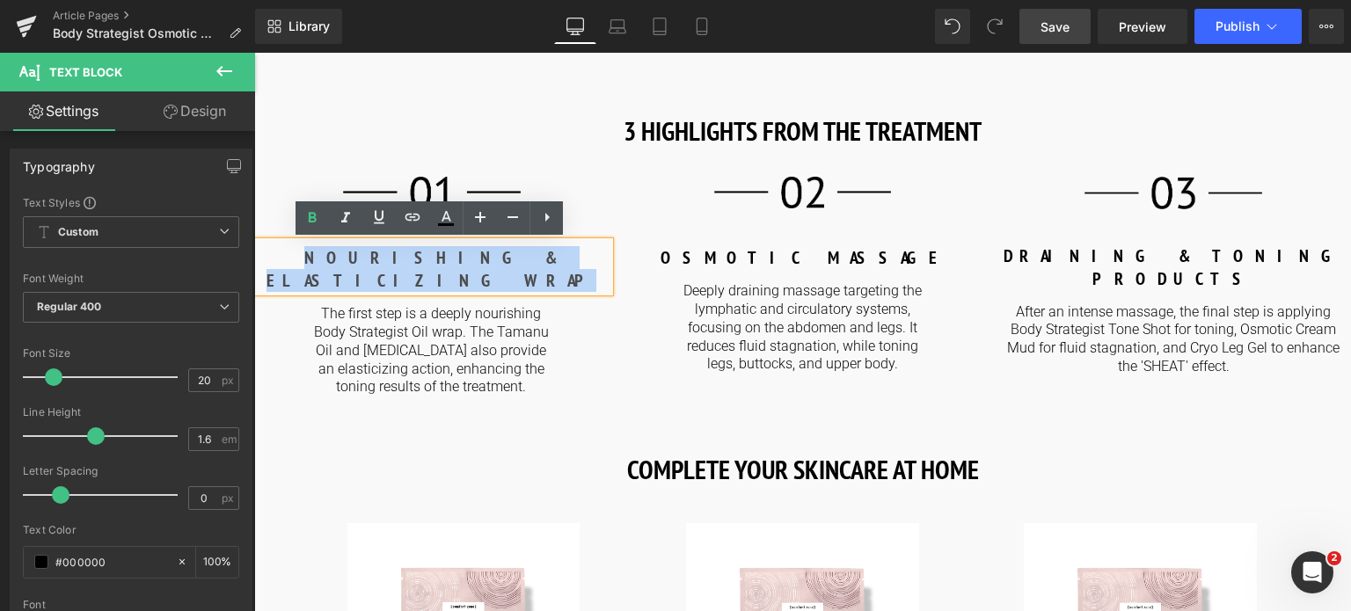
drag, startPoint x: 542, startPoint y: 252, endPoint x: 313, endPoint y: 259, distance: 228.8
click at [313, 259] on p "NOURISHING & ELASTICIZING WRAP" at bounding box center [431, 269] width 355 height 46
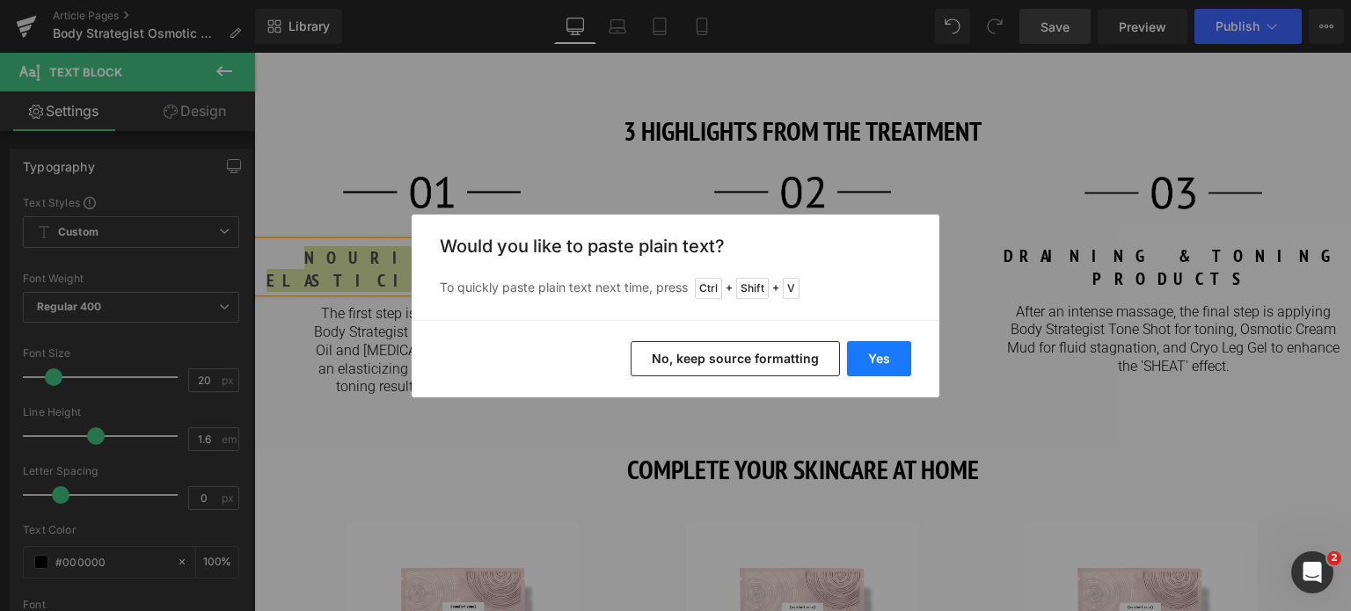
click at [901, 354] on button "Yes" at bounding box center [879, 358] width 64 height 35
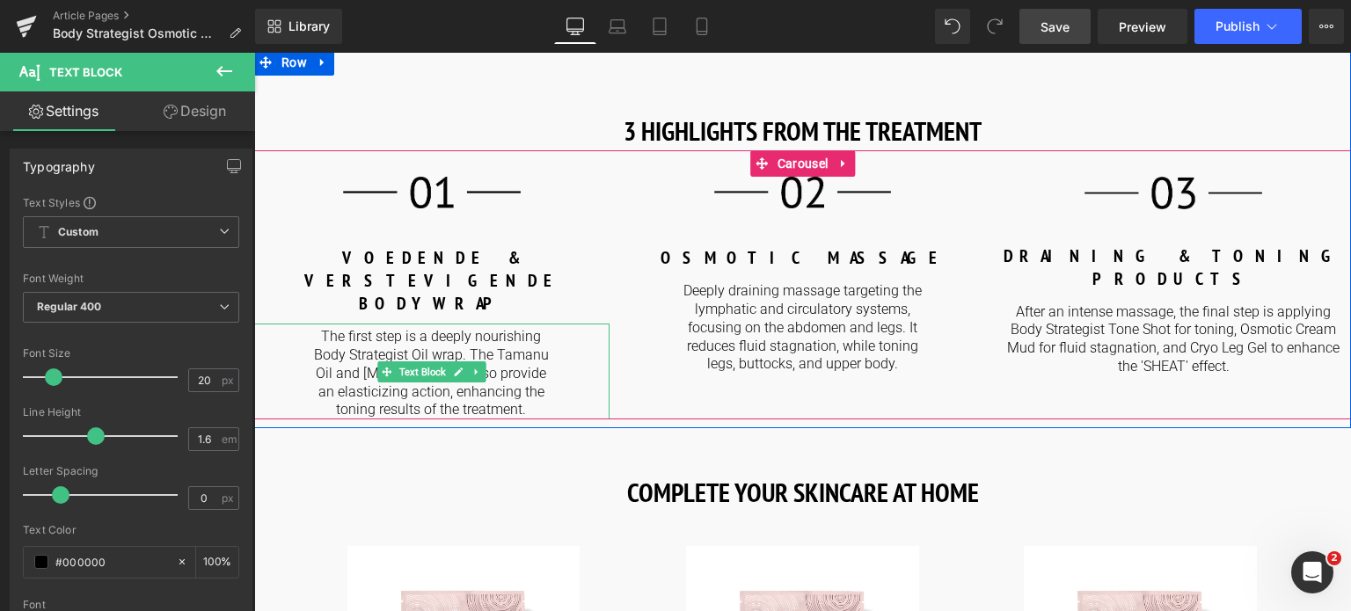
click at [375, 328] on p "The first step is a deeply nourishing Body Strategist Oil wrap. The Tamanu Oil …" at bounding box center [431, 373] width 240 height 91
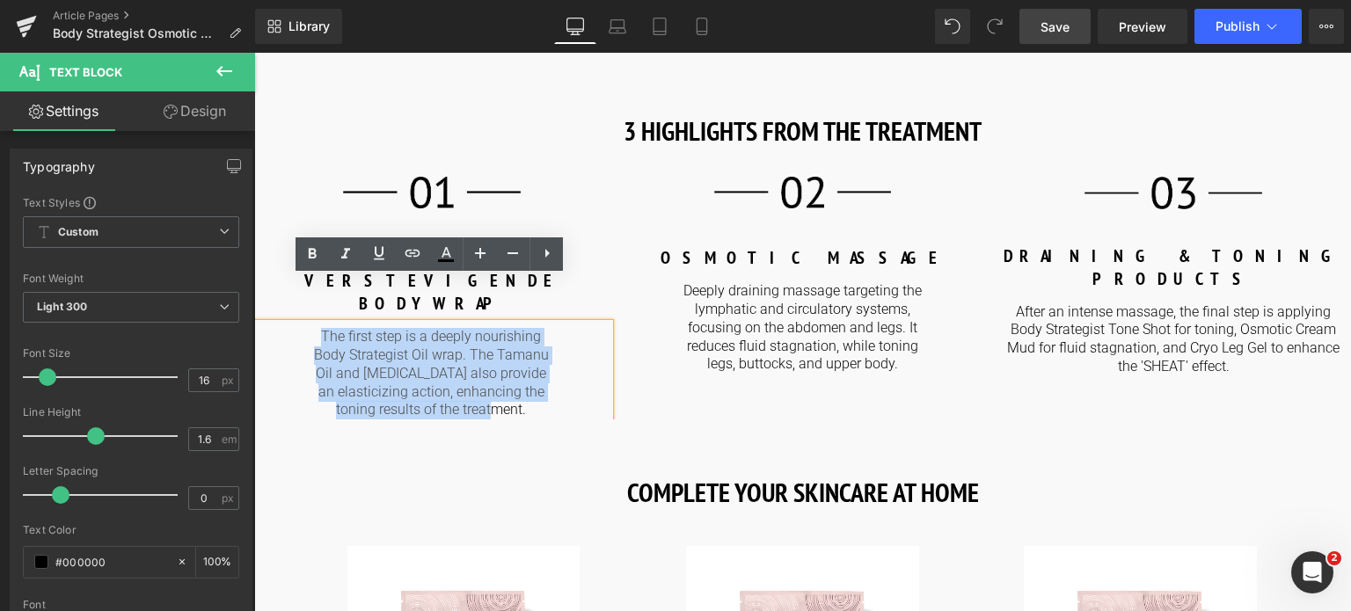
drag, startPoint x: 322, startPoint y: 295, endPoint x: 563, endPoint y: 363, distance: 250.6
click at [563, 363] on div "The first step is a deeply nourishing Body Strategist Oil wrap. The Tamanu Oil …" at bounding box center [431, 372] width 355 height 96
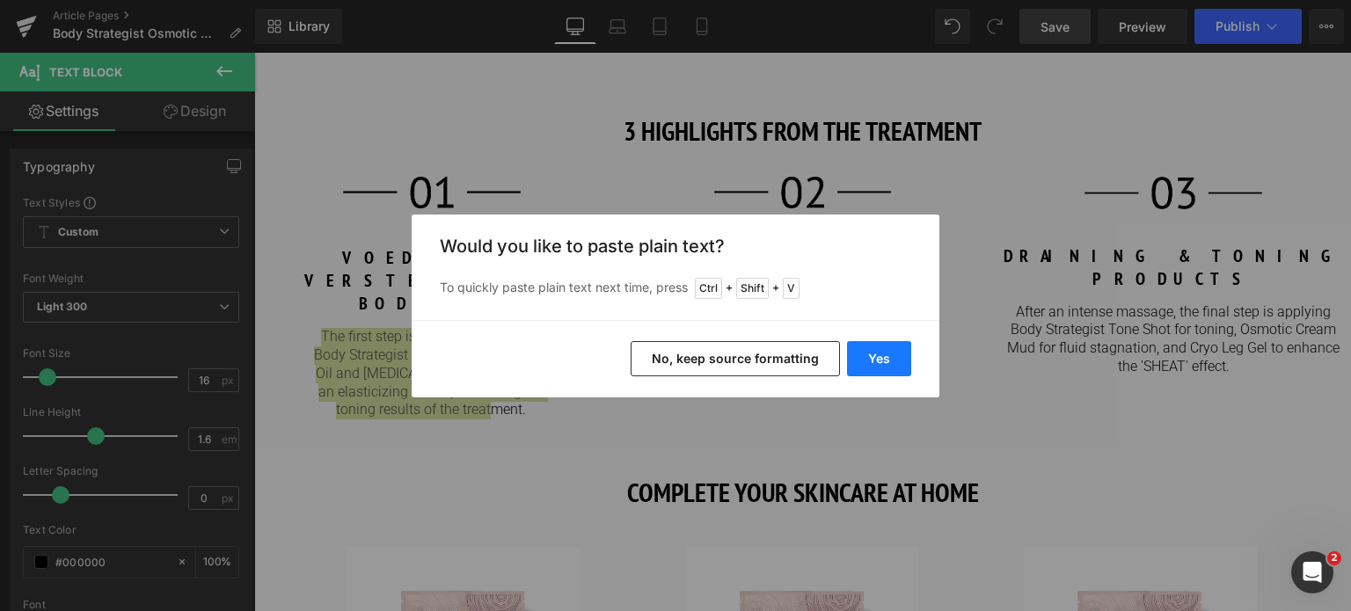
click at [855, 354] on button "Yes" at bounding box center [879, 358] width 64 height 35
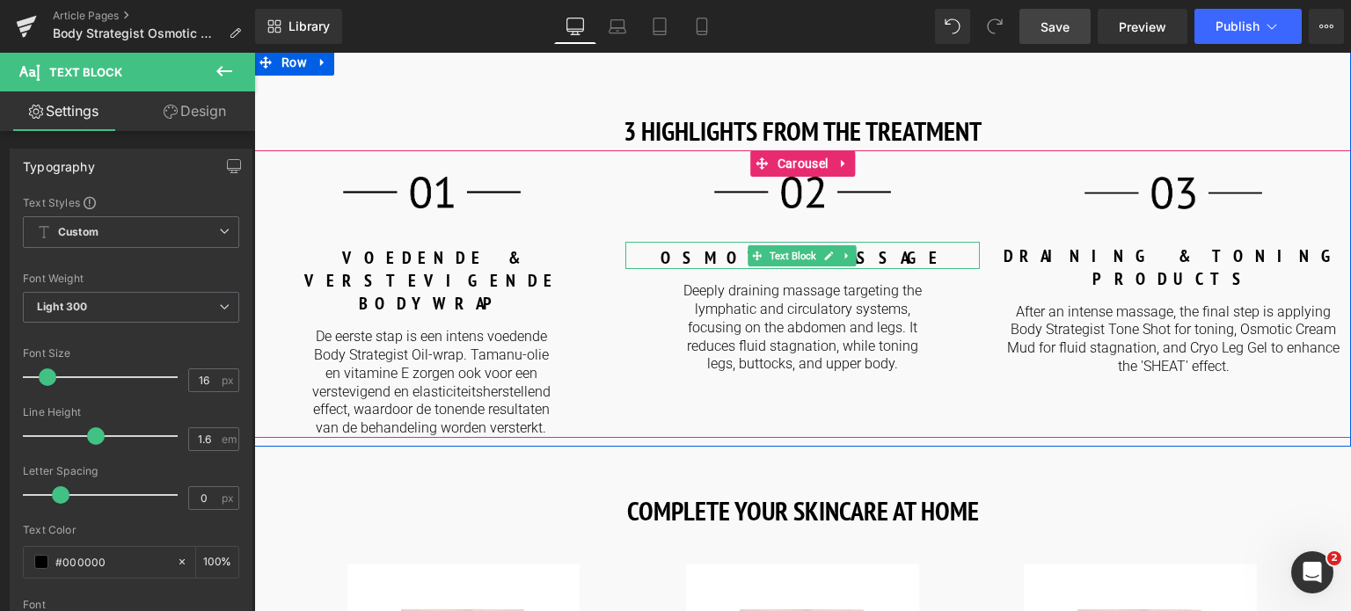
click at [739, 259] on b "OSMOTIC MASSAGE" at bounding box center [803, 257] width 284 height 23
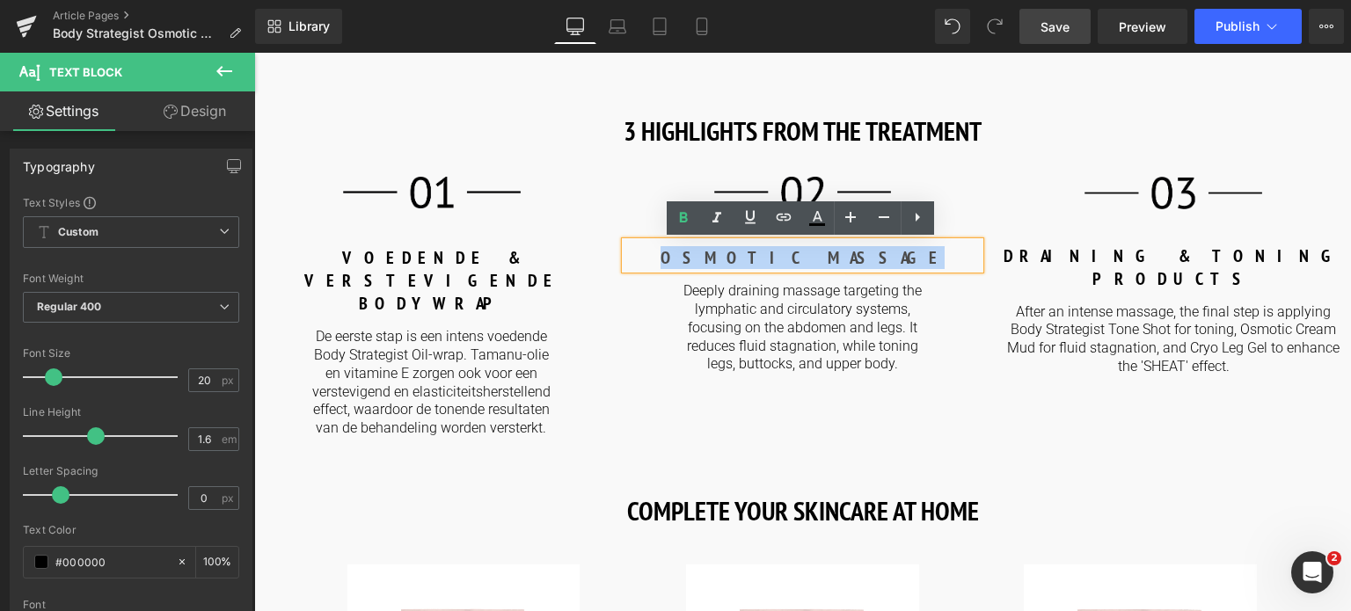
drag, startPoint x: 737, startPoint y: 259, endPoint x: 908, endPoint y: 252, distance: 170.8
click at [908, 252] on p "OSMOTIC MASSAGE" at bounding box center [802, 257] width 355 height 23
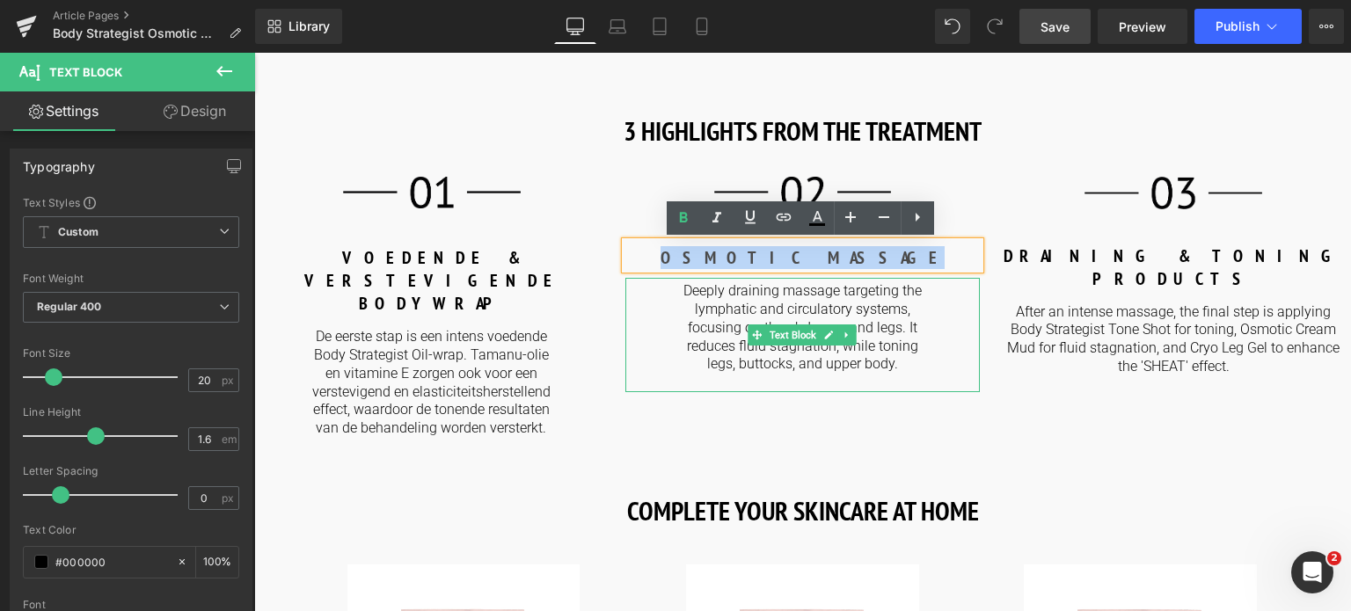
click at [756, 318] on p "Deeply draining massage targeting the lymphatic and circulatory systems, focusi…" at bounding box center [803, 327] width 240 height 91
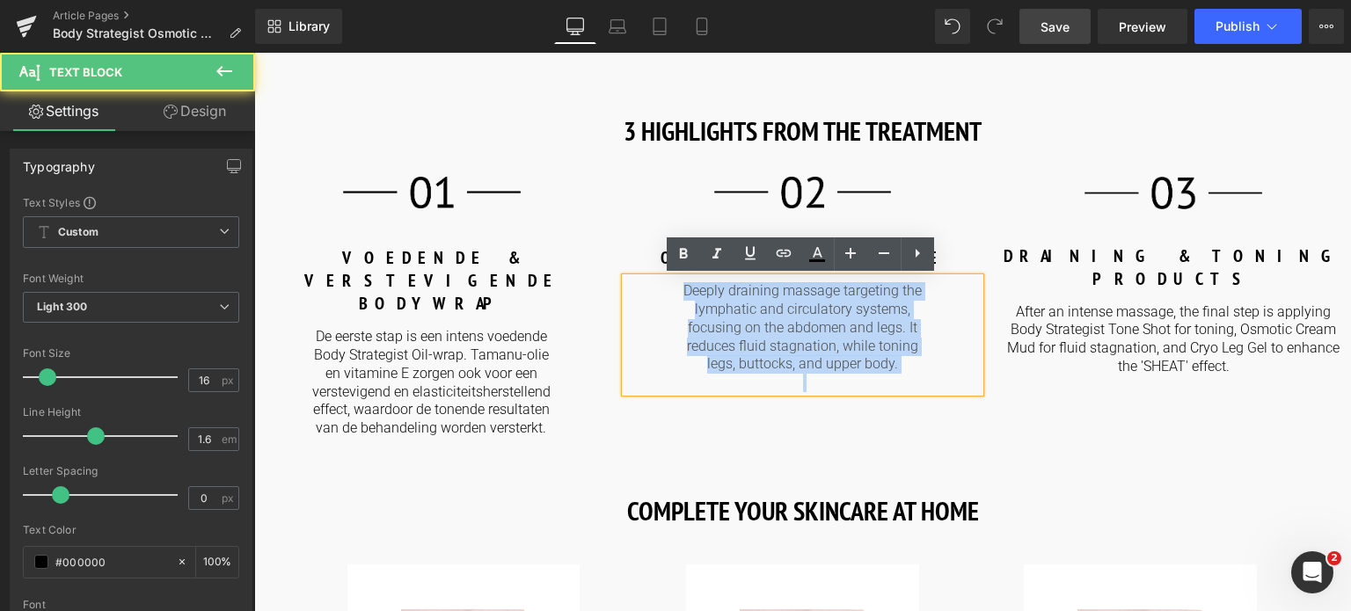
drag, startPoint x: 683, startPoint y: 291, endPoint x: 932, endPoint y: 375, distance: 263.4
click at [932, 375] on div "Deeply draining massage targeting the lymphatic and circulatory systems, focusi…" at bounding box center [802, 335] width 355 height 114
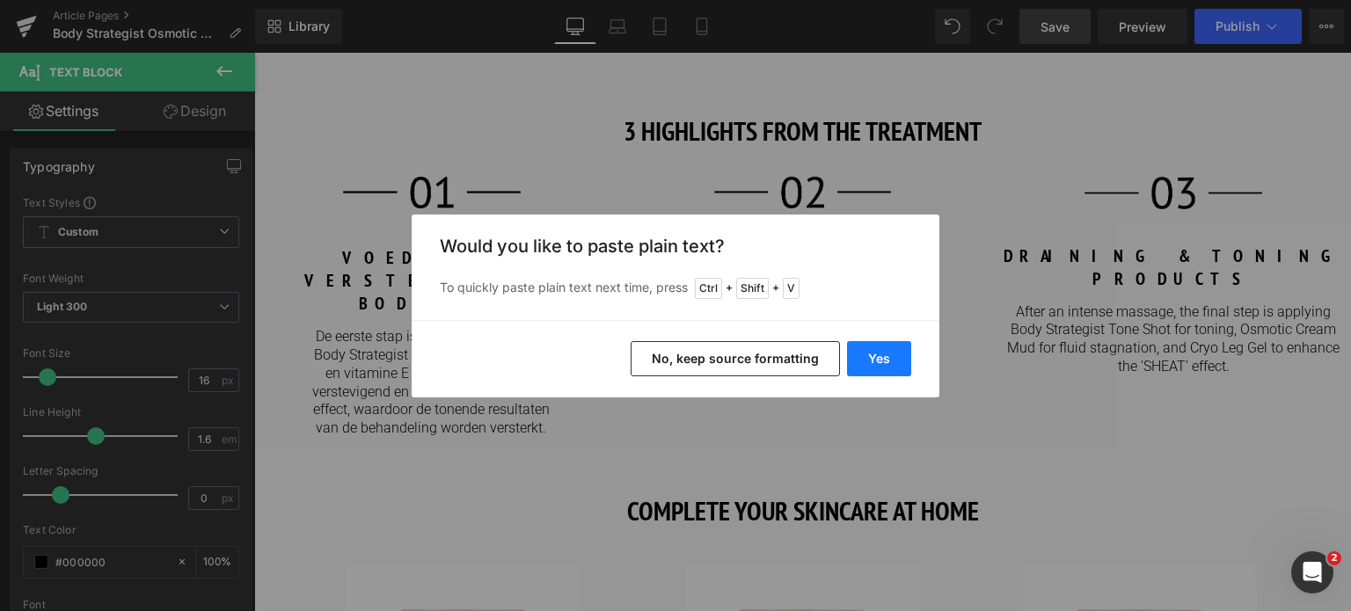
click at [881, 365] on button "Yes" at bounding box center [879, 358] width 64 height 35
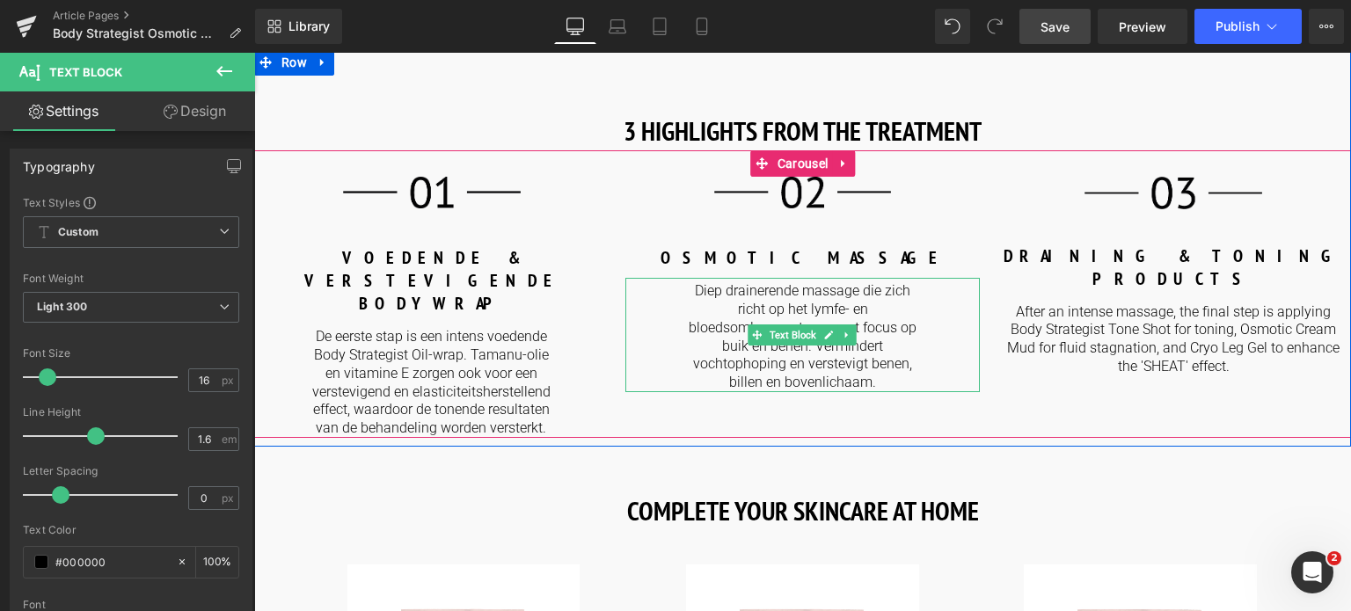
scroll to position [2023, 0]
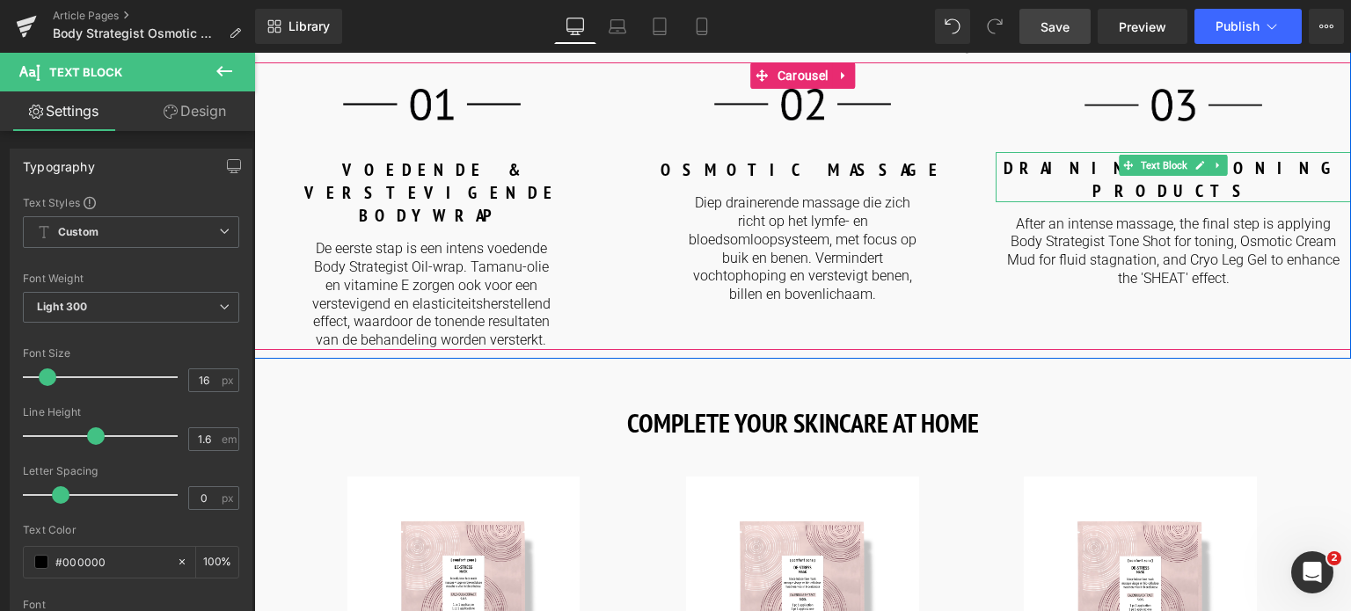
click at [1067, 161] on b "DRAINING & TONING PRODUCTS" at bounding box center [1174, 180] width 340 height 46
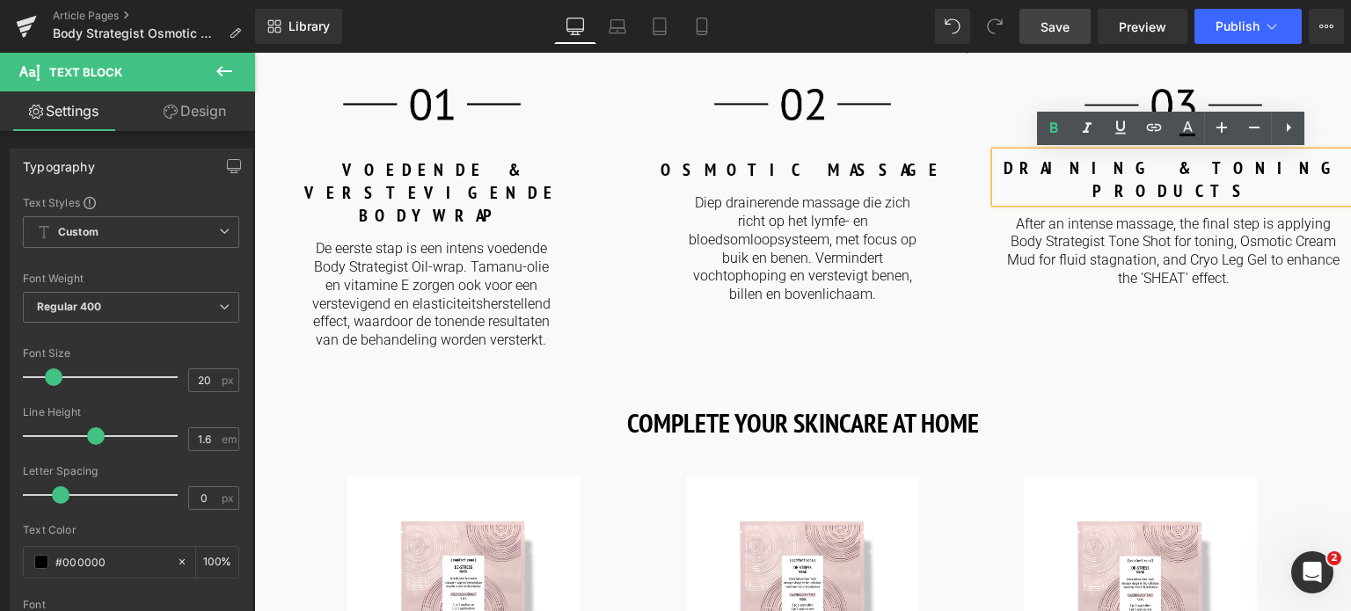
drag, startPoint x: 1069, startPoint y: 160, endPoint x: 1289, endPoint y: 154, distance: 220.0
click at [1289, 154] on div "DRAINING & TONING PRODUCTS" at bounding box center [1173, 177] width 355 height 50
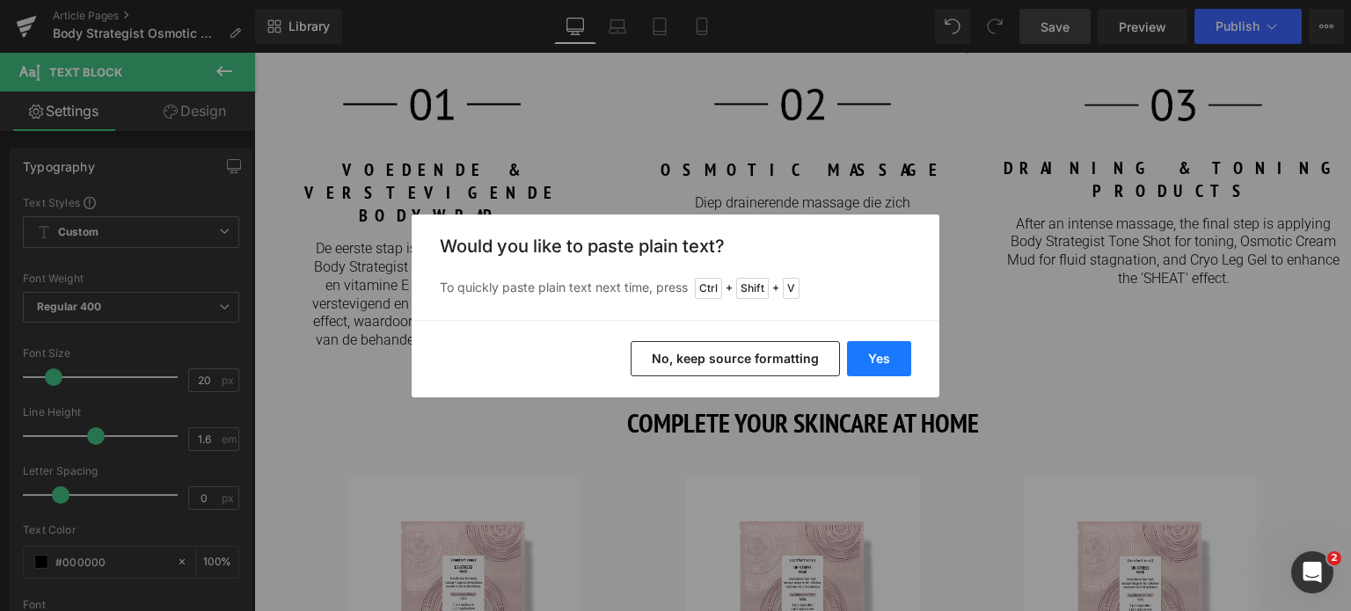
click at [894, 362] on button "Yes" at bounding box center [879, 358] width 64 height 35
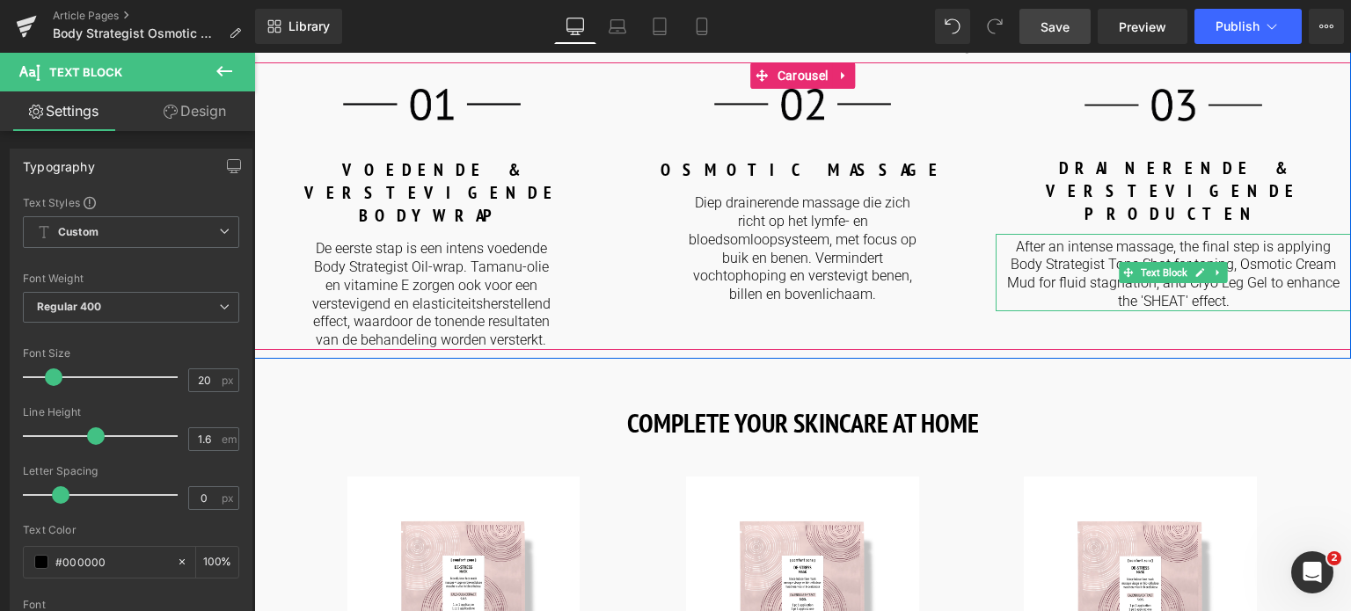
click at [1026, 238] on p "After an intense massage, the final step is applying Body Strategist Tone Shot …" at bounding box center [1174, 274] width 338 height 73
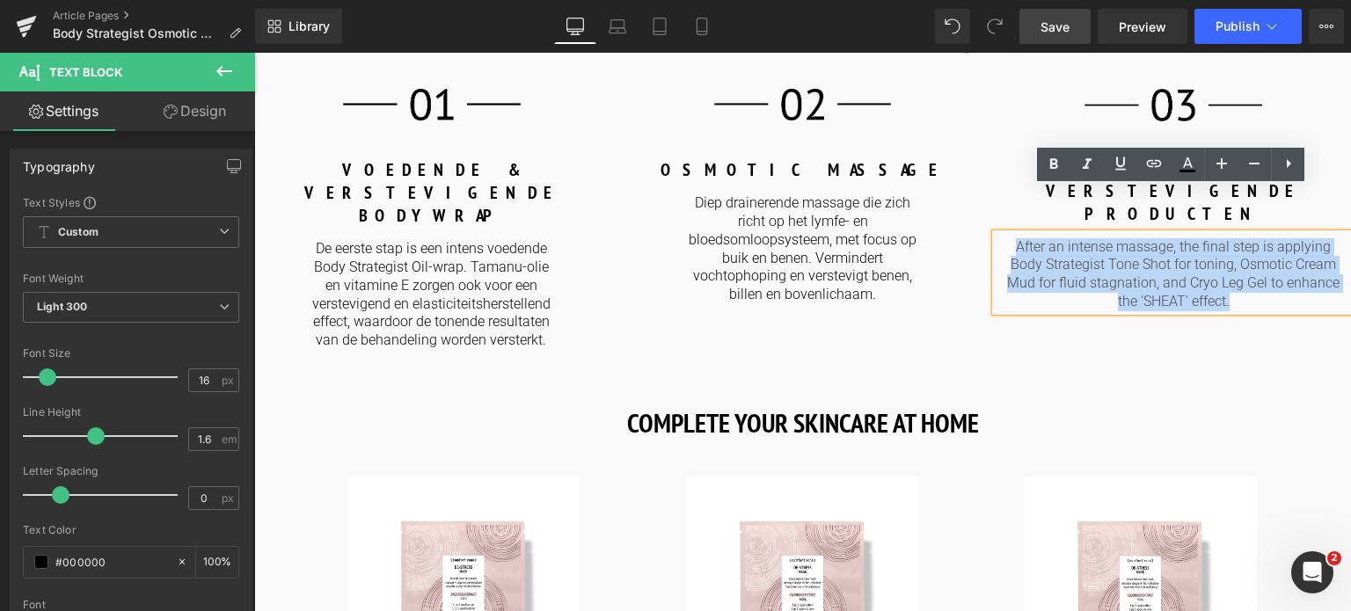
drag, startPoint x: 1013, startPoint y: 201, endPoint x: 1260, endPoint y: 250, distance: 251.0
click at [1260, 250] on p "After an intense massage, the final step is applying Body Strategist Tone Shot …" at bounding box center [1174, 274] width 338 height 73
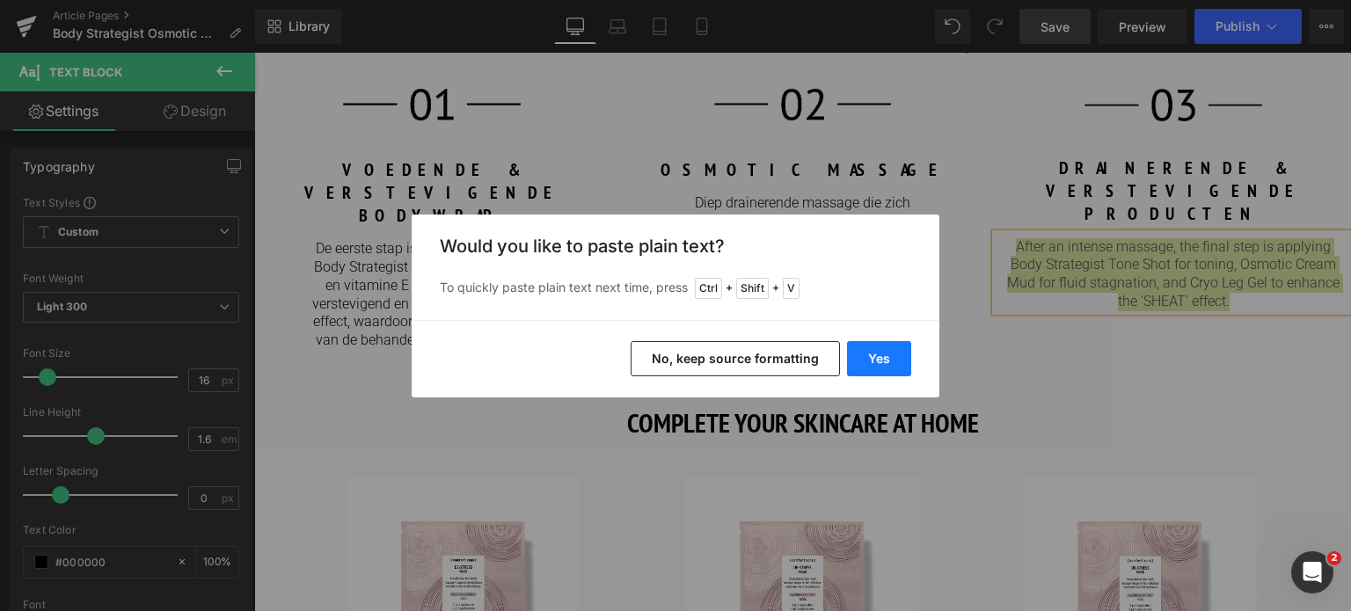
click at [870, 355] on button "Yes" at bounding box center [879, 358] width 64 height 35
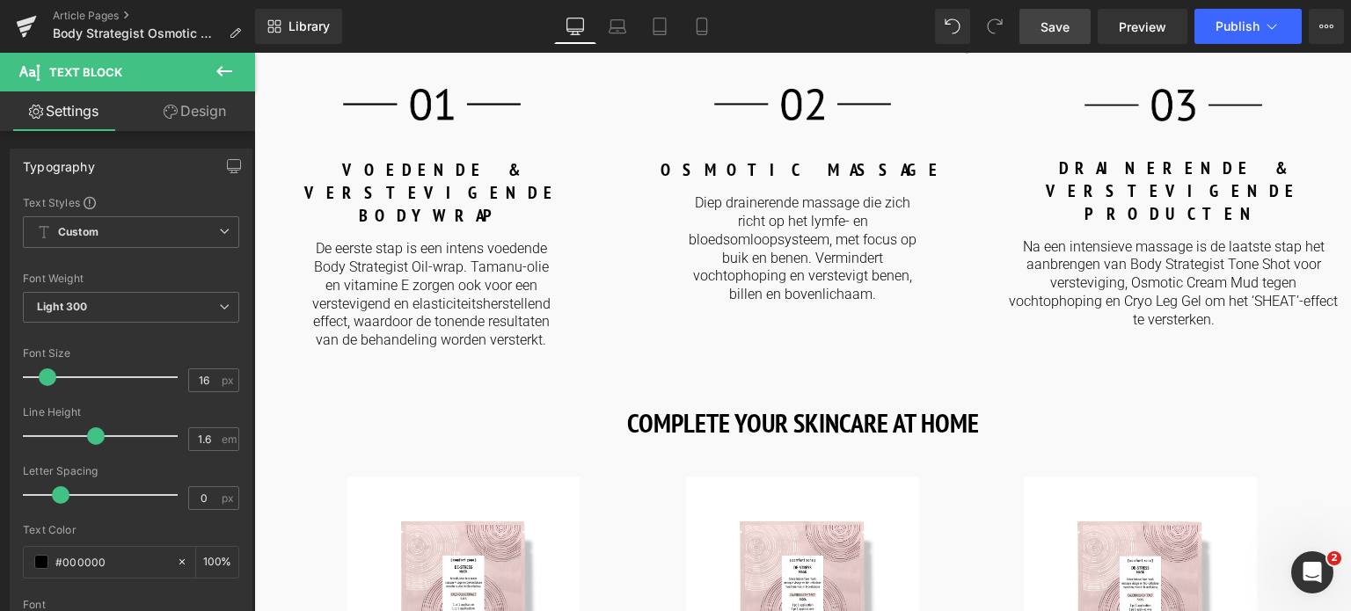
click at [1053, 32] on span "Save" at bounding box center [1055, 27] width 29 height 18
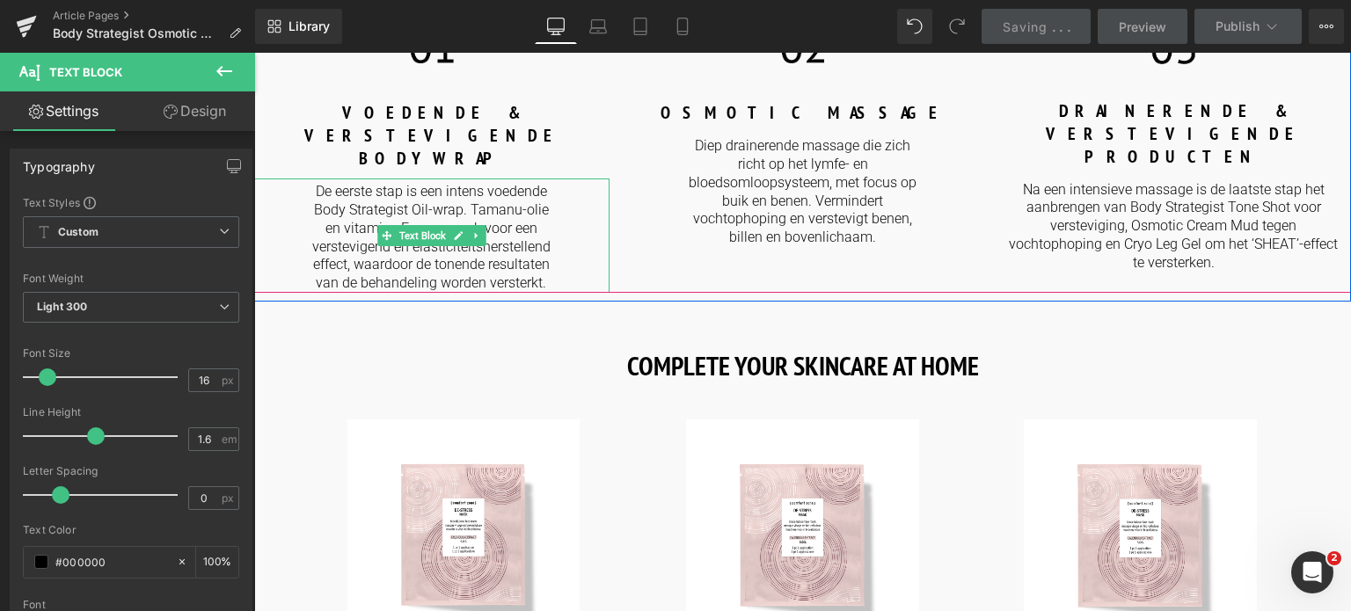
scroll to position [2111, 0]
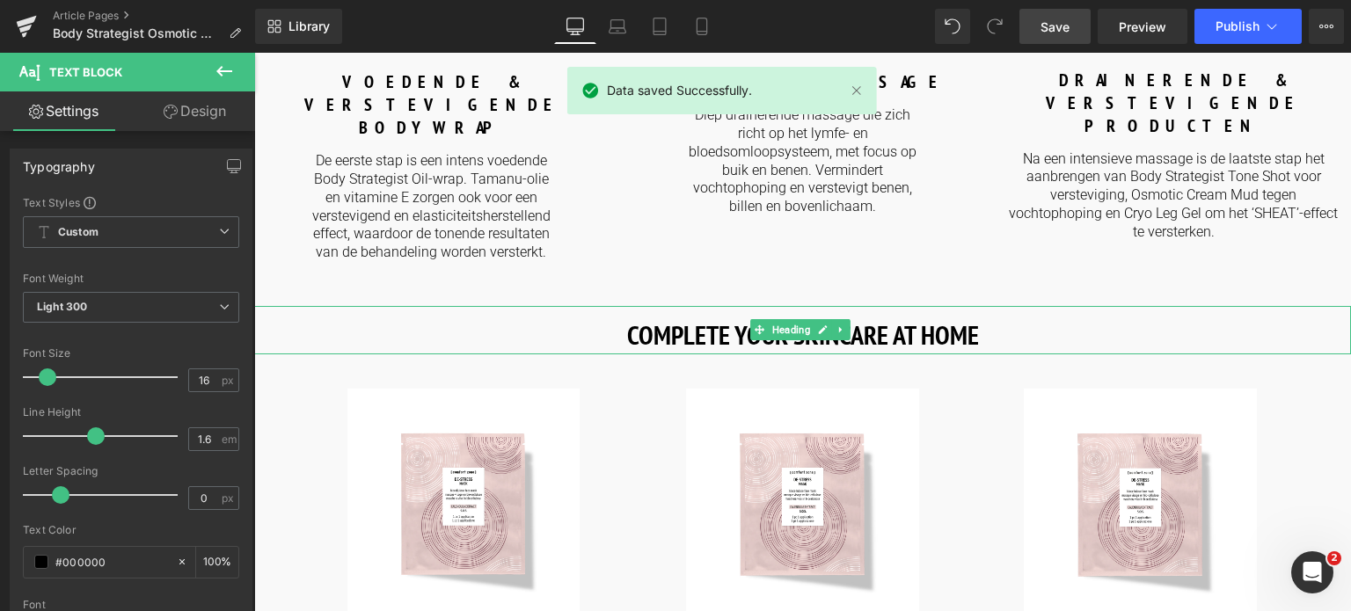
click at [631, 318] on strong "COMPLETE YOUR SKINCARE AT HOME" at bounding box center [803, 335] width 352 height 34
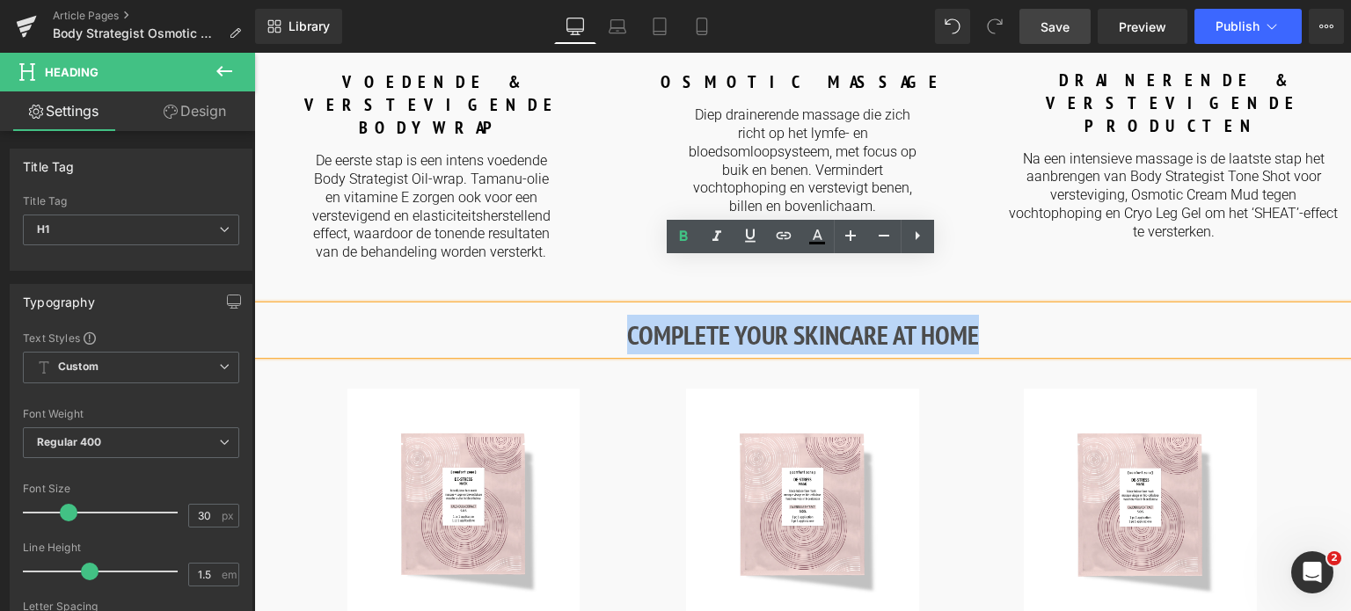
drag, startPoint x: 625, startPoint y: 291, endPoint x: 1056, endPoint y: 278, distance: 430.3
click at [1056, 315] on h1 "COMPLETE YOUR SKINCARE AT HOME" at bounding box center [802, 335] width 1097 height 40
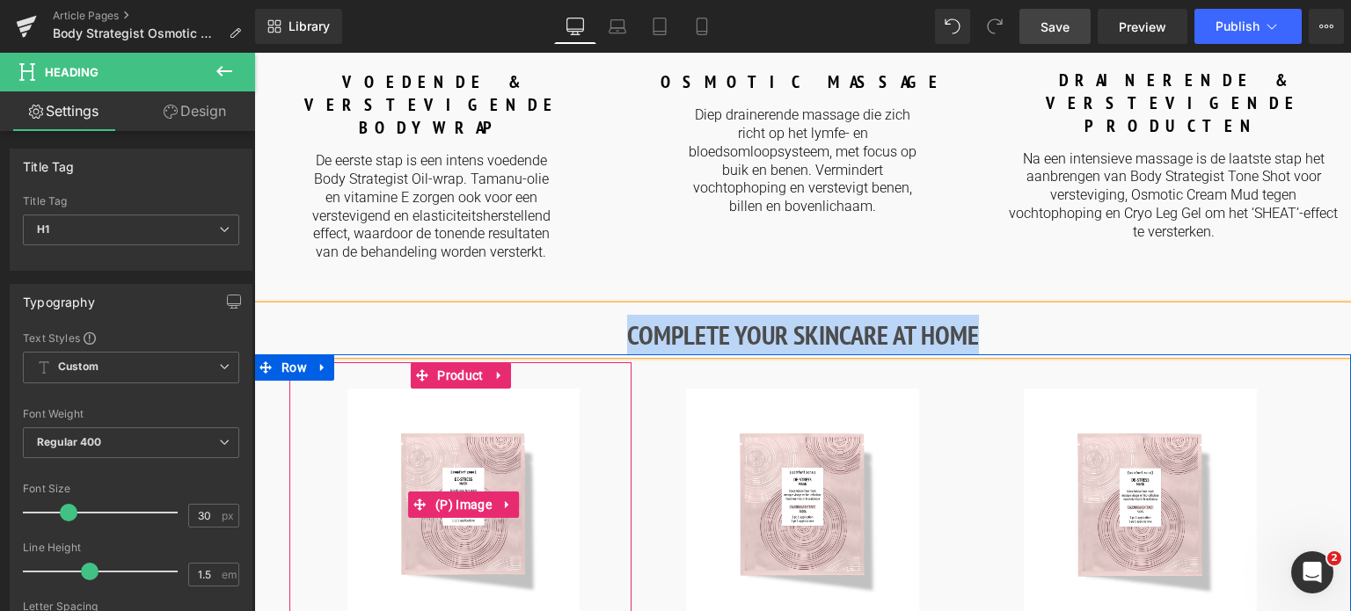
paste div
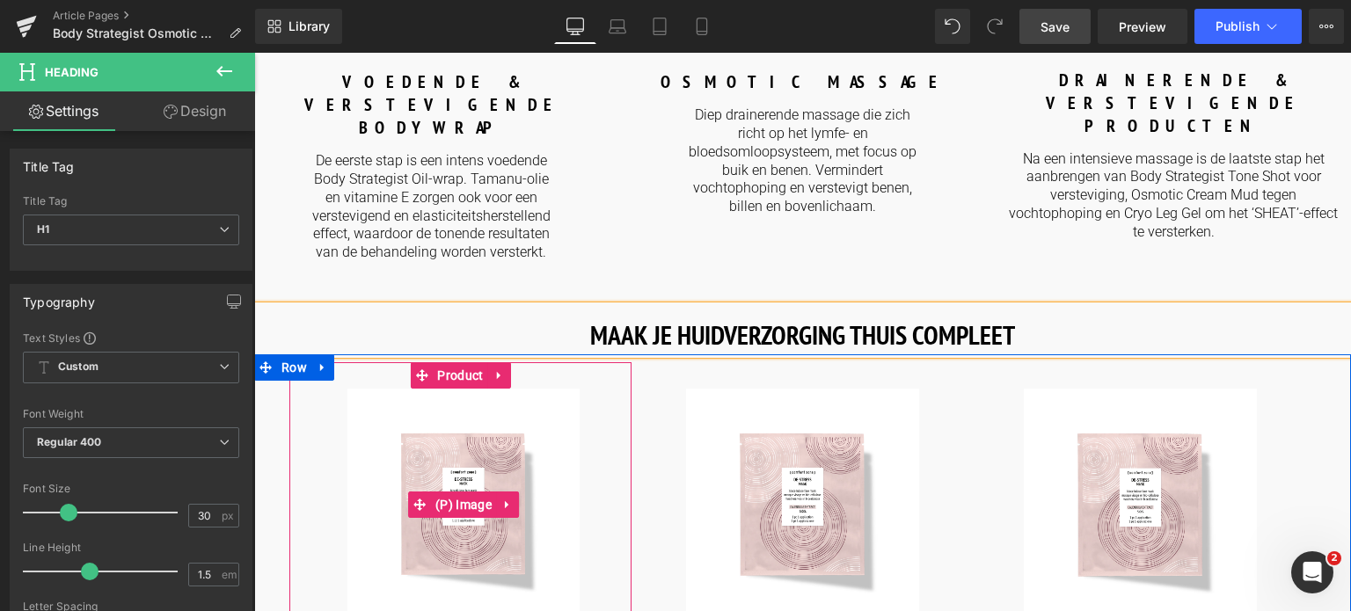
scroll to position [2287, 0]
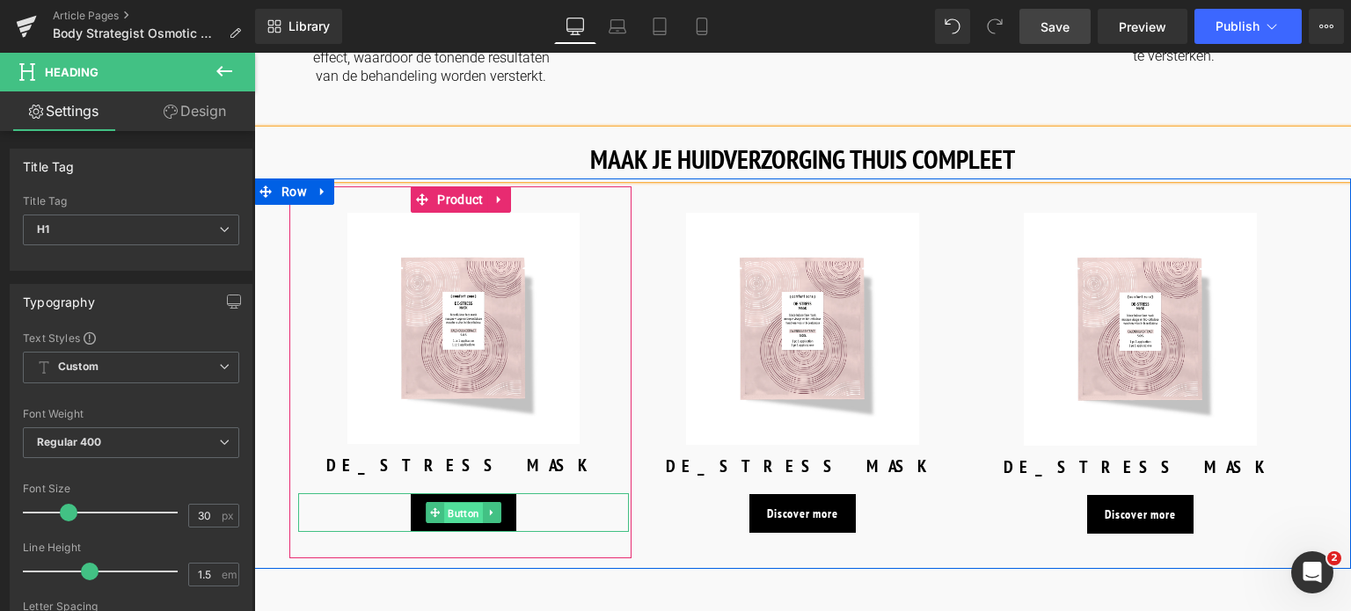
click at [447, 503] on span "Button" at bounding box center [463, 513] width 39 height 21
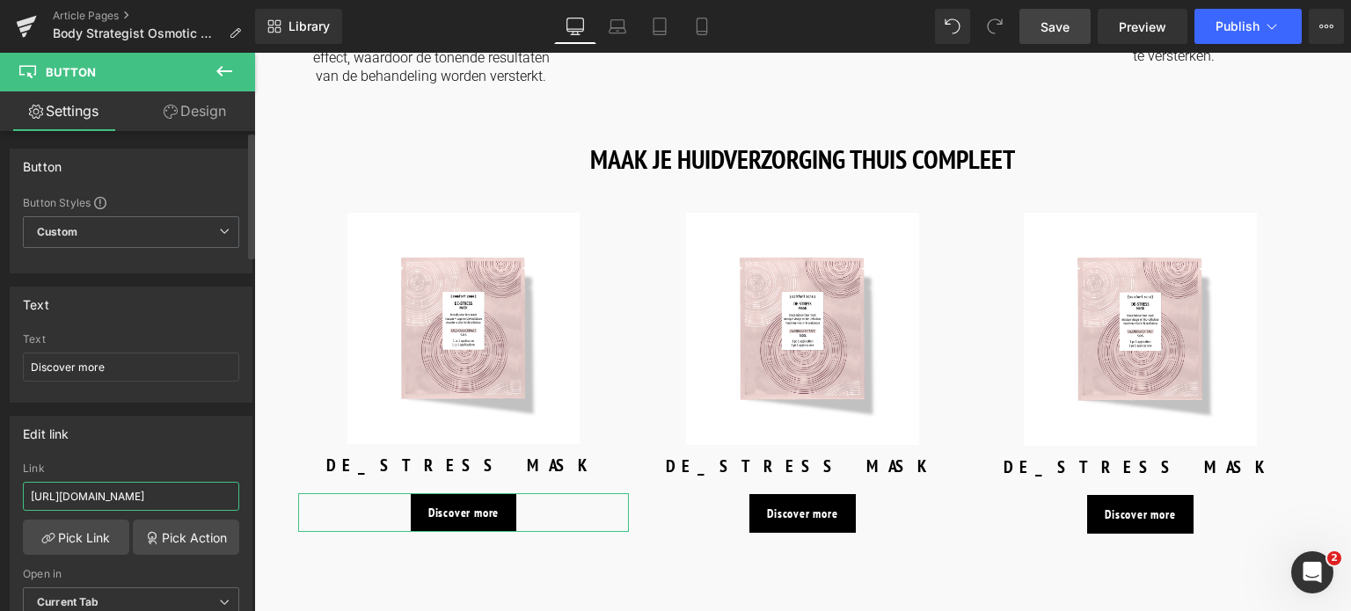
drag, startPoint x: 204, startPoint y: 493, endPoint x: 2, endPoint y: 489, distance: 202.3
click at [2, 489] on div "Edit link https://world.comfortzoneskin.com/products/body-strategist-thermal-mu…" at bounding box center [131, 523] width 263 height 241
type input "/products/body-strategist-thermal-mud"
drag, startPoint x: 120, startPoint y: 362, endPoint x: 0, endPoint y: 377, distance: 120.7
click at [0, 377] on div "Text Discover more Text Discover more" at bounding box center [131, 338] width 263 height 129
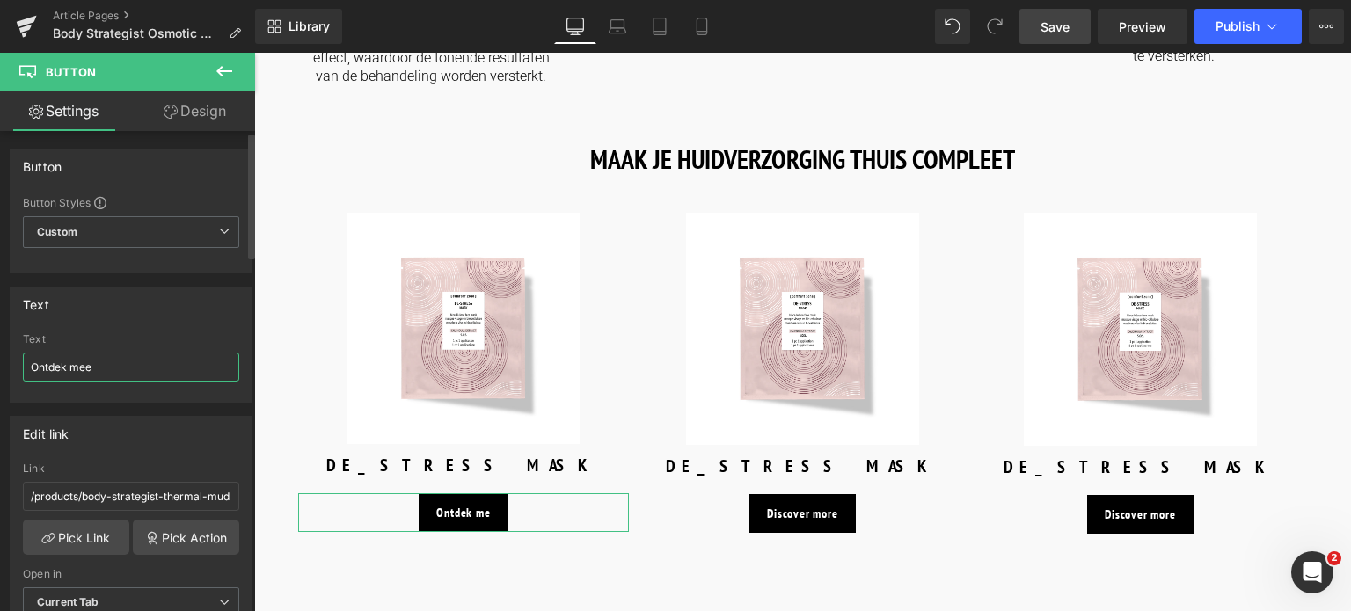
type input "Ontdek meer"
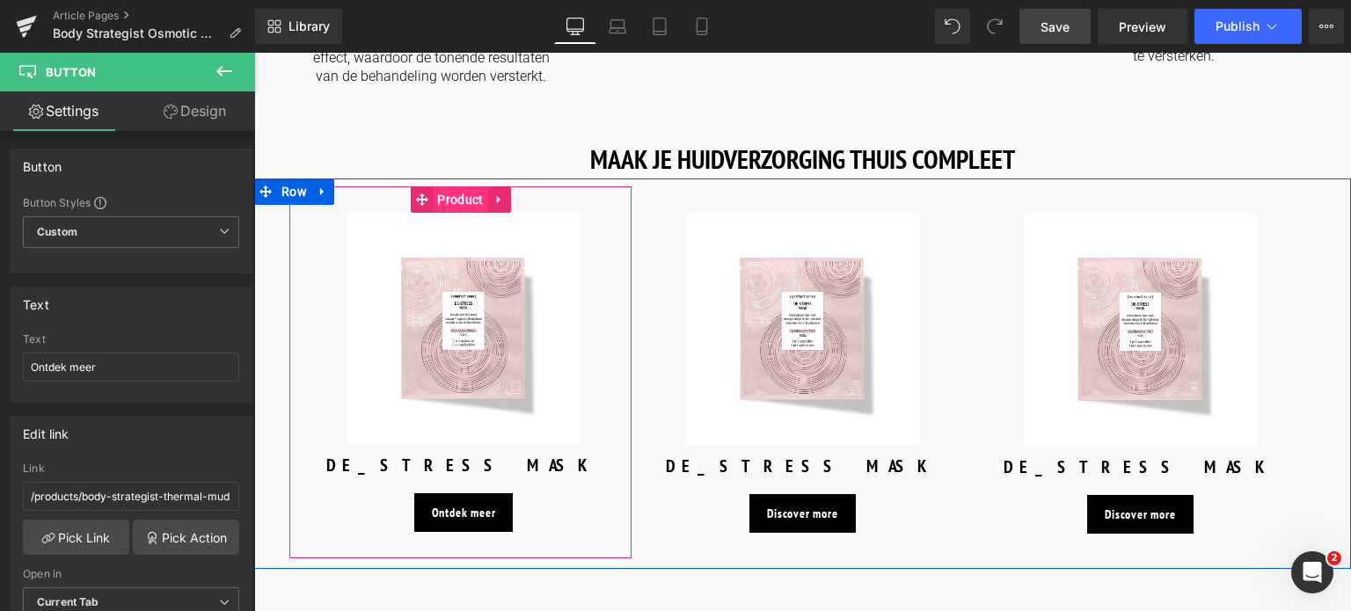
click at [455, 186] on span "Product" at bounding box center [460, 199] width 55 height 26
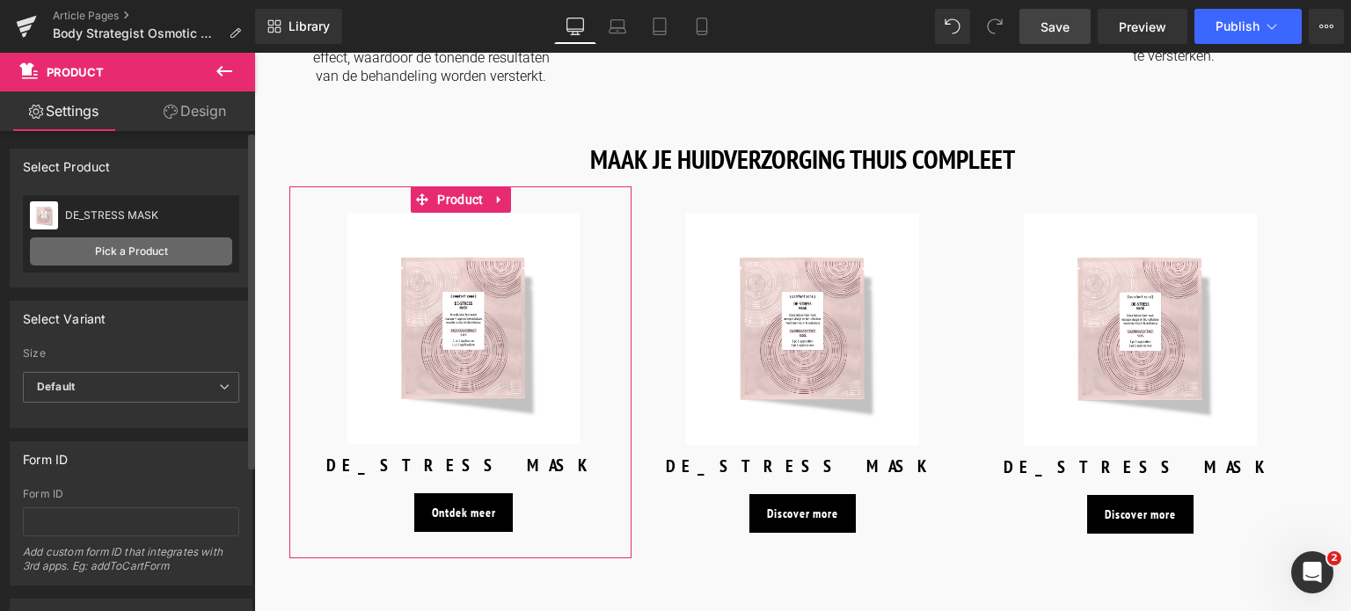
click at [123, 238] on link "Pick a Product" at bounding box center [131, 252] width 202 height 28
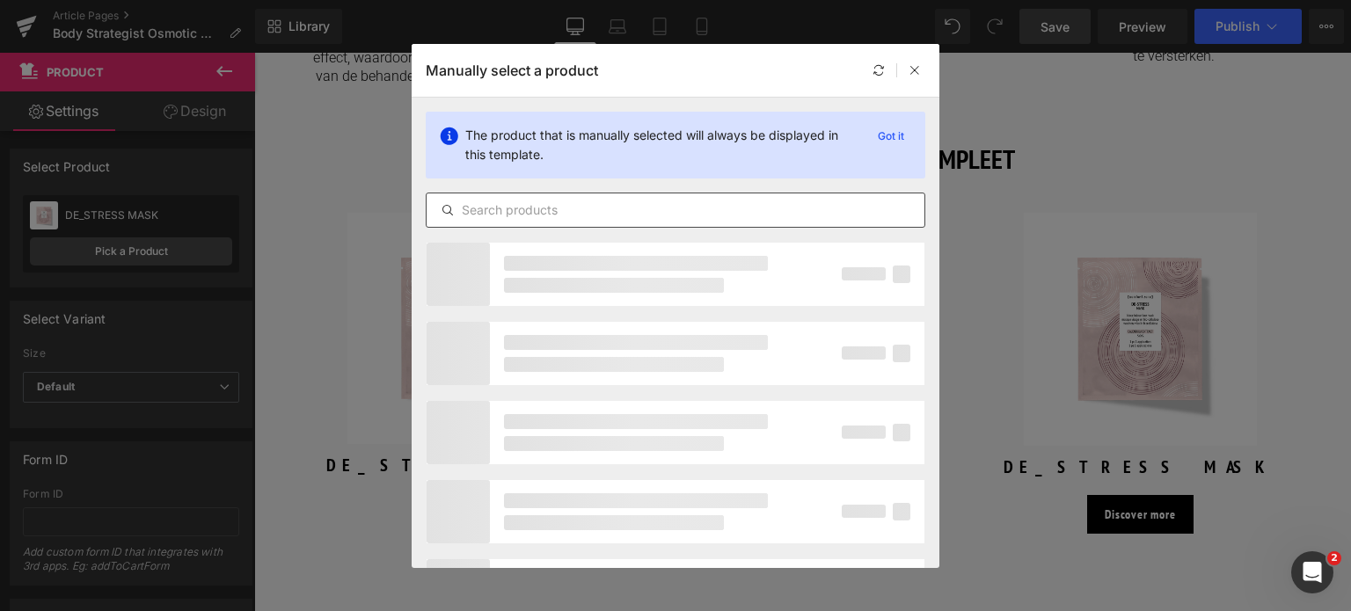
click at [558, 207] on input "text" at bounding box center [676, 210] width 498 height 21
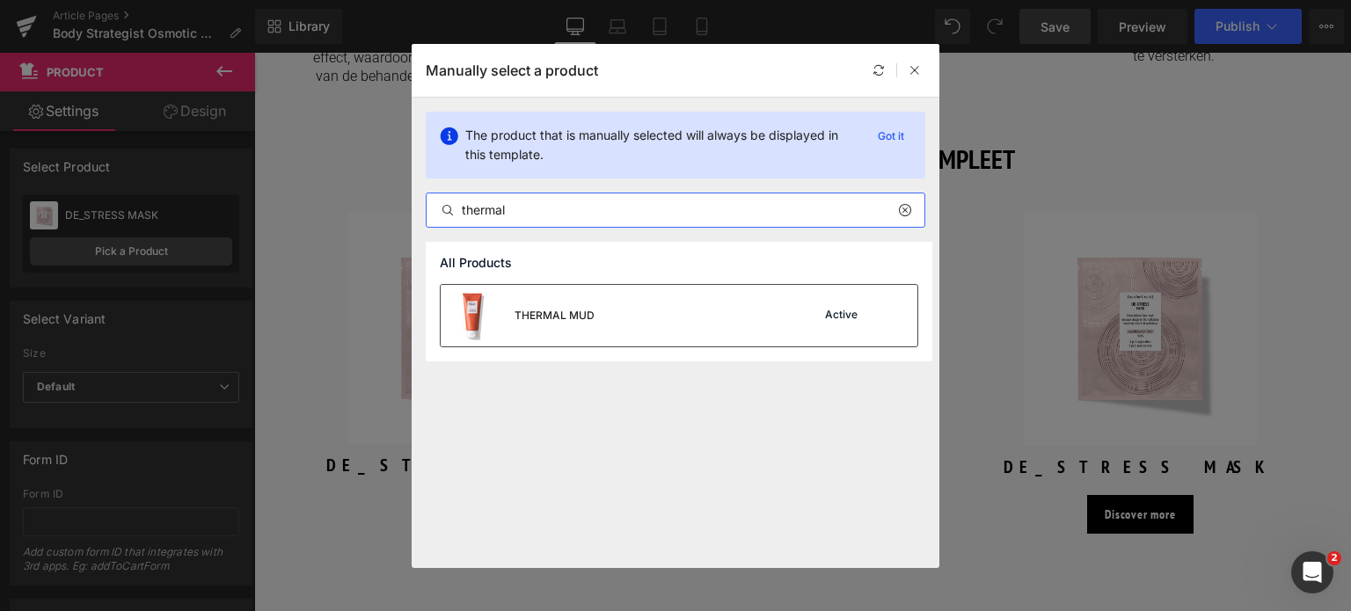
type input "thermal"
click at [566, 318] on div "THERMAL MUD" at bounding box center [555, 316] width 80 height 16
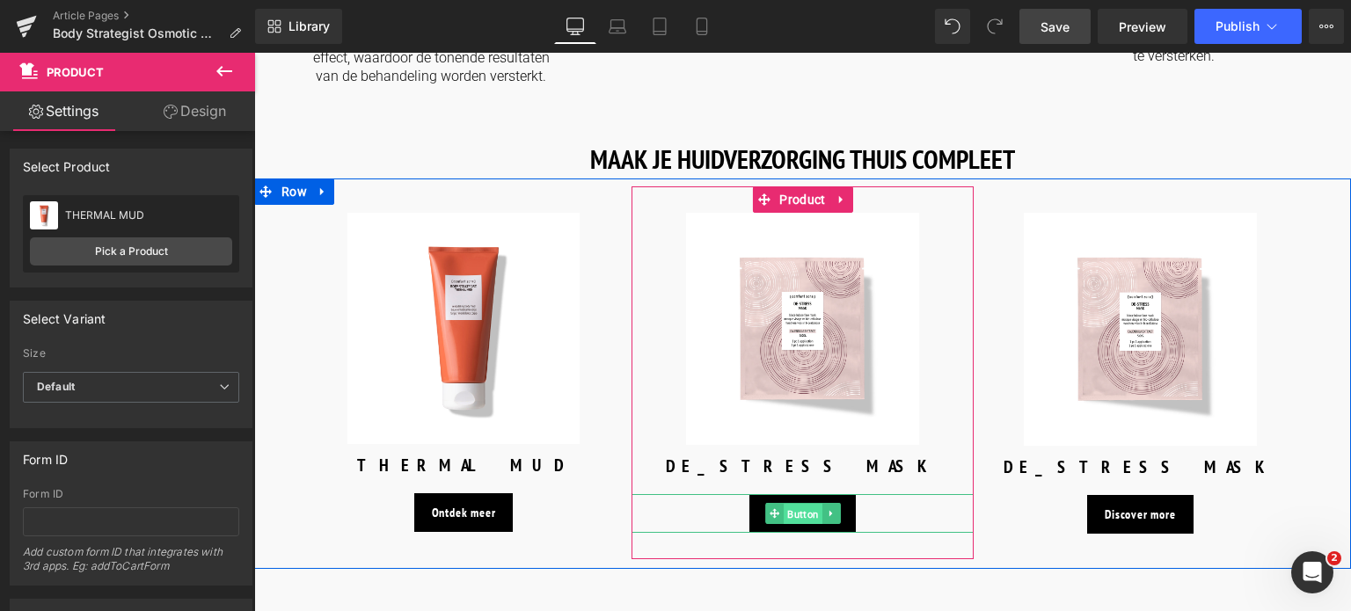
click at [803, 504] on span "Button" at bounding box center [803, 514] width 39 height 21
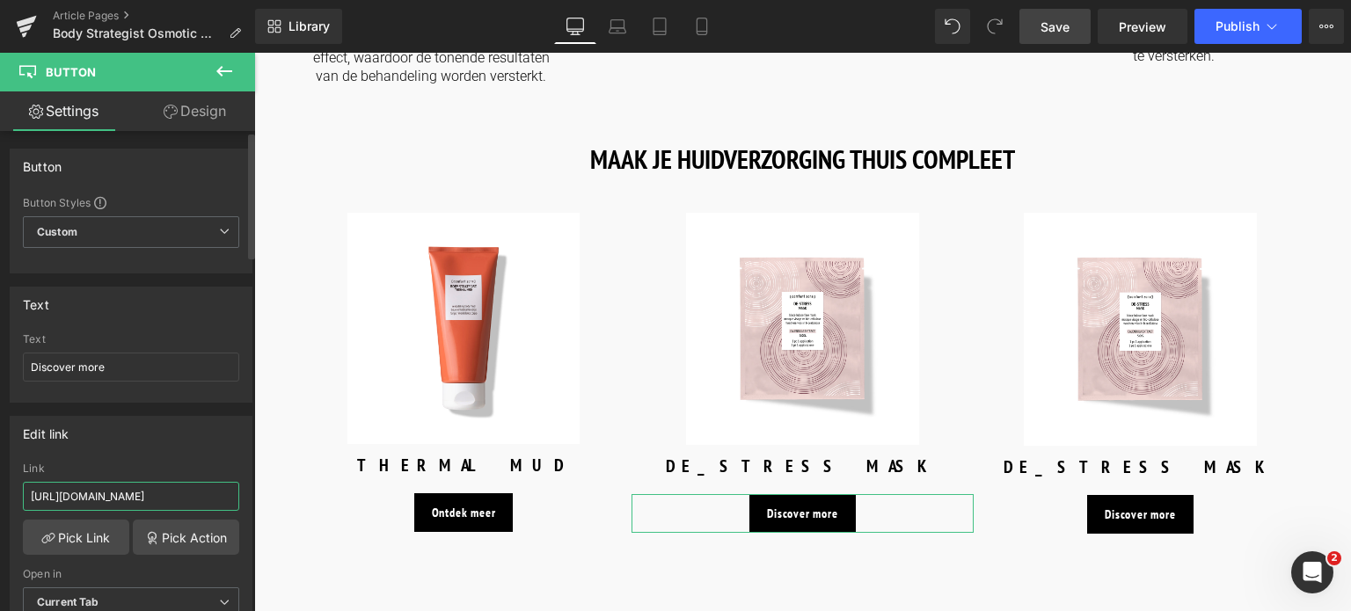
drag, startPoint x: 204, startPoint y: 494, endPoint x: 0, endPoint y: 519, distance: 205.6
click at [0, 519] on div "Edit link https://world.comfortzoneskin.com/products/body-strategist-cream-gel …" at bounding box center [131, 523] width 263 height 241
type input "/products/body-strategist-cream-gel"
drag, startPoint x: 93, startPoint y: 369, endPoint x: 0, endPoint y: 379, distance: 93.7
click at [0, 379] on div "Text Discover more Text Discover more" at bounding box center [131, 338] width 263 height 129
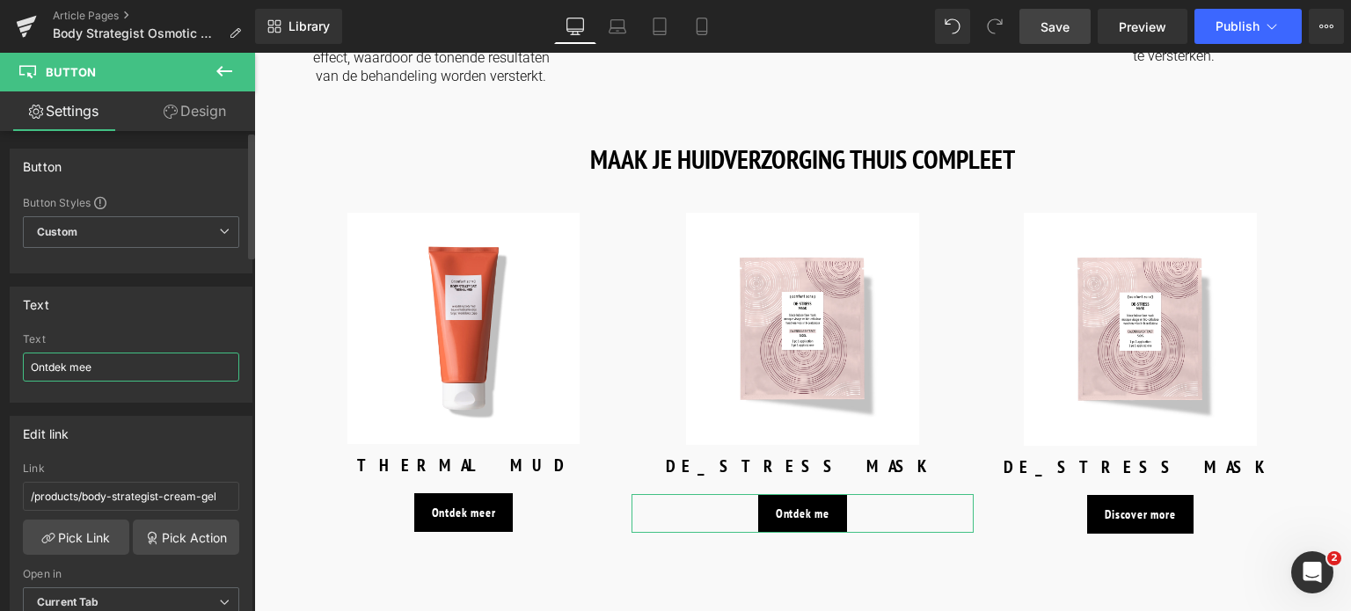
type input "Ontdek meer"
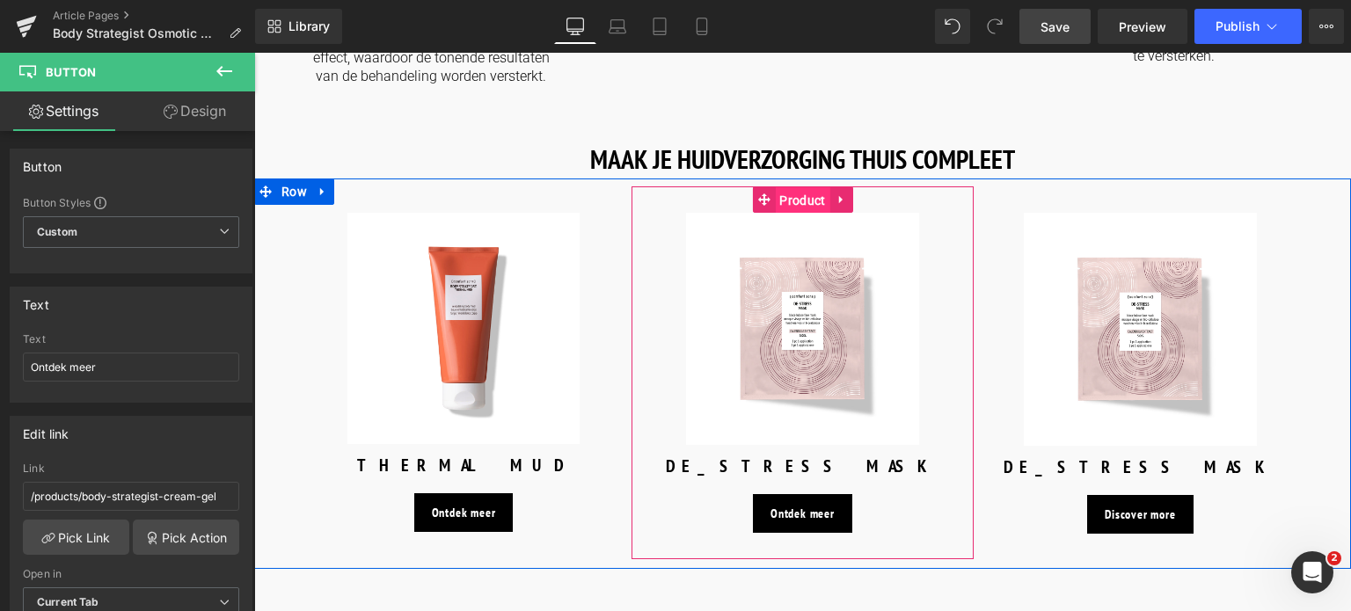
click at [809, 187] on span "Product" at bounding box center [802, 200] width 55 height 26
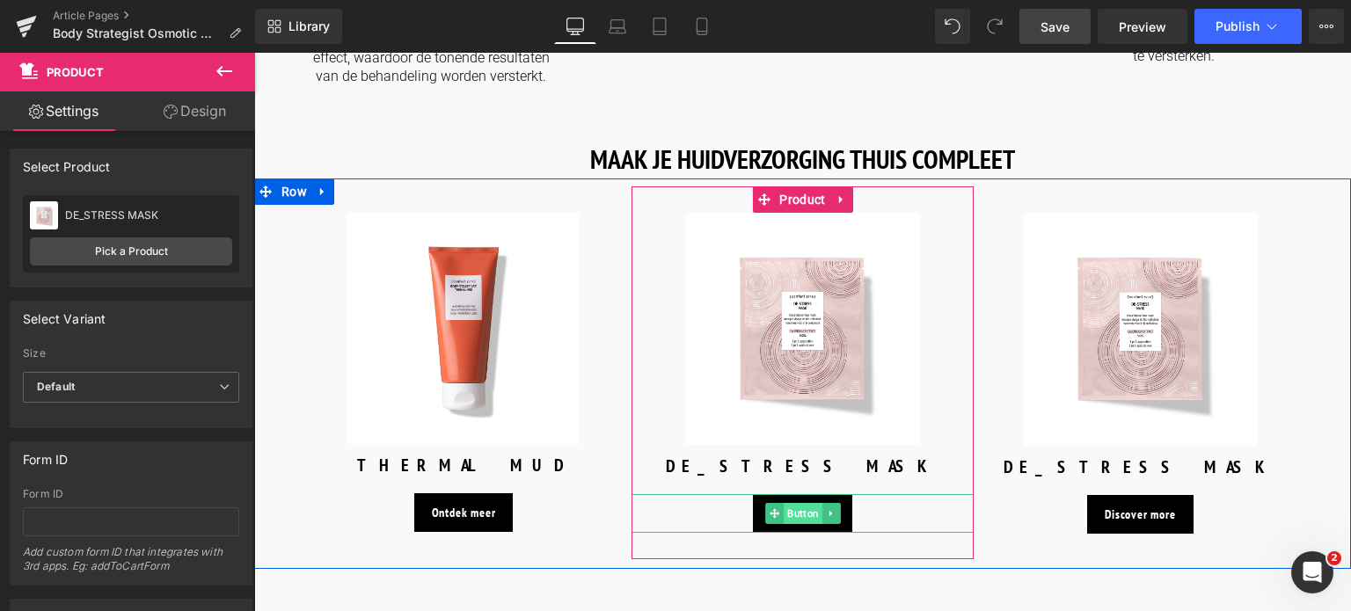
click at [794, 503] on span "Button" at bounding box center [803, 513] width 39 height 21
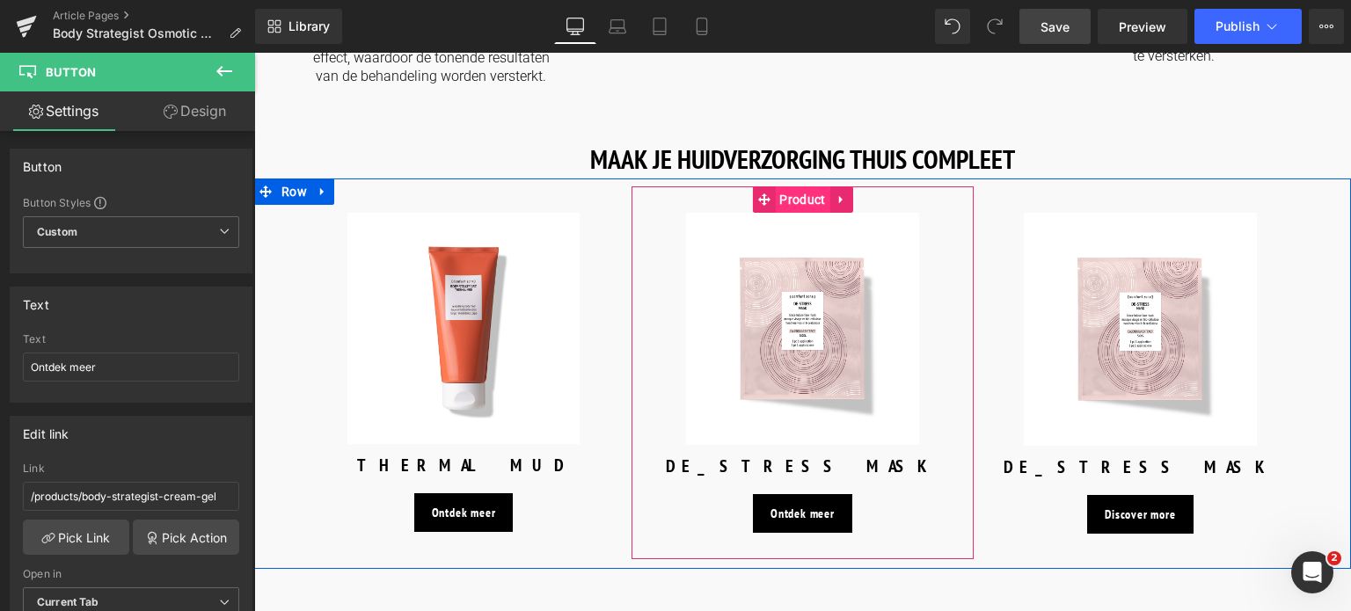
click at [808, 186] on span "Product" at bounding box center [802, 199] width 55 height 26
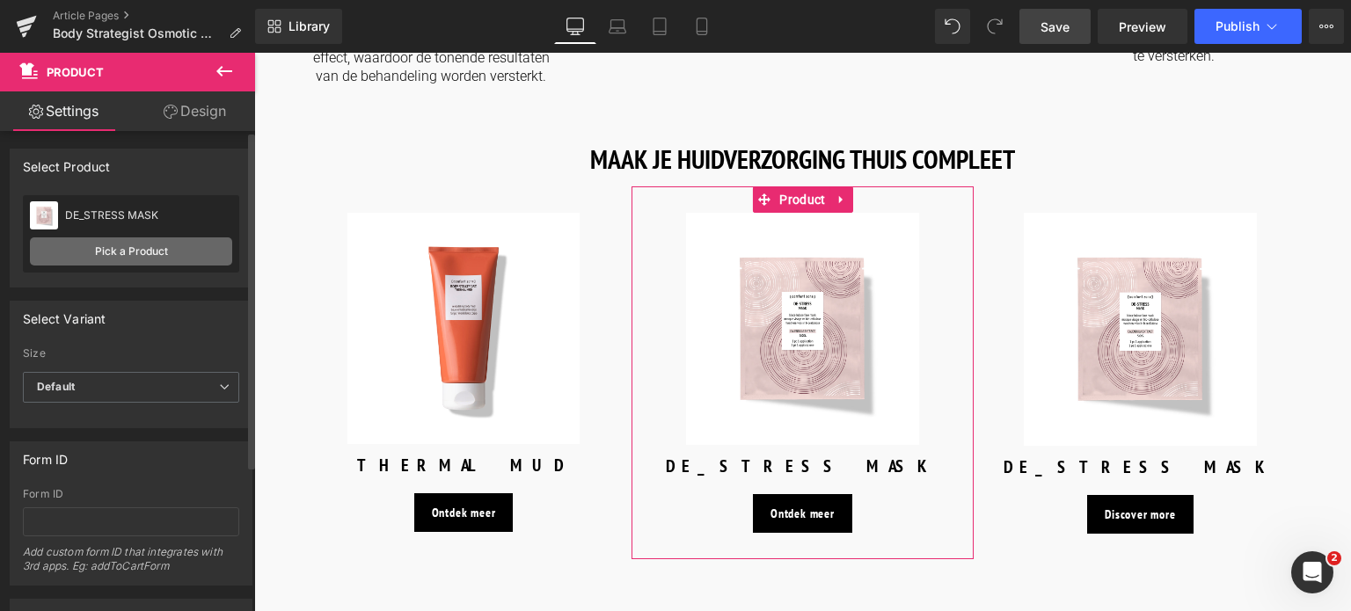
click at [113, 247] on link "Pick a Product" at bounding box center [131, 252] width 202 height 28
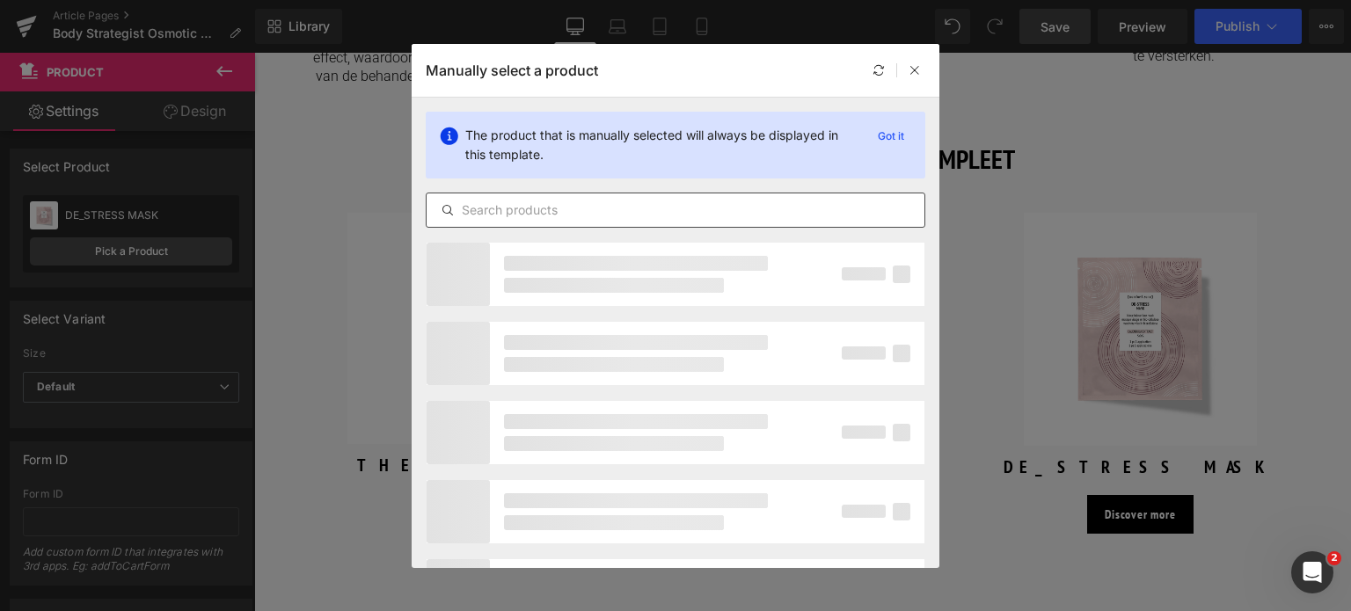
click at [537, 221] on div at bounding box center [676, 210] width 500 height 35
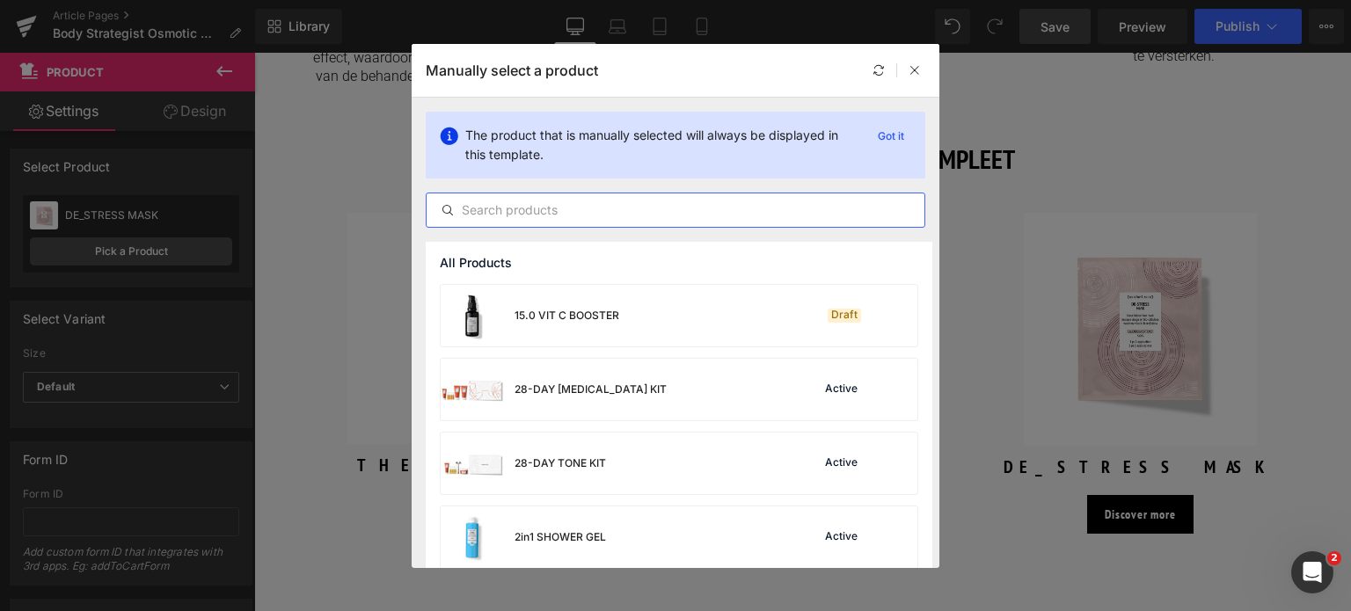
click at [544, 204] on input "text" at bounding box center [676, 210] width 498 height 21
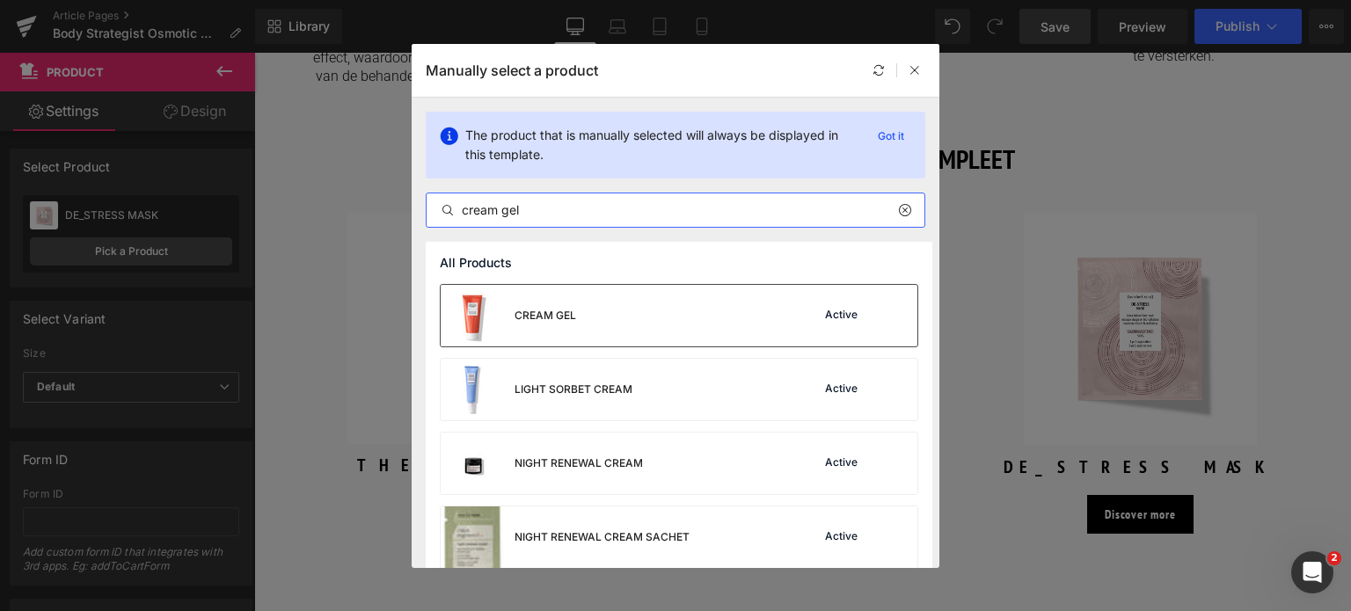
type input "cream gel"
click at [583, 319] on div "CREAM GEL Active" at bounding box center [679, 316] width 477 height 62
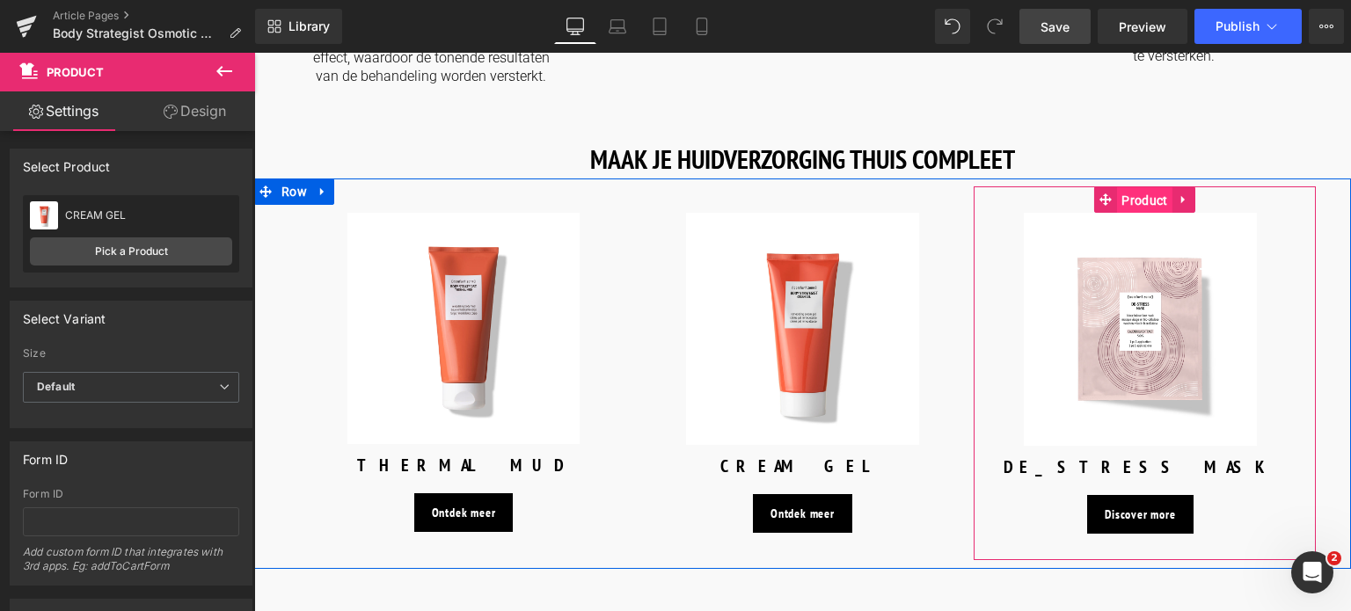
click at [1133, 187] on span "Product" at bounding box center [1144, 200] width 55 height 26
click at [1136, 504] on span "Button" at bounding box center [1141, 514] width 39 height 21
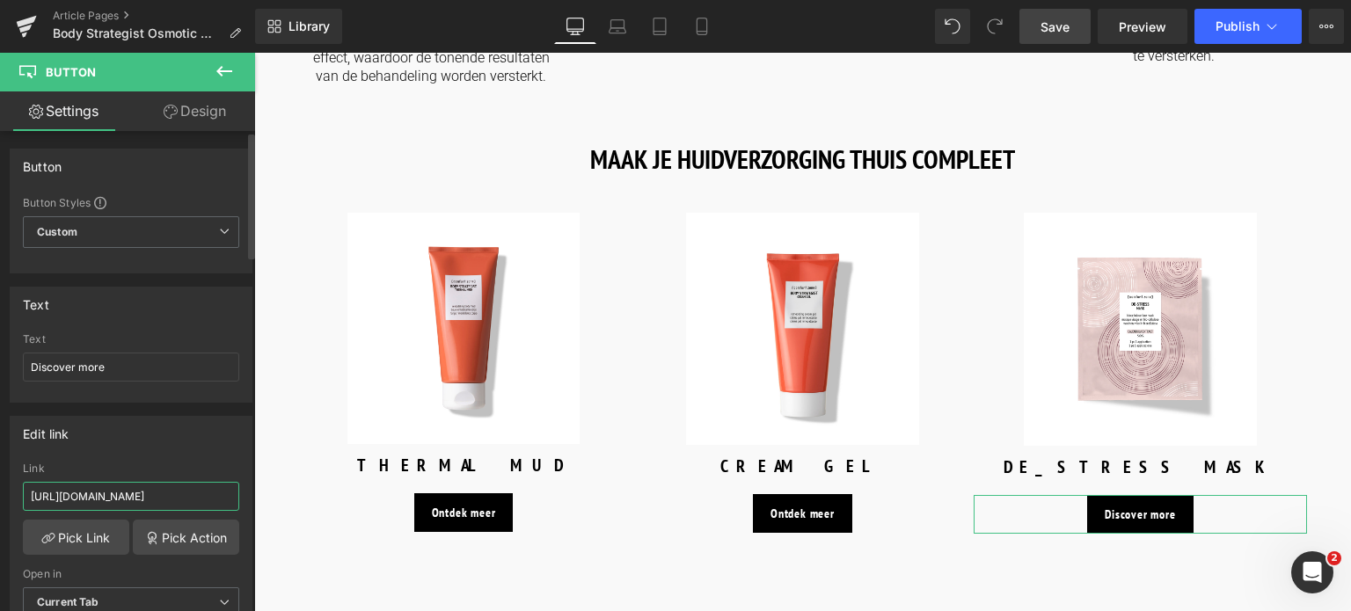
drag, startPoint x: 202, startPoint y: 495, endPoint x: 0, endPoint y: 452, distance: 206.9
click at [0, 452] on div "Edit link https://world.comfortzoneskin.com/products/body-strategist-light-leg-…" at bounding box center [131, 523] width 263 height 241
type input "/products/body-strategist-light-leg-spray"
drag, startPoint x: 113, startPoint y: 358, endPoint x: 0, endPoint y: 351, distance: 112.8
click at [0, 363] on div "Text Discover more Text Discover more" at bounding box center [131, 338] width 263 height 129
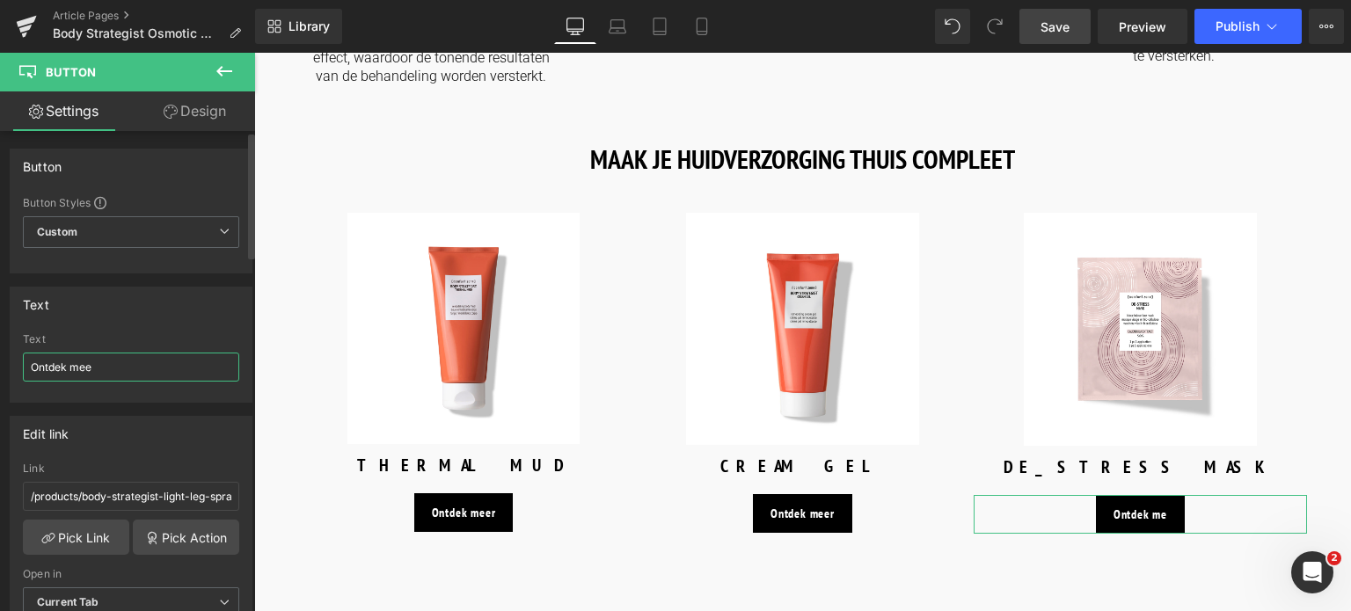
type input "Ontdek meer"
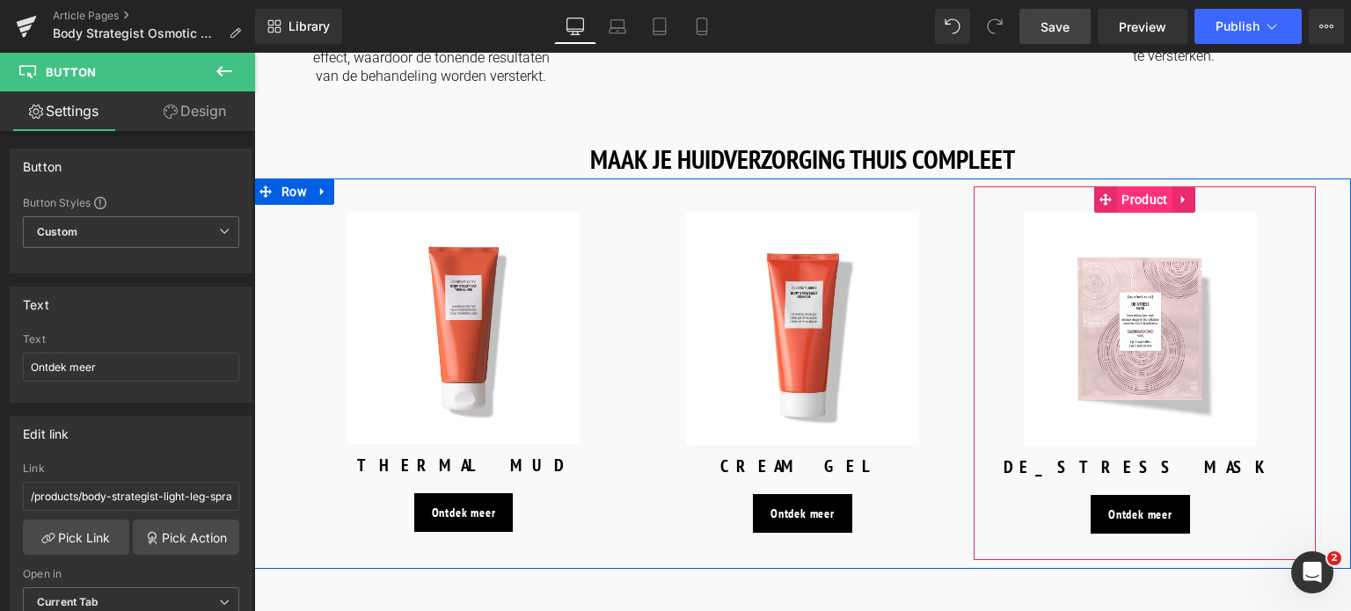
click at [1137, 186] on span "Product" at bounding box center [1144, 199] width 55 height 26
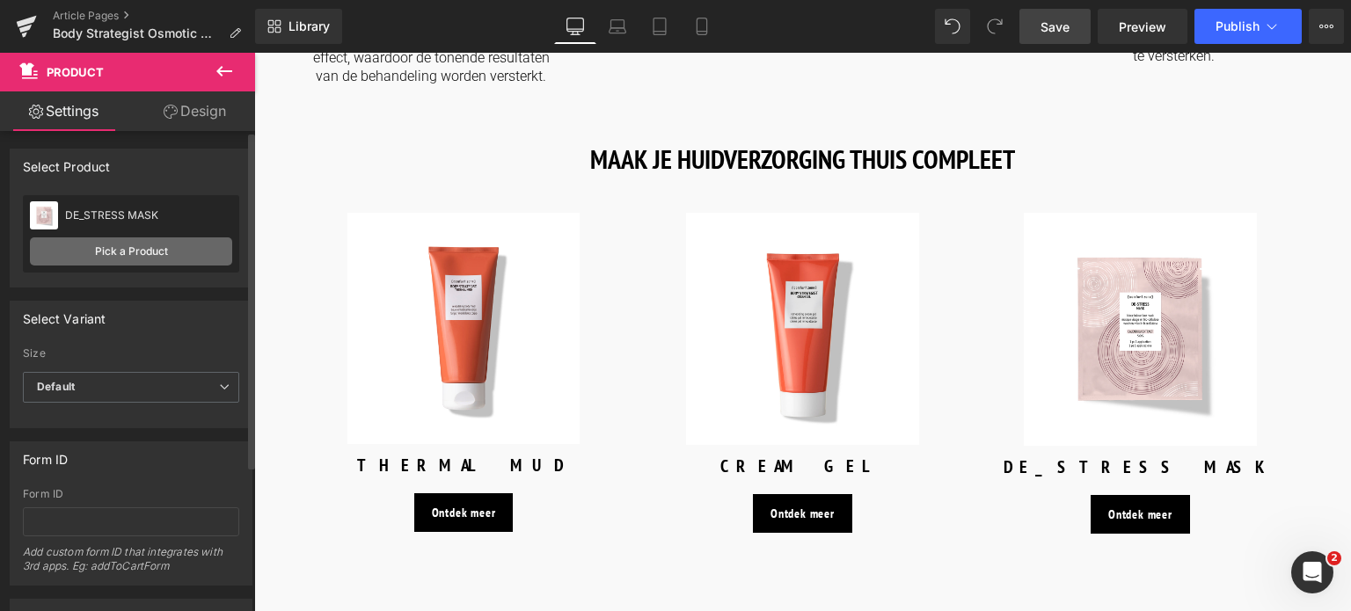
click at [121, 252] on link "Pick a Product" at bounding box center [131, 252] width 202 height 28
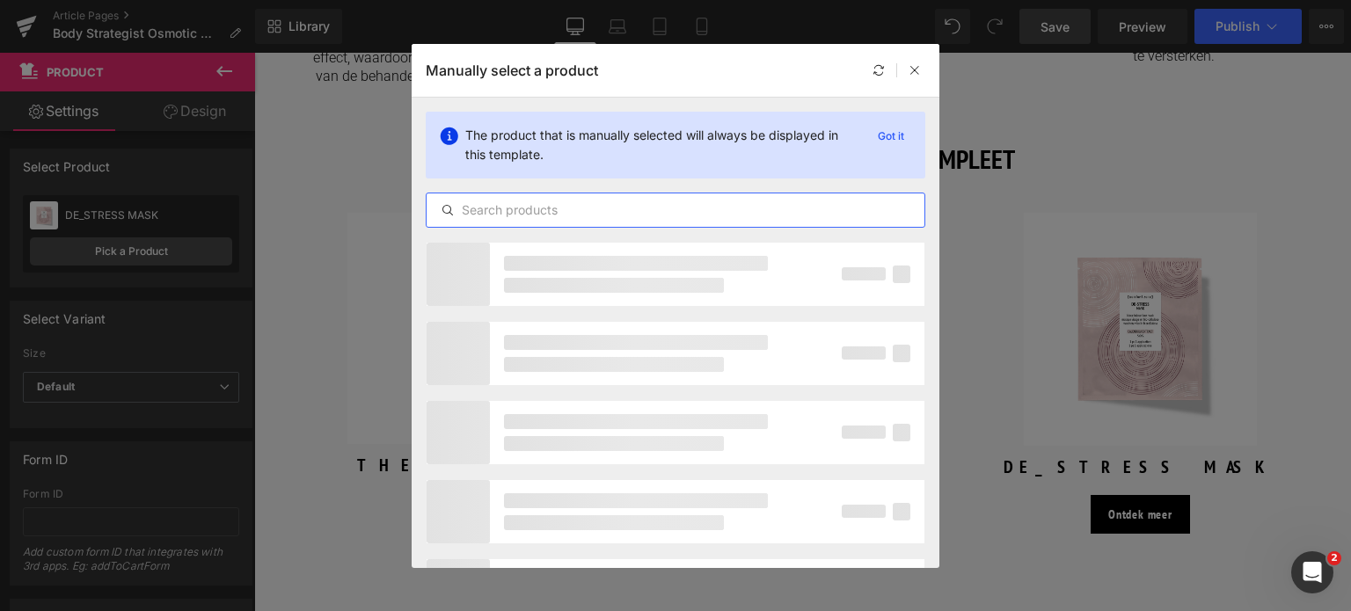
click at [667, 218] on input "text" at bounding box center [676, 210] width 498 height 21
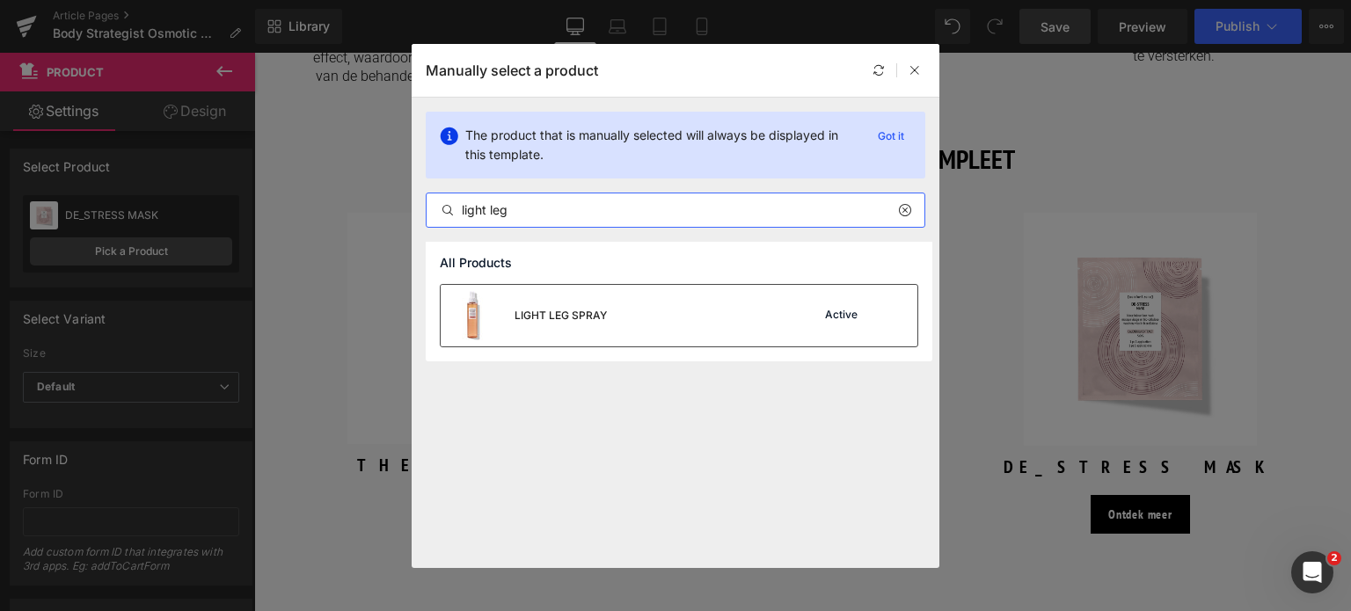
type input "light leg"
click at [632, 333] on div "LIGHT LEG SPRAY Active" at bounding box center [679, 316] width 477 height 62
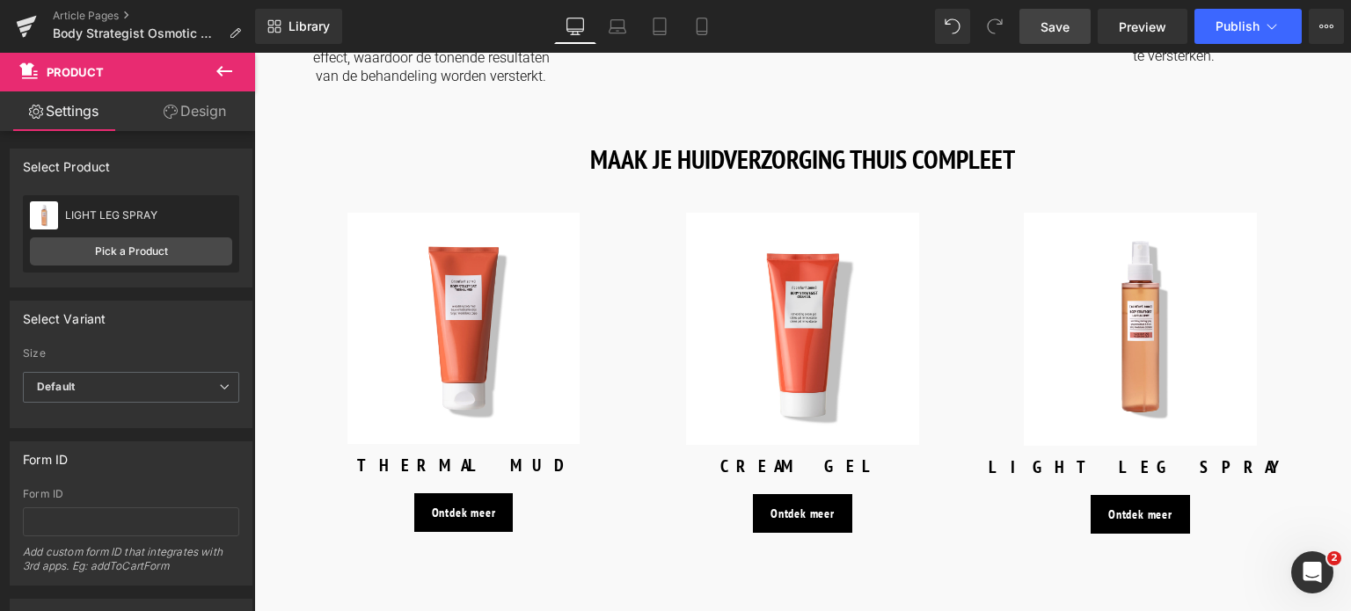
click at [1053, 34] on span "Save" at bounding box center [1055, 27] width 29 height 18
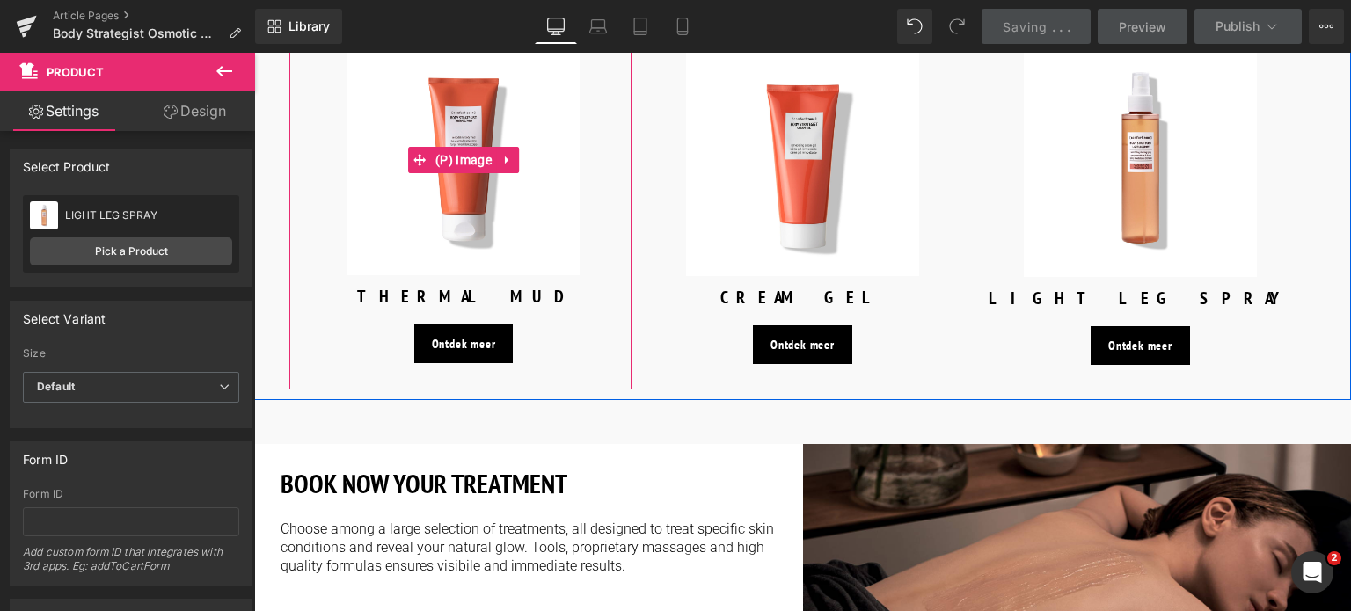
scroll to position [2551, 0]
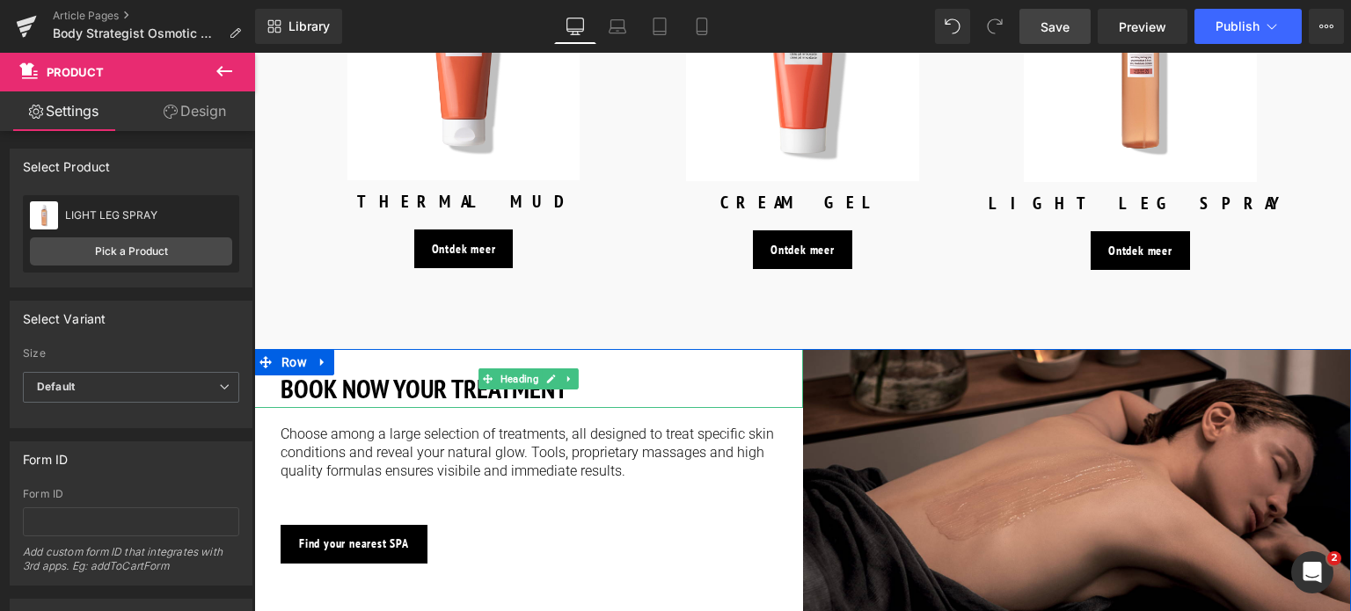
click at [595, 369] on h3 "BOOK NOW YOUR TREATMENT" at bounding box center [529, 389] width 496 height 40
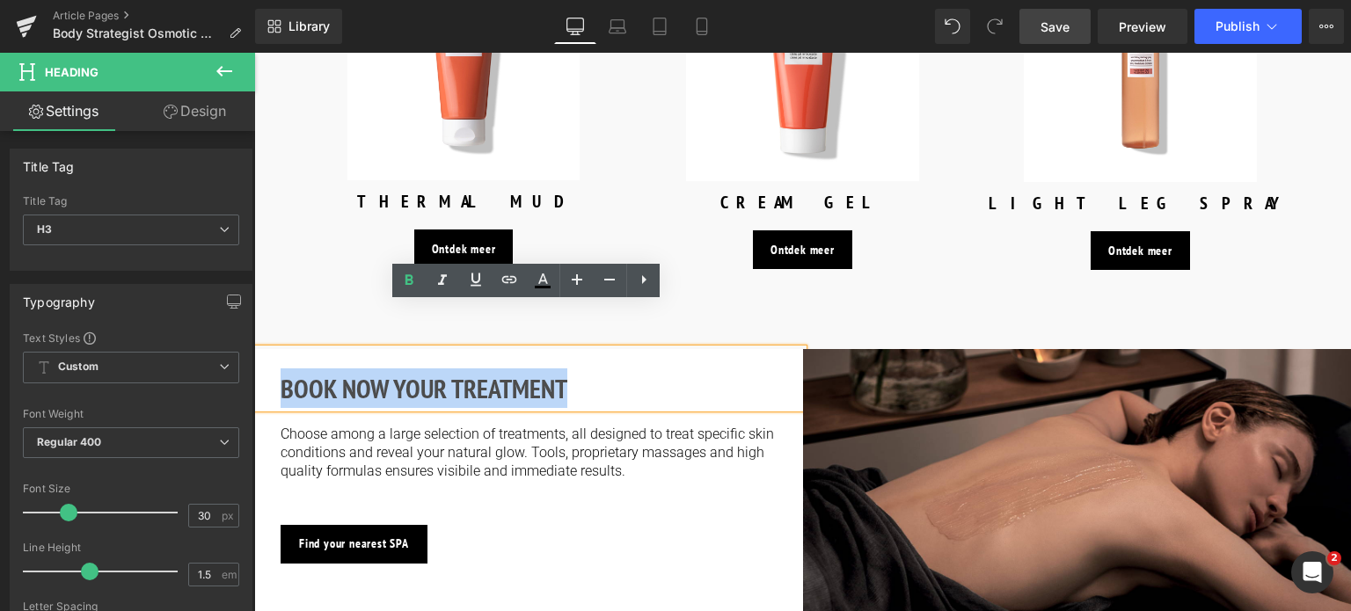
drag, startPoint x: 595, startPoint y: 337, endPoint x: 208, endPoint y: 325, distance: 386.4
paste div
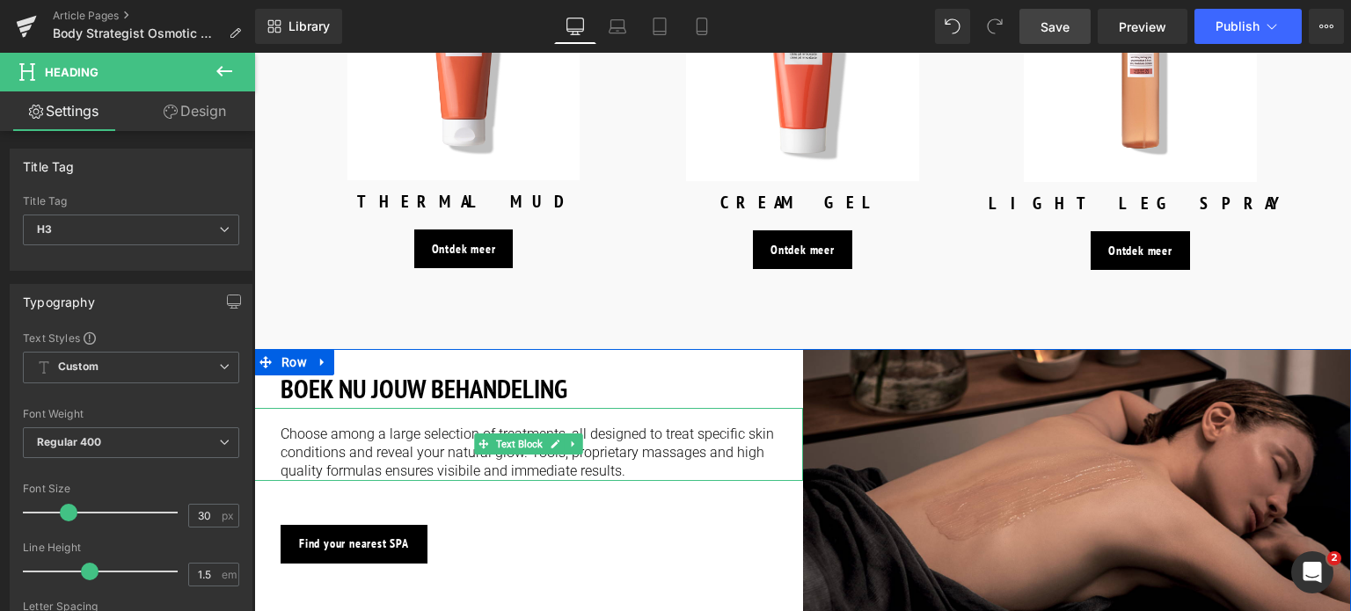
click at [343, 426] on p "Choose among a large selection of treatments, all designed to treat specific sk…" at bounding box center [529, 453] width 496 height 55
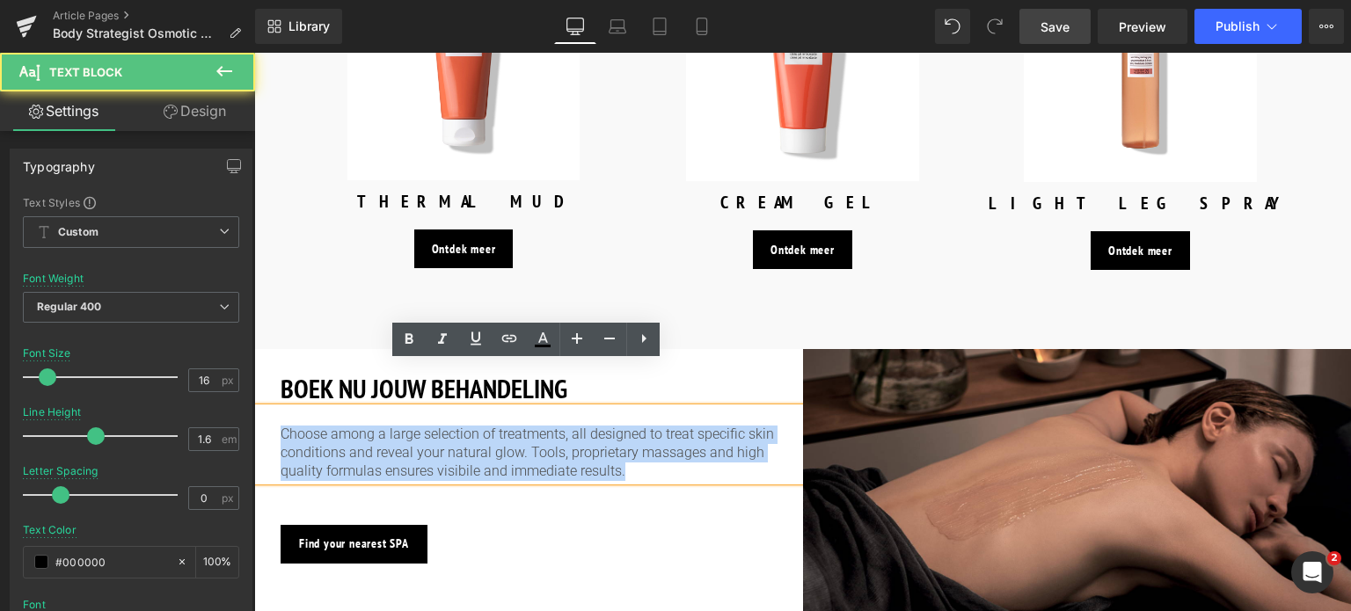
drag, startPoint x: 275, startPoint y: 393, endPoint x: 657, endPoint y: 445, distance: 385.3
click at [657, 445] on div "BOEK NU JOUW BEHANDELING Heading Choose among a large selection of treatments, …" at bounding box center [528, 456] width 549 height 214
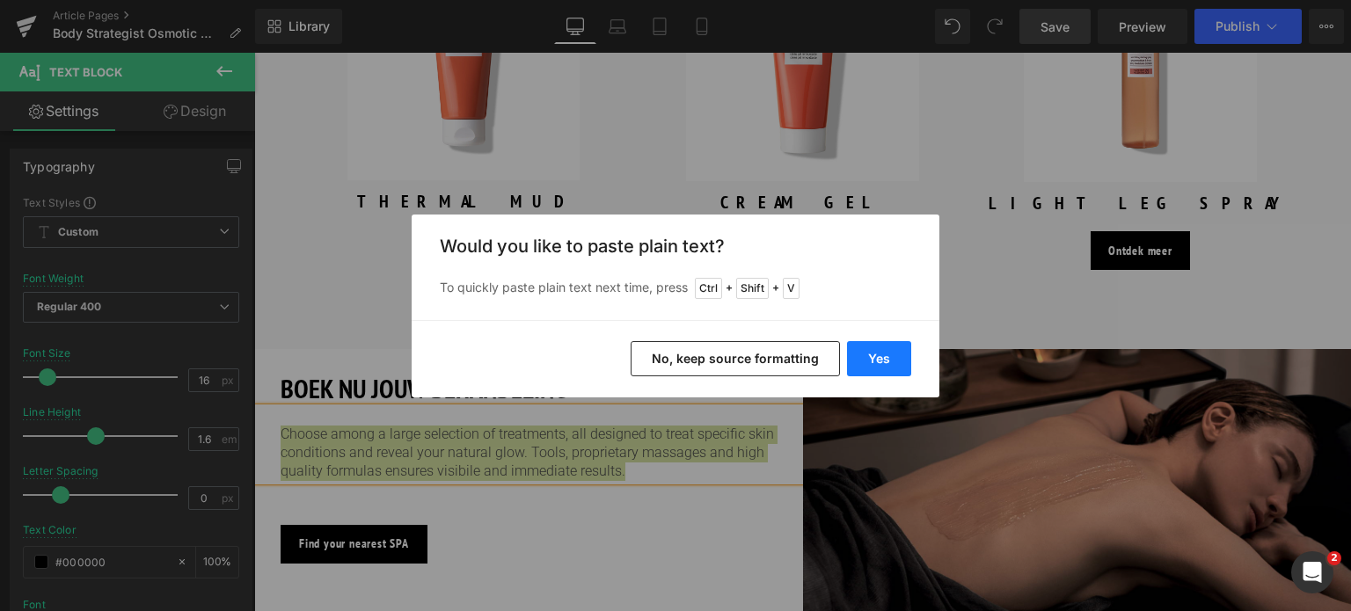
click at [877, 346] on button "Yes" at bounding box center [879, 358] width 64 height 35
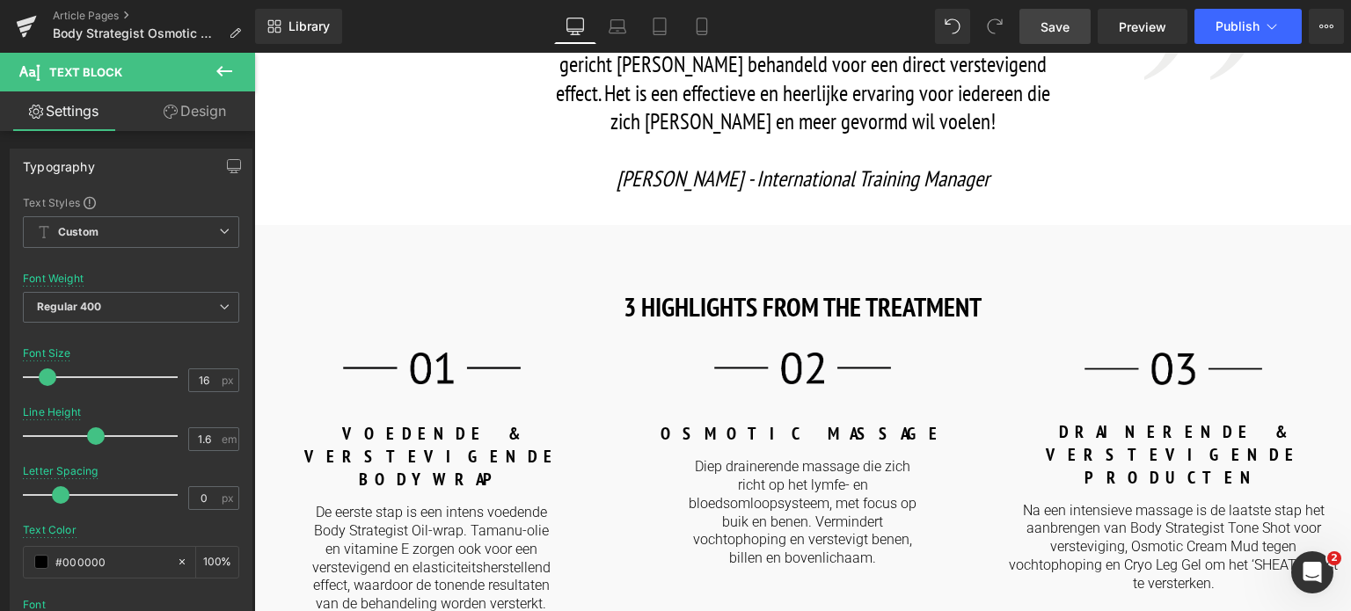
scroll to position [1319, 0]
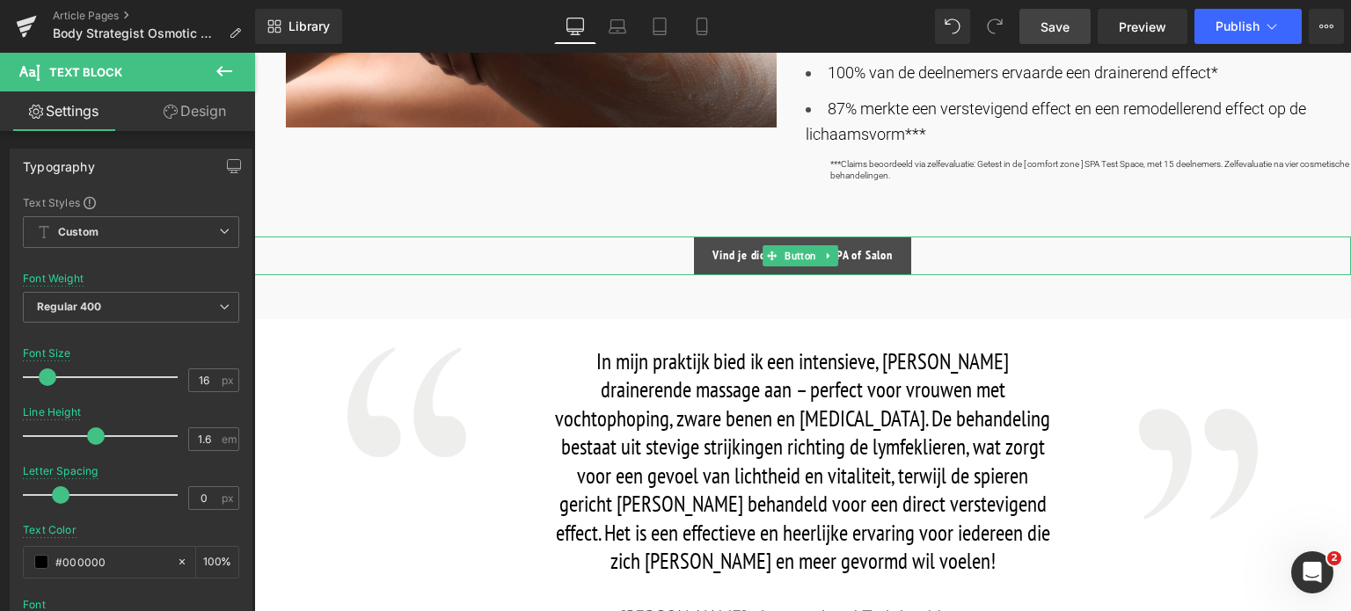
click at [731, 257] on span "Vind je dichtstbijzijnde SPA of Salon" at bounding box center [803, 255] width 180 height 15
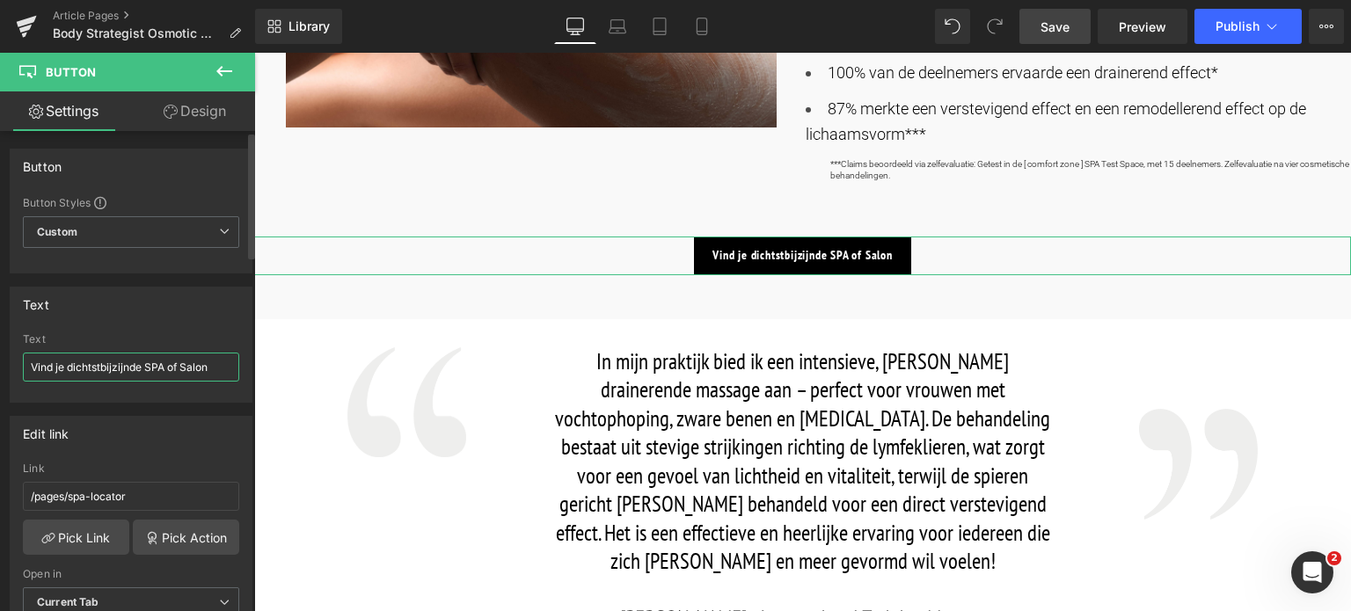
drag, startPoint x: 215, startPoint y: 375, endPoint x: 0, endPoint y: 356, distance: 215.4
click at [0, 356] on div "Text Vind je dichtstbijzijnde SPA of Salon Text Vind je dichtstbijzijnde SPA of…" at bounding box center [131, 338] width 263 height 129
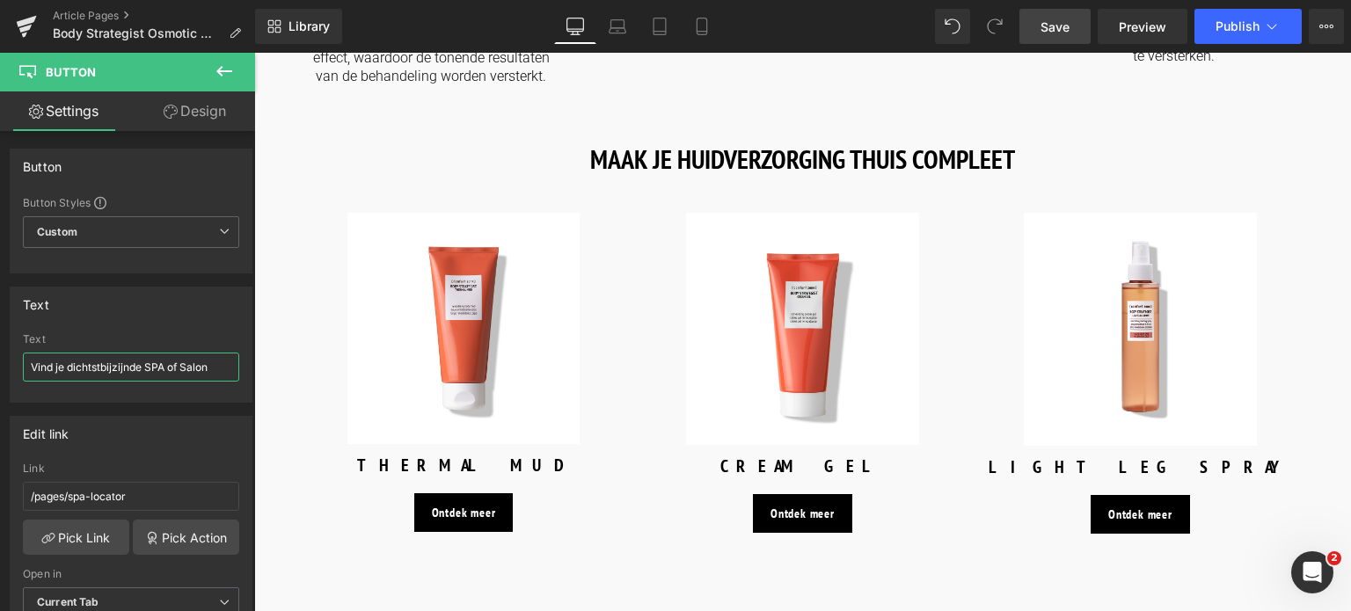
scroll to position [2551, 0]
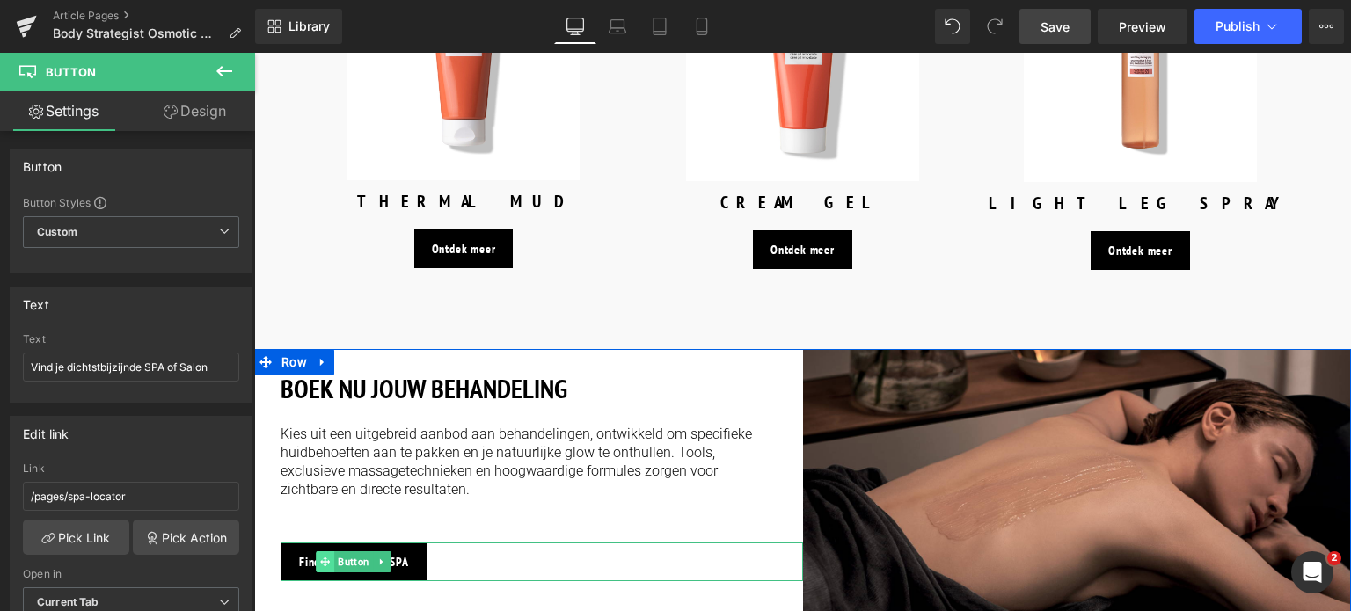
click at [316, 552] on span at bounding box center [325, 562] width 18 height 21
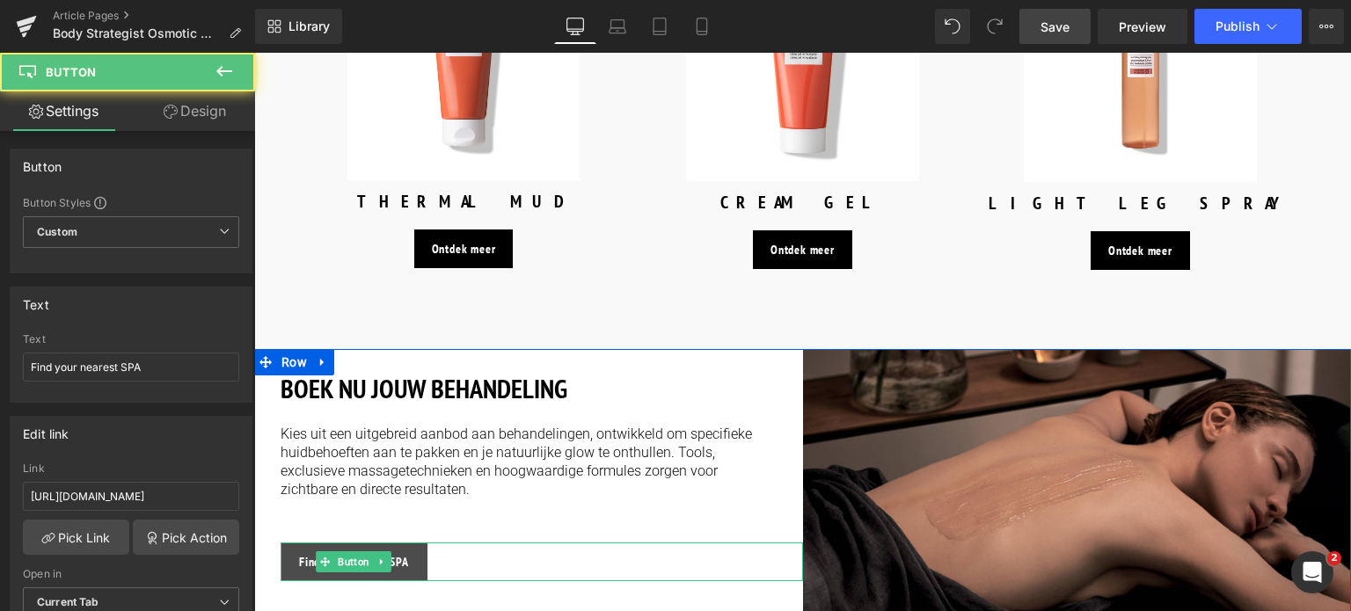
click at [305, 555] on span "Find your nearest SPA" at bounding box center [354, 562] width 110 height 15
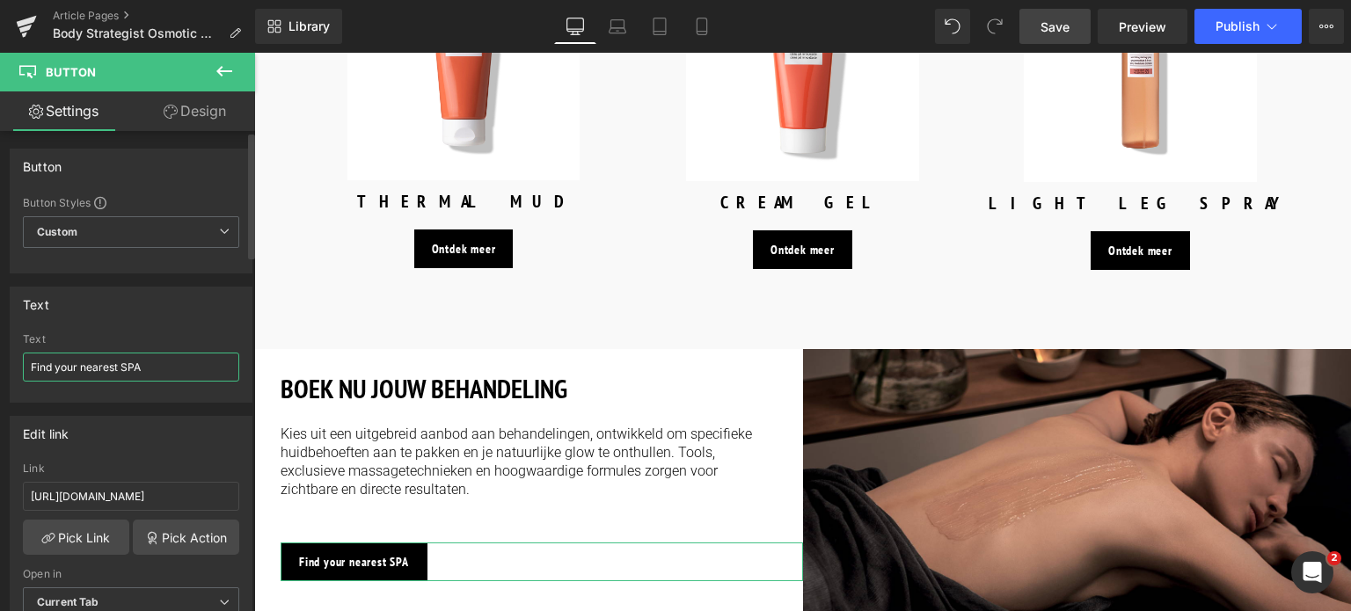
drag, startPoint x: 152, startPoint y: 358, endPoint x: 0, endPoint y: 357, distance: 152.2
click at [0, 357] on div "Text Find your nearest SPA Text Find your nearest SPA" at bounding box center [131, 338] width 263 height 129
paste input "Vind je dichtstbijzijnde SPA of Salon"
type input "Vind je dichtstbijzijnde SPA of Salon"
drag, startPoint x: 204, startPoint y: 493, endPoint x: 0, endPoint y: 474, distance: 204.9
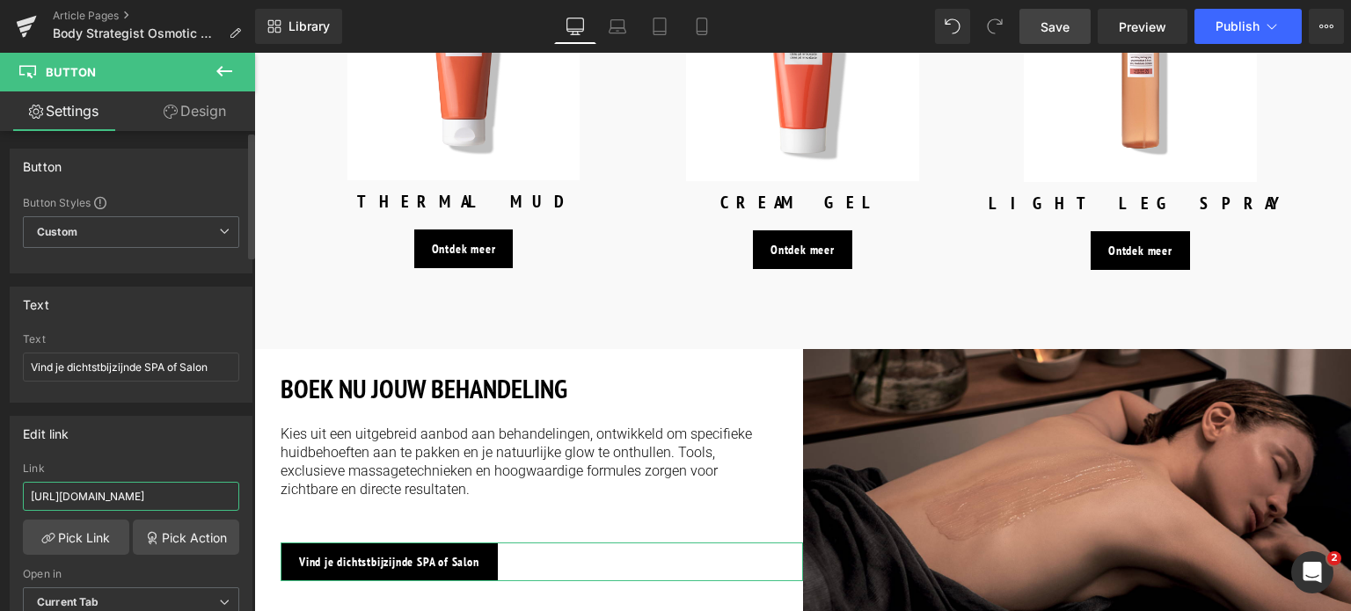
click at [0, 474] on div "Edit link [URL][DOMAIN_NAME] Link [URL][DOMAIN_NAME] Pick Link Pick Action Curr…" at bounding box center [131, 523] width 263 height 241
type input "/pages/spa-locator?_gl=1*17ps2ce*_up*MQ..&gclid=CjwKCAjwxNW2BhAkEiwA24Cm9Ew9Tuk…"
click at [1069, 24] on span "Save" at bounding box center [1055, 27] width 29 height 18
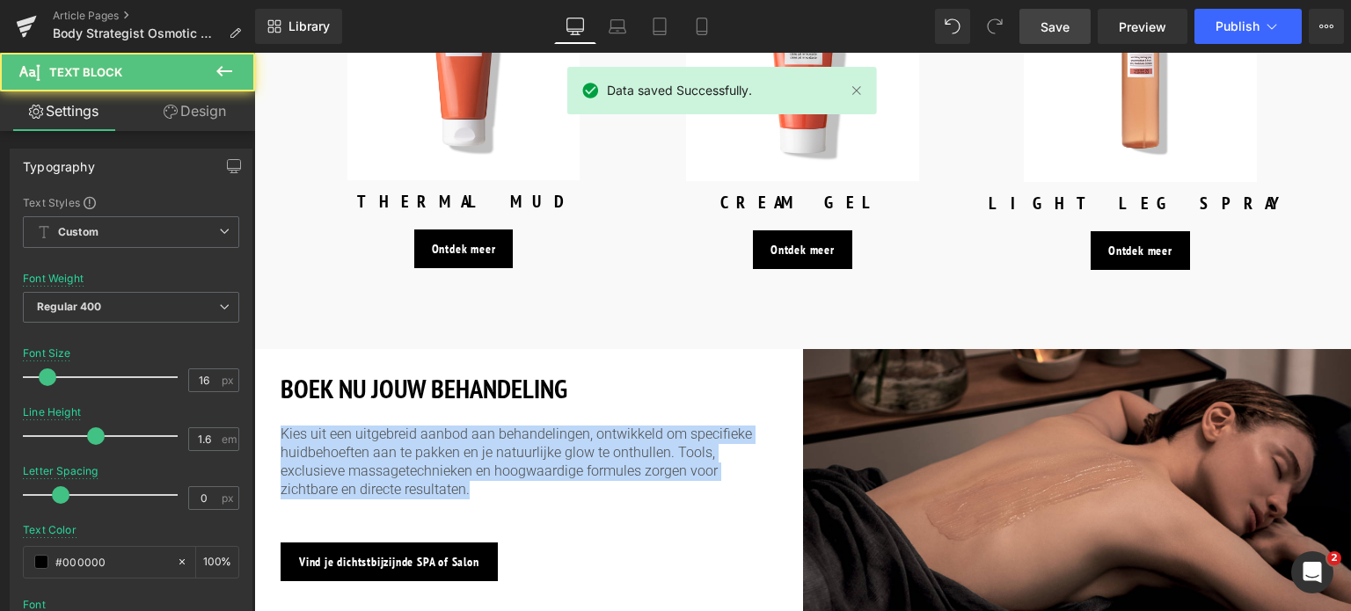
drag, startPoint x: 281, startPoint y: 431, endPoint x: 233, endPoint y: 339, distance: 104.3
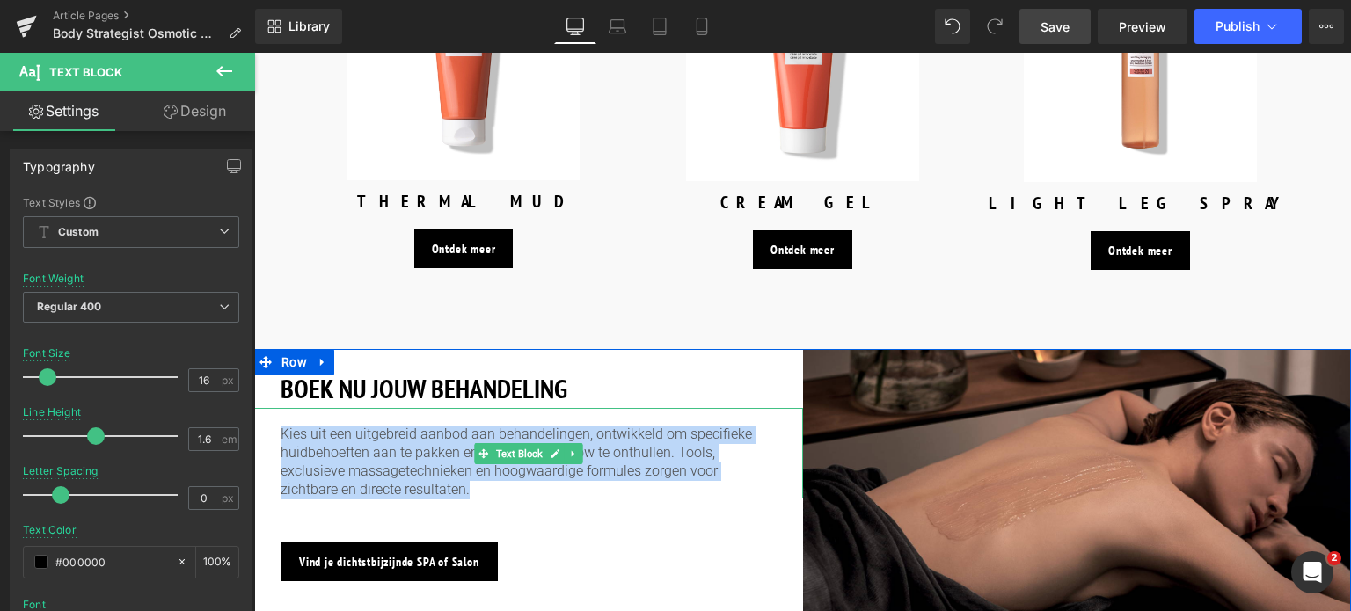
click at [382, 446] on p "Kies uit een uitgebreid aanbod aan behandelingen, ontwikkeld om specifieke huid…" at bounding box center [529, 462] width 496 height 73
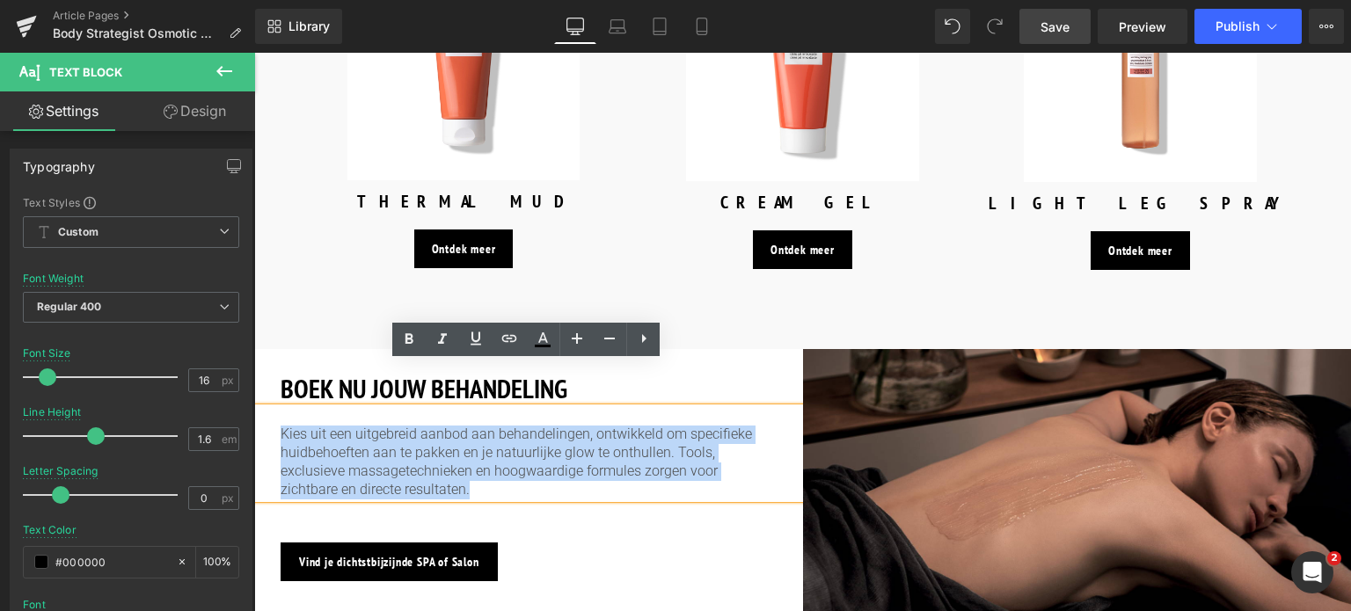
drag, startPoint x: 382, startPoint y: 446, endPoint x: 241, endPoint y: 379, distance: 155.8
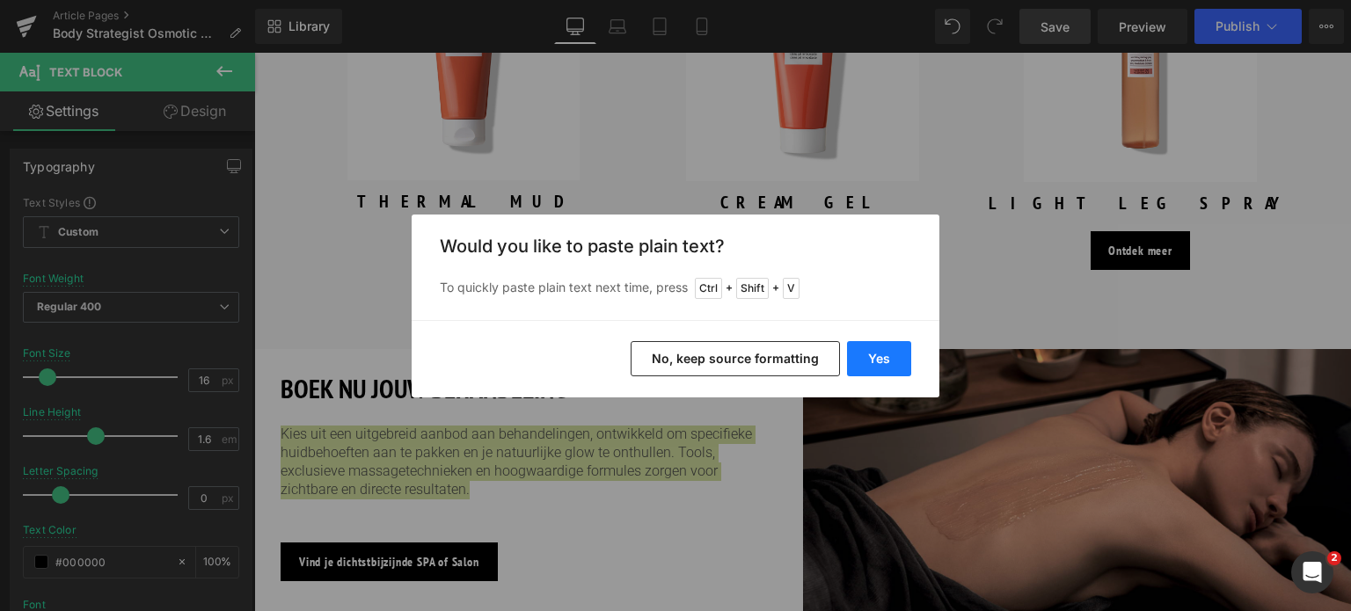
click at [887, 358] on button "Yes" at bounding box center [879, 358] width 64 height 35
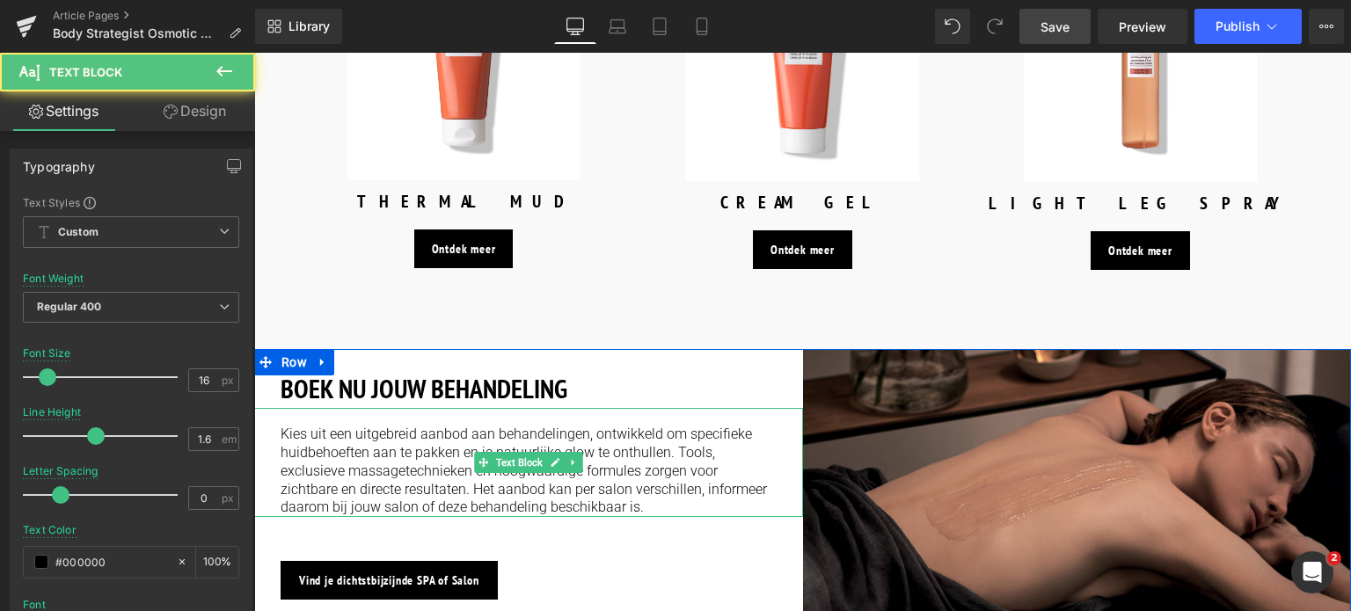
click at [346, 446] on p "Kies uit een uitgebreid aanbod aan behandelingen, ontwikkeld om specifieke huid…" at bounding box center [529, 471] width 496 height 91
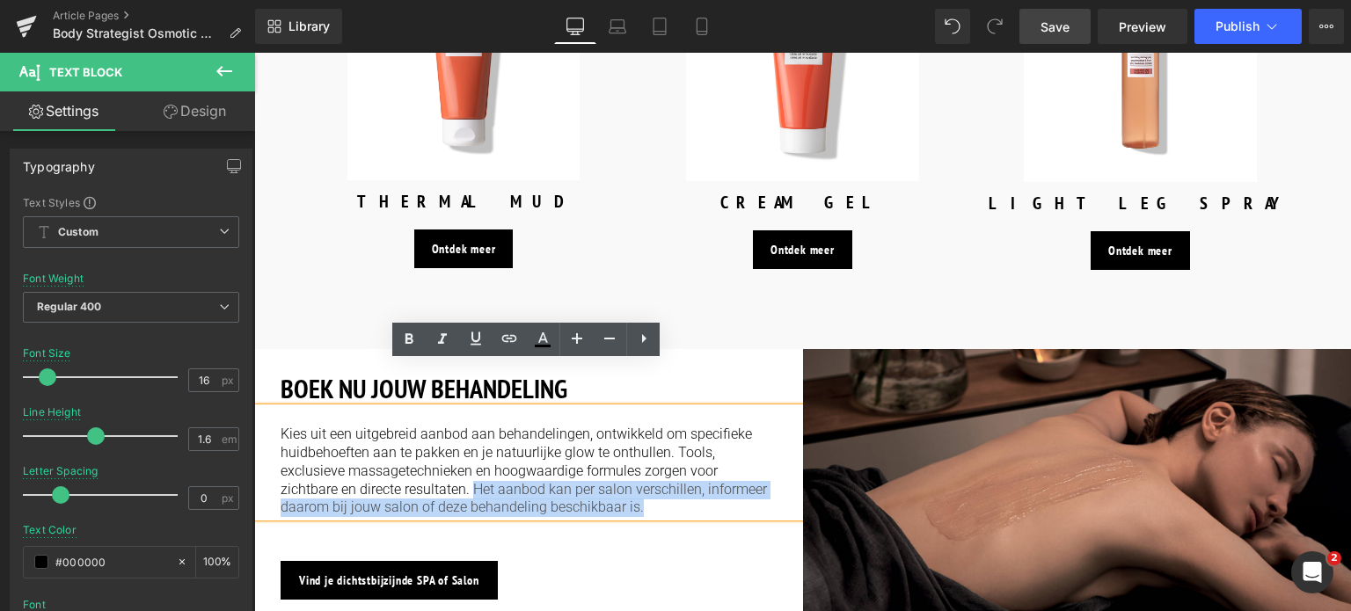
drag, startPoint x: 347, startPoint y: 446, endPoint x: 536, endPoint y: 467, distance: 189.4
click at [536, 467] on p "Kies uit een uitgebreid aanbod aan behandelingen, ontwikkeld om specifieke huid…" at bounding box center [529, 471] width 496 height 91
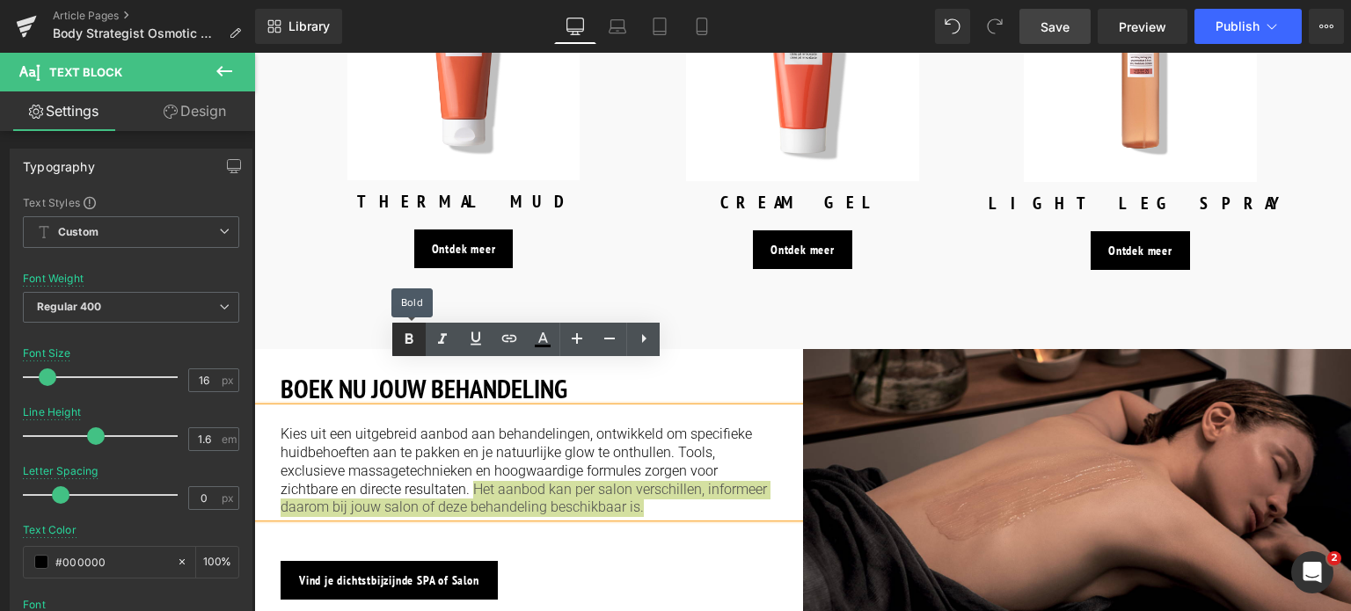
click at [411, 339] on icon at bounding box center [410, 338] width 8 height 11
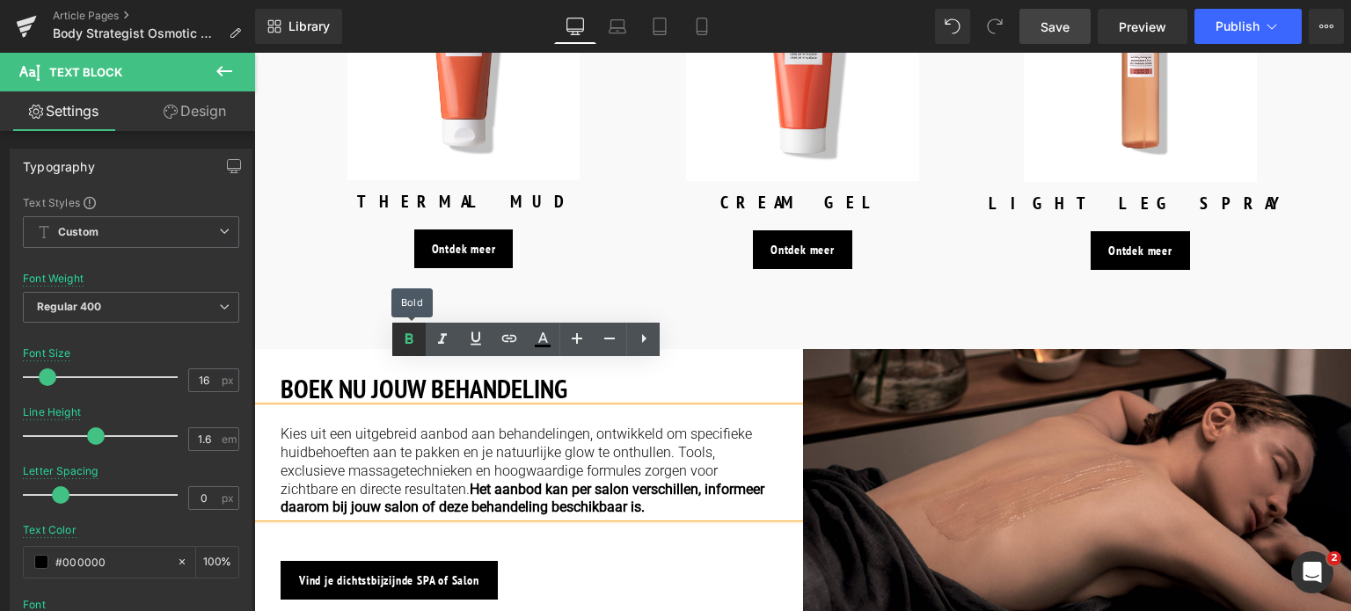
click at [411, 339] on icon at bounding box center [410, 338] width 8 height 11
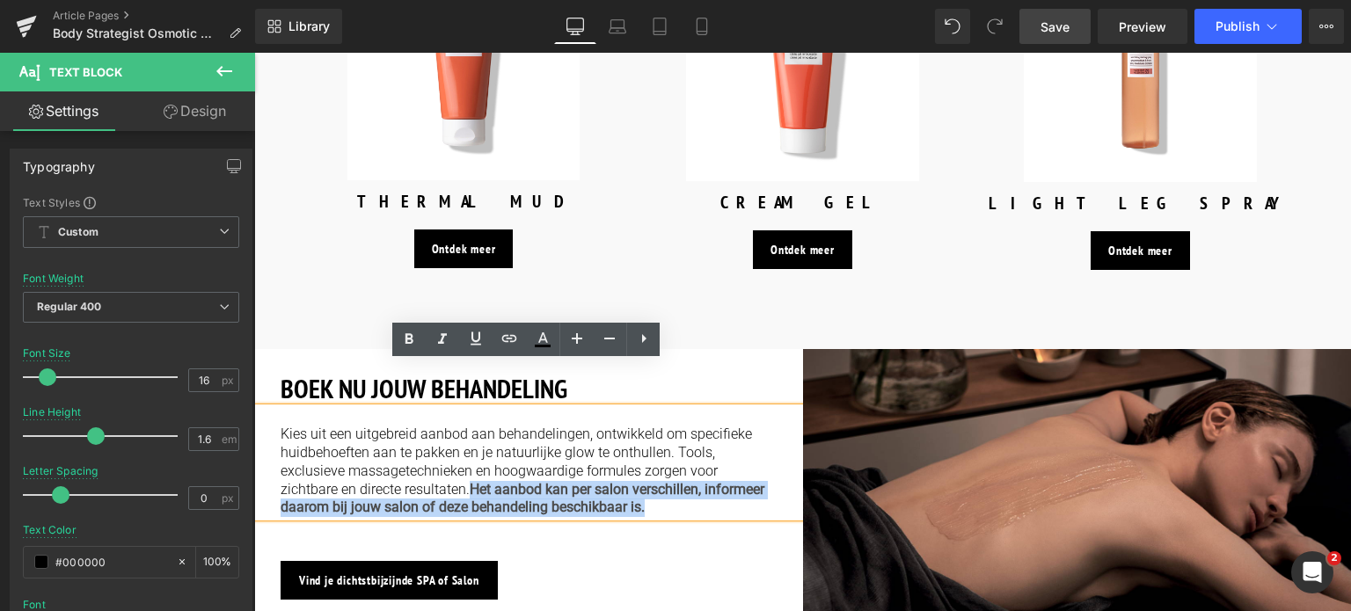
drag, startPoint x: 563, startPoint y: 460, endPoint x: 346, endPoint y: 451, distance: 217.4
click at [346, 451] on p "Kies uit een uitgebreid aanbod aan behandelingen, ontwikkeld om specifieke huid…" at bounding box center [529, 471] width 496 height 91
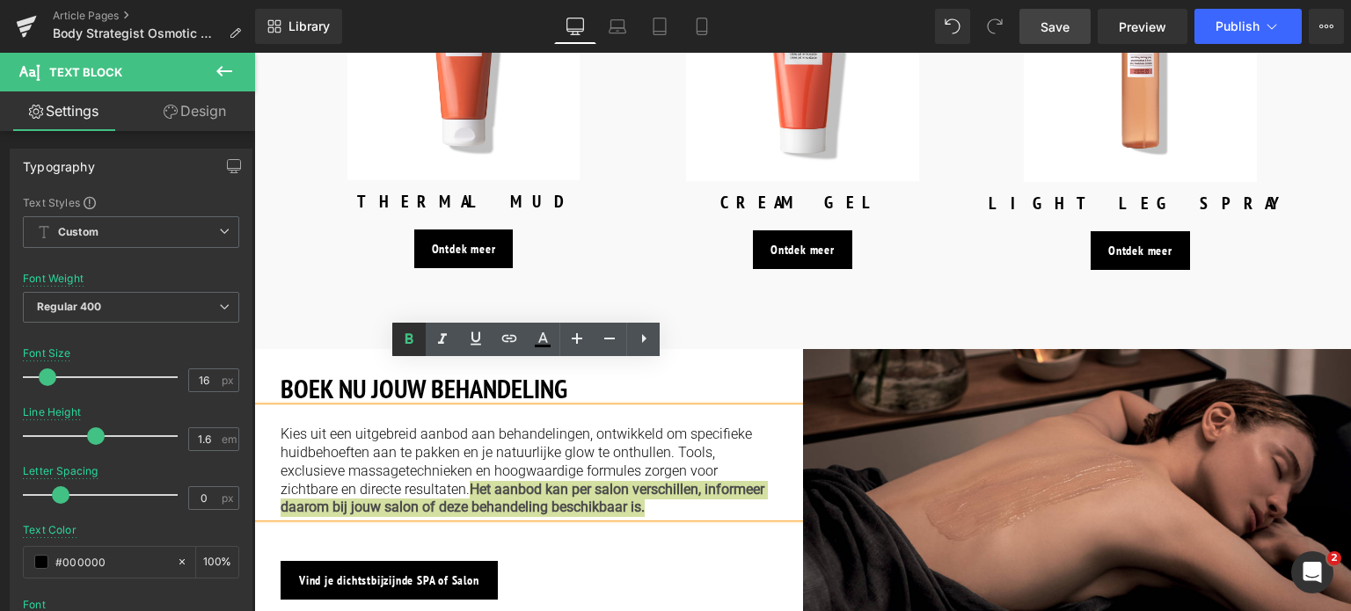
click at [411, 340] on icon at bounding box center [408, 339] width 21 height 21
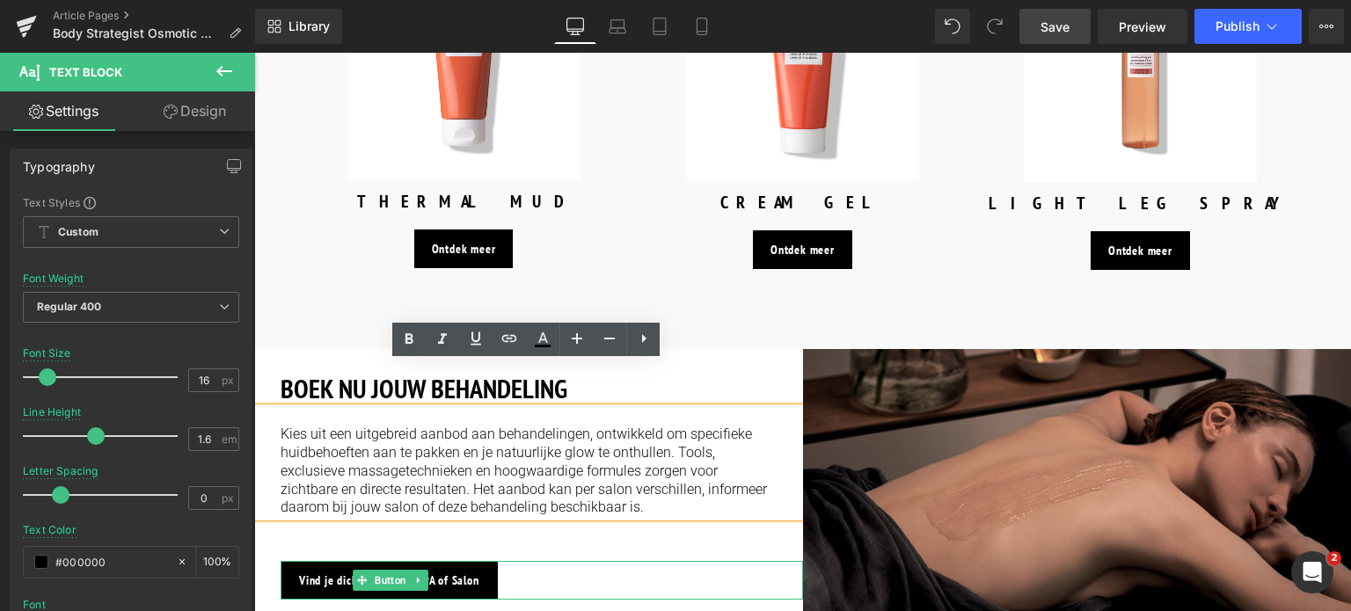
click at [549, 561] on div "Vind je dichtstbijzijnde SPA of Salon" at bounding box center [542, 580] width 523 height 39
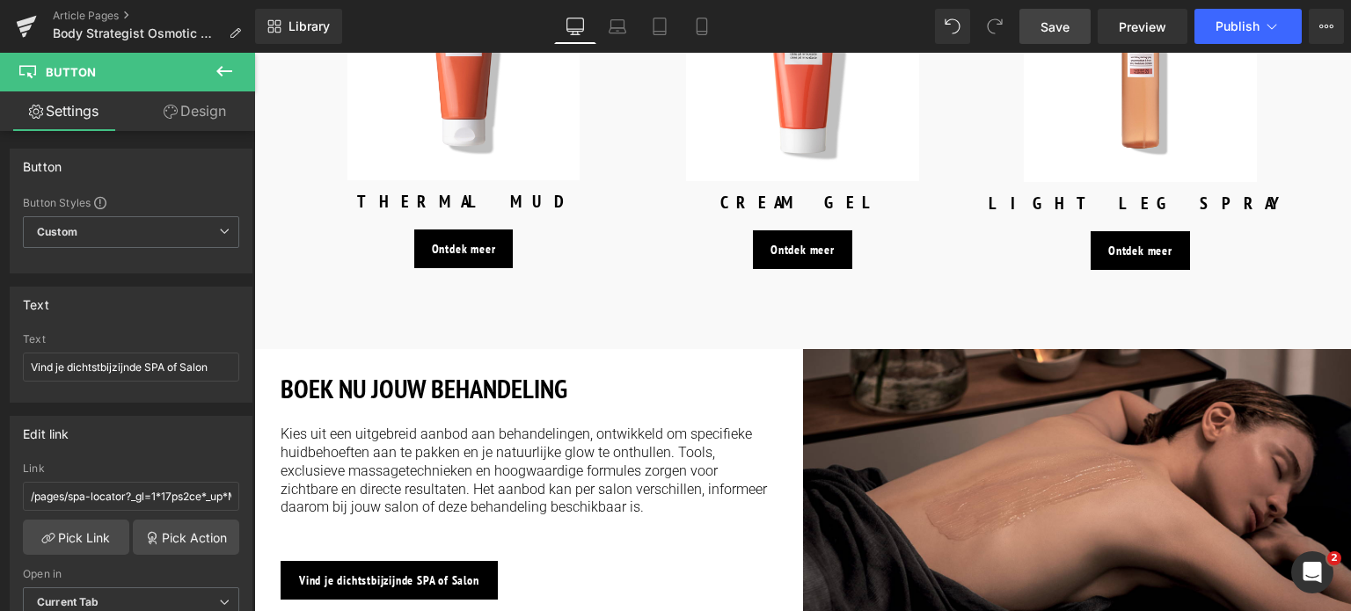
click at [1070, 18] on span "Save" at bounding box center [1055, 27] width 29 height 18
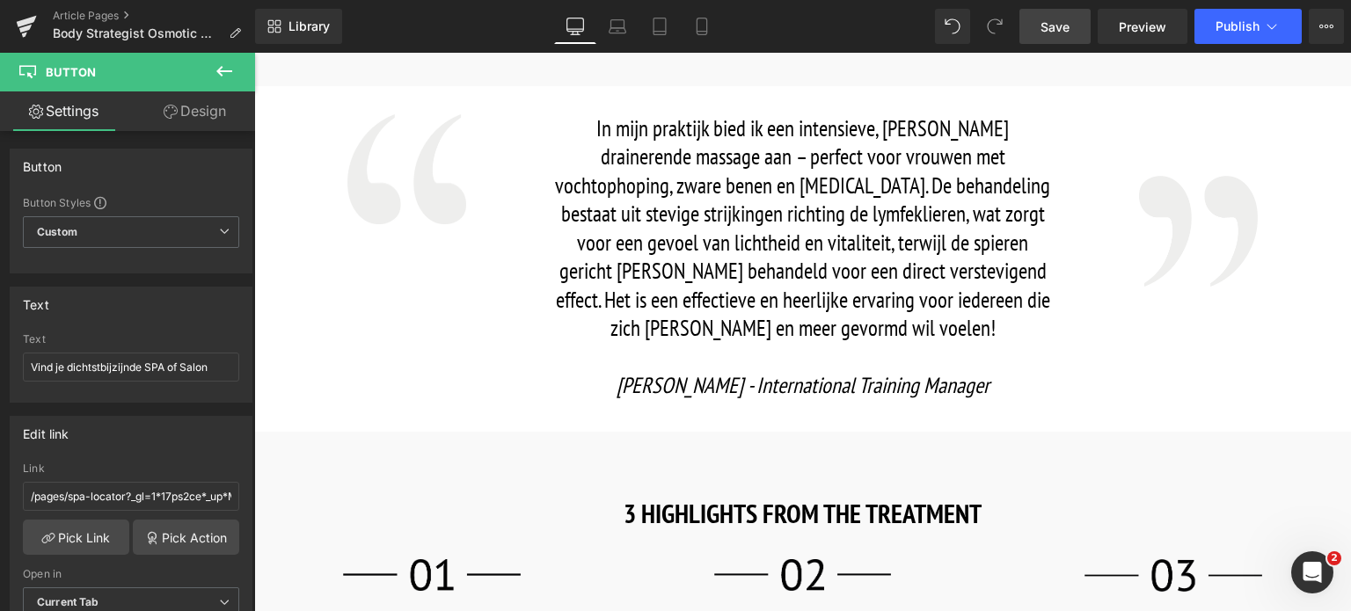
scroll to position [1319, 0]
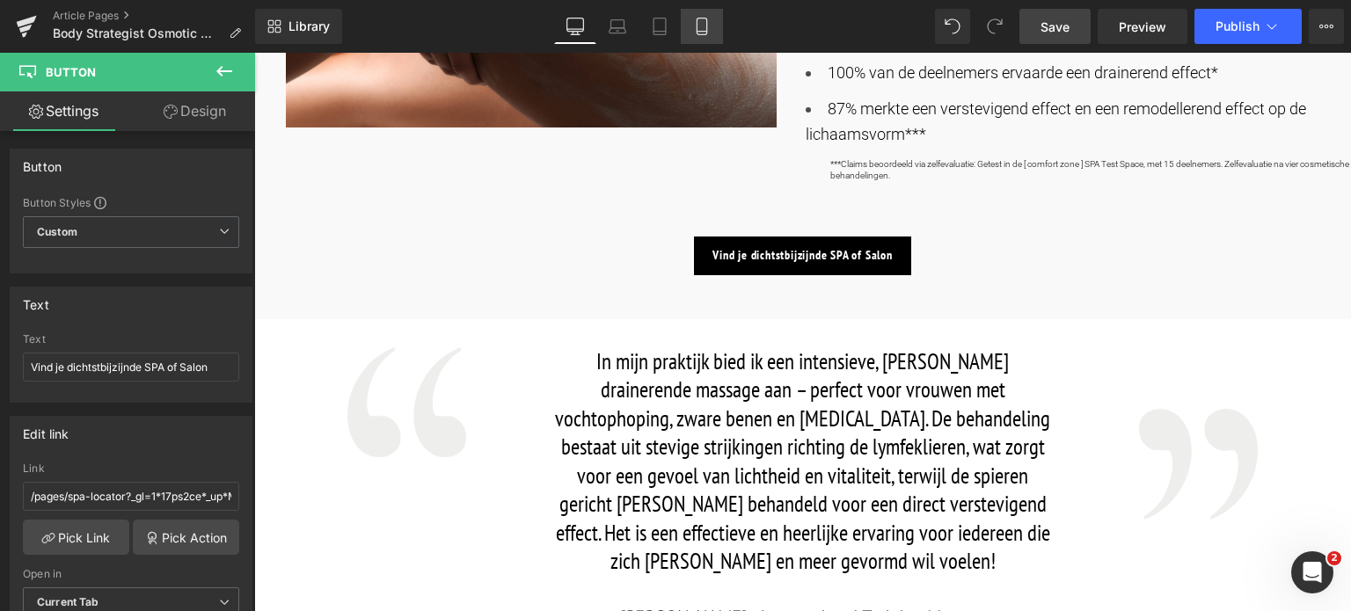
click at [711, 27] on link "Mobile" at bounding box center [702, 26] width 42 height 35
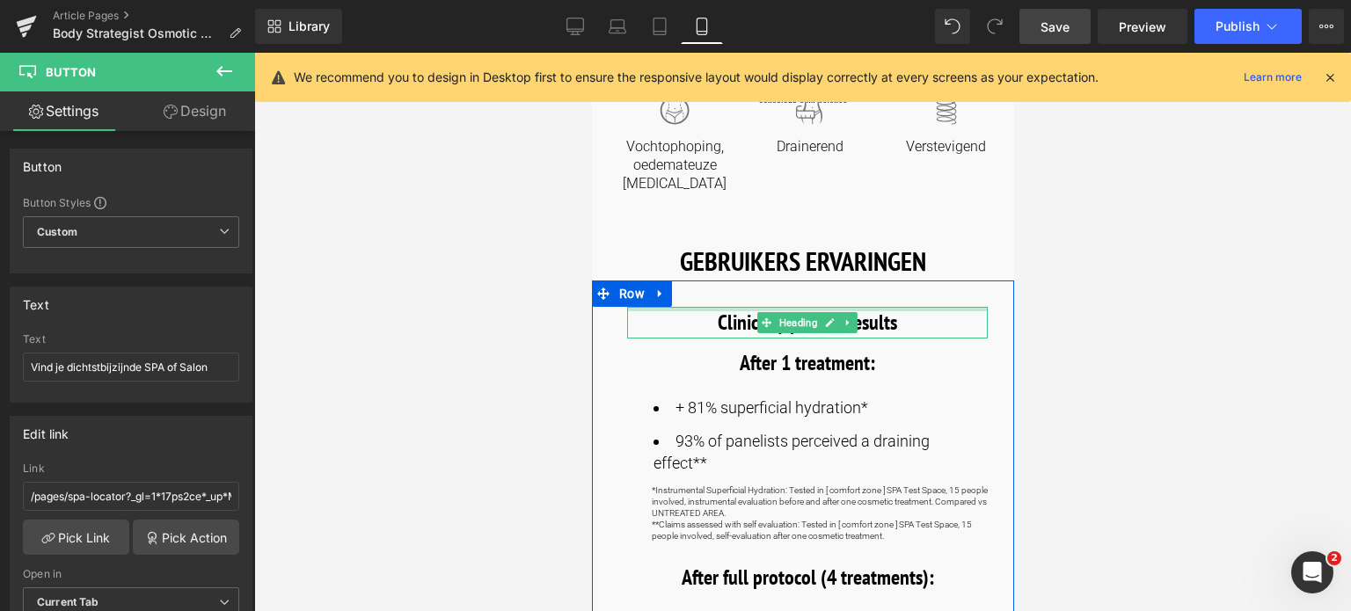
scroll to position [704, 0]
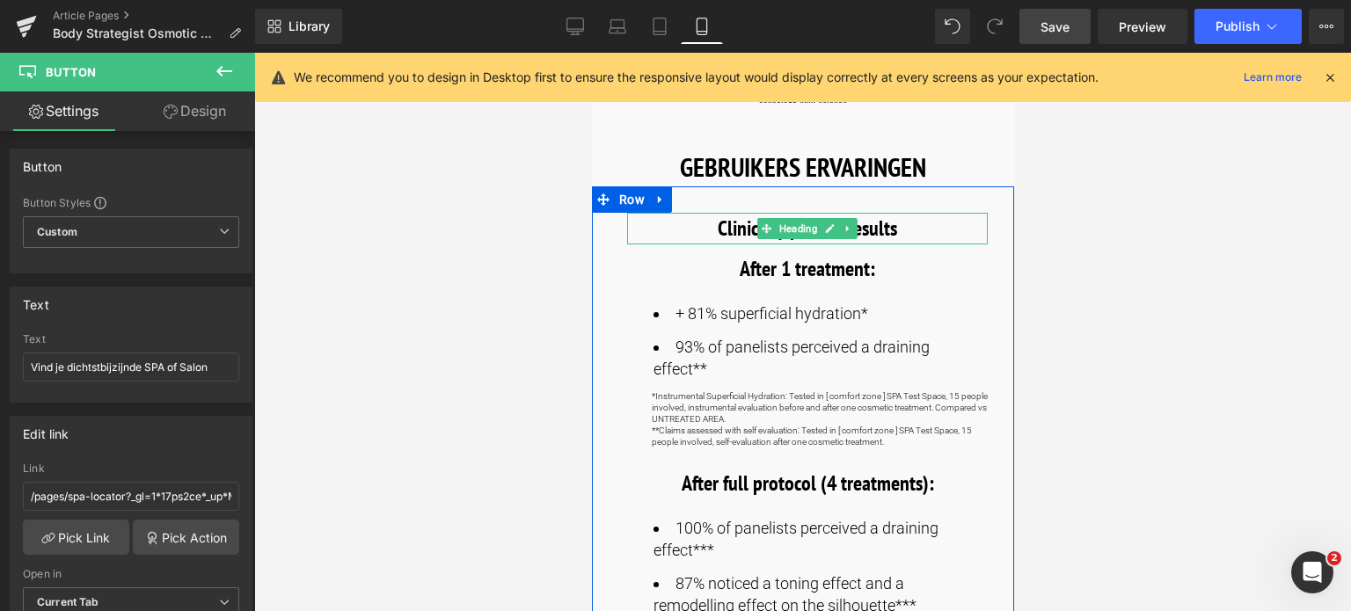
click at [907, 230] on h3 "Clinically proven results" at bounding box center [806, 229] width 361 height 32
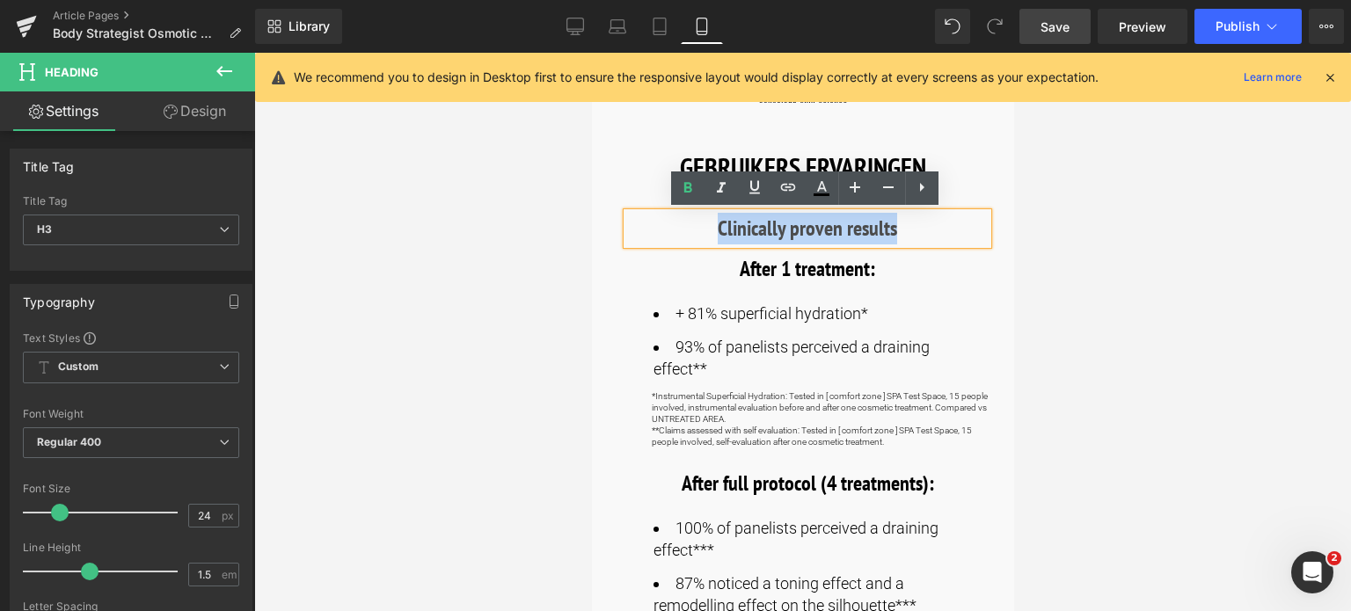
drag, startPoint x: 904, startPoint y: 230, endPoint x: 704, endPoint y: 241, distance: 200.8
click at [704, 241] on h3 "Clinically proven results" at bounding box center [806, 229] width 361 height 32
paste div
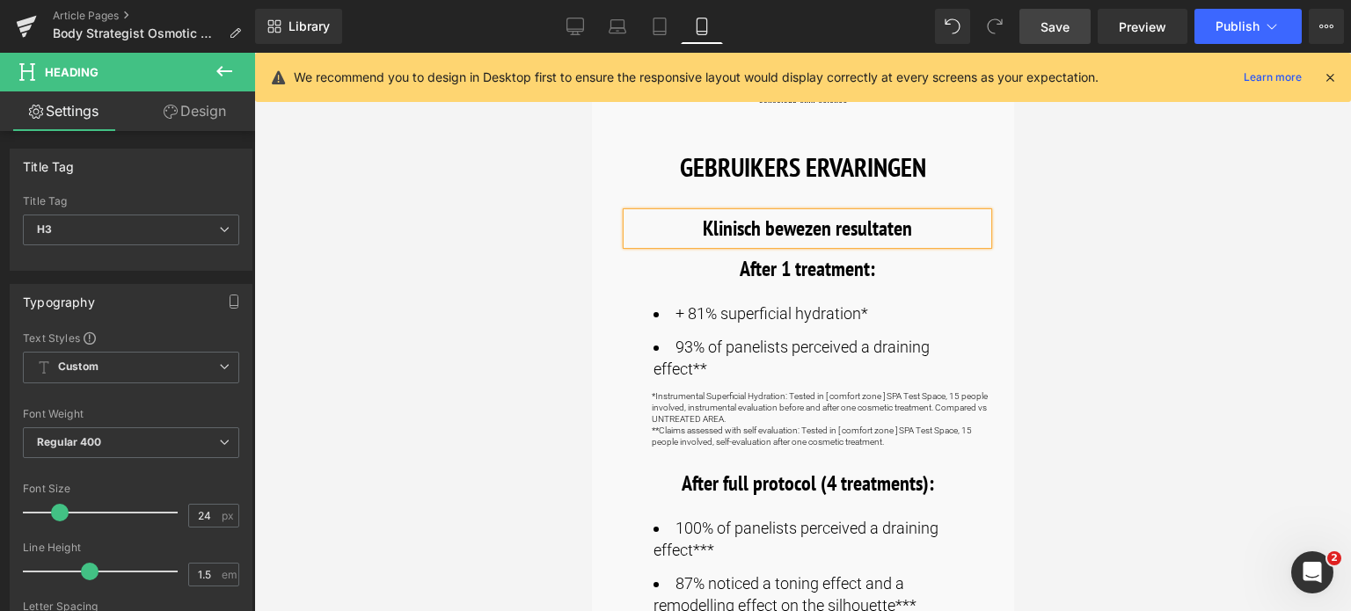
click at [878, 274] on h3 "After 1 treatment:" at bounding box center [806, 269] width 361 height 32
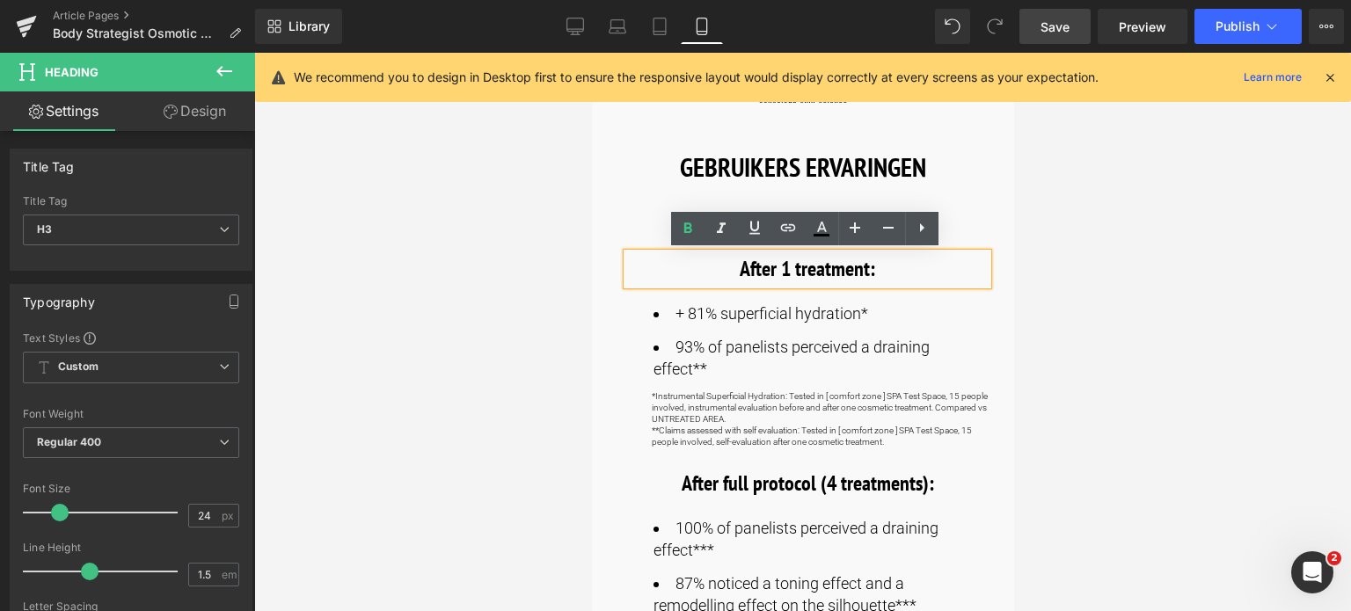
drag, startPoint x: 877, startPoint y: 270, endPoint x: 694, endPoint y: 259, distance: 183.3
click at [694, 259] on h3 "After 1 treatment:" at bounding box center [806, 269] width 361 height 32
paste div
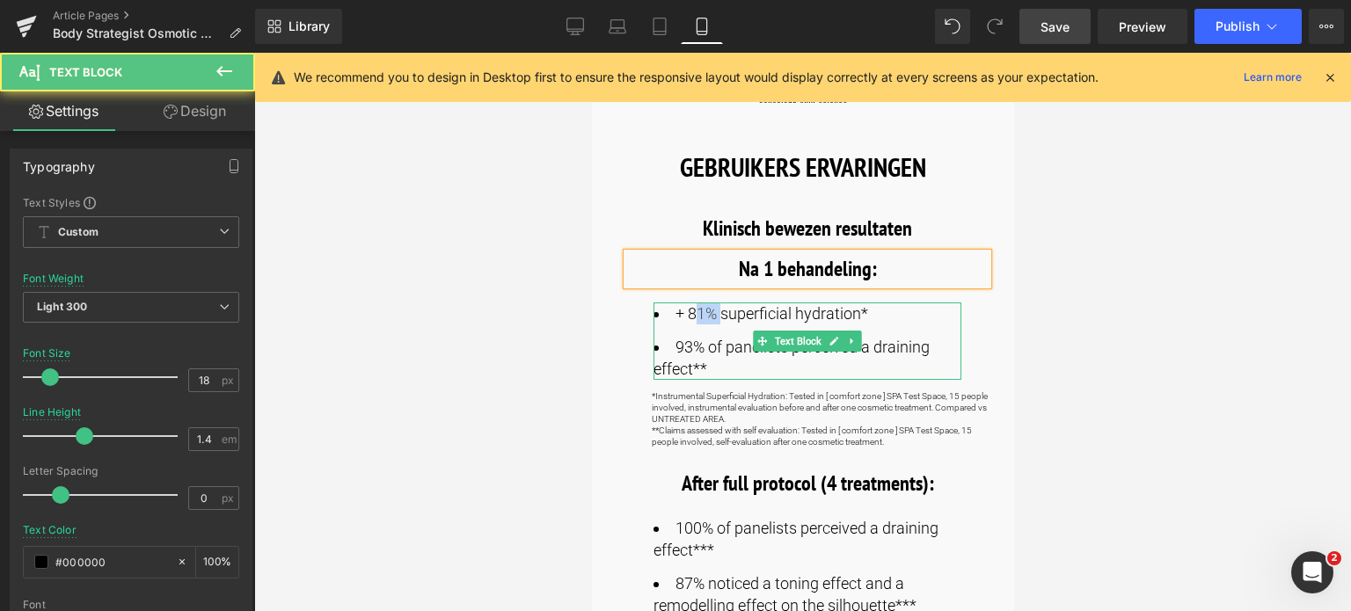
drag, startPoint x: 689, startPoint y: 311, endPoint x: 720, endPoint y: 311, distance: 30.8
click at [720, 311] on li "+ 81% superficial hydration*" at bounding box center [807, 314] width 308 height 22
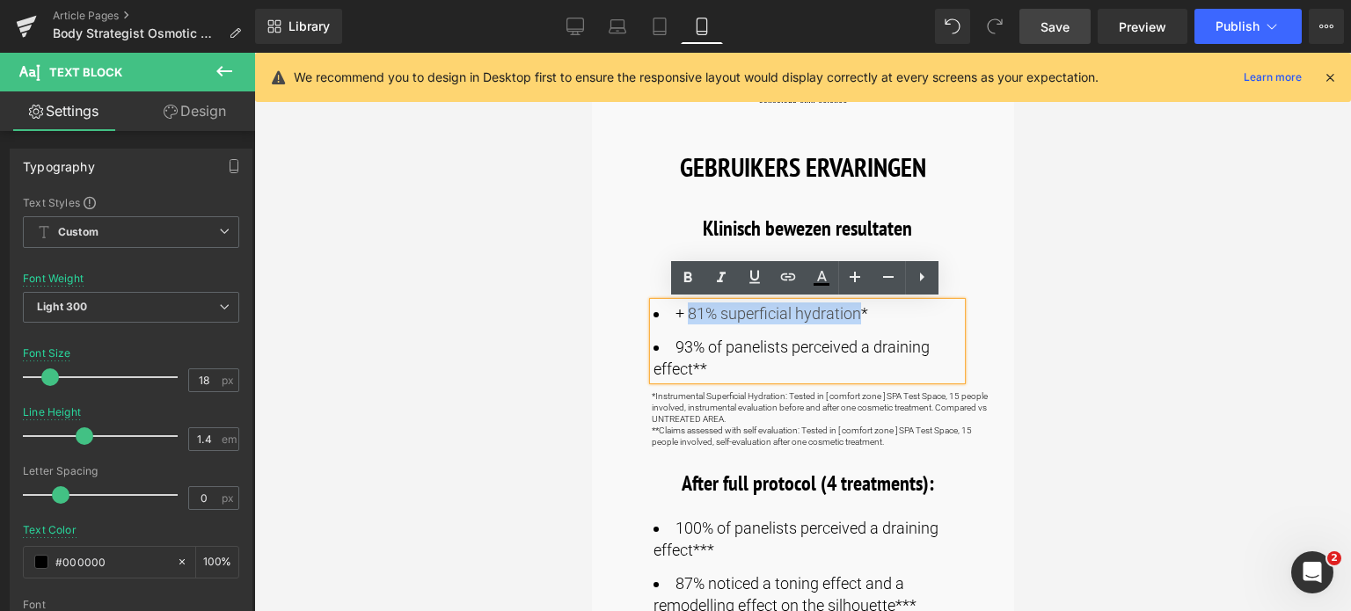
drag, startPoint x: 859, startPoint y: 314, endPoint x: 687, endPoint y: 309, distance: 171.6
click at [687, 309] on li "+ 81% superficial hydration*" at bounding box center [807, 314] width 308 height 22
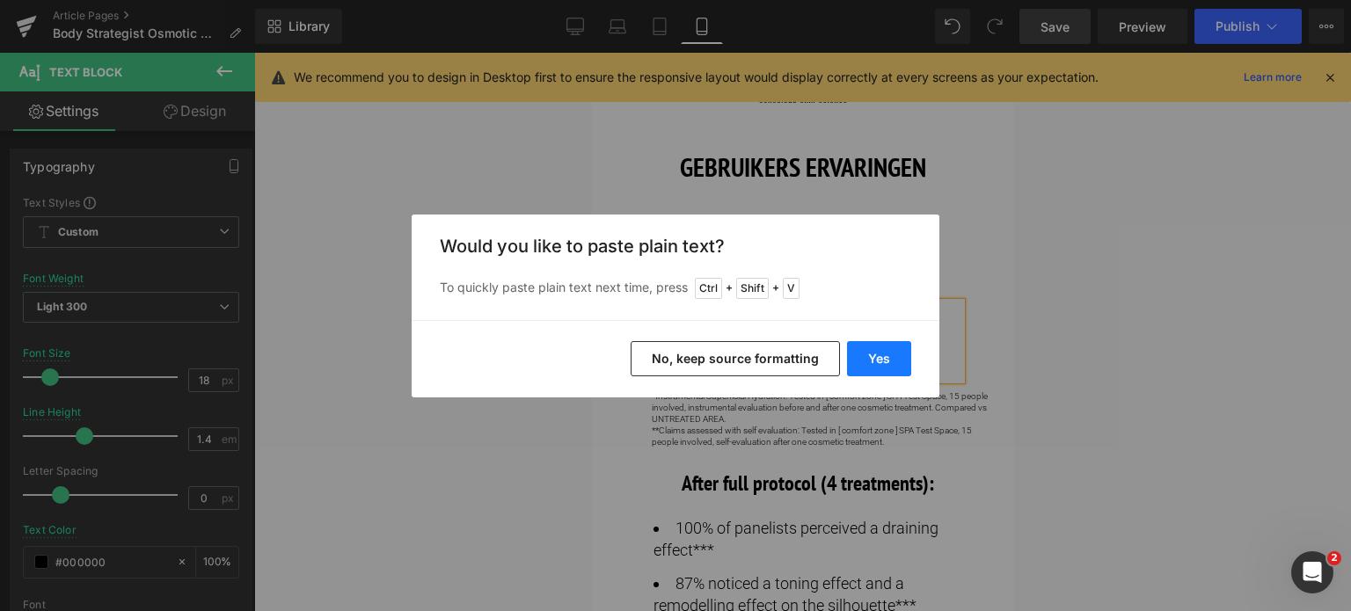
drag, startPoint x: 883, startPoint y: 357, endPoint x: 287, endPoint y: 302, distance: 599.0
click at [883, 357] on button "Yes" at bounding box center [879, 358] width 64 height 35
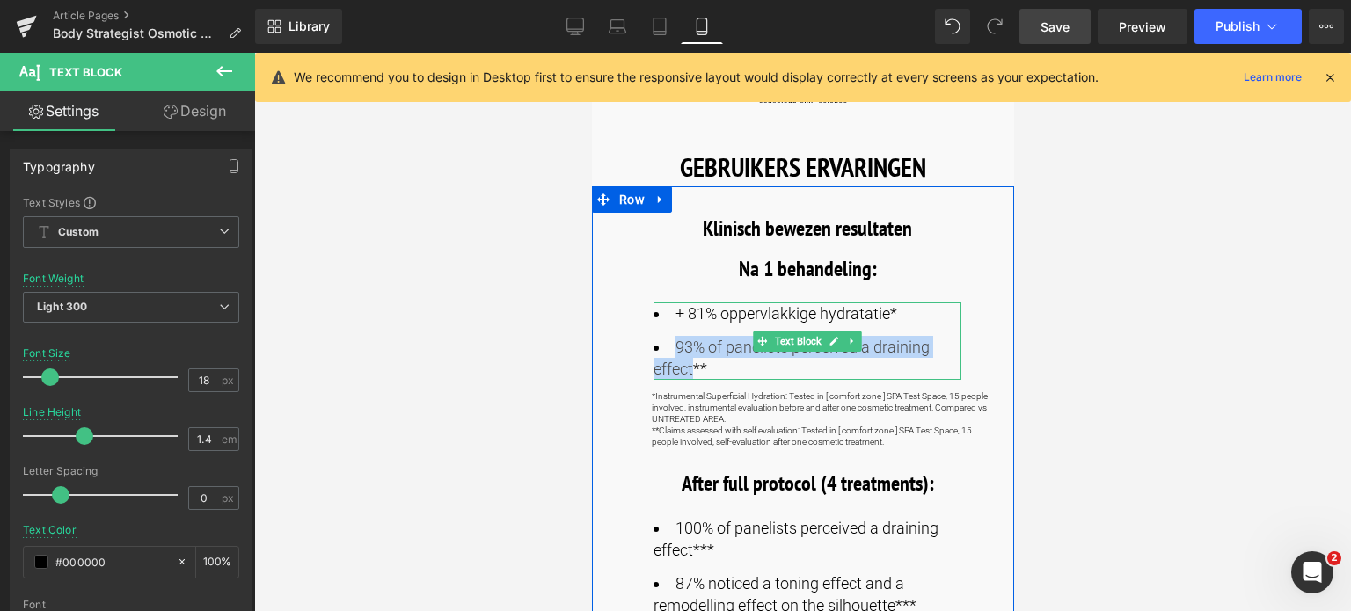
drag, startPoint x: 672, startPoint y: 341, endPoint x: 688, endPoint y: 366, distance: 29.3
click at [688, 366] on li "93% of panelists perceived a draining effect**" at bounding box center [807, 358] width 308 height 44
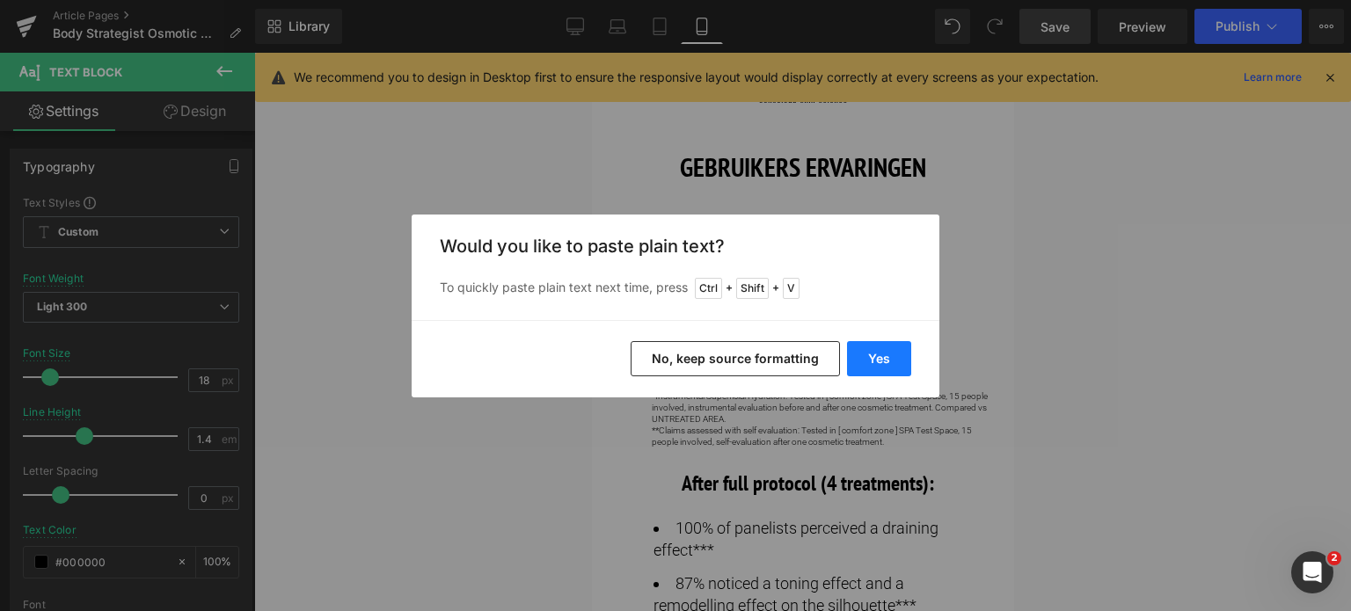
click at [873, 341] on button "Yes" at bounding box center [879, 358] width 64 height 35
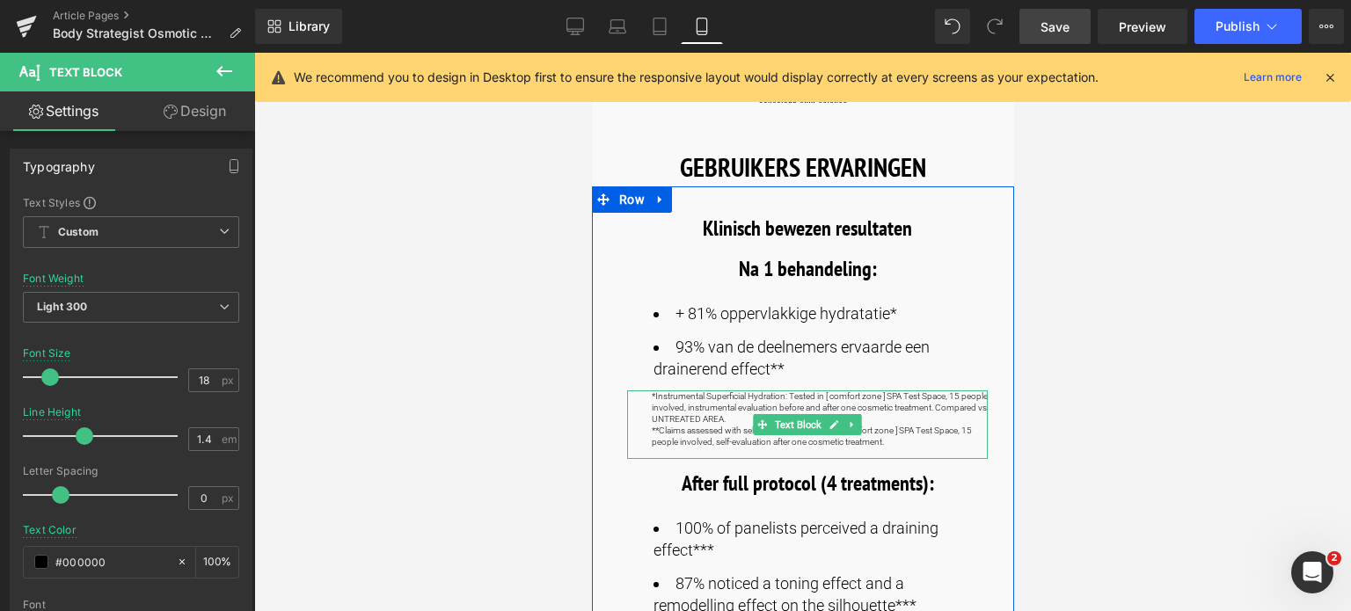
click at [910, 418] on p "*Instrumental Superficial Hydration: Tested in [ comfort zone ] SPA Test Space,…" at bounding box center [819, 408] width 336 height 34
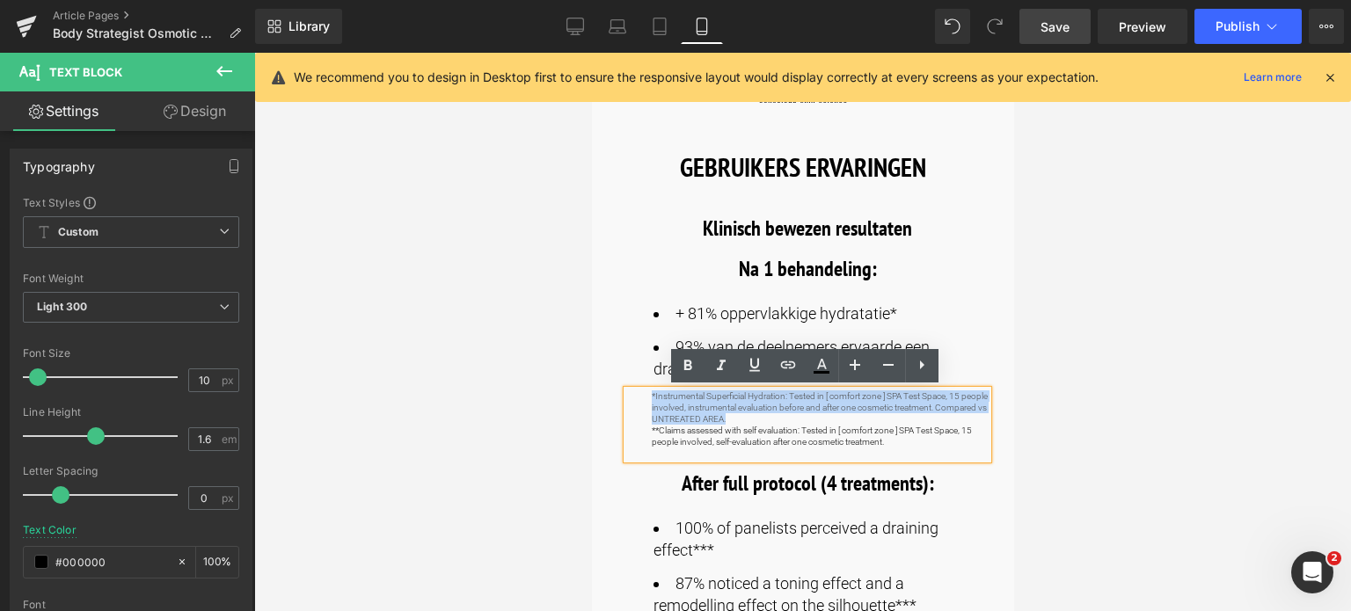
drag, startPoint x: 792, startPoint y: 422, endPoint x: 585, endPoint y: 390, distance: 209.3
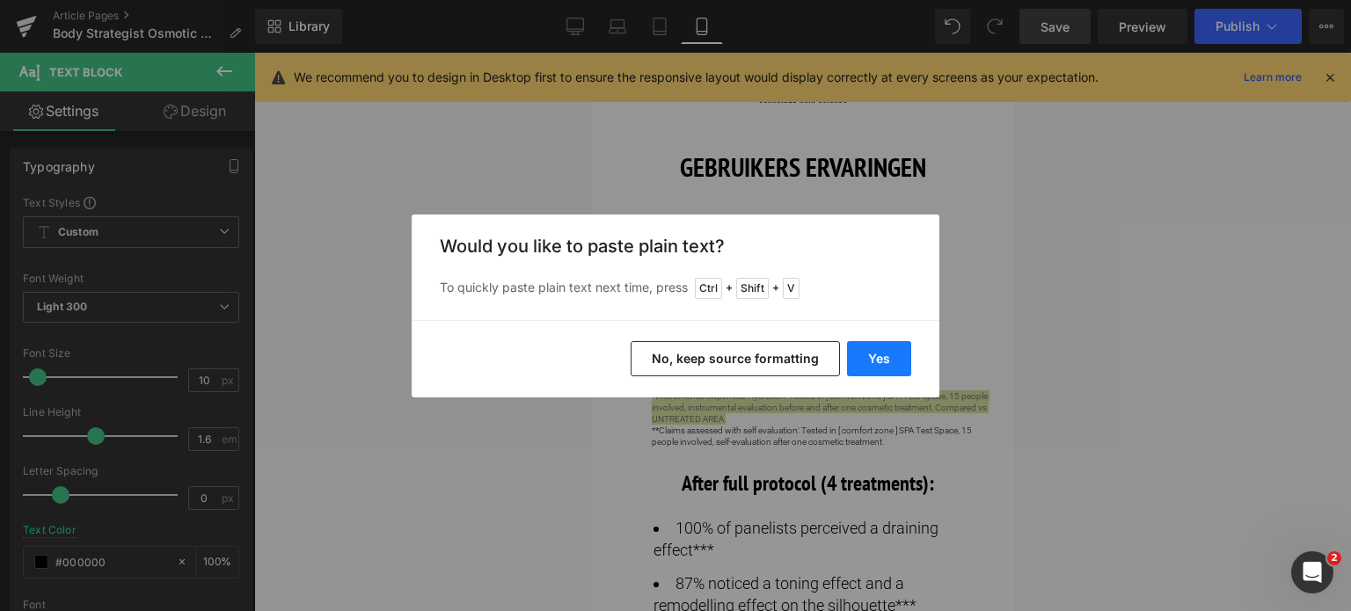
click at [873, 354] on button "Yes" at bounding box center [879, 358] width 64 height 35
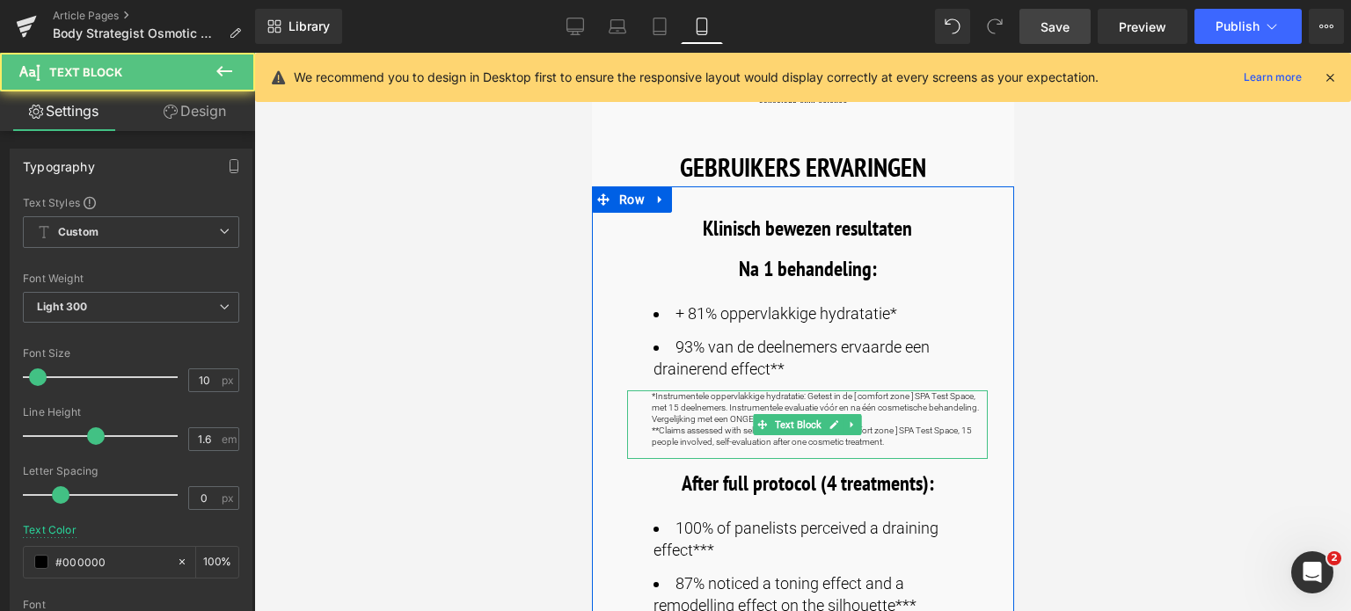
click at [680, 434] on p "**Claims assessed with self evaluation: Tested in [ comfort zone ] SPA Test Spa…" at bounding box center [819, 436] width 336 height 23
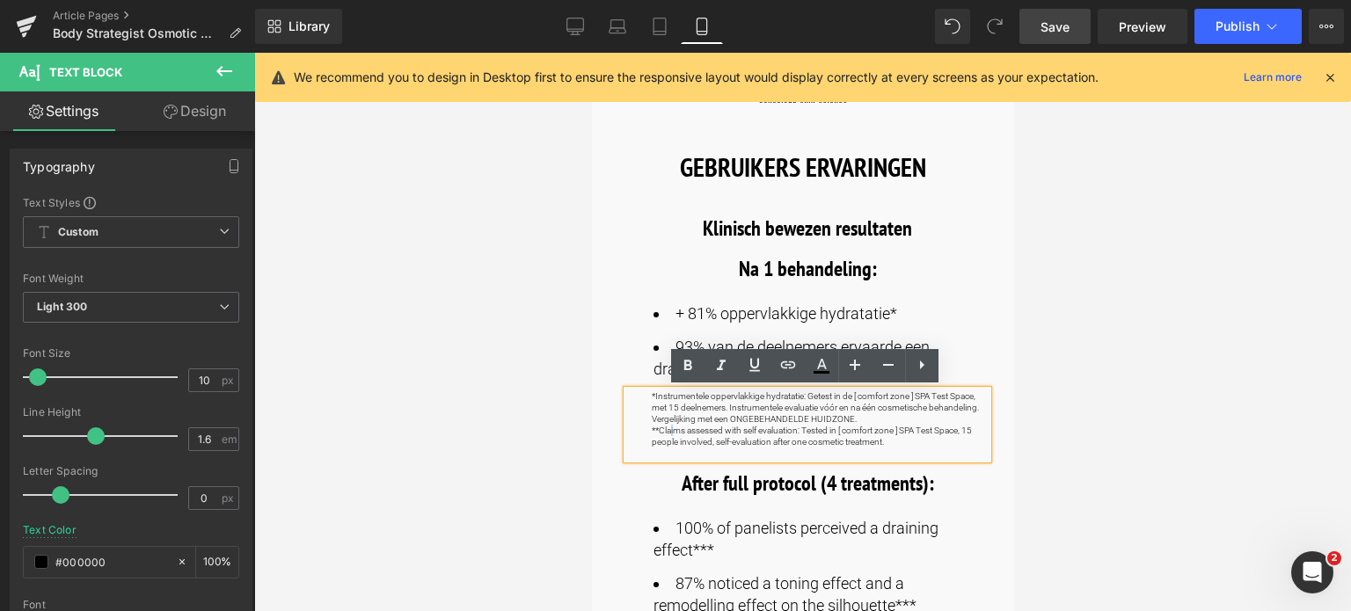
click at [669, 434] on p "**Claims assessed with self evaluation: Tested in [ comfort zone ] SPA Test Spa…" at bounding box center [819, 436] width 336 height 23
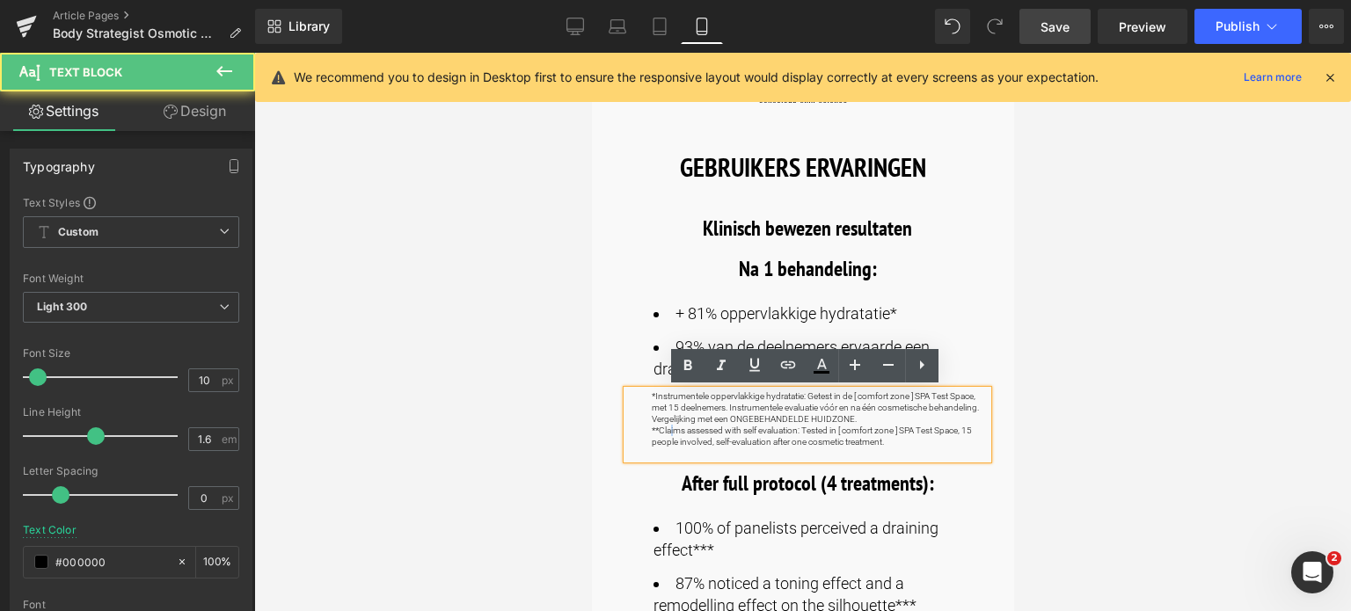
click at [669, 435] on p "**Claims assessed with self evaluation: Tested in [ comfort zone ] SPA Test Spa…" at bounding box center [819, 436] width 336 height 23
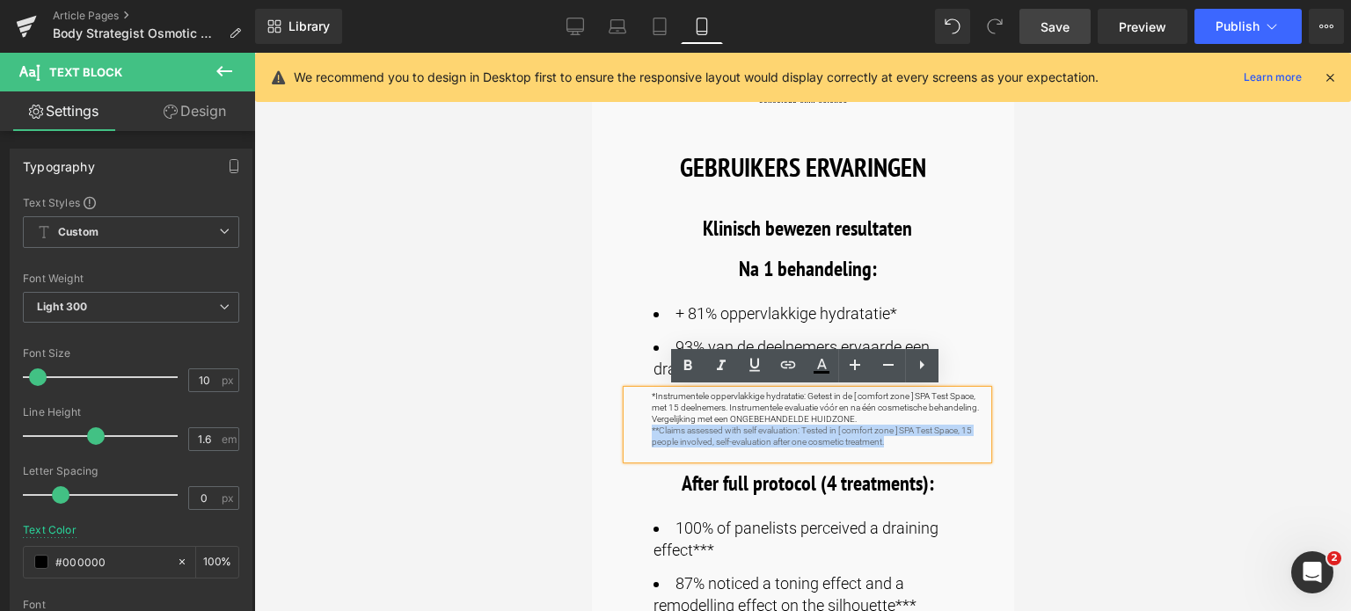
drag, startPoint x: 888, startPoint y: 439, endPoint x: 642, endPoint y: 429, distance: 245.6
click at [642, 429] on div "*Instrumentele oppervlakkige hydratatie: Getest in de [ comfort zone ] SPA Test…" at bounding box center [806, 425] width 361 height 69
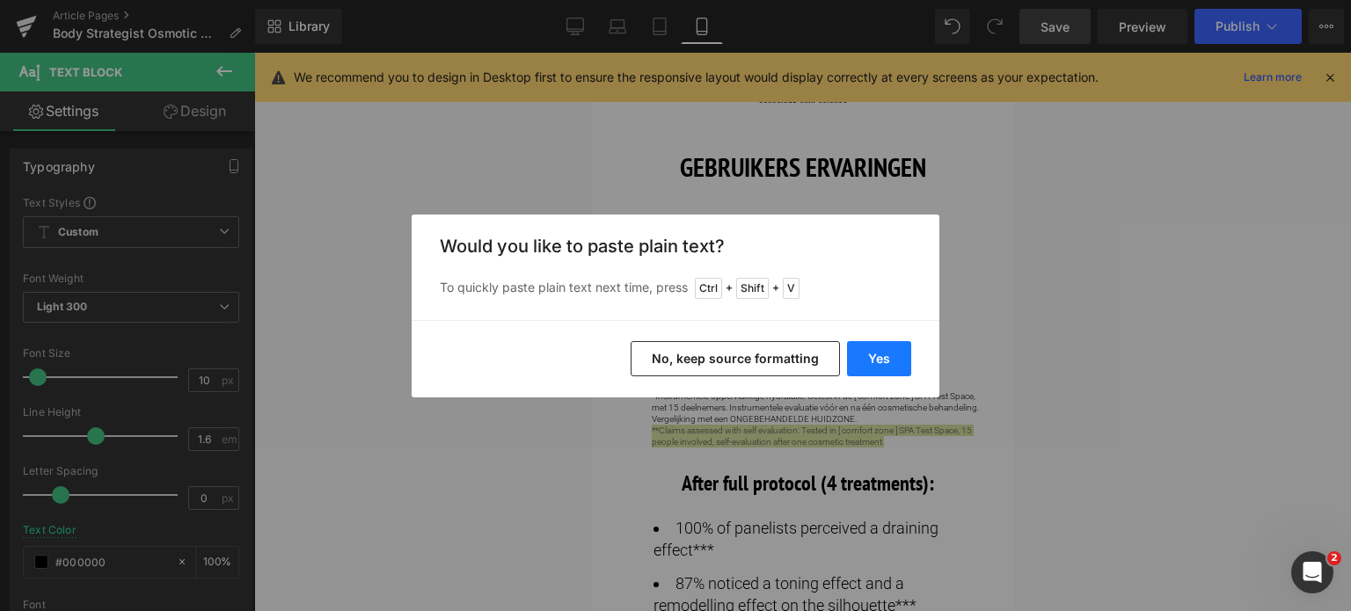
click at [861, 361] on button "Yes" at bounding box center [879, 358] width 64 height 35
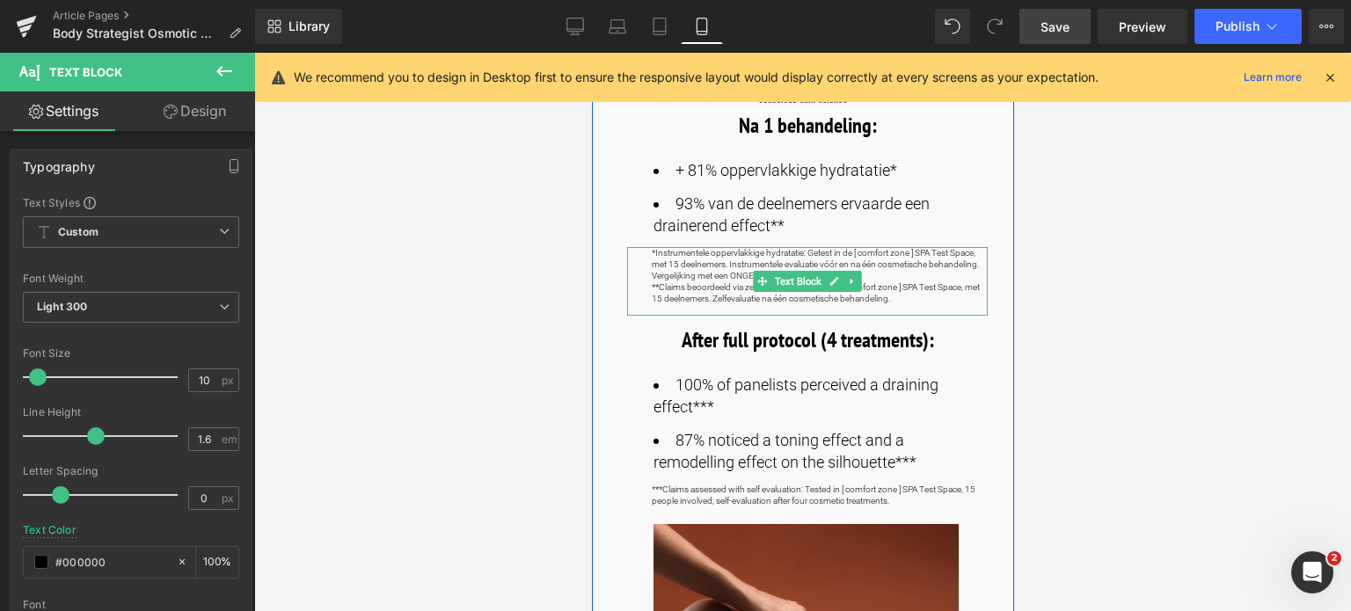
scroll to position [880, 0]
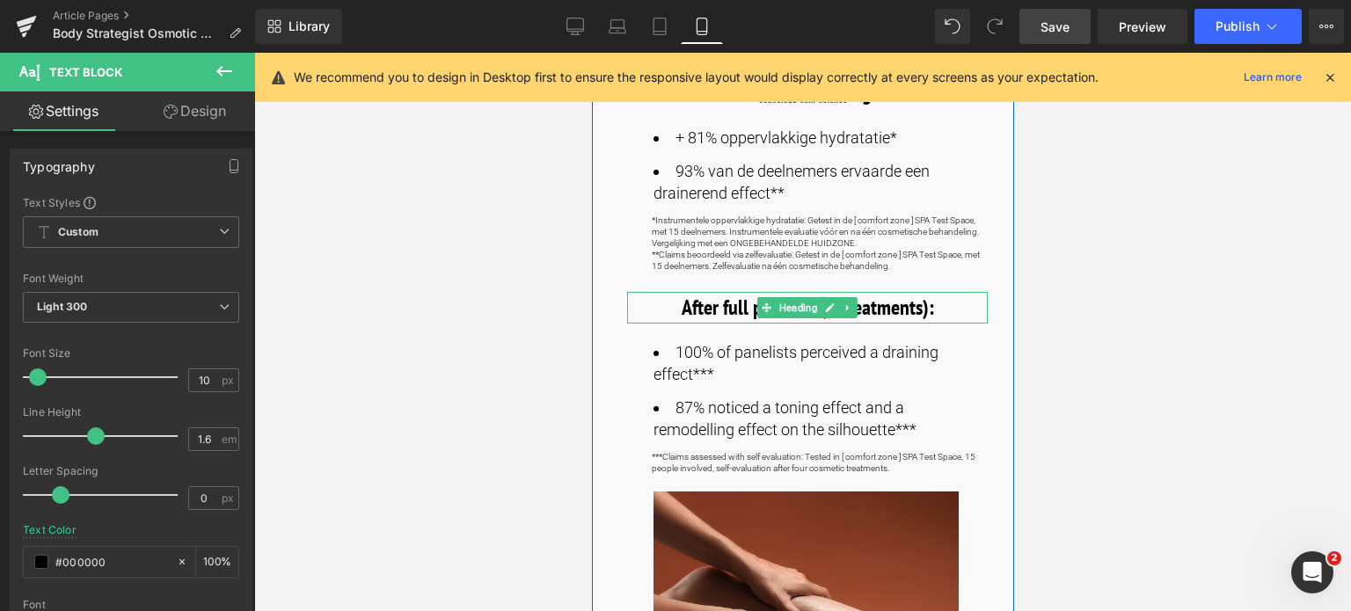
click at [705, 310] on b "After full protocol (4 treatments):" at bounding box center [807, 307] width 252 height 27
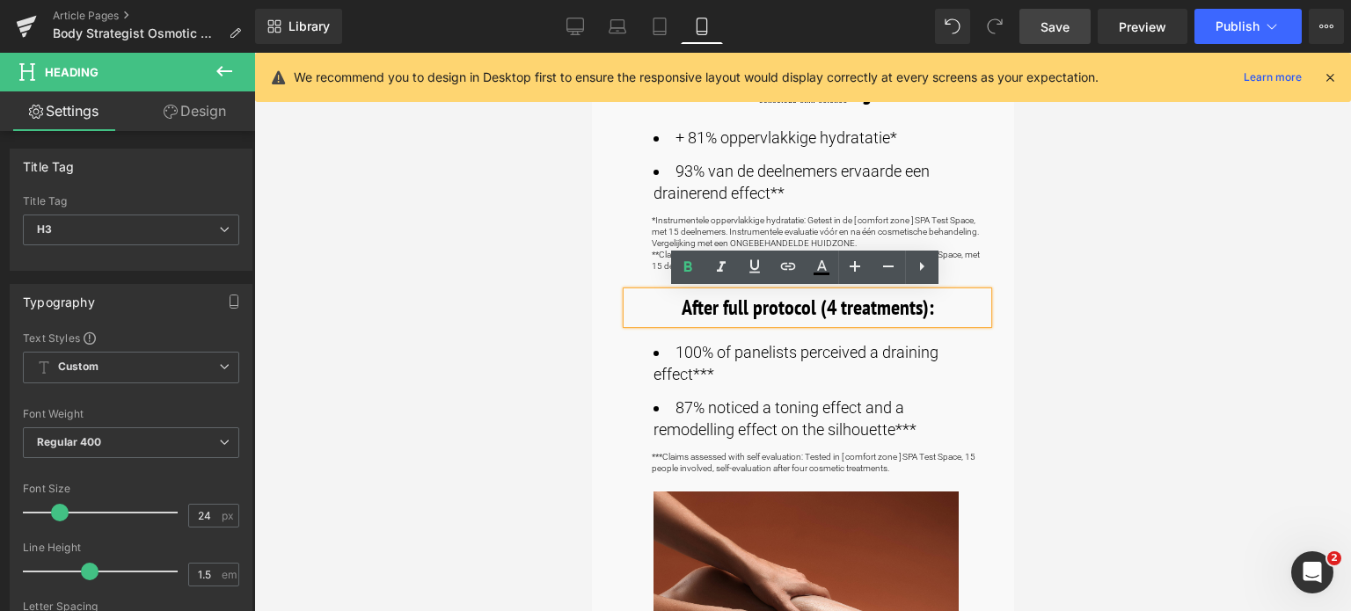
drag, startPoint x: 681, startPoint y: 305, endPoint x: 932, endPoint y: 298, distance: 251.7
click at [932, 298] on h3 "After full protocol (4 treatments):" at bounding box center [806, 308] width 361 height 32
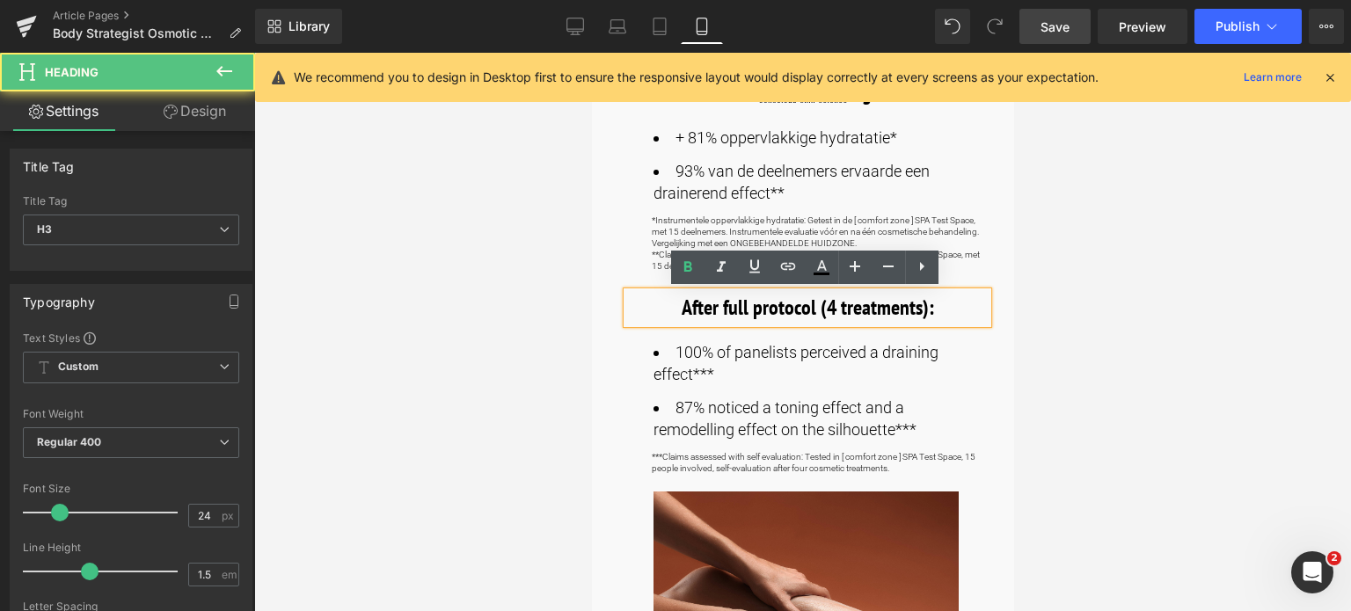
drag, startPoint x: 930, startPoint y: 305, endPoint x: 1147, endPoint y: 387, distance: 232.2
paste div
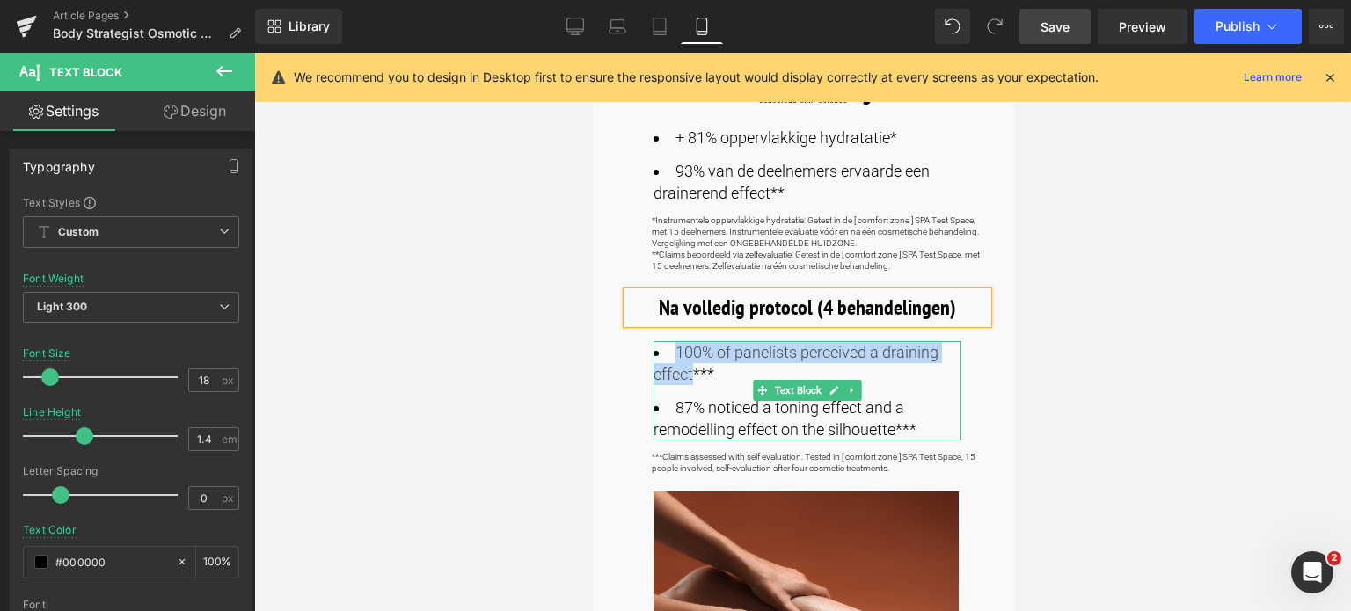
drag, startPoint x: 674, startPoint y: 351, endPoint x: 687, endPoint y: 369, distance: 22.0
click at [687, 369] on li "100% of panelists perceived a draining effect***" at bounding box center [807, 363] width 308 height 44
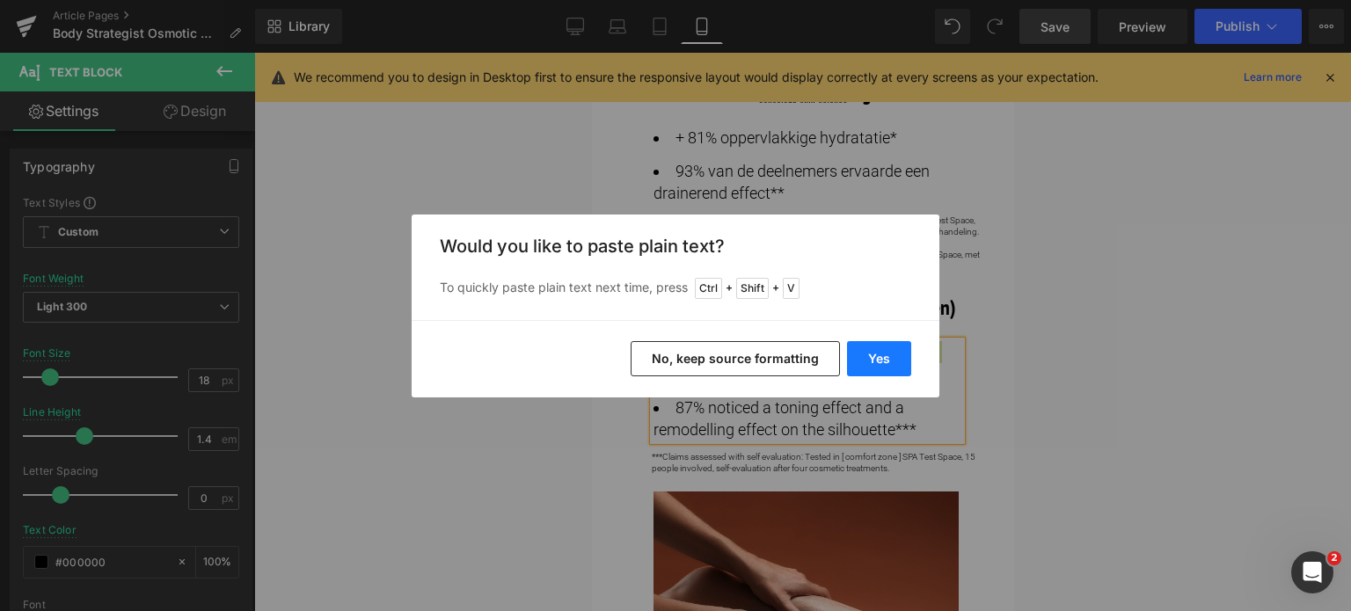
click at [880, 355] on button "Yes" at bounding box center [879, 358] width 64 height 35
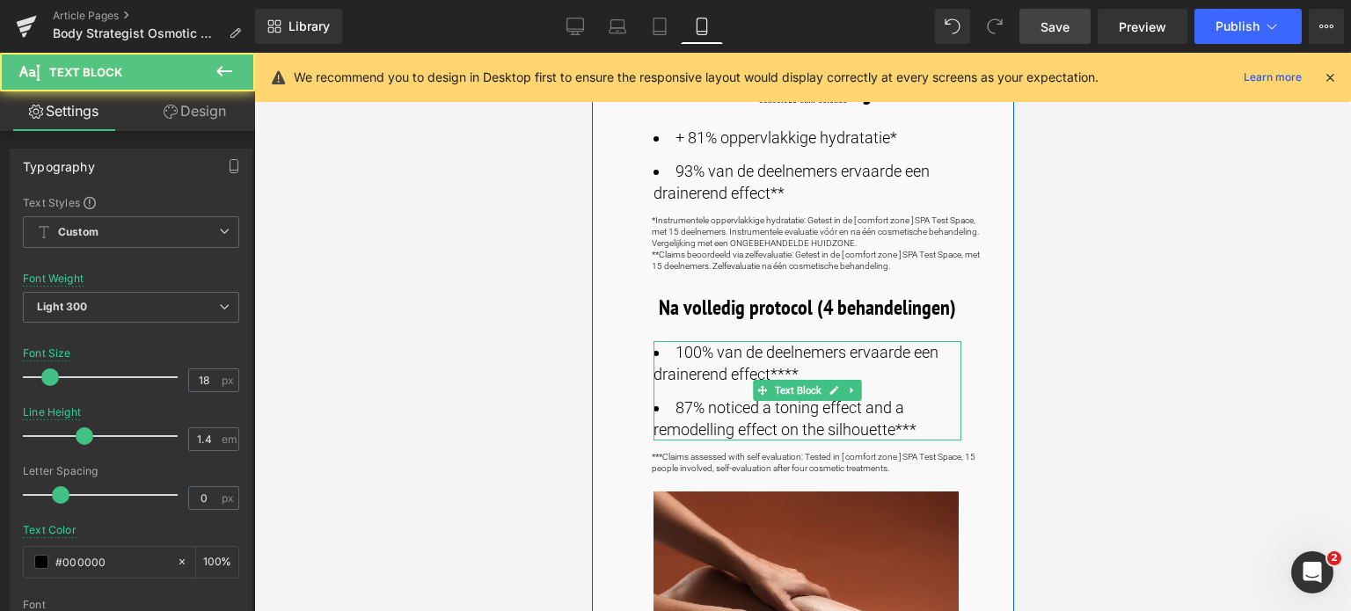
click at [773, 369] on li "100% van de deelnemers ervaarde een drainerend effect****" at bounding box center [807, 363] width 308 height 44
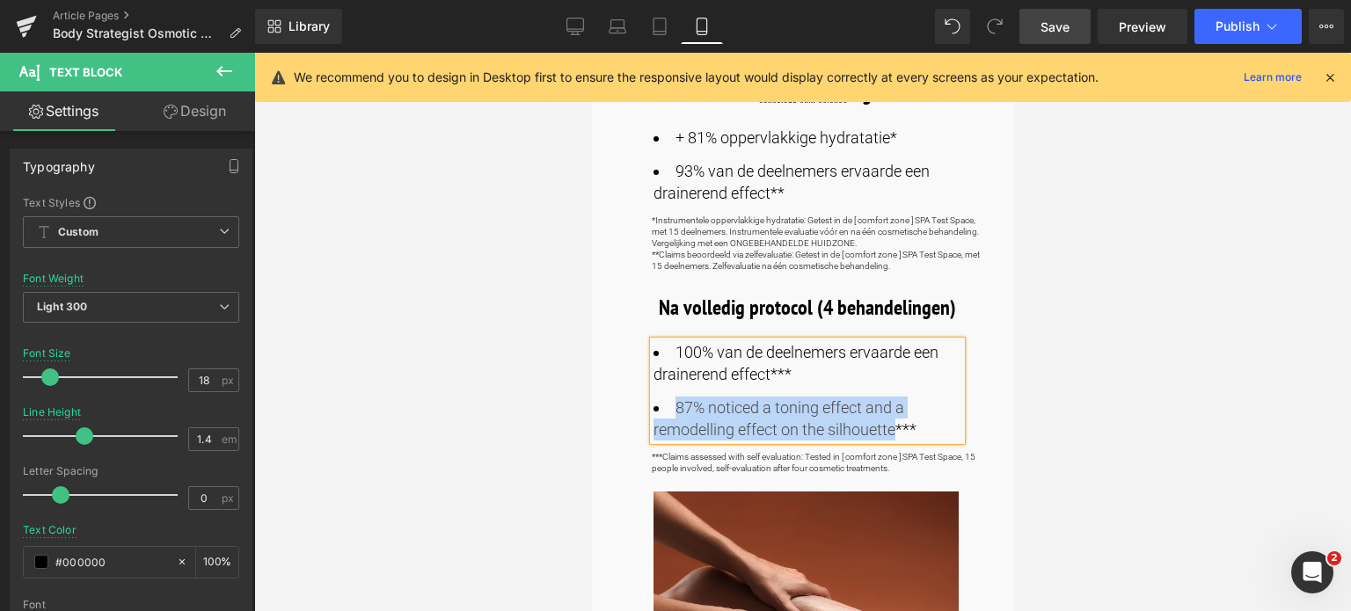
drag, startPoint x: 669, startPoint y: 409, endPoint x: 895, endPoint y: 435, distance: 226.7
click at [895, 435] on li "87% noticed a toning effect and a remodelling effect on the silhouette***" at bounding box center [807, 419] width 308 height 44
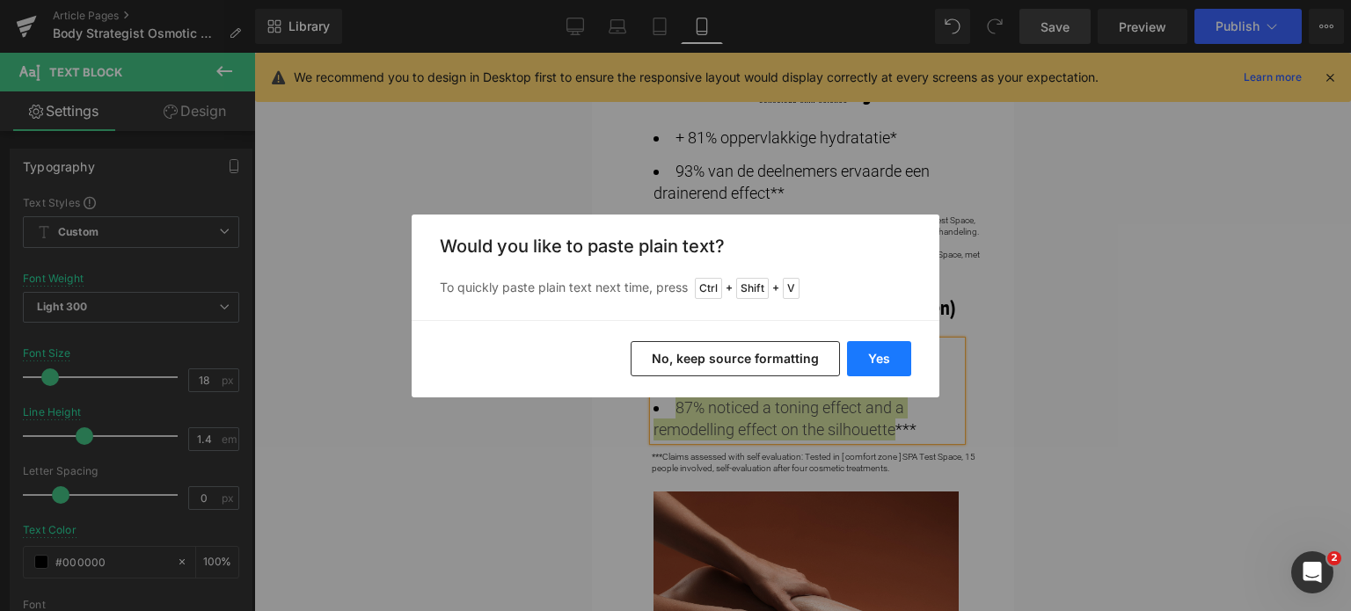
click at [868, 347] on button "Yes" at bounding box center [879, 358] width 64 height 35
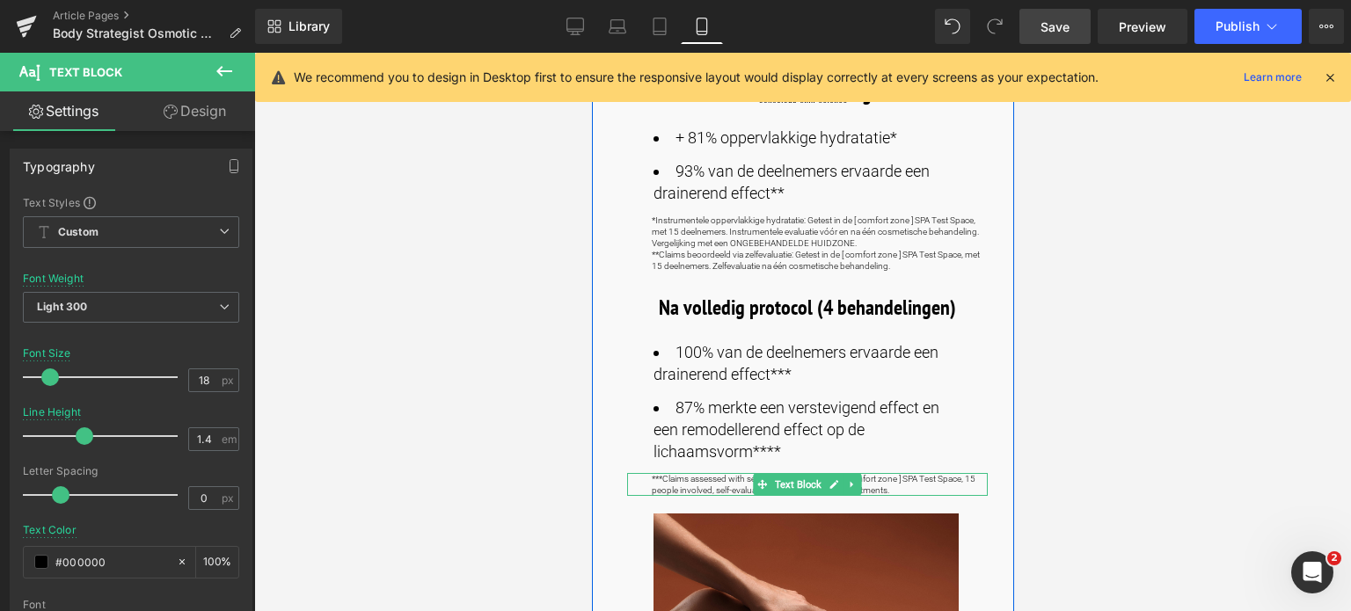
click at [682, 485] on p "***Claims assessed with self evaluation: Tested in [ comfort zone ] SPA Test Sp…" at bounding box center [819, 484] width 336 height 23
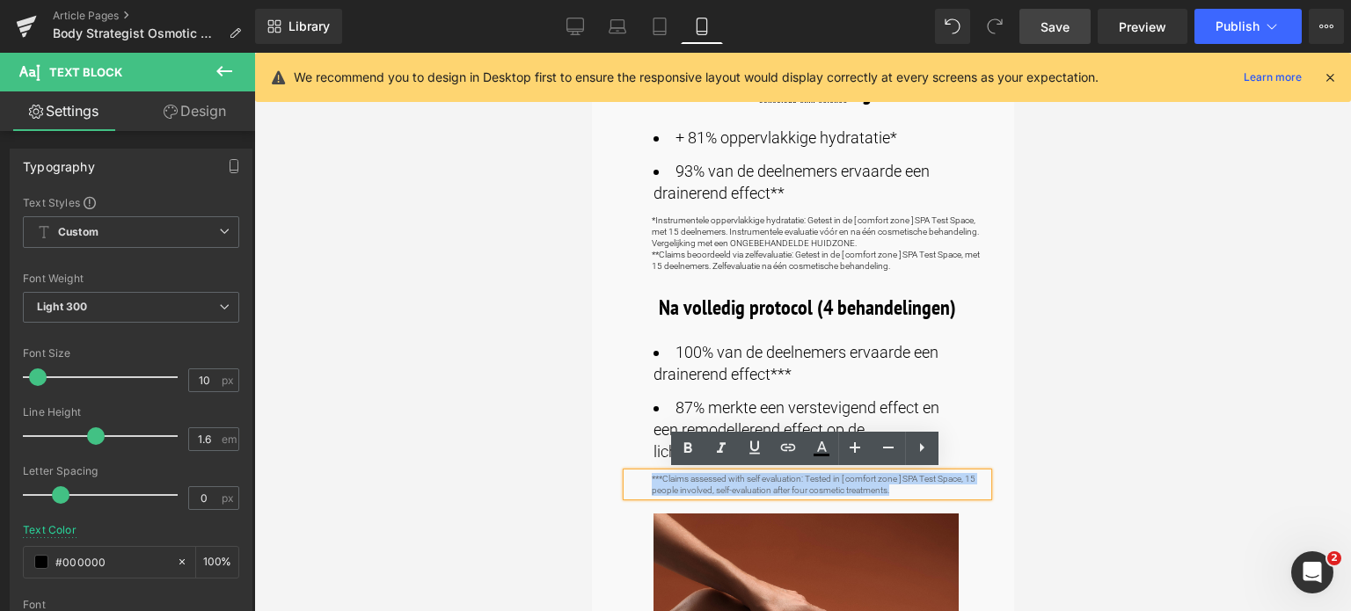
drag, startPoint x: 648, startPoint y: 476, endPoint x: 953, endPoint y: 496, distance: 305.0
click at [953, 496] on div "***Claims assessed with self evaluation: Tested in [ comfort zone ] SPA Test Sp…" at bounding box center [806, 484] width 361 height 23
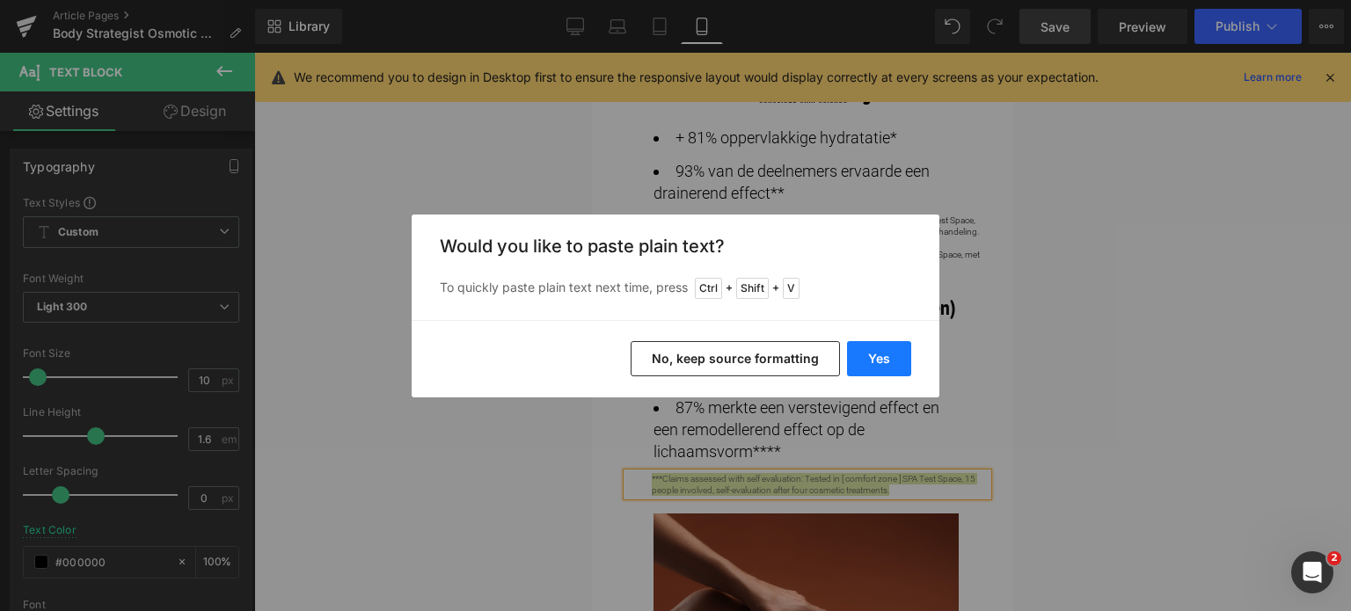
click at [890, 349] on button "Yes" at bounding box center [879, 358] width 64 height 35
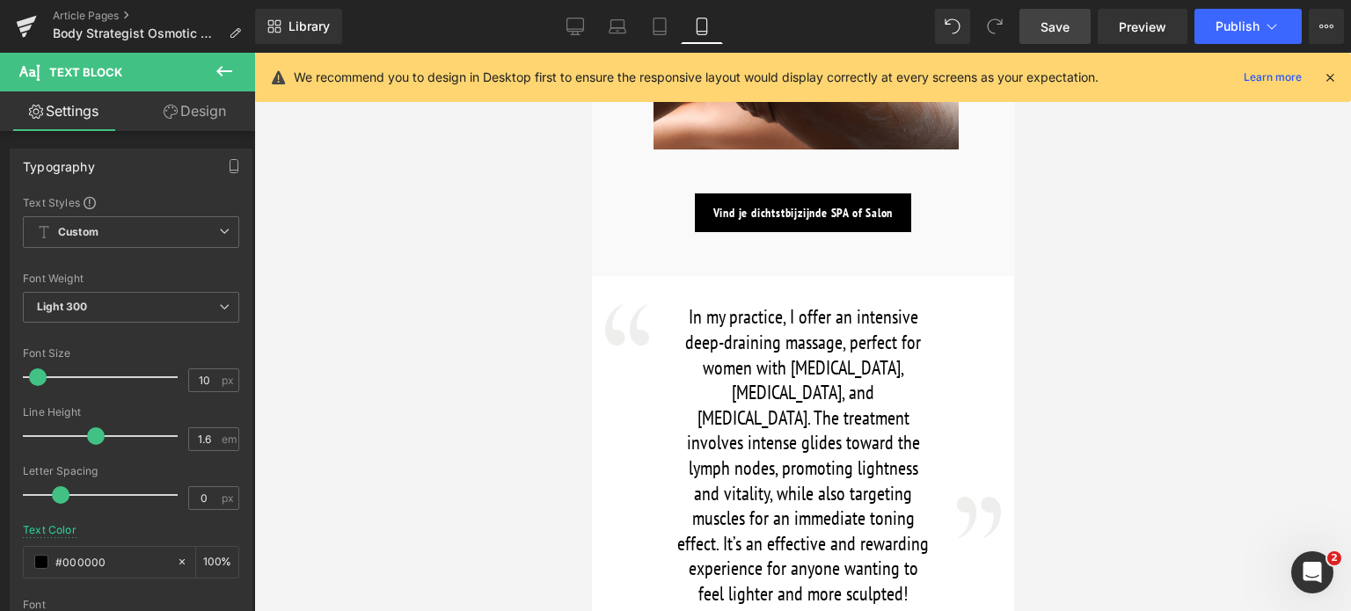
scroll to position [1583, 0]
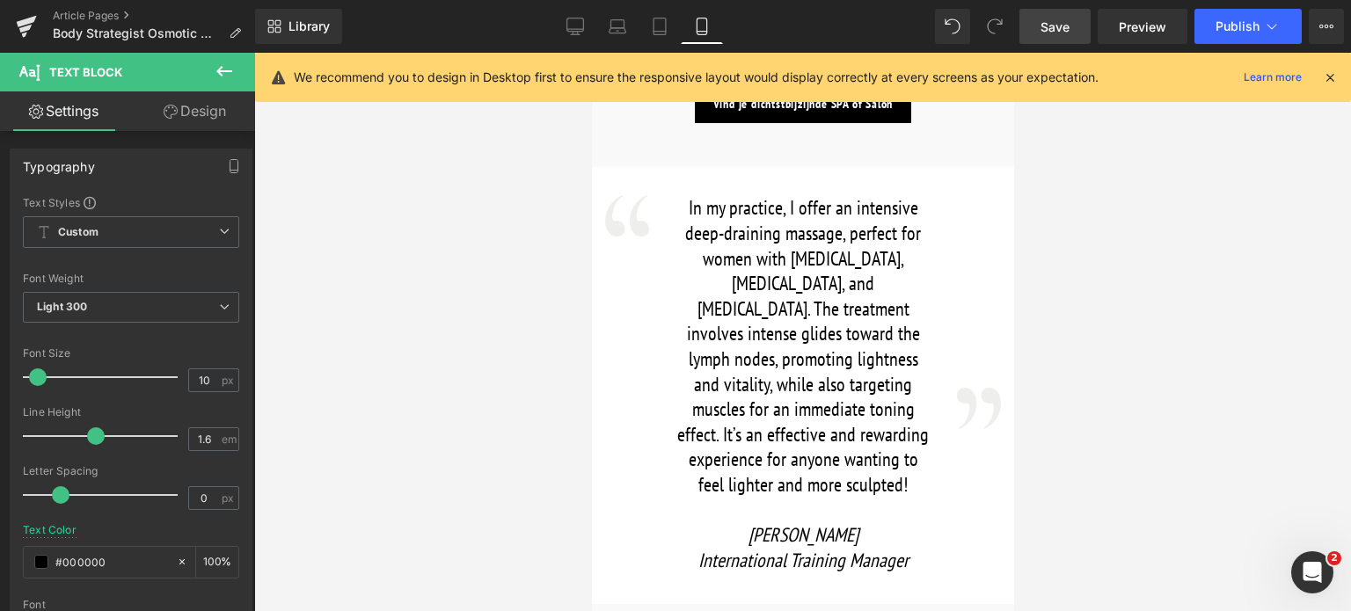
click at [1061, 27] on span "Save" at bounding box center [1055, 27] width 29 height 18
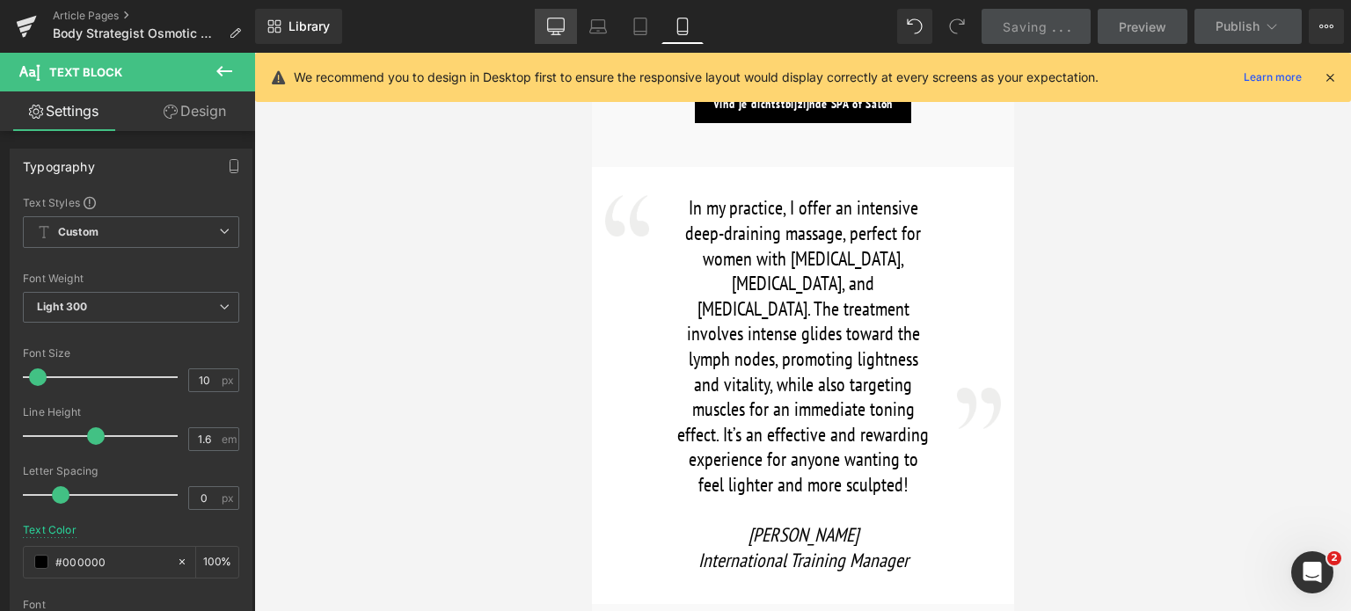
click at [558, 27] on icon at bounding box center [556, 27] width 18 height 18
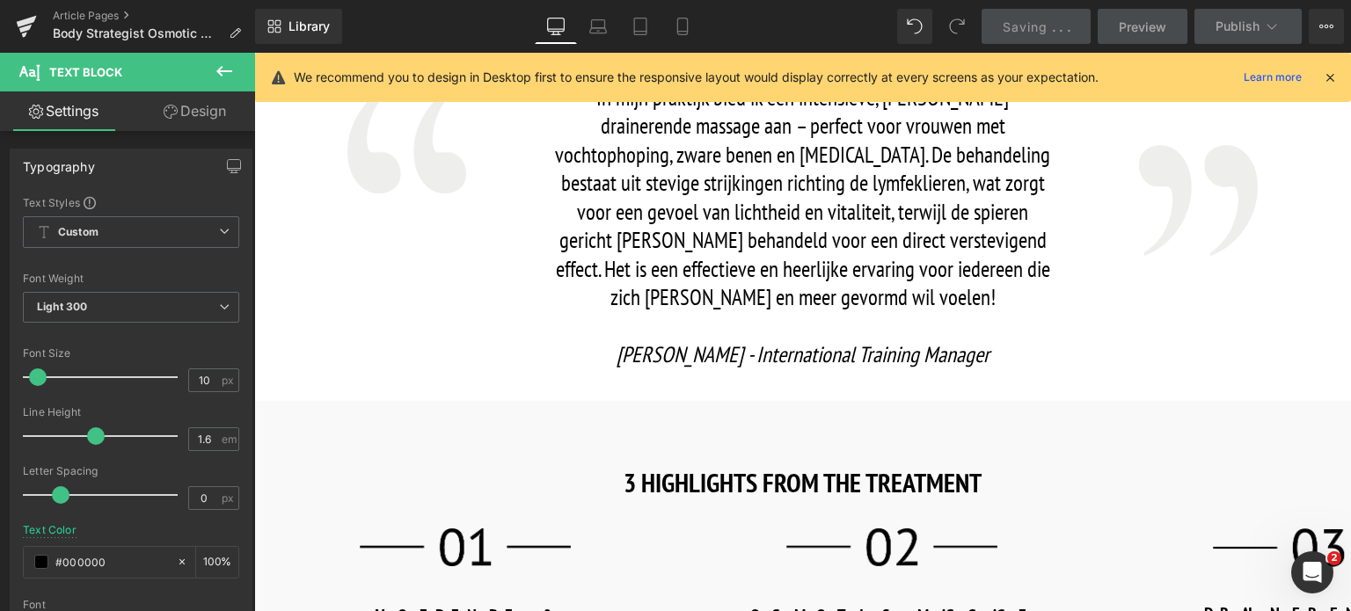
type input "100"
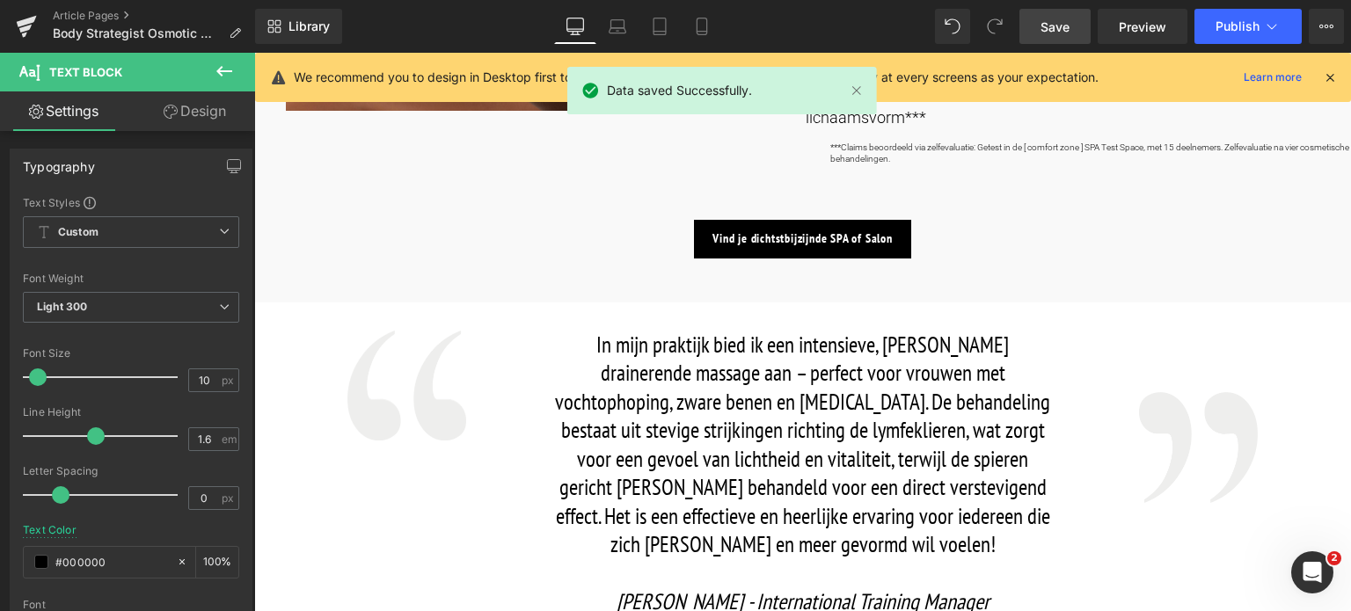
scroll to position [1407, 0]
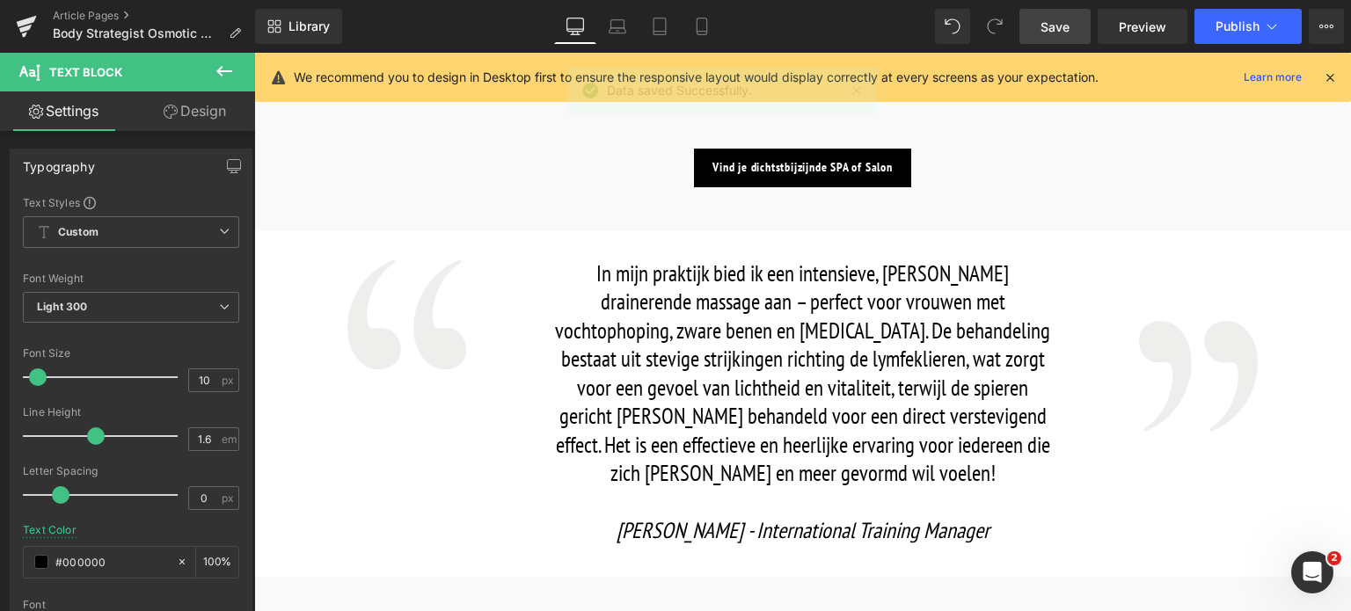
click at [556, 277] on font "In mijn praktijk bied ik een intensieve, diep drainerende massage aan – perfect…" at bounding box center [802, 373] width 495 height 229
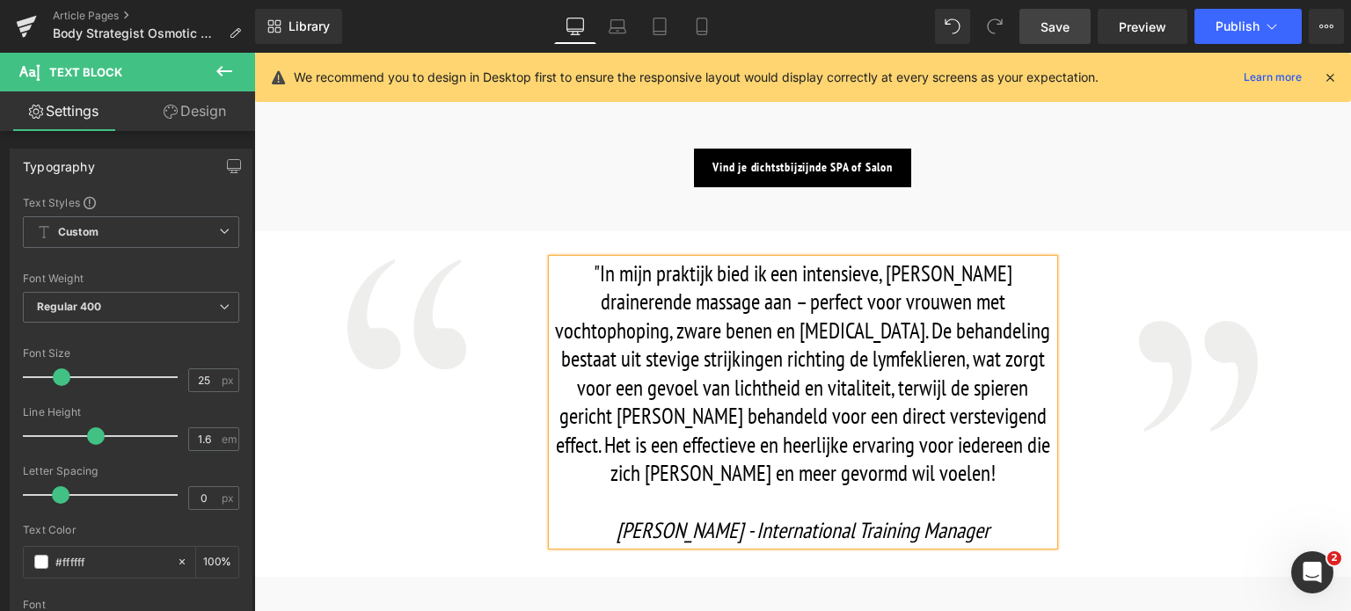
click at [864, 471] on p ""In mijn praktijk bied ik een intensieve, diep drainerende massage aan – perfec…" at bounding box center [802, 373] width 501 height 229
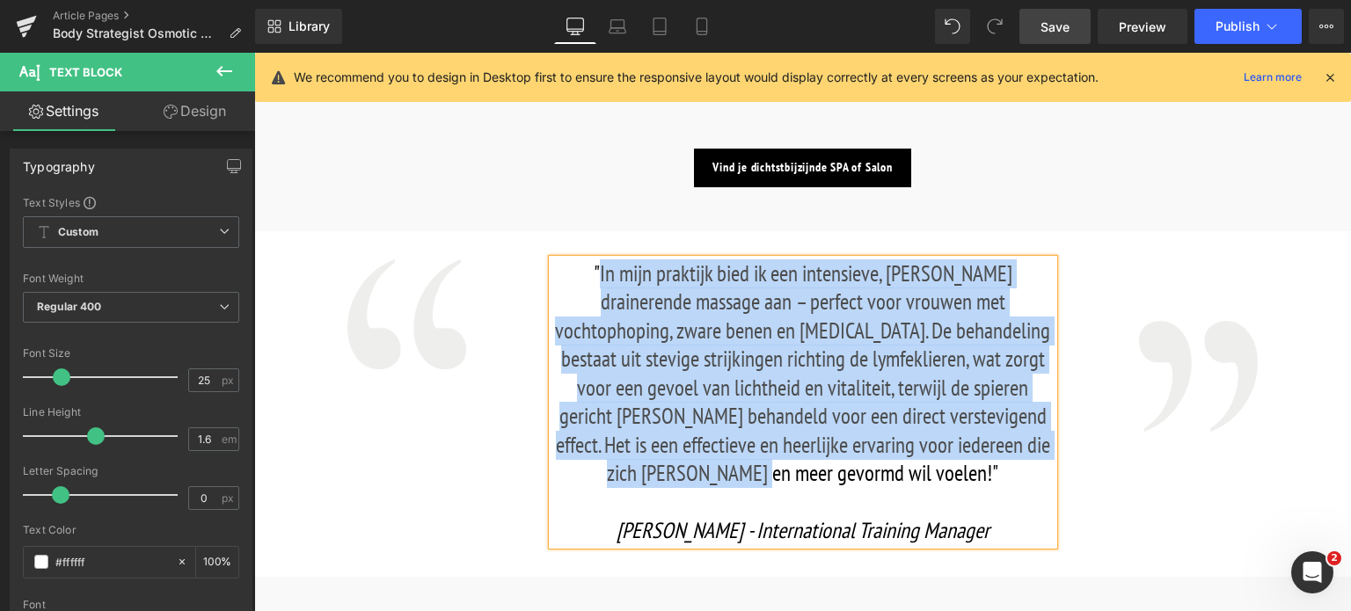
drag, startPoint x: 826, startPoint y: 475, endPoint x: 559, endPoint y: 274, distance: 333.6
click at [559, 274] on font ""In mijn praktijk bied ik een intensieve, diep drainerende massage aan – perfec…" at bounding box center [802, 373] width 495 height 229
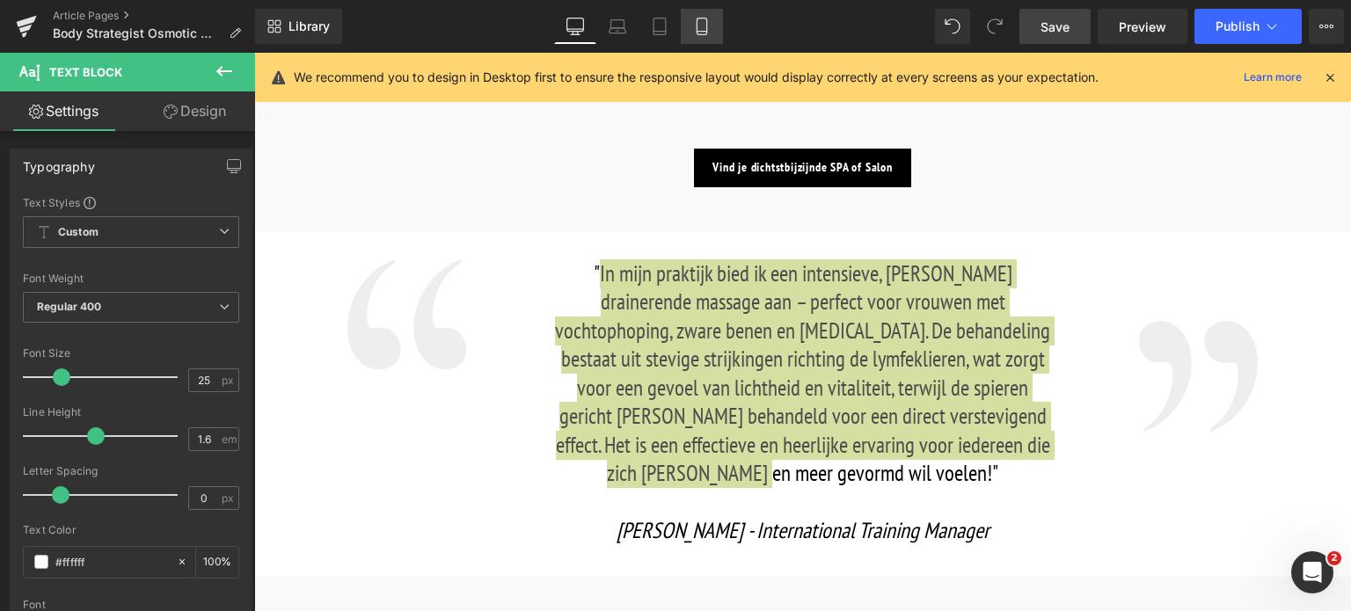
click at [703, 26] on icon at bounding box center [702, 27] width 18 height 18
type input "100"
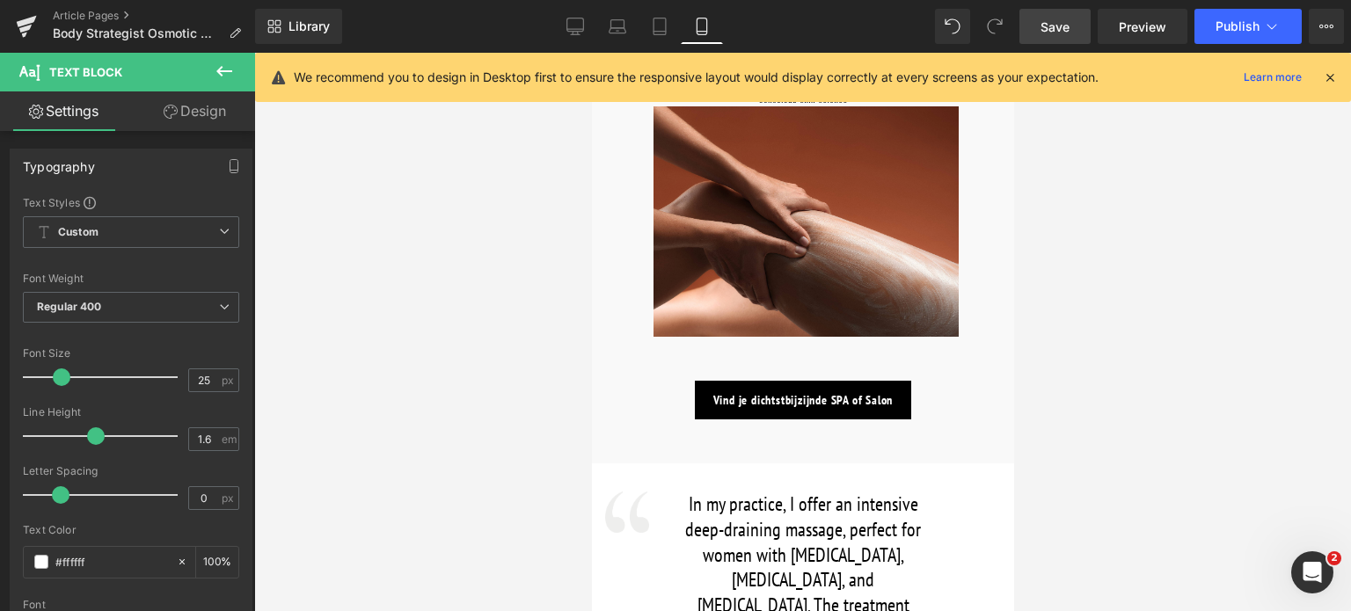
scroll to position [1319, 0]
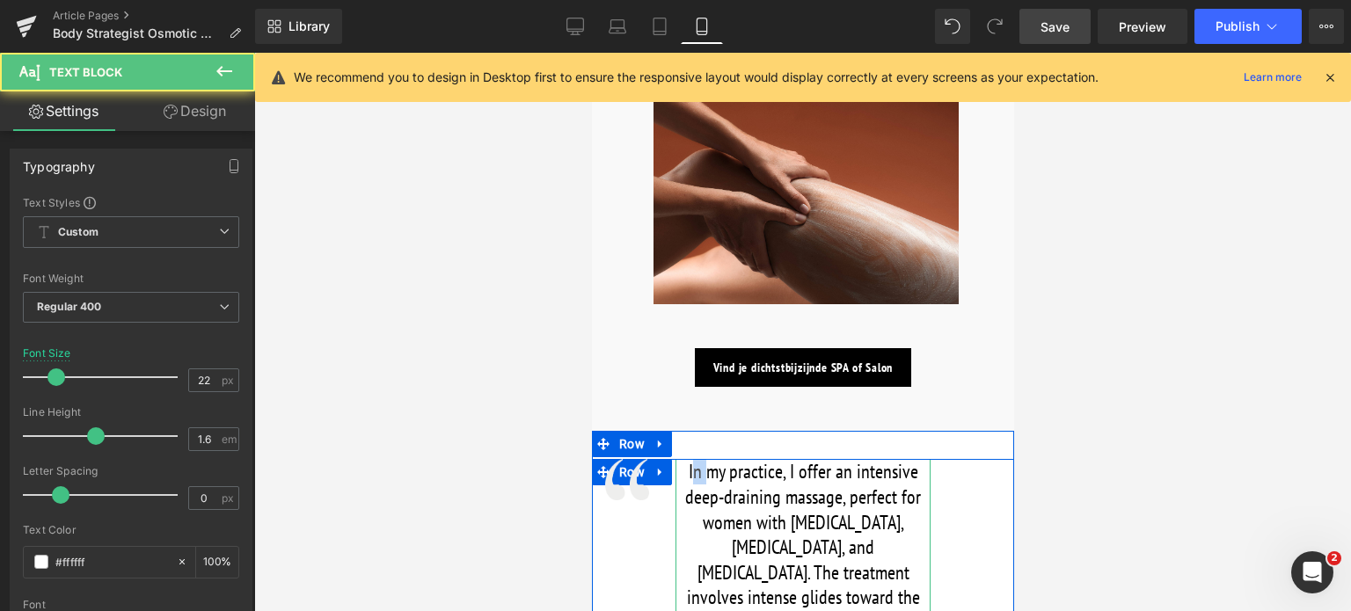
drag, startPoint x: 691, startPoint y: 471, endPoint x: 707, endPoint y: 479, distance: 18.9
click at [707, 479] on font "In my practice, I offer an intensive deep-draining massage, perfect for women w…" at bounding box center [802, 610] width 252 height 302
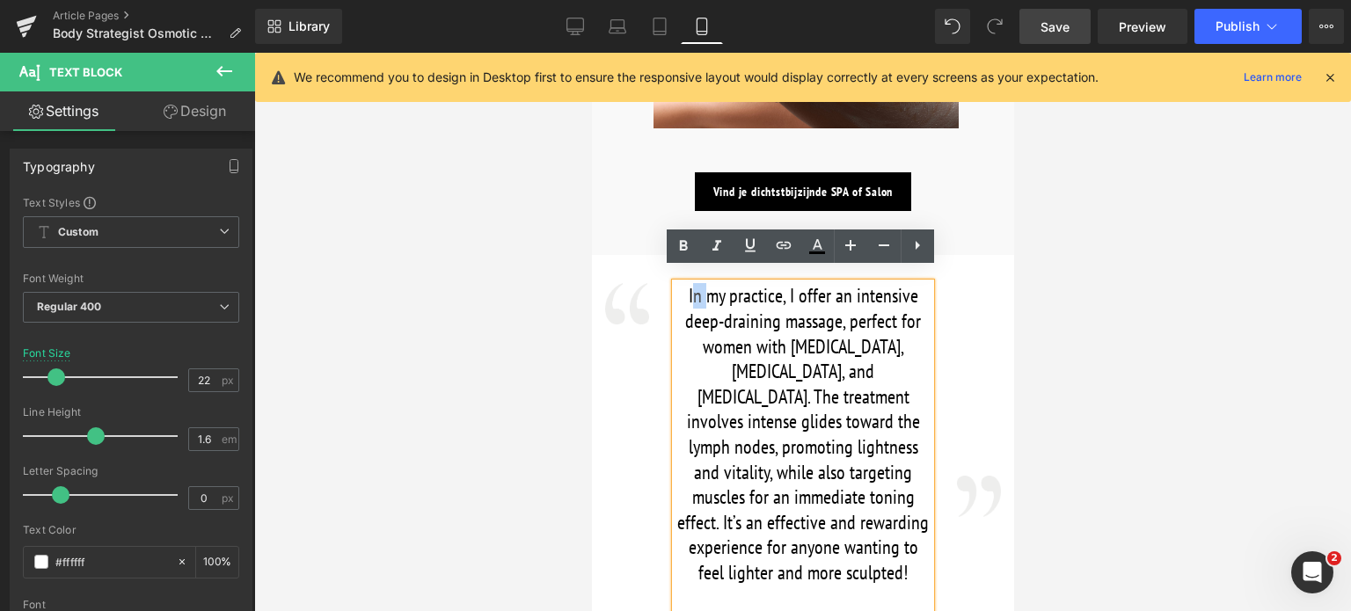
scroll to position [1514, 0]
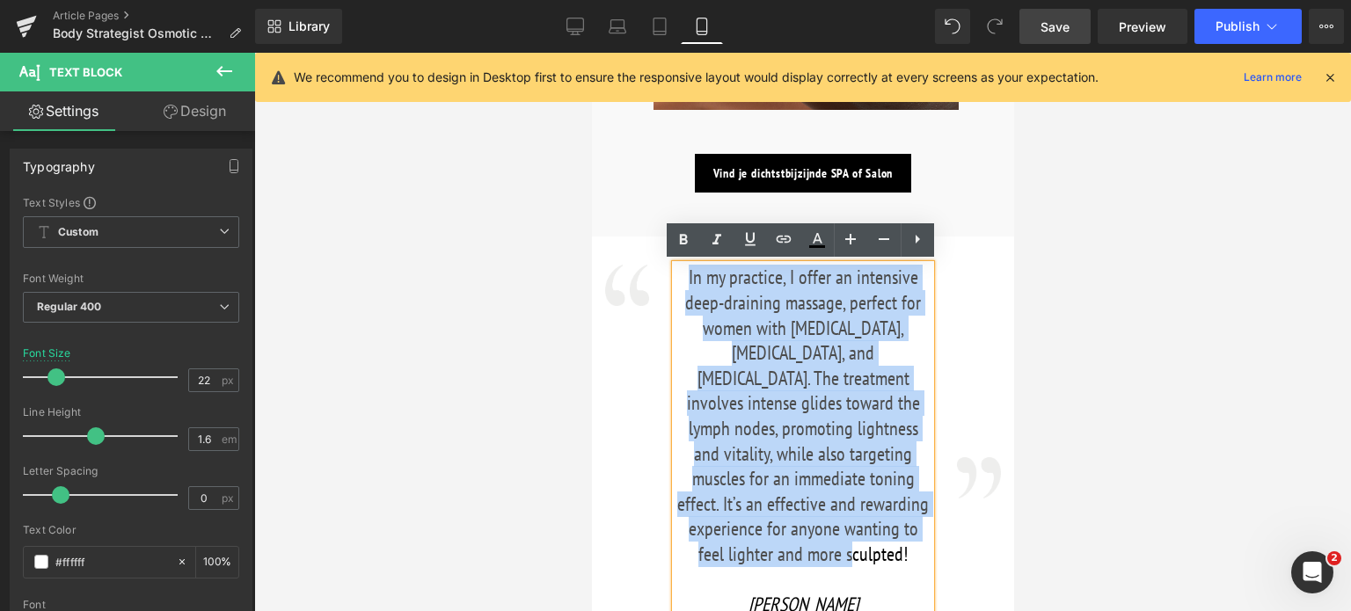
drag, startPoint x: 681, startPoint y: 467, endPoint x: 866, endPoint y: 534, distance: 197.3
click at [866, 534] on p "In my practice, I offer an intensive deep-draining massage, perfect for women w…" at bounding box center [802, 416] width 255 height 302
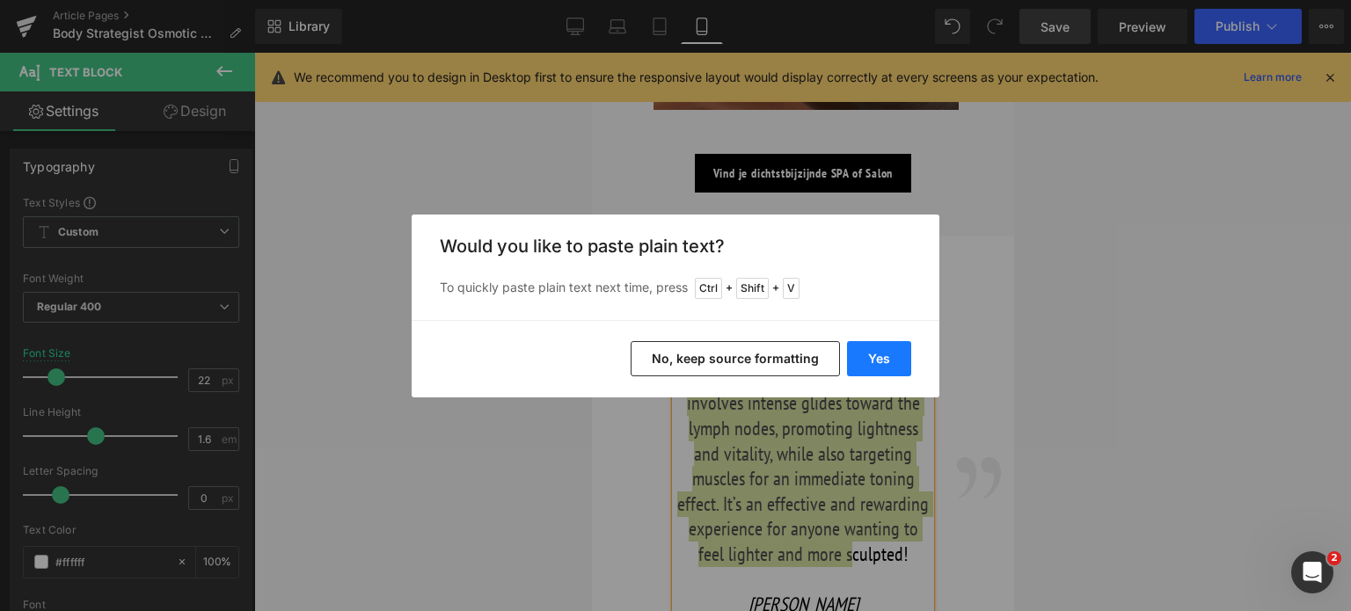
click at [880, 347] on button "Yes" at bounding box center [879, 358] width 64 height 35
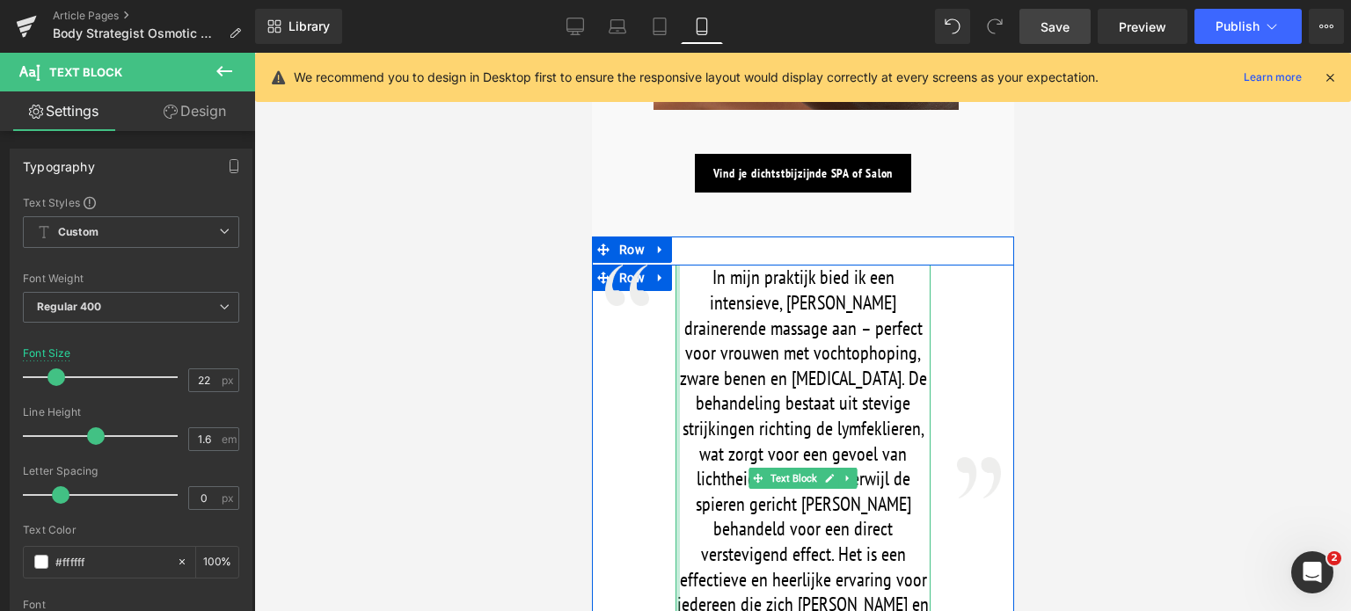
click at [676, 272] on div "In mijn praktijk bied ik een intensieve, diep drainerende massage aan – perfect…" at bounding box center [802, 491] width 255 height 453
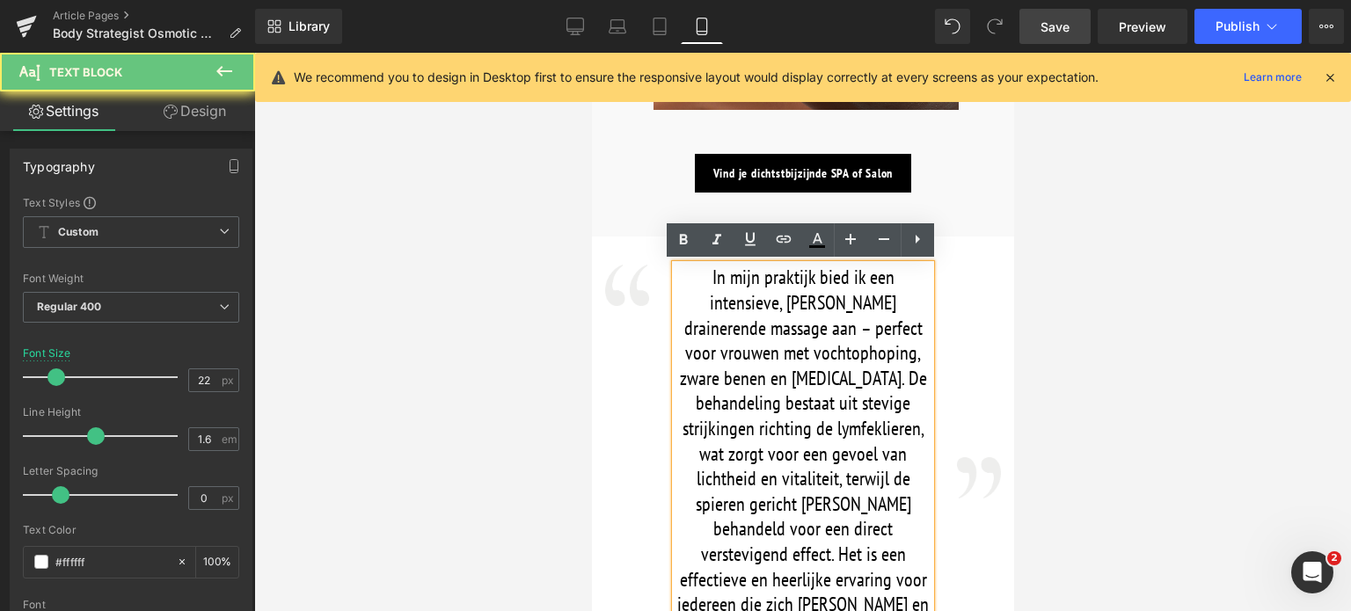
click at [676, 277] on font "In mijn praktijk bied ik een intensieve, diep drainerende massage aan – perfect…" at bounding box center [802, 453] width 252 height 376
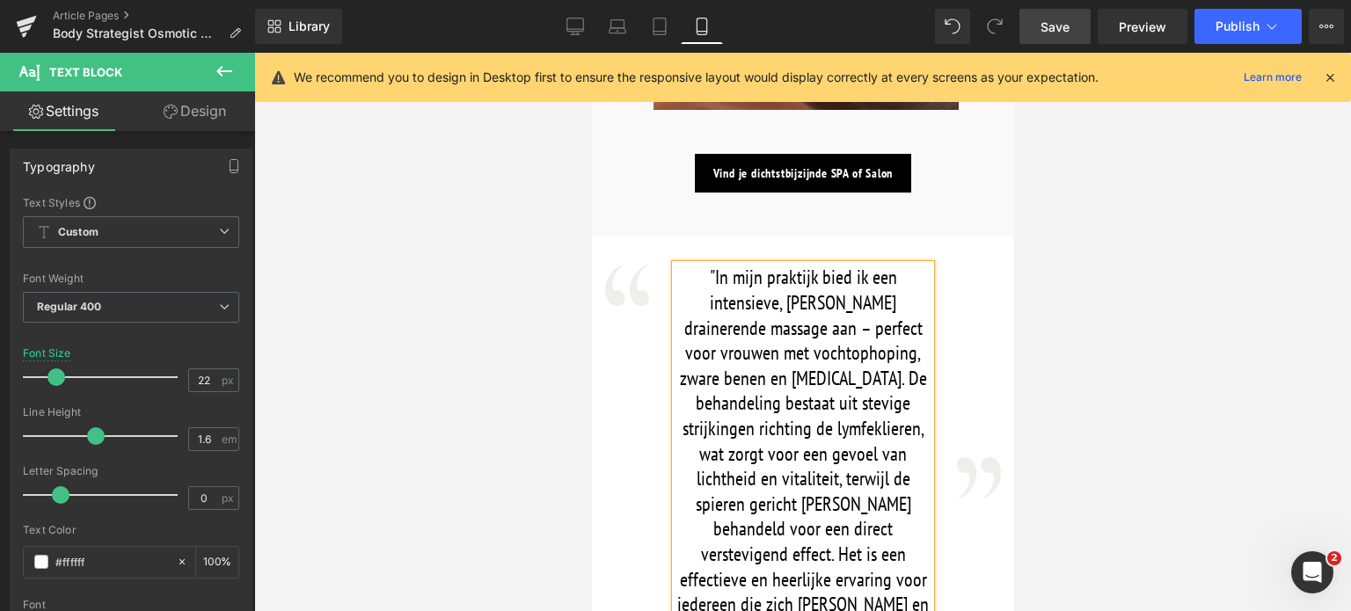
scroll to position [1778, 0]
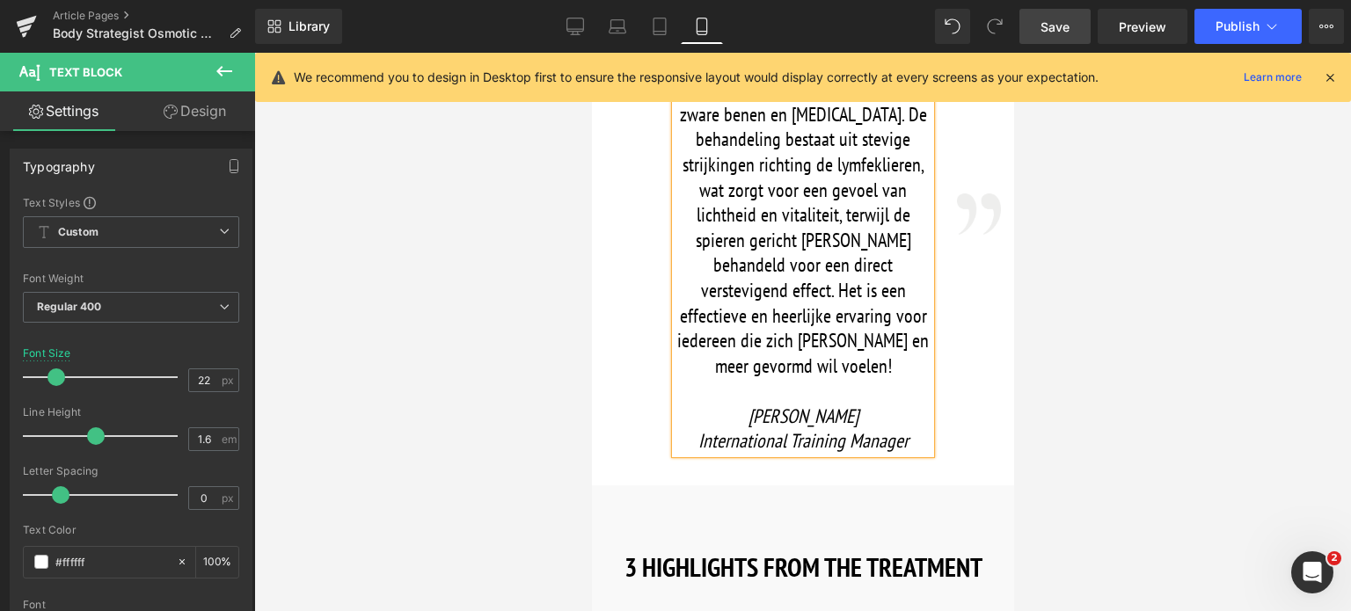
click at [875, 341] on p ""In mijn praktijk bied ik een intensieve, diep drainerende massage aan – perfec…" at bounding box center [802, 189] width 255 height 377
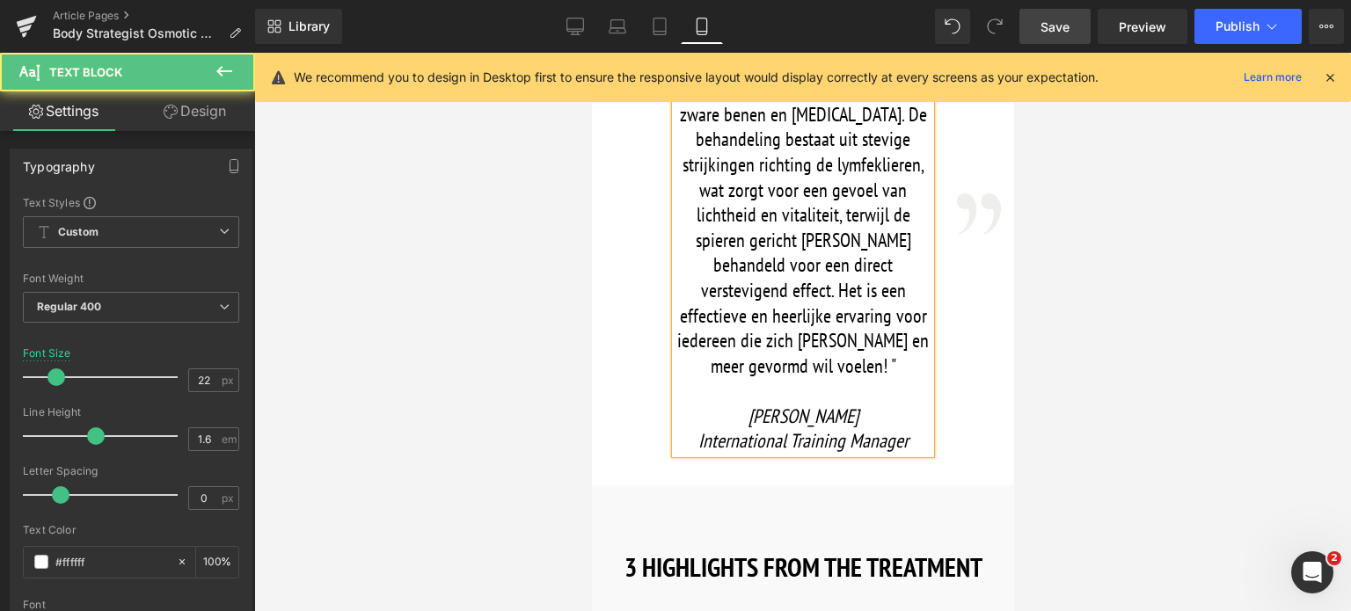
click at [866, 340] on font ""In mijn praktijk bied ik een intensieve, diep drainerende massage aan – perfec…" at bounding box center [802, 189] width 252 height 376
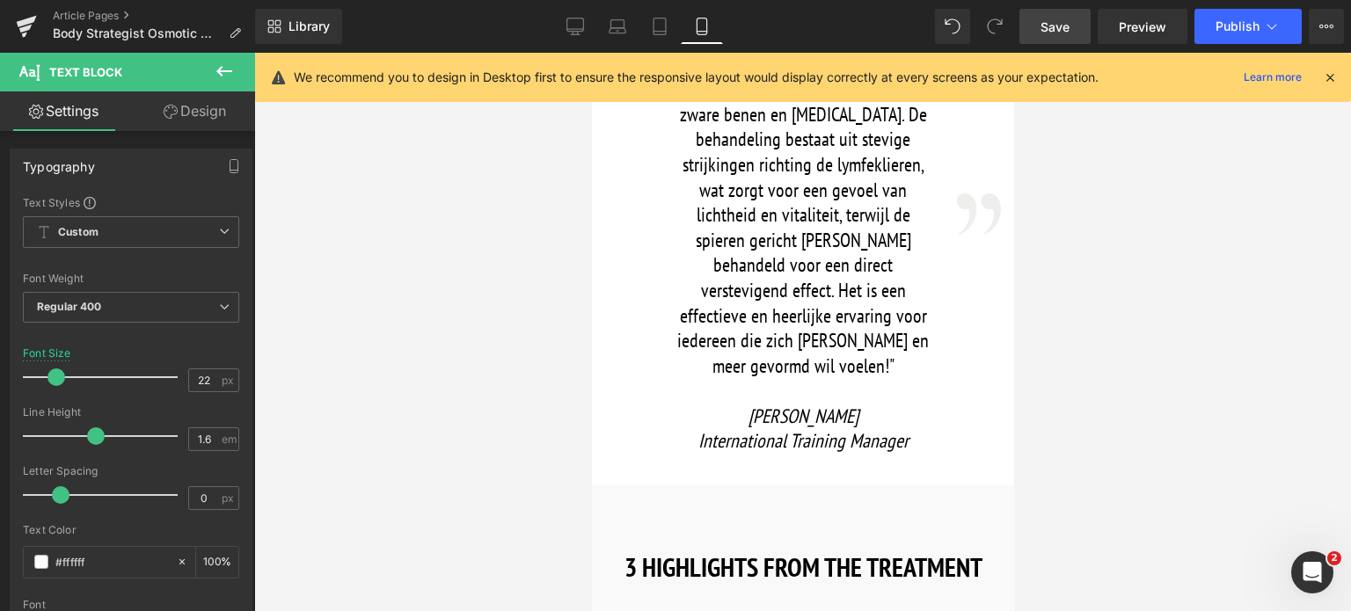
click at [1054, 26] on span "Save" at bounding box center [1055, 27] width 29 height 18
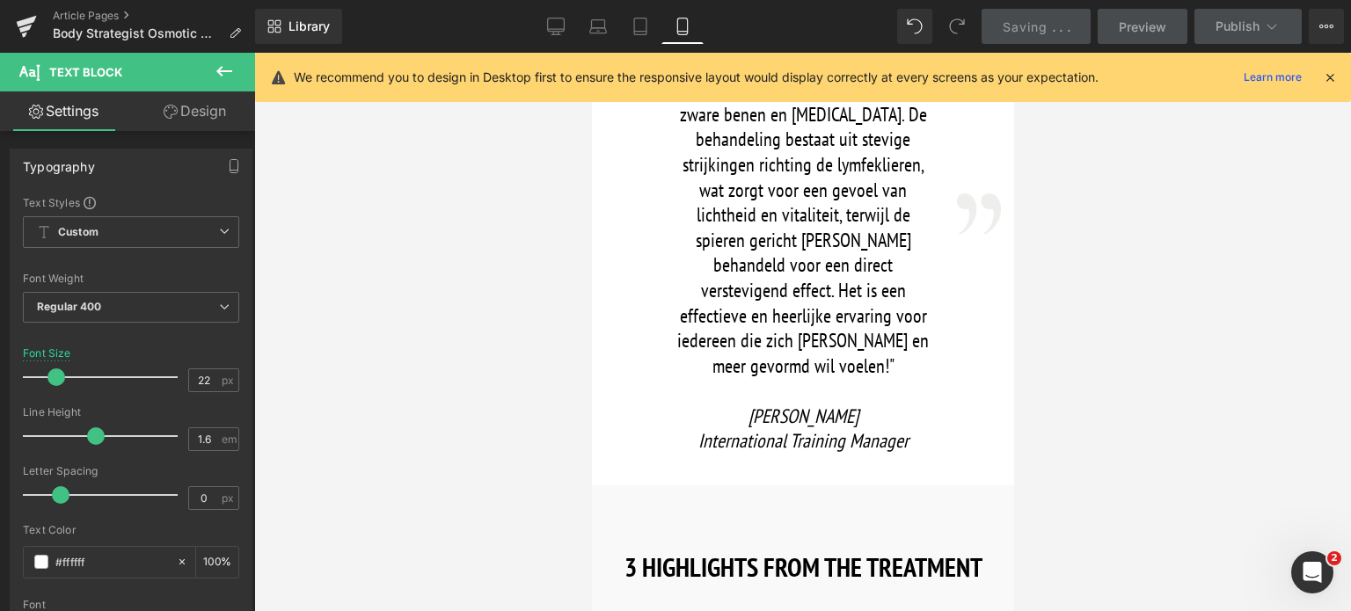
scroll to position [2042, 0]
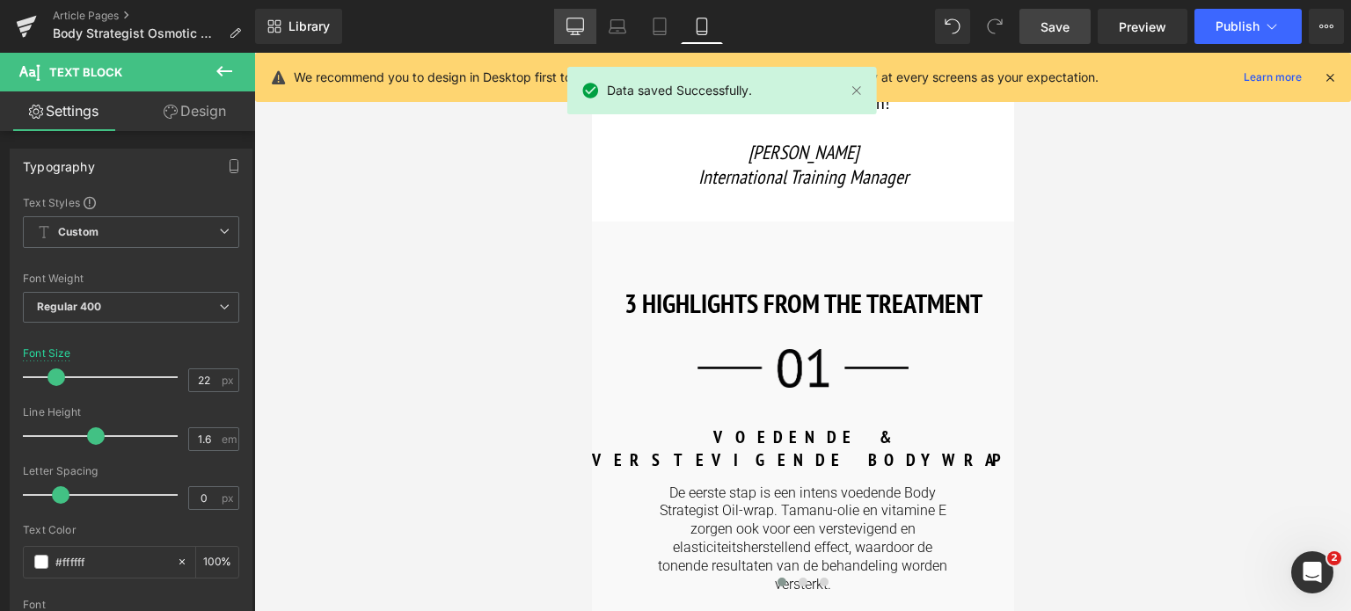
click at [572, 21] on icon at bounding box center [575, 27] width 18 height 18
type input "25"
type input "100"
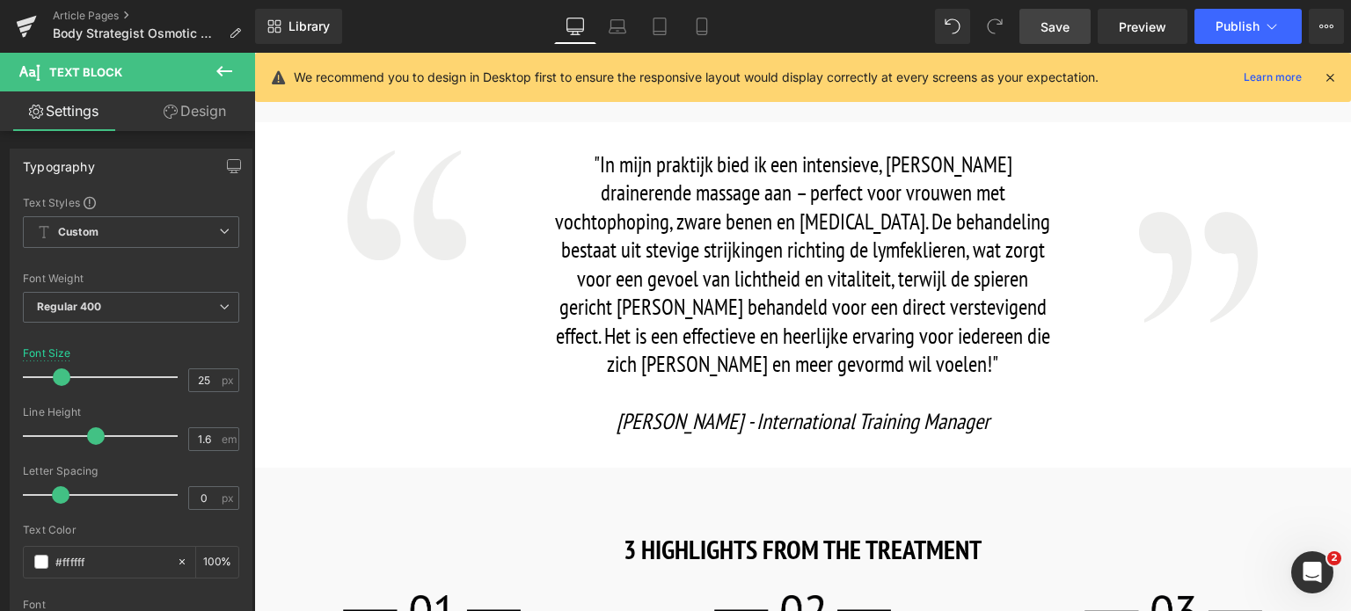
scroll to position [1671, 0]
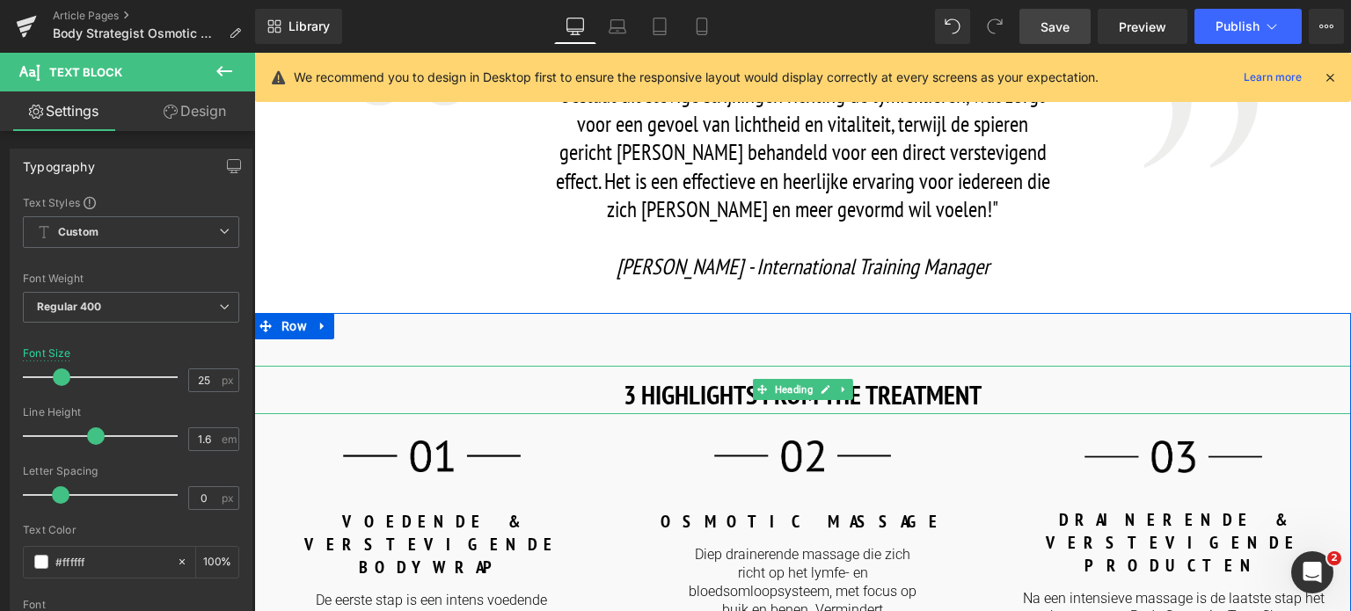
click at [742, 403] on strong "3 HIGHLIGHTS FROM THE TREATMENT" at bounding box center [803, 394] width 358 height 34
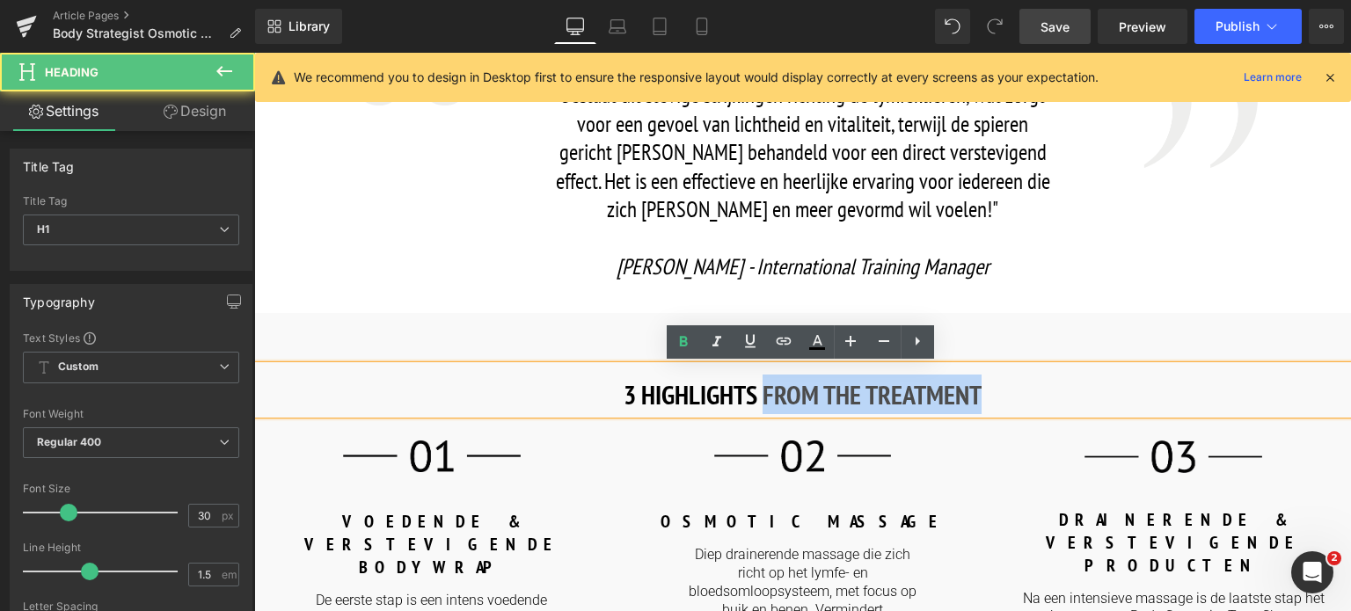
drag, startPoint x: 760, startPoint y: 393, endPoint x: 979, endPoint y: 398, distance: 219.1
click at [979, 398] on strong "3 HIGHLIGHTS FROM THE TREATMENT" at bounding box center [803, 394] width 358 height 34
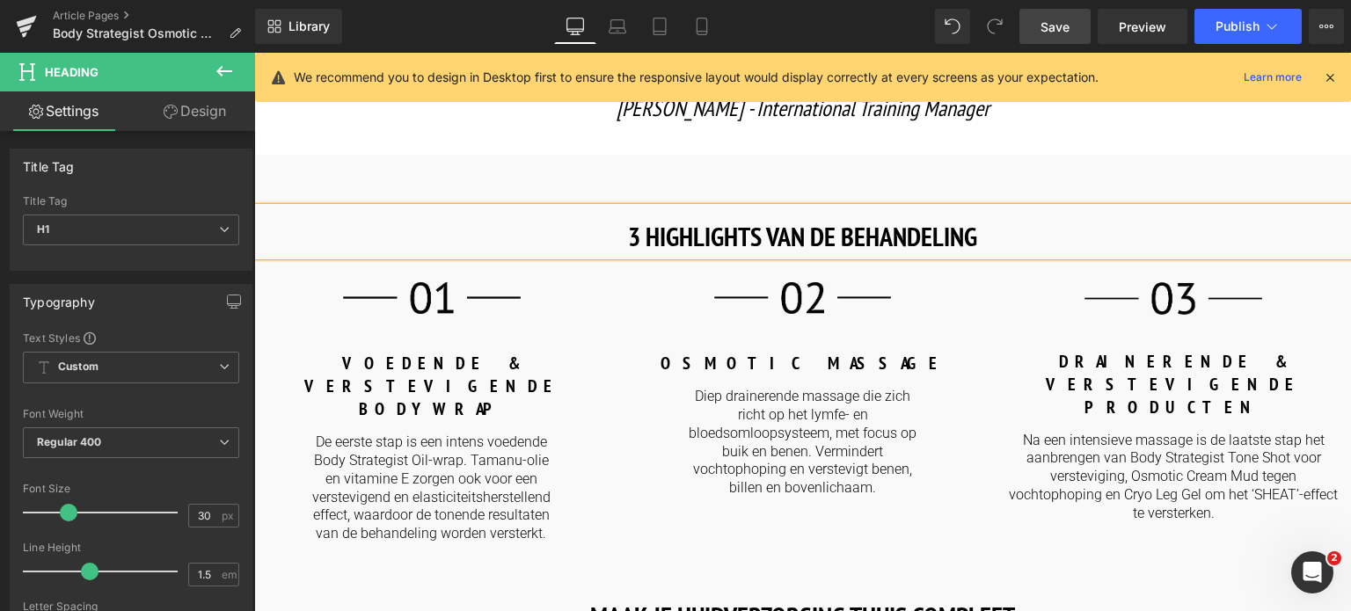
scroll to position [1847, 0]
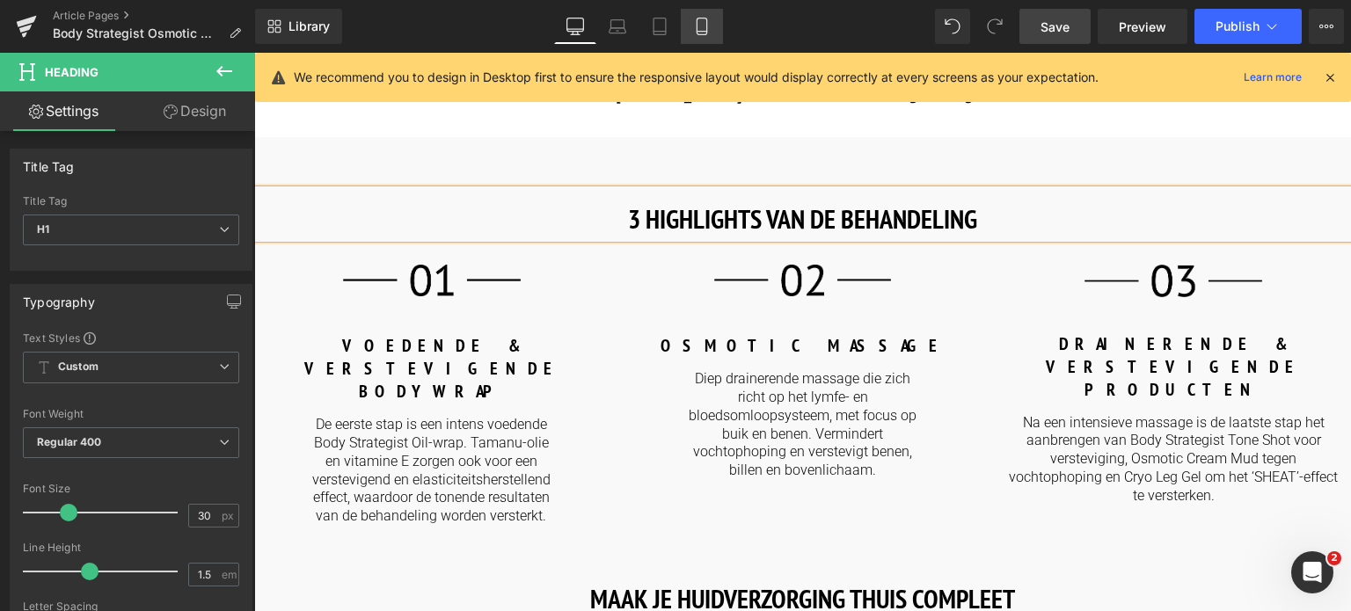
click at [703, 26] on icon at bounding box center [702, 27] width 18 height 18
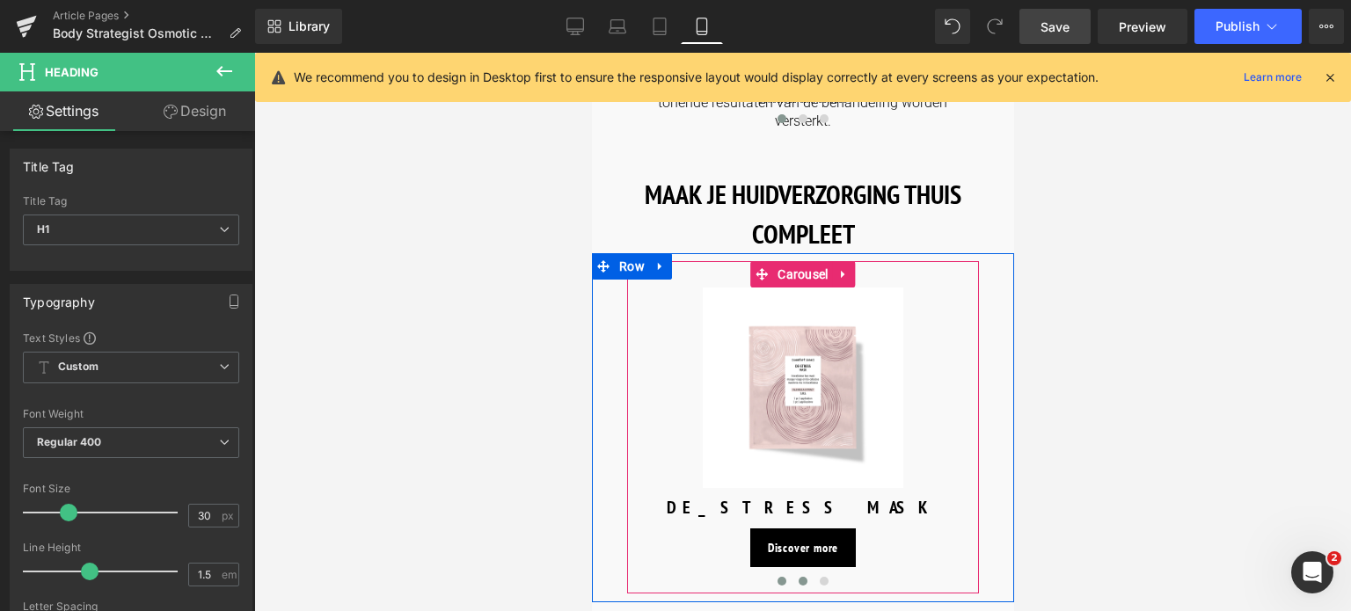
scroll to position [2364, 0]
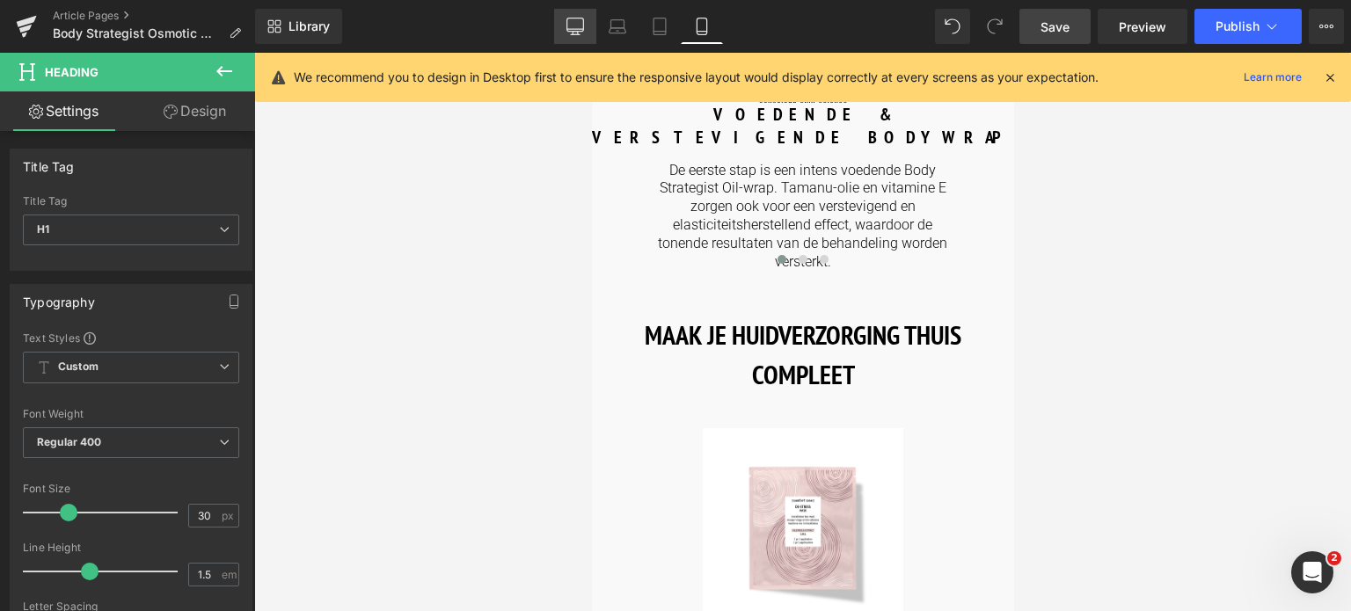
click at [582, 20] on icon at bounding box center [575, 27] width 18 height 18
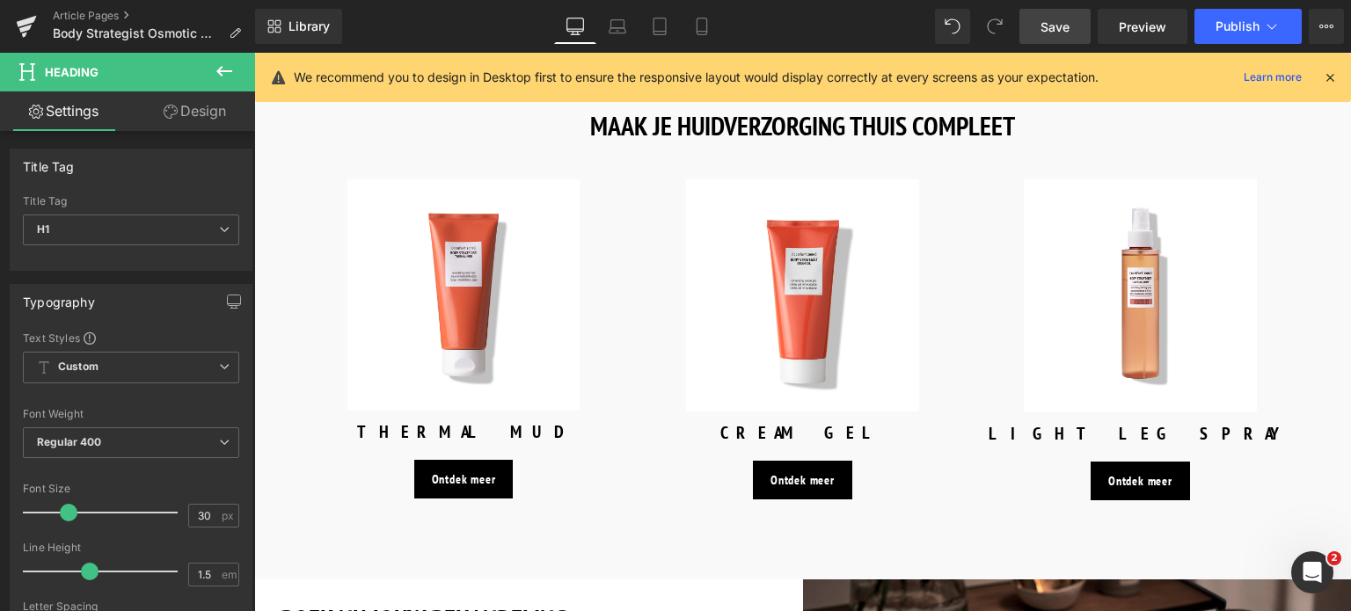
scroll to position [2322, 0]
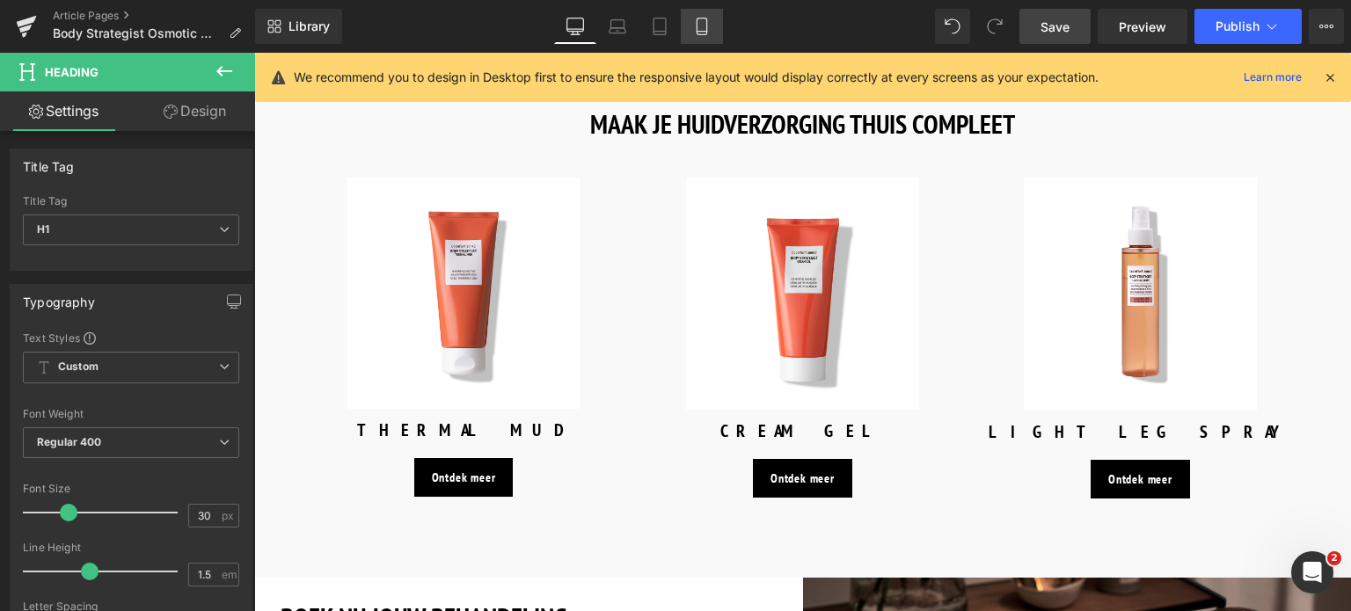
click at [704, 26] on icon at bounding box center [702, 27] width 18 height 18
type input "100"
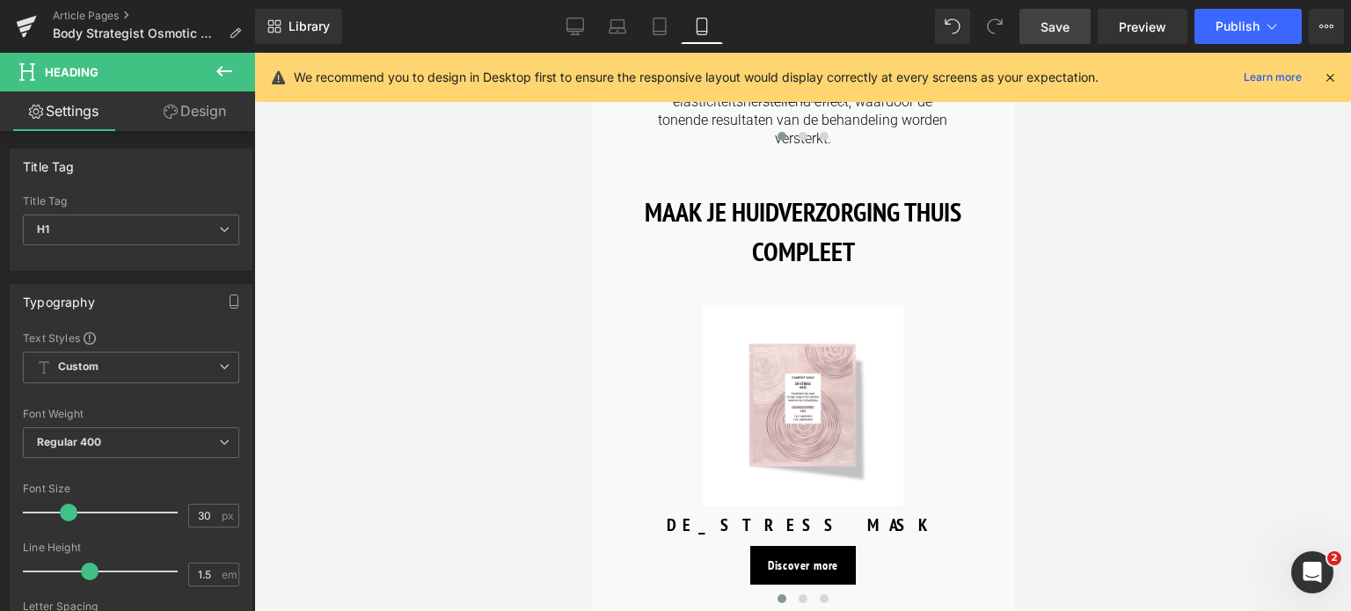
scroll to position [2576, 0]
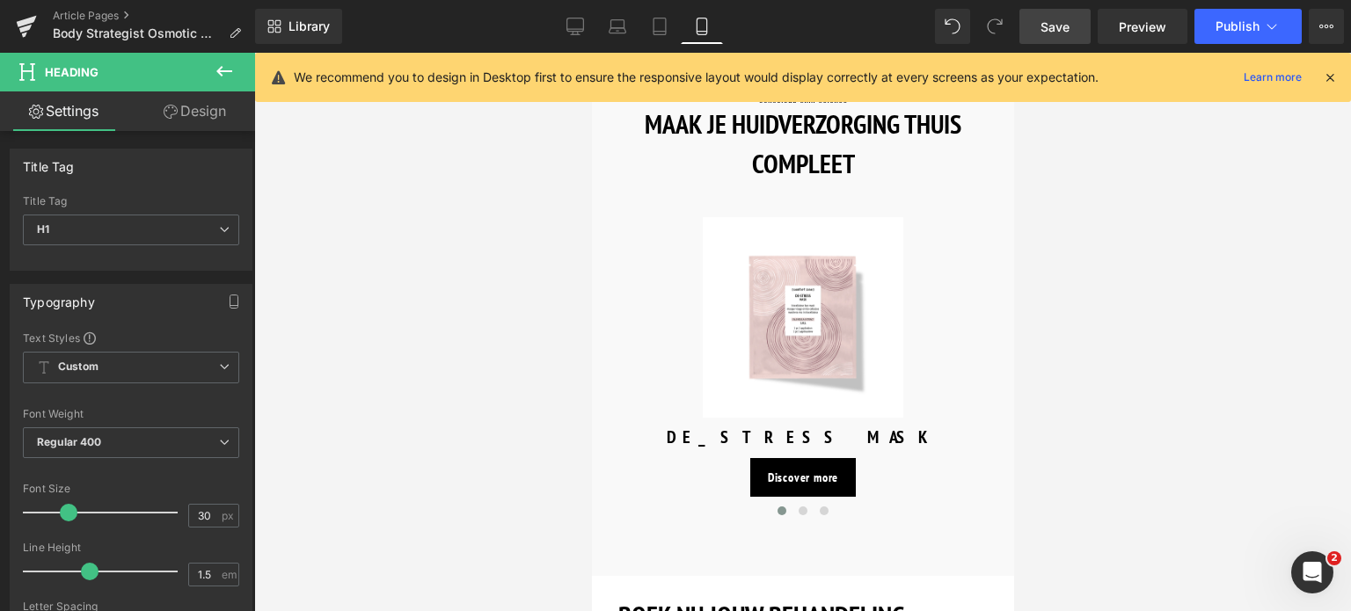
drag, startPoint x: 1101, startPoint y: 509, endPoint x: 789, endPoint y: 426, distance: 323.3
click at [789, 458] on div "Discover more Button" at bounding box center [802, 477] width 334 height 39
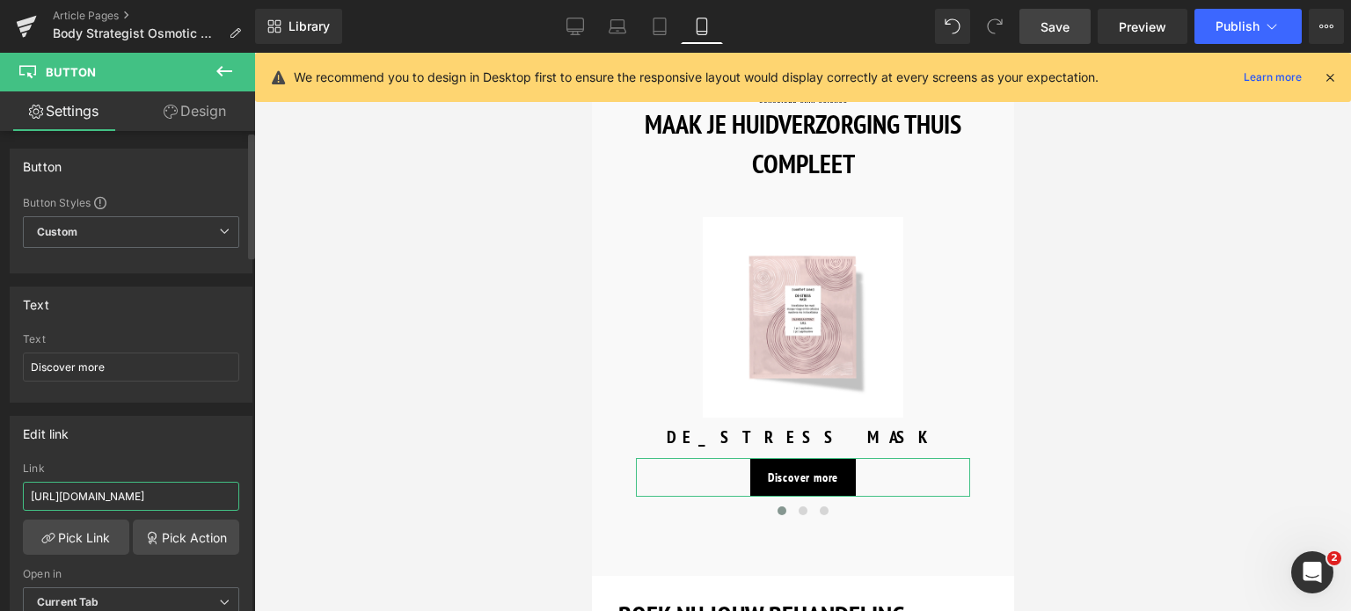
drag, startPoint x: 205, startPoint y: 492, endPoint x: 0, endPoint y: 492, distance: 205.0
click at [0, 492] on div "Edit link https://world.comfortzoneskin.com/products/body-strategist-thermal-mu…" at bounding box center [131, 523] width 263 height 241
type input "/products/body-strategist-thermal-mud"
drag, startPoint x: 105, startPoint y: 368, endPoint x: 0, endPoint y: 367, distance: 104.7
click at [0, 367] on div "Text Discover more Text Discover more" at bounding box center [131, 338] width 263 height 129
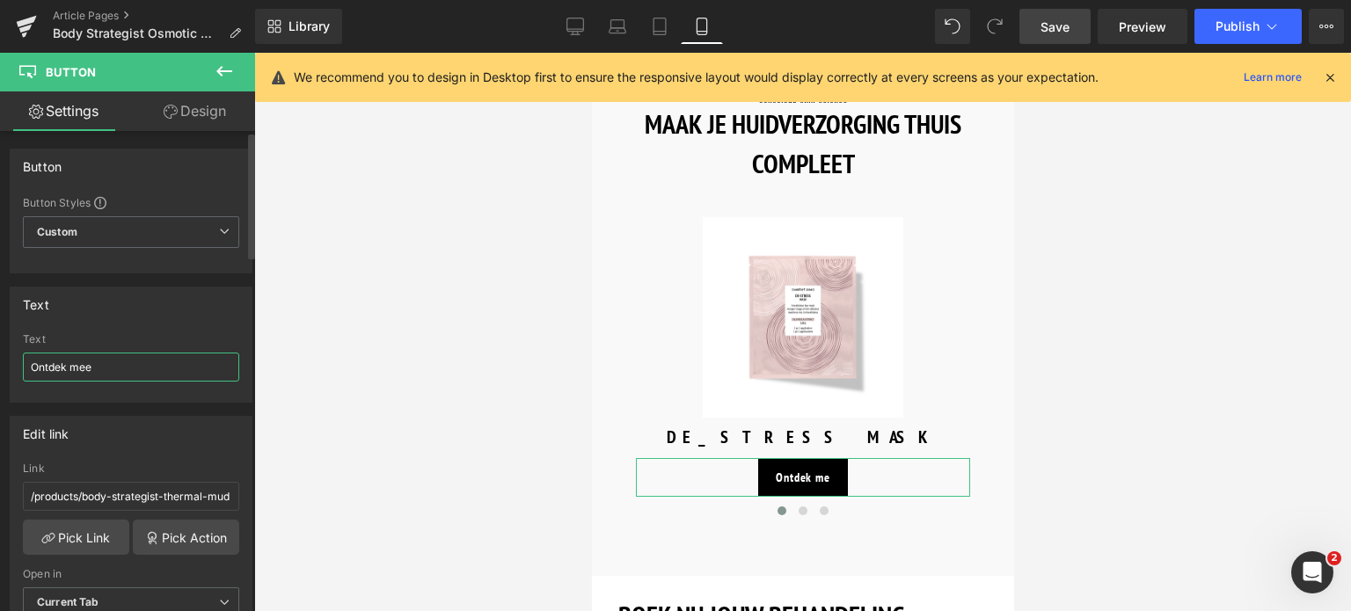
type input "Ontdek meer"
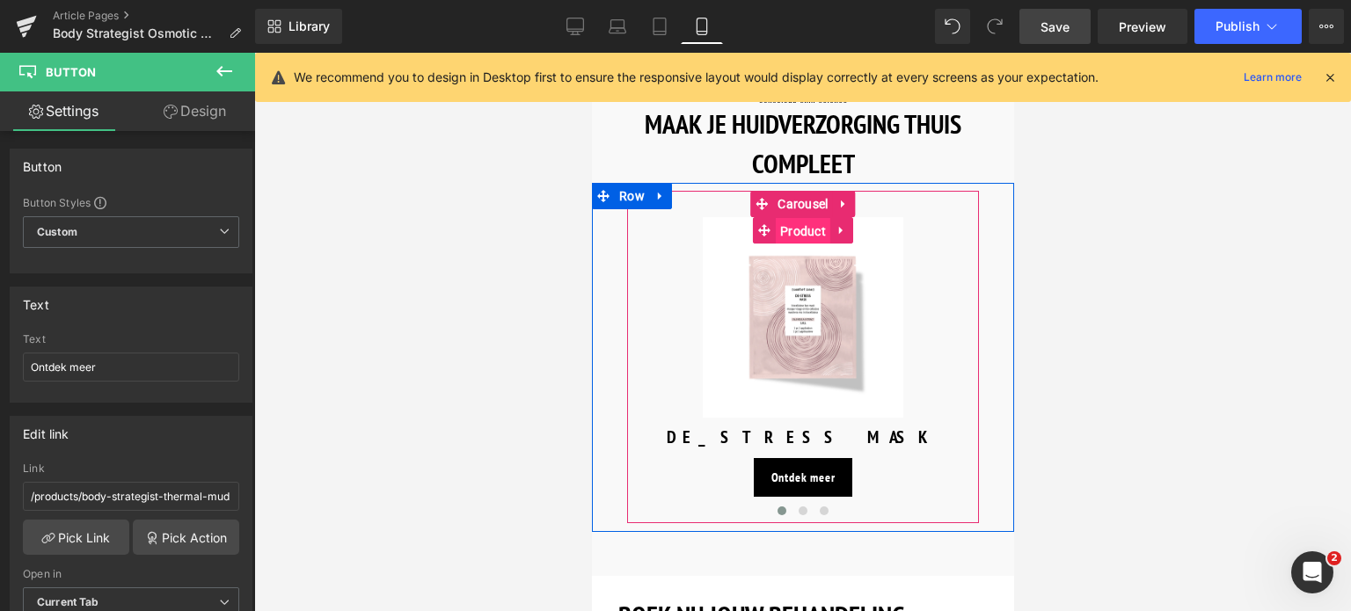
click at [800, 218] on span "Product" at bounding box center [802, 231] width 55 height 26
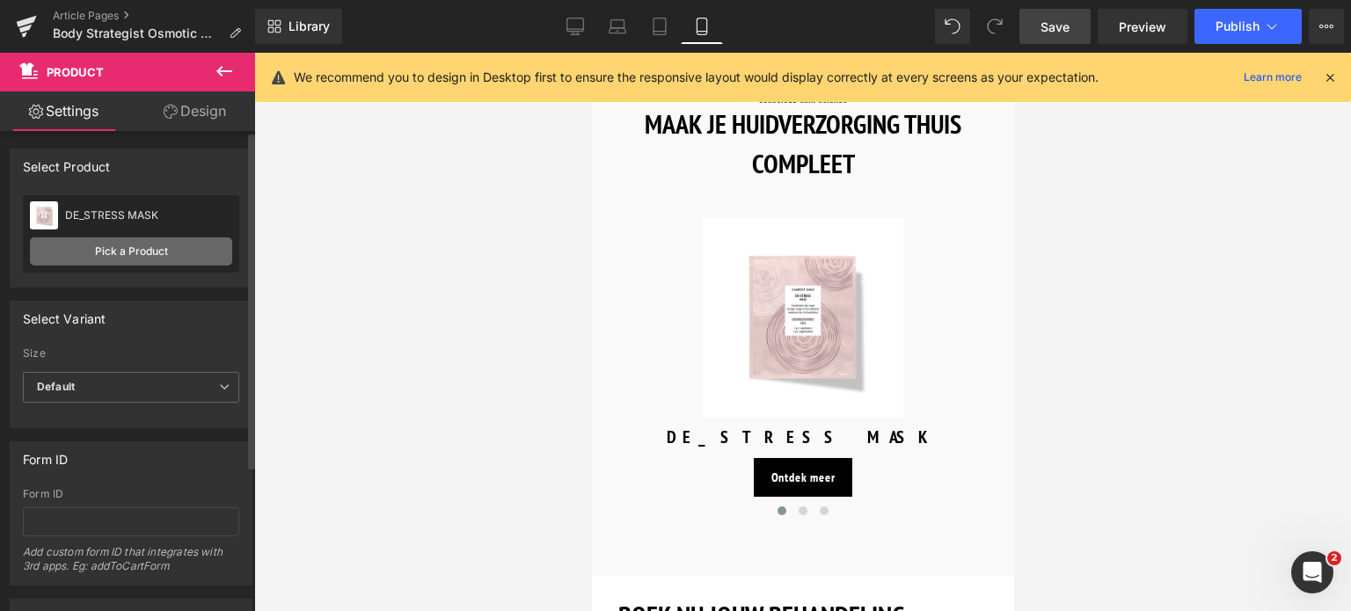
click at [83, 253] on link "Pick a Product" at bounding box center [131, 252] width 202 height 28
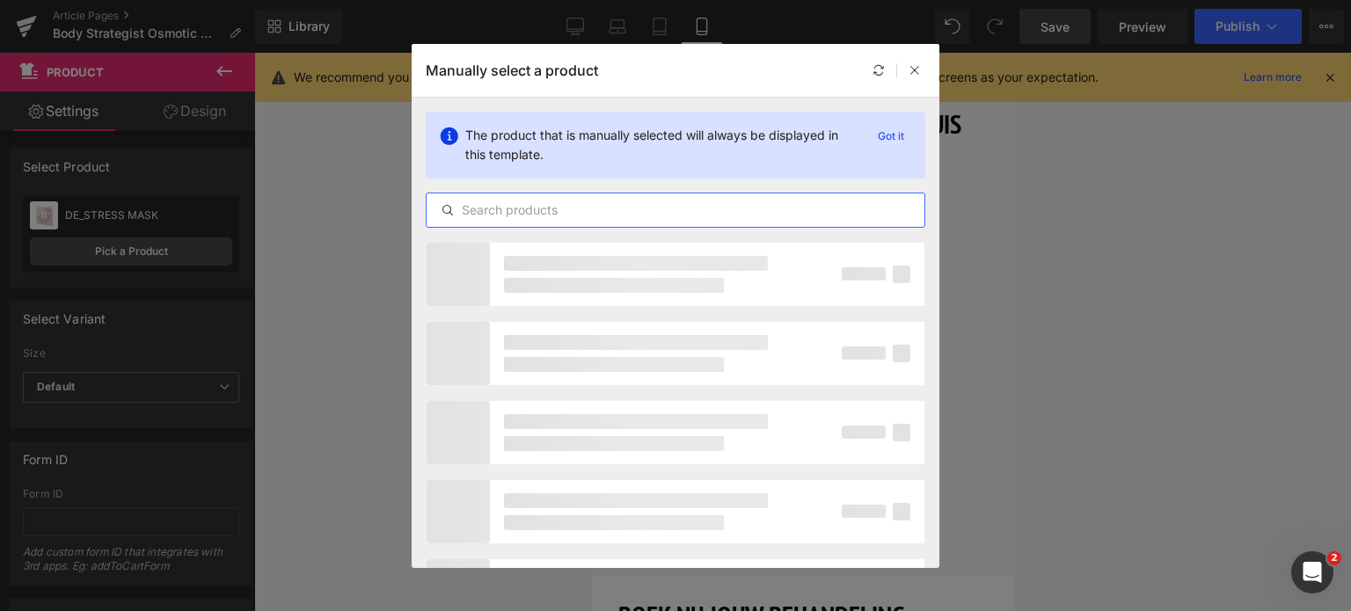
click at [508, 209] on input "text" at bounding box center [676, 210] width 498 height 21
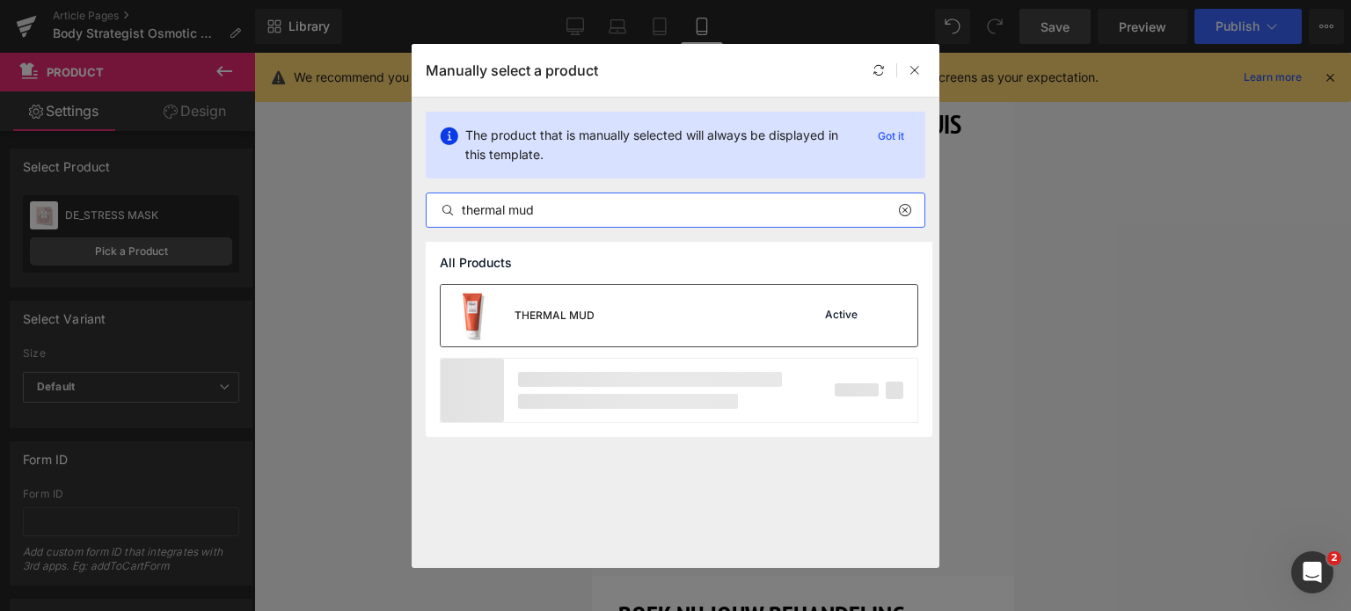
type input "thermal mud"
click at [522, 323] on div "THERMAL MUD" at bounding box center [555, 316] width 80 height 16
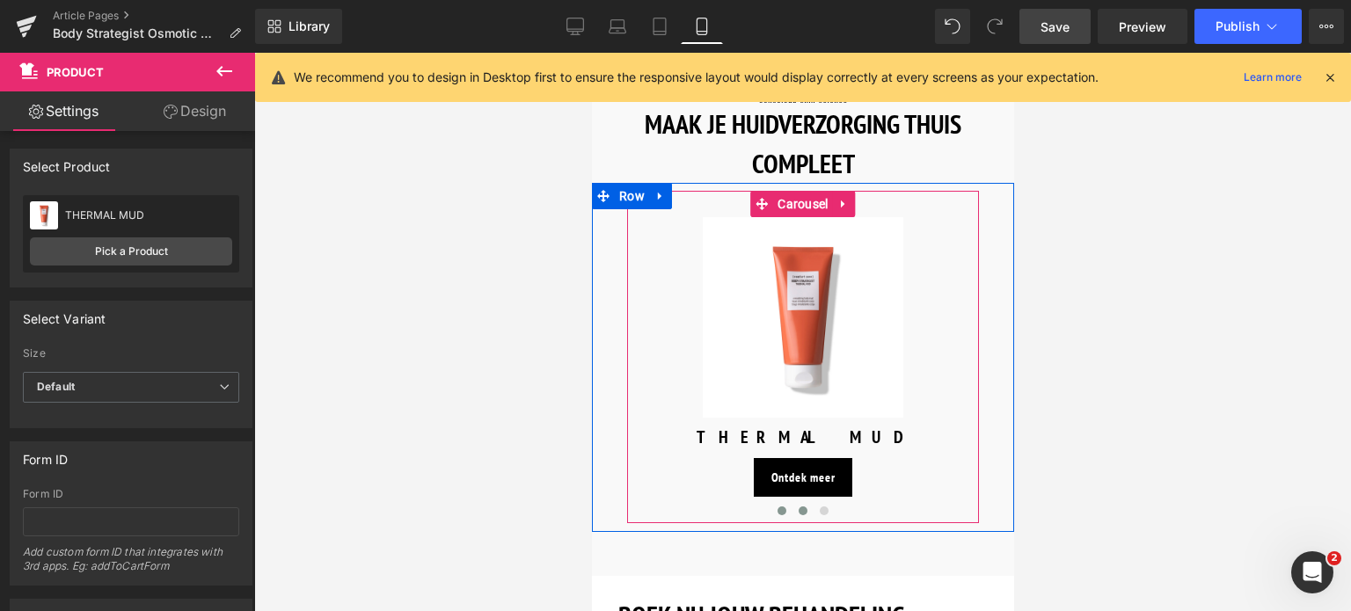
click at [799, 507] on span at bounding box center [802, 511] width 9 height 9
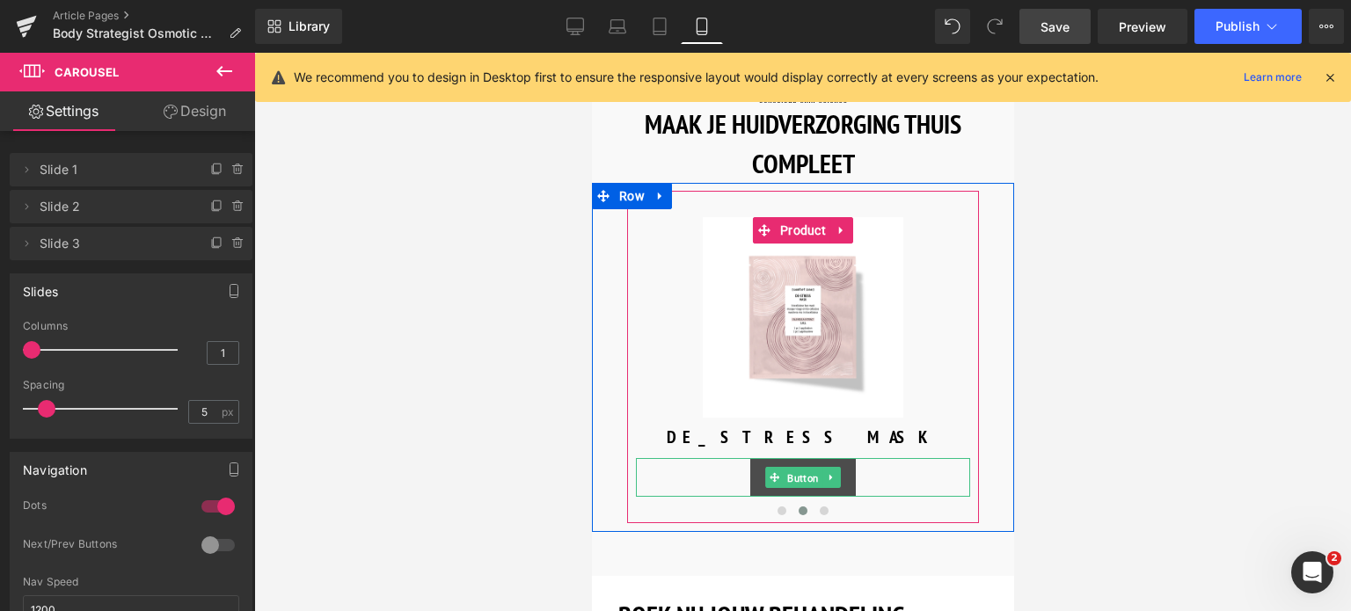
click at [794, 468] on span "Button" at bounding box center [802, 478] width 39 height 21
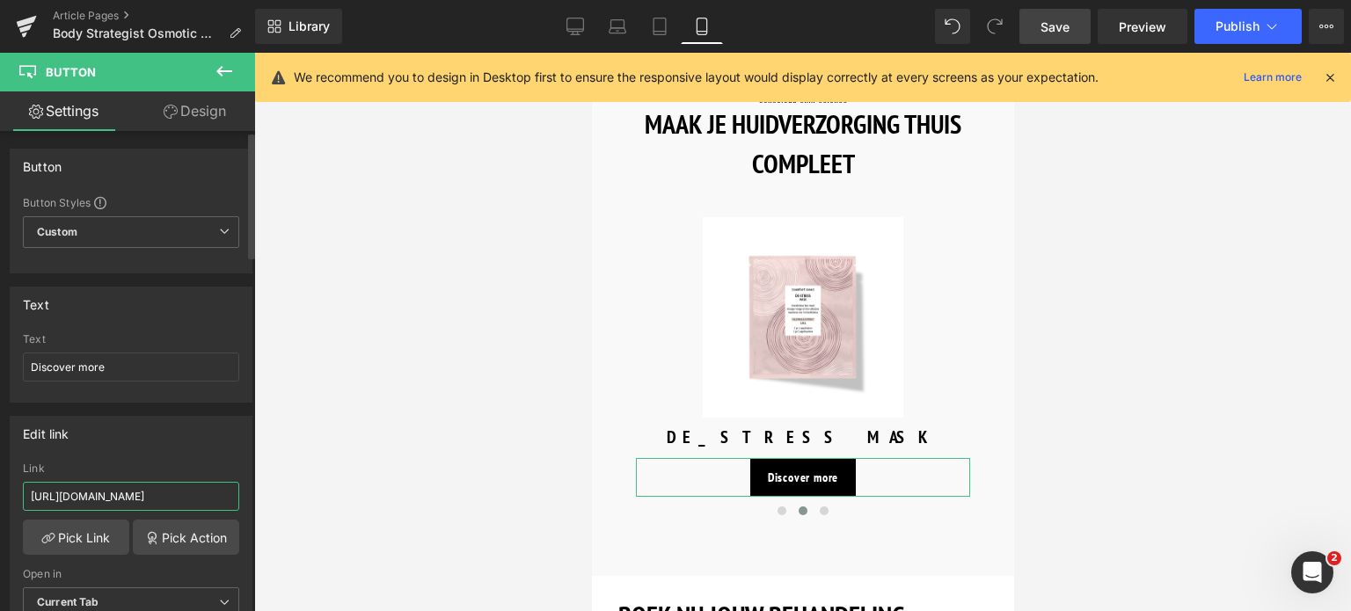
drag, startPoint x: 202, startPoint y: 495, endPoint x: 0, endPoint y: 502, distance: 202.4
click at [0, 502] on div "Edit link https://world.comfortzoneskin.com/products/body-strategist-cream-gel …" at bounding box center [131, 523] width 263 height 241
type input "/products/body-strategist-cream-gel"
drag, startPoint x: 142, startPoint y: 370, endPoint x: 0, endPoint y: 375, distance: 141.7
click at [0, 375] on div "Text Discover more Text Discover more" at bounding box center [131, 338] width 263 height 129
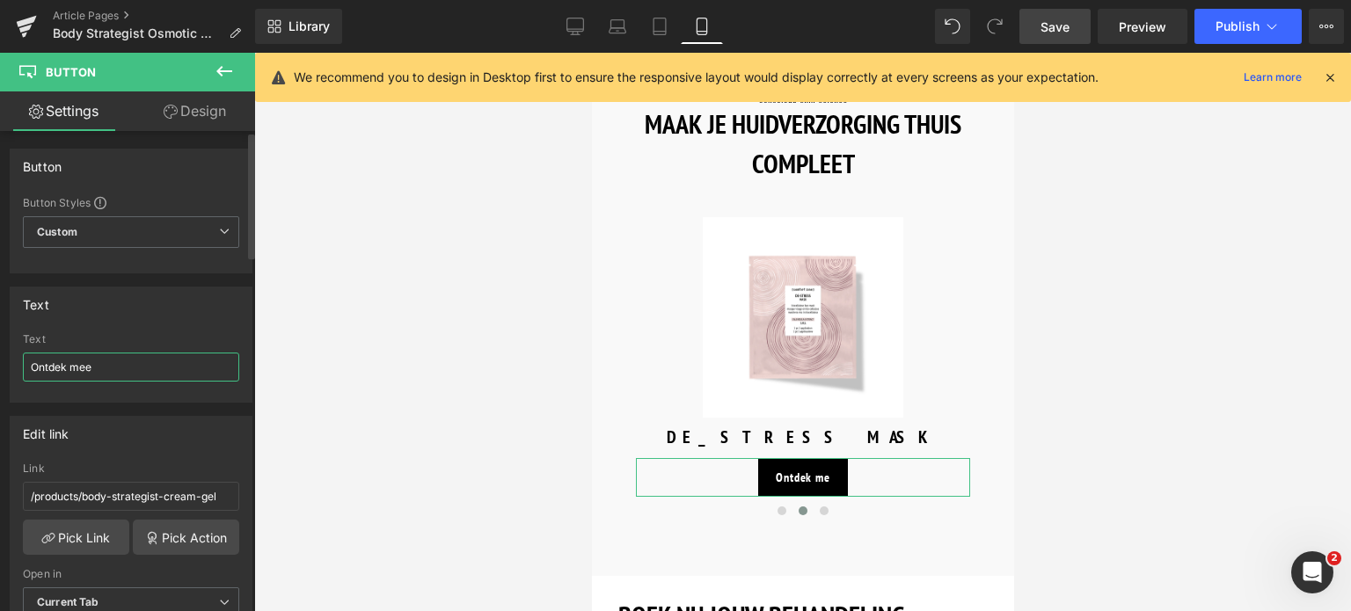
type input "Ontdek meer"
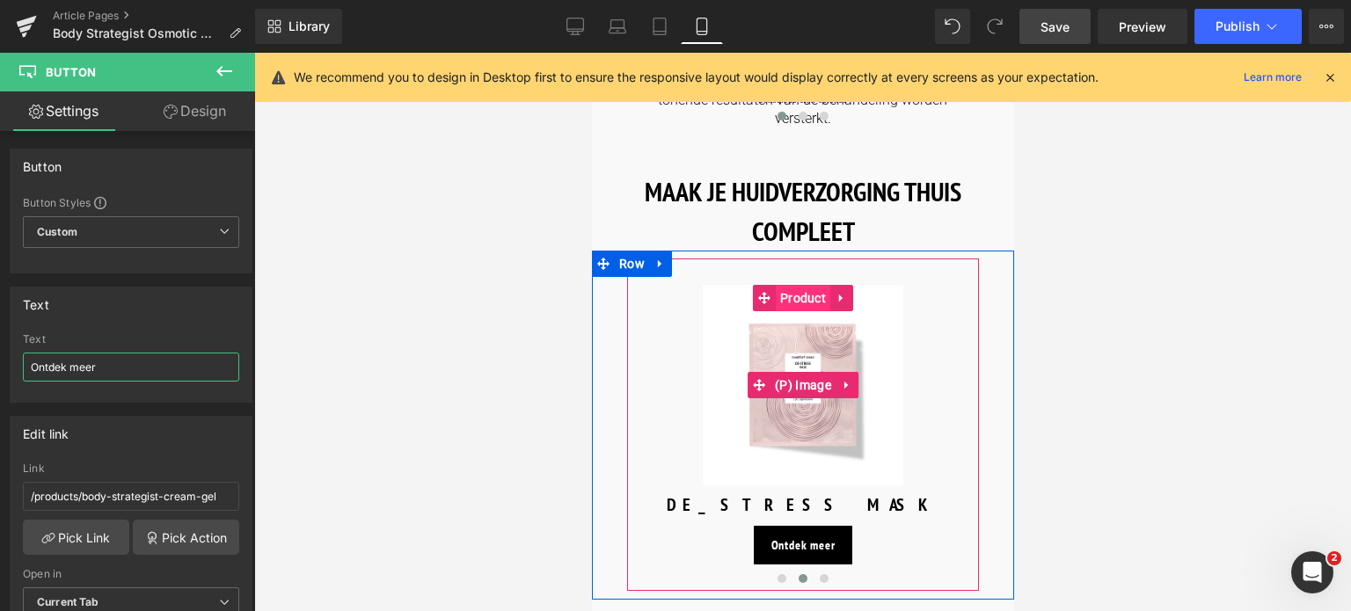
scroll to position [2488, 0]
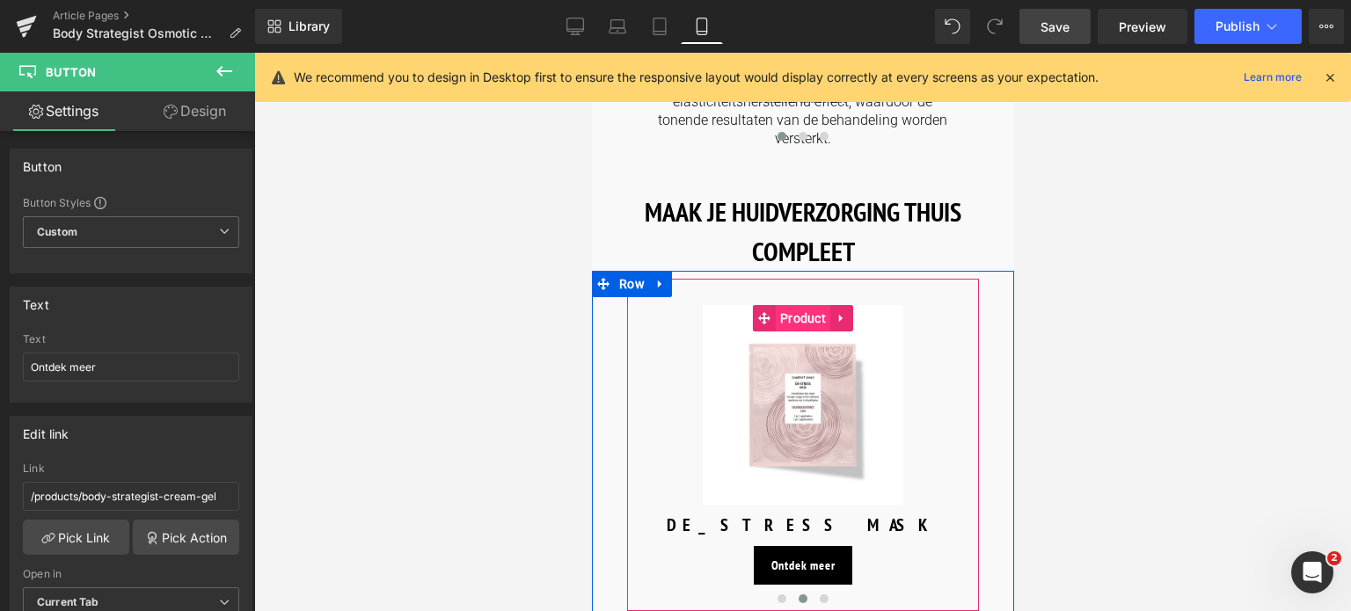
click at [804, 305] on span "Product" at bounding box center [802, 318] width 55 height 26
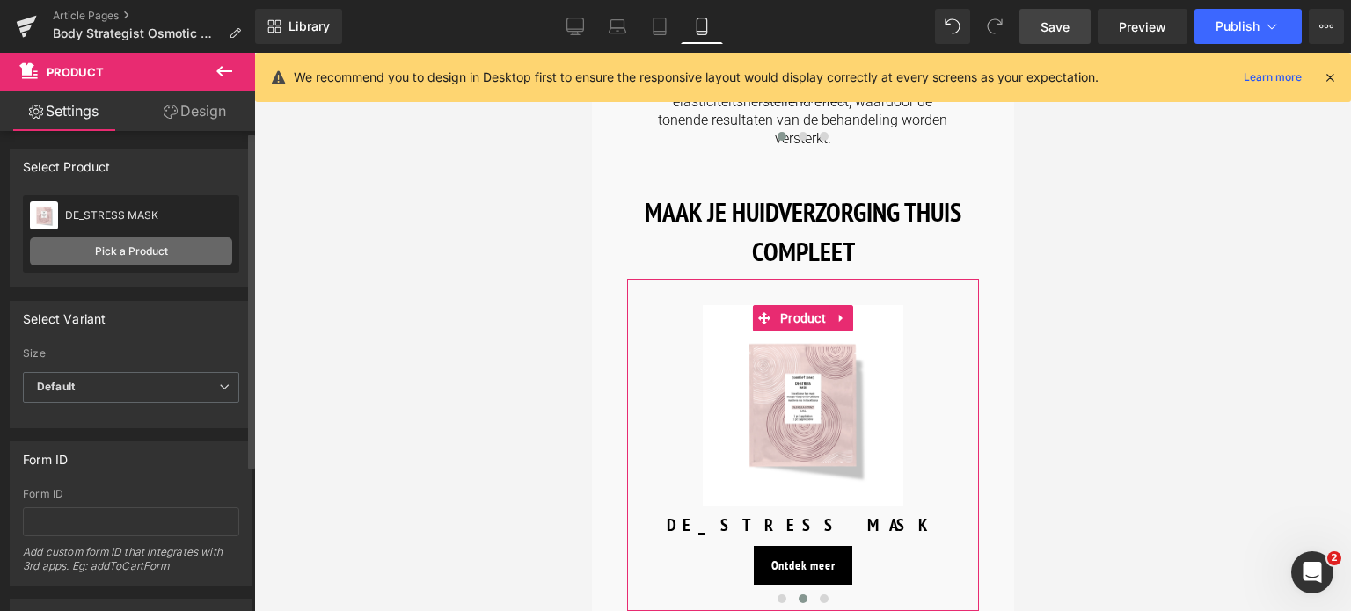
click at [100, 252] on link "Pick a Product" at bounding box center [131, 252] width 202 height 28
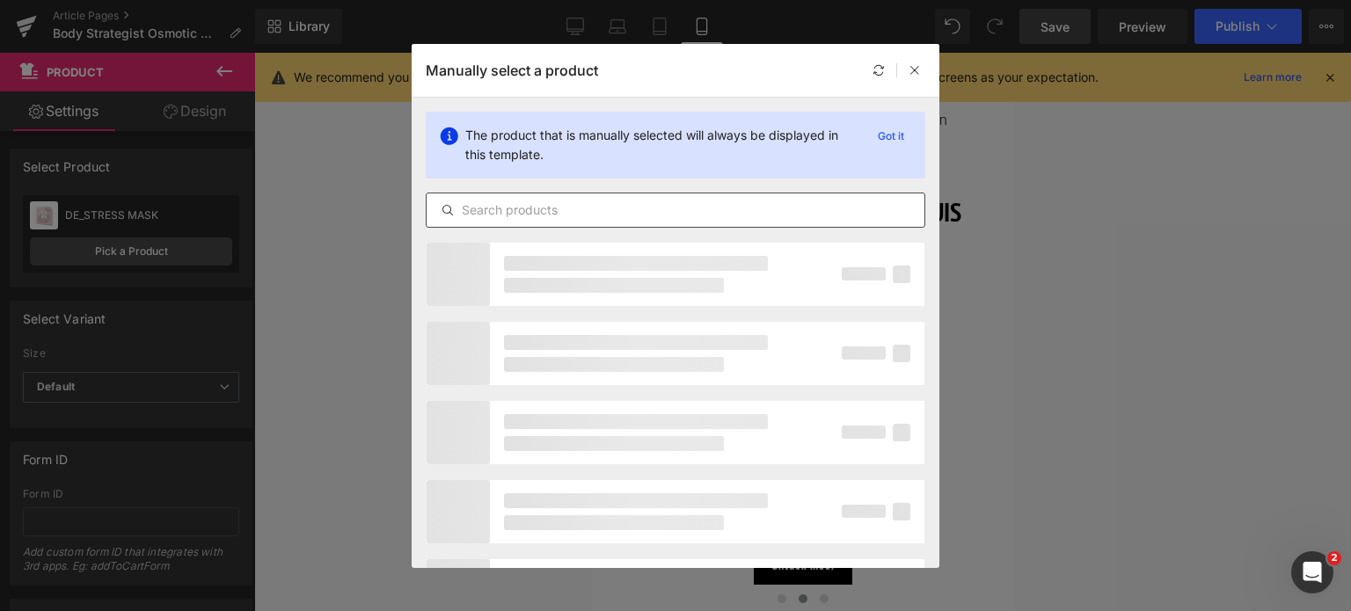
click at [508, 227] on div at bounding box center [676, 210] width 500 height 35
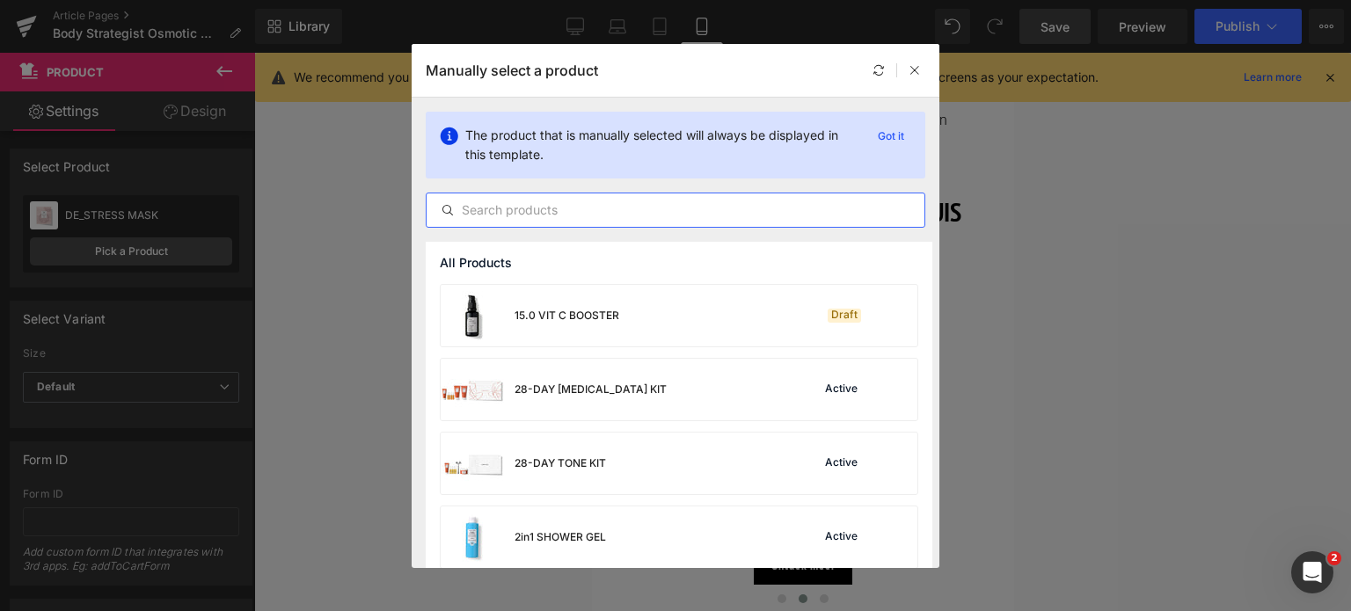
click at [508, 209] on input "text" at bounding box center [676, 210] width 498 height 21
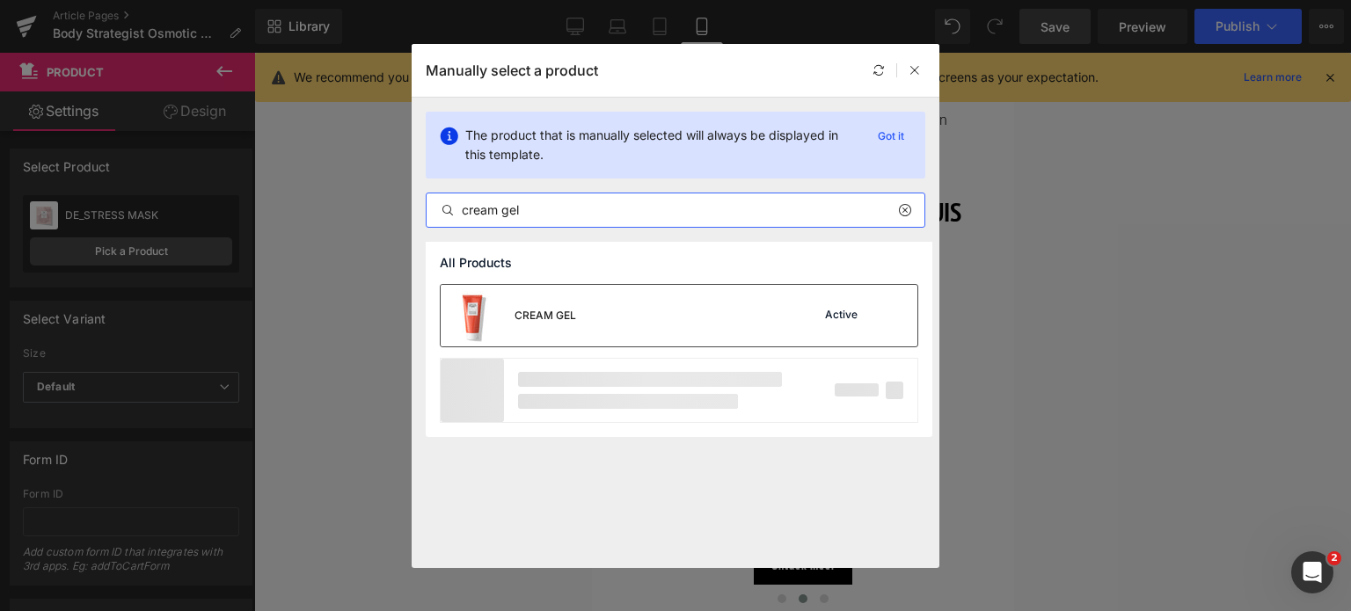
type input "cream gel"
click at [546, 311] on div "CREAM GEL" at bounding box center [546, 316] width 62 height 16
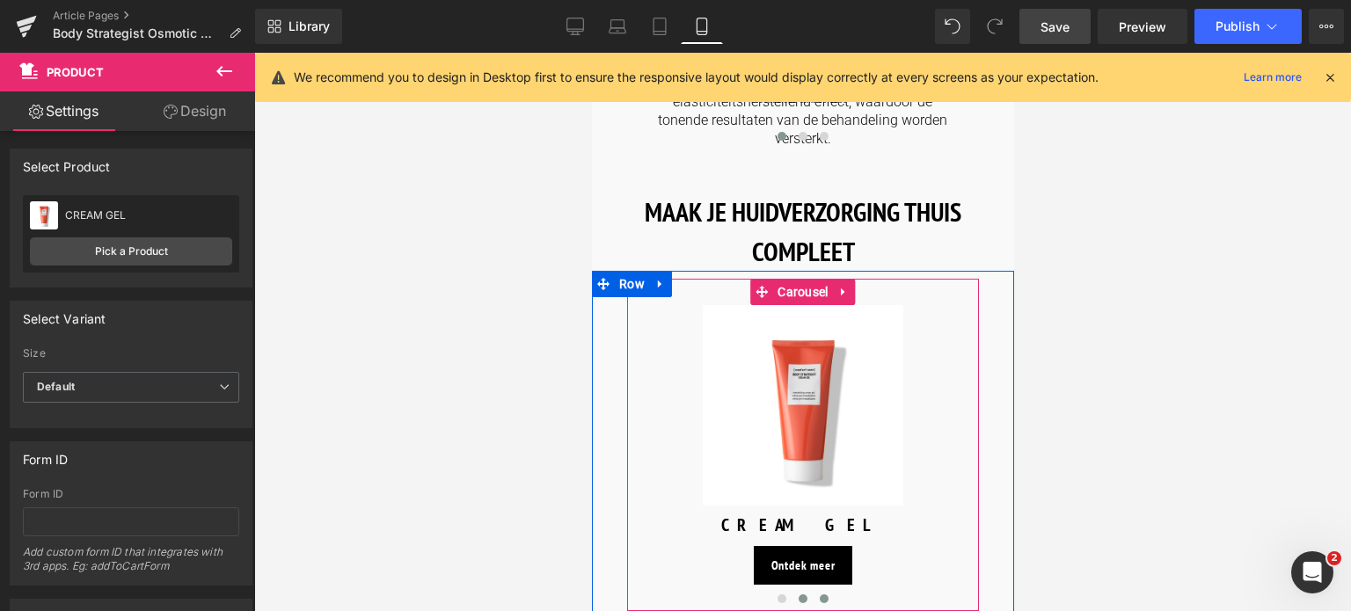
click at [821, 595] on span at bounding box center [823, 599] width 9 height 9
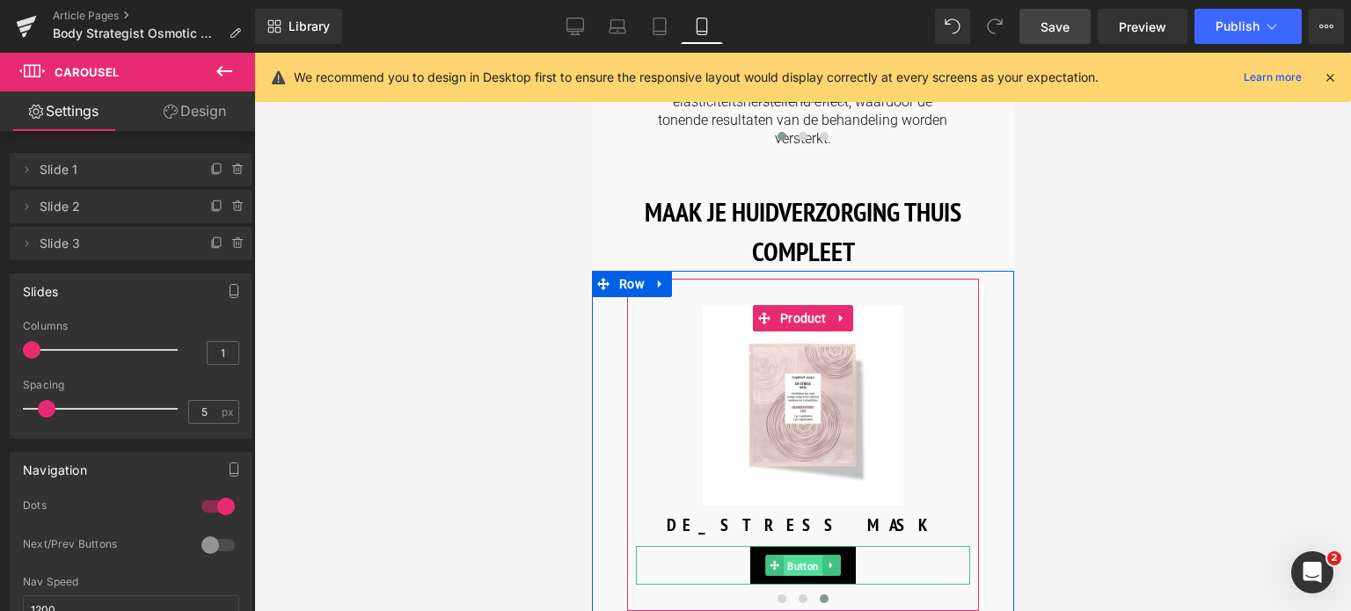
click at [794, 556] on span "Button" at bounding box center [802, 566] width 39 height 21
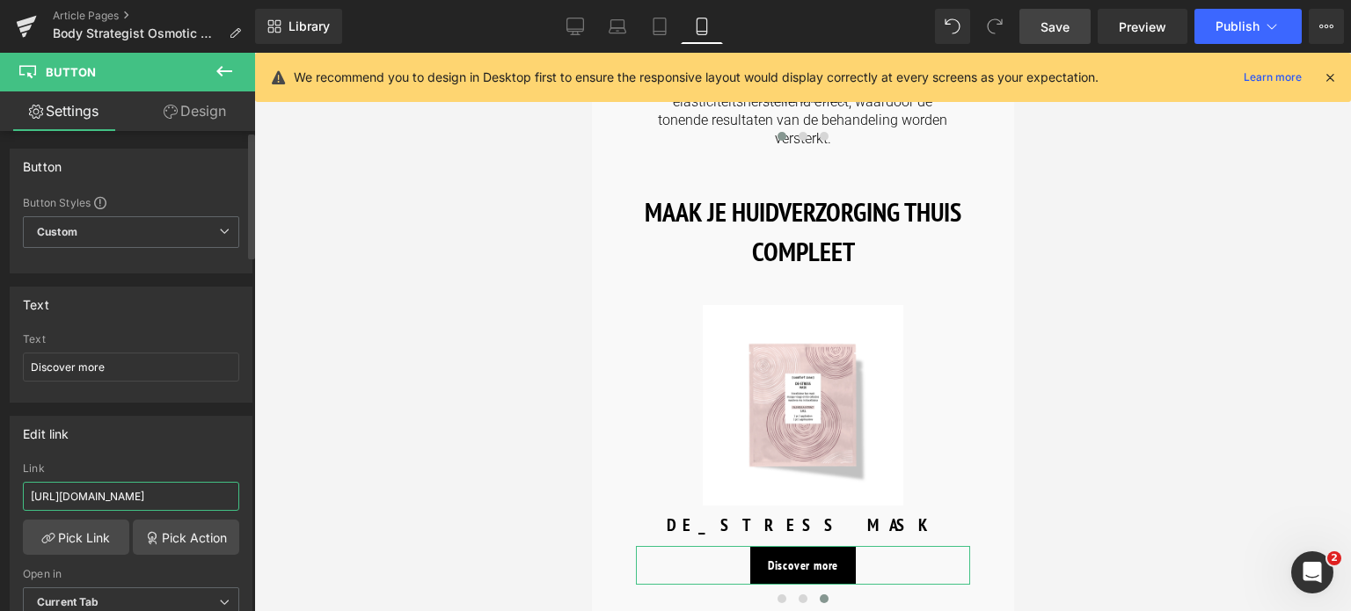
drag, startPoint x: 207, startPoint y: 493, endPoint x: 0, endPoint y: 474, distance: 207.6
click at [0, 474] on div "Edit link https://world.comfortzoneskin.com/products/body-strategist-light-leg-…" at bounding box center [131, 523] width 263 height 241
type input "/products/body-strategist-light-leg-spray"
drag, startPoint x: 116, startPoint y: 369, endPoint x: 0, endPoint y: 380, distance: 116.7
click at [0, 380] on div "Text Discover more Text Discover more" at bounding box center [131, 338] width 263 height 129
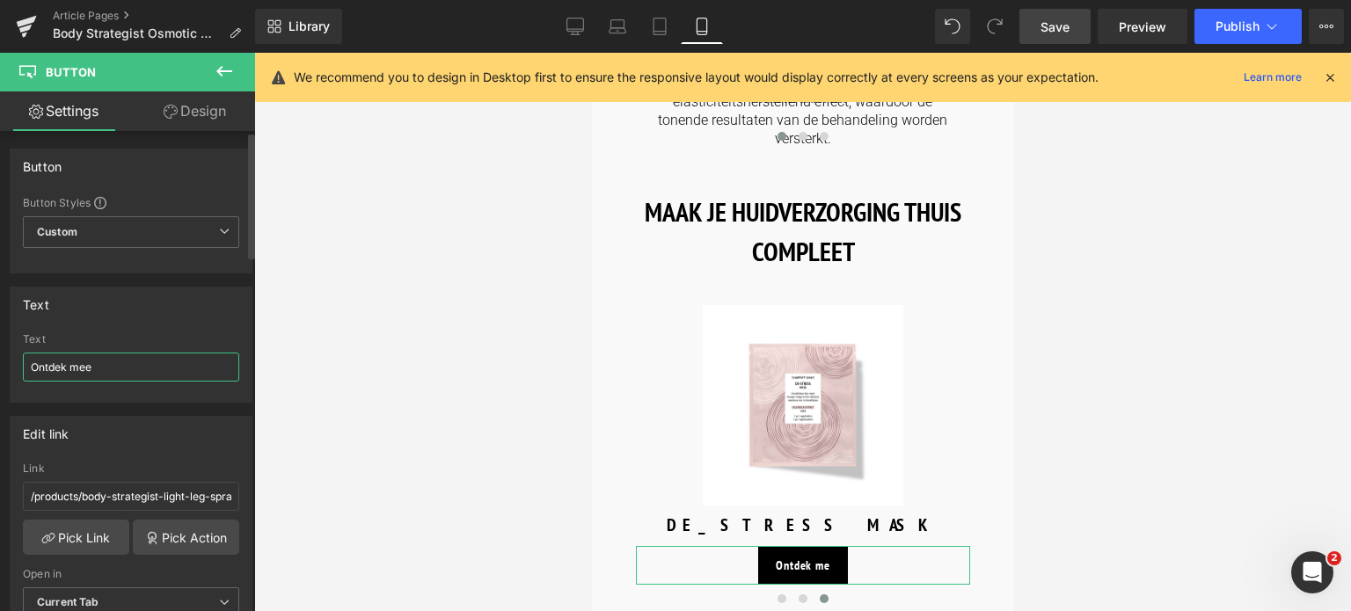
type input "Ontdek meer"
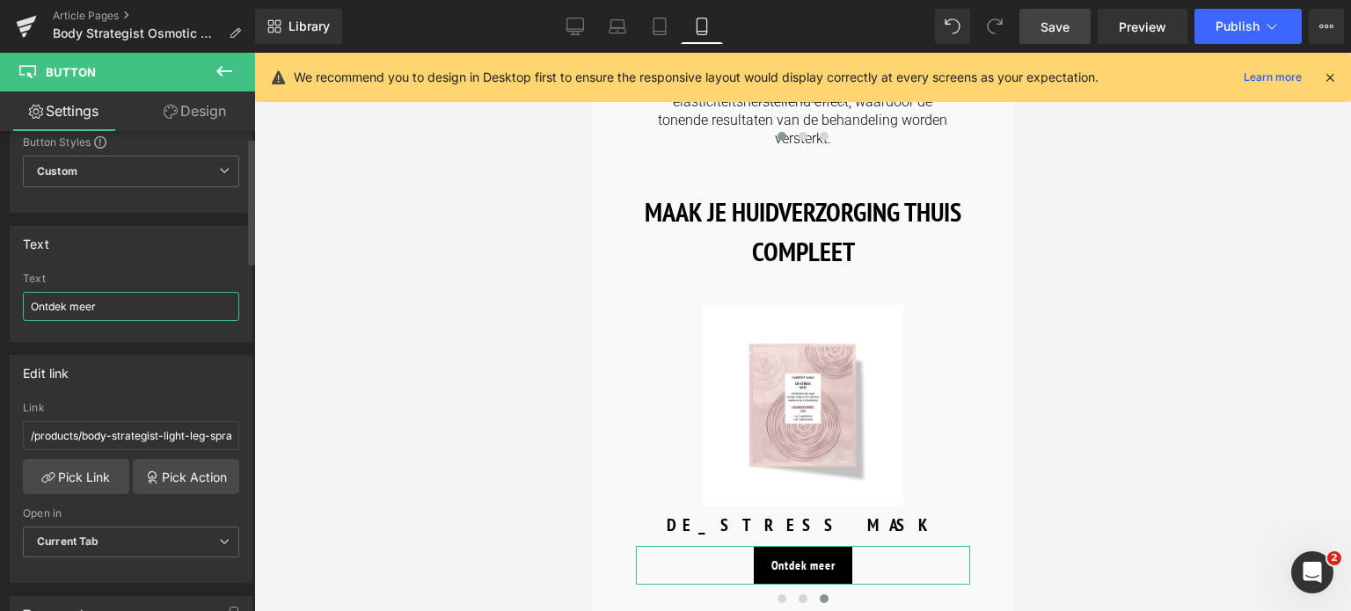
scroll to position [88, 0]
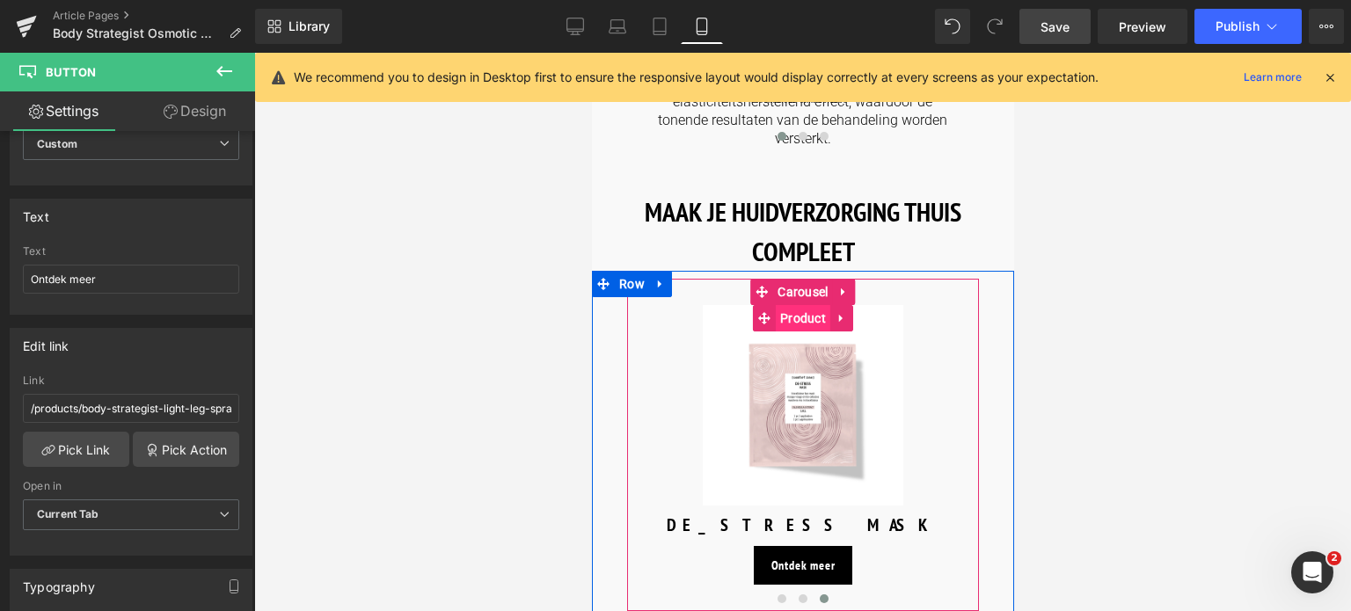
click at [800, 305] on span "Product" at bounding box center [802, 318] width 55 height 26
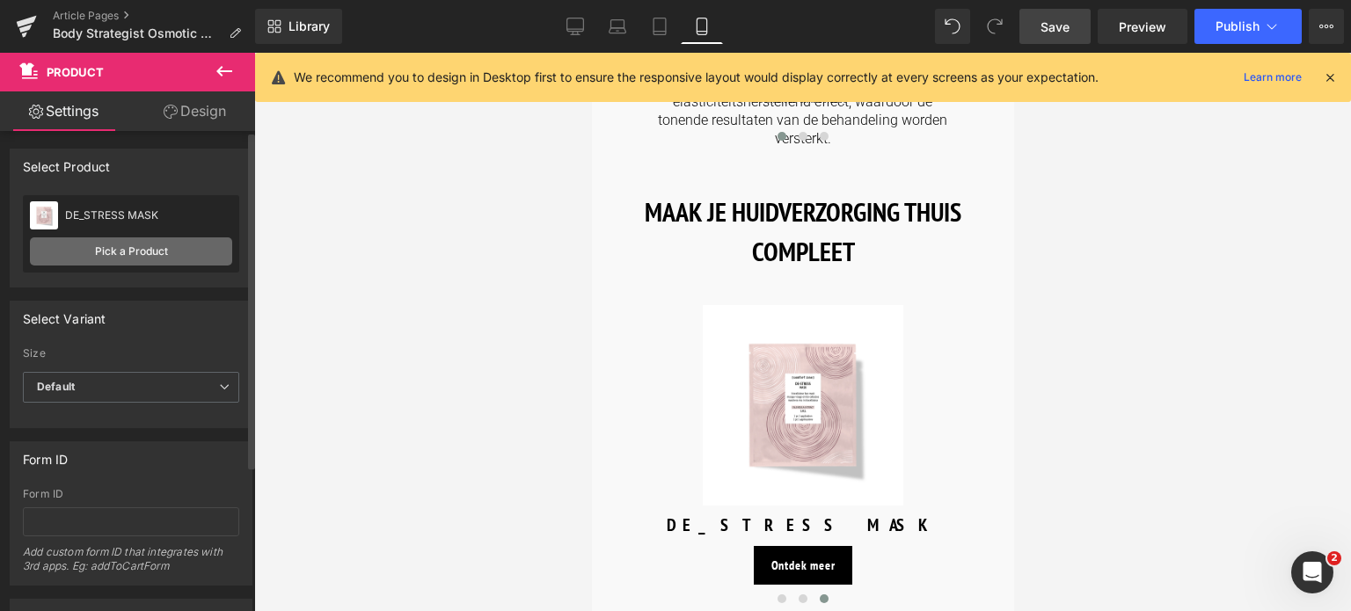
click at [119, 245] on link "Pick a Product" at bounding box center [131, 252] width 202 height 28
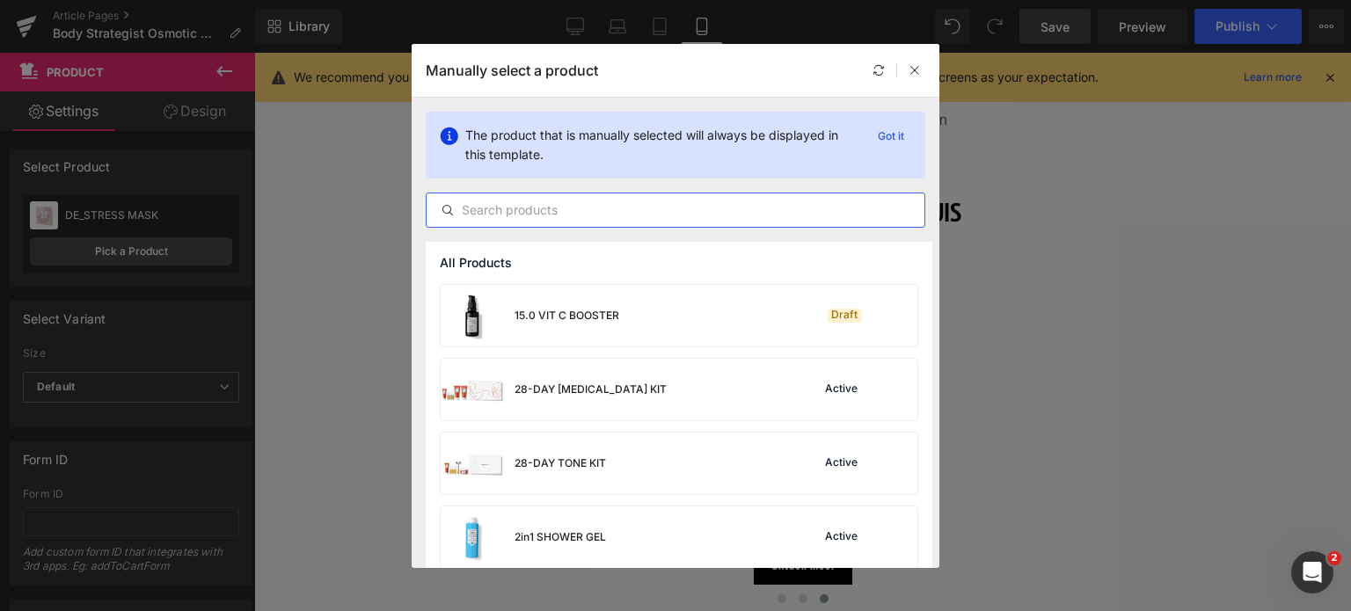
click at [509, 219] on input "text" at bounding box center [676, 210] width 498 height 21
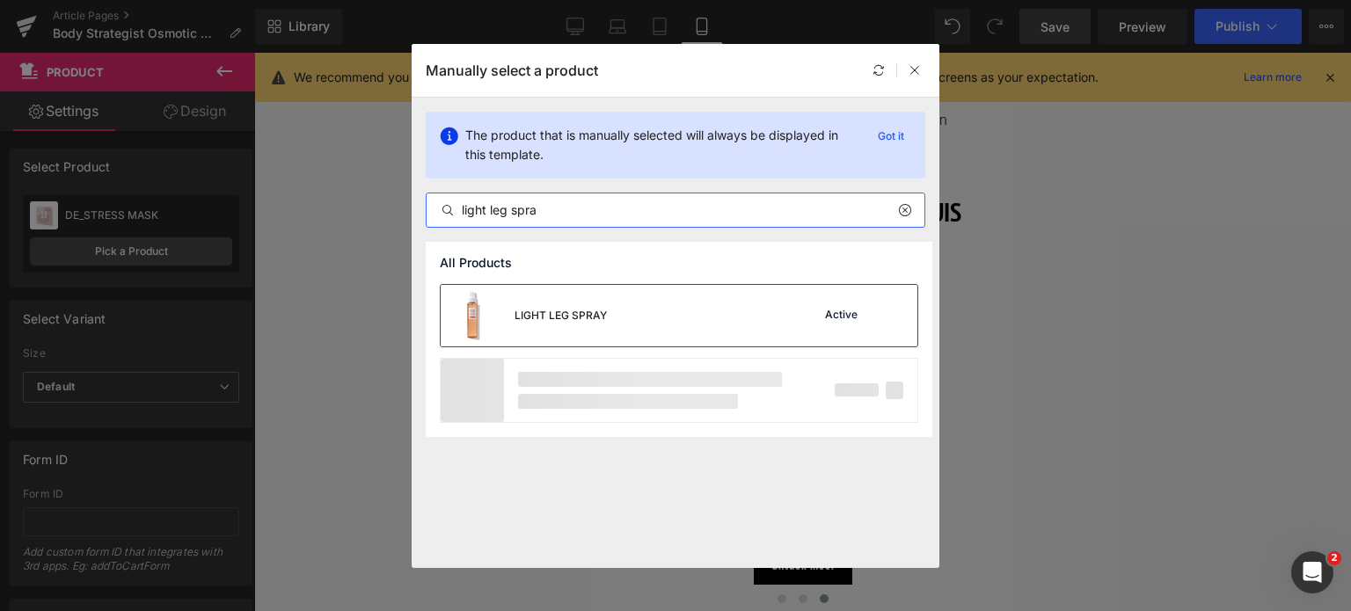
type input "light leg spra"
click at [523, 311] on div "LIGHT LEG SPRAY" at bounding box center [561, 316] width 92 height 16
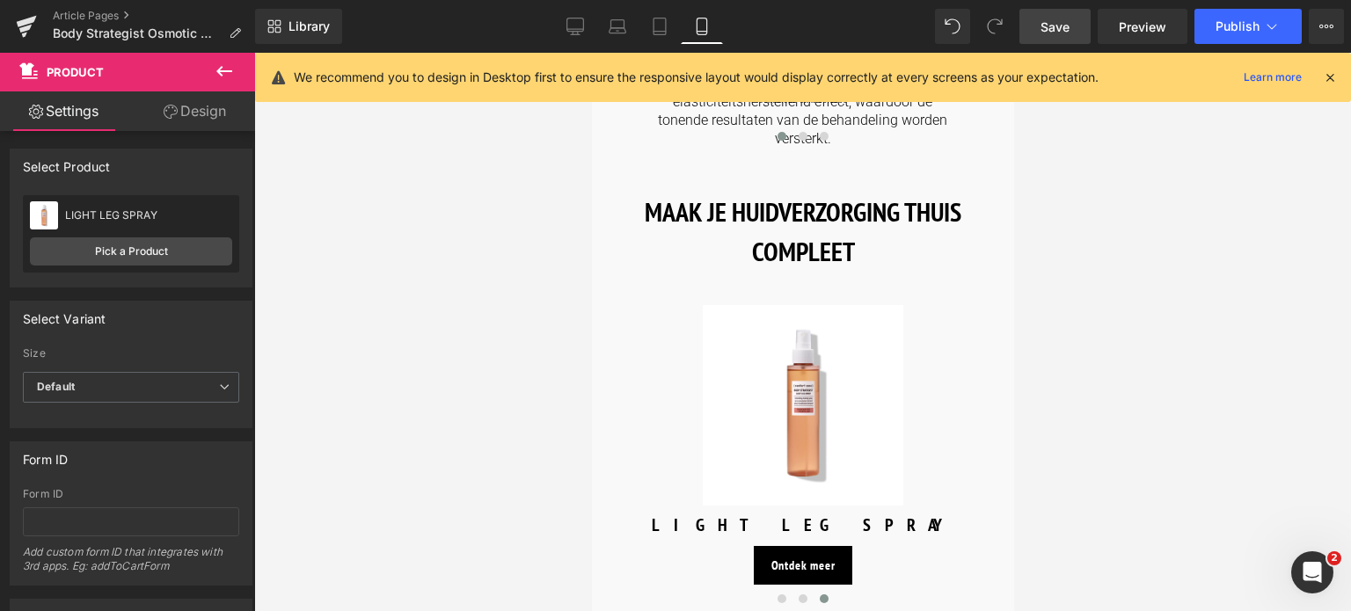
click at [1059, 35] on link "Save" at bounding box center [1055, 26] width 71 height 35
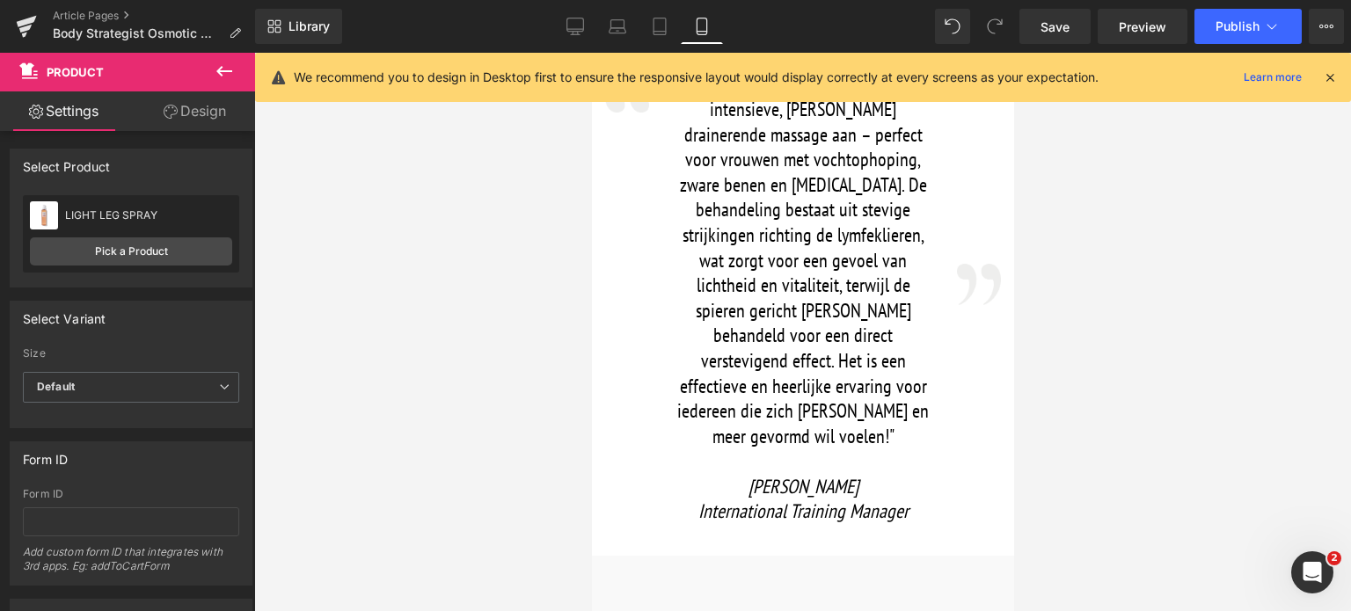
scroll to position [1520, 0]
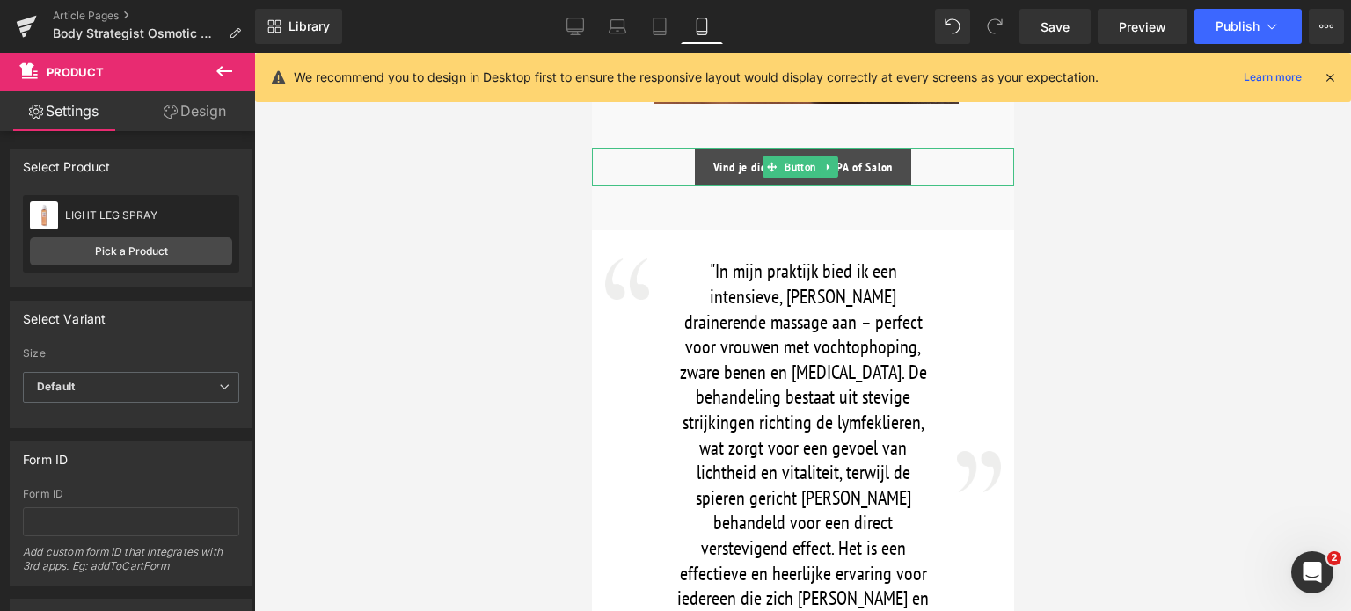
click at [703, 157] on link "Vind je dichtstbijzijnde SPA of Salon" at bounding box center [802, 167] width 217 height 39
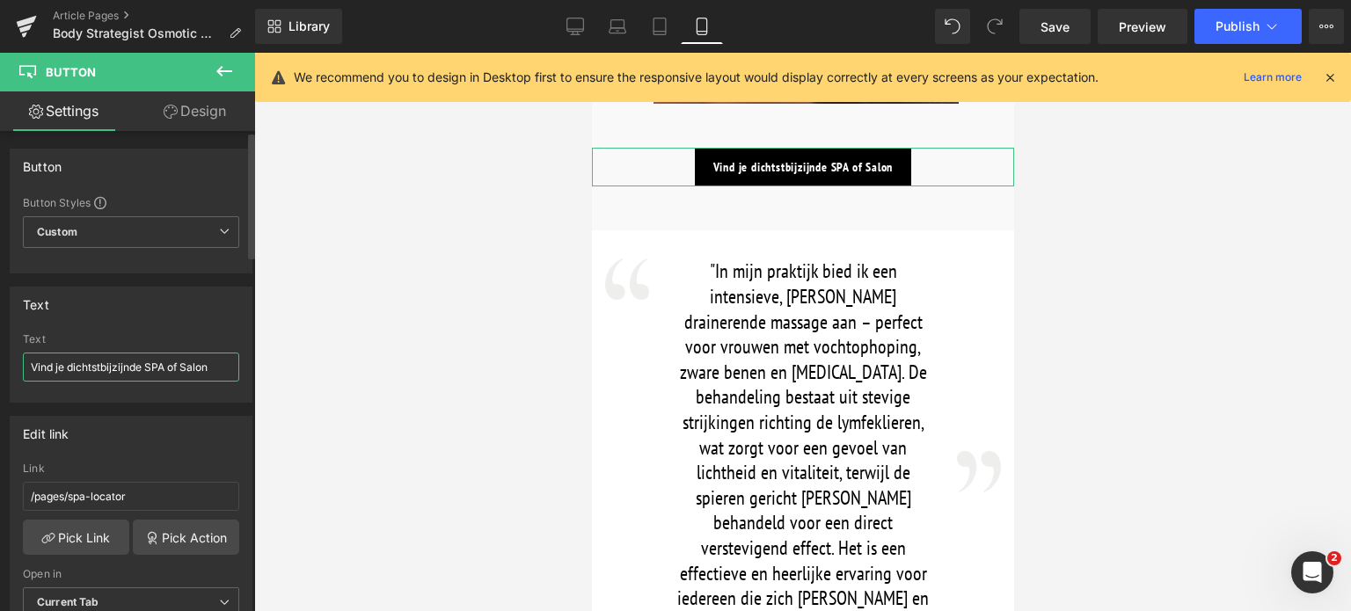
click at [53, 368] on input "Vind je dichtstbijzijnde SPA of Salon" at bounding box center [131, 367] width 216 height 29
drag, startPoint x: 65, startPoint y: 366, endPoint x: 55, endPoint y: 365, distance: 10.6
click at [55, 365] on input "Vind je dichtstbijzijnde SPA of Salon" at bounding box center [131, 367] width 216 height 29
type input "Vind de dichtstbijzijnde SPA of Salon"
drag, startPoint x: 215, startPoint y: 368, endPoint x: 0, endPoint y: 368, distance: 214.6
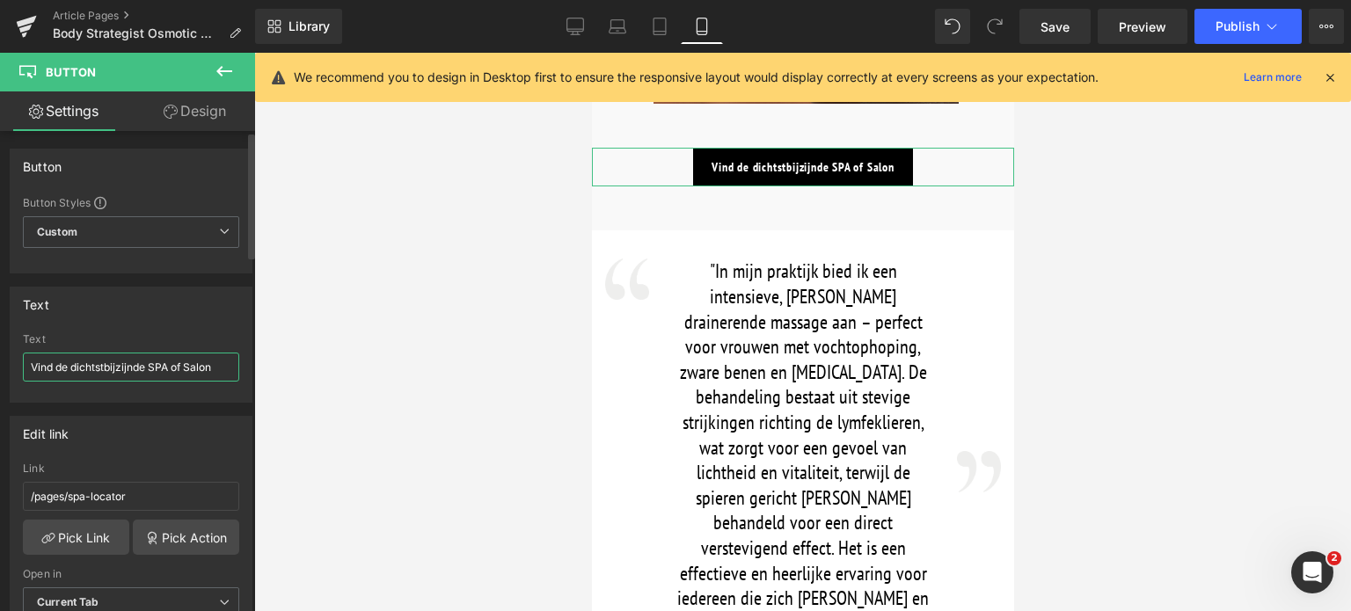
click at [0, 368] on div "Text Vind de dichtstbijzijnde SPA of Salon Text Vind de dichtstbijzijnde SPA of…" at bounding box center [131, 338] width 263 height 129
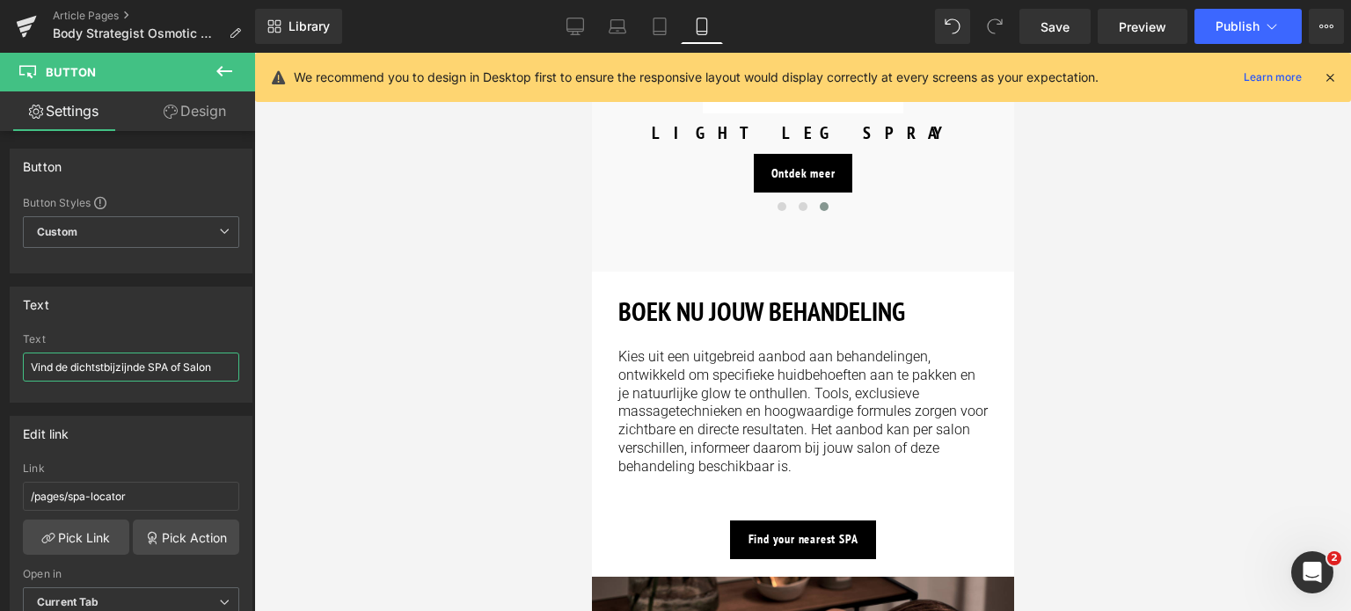
scroll to position [3103, 0]
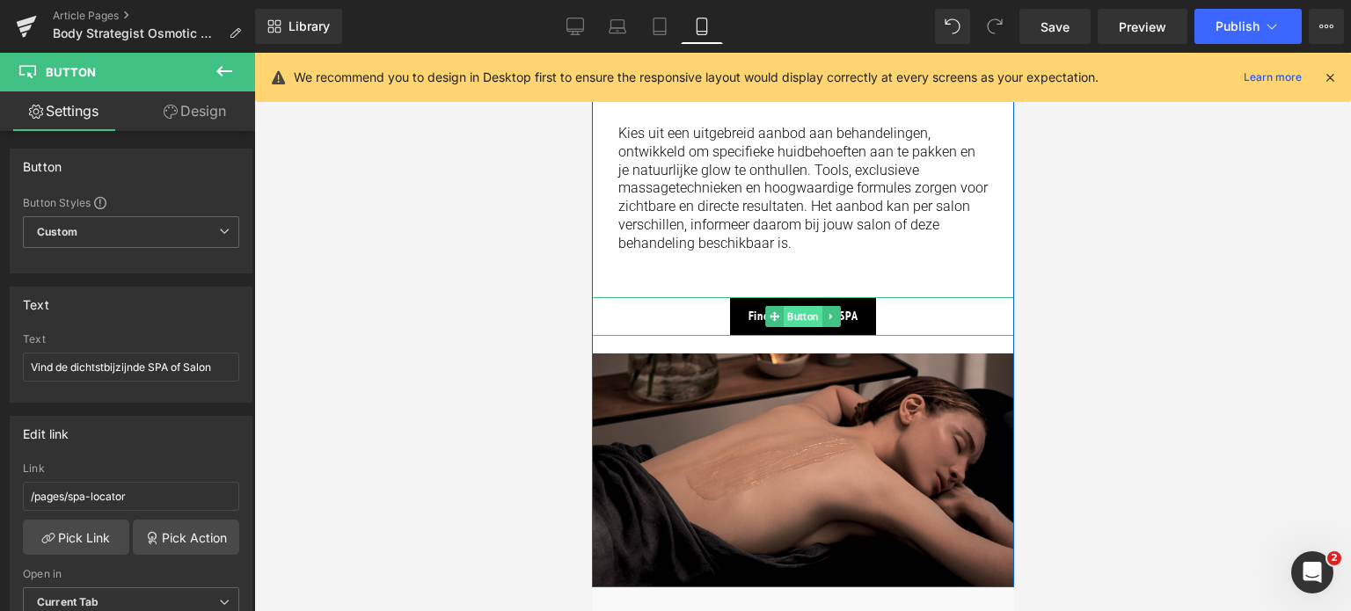
click at [798, 306] on span "Button" at bounding box center [802, 316] width 39 height 21
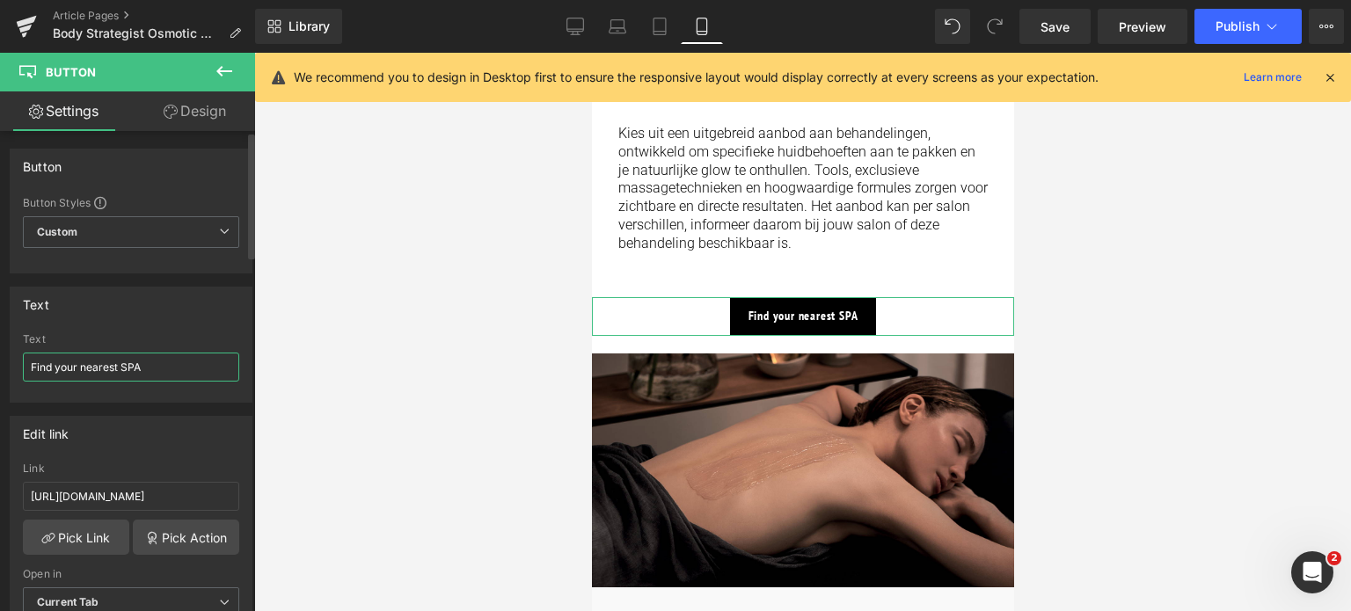
drag, startPoint x: 151, startPoint y: 369, endPoint x: 0, endPoint y: 369, distance: 151.3
click at [0, 369] on div "Text Find your nearest SPA Text Find your nearest SPA" at bounding box center [131, 338] width 263 height 129
paste input "Vind de dichtstbijzijnde SPA of Salon"
type input "Vind de dichtstbijzijnde SPA of Salon"
drag, startPoint x: 204, startPoint y: 494, endPoint x: 0, endPoint y: 486, distance: 204.3
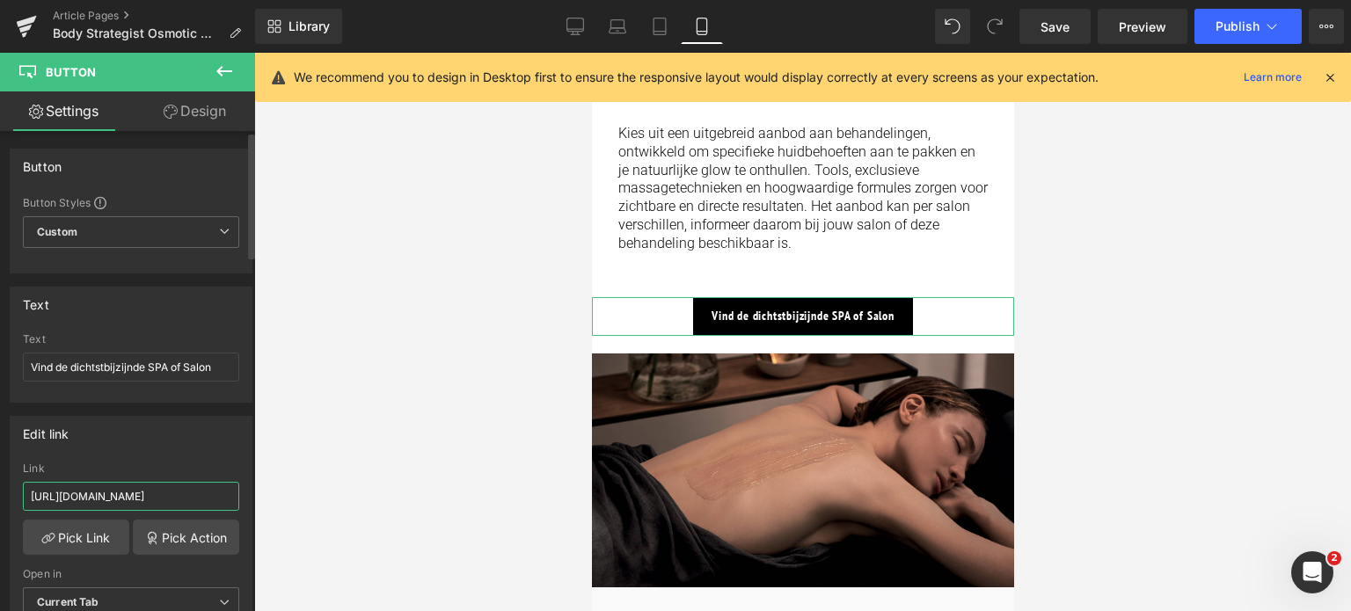
click at [0, 486] on div "Edit link [URL][DOMAIN_NAME] Link [URL][DOMAIN_NAME] Pick Link Pick Action Curr…" at bounding box center [131, 523] width 263 height 241
drag, startPoint x: 127, startPoint y: 494, endPoint x: 306, endPoint y: 499, distance: 179.5
click at [306, 499] on div "Button You are previewing how the will restyle your page. You can not edit Elem…" at bounding box center [675, 320] width 1351 height 641
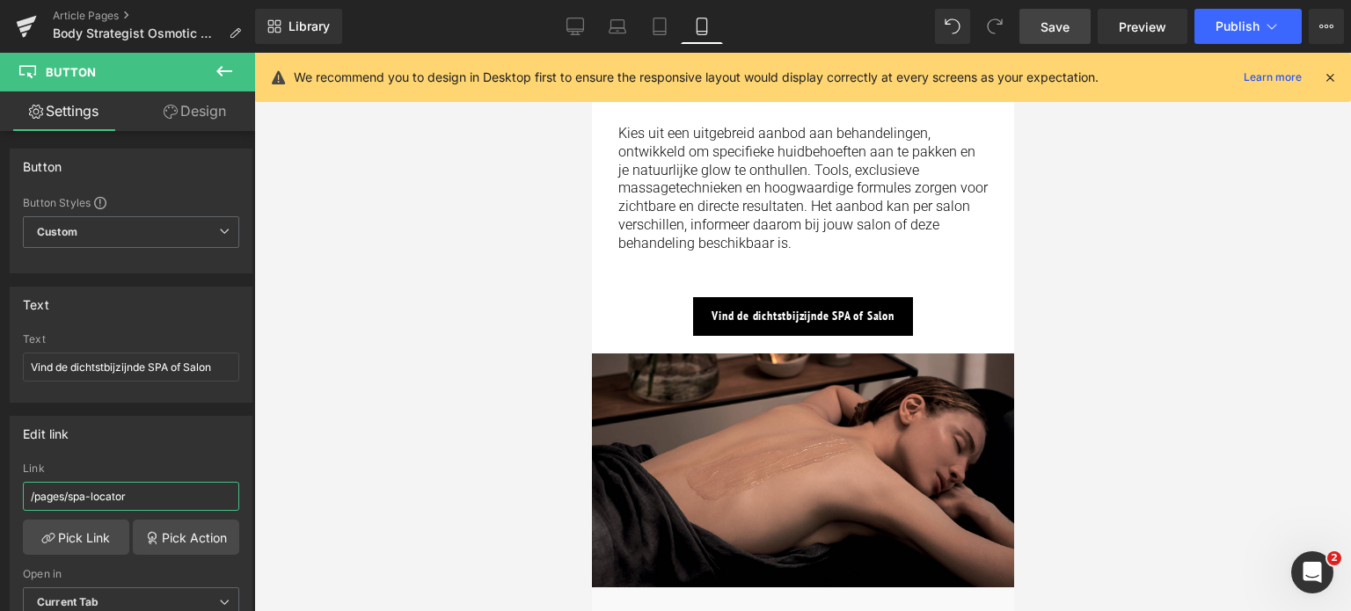
type input "/pages/spa-locator"
drag, startPoint x: 1051, startPoint y: 23, endPoint x: 421, endPoint y: 69, distance: 631.5
click at [1051, 23] on span "Save" at bounding box center [1055, 27] width 29 height 18
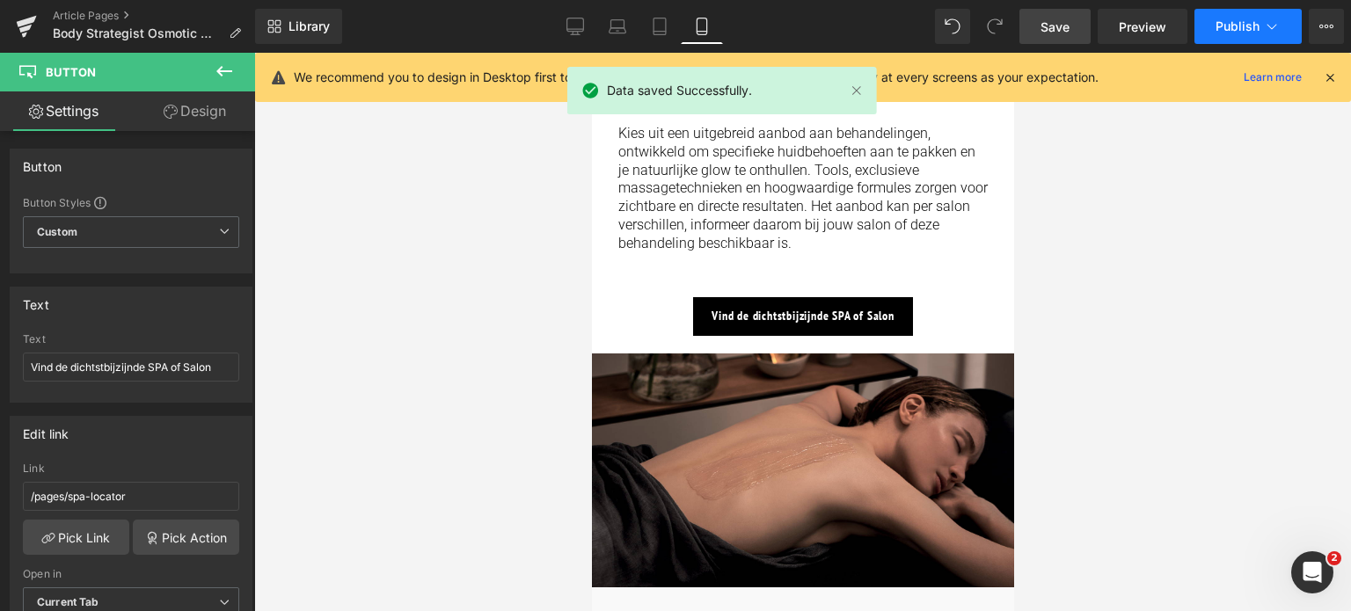
click at [1263, 31] on icon at bounding box center [1272, 27] width 18 height 18
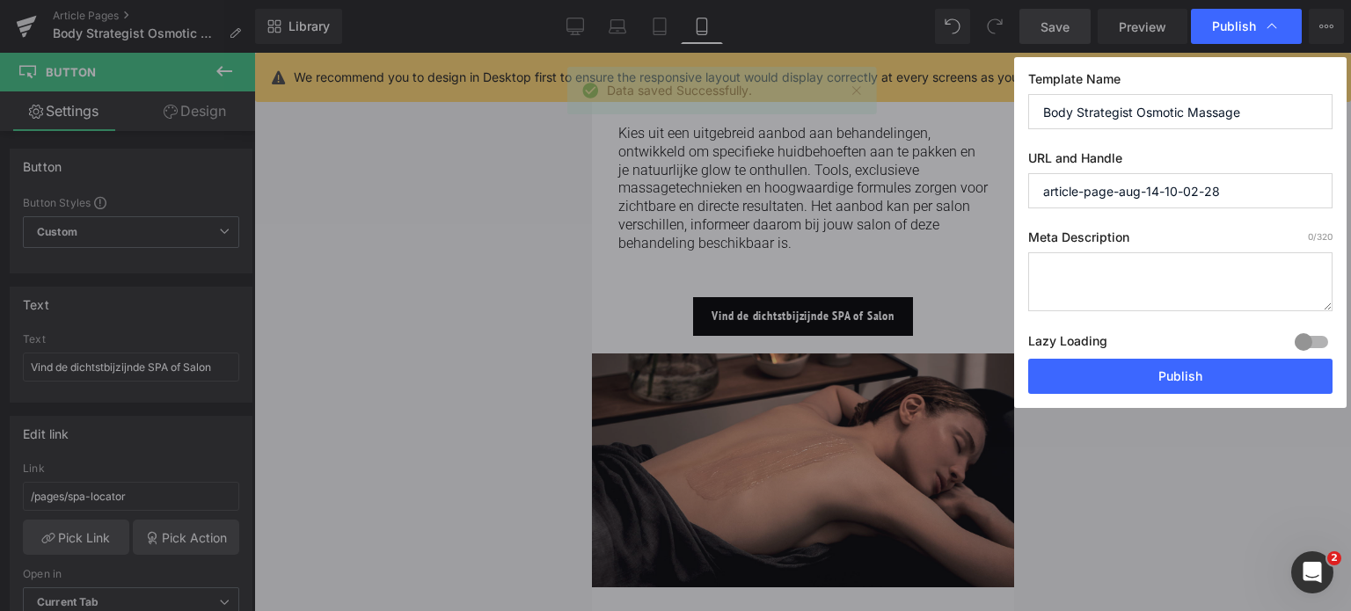
drag, startPoint x: 1150, startPoint y: 113, endPoint x: 830, endPoint y: 116, distance: 319.3
click at [830, 116] on div "Publish Template Name Body Strategist Osmotic Massage URL and Handle article-pa…" at bounding box center [675, 305] width 1351 height 611
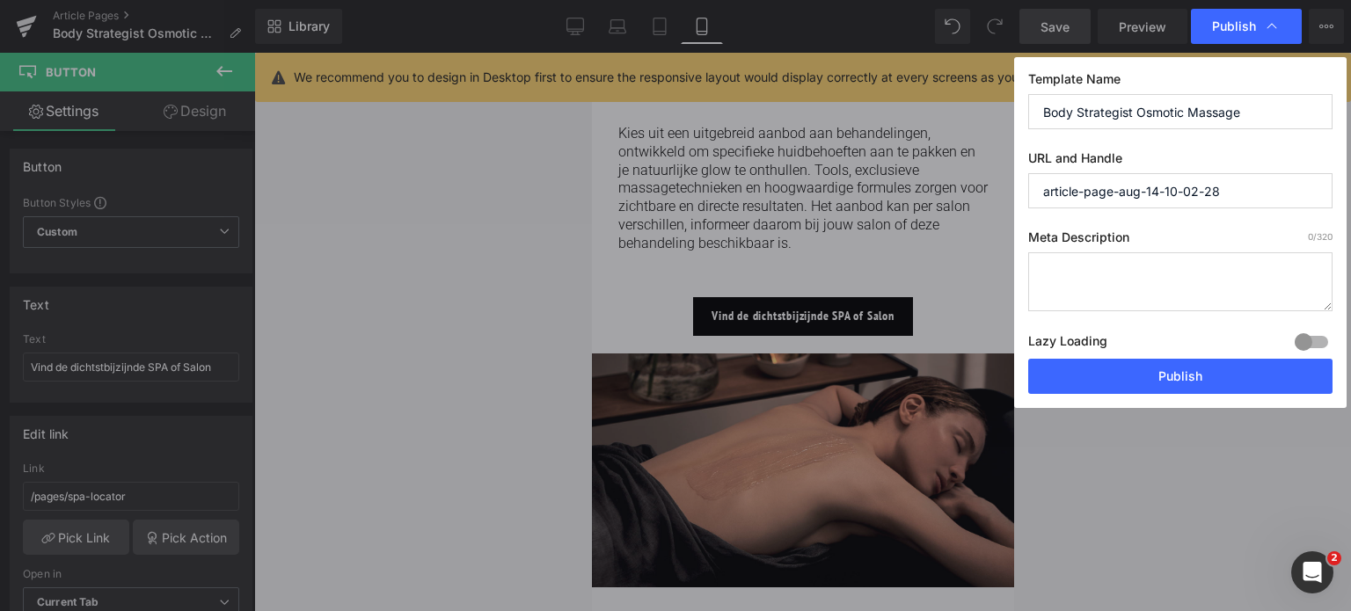
drag, startPoint x: 1242, startPoint y: 194, endPoint x: 954, endPoint y: 199, distance: 288.6
click at [954, 199] on div "Publish Template Name Body Strategist Osmotic Massage URL and Handle article-pa…" at bounding box center [675, 305] width 1351 height 611
paste input "Body Strategist Osmotic Massage"
type input "body-strategist-osmotic-massage"
click at [1094, 270] on textarea at bounding box center [1180, 281] width 304 height 59
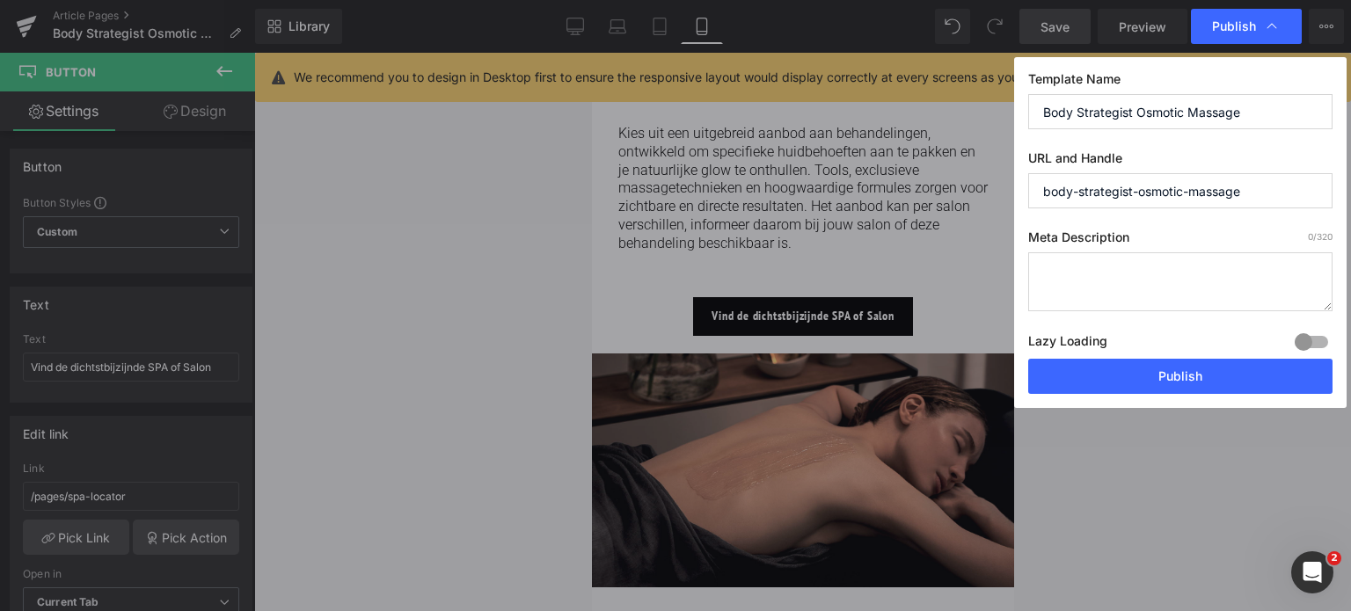
paste textarea "Diep drainerende massage die vochtophoping vermindert en zorgt voor een gevoel …"
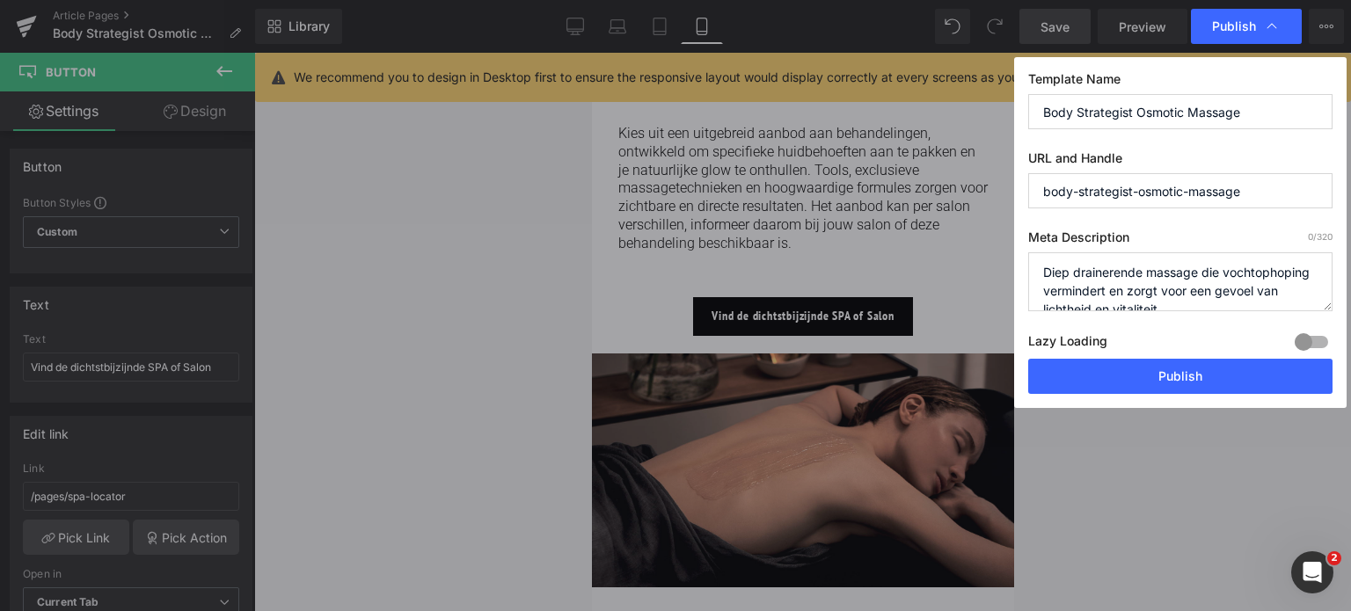
scroll to position [5, 0]
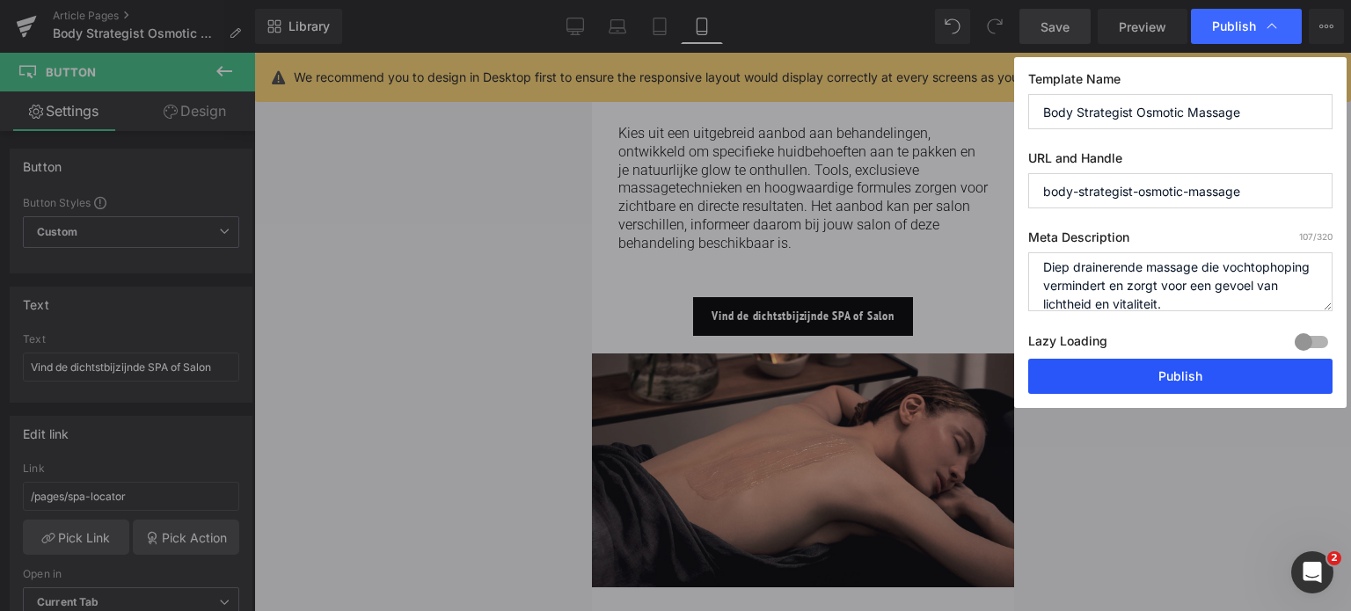
type textarea "Diep drainerende massage die vochtophoping vermindert en zorgt voor een gevoel …"
click at [1164, 383] on button "Publish" at bounding box center [1180, 376] width 304 height 35
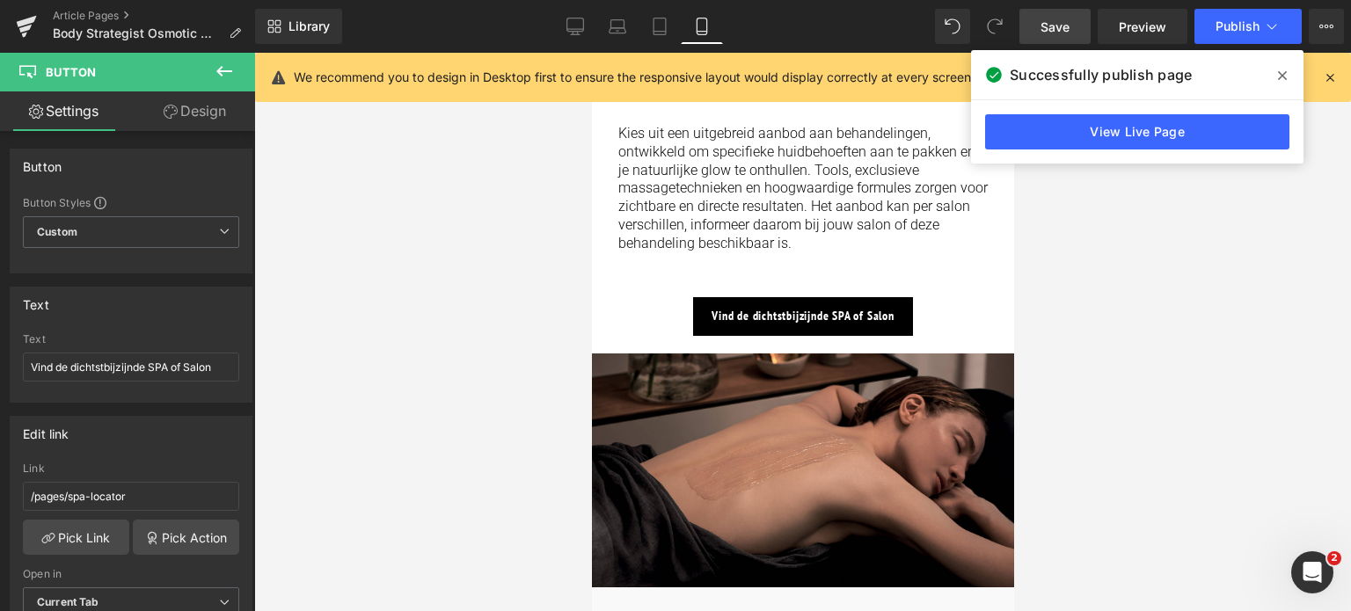
click at [1284, 81] on icon at bounding box center [1282, 76] width 9 height 14
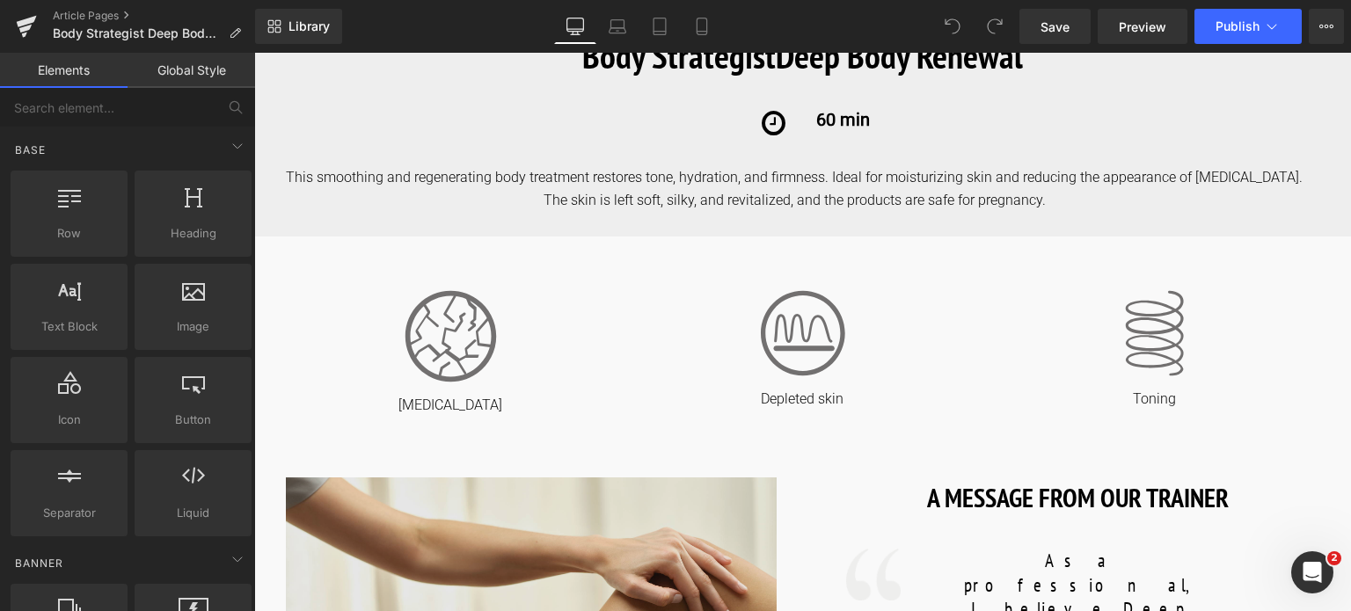
scroll to position [528, 0]
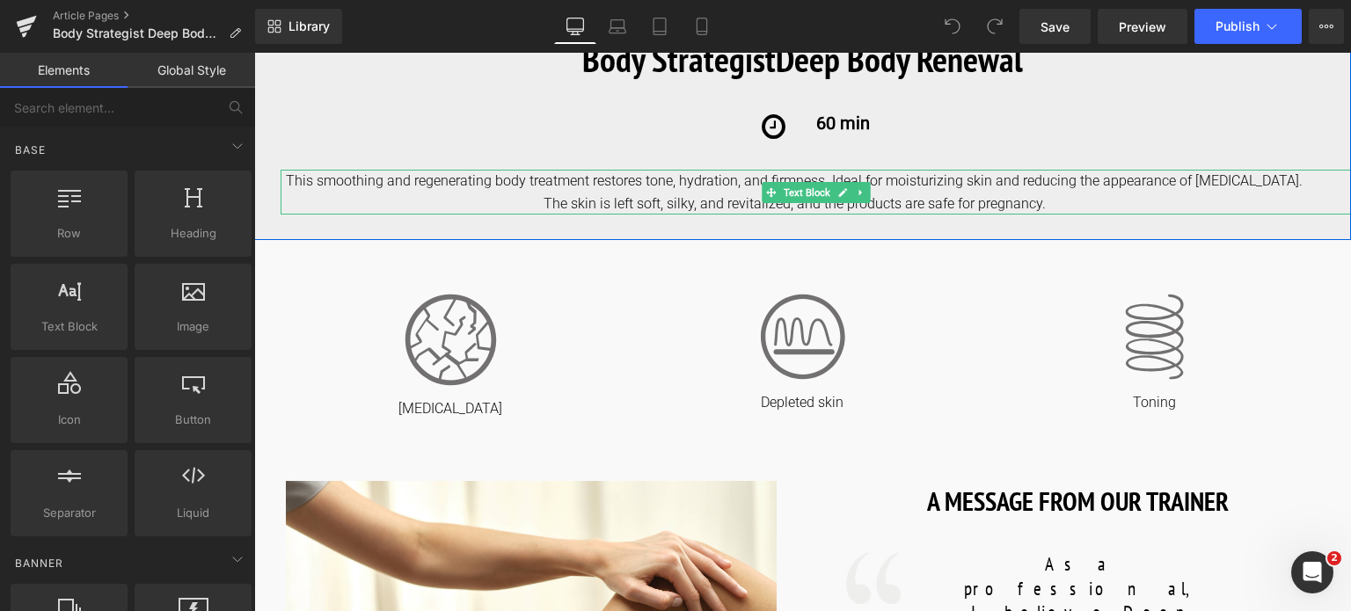
click at [298, 186] on div "This smoothing and regenerating body treatment restores tone, hydration, and fi…" at bounding box center [816, 192] width 1071 height 45
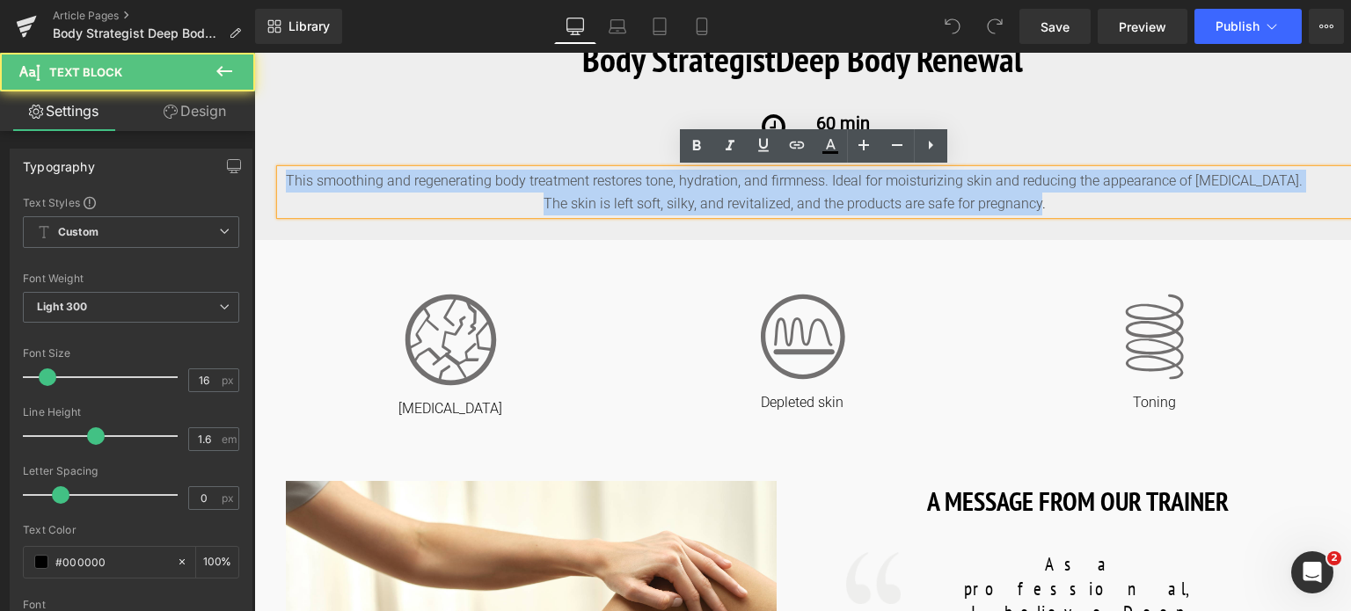
drag, startPoint x: 281, startPoint y: 181, endPoint x: 1075, endPoint y: 210, distance: 794.0
click at [1075, 210] on div "This smoothing and regenerating body treatment restores tone, hydration, and fi…" at bounding box center [816, 192] width 1071 height 45
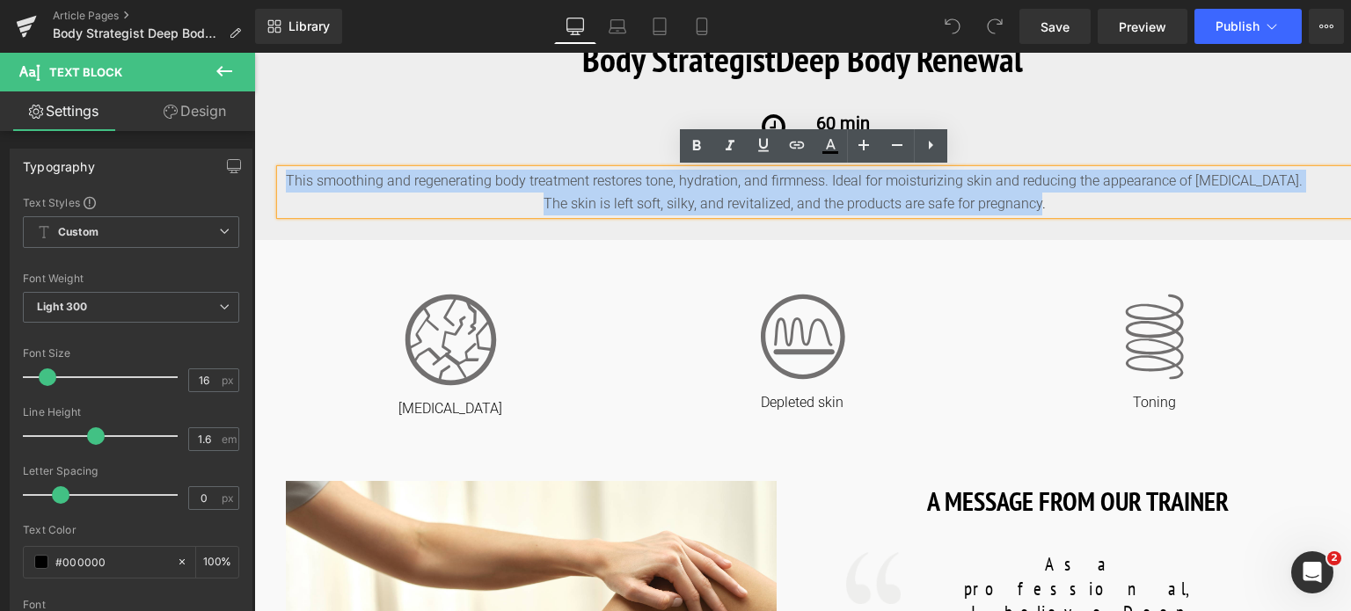
copy div "This smoothing and regenerating body treatment restores tone, hydration, and fi…"
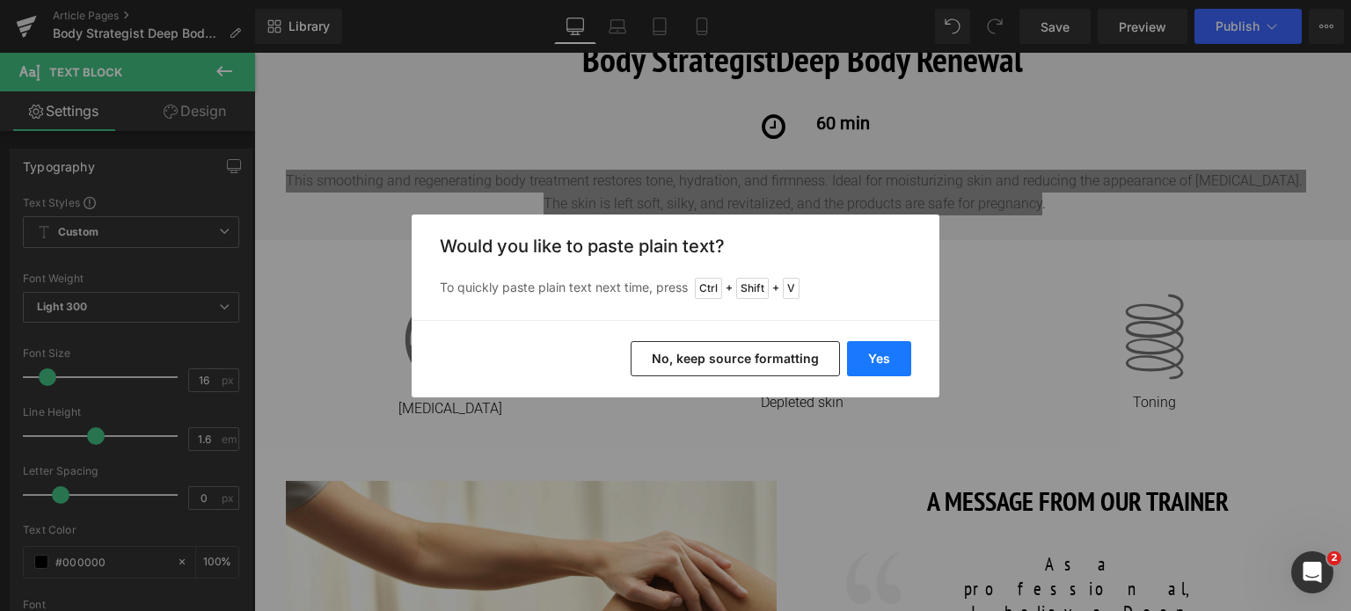
click at [871, 358] on button "Yes" at bounding box center [879, 358] width 64 height 35
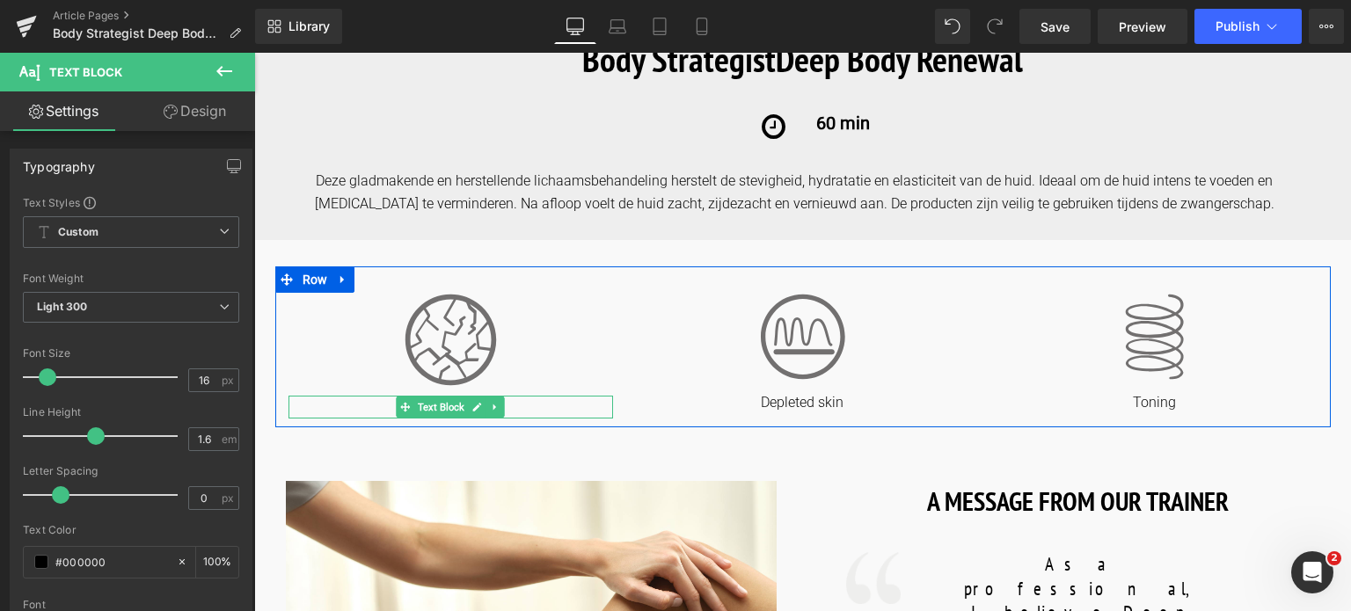
click at [521, 412] on p "Dry skin" at bounding box center [451, 409] width 325 height 18
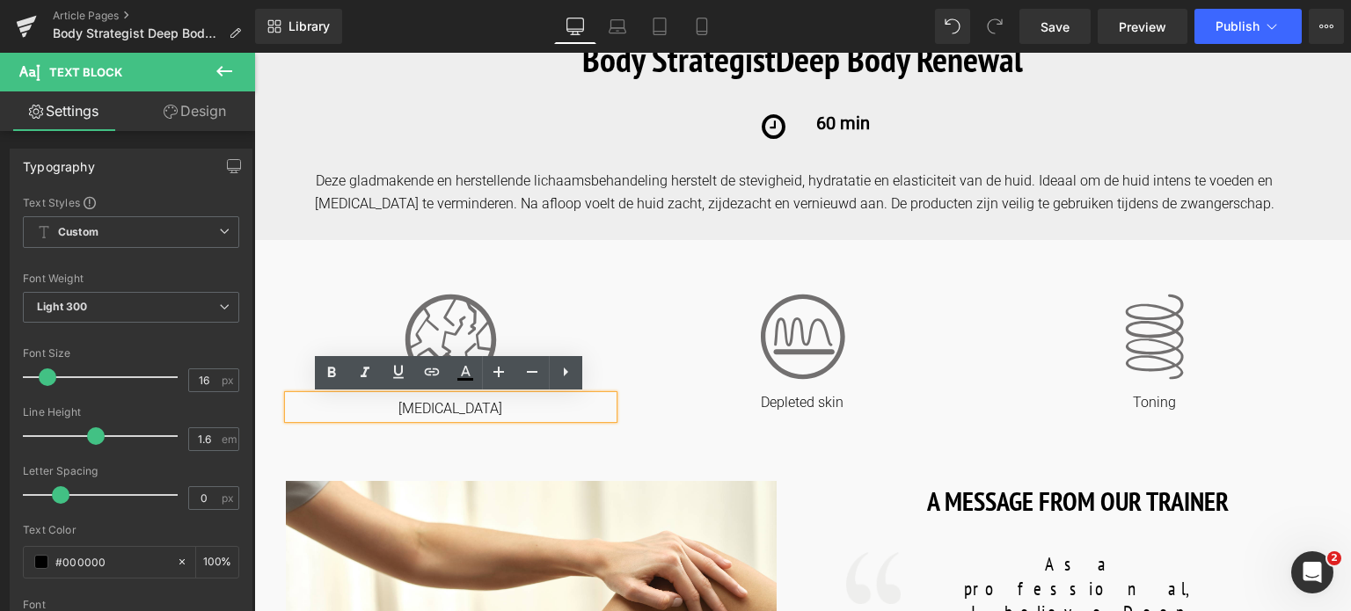
drag, startPoint x: 521, startPoint y: 412, endPoint x: 388, endPoint y: 406, distance: 133.0
click at [352, 396] on div "Dry skin" at bounding box center [451, 407] width 325 height 23
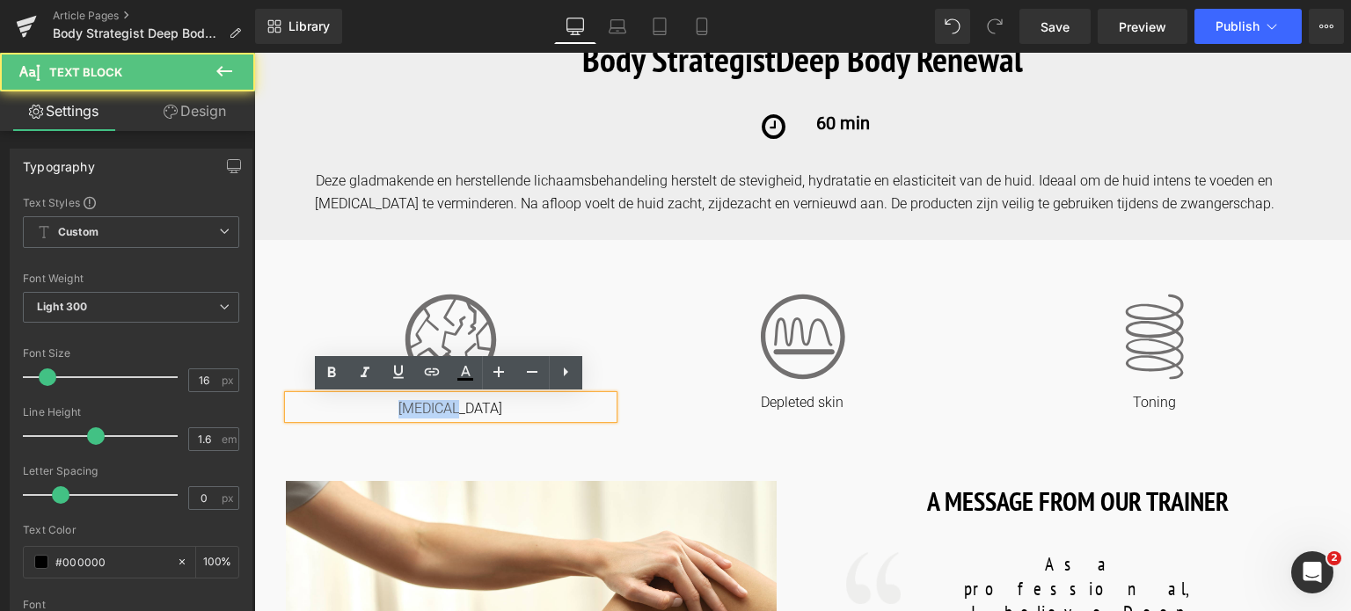
drag, startPoint x: 394, startPoint y: 407, endPoint x: 488, endPoint y: 407, distance: 94.1
click at [488, 407] on p "Dry skin" at bounding box center [451, 409] width 325 height 18
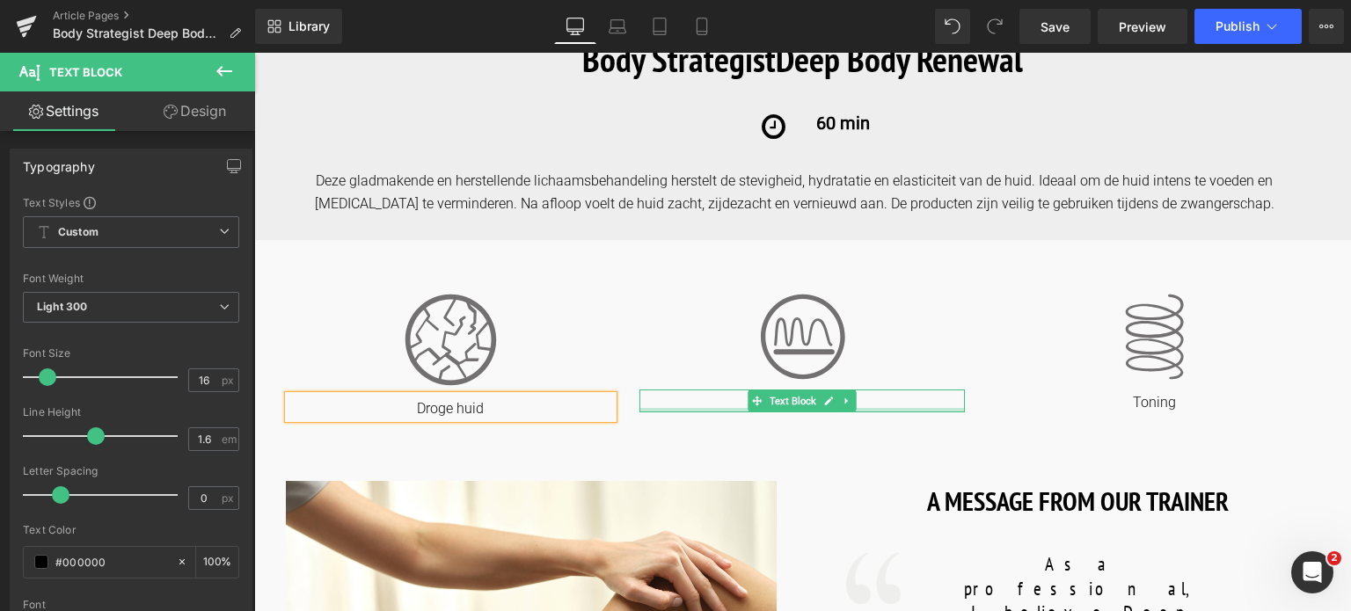
click at [913, 412] on div at bounding box center [801, 410] width 325 height 4
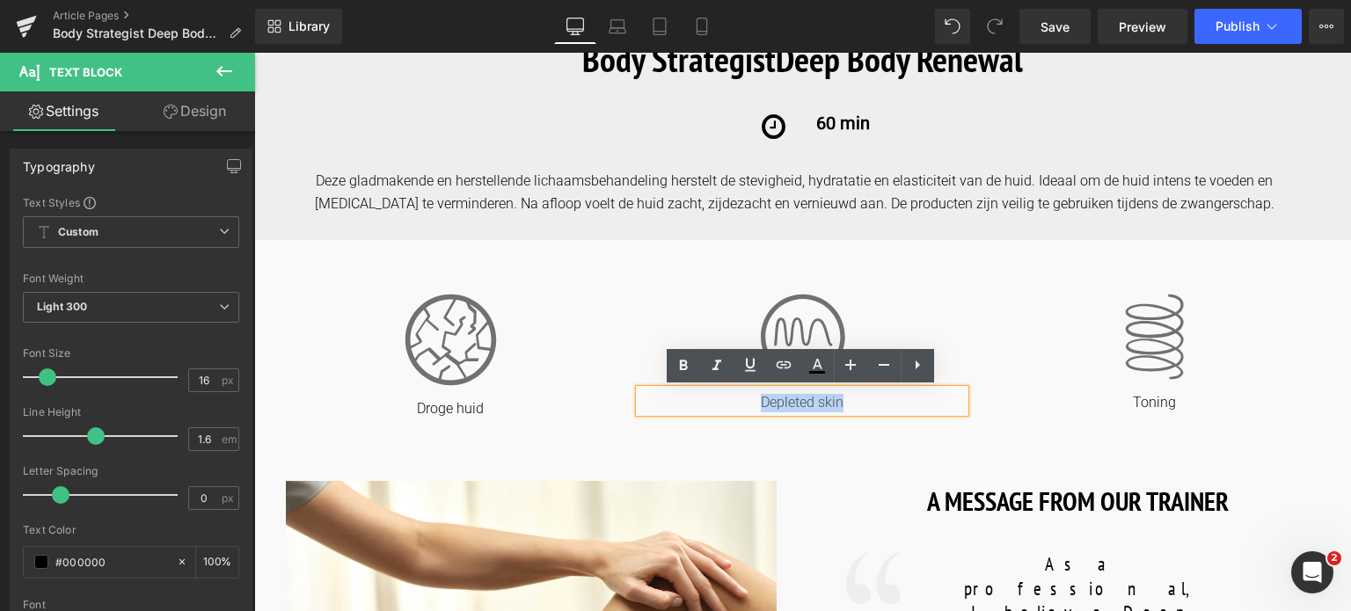
drag, startPoint x: 890, startPoint y: 406, endPoint x: 608, endPoint y: 382, distance: 283.4
click at [618, 382] on div "Image Droge huid Text Block Image Depleted skin Text Block Image Toning Text Bl…" at bounding box center [803, 347] width 1056 height 161
copy p "Depleted skin"
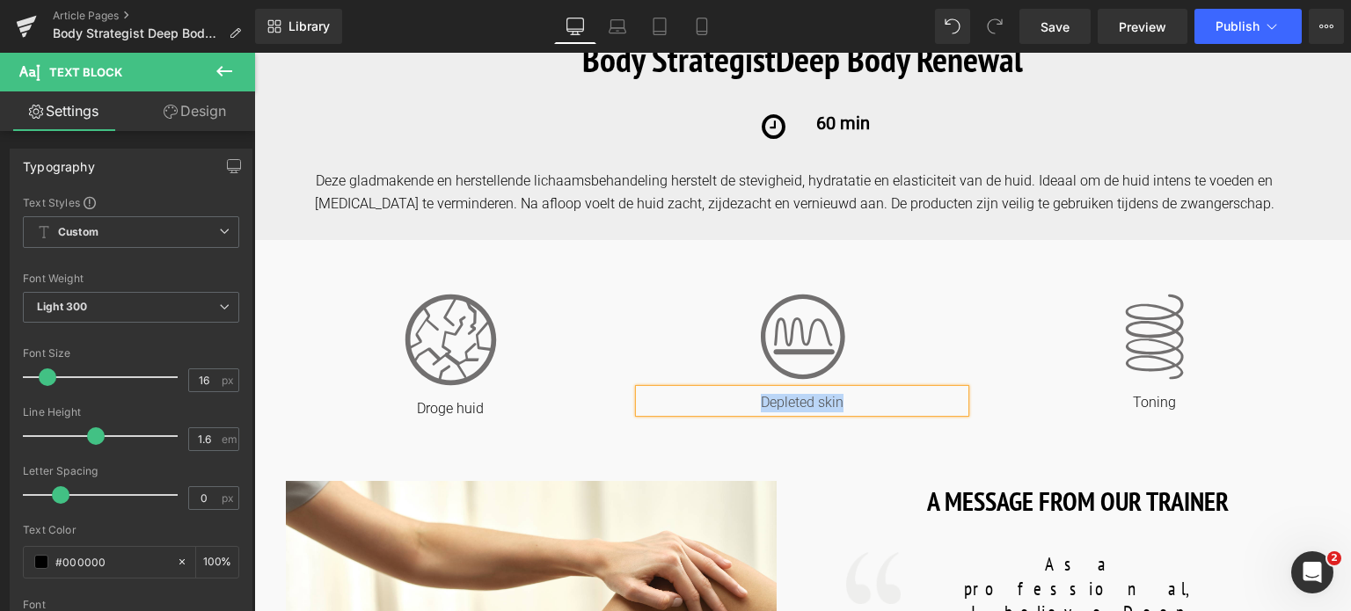
click at [859, 405] on p "Depleted skin" at bounding box center [801, 403] width 325 height 18
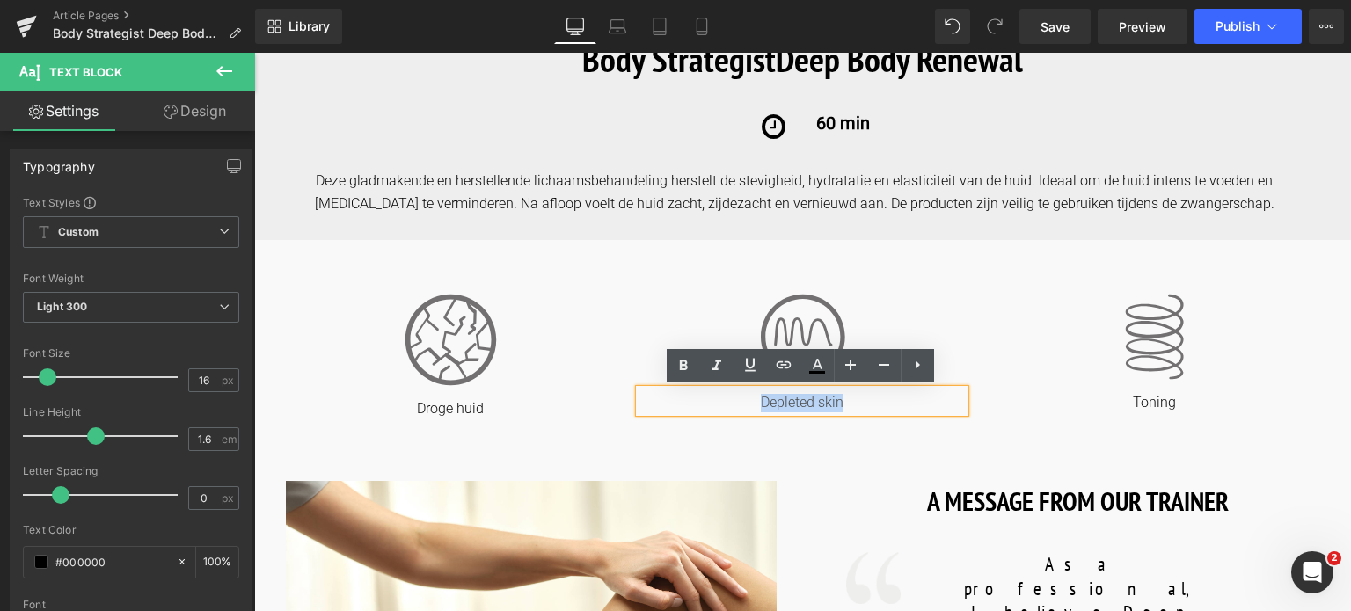
drag, startPoint x: 859, startPoint y: 405, endPoint x: 734, endPoint y: 403, distance: 124.9
click at [734, 403] on p "Depleted skin" at bounding box center [801, 403] width 325 height 18
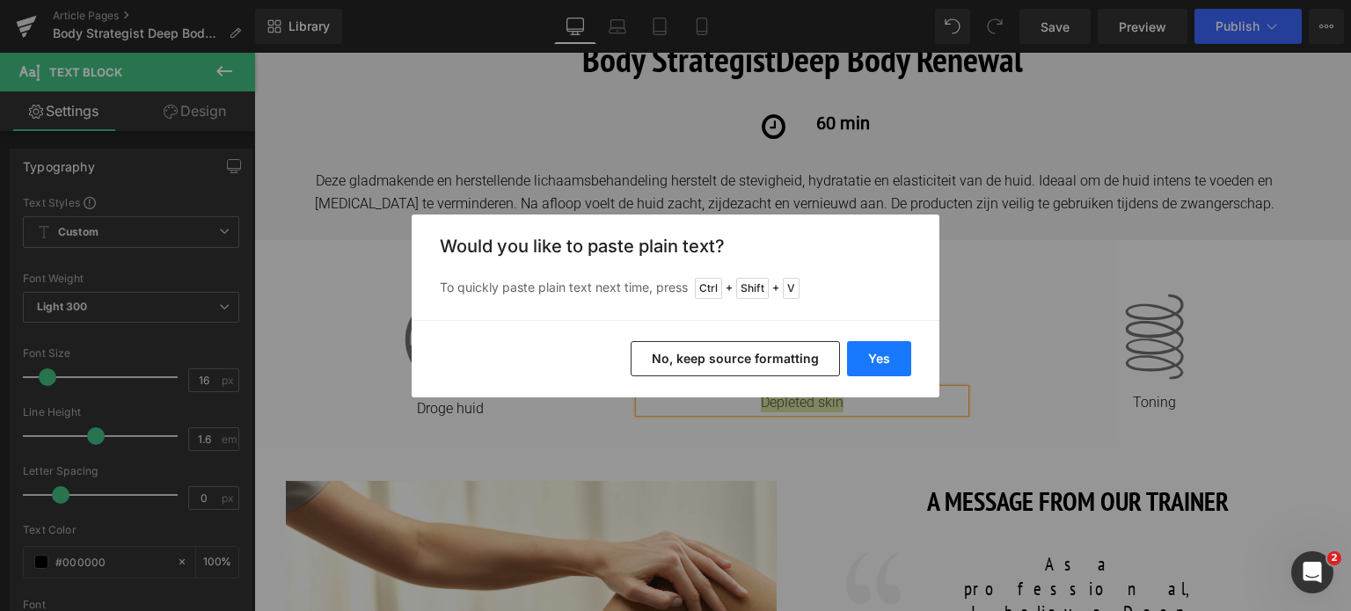
click at [891, 362] on button "Yes" at bounding box center [879, 358] width 64 height 35
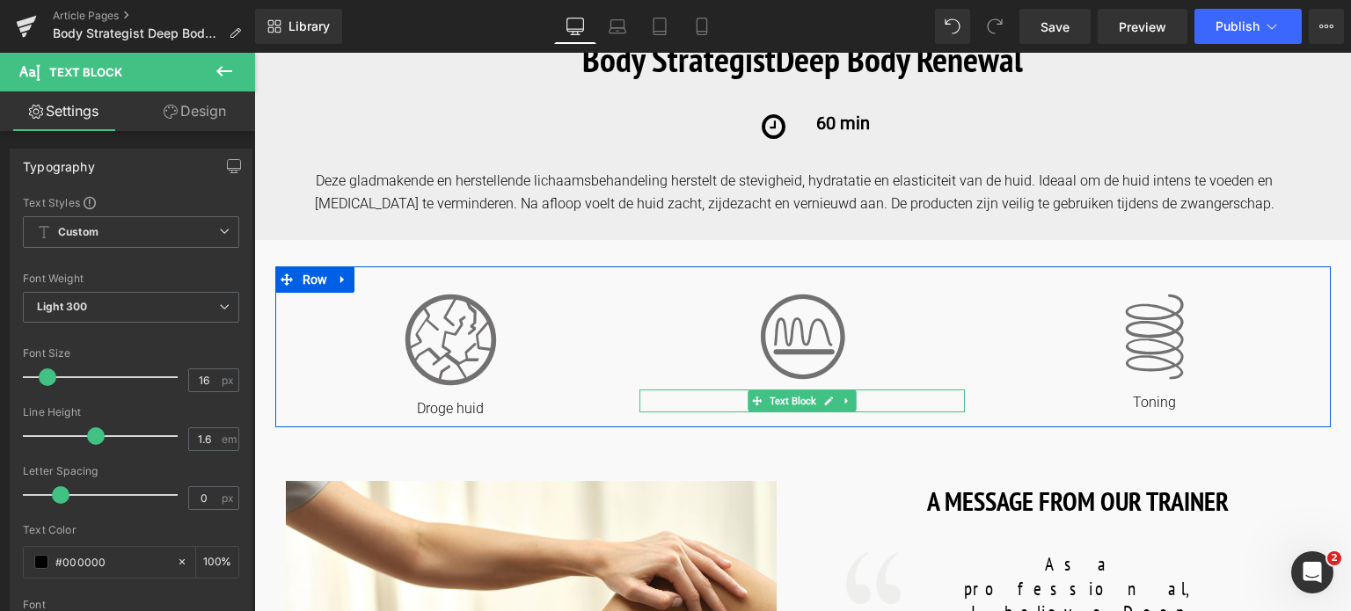
click at [741, 398] on p "uitgeputte huid" at bounding box center [801, 403] width 325 height 18
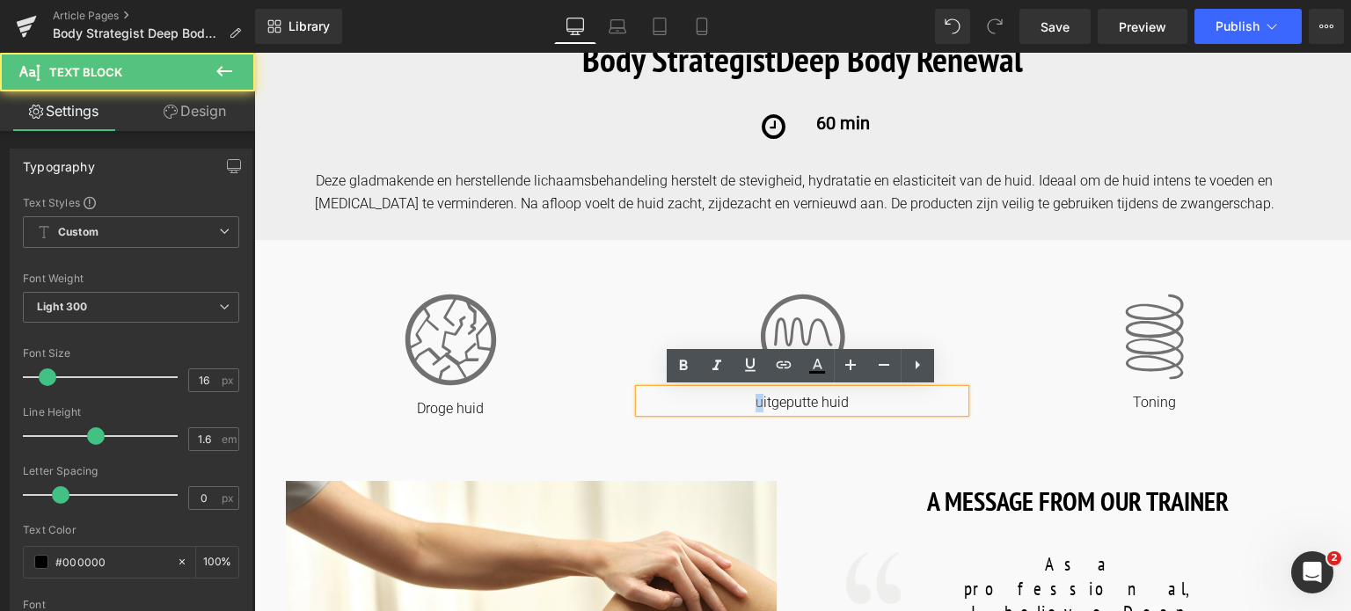
click at [754, 399] on p "uitgeputte huid" at bounding box center [801, 403] width 325 height 18
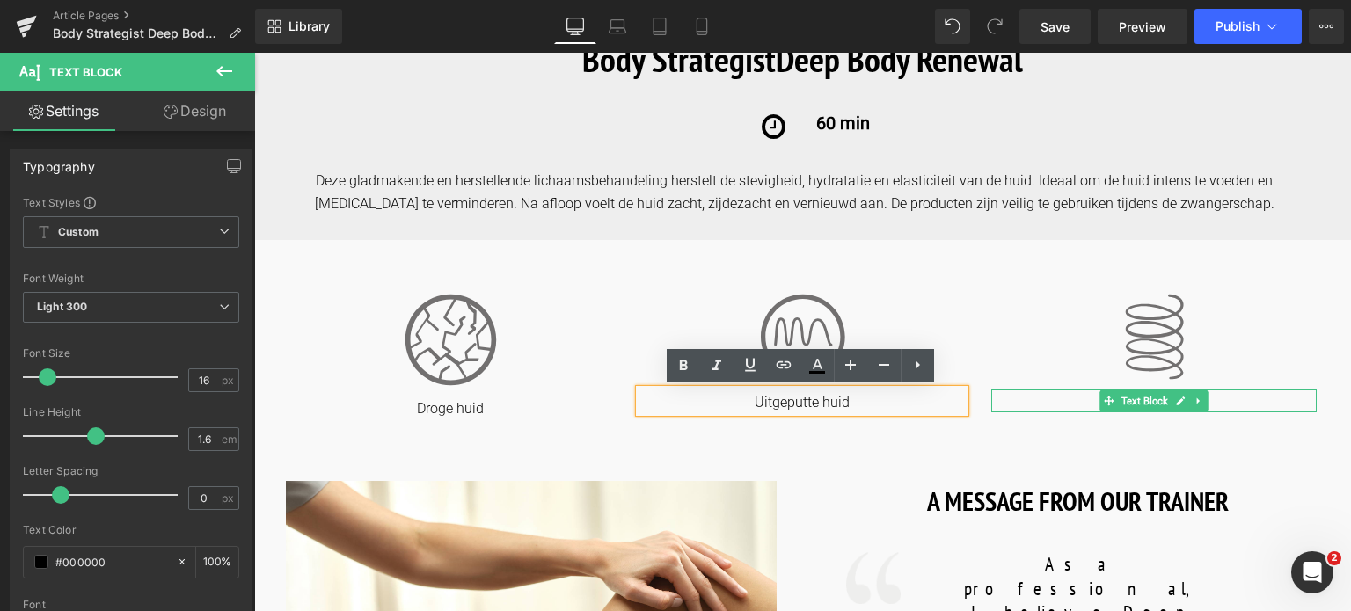
click at [1219, 398] on p "Toning" at bounding box center [1153, 403] width 325 height 18
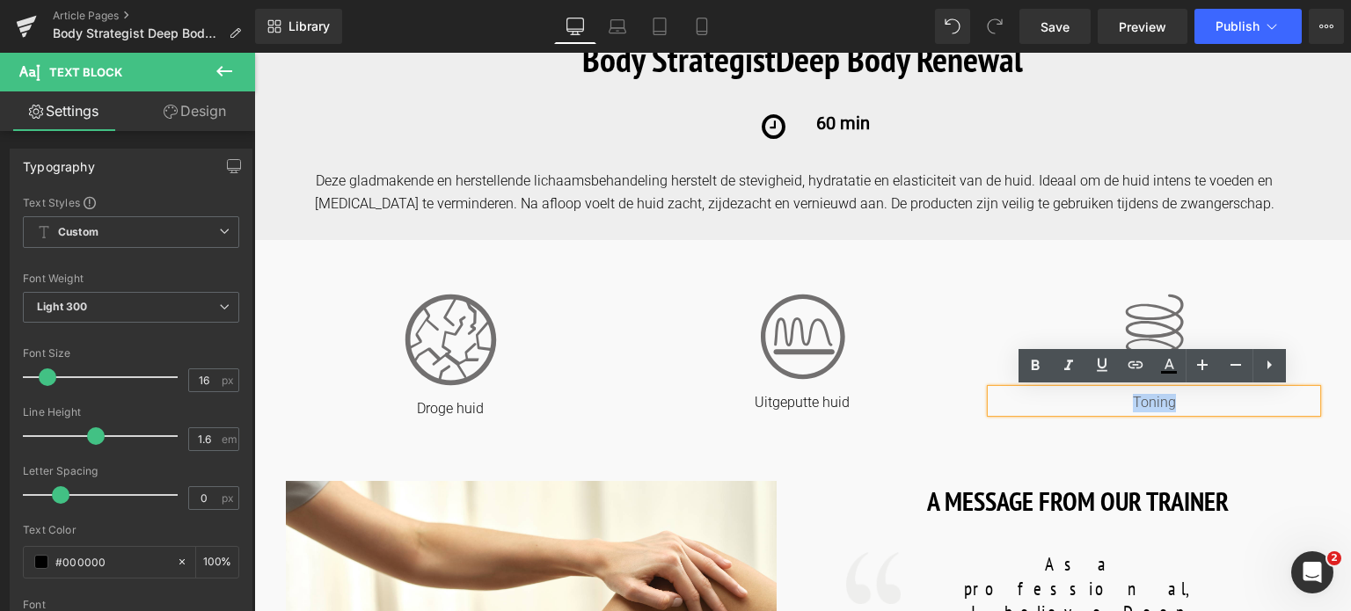
drag, startPoint x: 1212, startPoint y: 398, endPoint x: 1084, endPoint y: 319, distance: 150.4
click at [1093, 396] on p "Toning" at bounding box center [1153, 403] width 325 height 18
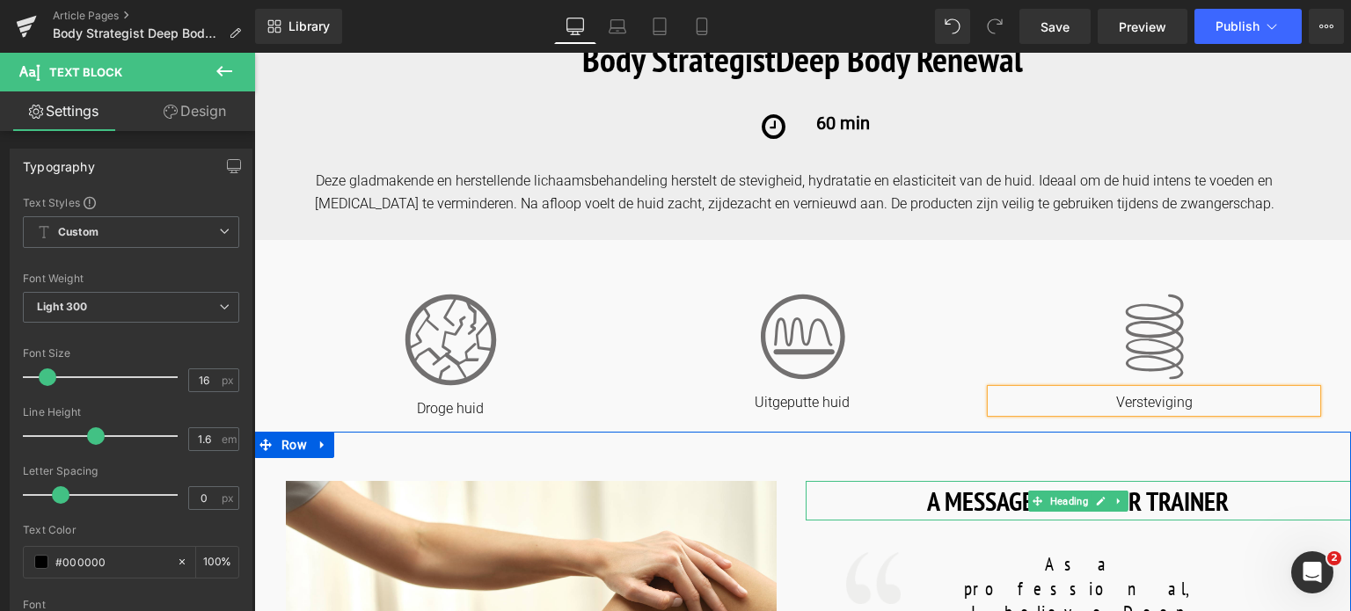
click at [939, 500] on h1 "A MESSAGE FROM OUR TRAINER" at bounding box center [1079, 501] width 546 height 40
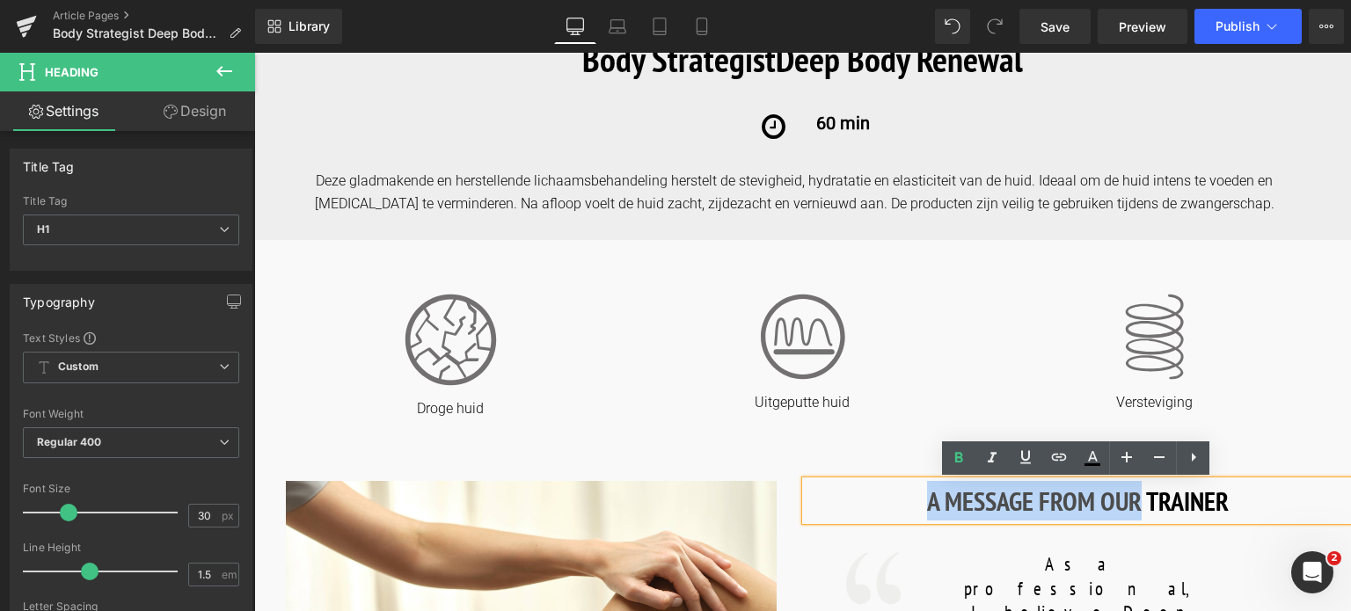
drag, startPoint x: 925, startPoint y: 499, endPoint x: 1136, endPoint y: 505, distance: 210.3
click at [1136, 505] on h1 "A MESSAGE FROM OUR TRAINER" at bounding box center [1079, 501] width 546 height 40
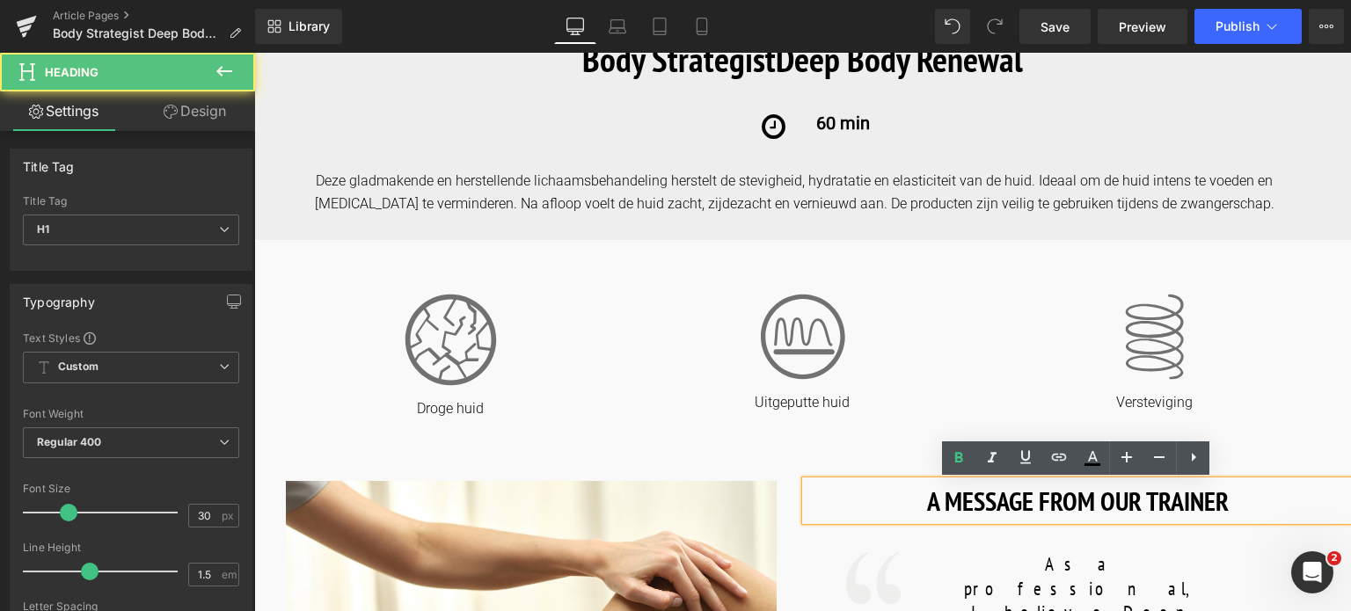
drag, startPoint x: 1141, startPoint y: 497, endPoint x: 922, endPoint y: 498, distance: 219.0
click at [922, 498] on h1 "A MESSAGE FROM OUR TRAINER" at bounding box center [1079, 501] width 546 height 40
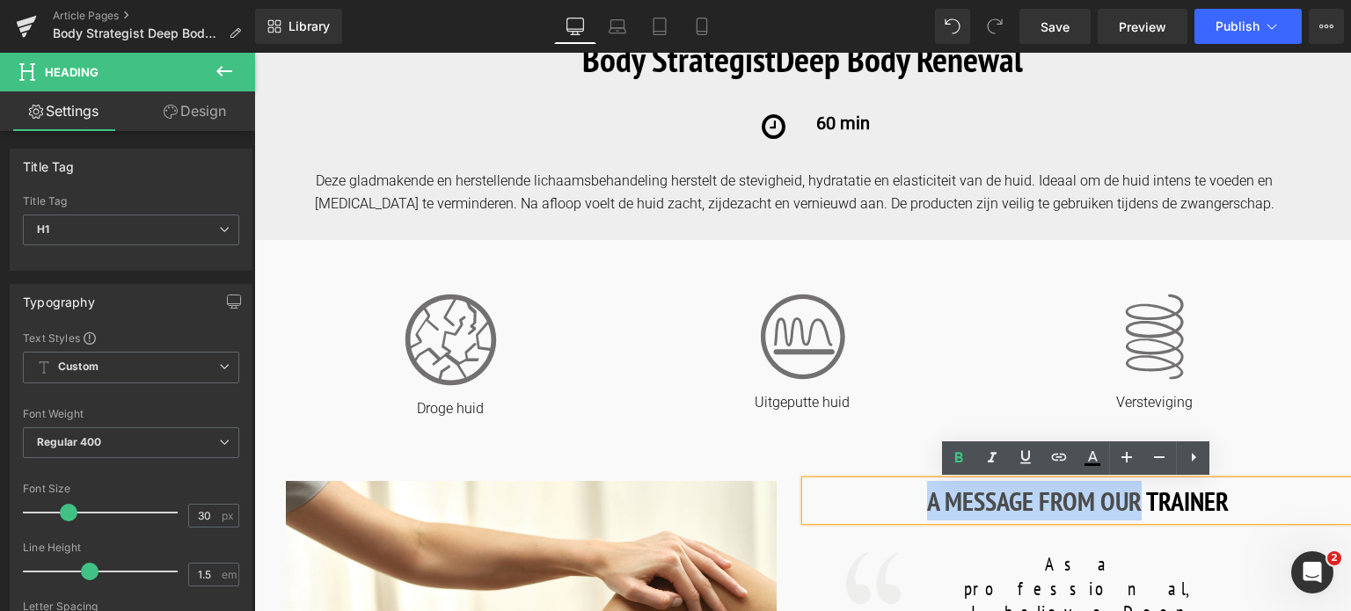
drag, startPoint x: 922, startPoint y: 497, endPoint x: 1134, endPoint y: 502, distance: 212.1
click at [1136, 502] on h1 "A MESSAGE FROM OUR TRAINER" at bounding box center [1079, 501] width 546 height 40
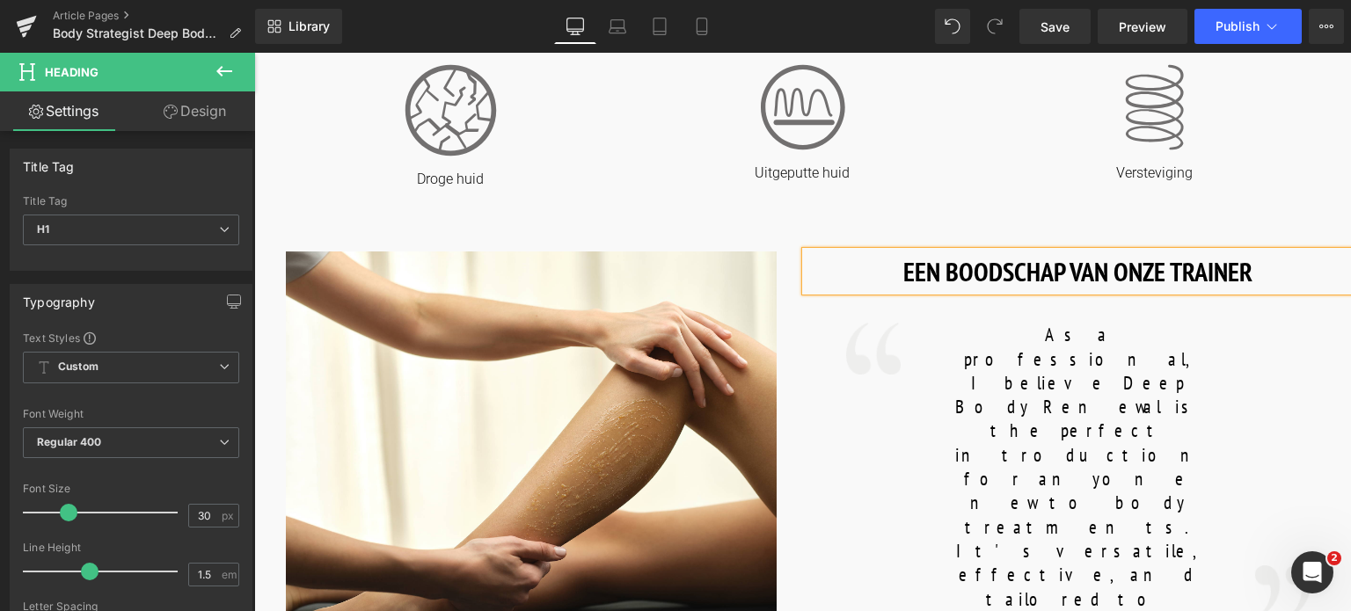
scroll to position [792, 0]
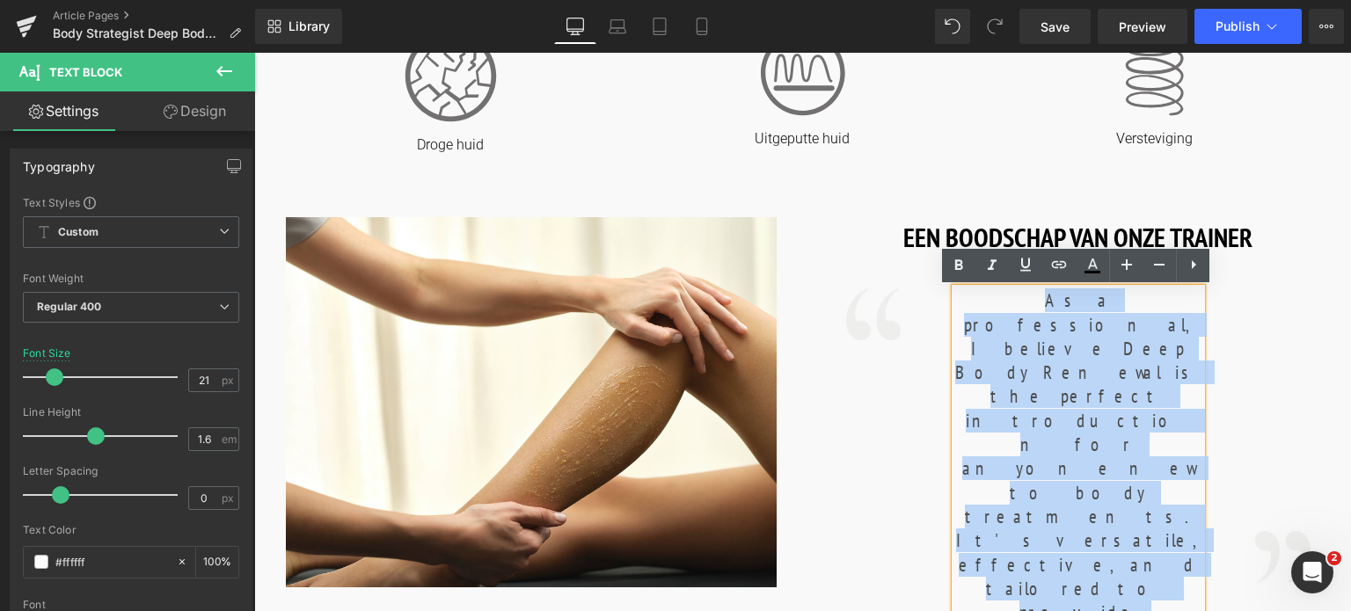
drag, startPoint x: 954, startPoint y: 302, endPoint x: 1158, endPoint y: 509, distance: 291.1
copy div "As a professional, I believe Deep Body Renewal is the perfect introduction for …"
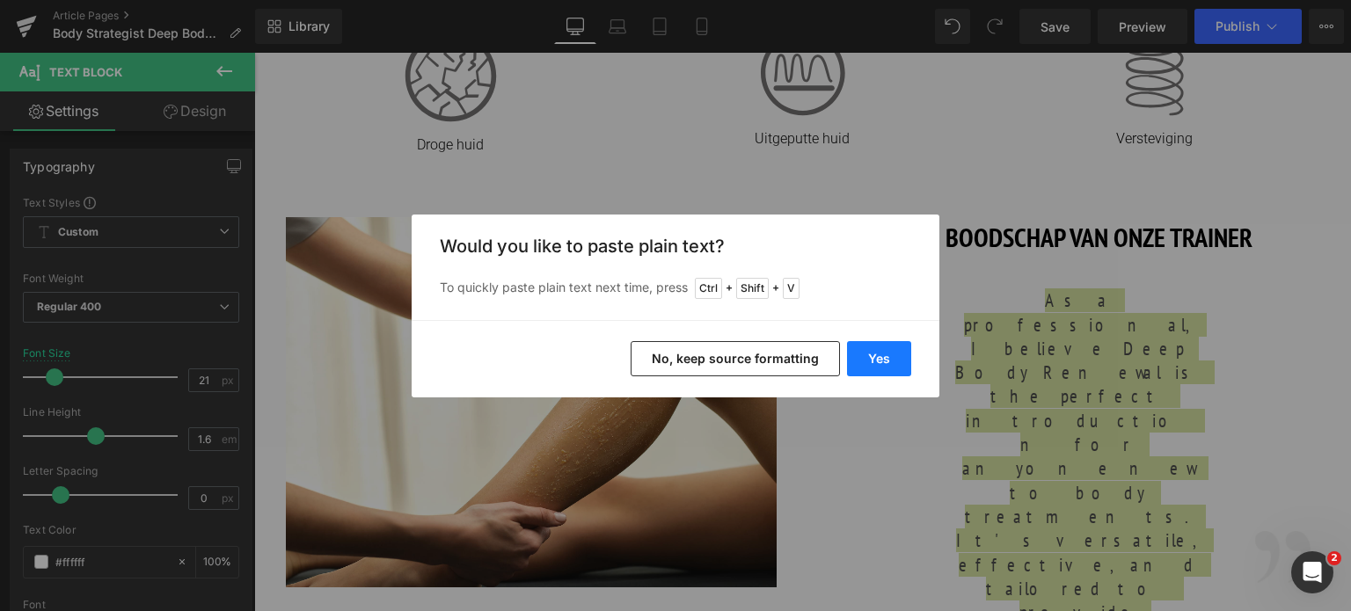
click at [885, 349] on button "Yes" at bounding box center [879, 358] width 64 height 35
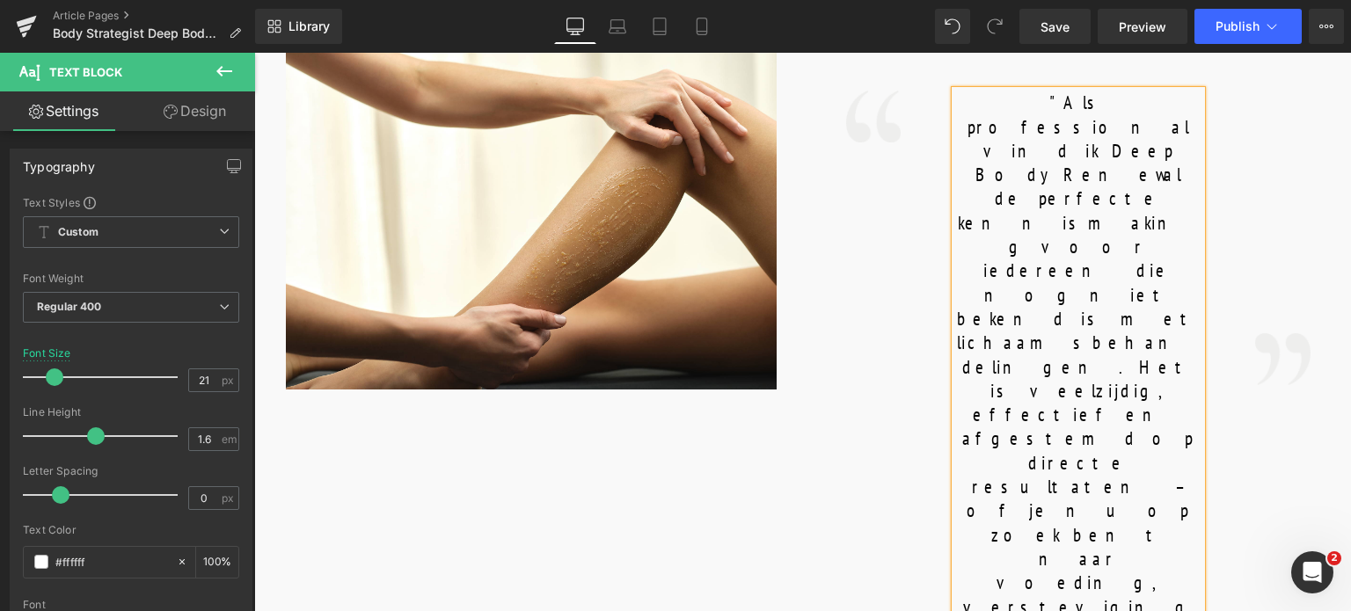
scroll to position [1056, 0]
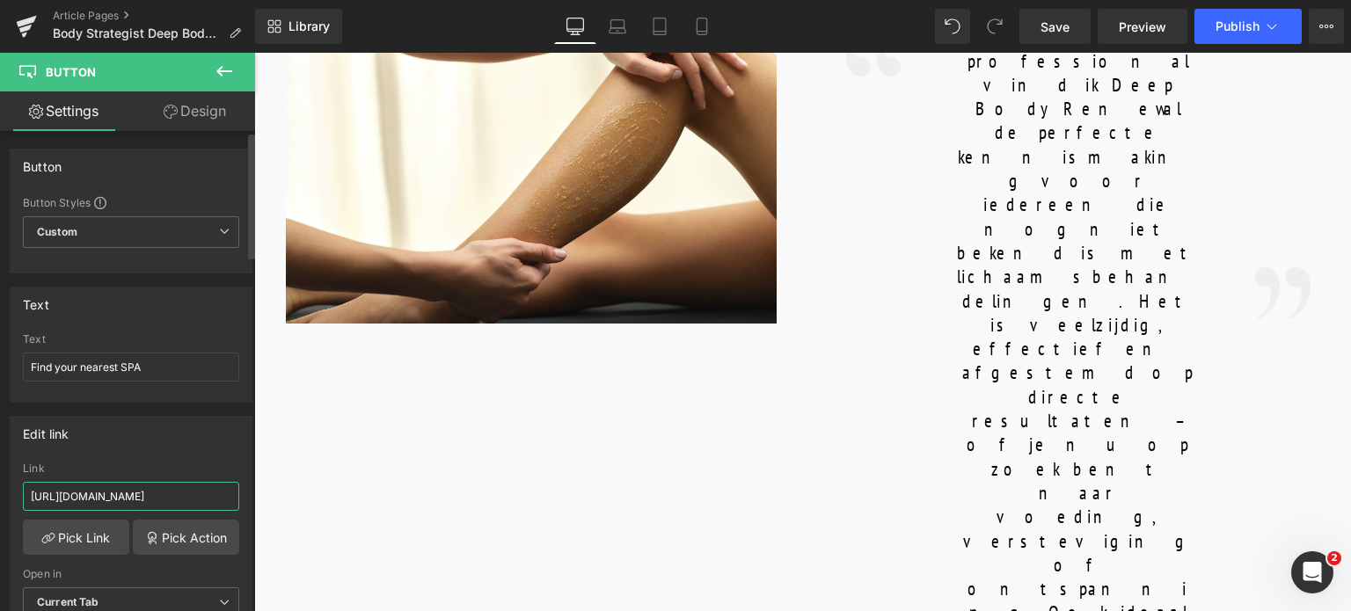
drag, startPoint x: 207, startPoint y: 491, endPoint x: 0, endPoint y: 471, distance: 207.6
click at [0, 471] on div "Edit link [URL][DOMAIN_NAME] Link [URL][DOMAIN_NAME] Pick Link Pick Action Curr…" at bounding box center [131, 523] width 263 height 241
drag, startPoint x: 381, startPoint y: 544, endPoint x: 310, endPoint y: 499, distance: 84.7
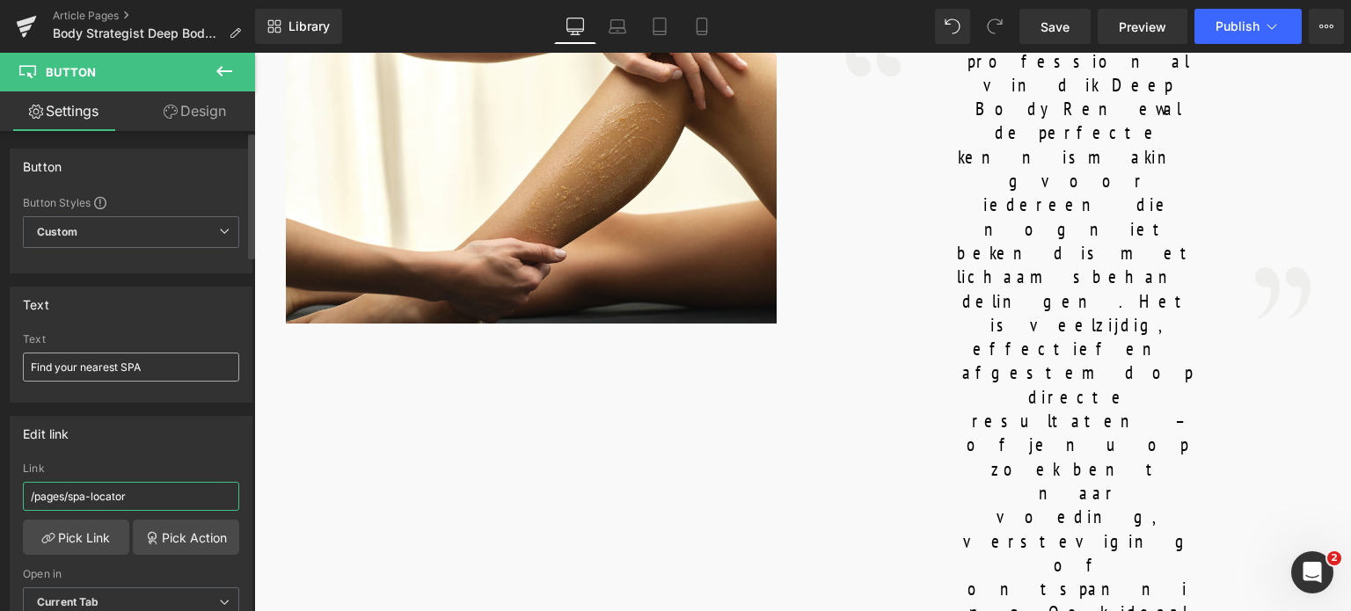
type input "/pages/spa-locator"
drag, startPoint x: 160, startPoint y: 361, endPoint x: 4, endPoint y: 334, distance: 158.8
click at [0, 347] on div "Text Find your nearest SPA Text Find your nearest SPA" at bounding box center [131, 338] width 263 height 129
type input "Vind de dichstbijzijnde SPA of Salon"
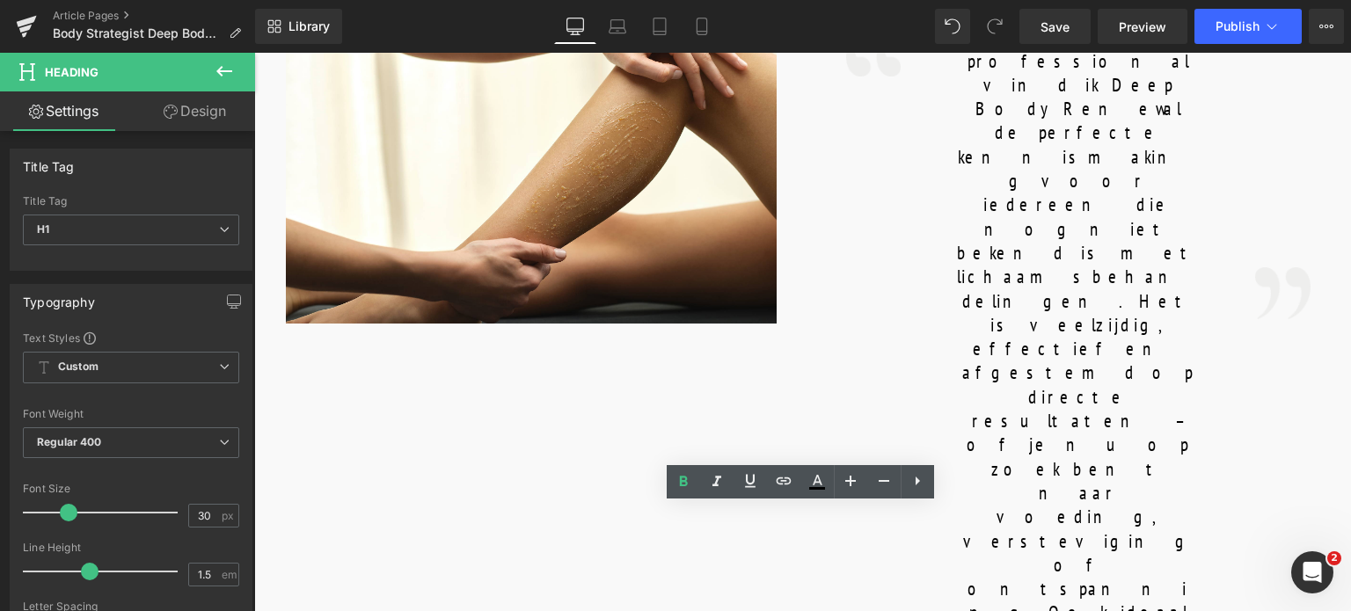
drag, startPoint x: 996, startPoint y: 530, endPoint x: 762, endPoint y: 529, distance: 234.0
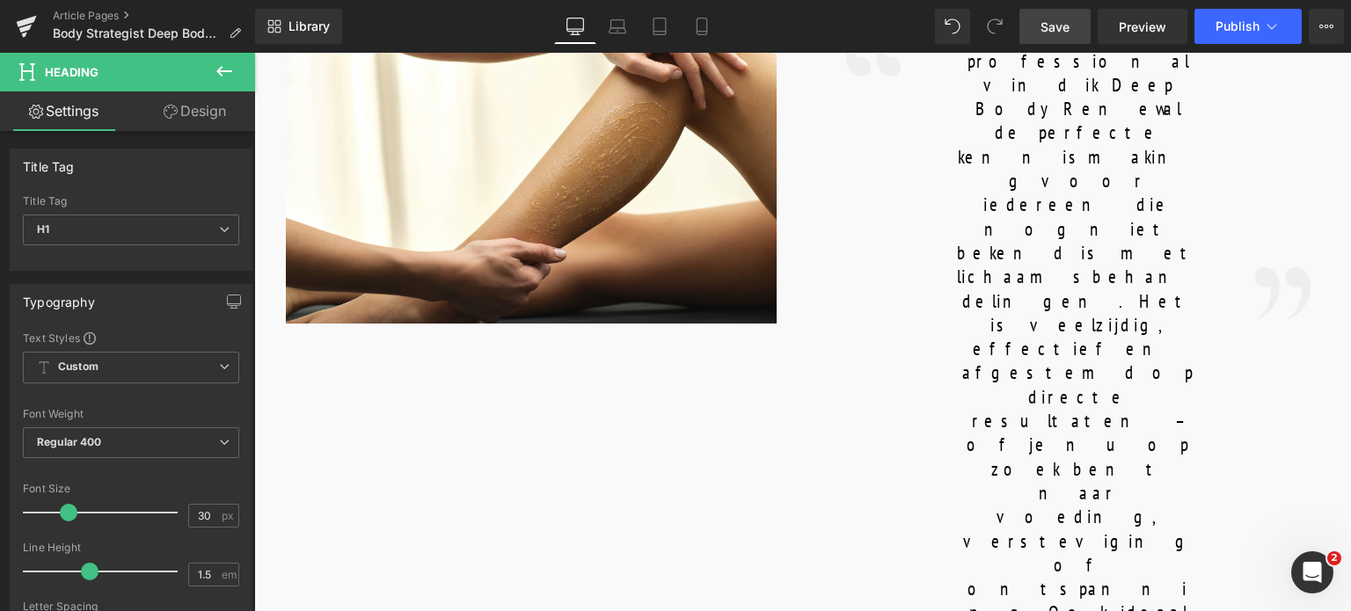
click at [1059, 28] on span "Save" at bounding box center [1055, 27] width 29 height 18
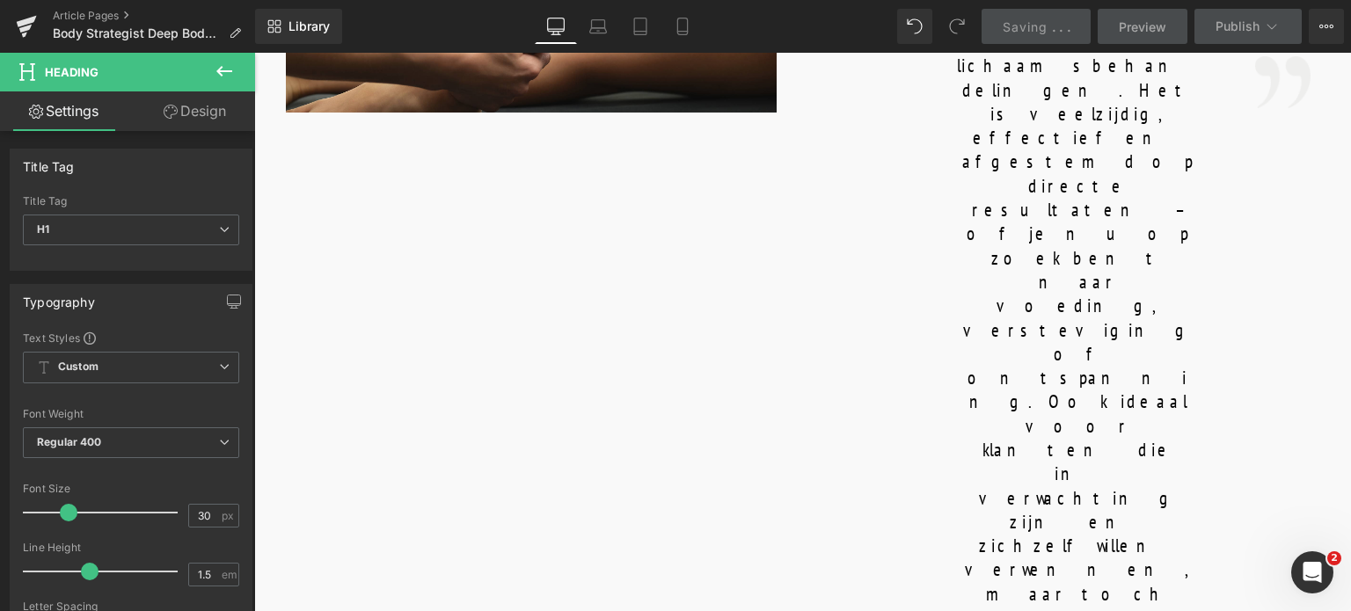
scroll to position [1319, 0]
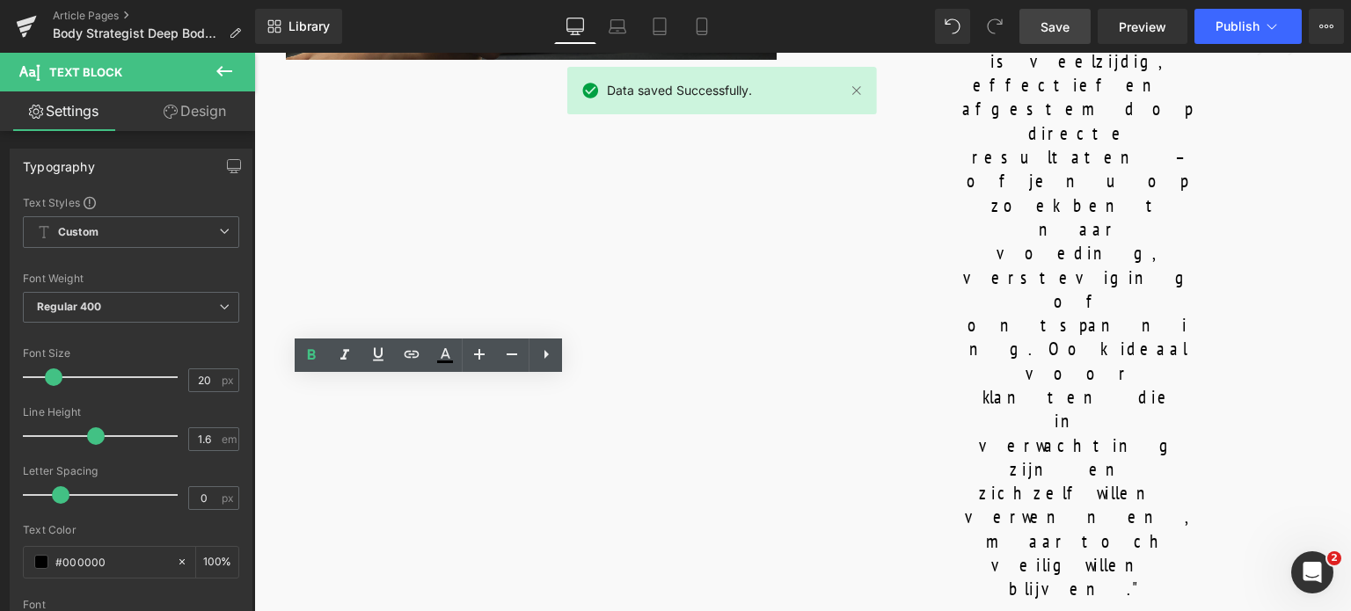
drag, startPoint x: 361, startPoint y: 391, endPoint x: 523, endPoint y: 404, distance: 163.2
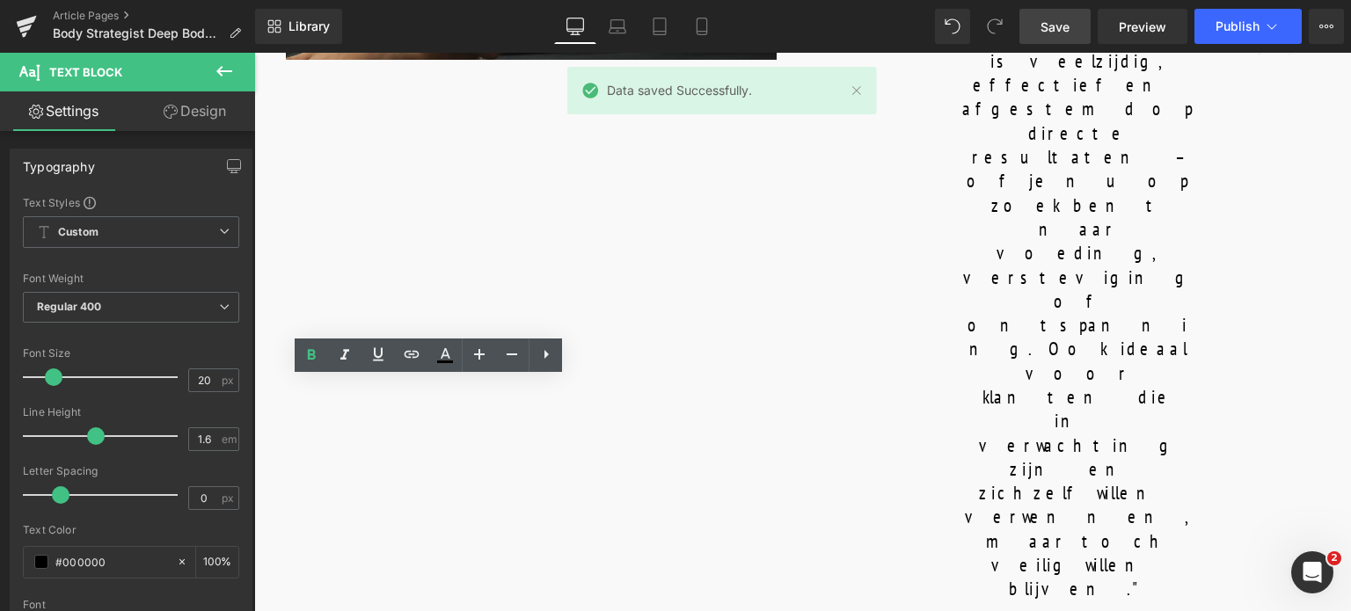
copy b "SKIN PREPARATION"
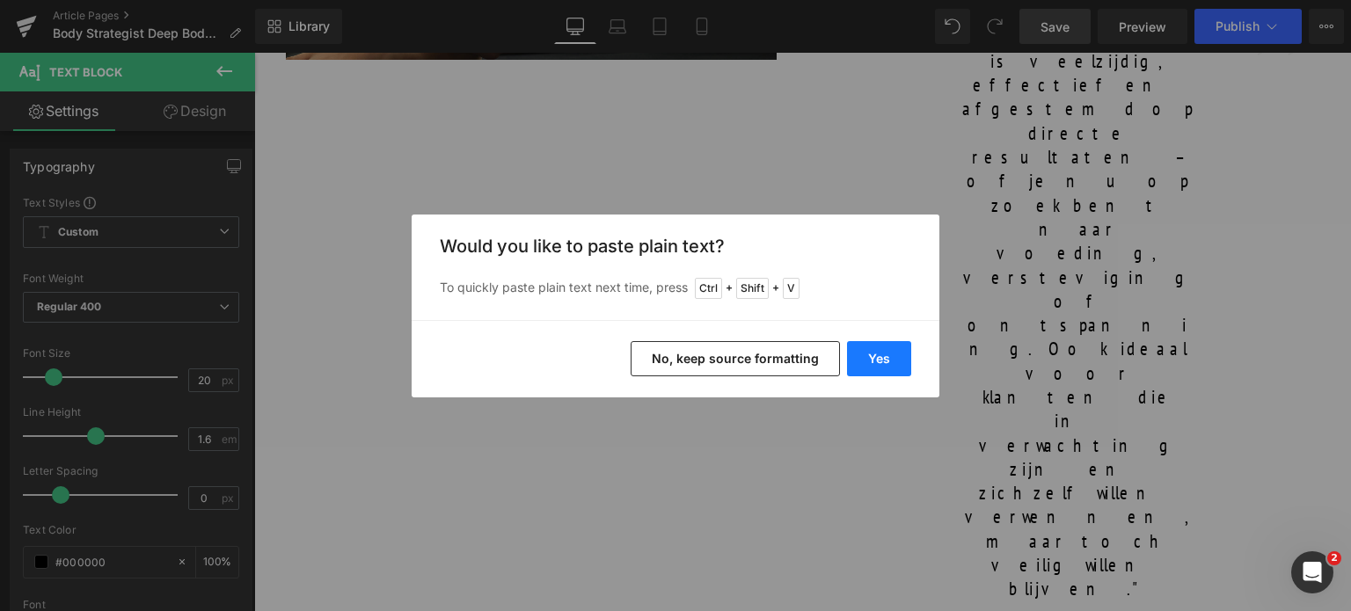
click at [862, 365] on button "Yes" at bounding box center [879, 358] width 64 height 35
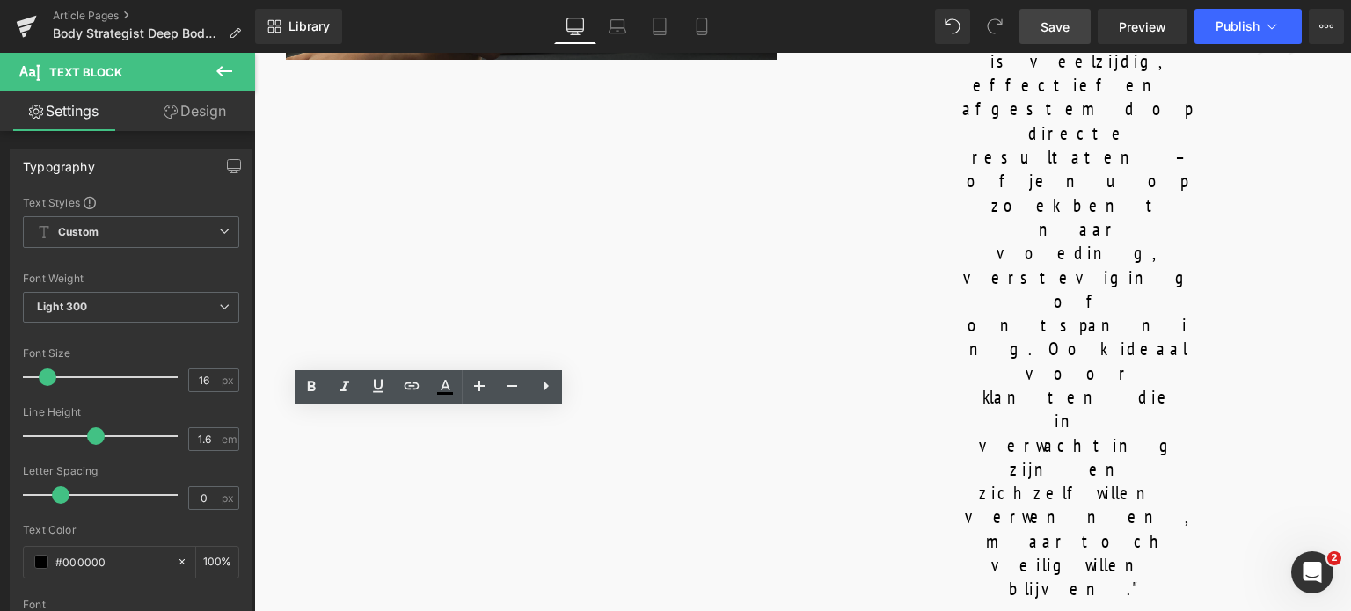
drag, startPoint x: 328, startPoint y: 423, endPoint x: 563, endPoint y: 554, distance: 269.0
copy p "A DOUBLE PEEL is performed, featuring mechanical exfoliation with BODY STRATEGI…"
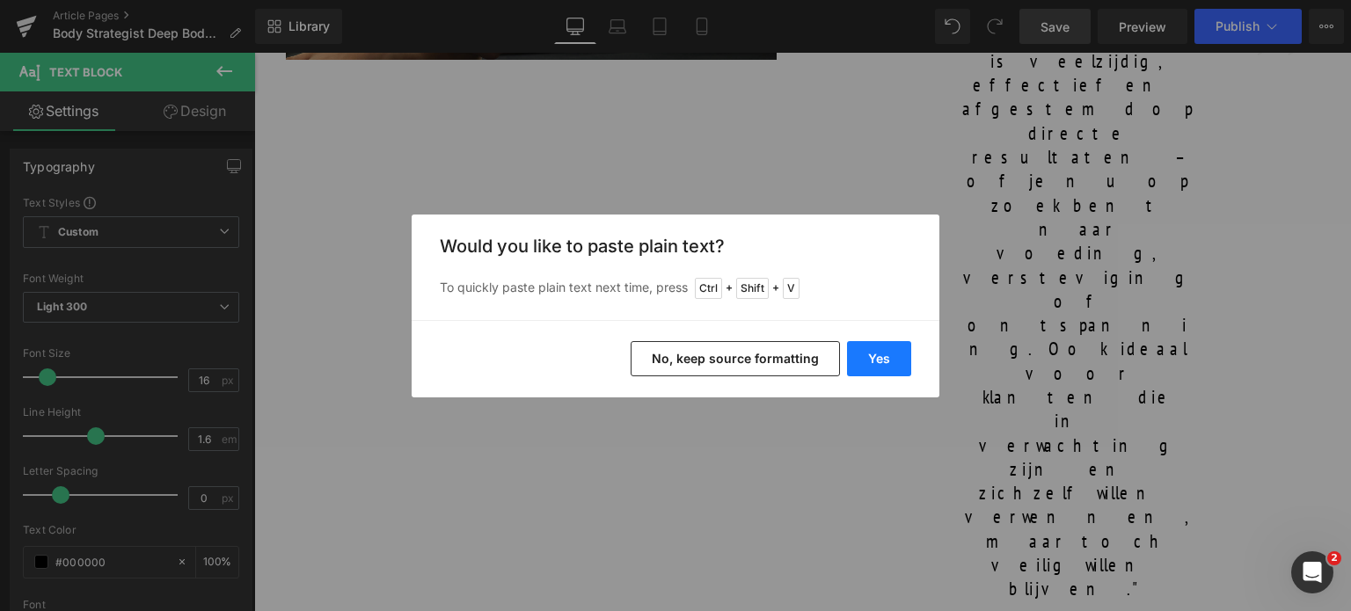
click at [862, 354] on button "Yes" at bounding box center [879, 358] width 64 height 35
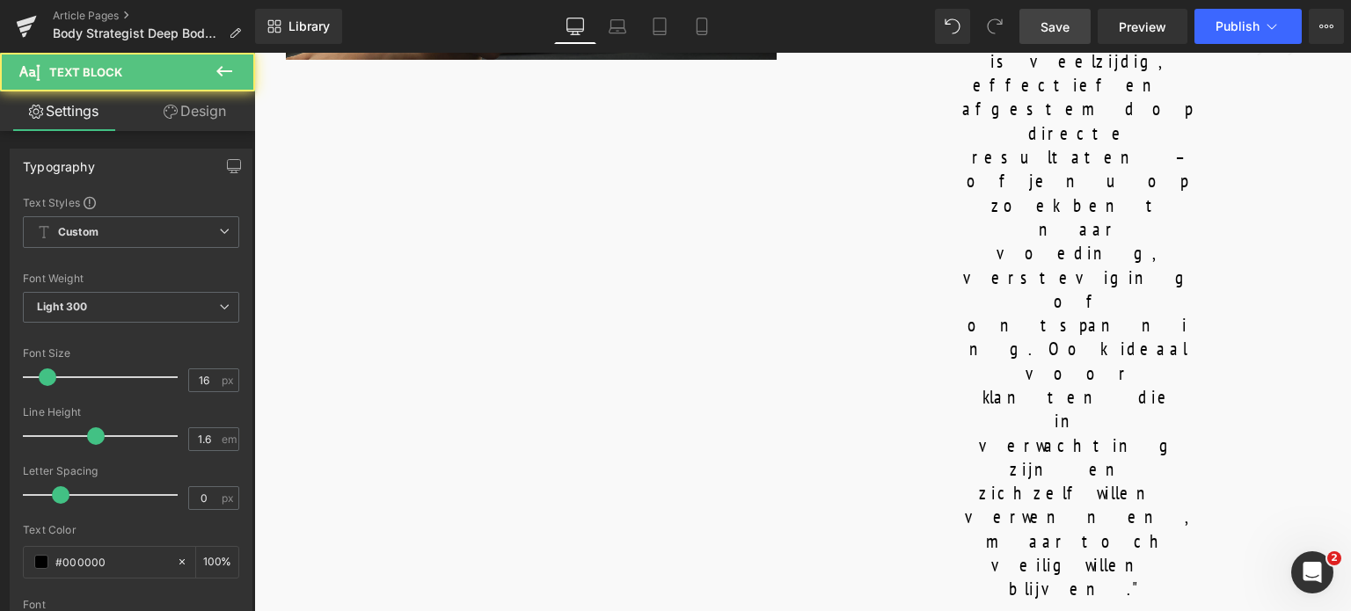
drag, startPoint x: 382, startPoint y: 441, endPoint x: 362, endPoint y: 420, distance: 28.6
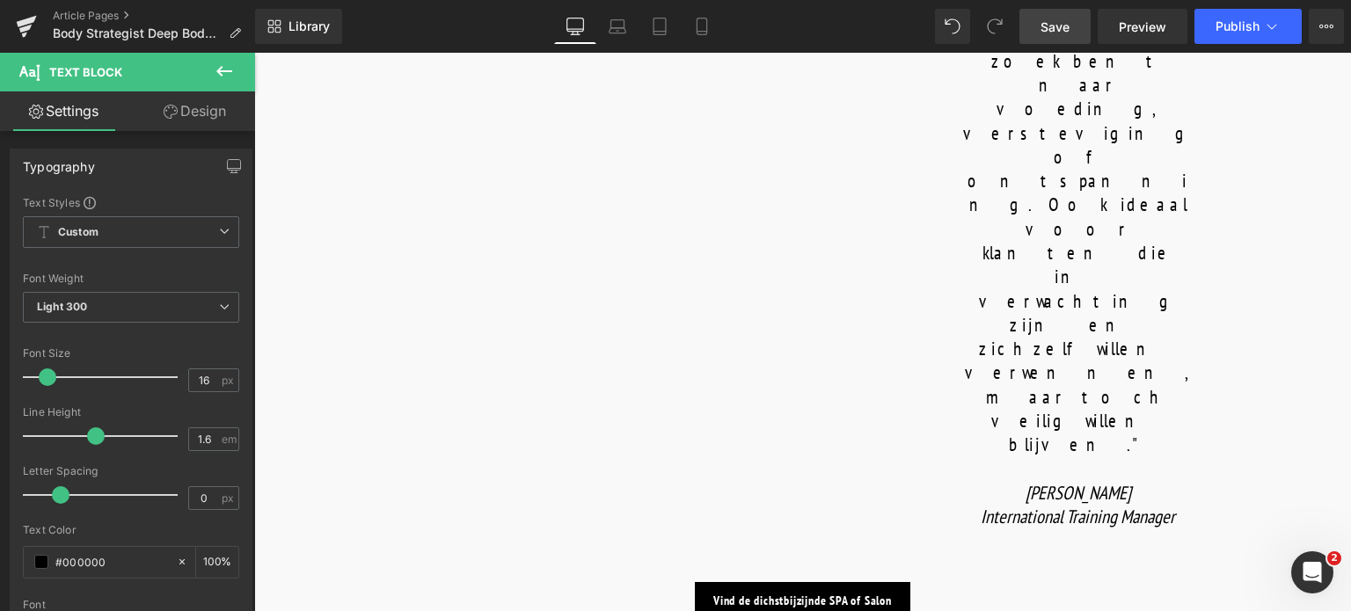
scroll to position [1495, 0]
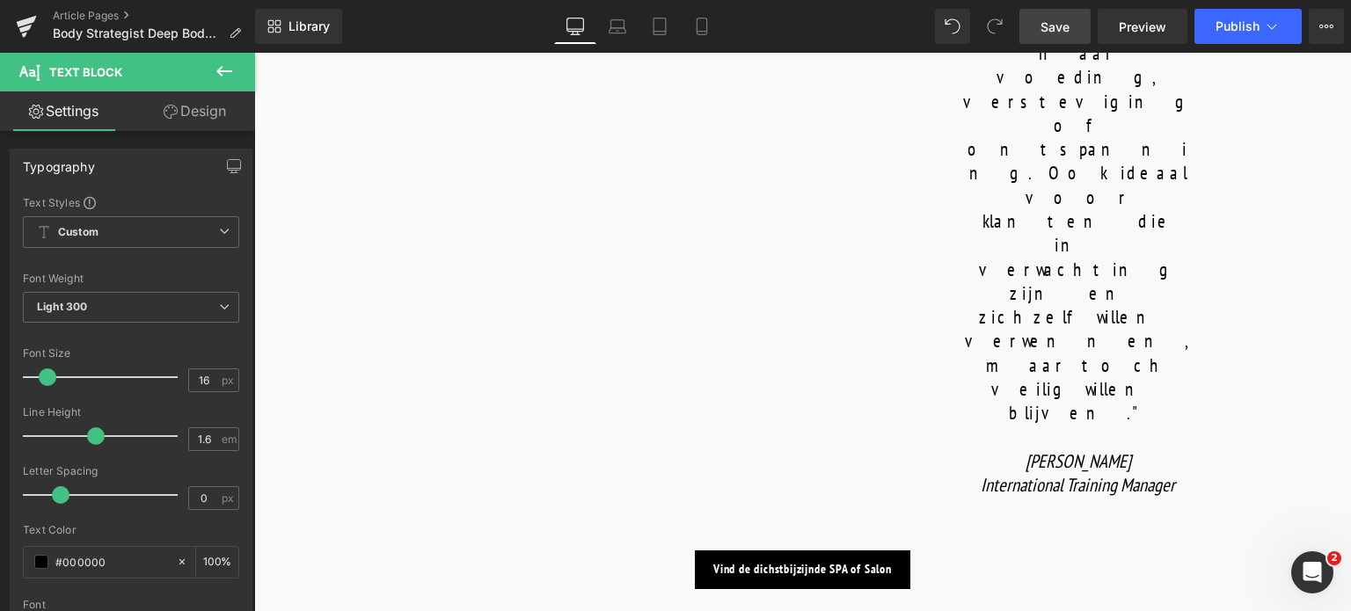
drag, startPoint x: 781, startPoint y: 273, endPoint x: 769, endPoint y: 270, distance: 12.6
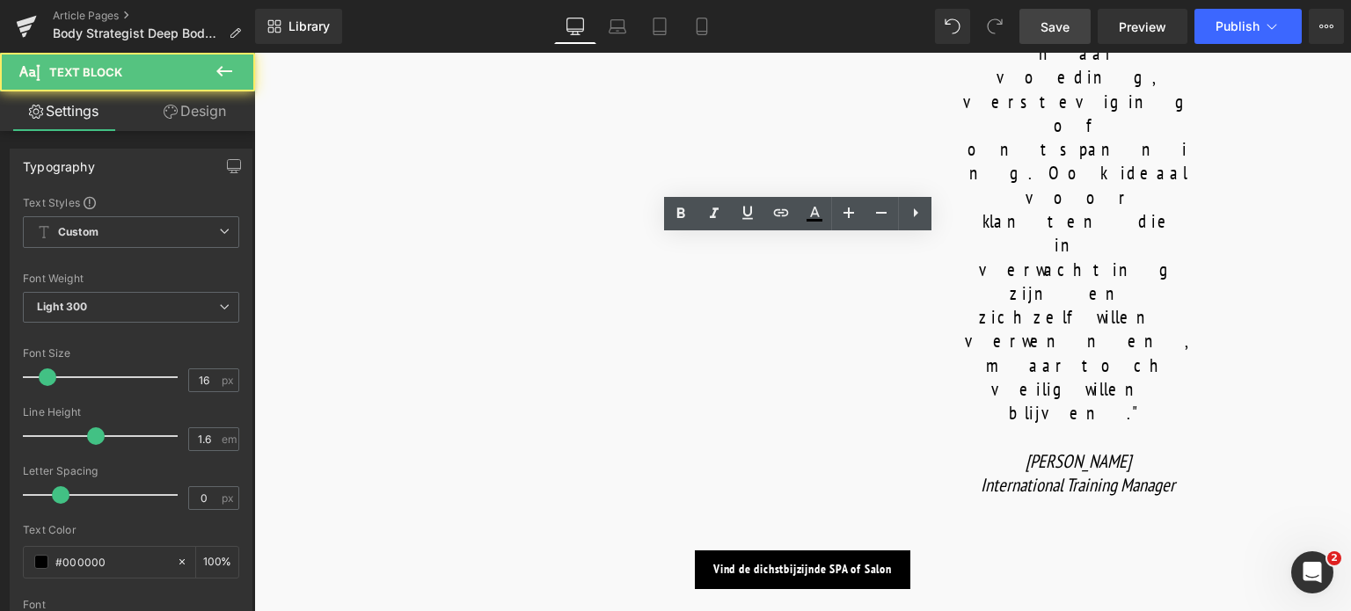
drag, startPoint x: 699, startPoint y: 250, endPoint x: 888, endPoint y: 386, distance: 232.4
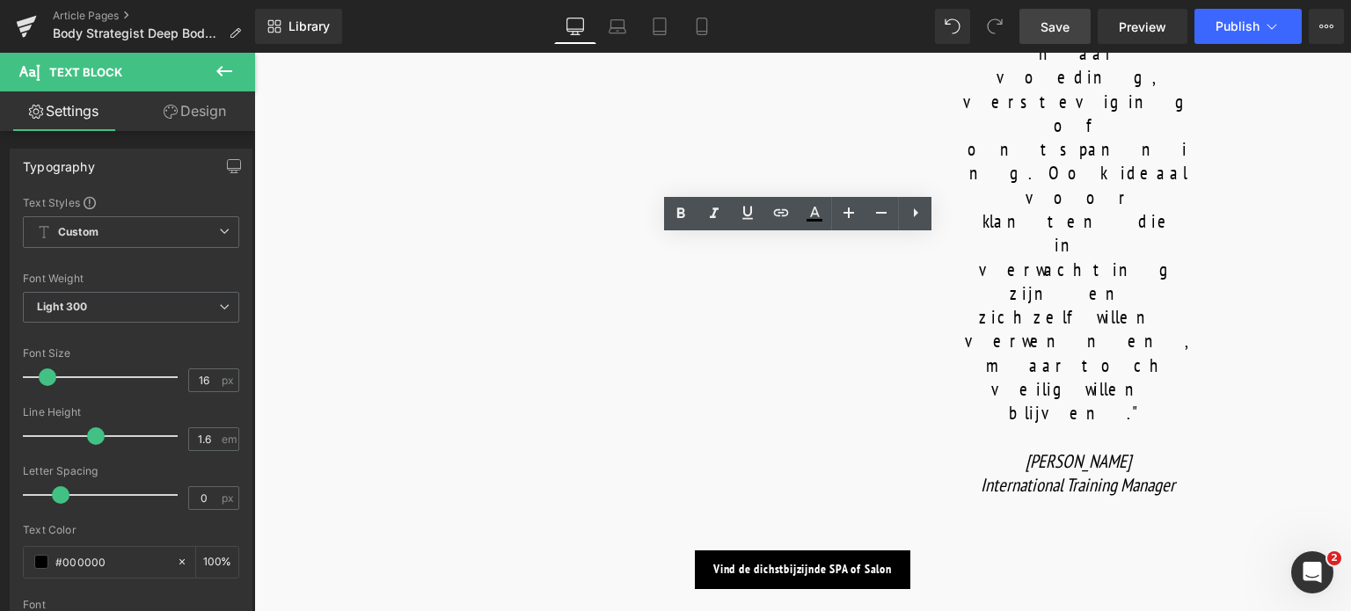
copy p "The wrap is made with BODY STRATEGIST NUTRITIONAL MASK, consisting of two parts…"
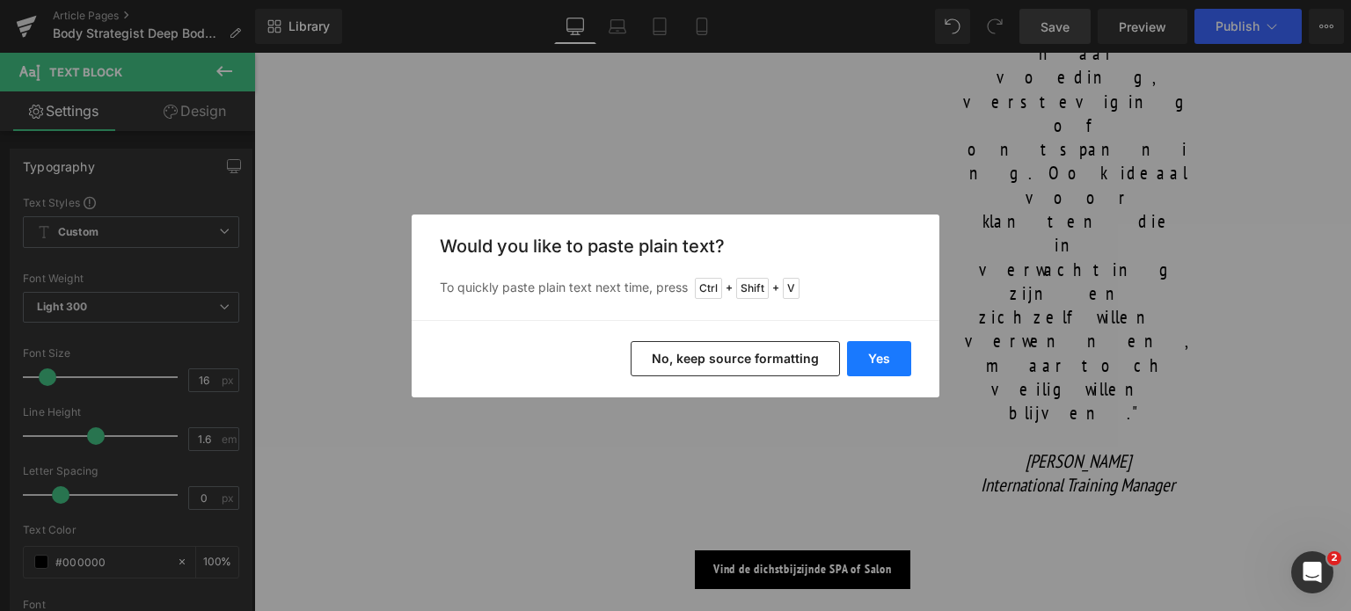
click at [857, 362] on button "Yes" at bounding box center [879, 358] width 64 height 35
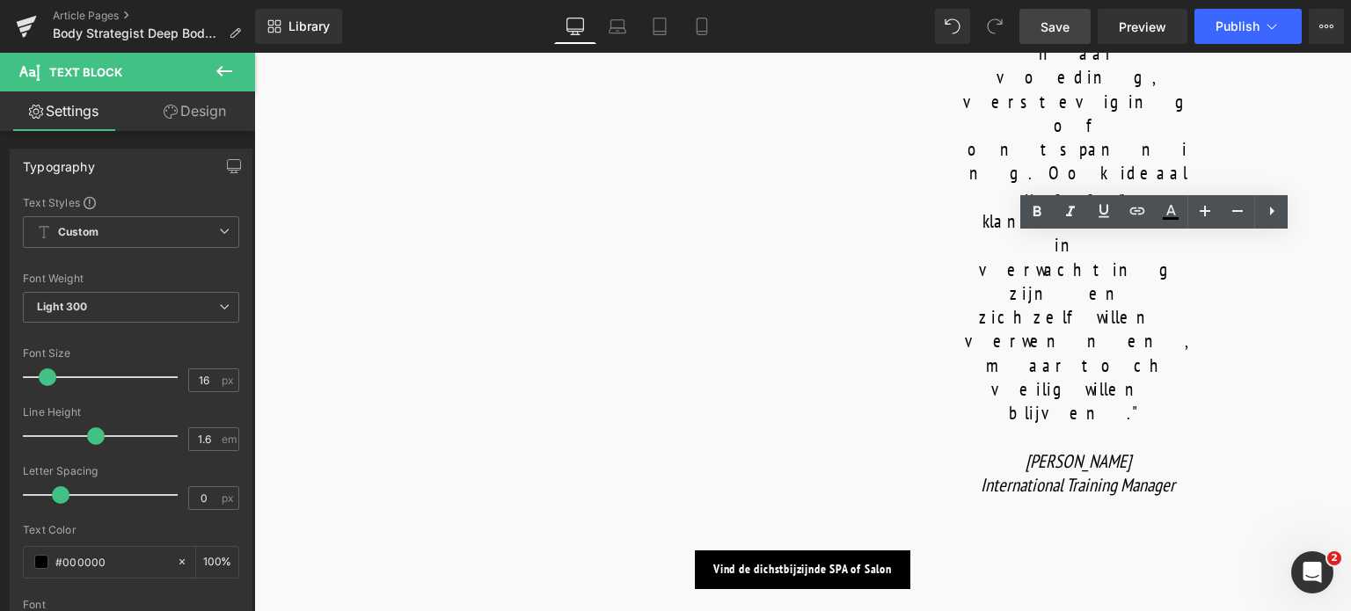
drag, startPoint x: 1064, startPoint y: 251, endPoint x: 1270, endPoint y: 397, distance: 252.4
copy p "The treatment ends with the application of three products: a body ampoule, oil,…"
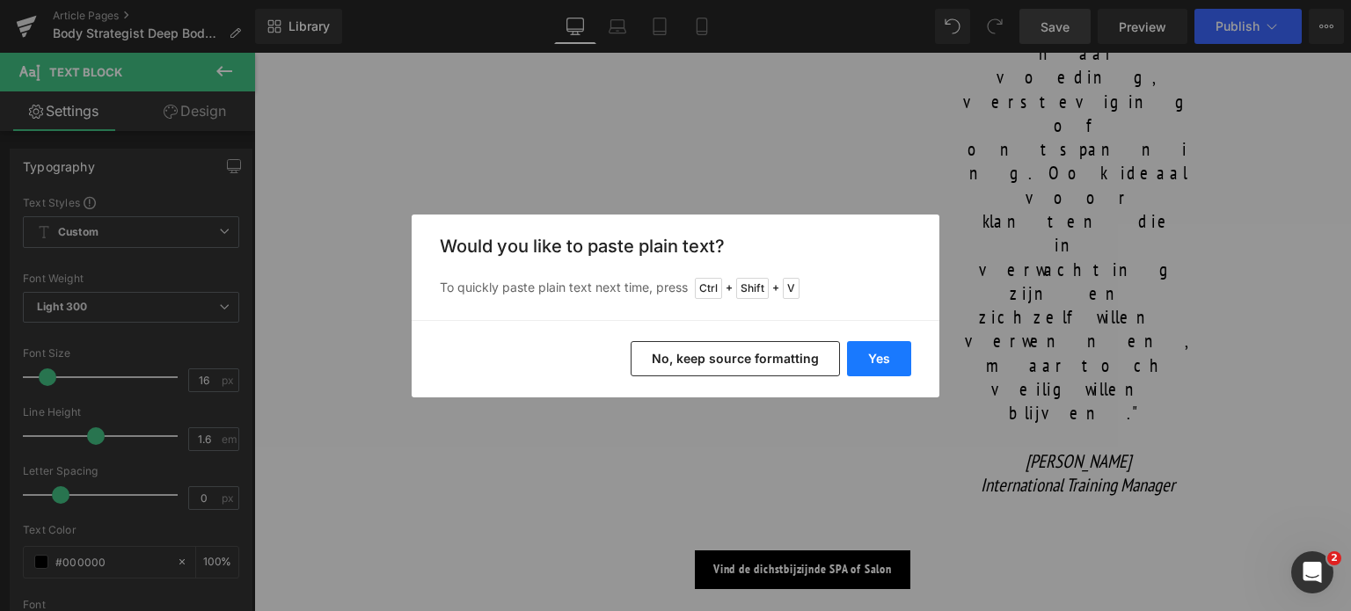
click at [888, 362] on button "Yes" at bounding box center [879, 358] width 64 height 35
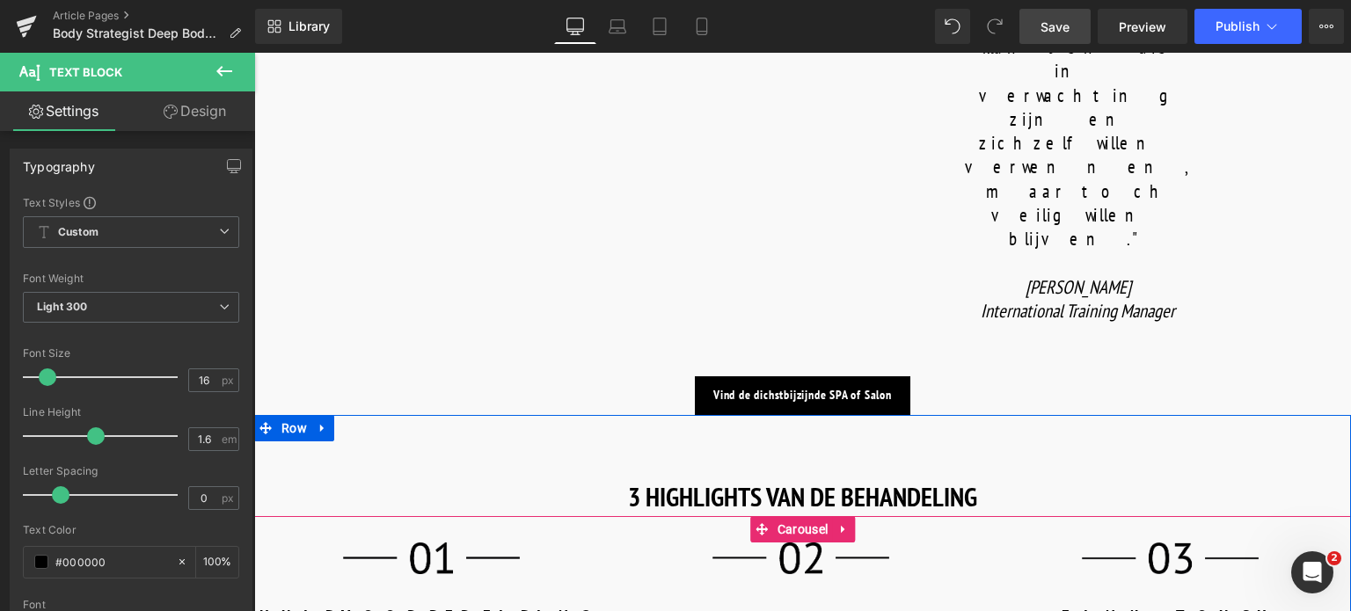
scroll to position [1671, 0]
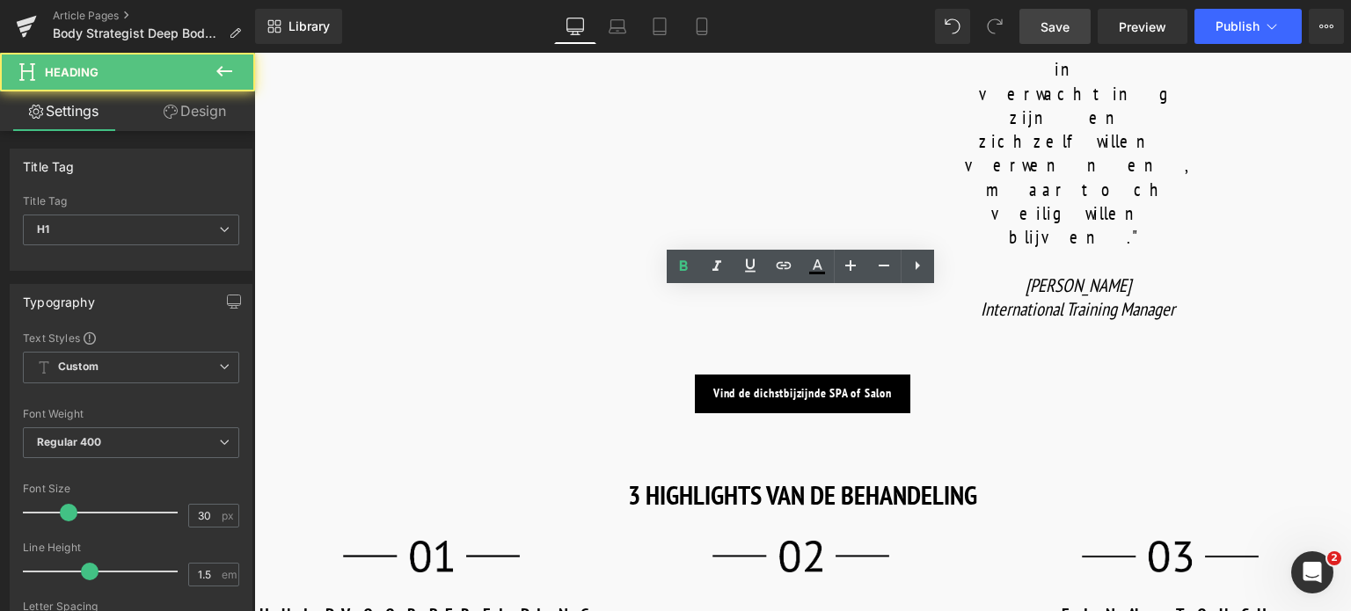
drag, startPoint x: 612, startPoint y: 315, endPoint x: 1207, endPoint y: 337, distance: 595.0
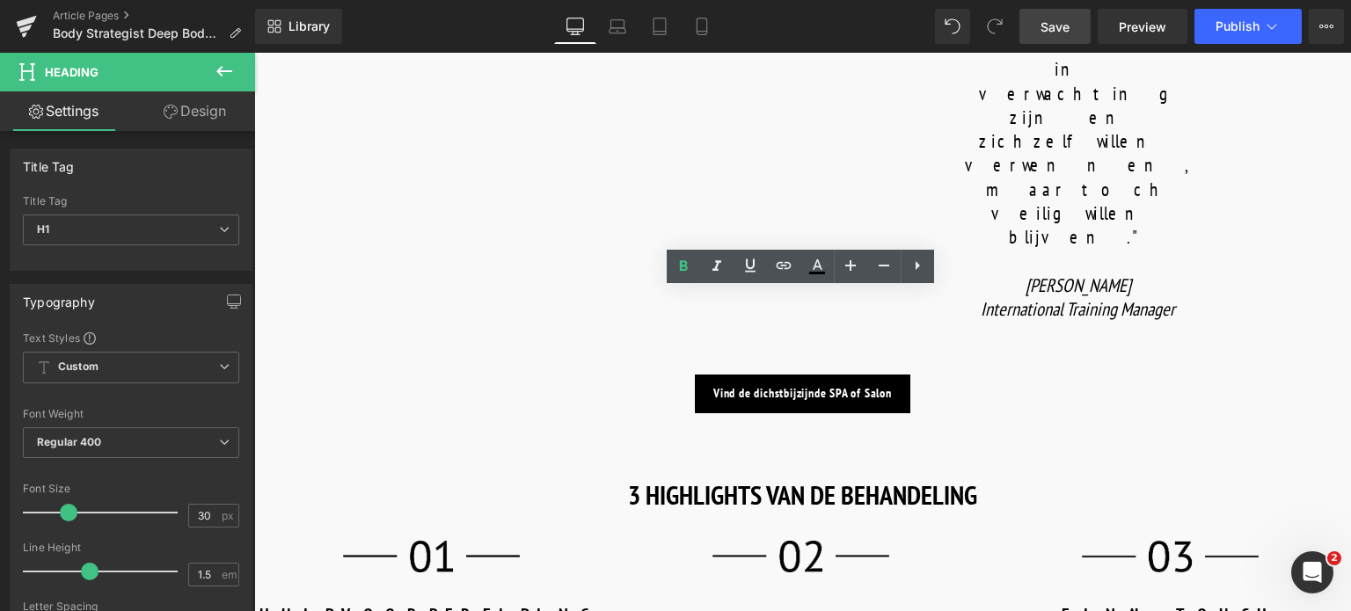
paste div
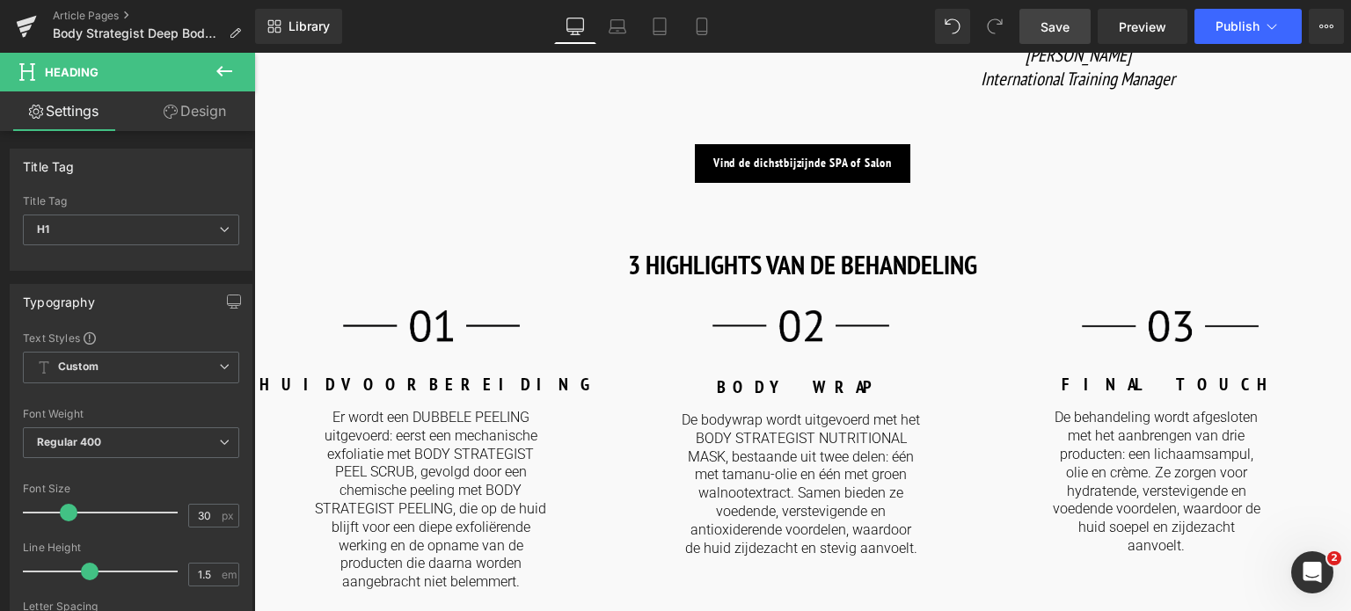
scroll to position [1935, 0]
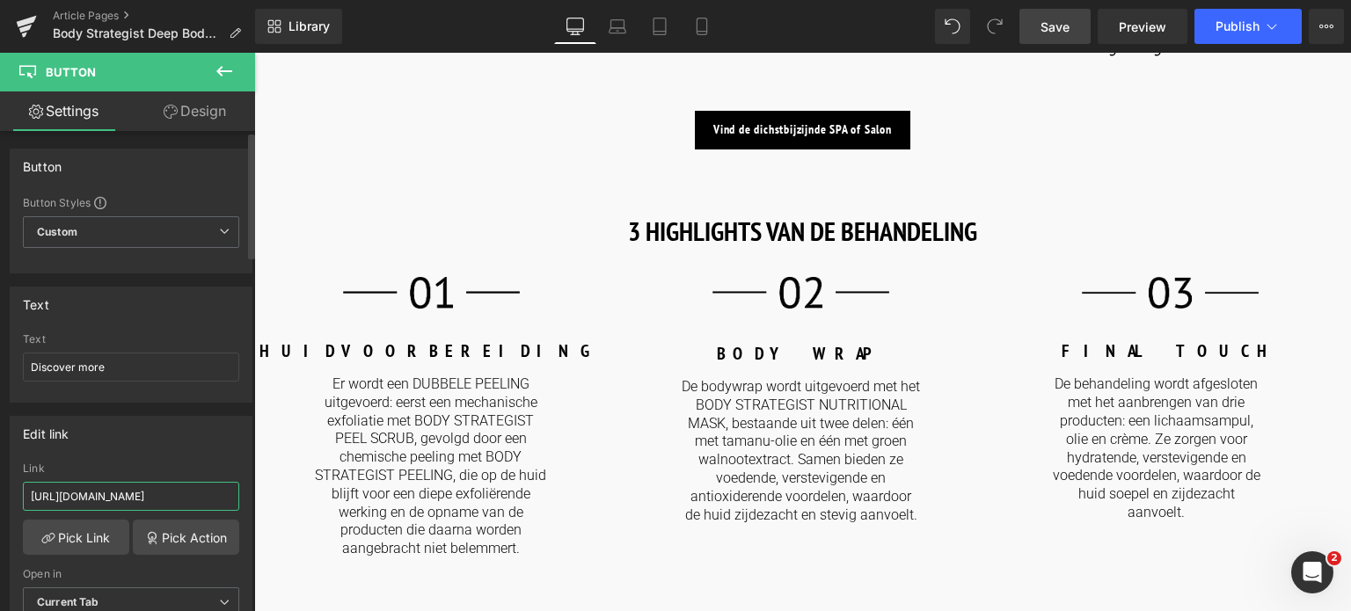
drag, startPoint x: 204, startPoint y: 493, endPoint x: 0, endPoint y: 478, distance: 204.6
click at [0, 478] on div "Edit link https://world.comfortzoneskin.com/products/body-strategist-d-age-crea…" at bounding box center [131, 523] width 263 height 241
type input "/products/body-strategist-d-age-cream"
drag, startPoint x: 102, startPoint y: 365, endPoint x: 0, endPoint y: 366, distance: 102.0
click at [0, 366] on div "Text Discover more Text Discover more" at bounding box center [131, 338] width 263 height 129
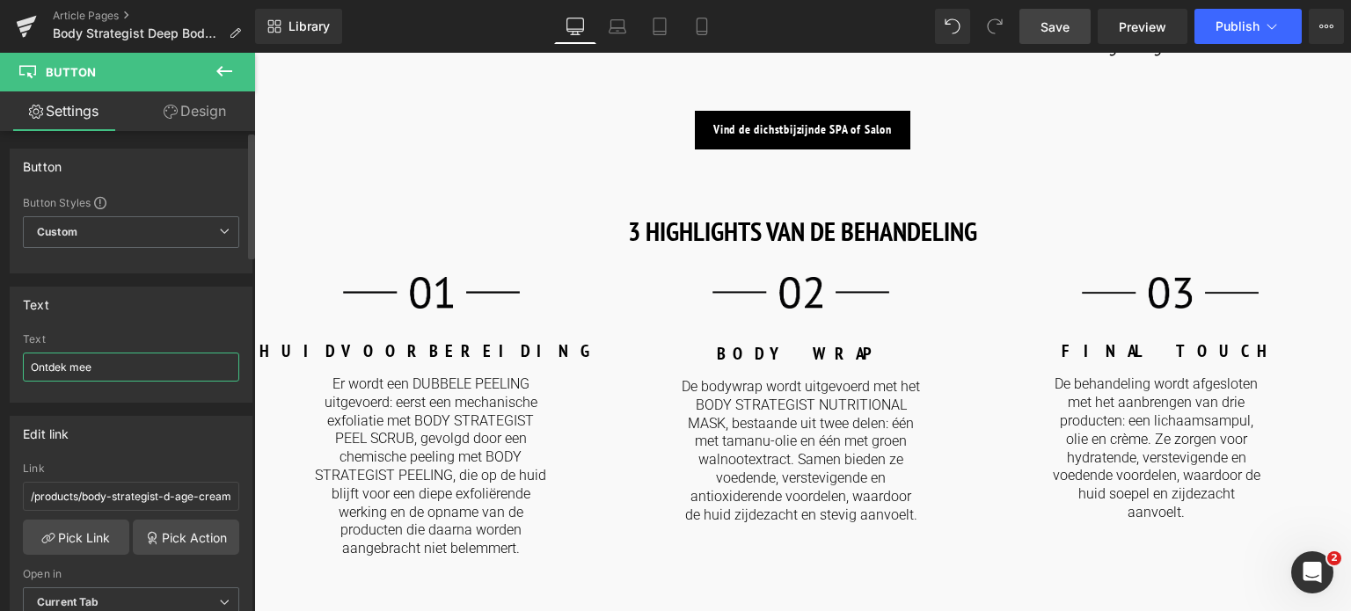
type input "Ontdek meer"
drag, startPoint x: 113, startPoint y: 372, endPoint x: 7, endPoint y: 372, distance: 106.4
click at [7, 372] on div "Text Discover more Text Ontdek meer" at bounding box center [131, 338] width 263 height 129
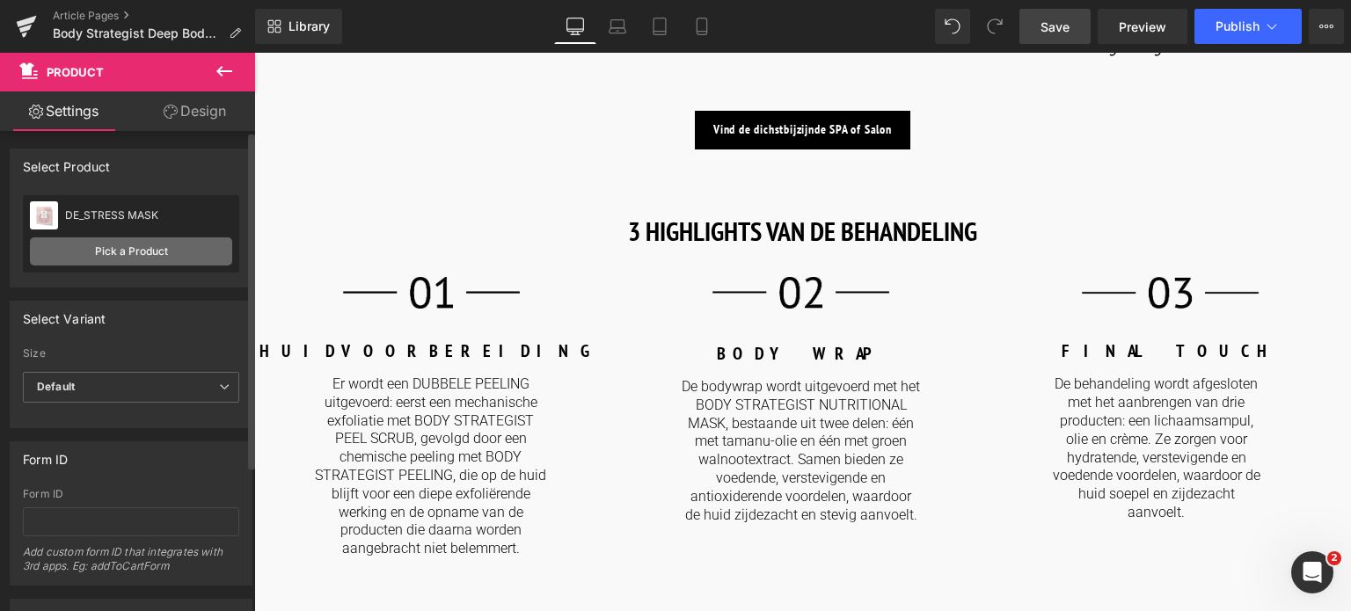
click at [145, 252] on link "Pick a Product" at bounding box center [131, 252] width 202 height 28
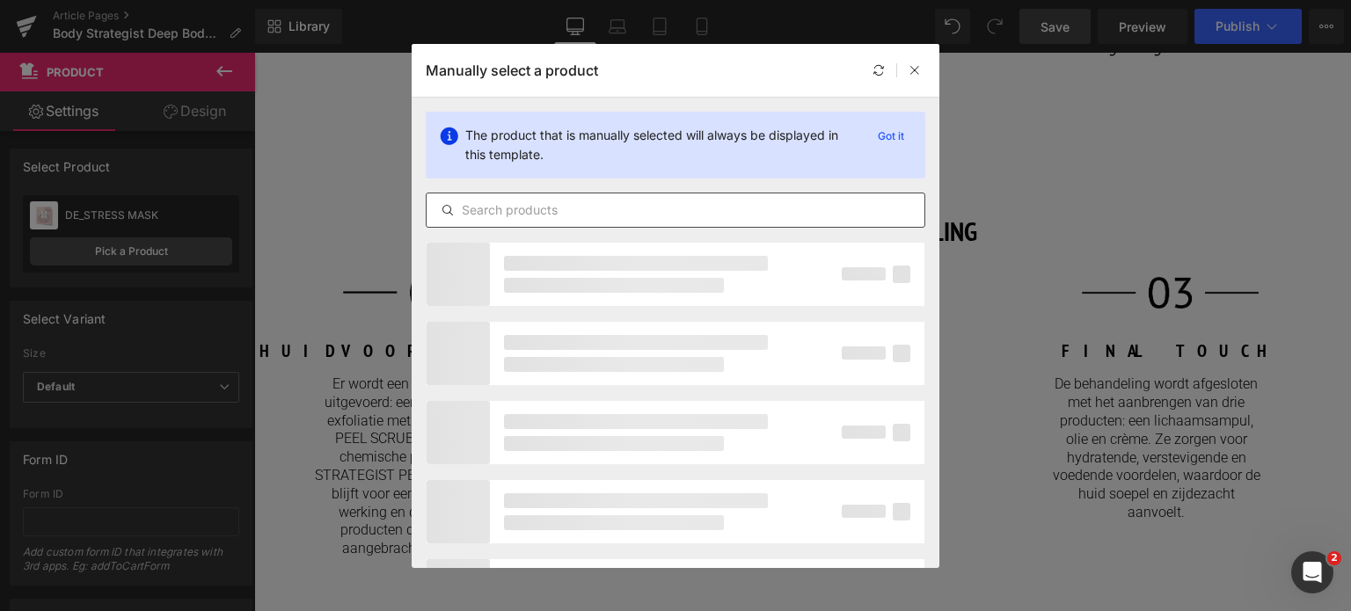
click at [493, 208] on input "text" at bounding box center [676, 210] width 498 height 21
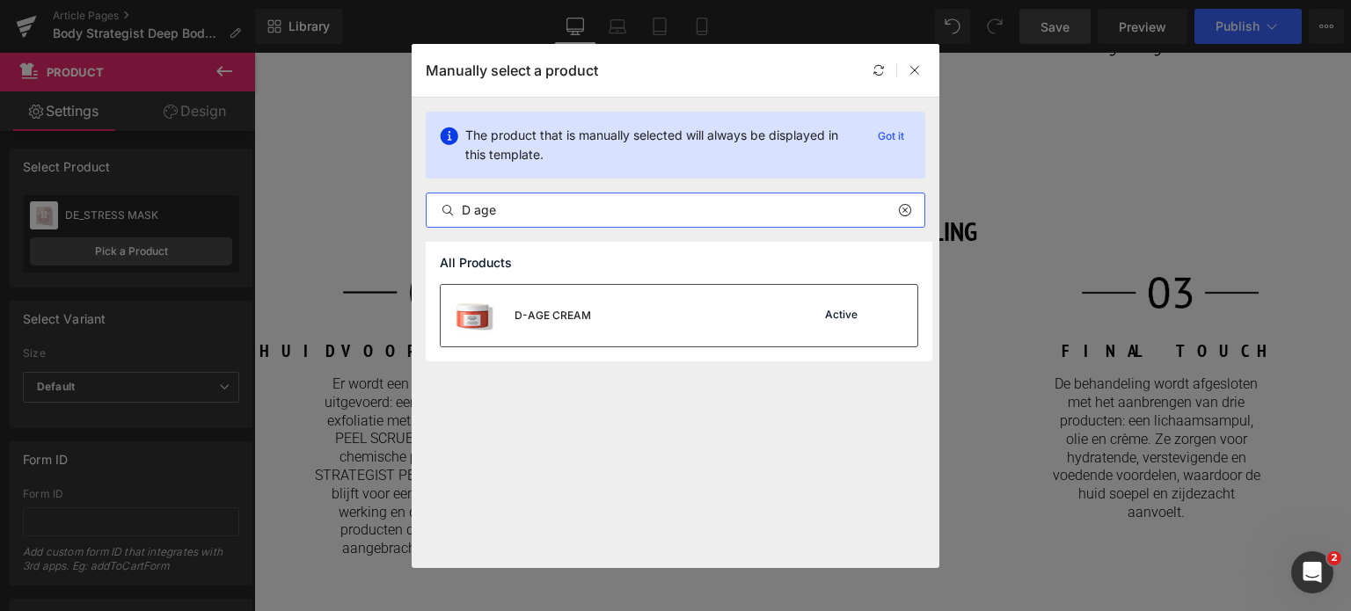
type input "D age"
click at [552, 310] on div "D-AGE CREAM" at bounding box center [553, 316] width 77 height 16
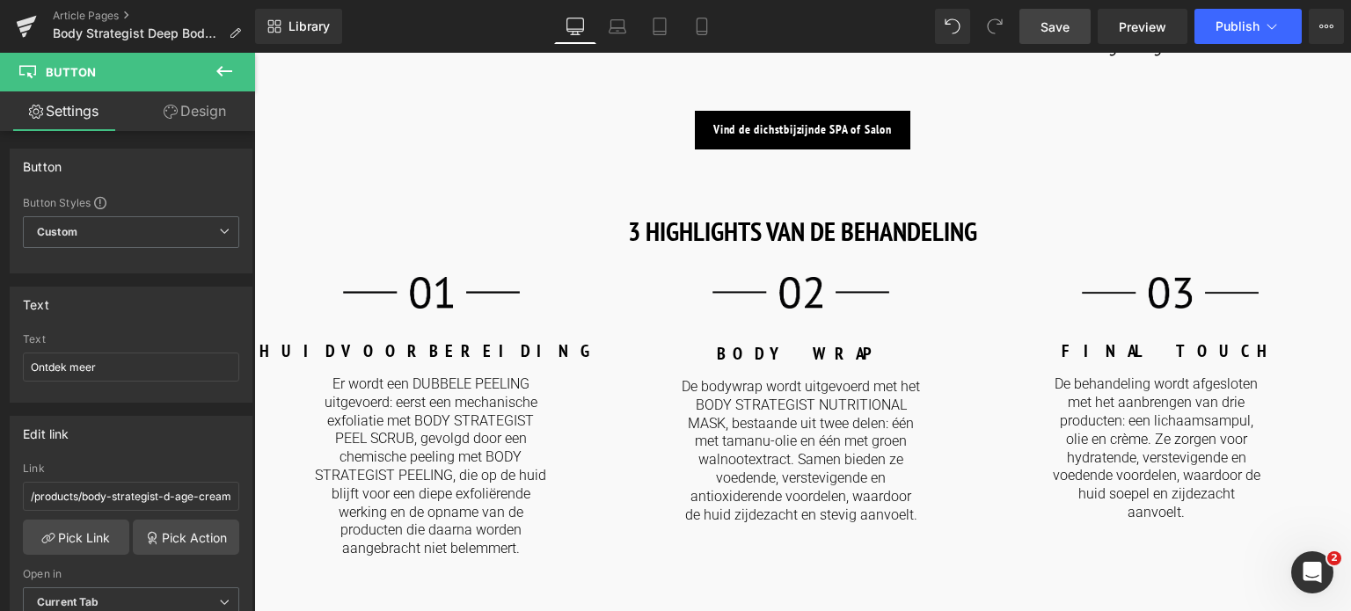
drag, startPoint x: 169, startPoint y: 372, endPoint x: 0, endPoint y: 318, distance: 177.2
click at [0, 318] on div "Text Discover more Text Discover more" at bounding box center [131, 338] width 263 height 129
paste input "Ontdek meer"
type input "Ontdek meer"
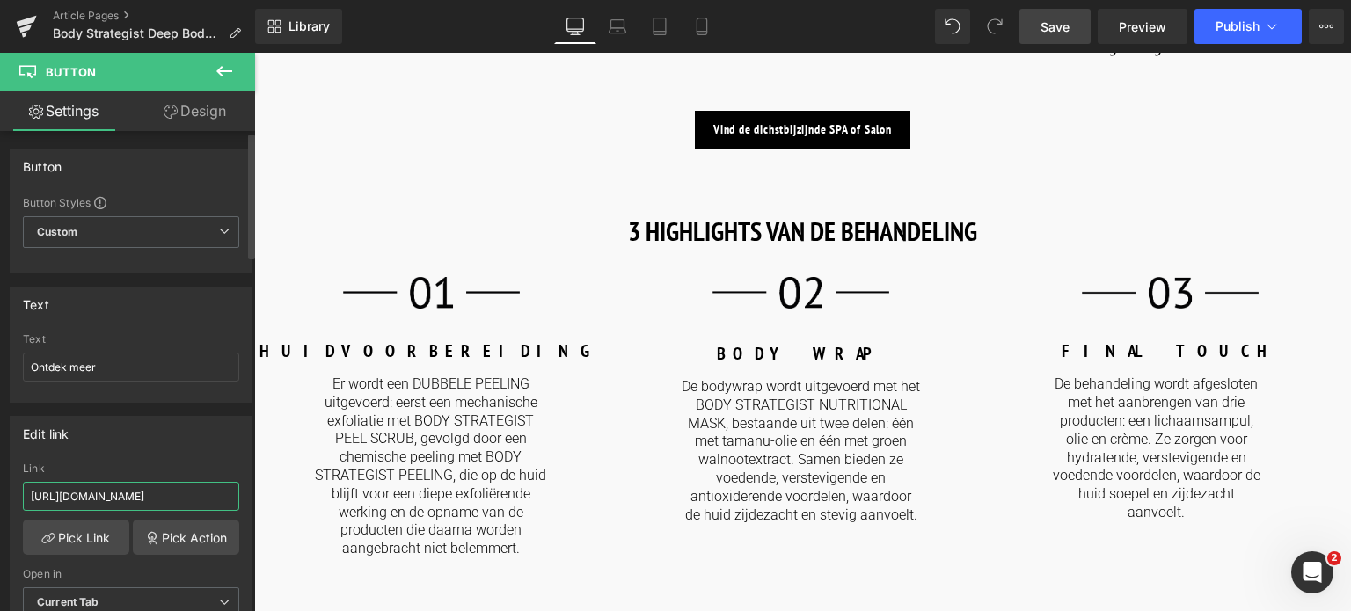
click at [201, 492] on input "https://world.comfortzoneskin.com/products/body-strategist-oil" at bounding box center [131, 496] width 216 height 29
drag, startPoint x: 204, startPoint y: 493, endPoint x: 0, endPoint y: 495, distance: 204.1
click at [0, 495] on div "Edit link https://world.comfortzoneskin.com/products/body-strategist-oil Link h…" at bounding box center [131, 523] width 263 height 241
type input "/products/body-strategist-oil"
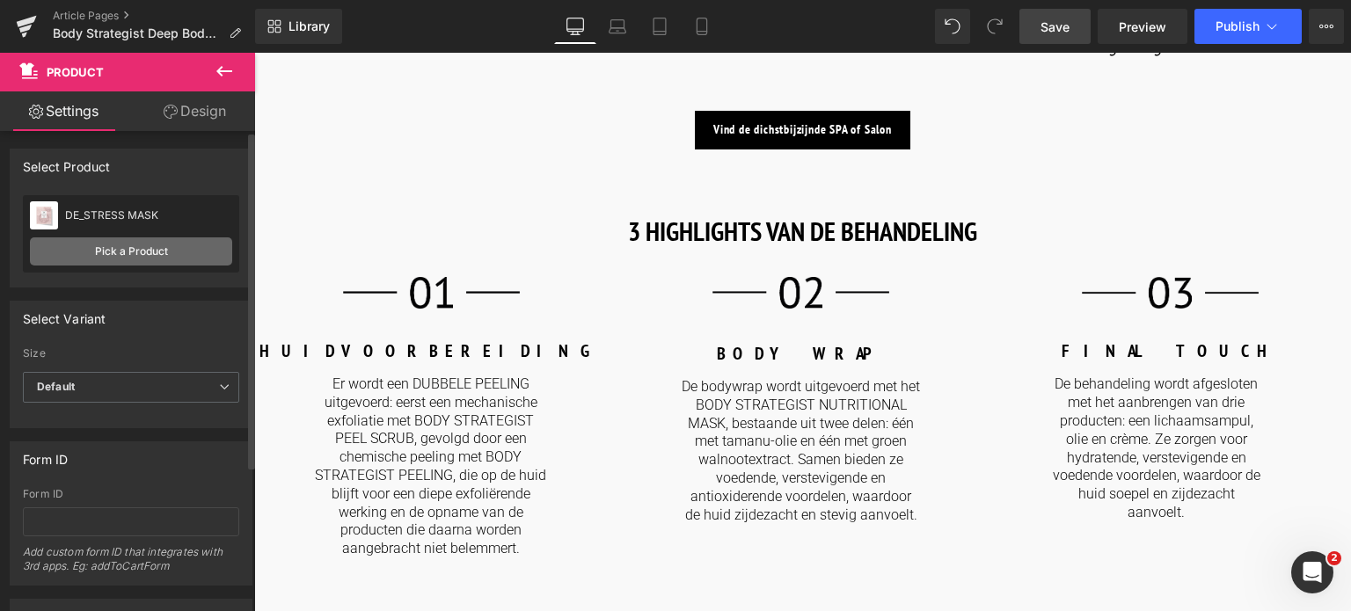
click at [121, 250] on link "Pick a Product" at bounding box center [131, 252] width 202 height 28
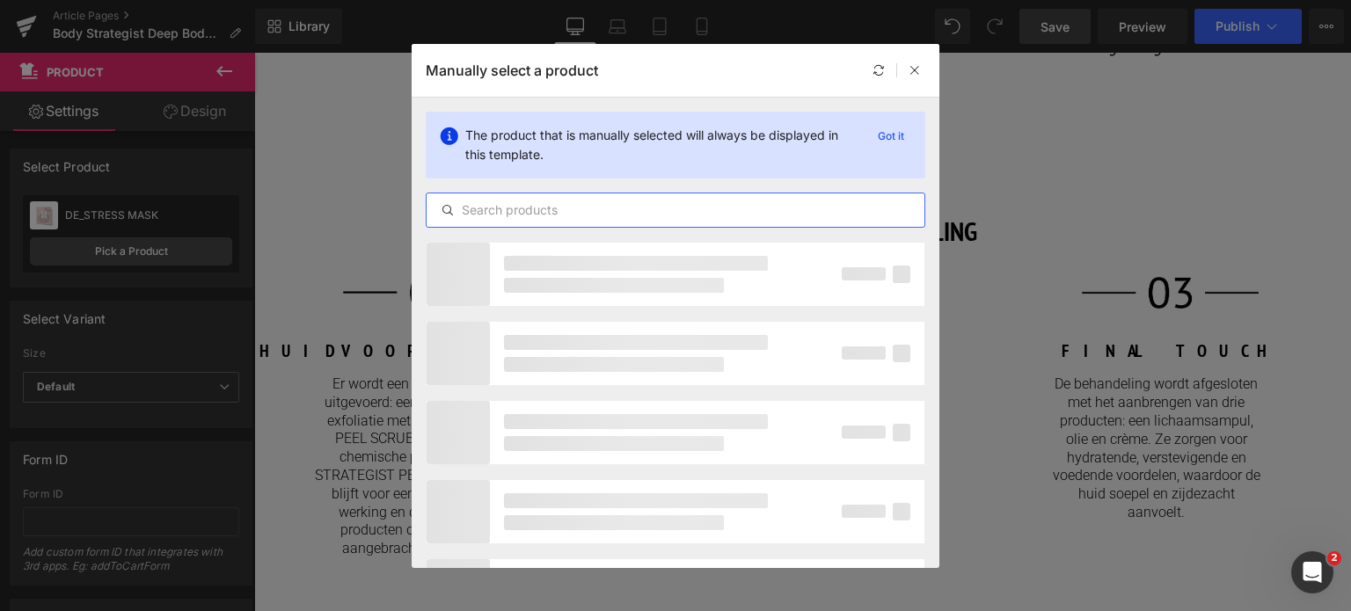
click at [569, 210] on input "text" at bounding box center [676, 210] width 498 height 21
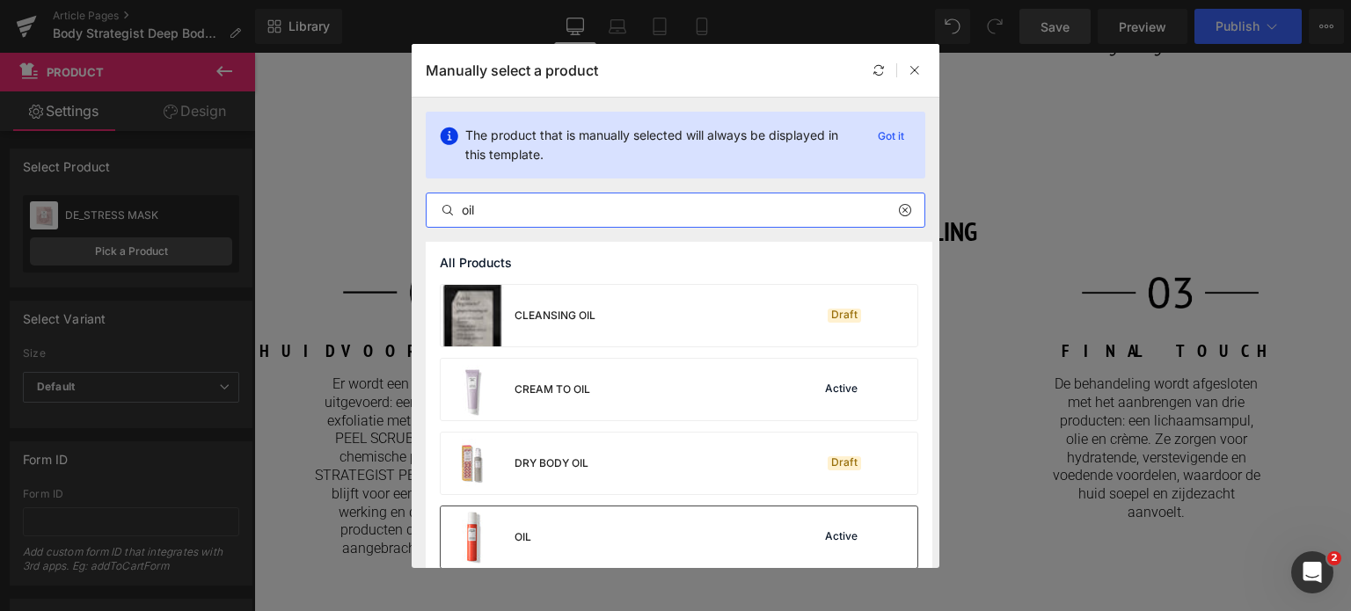
type input "oil"
click at [571, 543] on div "OIL Active" at bounding box center [679, 538] width 477 height 62
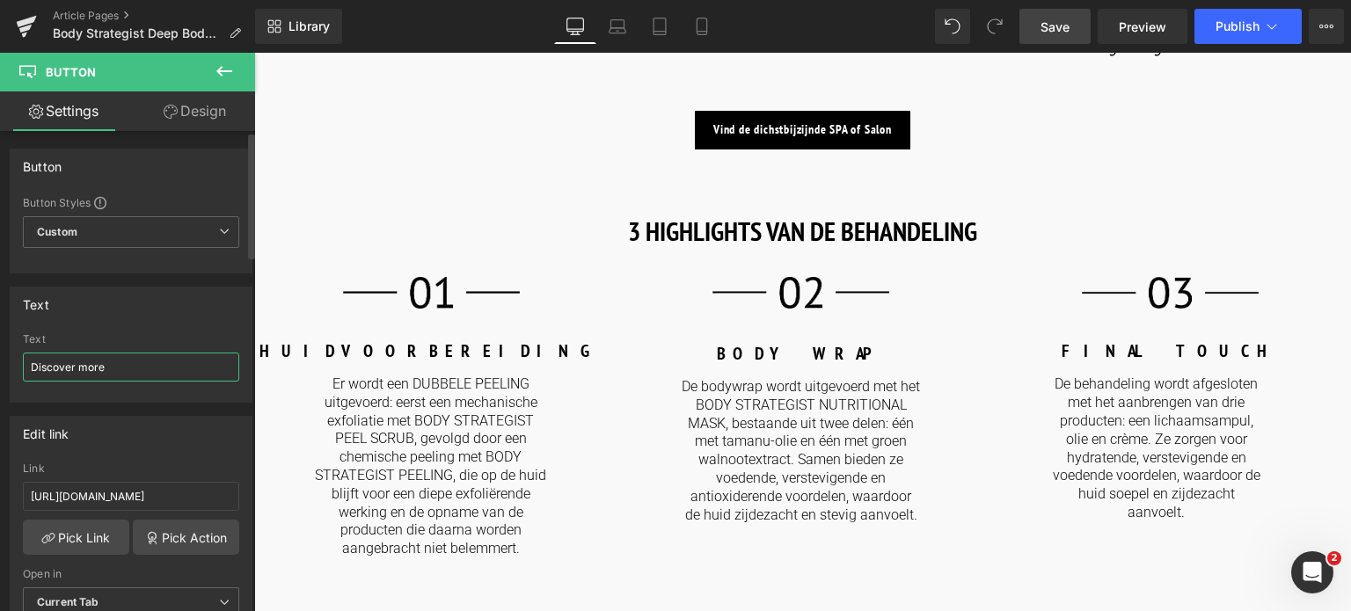
drag, startPoint x: 125, startPoint y: 359, endPoint x: 0, endPoint y: 355, distance: 125.0
click at [0, 355] on div "Text Discover more Text Discover more" at bounding box center [131, 338] width 263 height 129
paste input "Ontdek meer"
type input "Ontdek meer"
drag, startPoint x: 207, startPoint y: 501, endPoint x: 0, endPoint y: 482, distance: 207.5
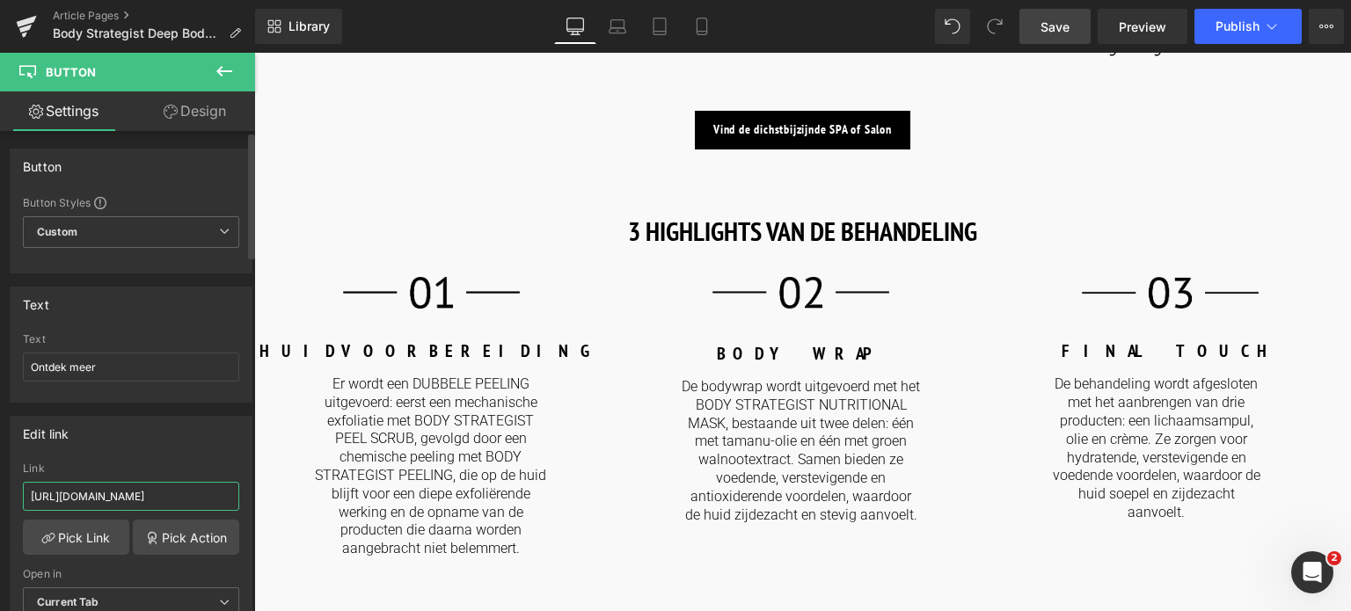
click at [0, 482] on div "Edit link https://world.comfortzoneskin.com/products/body-strategist-tone-shot …" at bounding box center [131, 523] width 263 height 241
type input "/products/body-strategist-tone-shot"
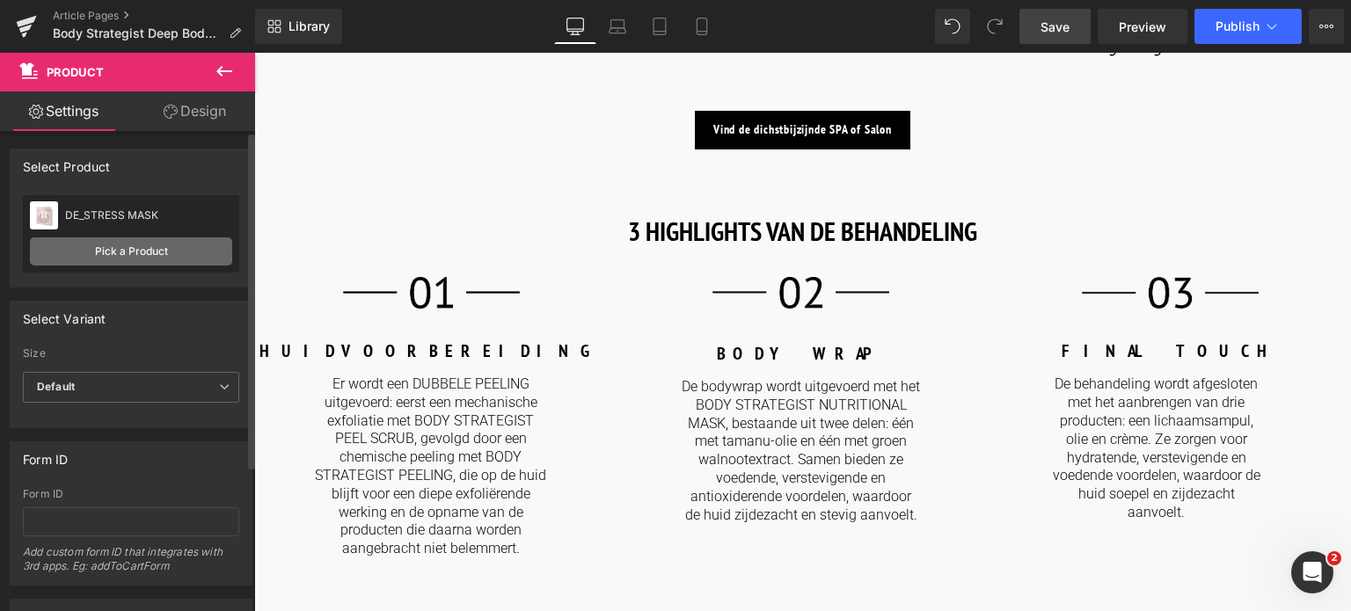
click at [168, 257] on link "Pick a Product" at bounding box center [131, 252] width 202 height 28
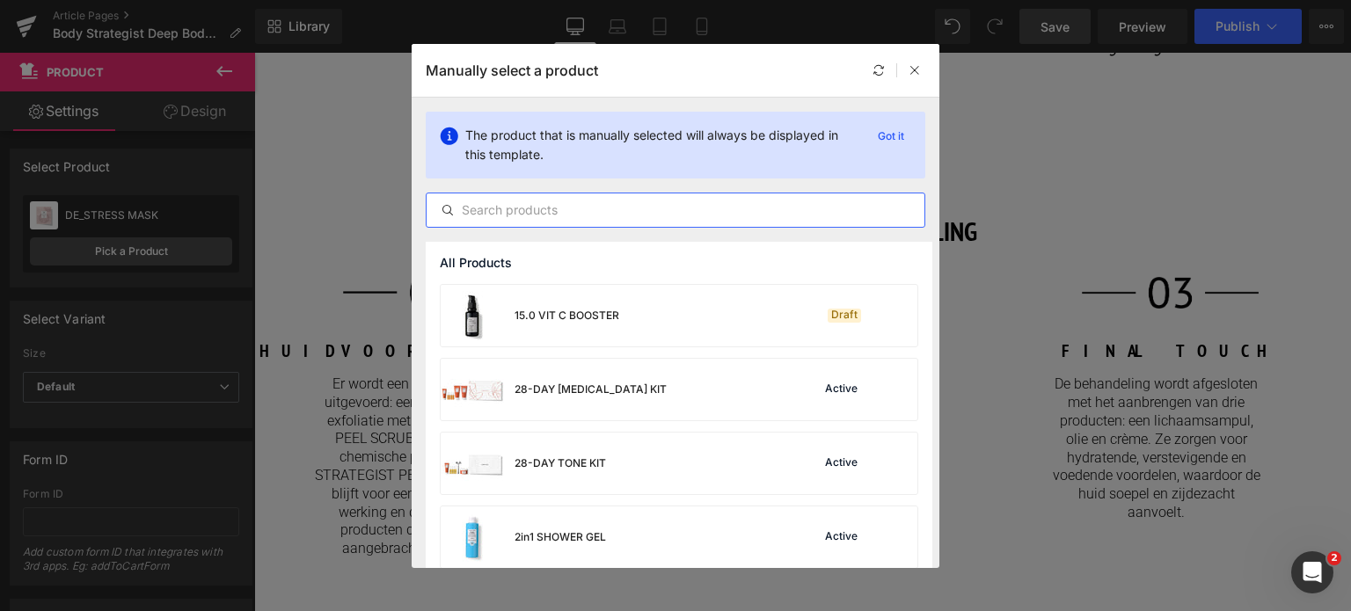
click at [493, 201] on input "text" at bounding box center [676, 210] width 498 height 21
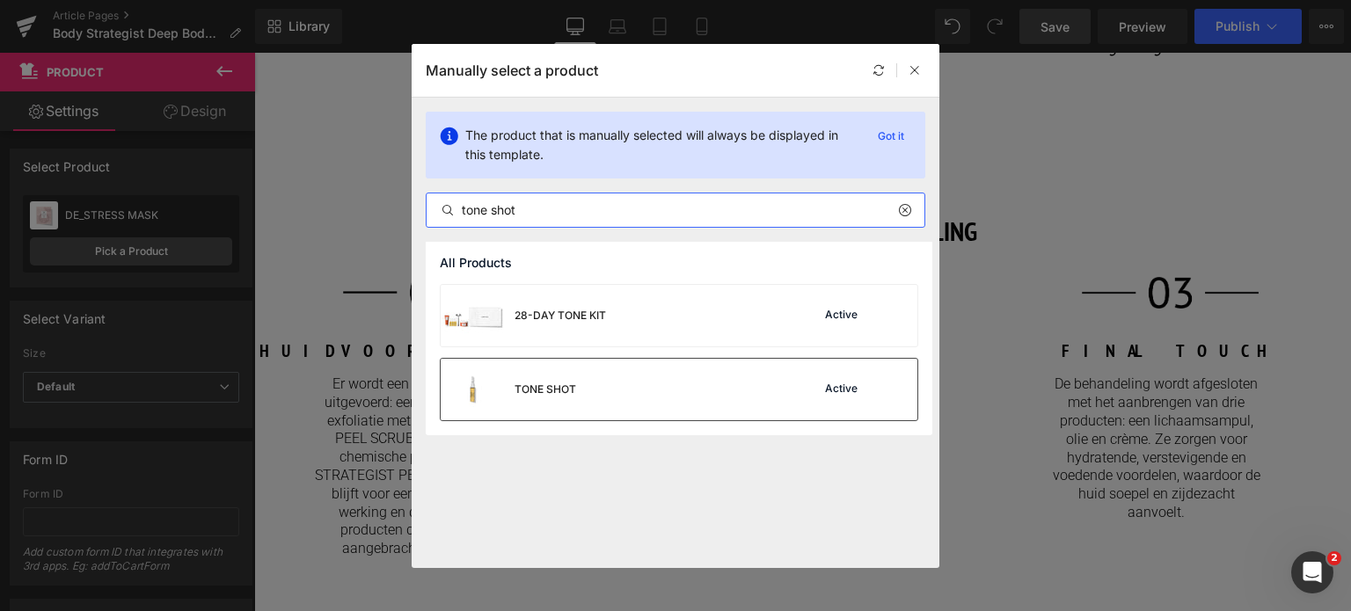
type input "tone shot"
click at [601, 383] on div "TONE SHOT Active" at bounding box center [679, 390] width 477 height 62
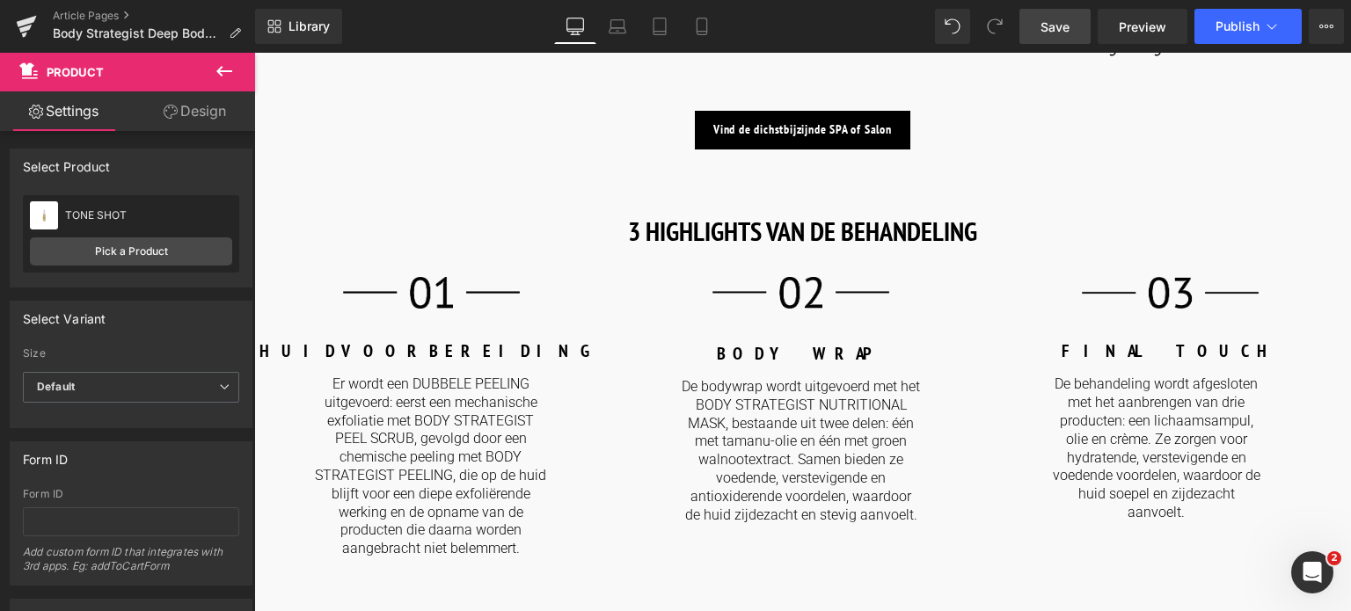
click at [1066, 31] on span "Save" at bounding box center [1055, 27] width 29 height 18
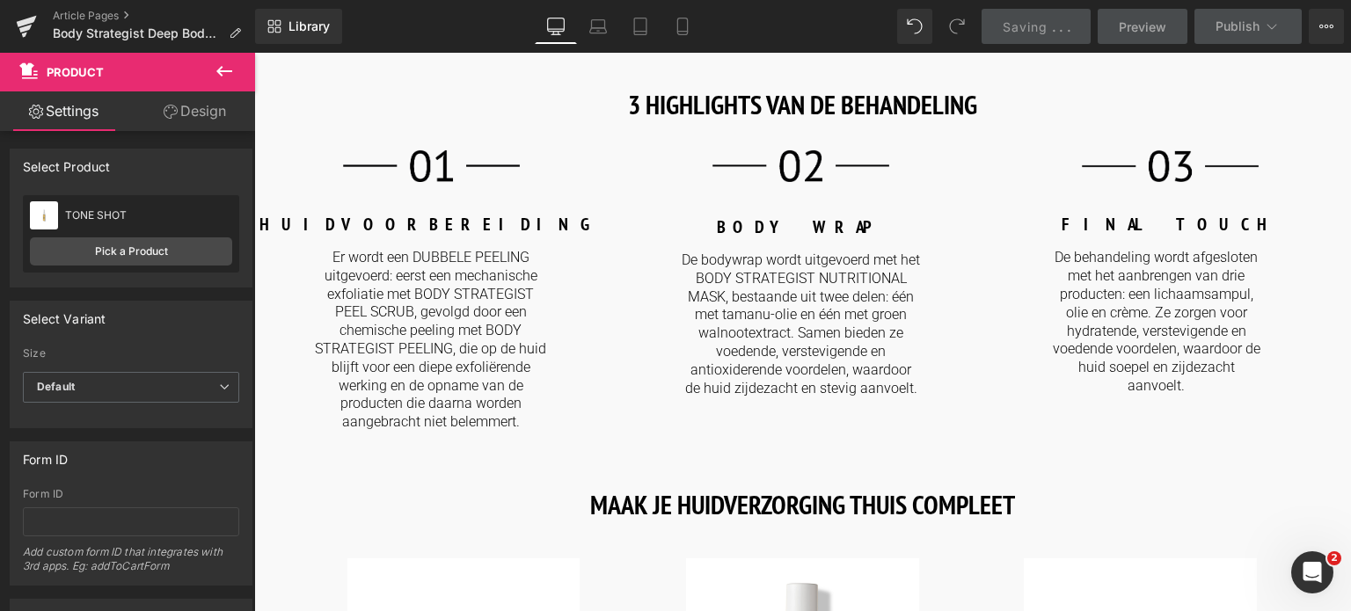
scroll to position [2111, 0]
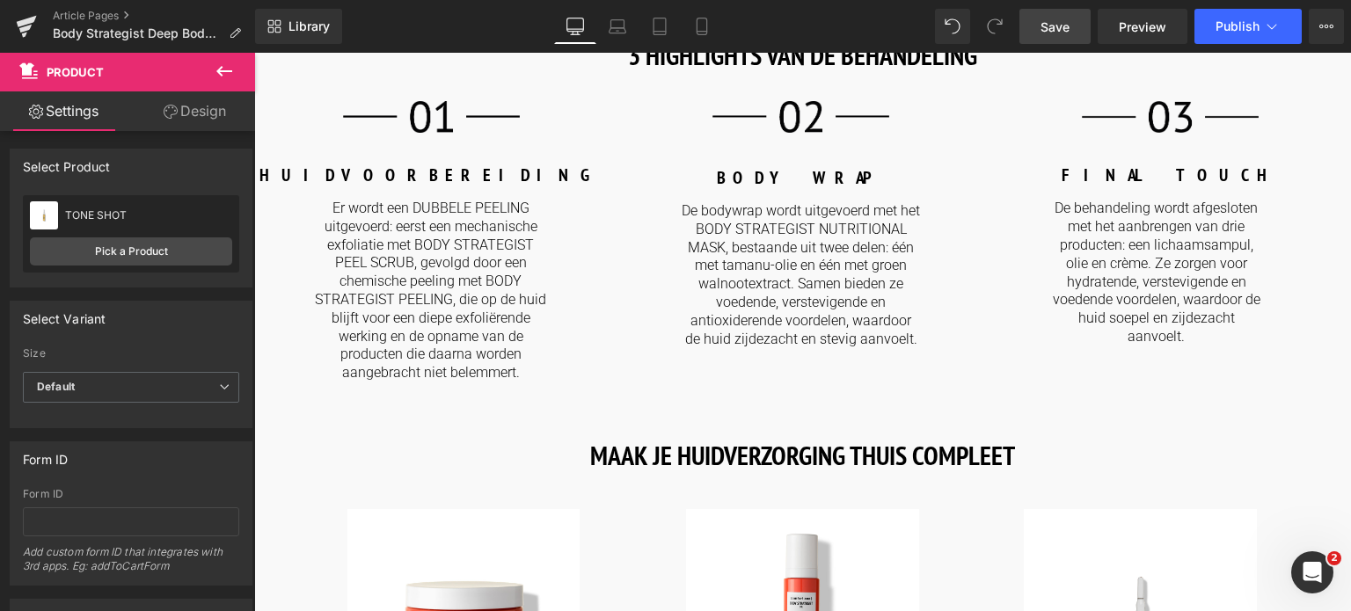
click at [254, 53] on div at bounding box center [254, 53] width 0 height 0
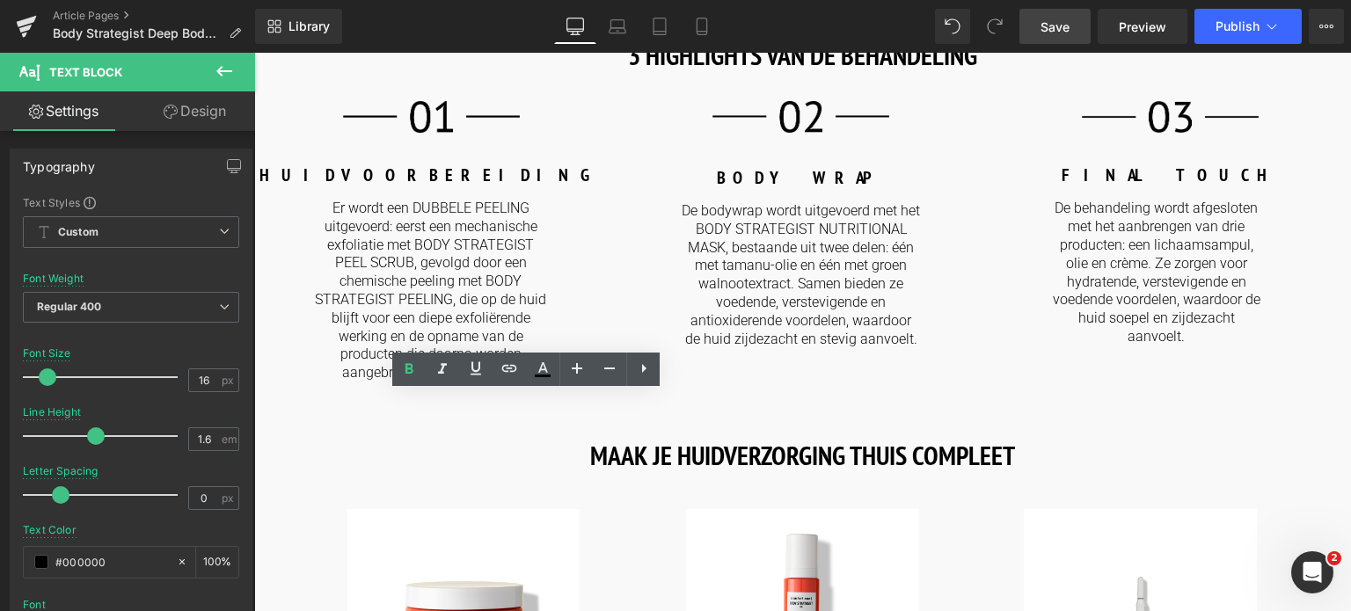
drag, startPoint x: 626, startPoint y: 463, endPoint x: 371, endPoint y: 414, distance: 259.6
click at [254, 362] on html "🌞 Gratis verzending voor al je bestellingen in augustus! Voor een zomer vol gem…" at bounding box center [802, 132] width 1097 height 4381
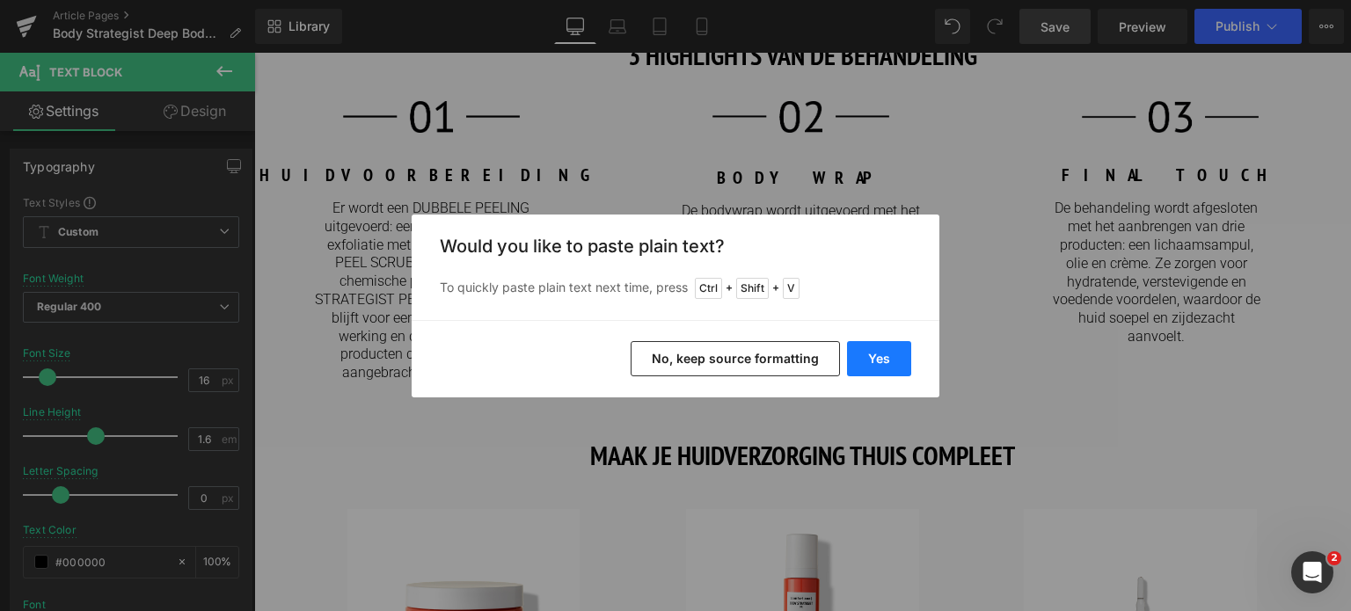
click at [864, 347] on button "Yes" at bounding box center [879, 358] width 64 height 35
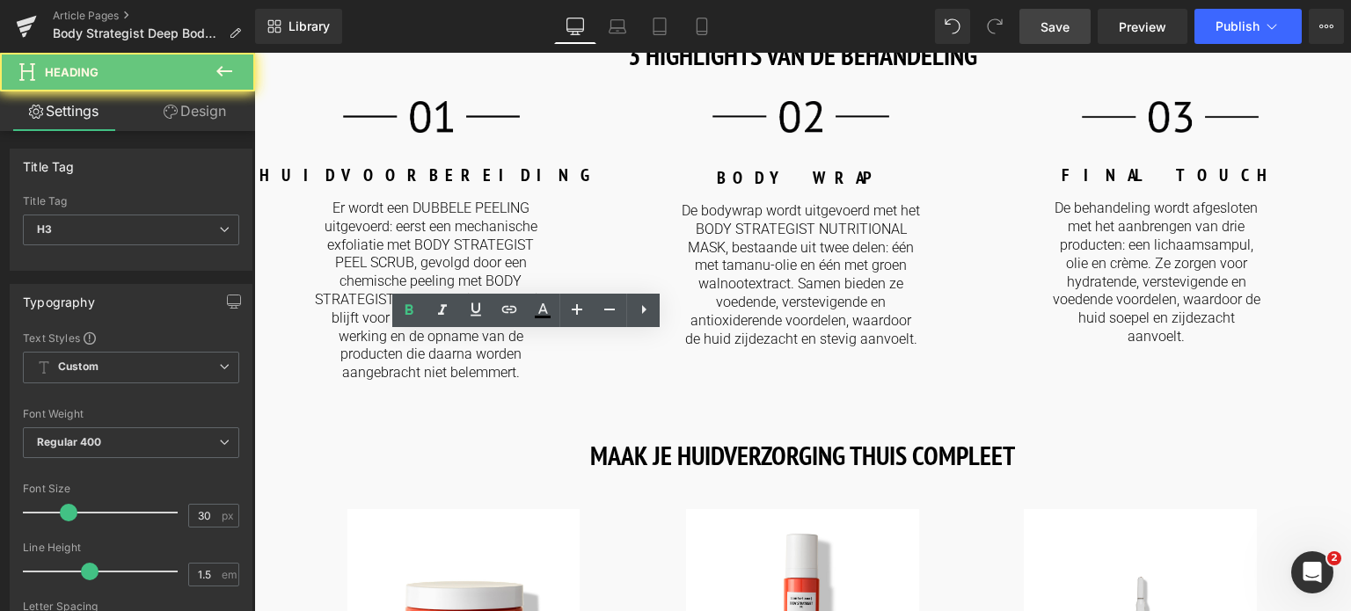
drag, startPoint x: 577, startPoint y: 379, endPoint x: 435, endPoint y: 418, distance: 146.8
click at [254, 365] on html "🌞 Gratis verzending voor al je bestellingen in augustus! Voor een zomer vol gem…" at bounding box center [802, 132] width 1097 height 4381
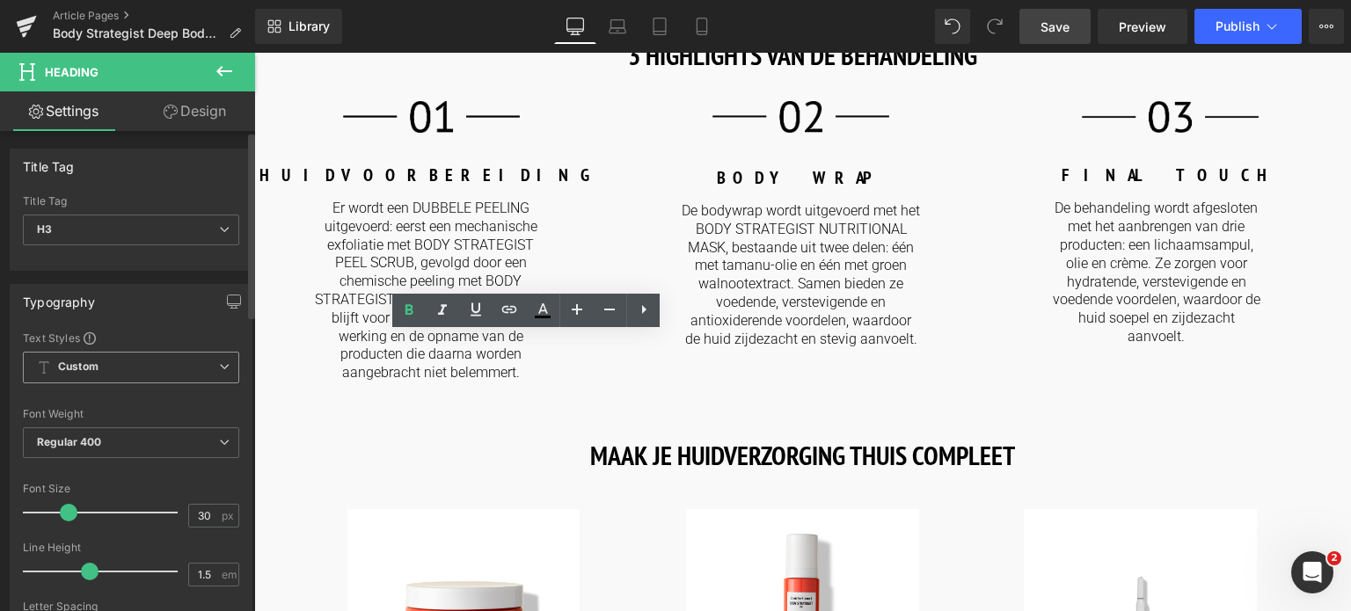
paste div
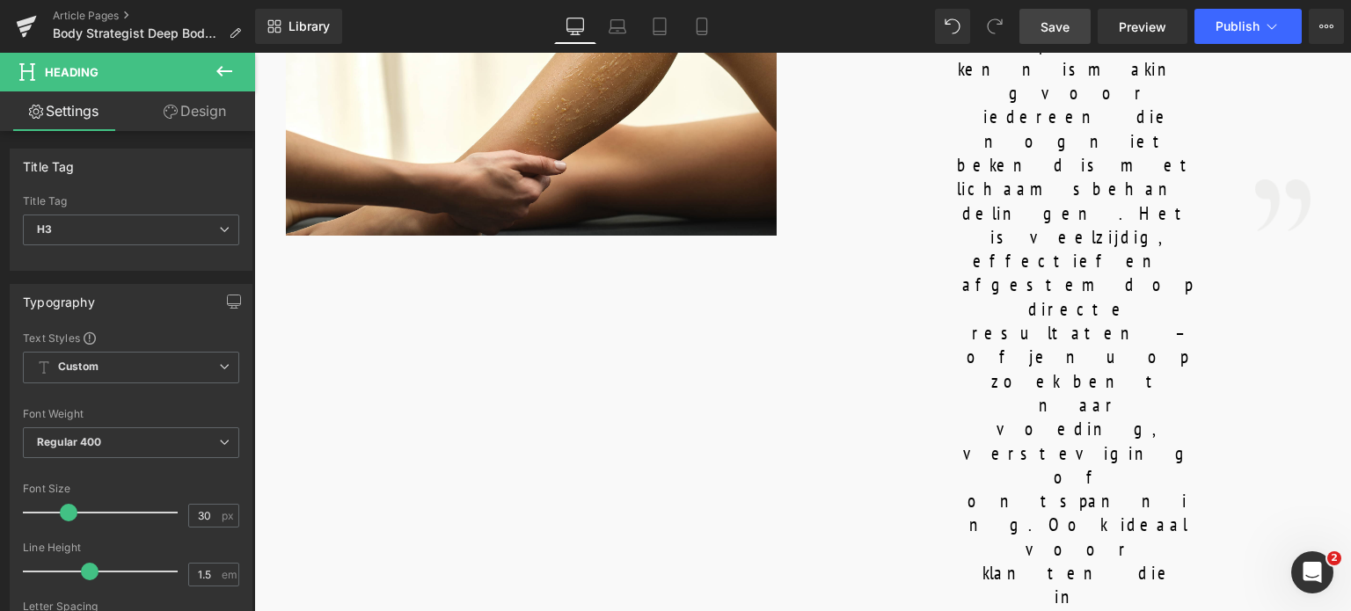
scroll to position [1144, 0]
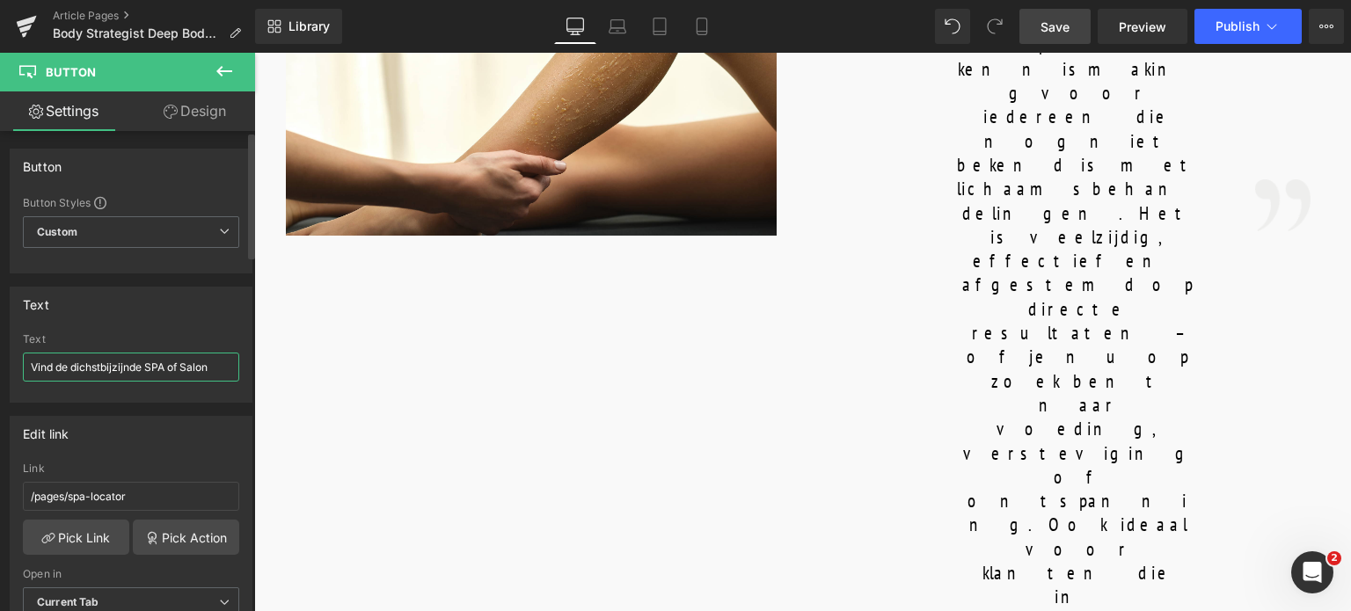
drag, startPoint x: 215, startPoint y: 366, endPoint x: 0, endPoint y: 340, distance: 216.2
click at [0, 340] on div "Text Vind de dichstbijzijnde SPA of Salon Text Vind de dichstbijzijnde SPA of S…" at bounding box center [131, 338] width 263 height 129
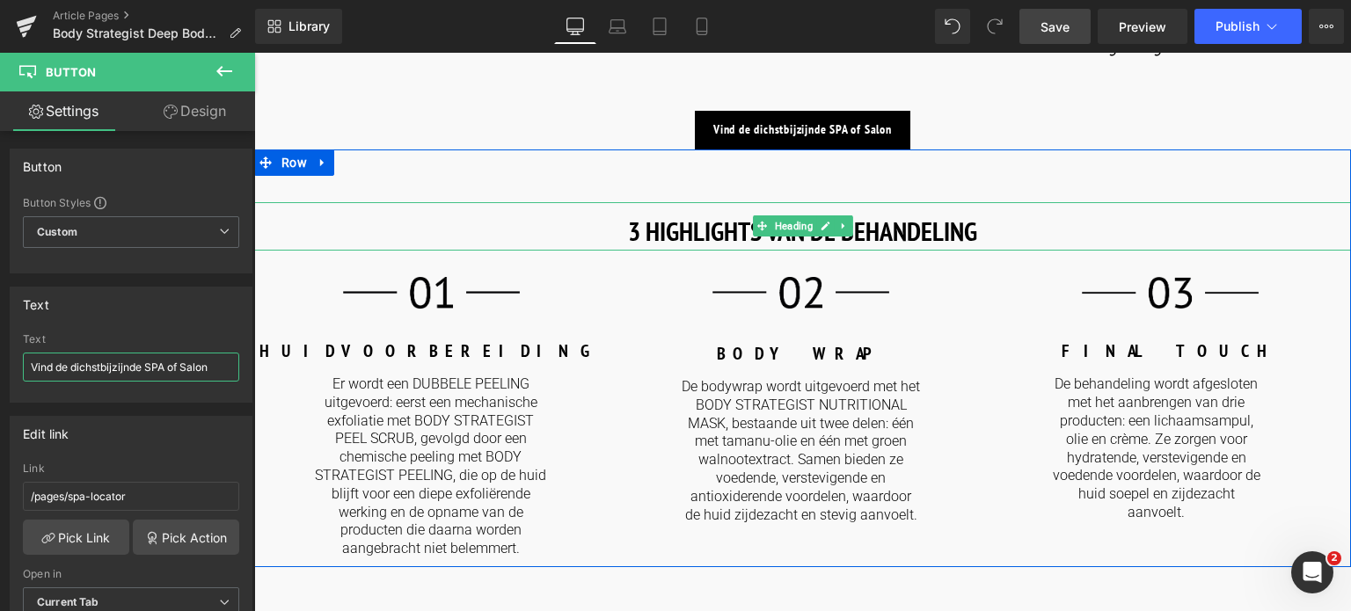
scroll to position [2199, 0]
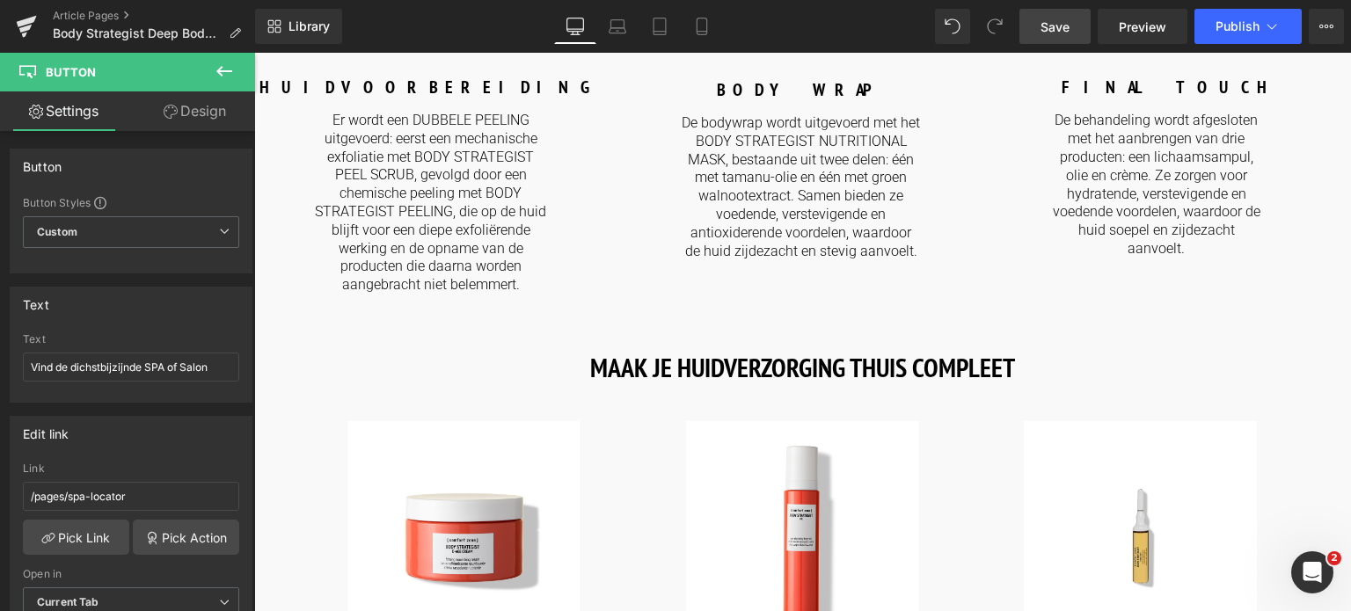
drag, startPoint x: 211, startPoint y: 372, endPoint x: 13, endPoint y: 373, distance: 197.9
click at [13, 373] on div "Find your nearest SPA Text Find your nearest SPA" at bounding box center [131, 367] width 241 height 69
paste input "Vind de dichstbijzijnde SPA of Salon"
type input "Vind de dichstbijzijnde SPA of Salon"
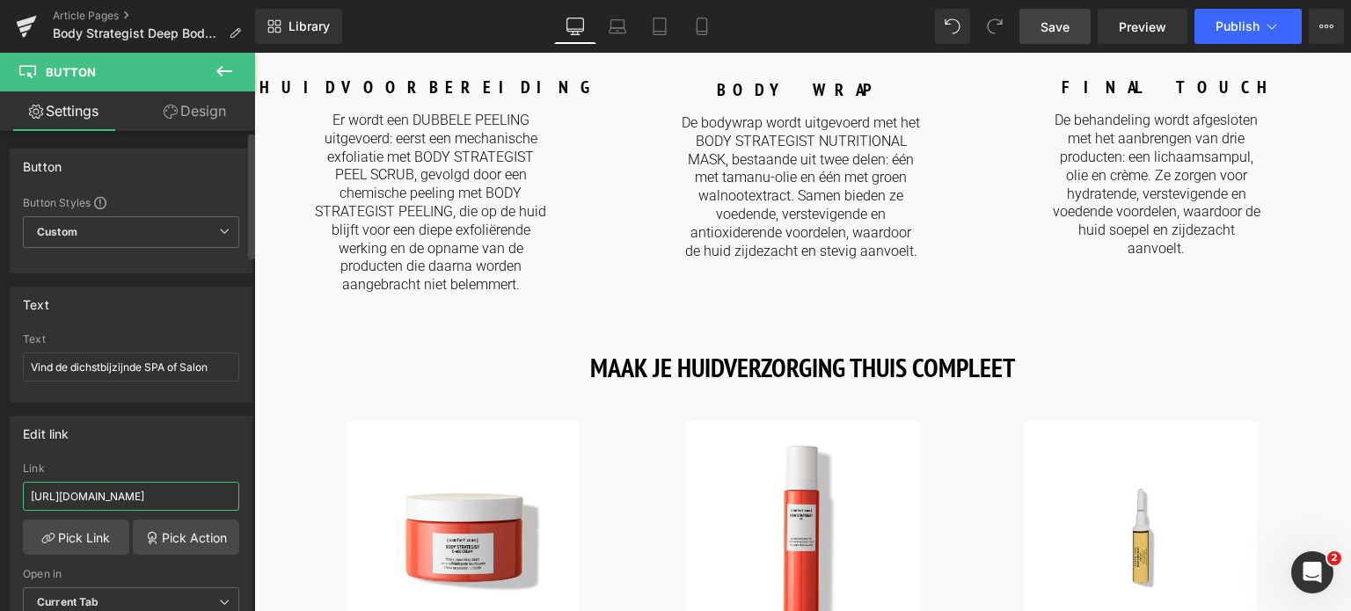
drag, startPoint x: 202, startPoint y: 494, endPoint x: 0, endPoint y: 486, distance: 202.5
click at [0, 486] on div "Edit link [URL][DOMAIN_NAME] Link [URL][DOMAIN_NAME] Pick Link Pick Action Curr…" at bounding box center [131, 523] width 263 height 241
drag, startPoint x: 383, startPoint y: 552, endPoint x: 310, endPoint y: 487, distance: 97.8
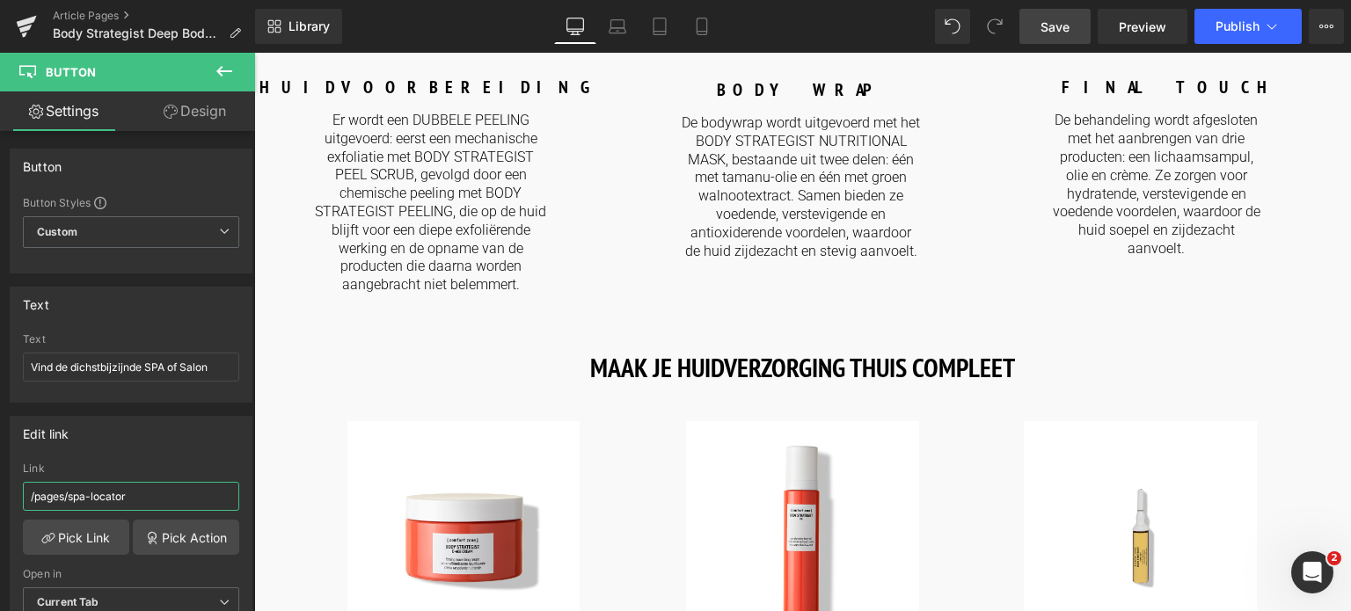
type input "/pages/spa-locator"
click at [1054, 29] on span "Save" at bounding box center [1055, 27] width 29 height 18
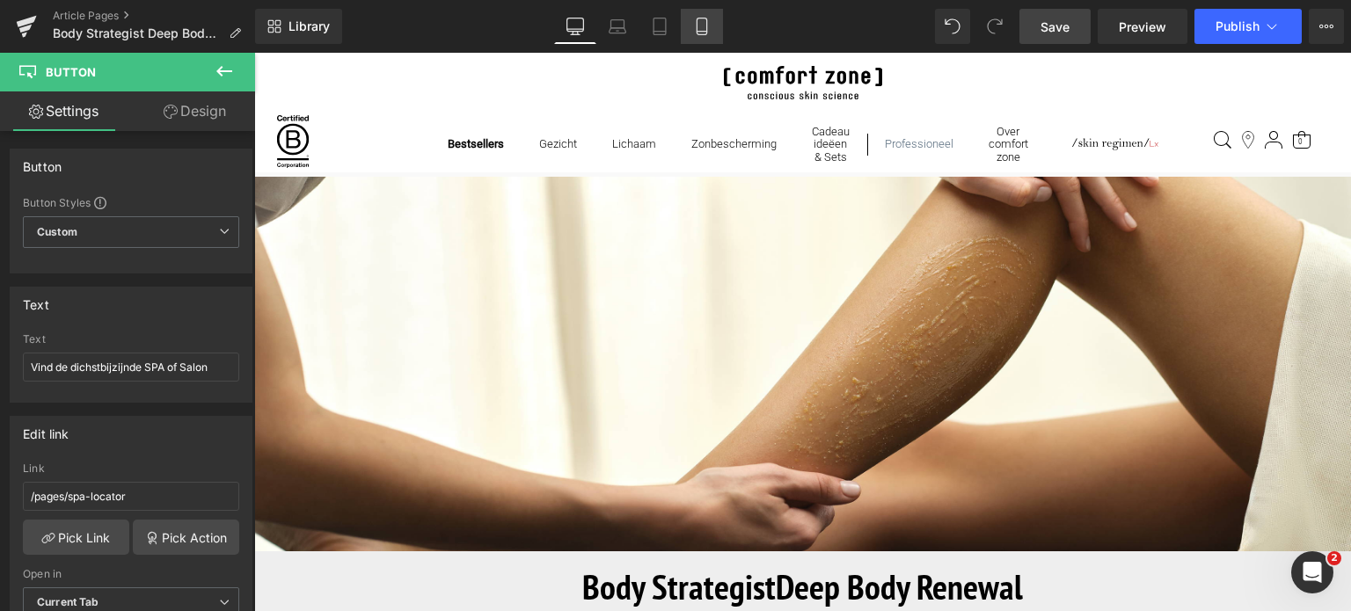
click at [697, 21] on icon at bounding box center [702, 26] width 10 height 17
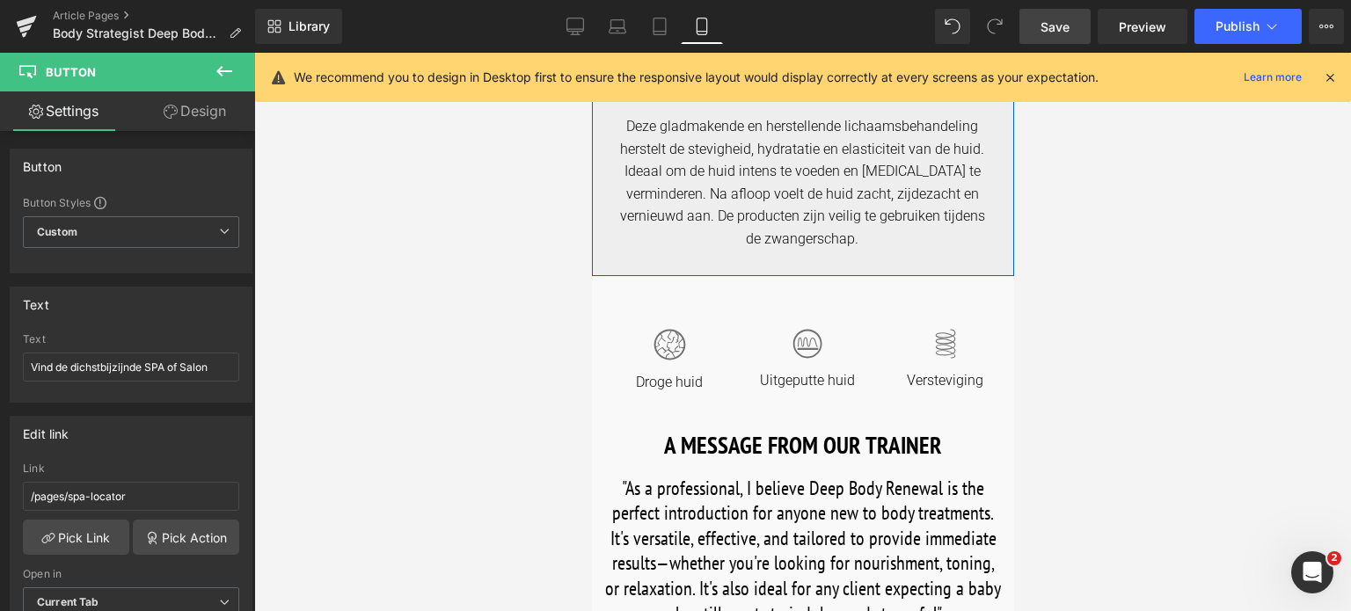
scroll to position [528, 0]
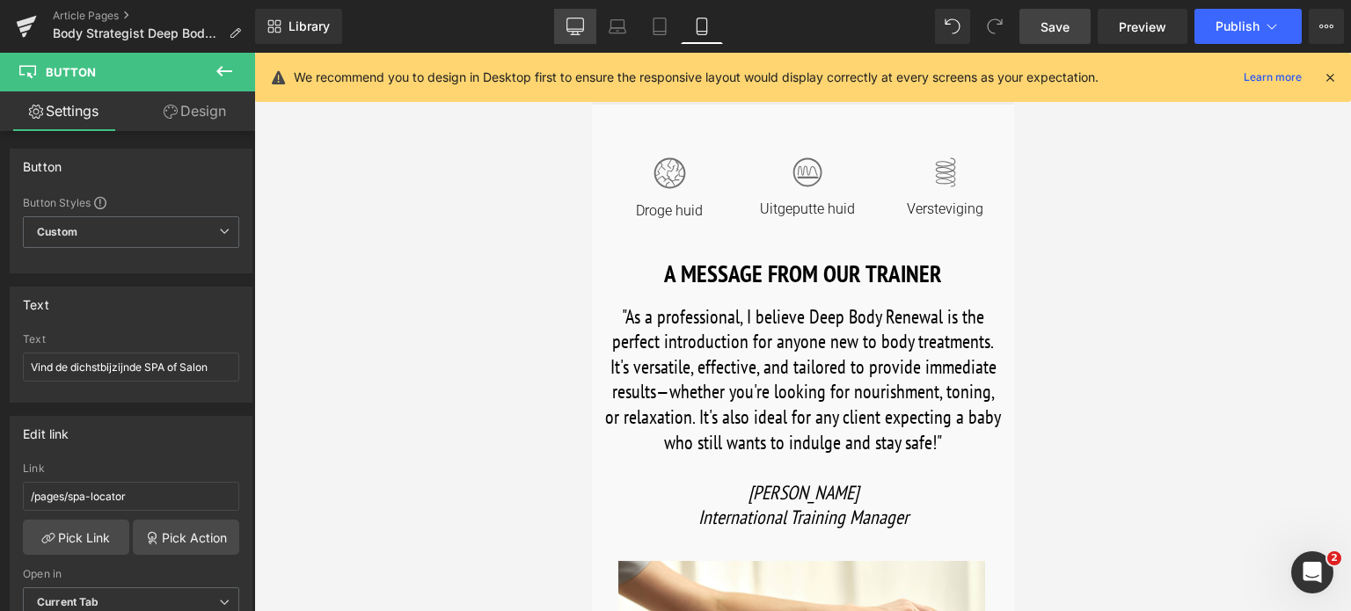
click at [570, 37] on link "Desktop" at bounding box center [575, 26] width 42 height 35
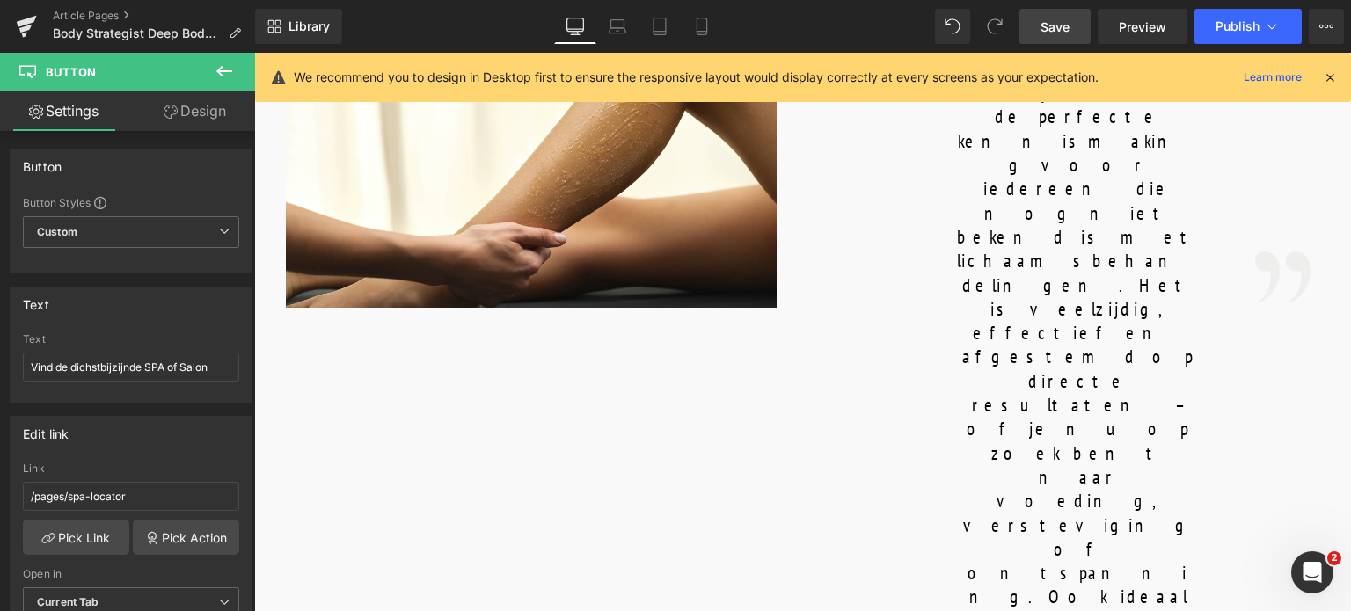
scroll to position [832, 0]
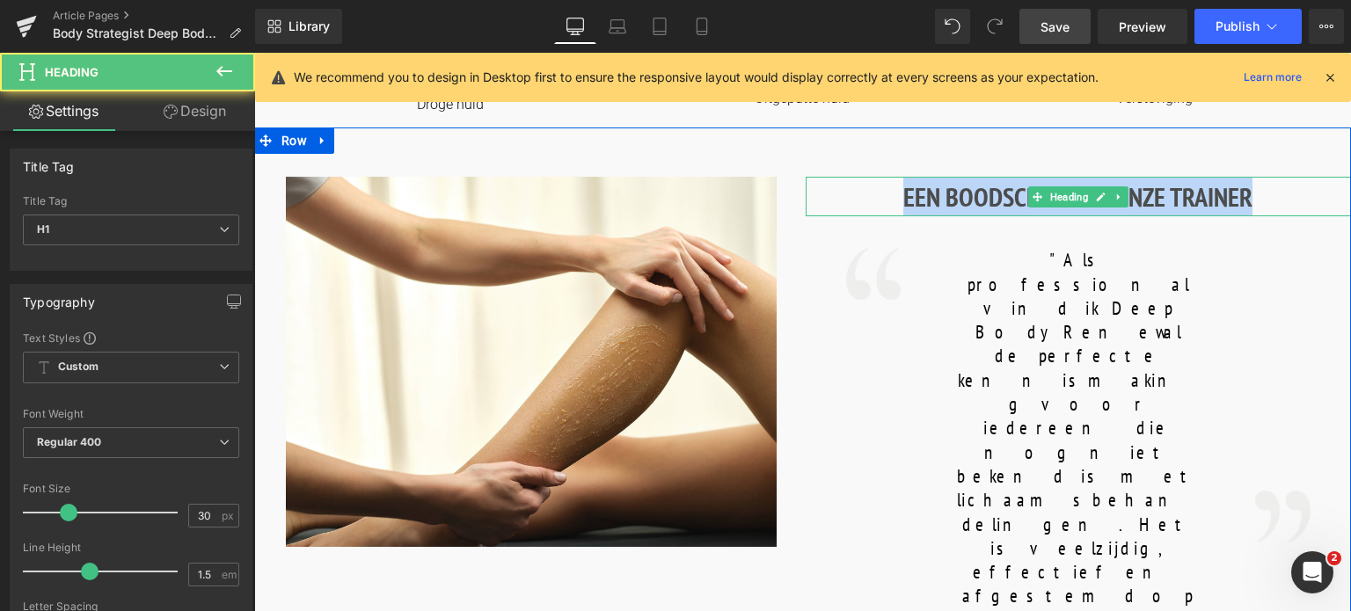
drag, startPoint x: 1257, startPoint y: 194, endPoint x: 850, endPoint y: 202, distance: 407.4
click at [850, 202] on h1 "EEN BOODSCHAP VAN ONZE TRAINER" at bounding box center [1079, 197] width 546 height 40
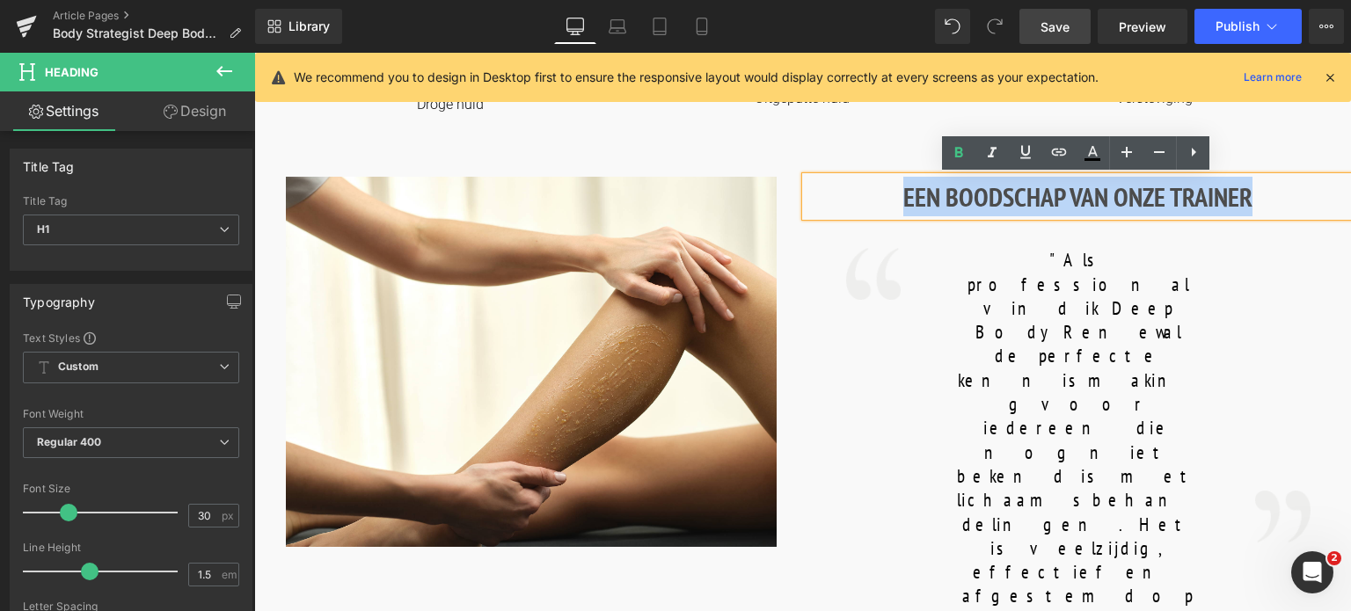
copy h1 "EEN BOODSCHAP VAN ONZE TRAINER"
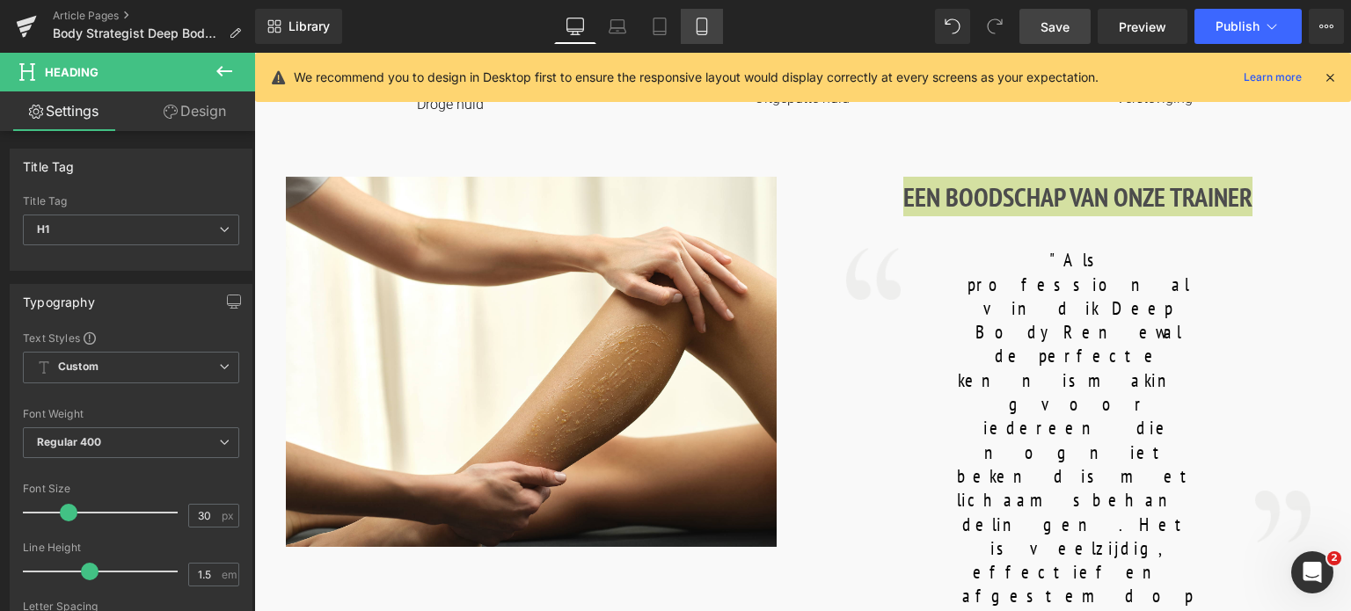
click at [697, 24] on icon at bounding box center [702, 27] width 18 height 18
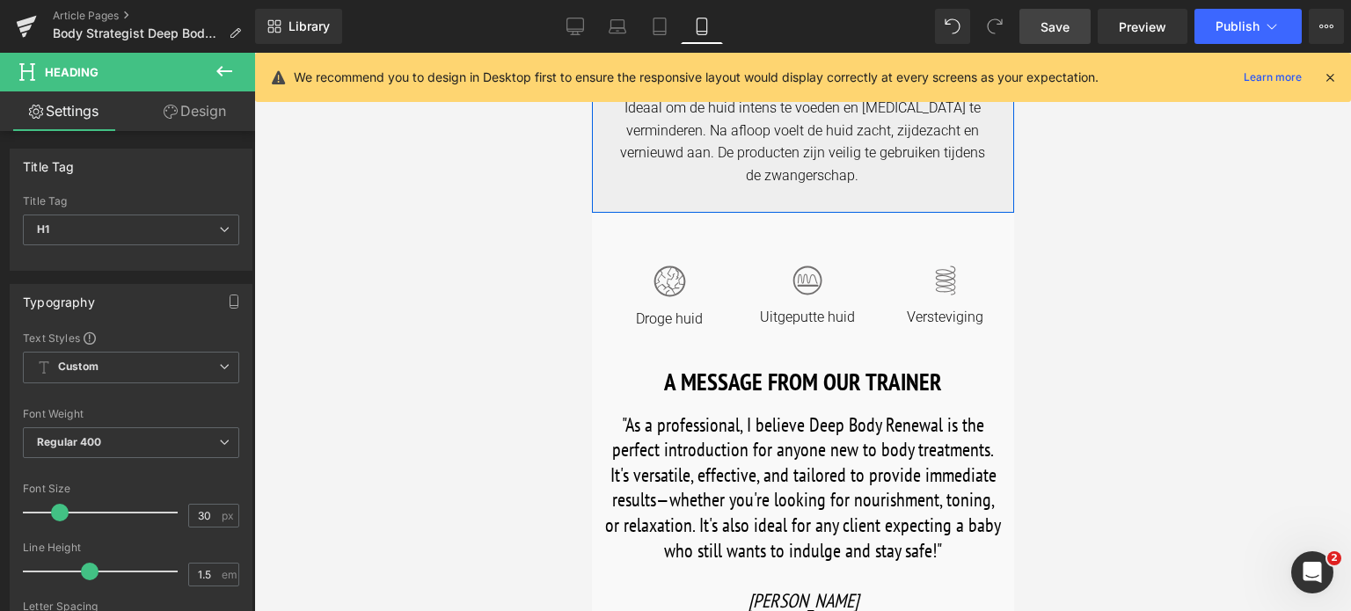
scroll to position [440, 0]
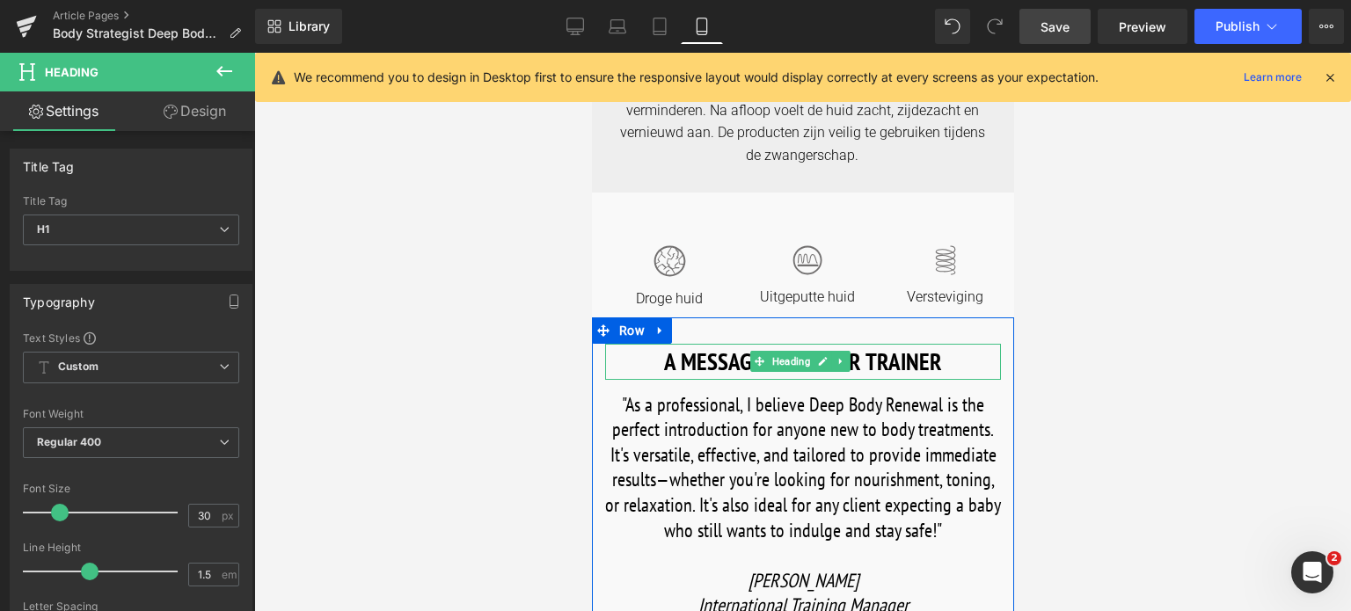
click at [612, 362] on h1 "A MESSAGE FROM OUR TRAINER" at bounding box center [802, 362] width 396 height 36
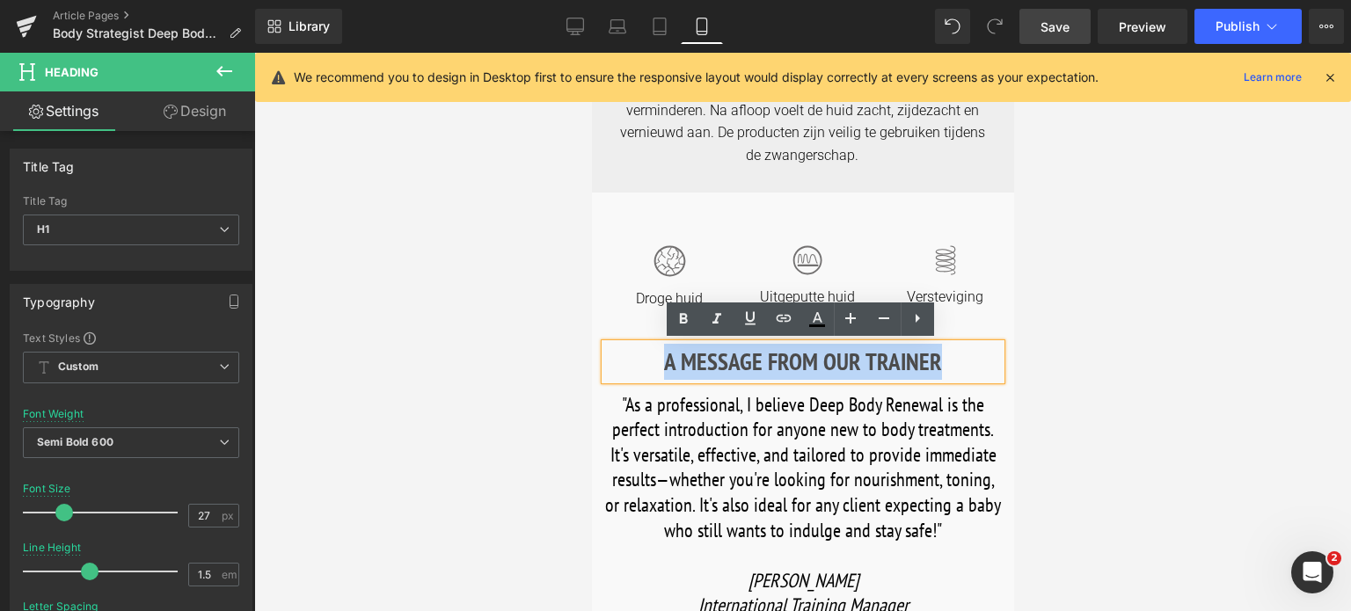
drag, startPoint x: 654, startPoint y: 358, endPoint x: 947, endPoint y: 342, distance: 294.2
click at [947, 344] on h1 "A MESSAGE FROM OUR TRAINER" at bounding box center [802, 362] width 396 height 36
paste div
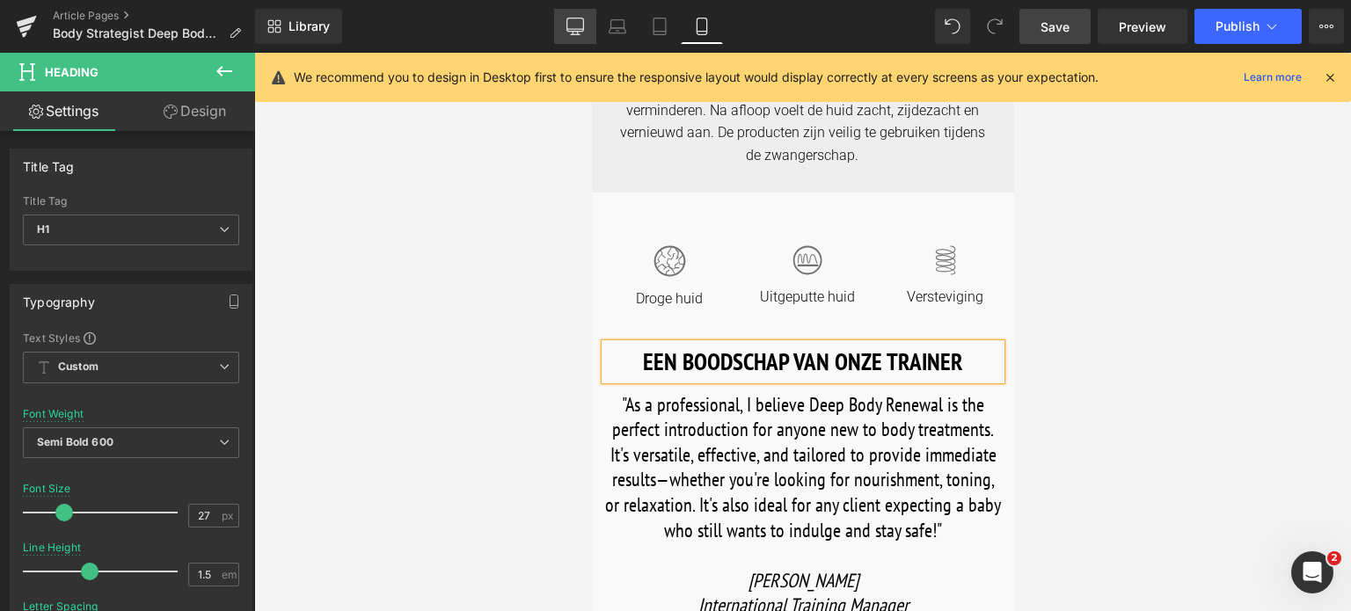
click at [578, 32] on icon at bounding box center [575, 27] width 18 height 18
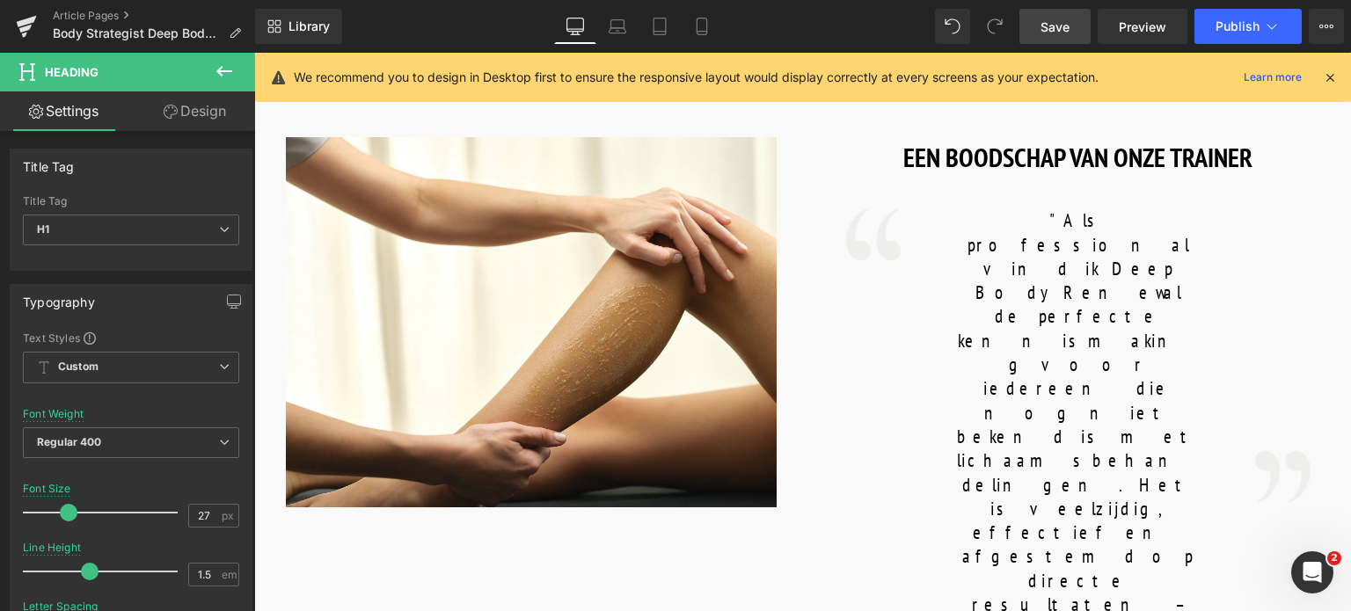
scroll to position [880, 0]
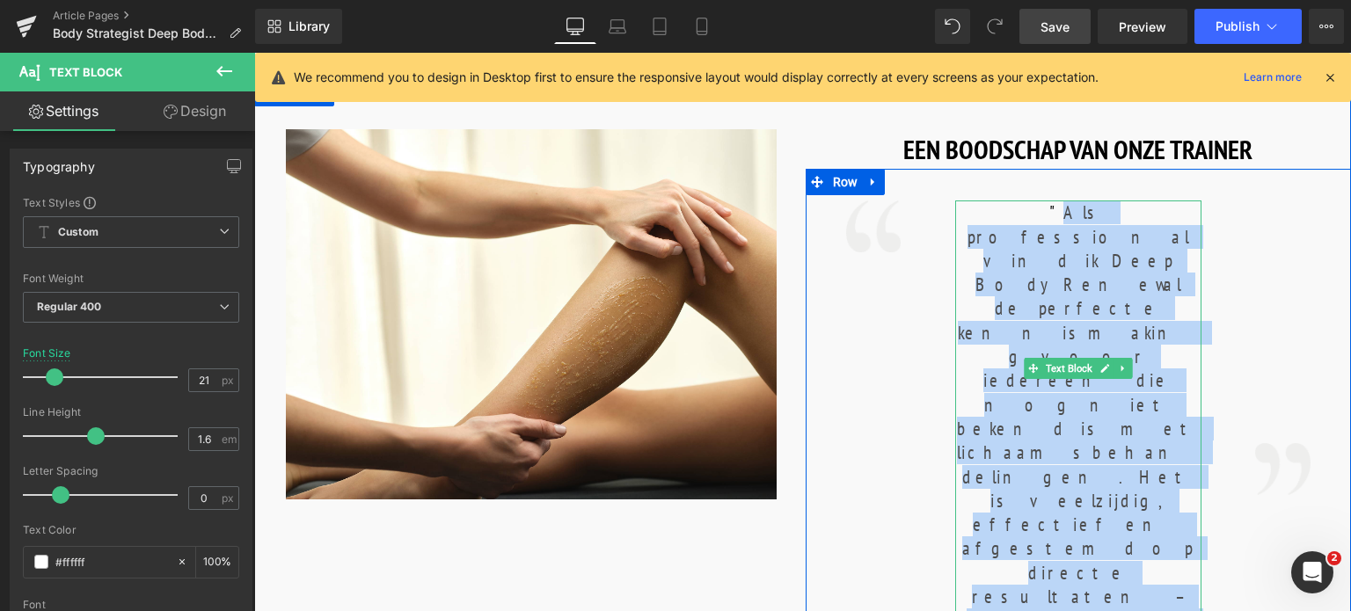
drag, startPoint x: 968, startPoint y: 217, endPoint x: 1119, endPoint y: 455, distance: 281.6
click at [1119, 455] on font ""Als professional vind ik Deep Body Renewal de perfecte kennismaking voor ieder…" at bounding box center [1078, 621] width 243 height 840
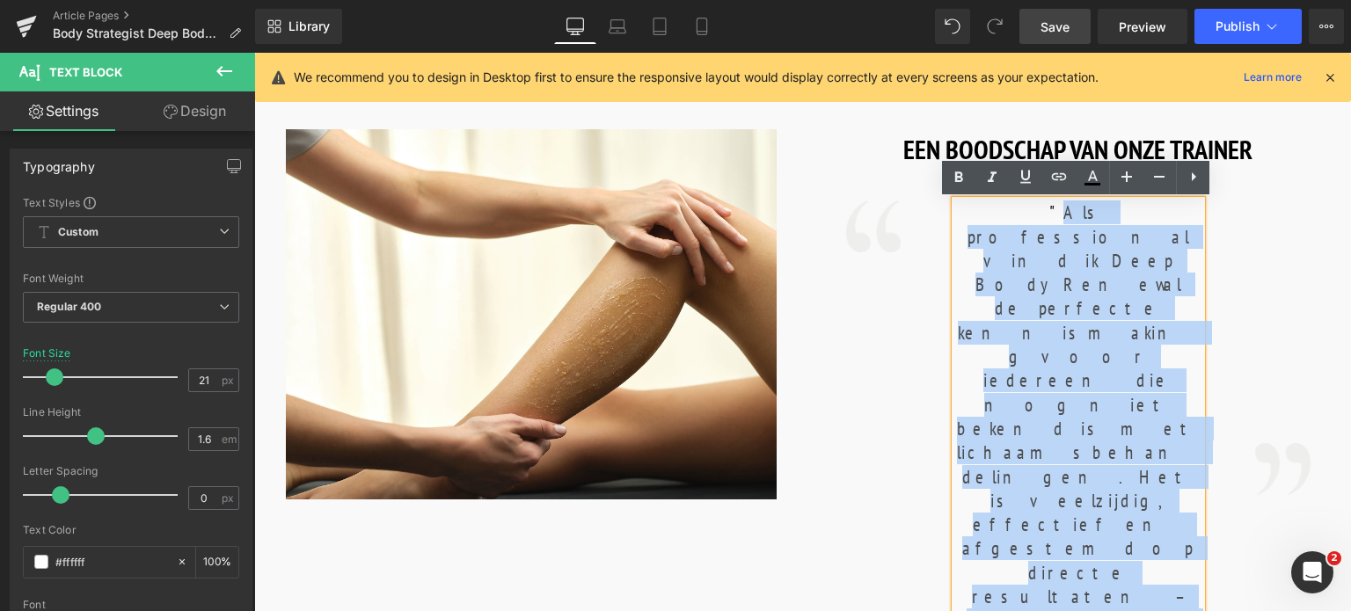
copy font "Als professional vind ik Deep Body Renewal de perfecte kennismaking voor iedere…"
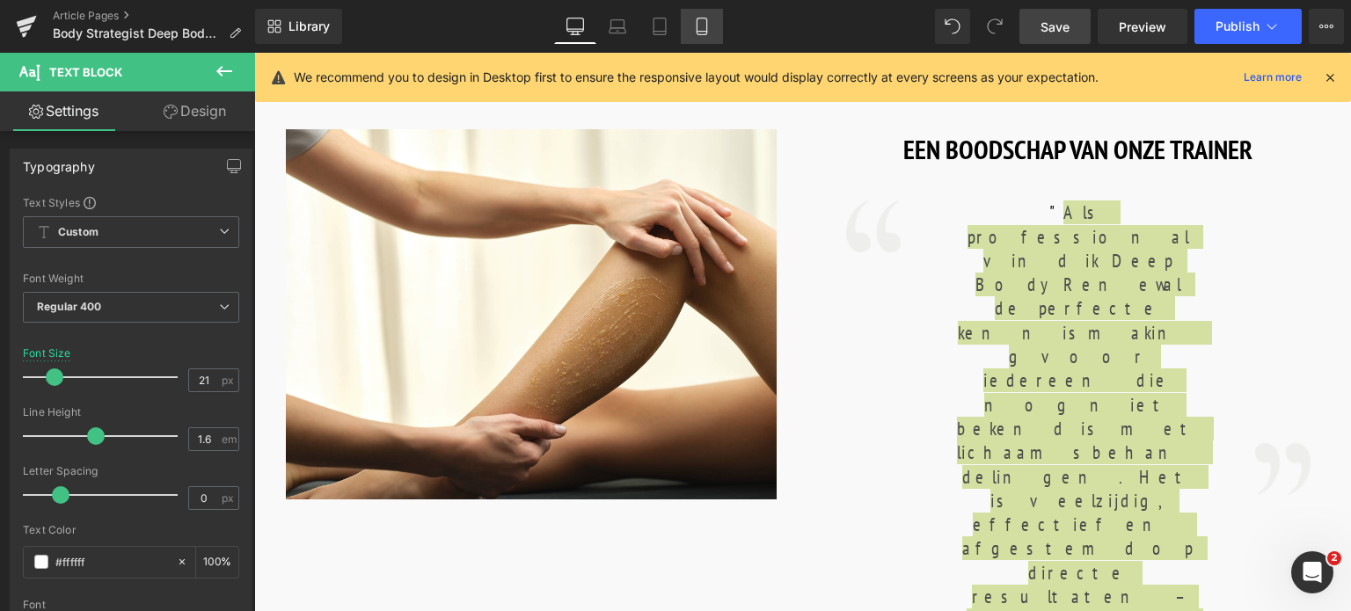
click at [700, 21] on icon at bounding box center [702, 27] width 18 height 18
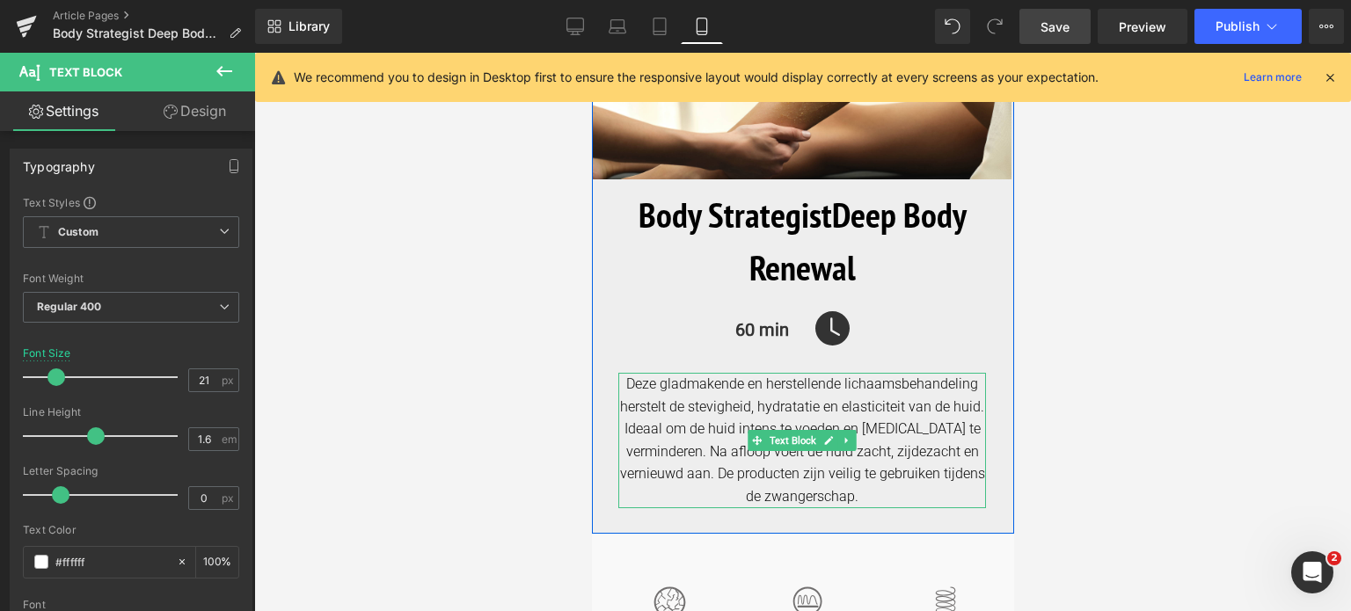
scroll to position [440, 0]
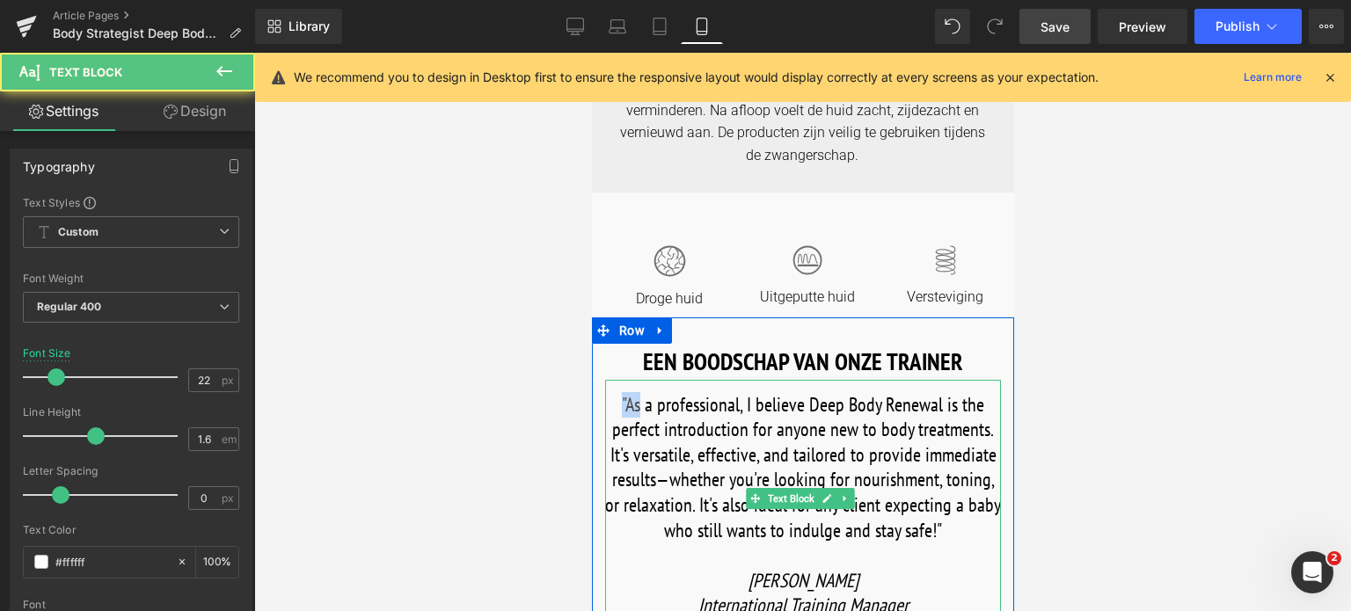
drag, startPoint x: 623, startPoint y: 399, endPoint x: 639, endPoint y: 404, distance: 17.3
click at [639, 404] on font ""As a professional, I believe Deep Body Renewal is the perfect introduction for…" at bounding box center [802, 467] width 396 height 150
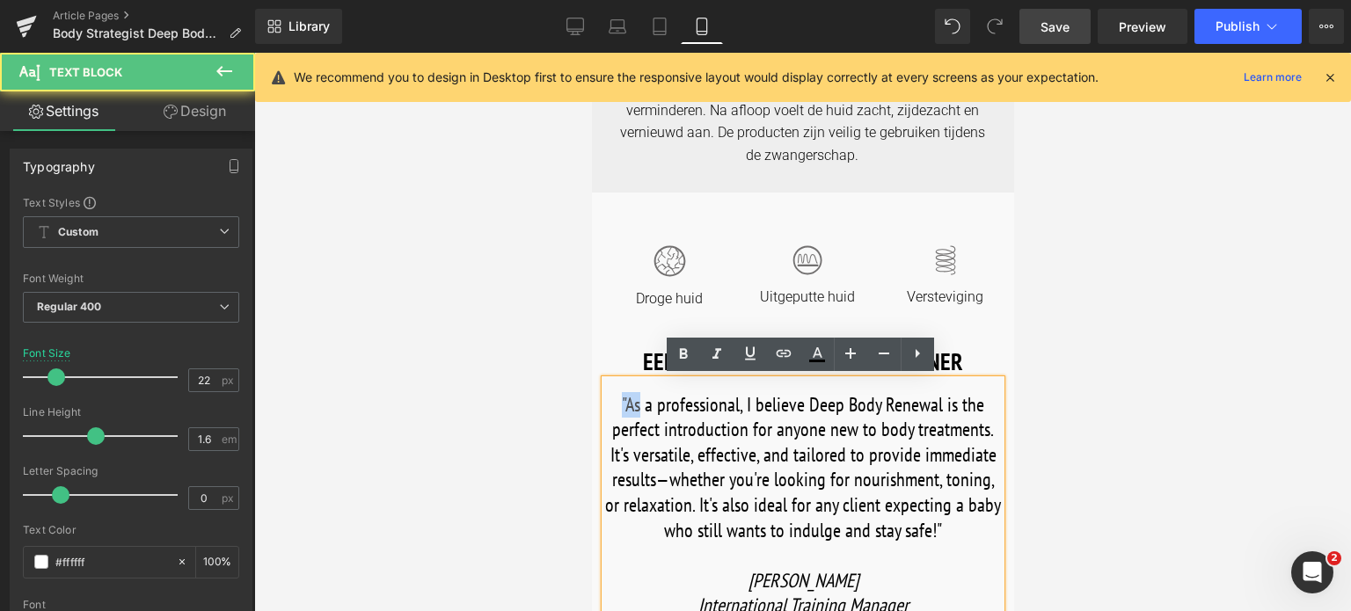
click at [639, 404] on font ""As a professional, I believe Deep Body Renewal is the perfect introduction for…" at bounding box center [802, 467] width 396 height 150
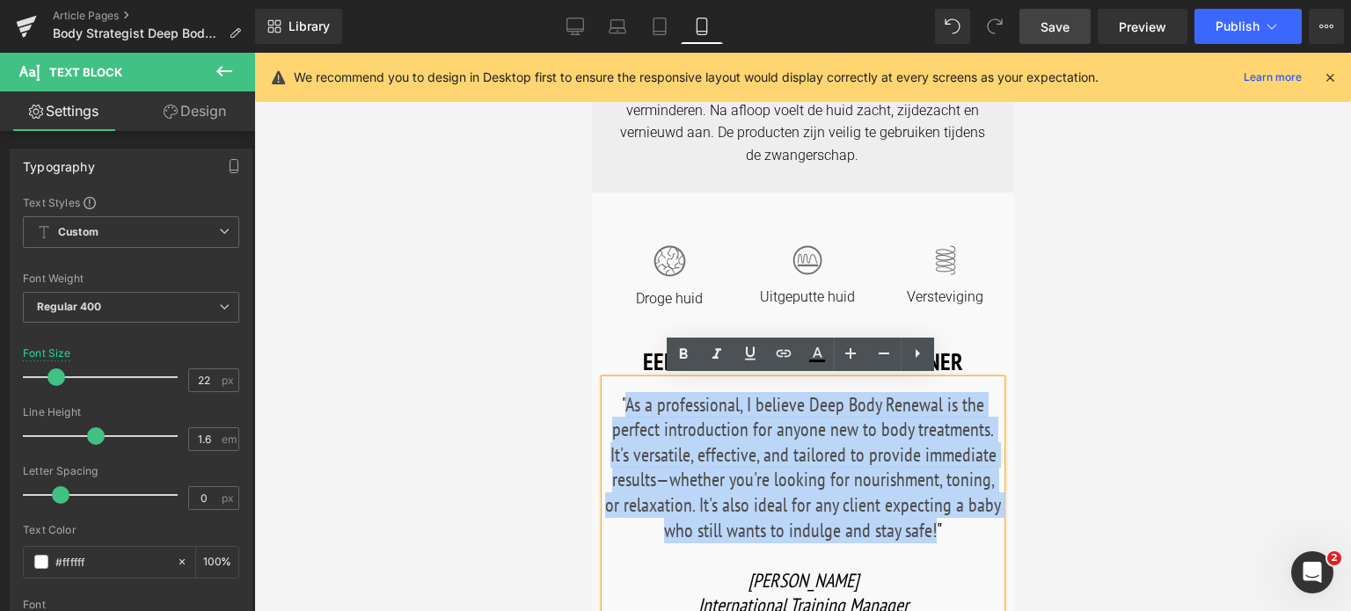
drag, startPoint x: 626, startPoint y: 402, endPoint x: 932, endPoint y: 531, distance: 331.5
click at [932, 531] on font ""As a professional, I believe Deep Body Renewal is the perfect introduction for…" at bounding box center [802, 467] width 396 height 150
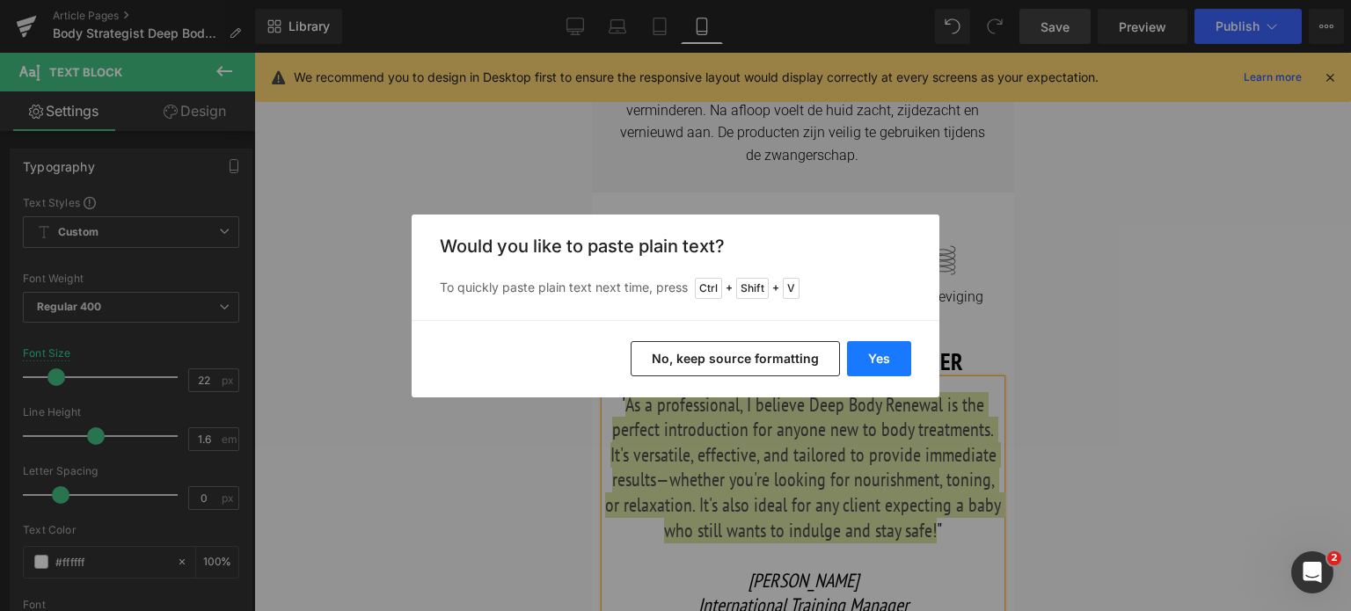
click at [873, 364] on button "Yes" at bounding box center [879, 358] width 64 height 35
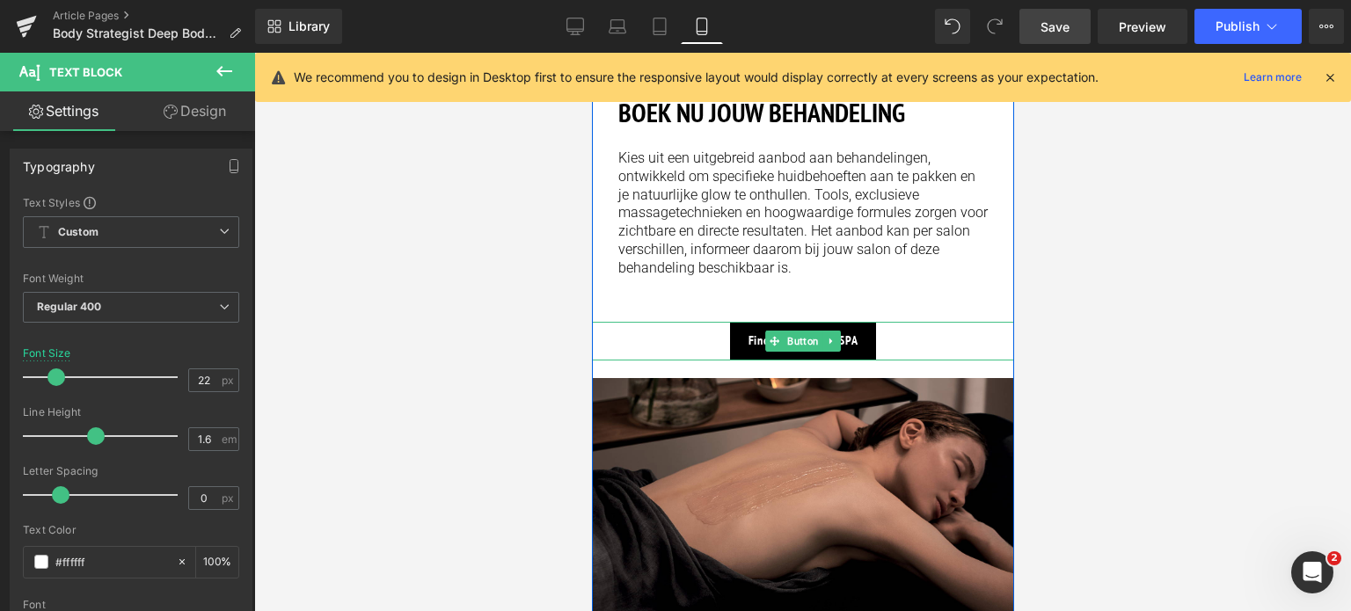
scroll to position [2023, 0]
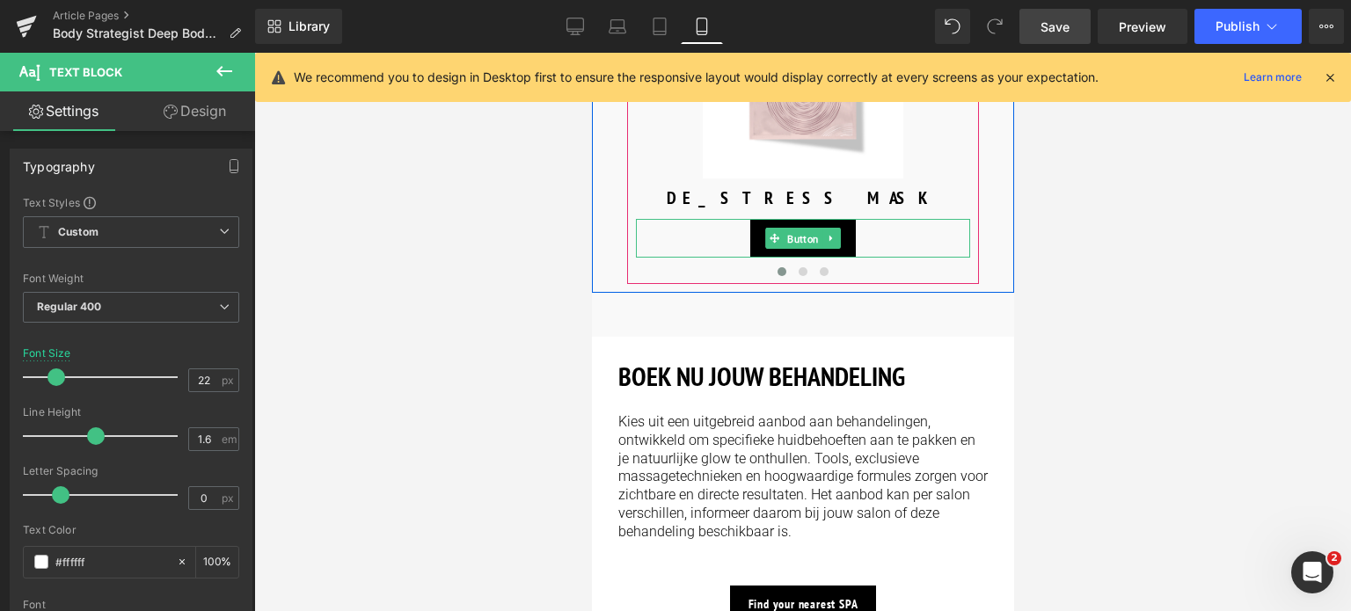
drag, startPoint x: 804, startPoint y: 238, endPoint x: 725, endPoint y: 259, distance: 81.9
click at [803, 238] on span "Button" at bounding box center [802, 239] width 39 height 21
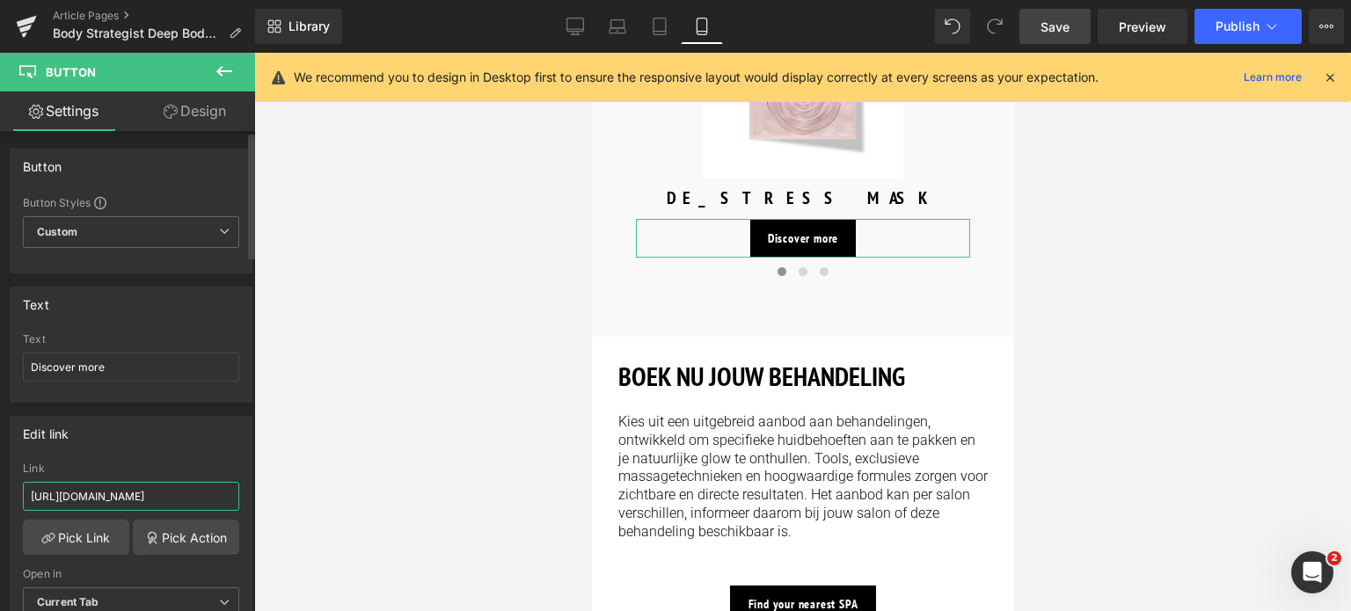
drag, startPoint x: 206, startPoint y: 497, endPoint x: 0, endPoint y: 445, distance: 212.3
click at [0, 446] on div "Edit link https://world.comfortzoneskin.com/products/body-strategist-d-age-crea…" at bounding box center [131, 523] width 263 height 241
type input "/products/body-strategist-d-age-cream"
drag, startPoint x: 134, startPoint y: 366, endPoint x: 10, endPoint y: 385, distance: 125.5
click at [11, 385] on div "Discover more Text Discover more" at bounding box center [131, 367] width 241 height 69
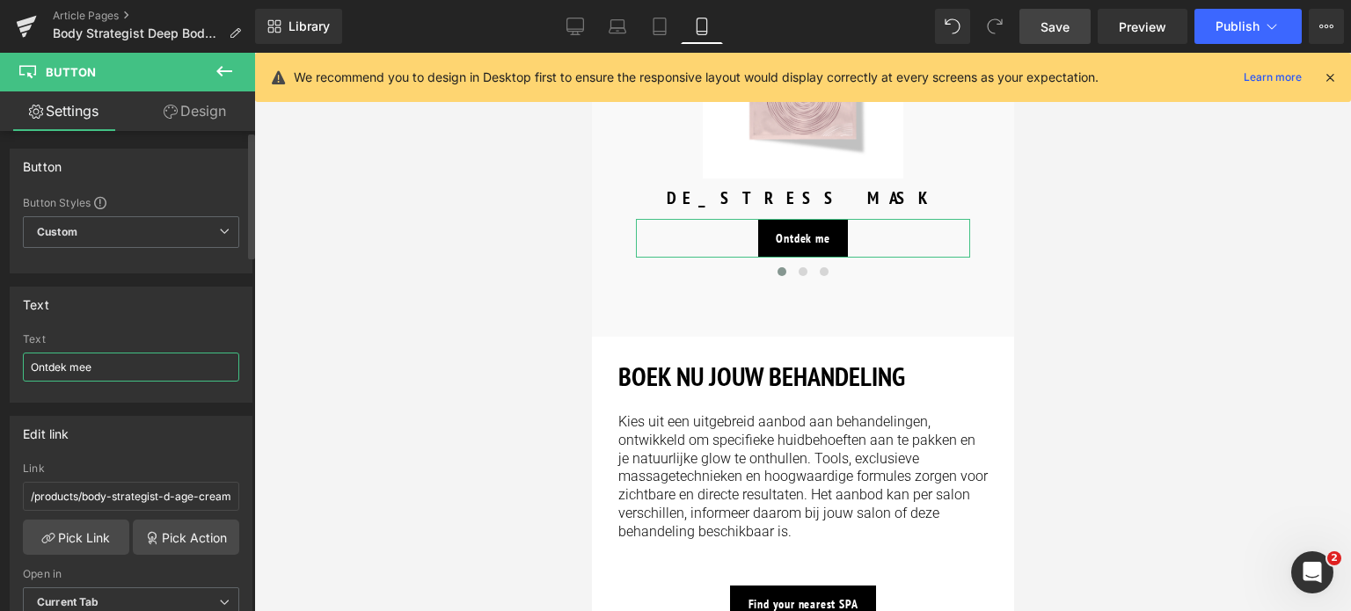
type input "Ontdek meer"
drag, startPoint x: 120, startPoint y: 369, endPoint x: 0, endPoint y: 372, distance: 119.7
click at [0, 372] on div "Text Discover more Text Ontdek meer" at bounding box center [131, 338] width 263 height 129
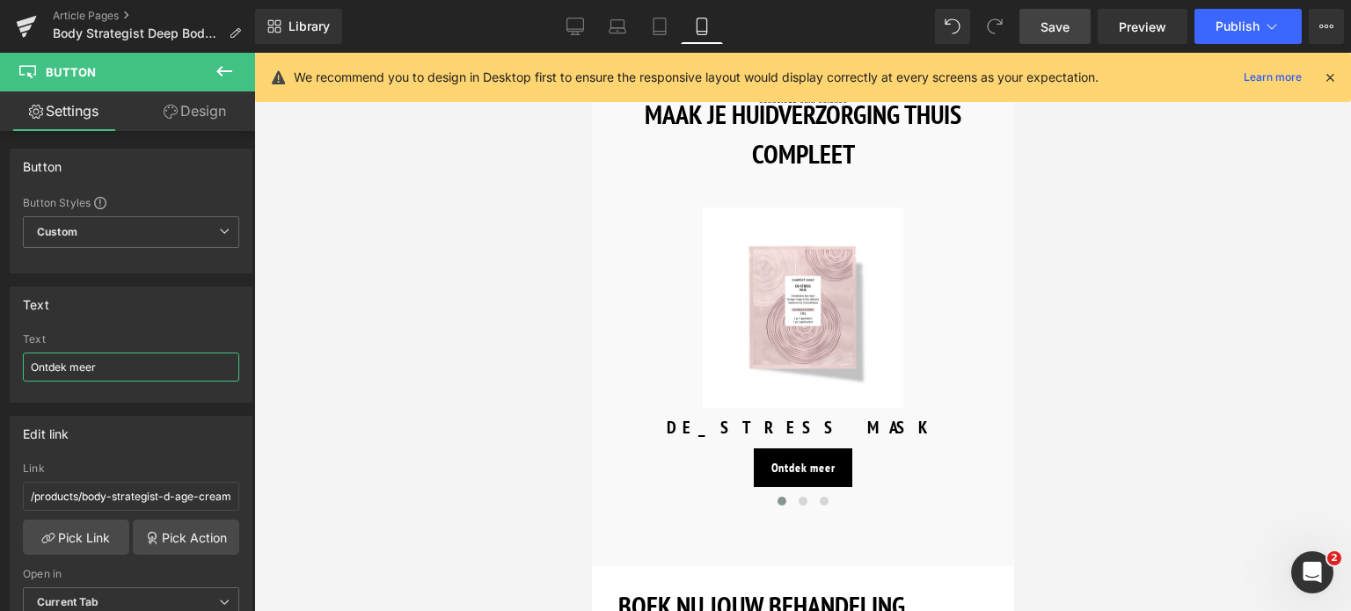
scroll to position [1759, 0]
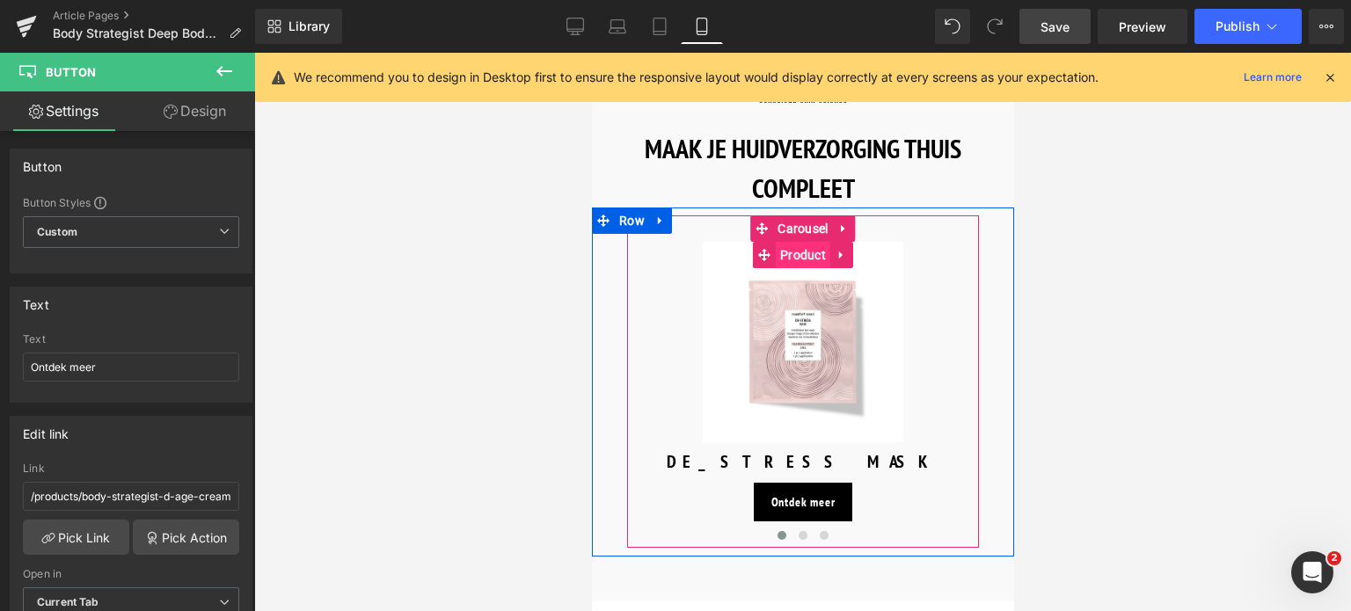
click at [807, 257] on span "Product" at bounding box center [802, 255] width 55 height 26
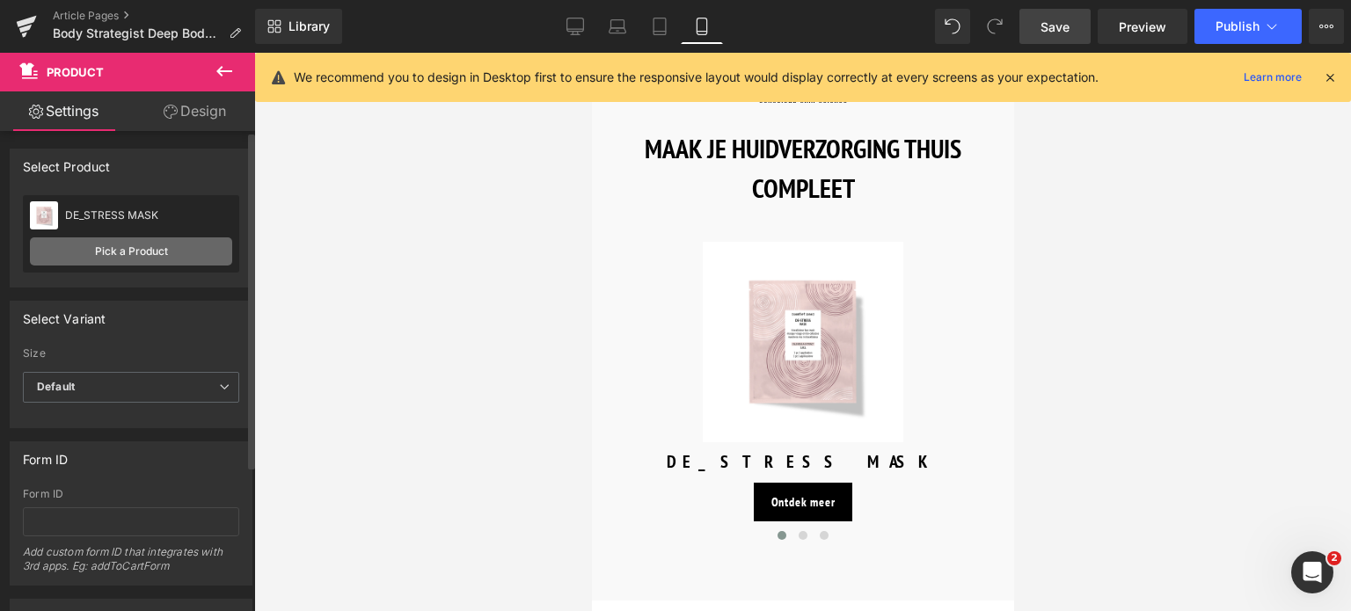
click at [125, 256] on link "Pick a Product" at bounding box center [131, 252] width 202 height 28
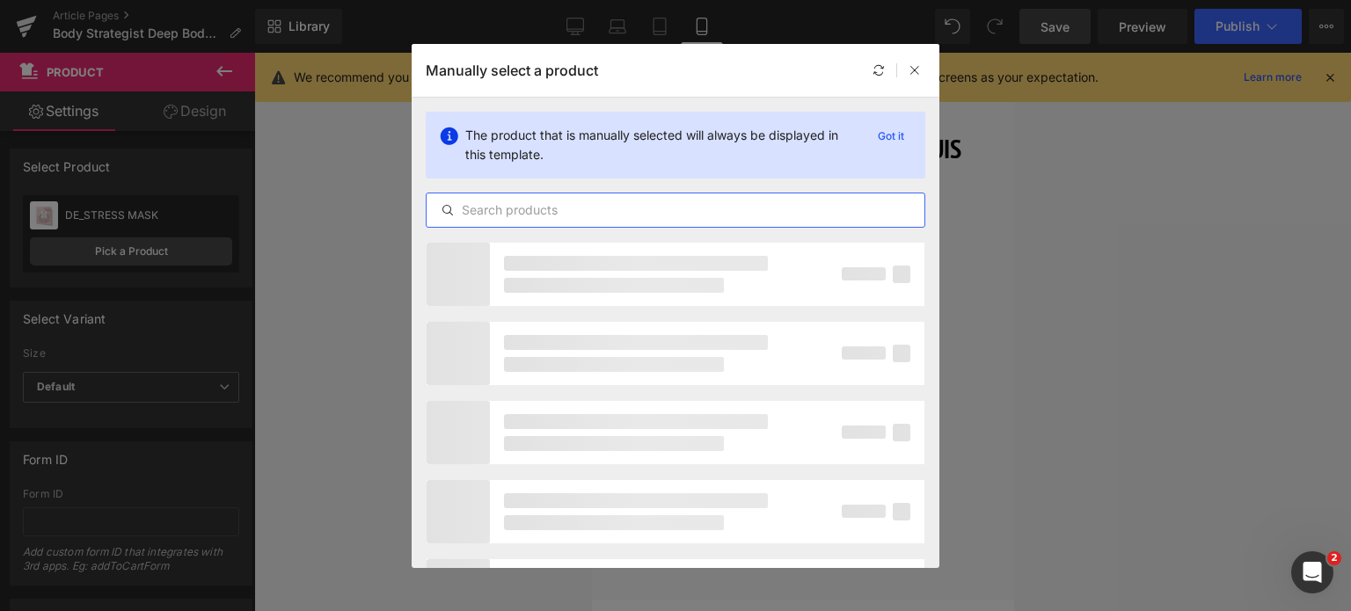
click at [661, 210] on input "text" at bounding box center [676, 210] width 498 height 21
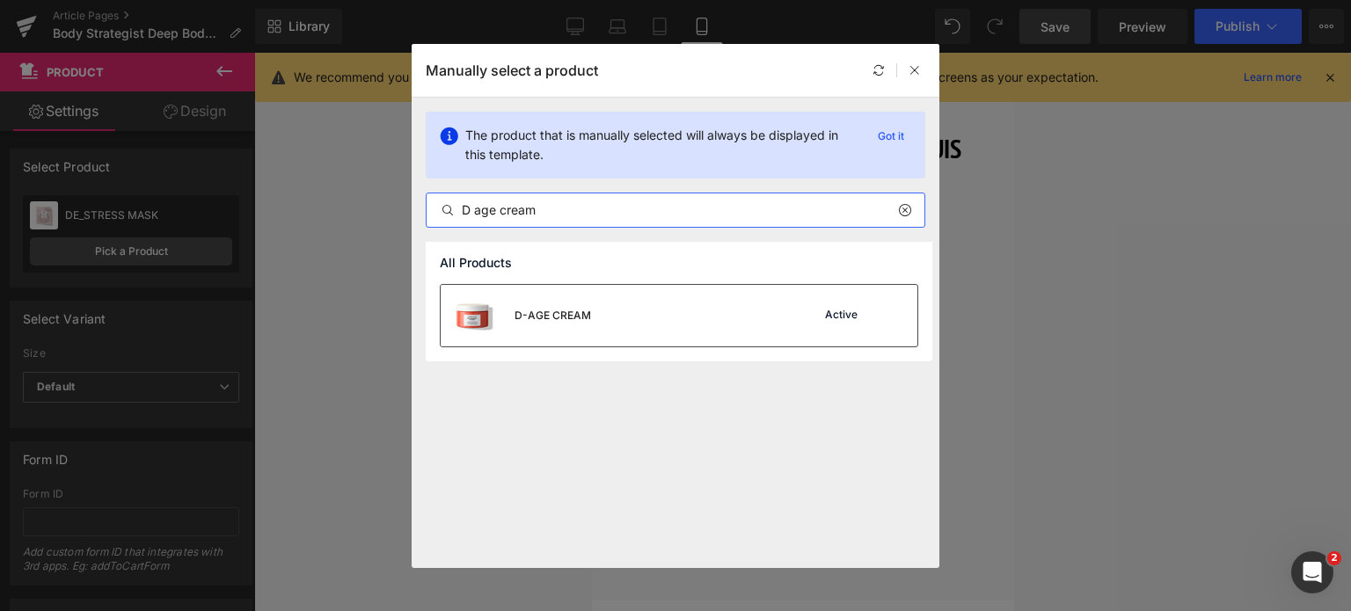
type input "D age cream"
click at [638, 323] on div "D-AGE CREAM Active" at bounding box center [679, 316] width 477 height 62
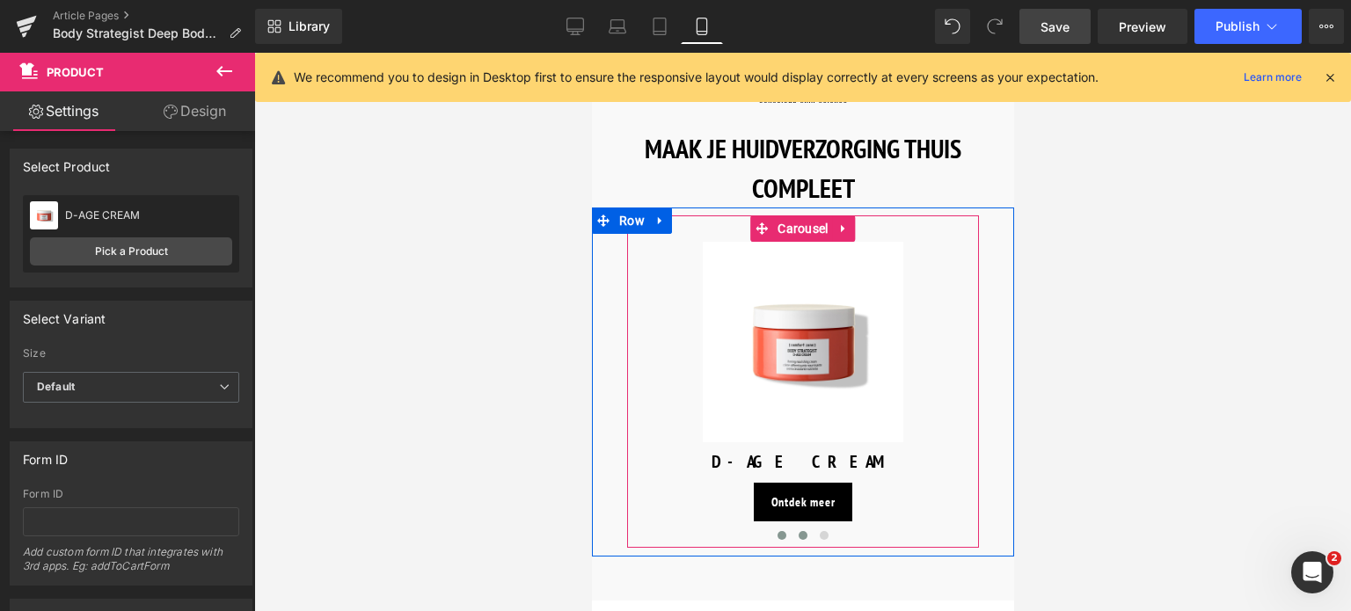
click at [798, 531] on span at bounding box center [802, 535] width 9 height 9
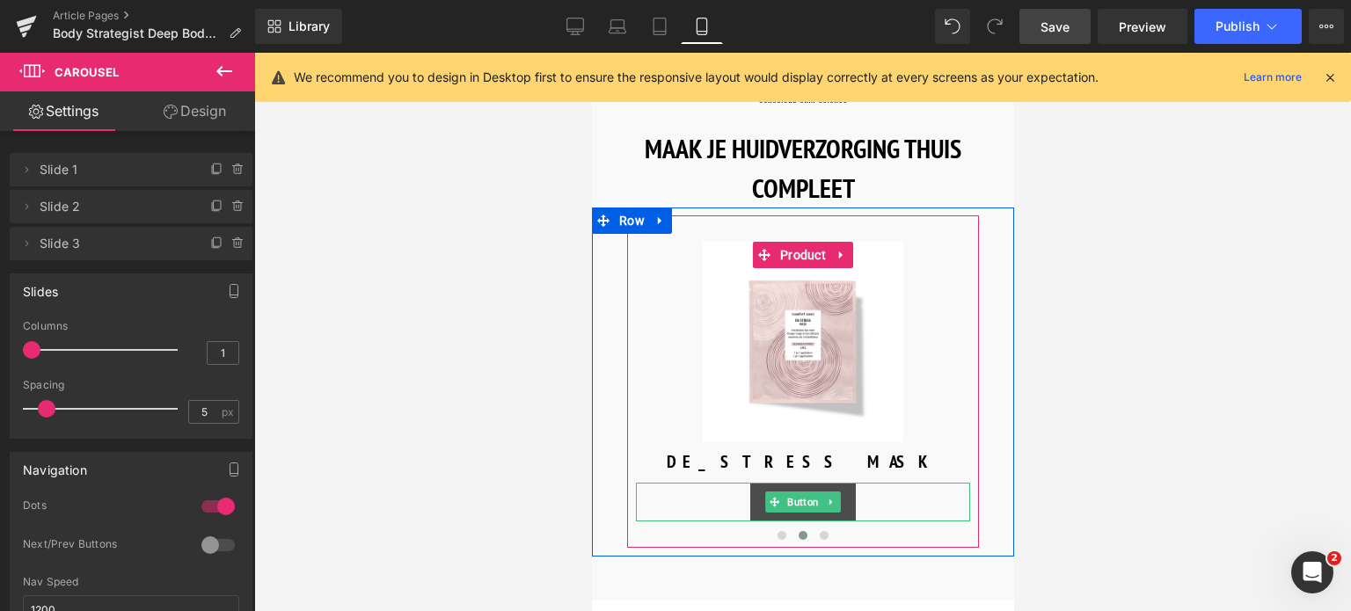
click at [795, 502] on span "Button" at bounding box center [802, 502] width 39 height 21
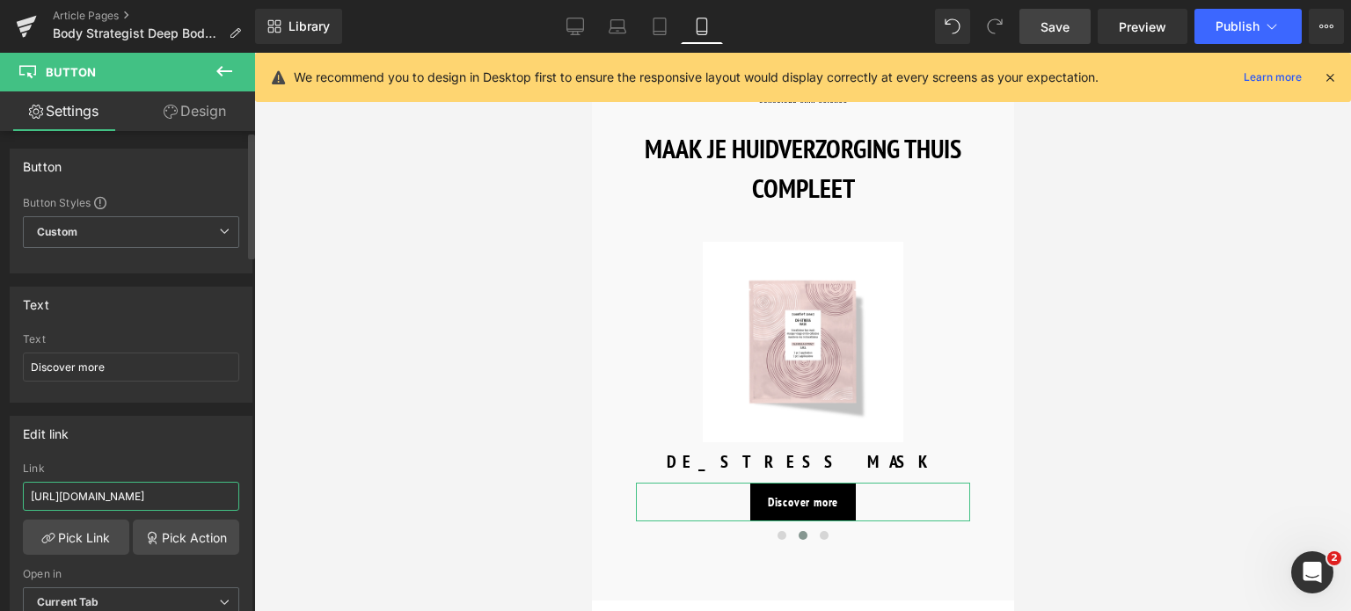
drag, startPoint x: 205, startPoint y: 493, endPoint x: 0, endPoint y: 446, distance: 210.4
click at [0, 446] on div "Edit link https://world.comfortzoneskin.com/products/body-strategist-oil Link h…" at bounding box center [131, 523] width 263 height 241
type input "/products/body-strategist-oil"
drag, startPoint x: 106, startPoint y: 367, endPoint x: 0, endPoint y: 365, distance: 105.6
click at [0, 365] on div "Text Discover more Text Discover more" at bounding box center [131, 338] width 263 height 129
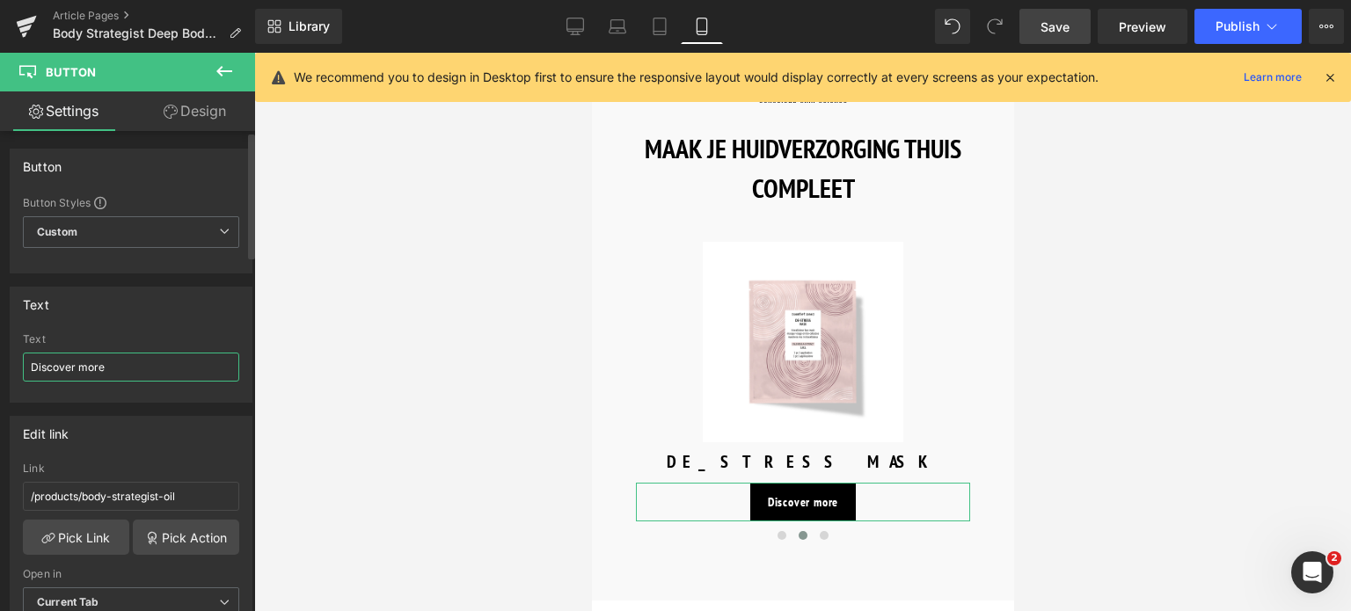
paste input "Ontdek meer"
type input "Ontdek meer"
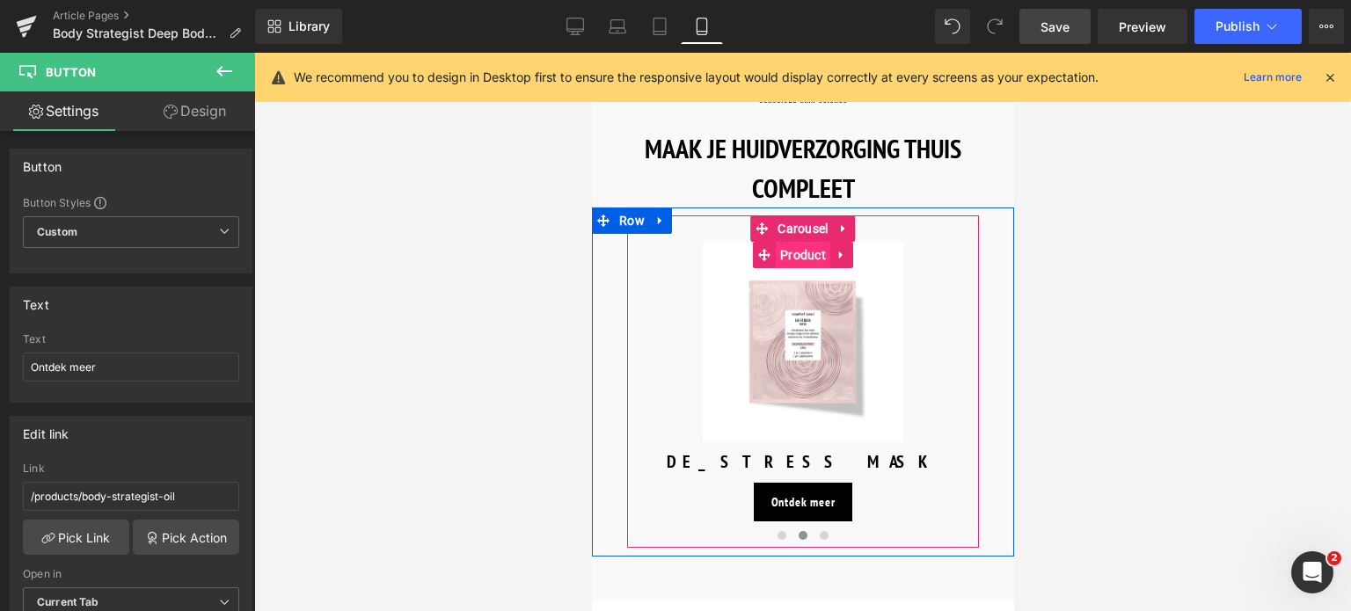
click at [797, 247] on span "Product" at bounding box center [802, 255] width 55 height 26
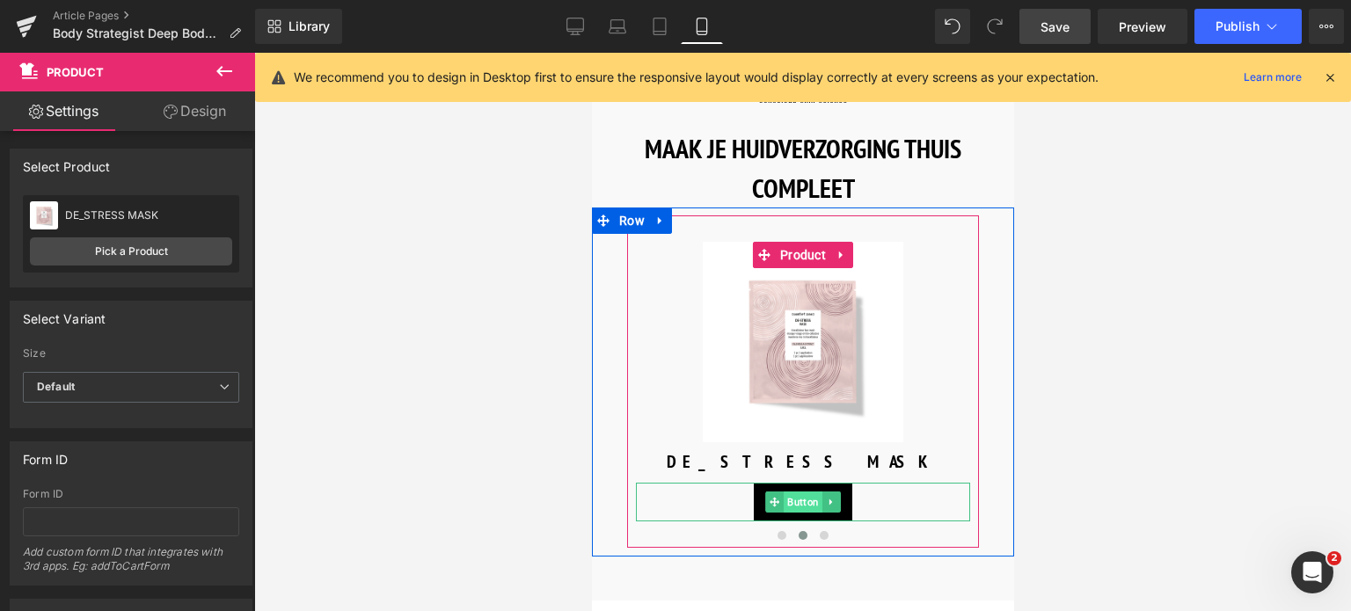
click at [800, 500] on span "Button" at bounding box center [802, 502] width 39 height 21
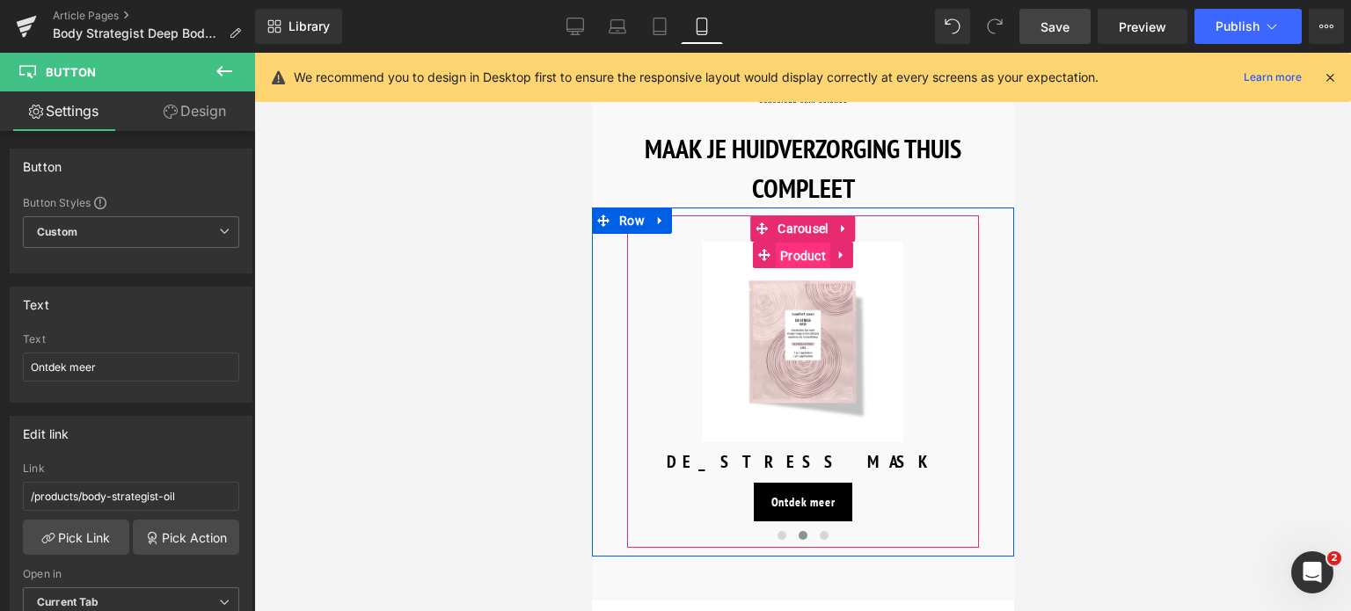
click at [795, 246] on span "Product" at bounding box center [802, 256] width 55 height 26
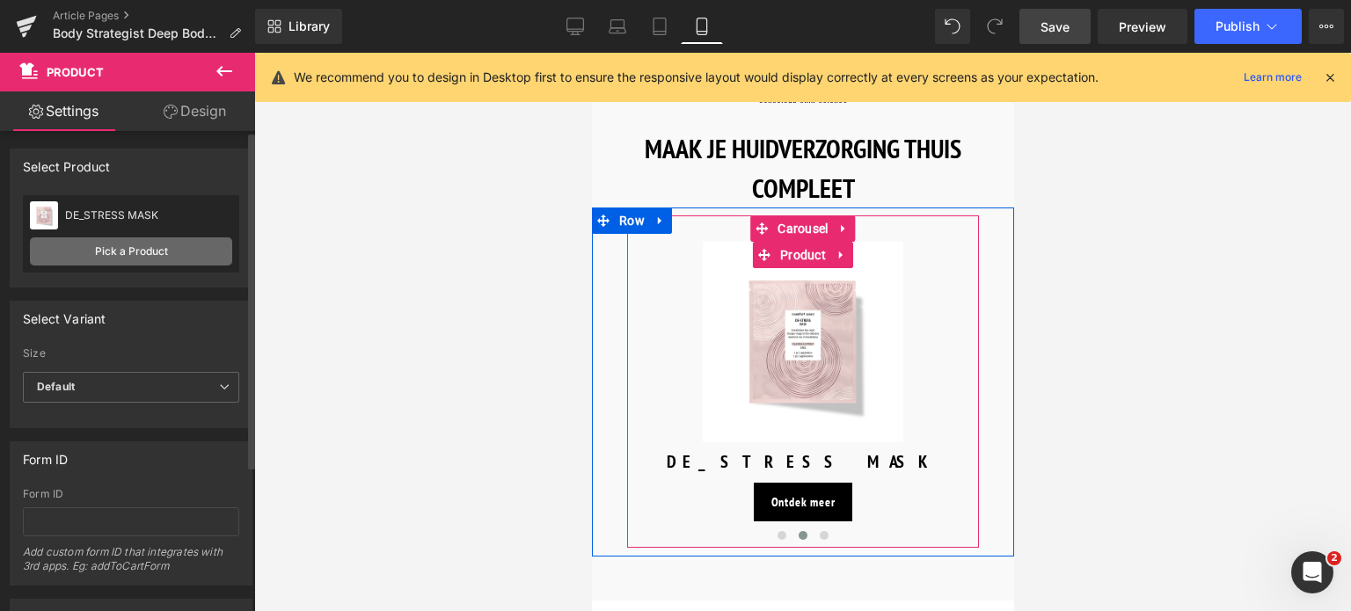
click at [194, 263] on link "Pick a Product" at bounding box center [131, 252] width 202 height 28
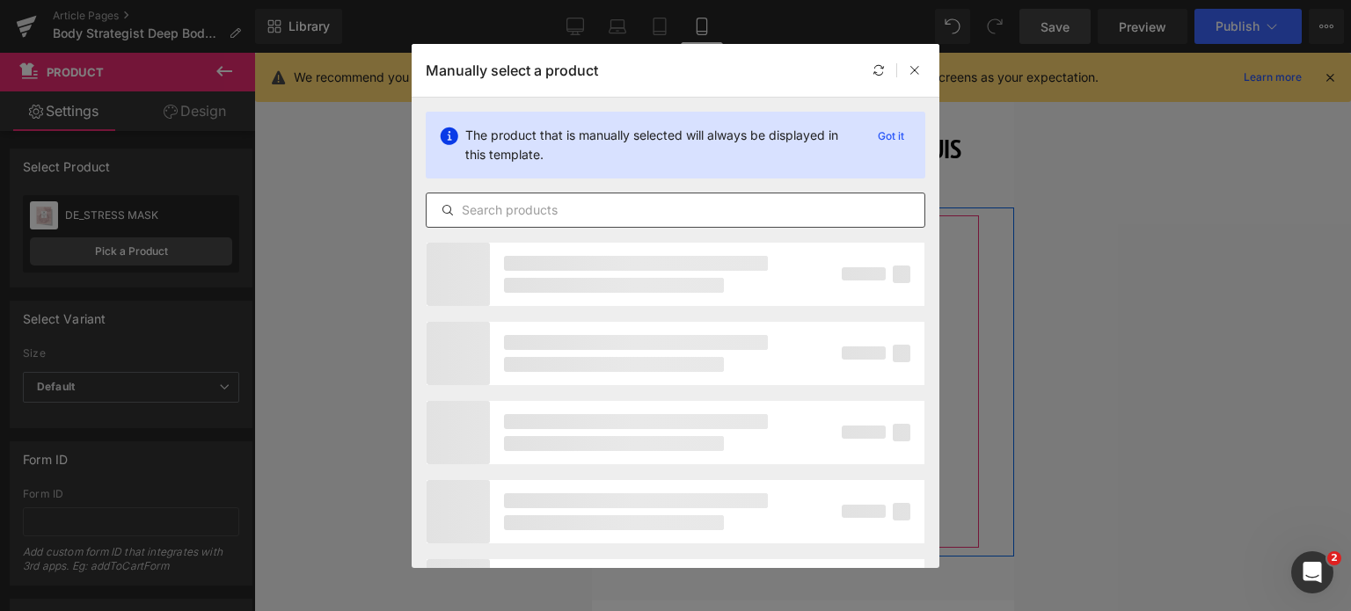
click at [563, 201] on input "text" at bounding box center [676, 210] width 498 height 21
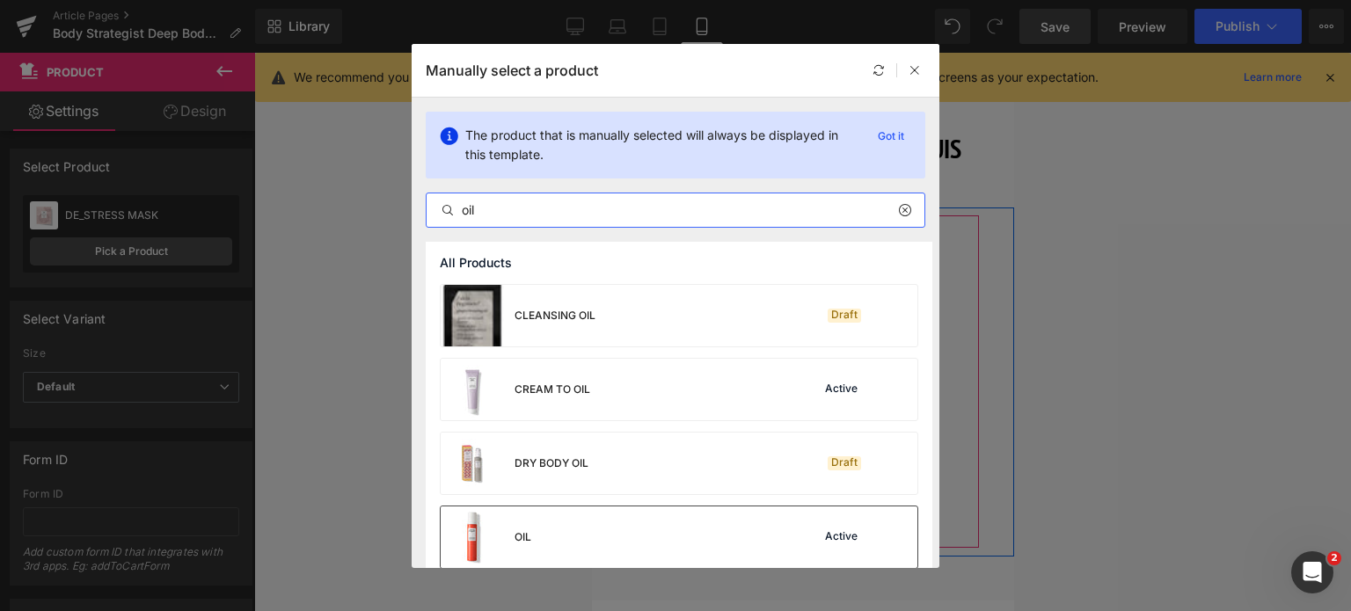
type input "oil"
click at [588, 531] on div "OIL Active" at bounding box center [679, 538] width 477 height 62
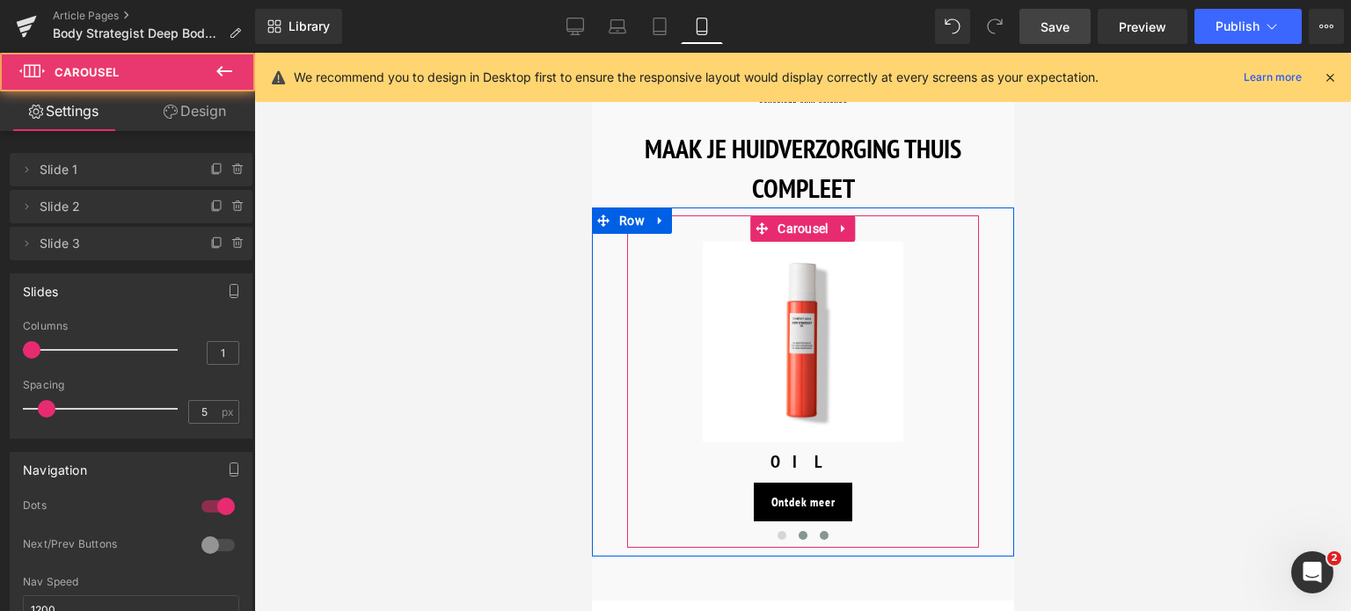
click at [822, 533] on span at bounding box center [823, 535] width 9 height 9
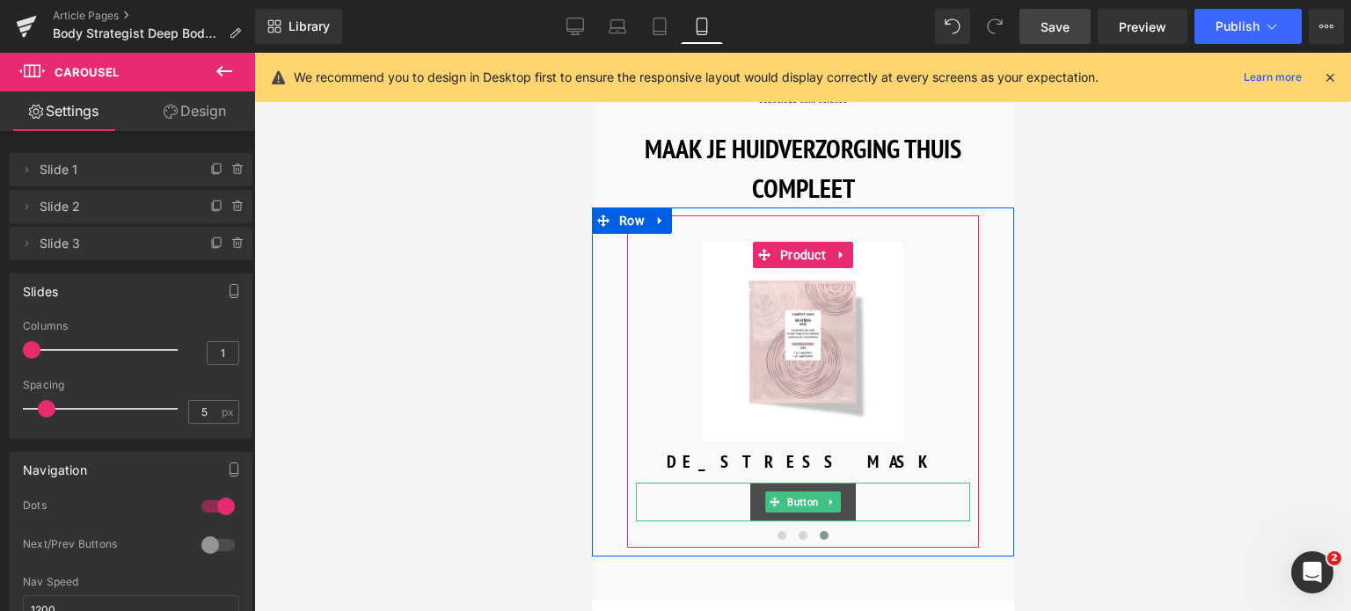
click at [795, 503] on span "Button" at bounding box center [802, 502] width 39 height 21
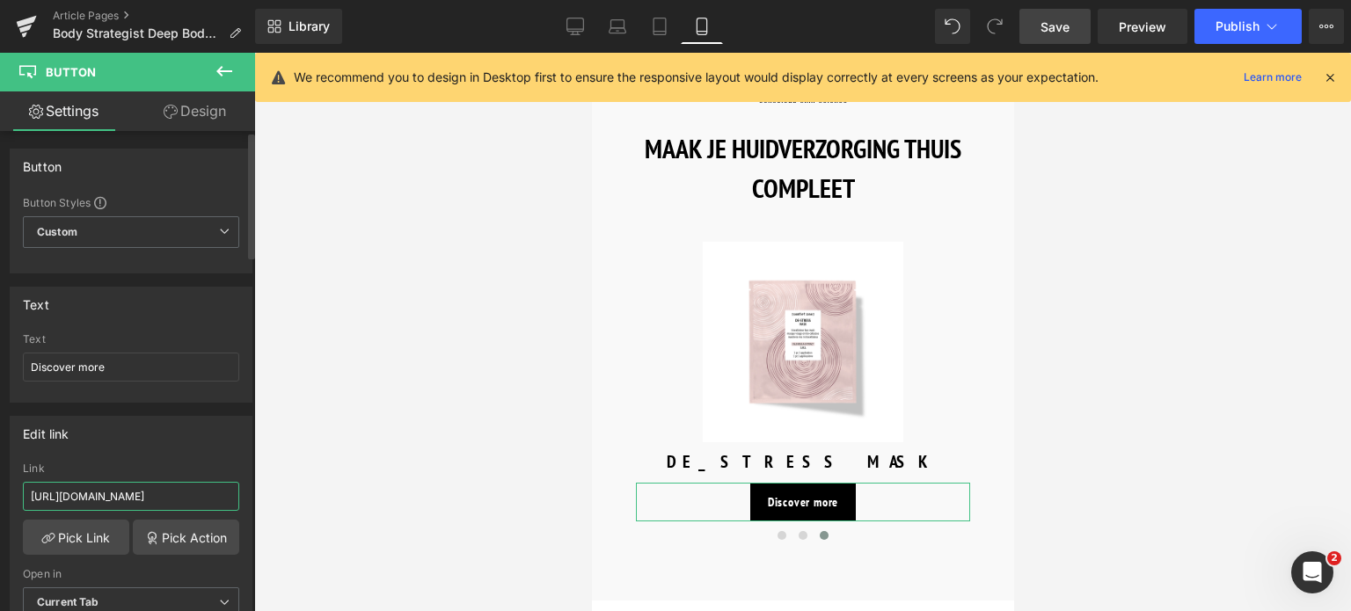
drag, startPoint x: 204, startPoint y: 495, endPoint x: 0, endPoint y: 469, distance: 205.8
click at [0, 469] on div "Edit link https://world.comfortzoneskin.com/products/body-strategist-tone-shot …" at bounding box center [131, 523] width 263 height 241
type input "/products/body-strategist-tone-shot"
drag, startPoint x: 109, startPoint y: 362, endPoint x: 0, endPoint y: 359, distance: 109.1
click at [0, 359] on div "Text Discover more Text Discover more" at bounding box center [131, 338] width 263 height 129
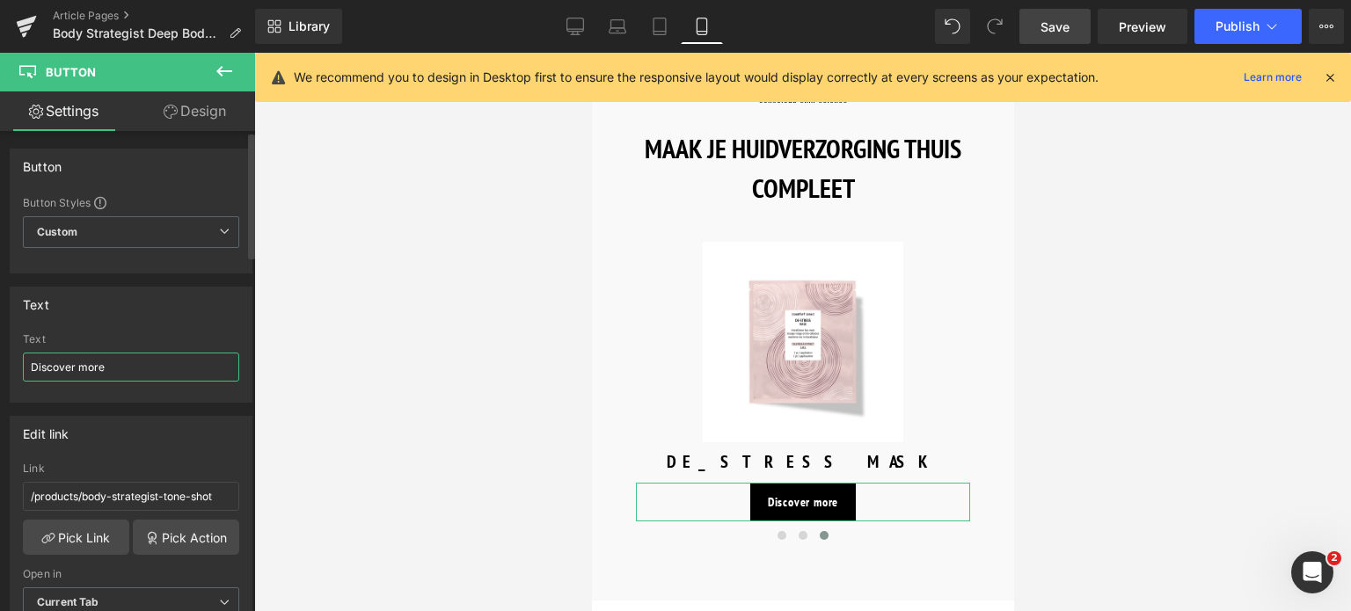
paste input "Ontdek meer"
type input "Ontdek meer"
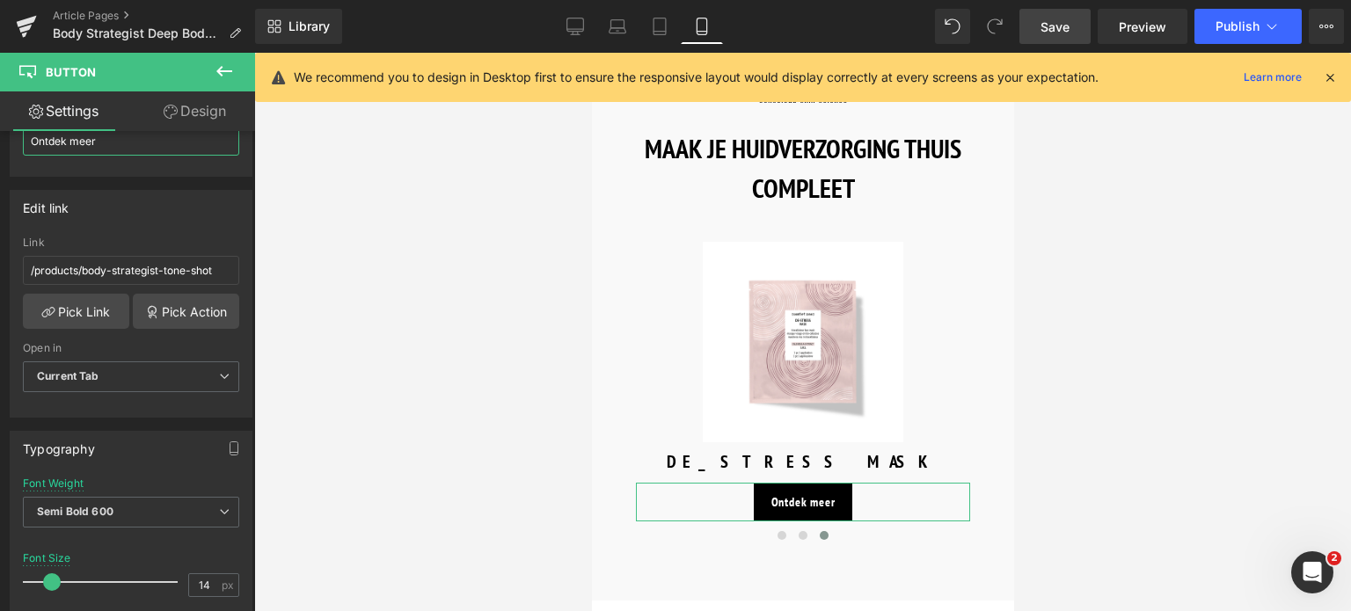
scroll to position [264, 0]
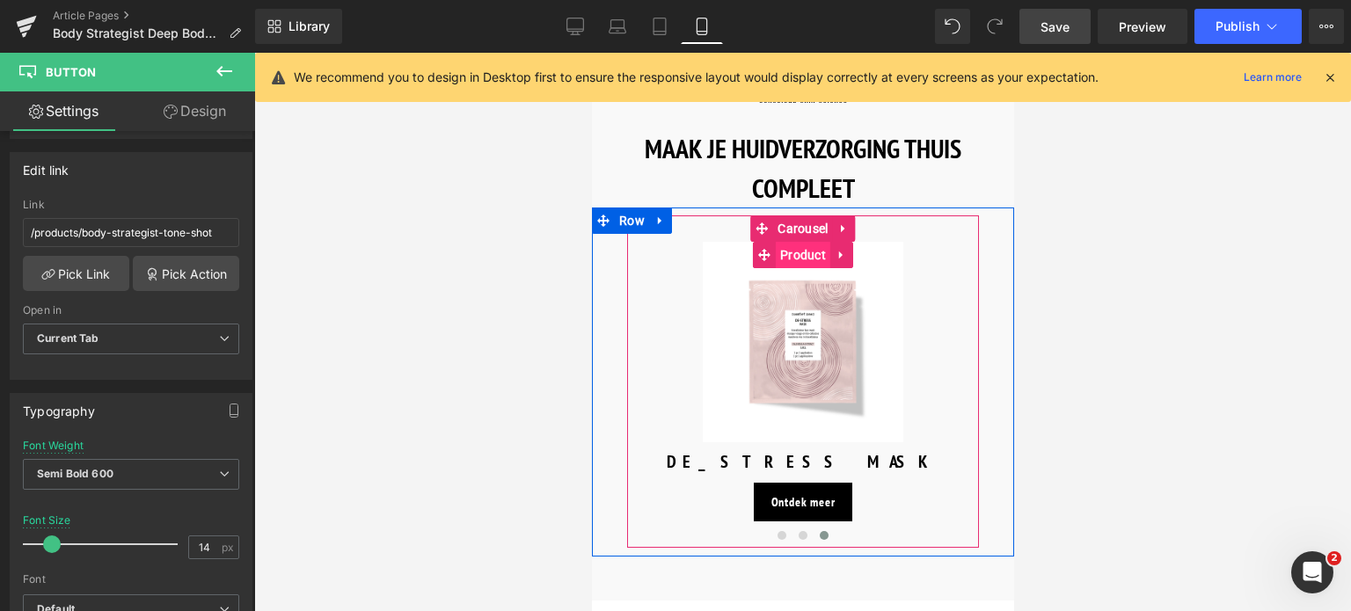
click at [790, 247] on span "Product" at bounding box center [802, 255] width 55 height 26
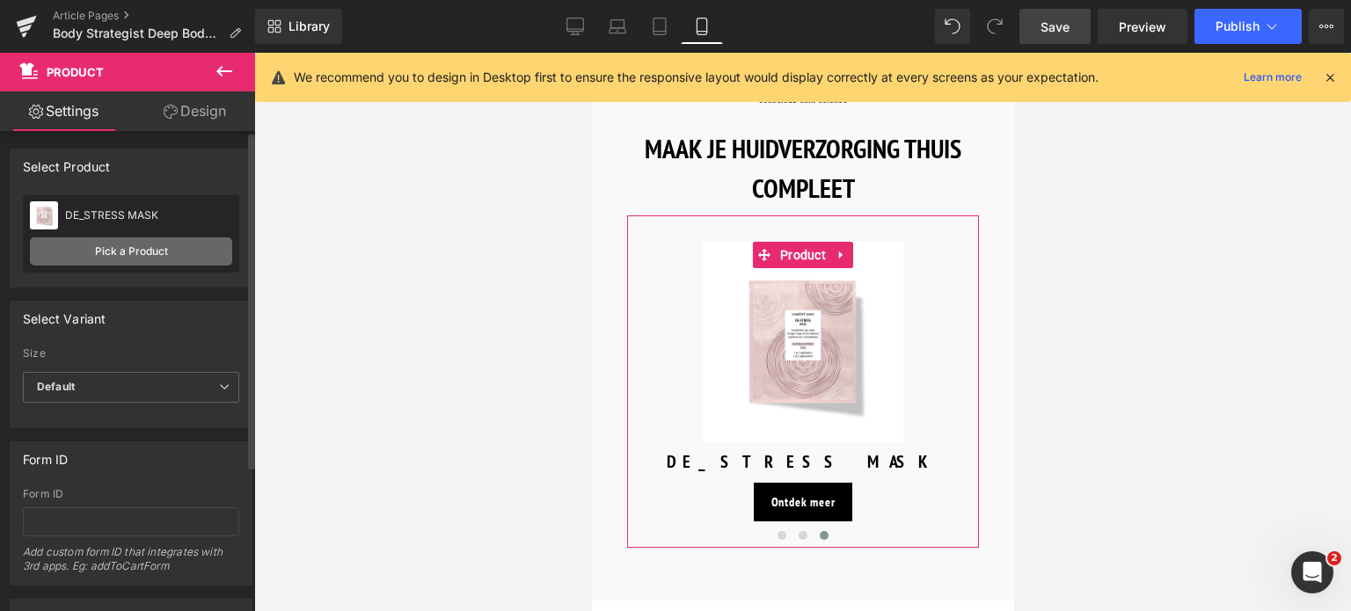
click at [177, 259] on link "Pick a Product" at bounding box center [131, 252] width 202 height 28
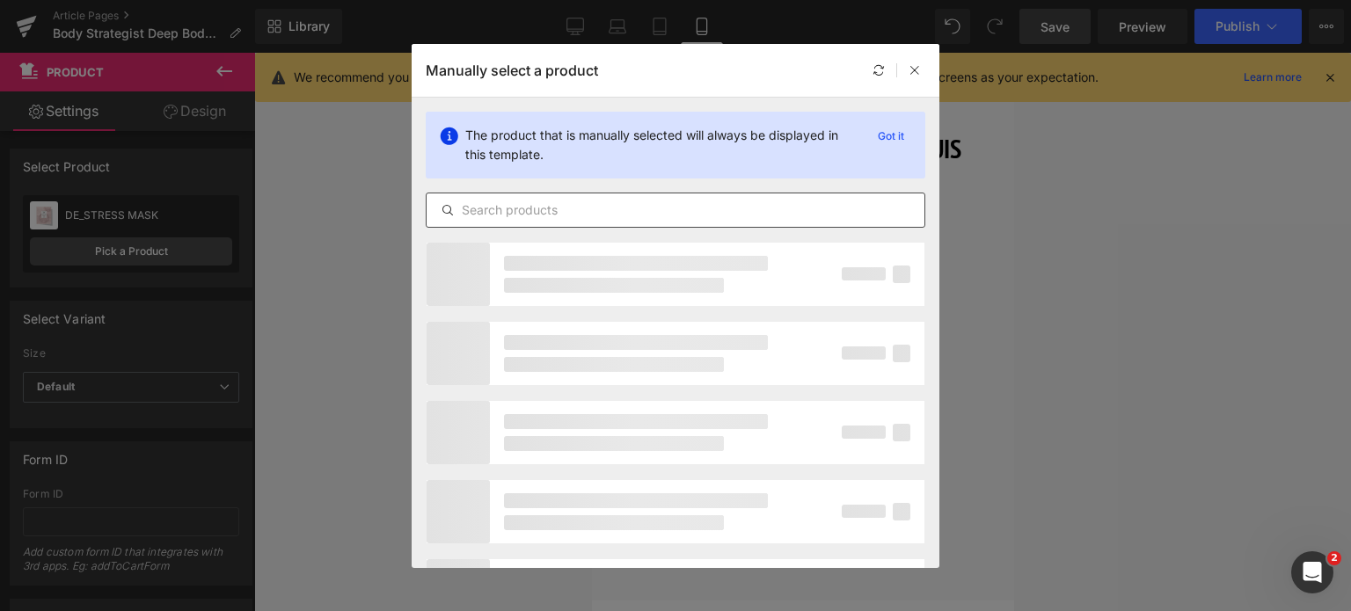
click at [566, 214] on input "text" at bounding box center [676, 210] width 498 height 21
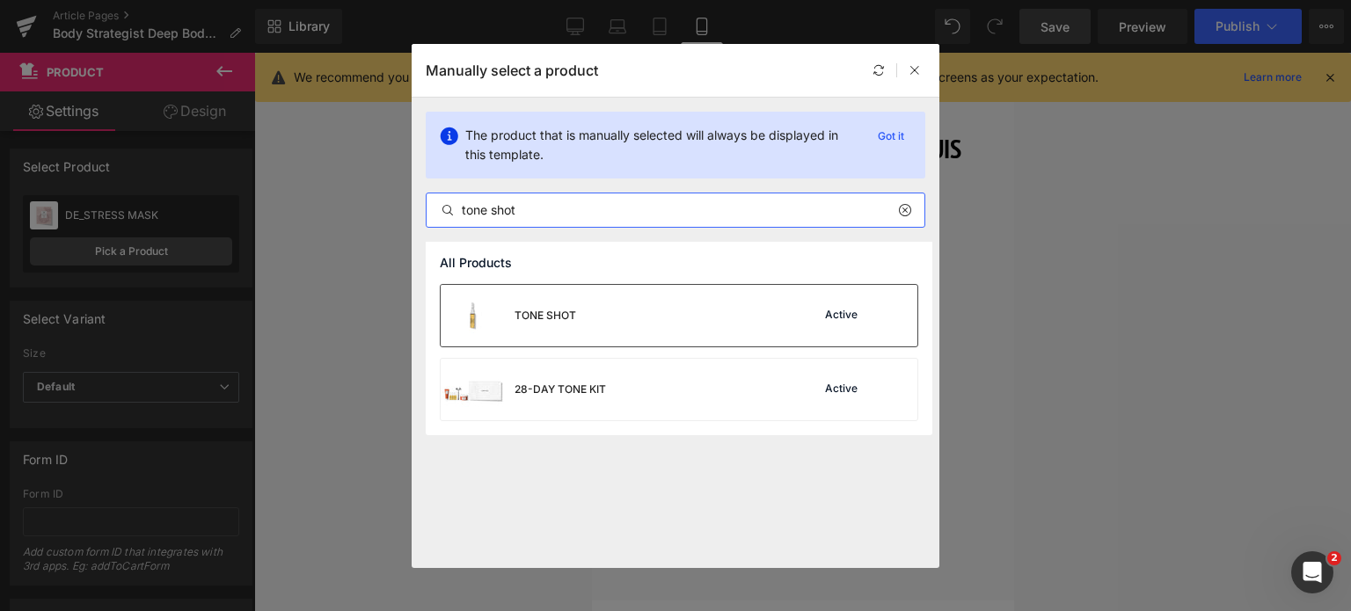
type input "tone shot"
click at [574, 312] on div "TONE SHOT" at bounding box center [546, 316] width 62 height 16
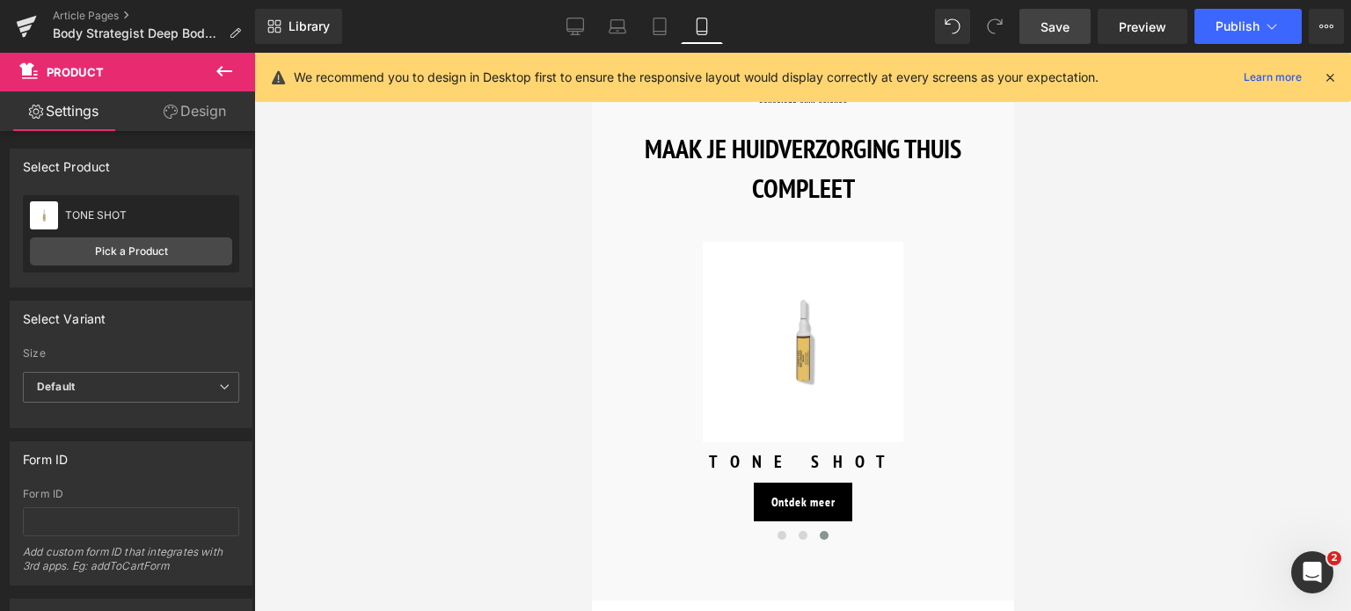
click at [1059, 21] on span "Save" at bounding box center [1055, 27] width 29 height 18
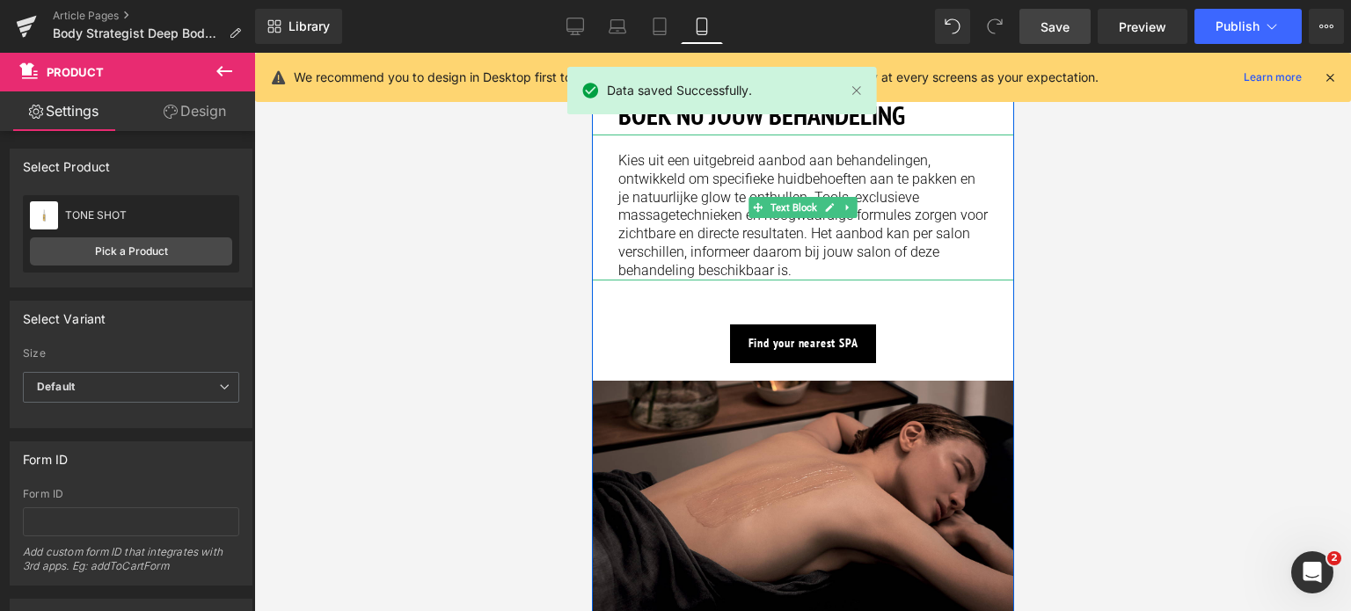
scroll to position [2287, 0]
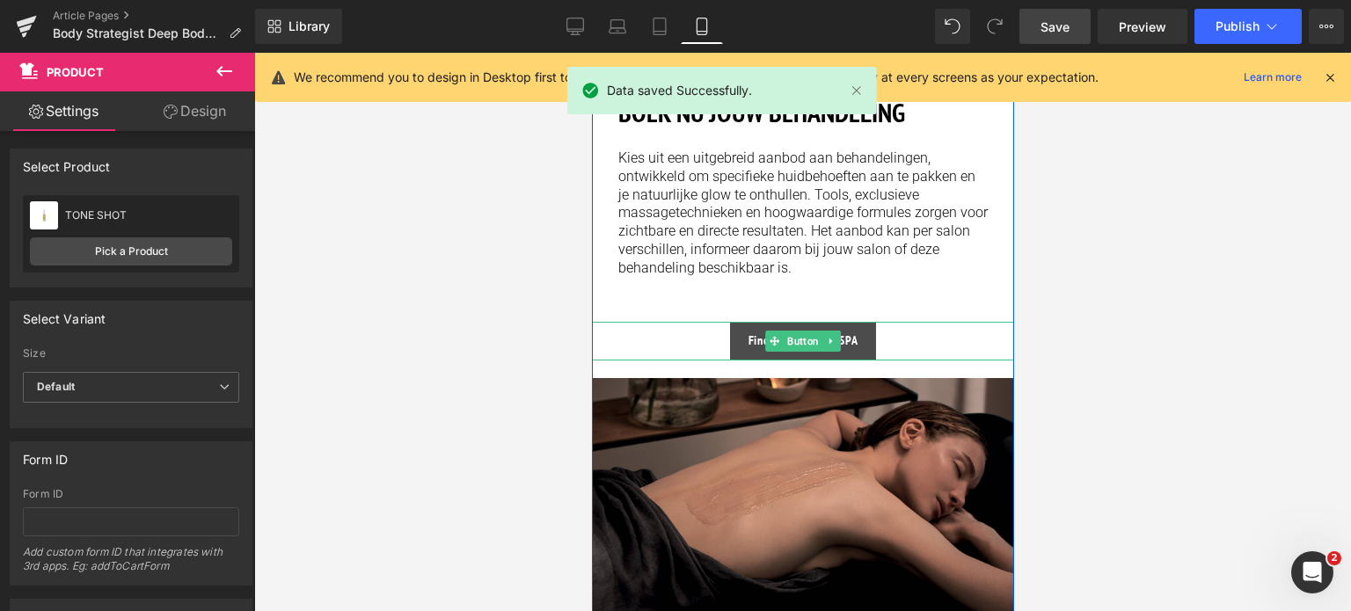
click at [794, 337] on span "Button" at bounding box center [802, 341] width 39 height 21
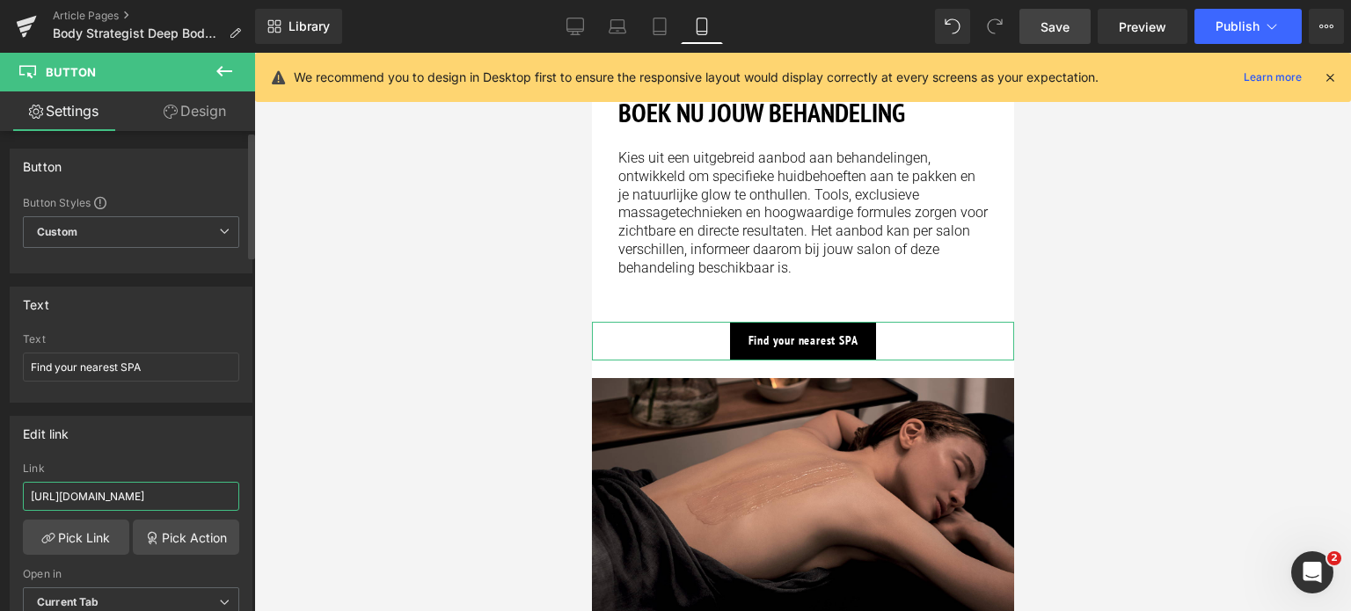
drag, startPoint x: 203, startPoint y: 493, endPoint x: 0, endPoint y: 493, distance: 203.2
click at [0, 493] on div "Edit link [URL][DOMAIN_NAME] Link [URL][DOMAIN_NAME] Pick Link Pick Action Curr…" at bounding box center [131, 523] width 263 height 241
type input "/pages/spa-locator?_gl=1*17ps2ce*_up*MQ..&gclid=CjwKCAjwxNW2BhAkEiwA24Cm9Ew9Tuk…"
drag, startPoint x: 165, startPoint y: 354, endPoint x: 0, endPoint y: 356, distance: 165.4
click at [0, 356] on div "Text Find your nearest SPA Text Find your nearest SPA" at bounding box center [131, 338] width 263 height 129
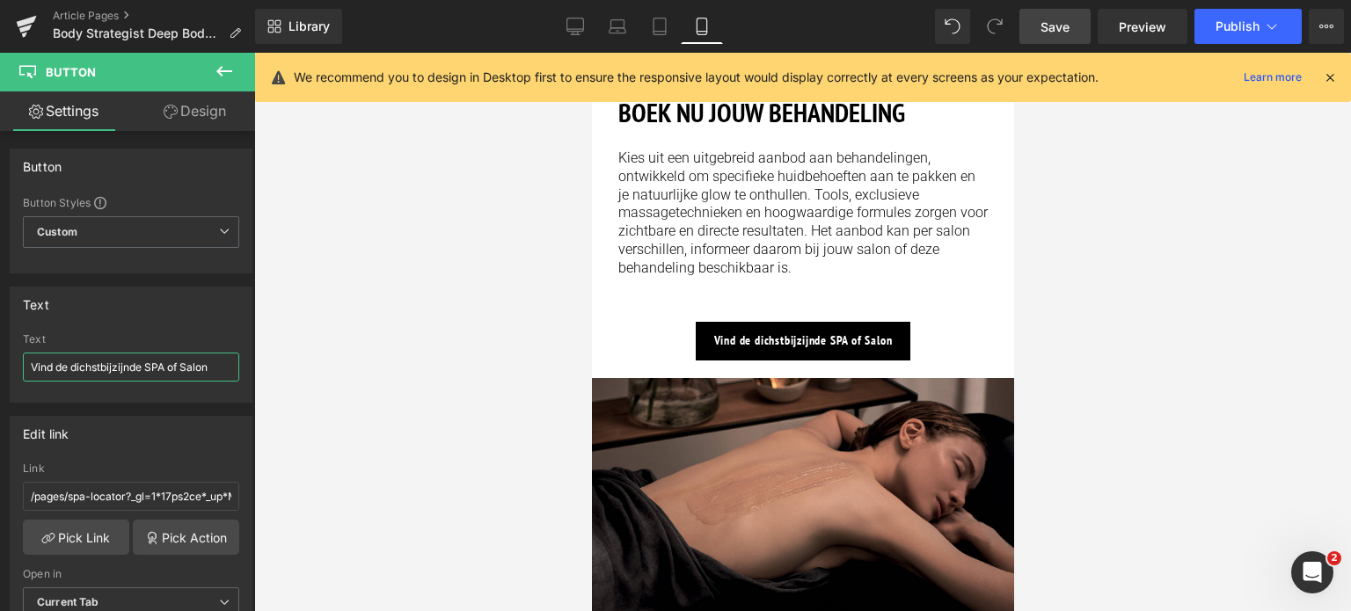
type input "Vind de dichstbijzijnde SPA of Salon"
click at [1064, 27] on span "Save" at bounding box center [1055, 27] width 29 height 18
click at [1270, 31] on icon at bounding box center [1272, 27] width 18 height 18
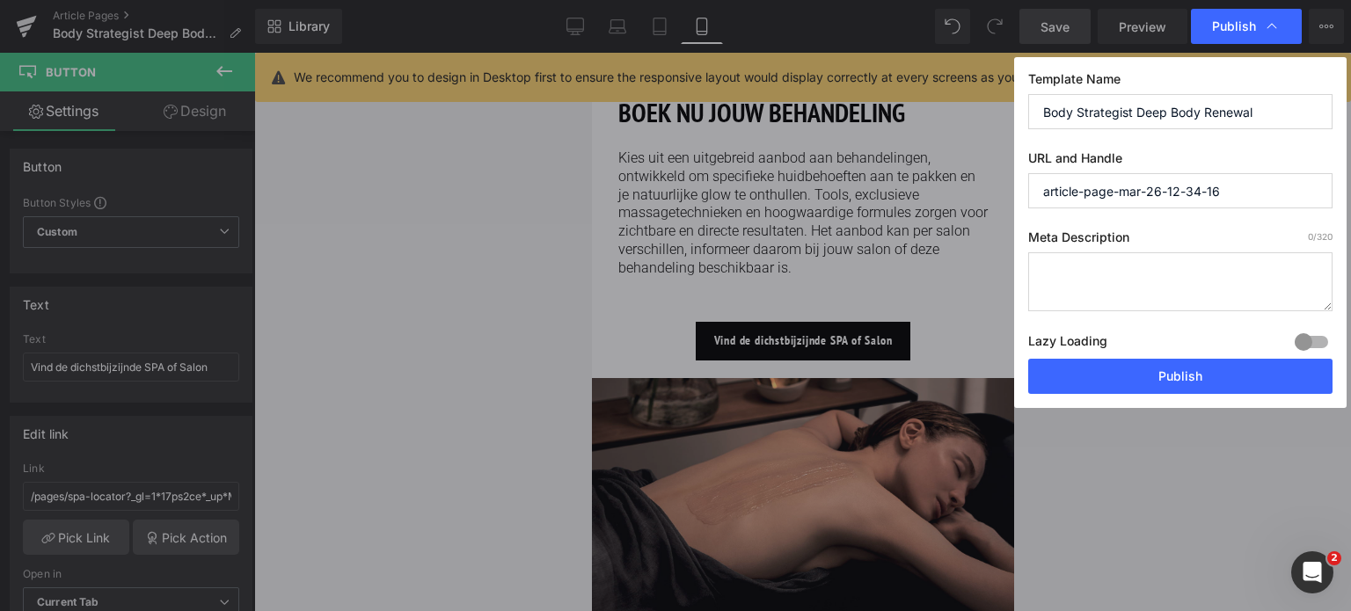
click at [1159, 275] on textarea at bounding box center [1180, 281] width 304 height 59
paste textarea "Gladmakende en herstellende lichaamsbehandeling die de huid weer stevigheid, hy…"
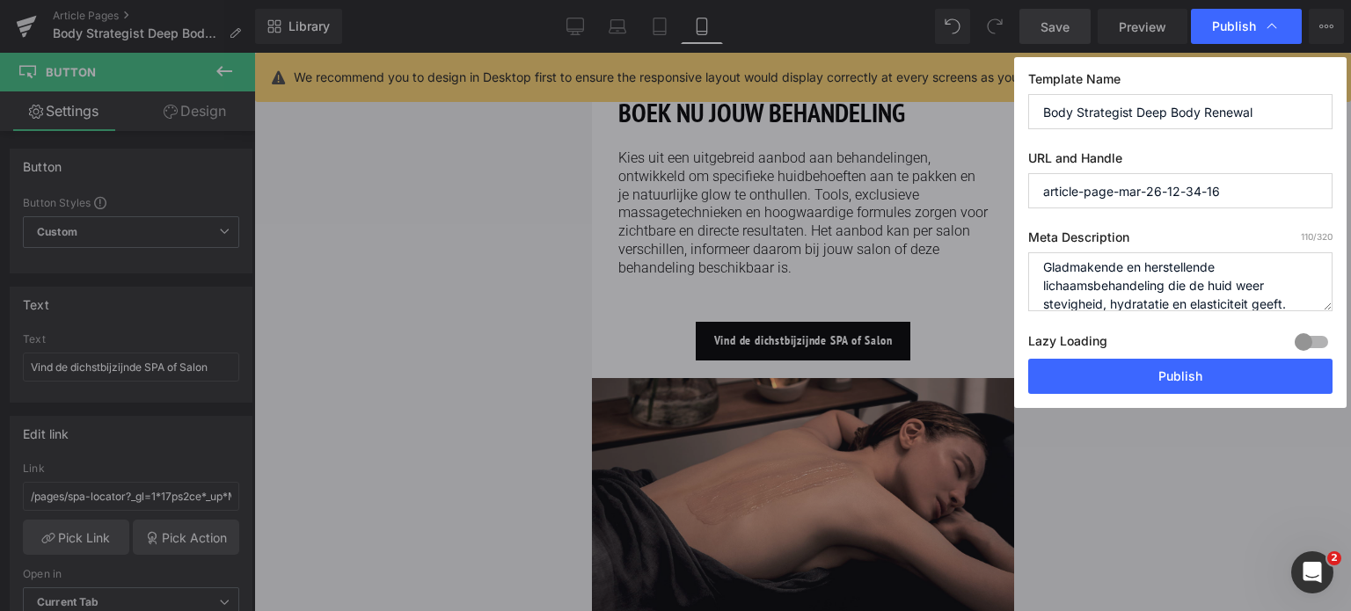
type textarea "Gladmakende en herstellende lichaamsbehandeling die de huid weer stevigheid, hy…"
drag, startPoint x: 1268, startPoint y: 108, endPoint x: 940, endPoint y: 123, distance: 328.4
click at [940, 123] on div "Publish Template Name Body Strategist Deep Body Renewal URL and Handle article-…" at bounding box center [675, 305] width 1351 height 611
drag, startPoint x: 1231, startPoint y: 179, endPoint x: 897, endPoint y: 197, distance: 334.8
click at [897, 197] on div "Publish Template Name Body Strategist Deep Body Renewal URL and Handle article-…" at bounding box center [675, 305] width 1351 height 611
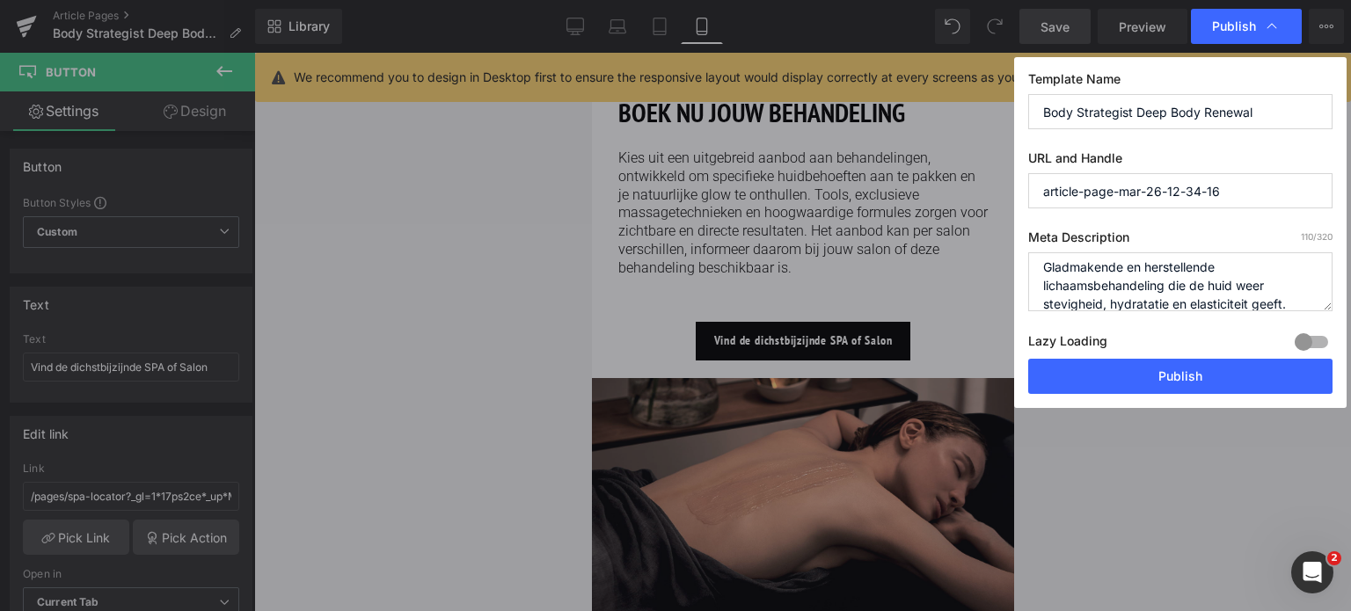
paste input "Body Strategist Deep Body Renewal"
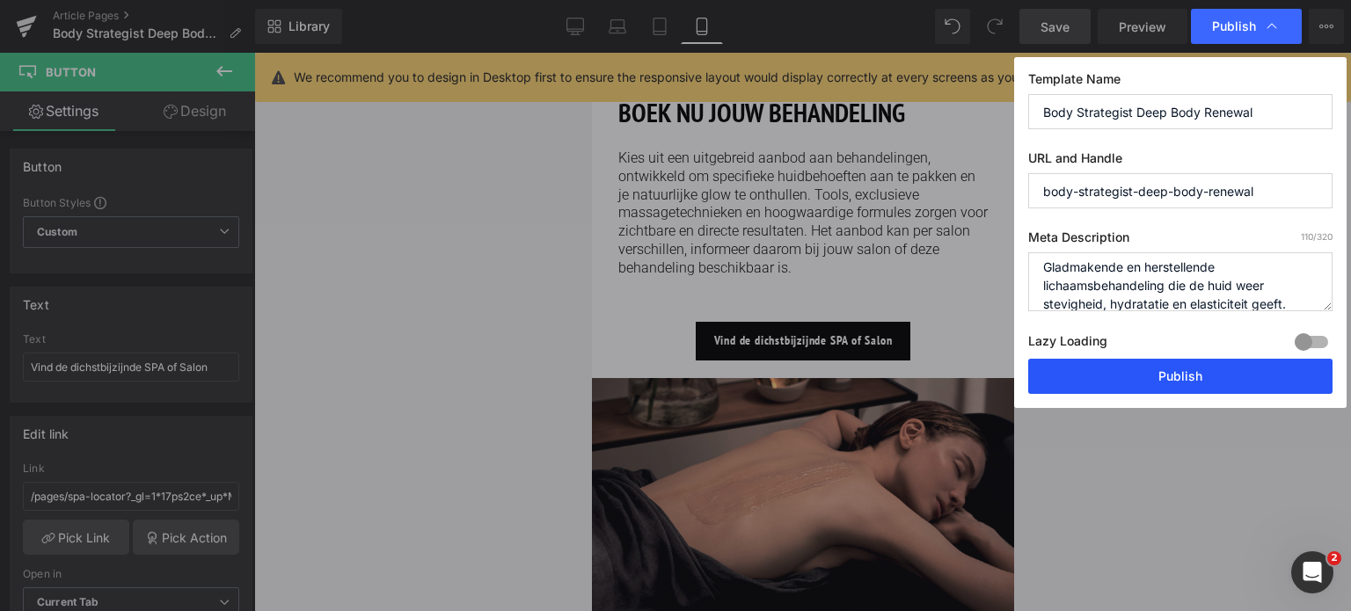
type input "body-strategist-deep-body-renewal"
click at [1185, 376] on button "Publish" at bounding box center [1180, 376] width 304 height 35
